Goal: Task Accomplishment & Management: Manage account settings

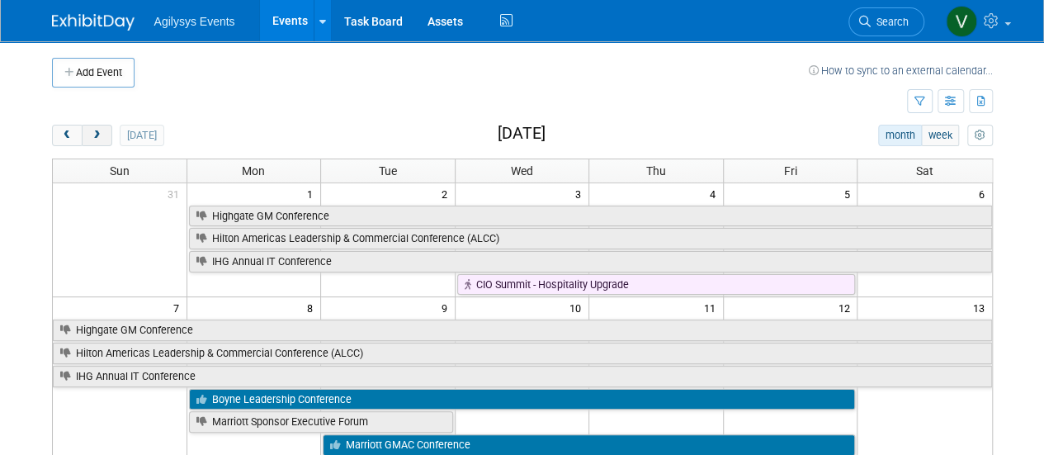
click at [107, 144] on button "next" at bounding box center [97, 135] width 31 height 21
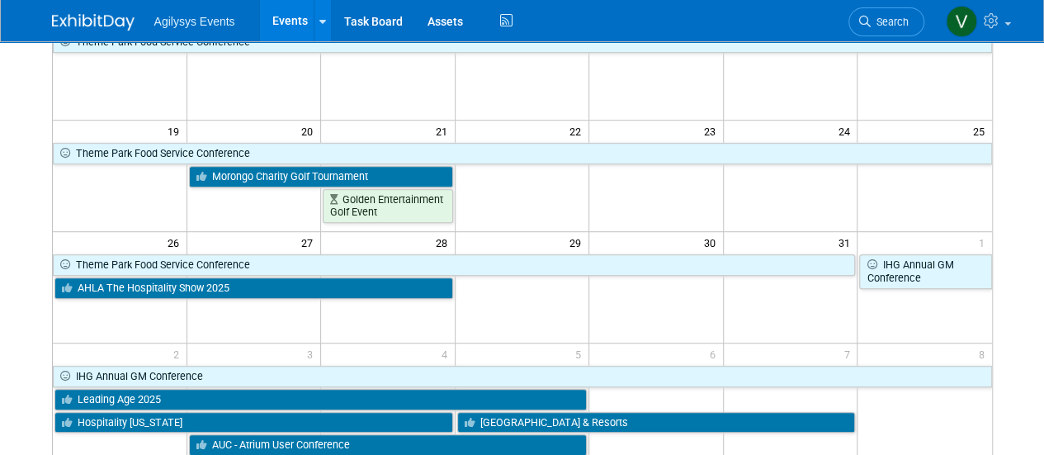
scroll to position [17, 0]
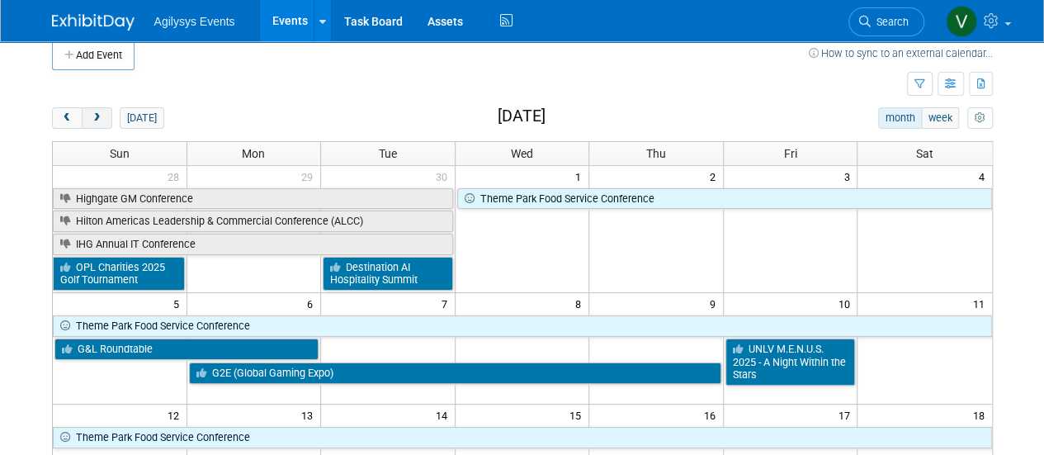
click at [95, 116] on span "next" at bounding box center [97, 118] width 12 height 11
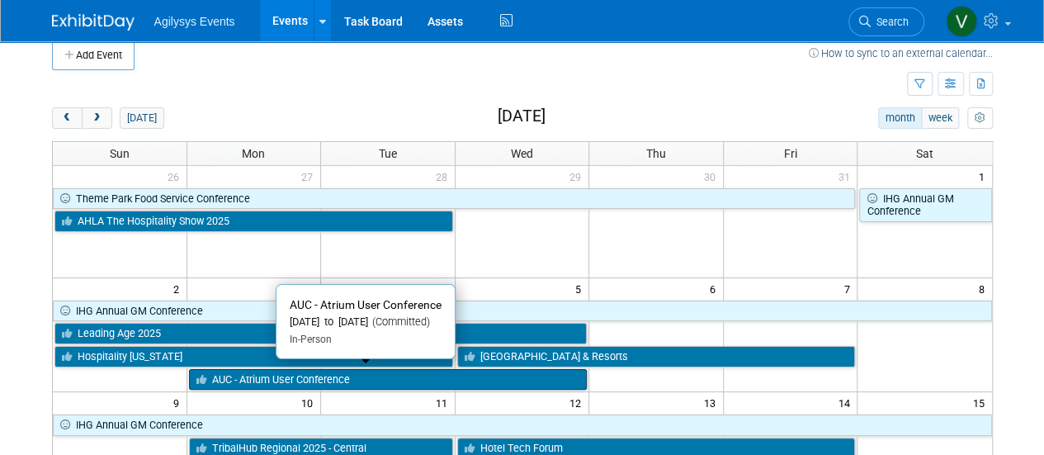
click at [281, 375] on link "AUC - Atrium User Conference" at bounding box center [388, 379] width 399 height 21
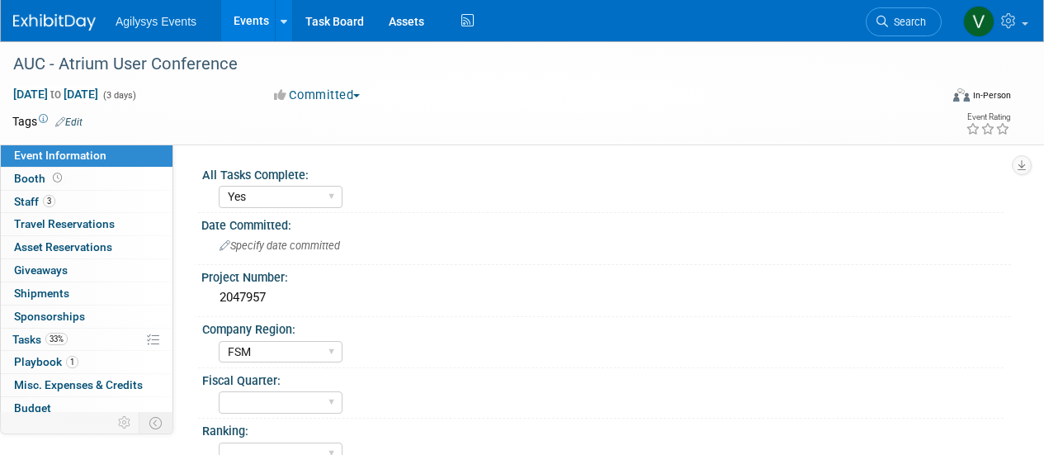
select select "Yes"
select select "FSM"
select select "Yes"
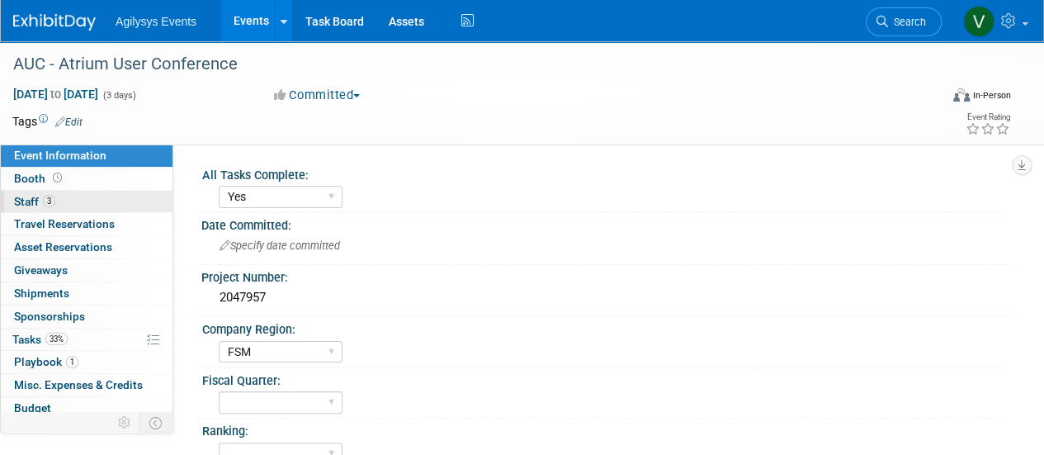
click at [43, 197] on span "3" at bounding box center [49, 201] width 12 height 12
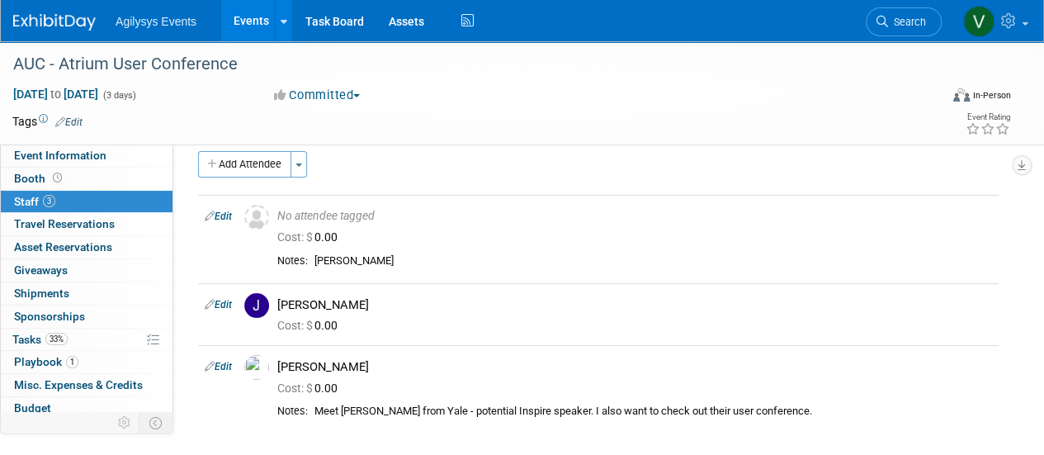
scroll to position [14, 0]
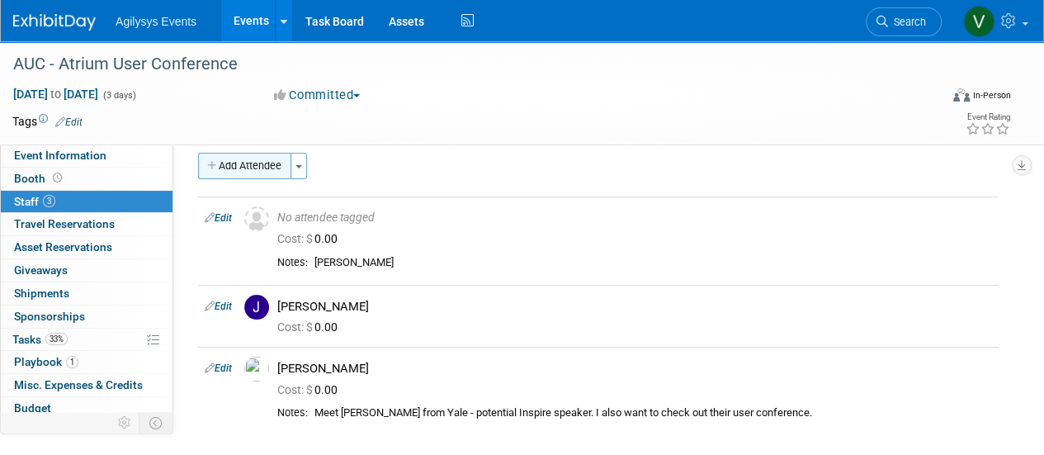
click at [249, 169] on button "Add Attendee" at bounding box center [244, 166] width 93 height 26
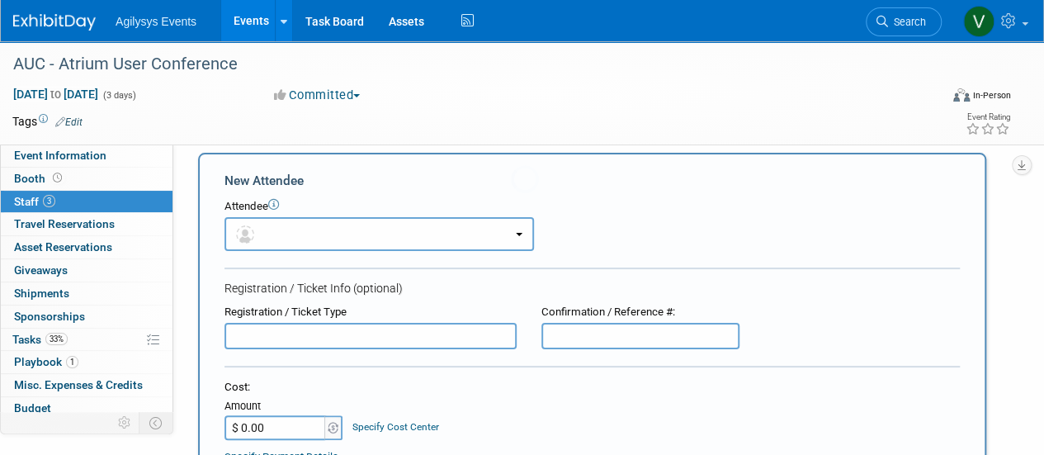
scroll to position [0, 0]
click at [361, 237] on button "button" at bounding box center [378, 234] width 309 height 34
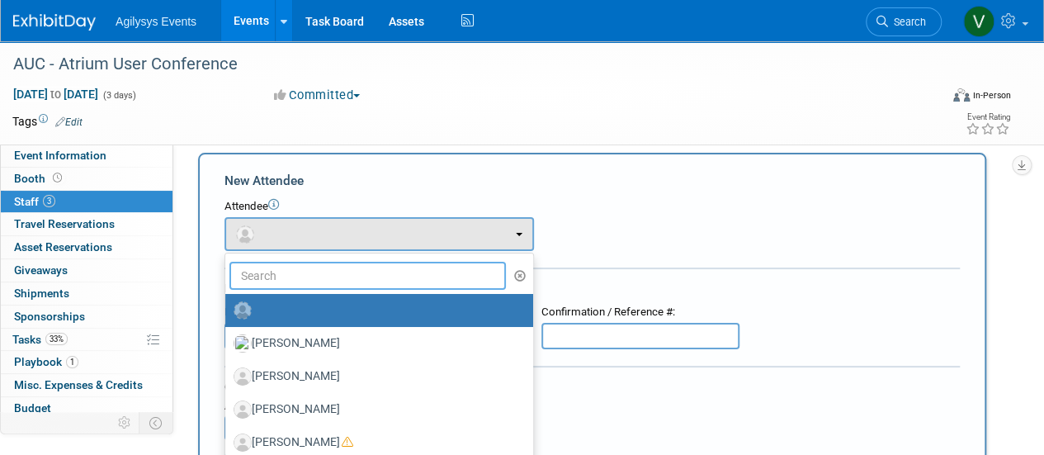
click at [346, 270] on input "text" at bounding box center [367, 276] width 276 height 28
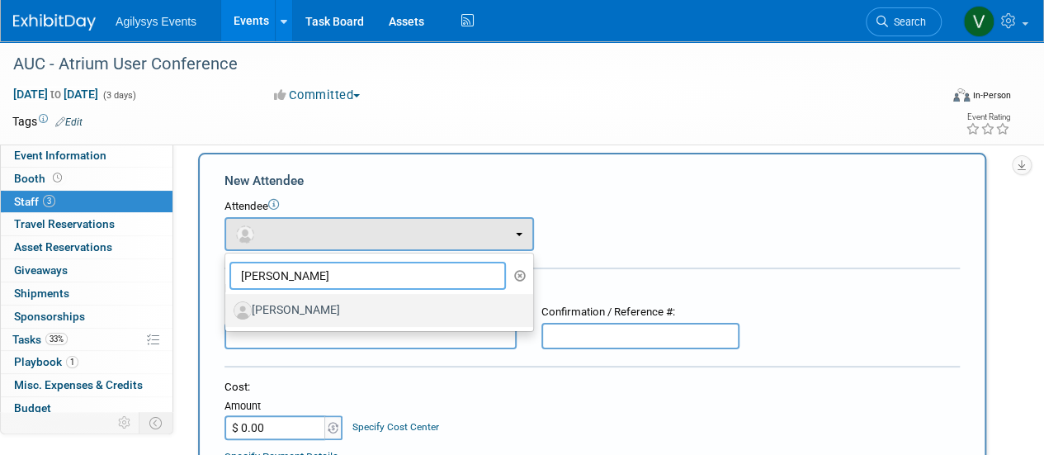
type input "Angie"
click at [327, 312] on label "[PERSON_NAME]" at bounding box center [375, 310] width 283 height 26
click at [228, 312] on input "[PERSON_NAME]" at bounding box center [222, 308] width 11 height 11
select select "e1250696-309c-4aad-9ed9-0900486e9009"
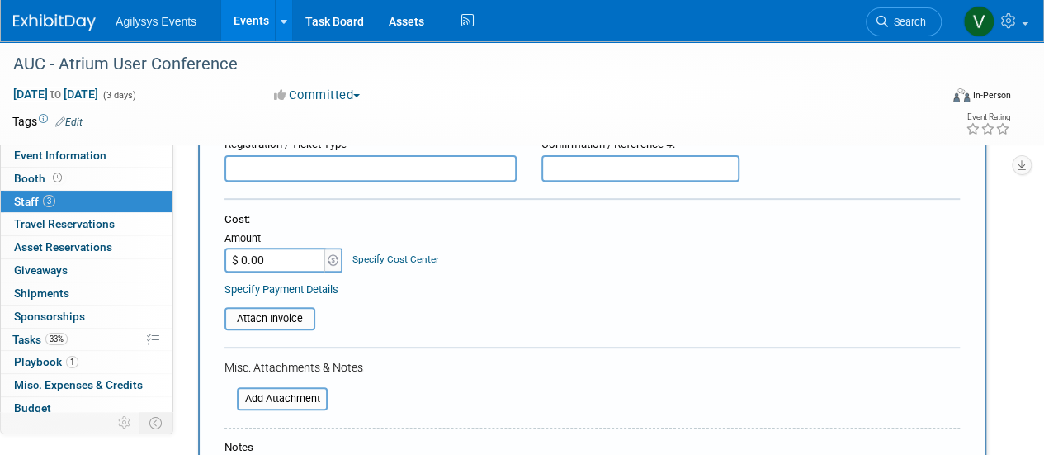
scroll to position [256, 0]
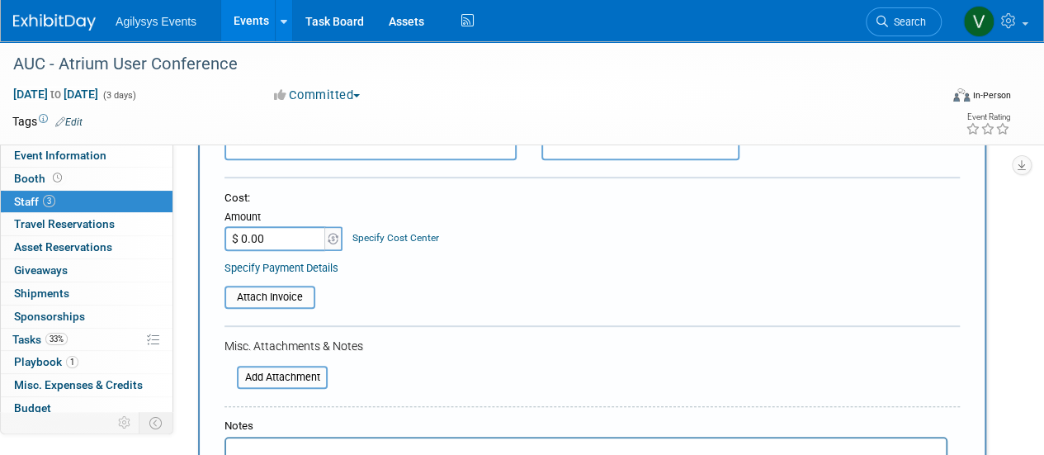
click at [1041, 248] on div "Event Information Event Info Booth Booth 3 Staff 3 Staff 0 Travel Reservations …" at bounding box center [522, 332] width 1044 height 1095
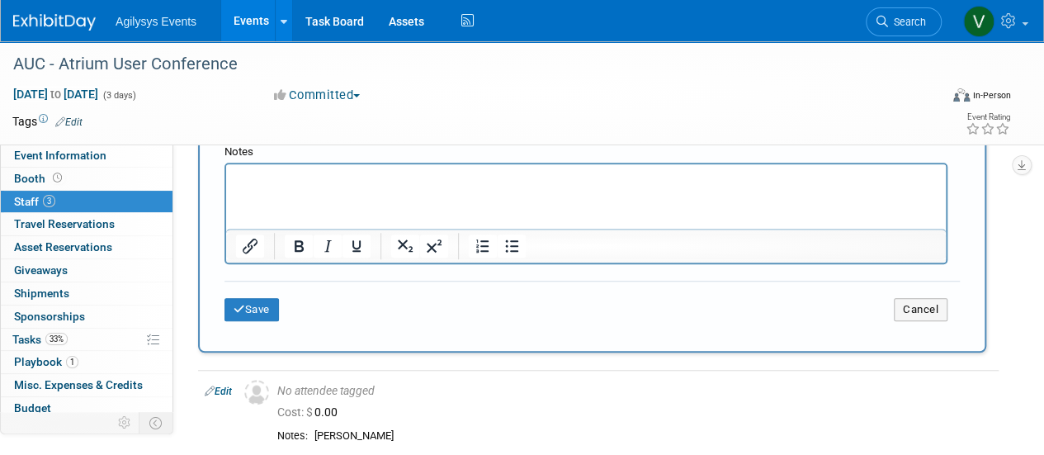
scroll to position [533, 0]
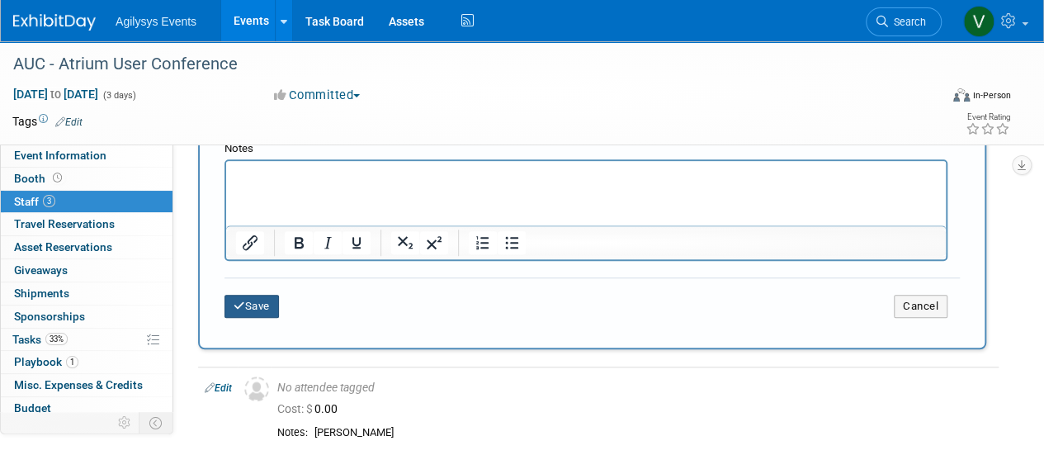
click at [235, 311] on button "Save" at bounding box center [251, 306] width 54 height 23
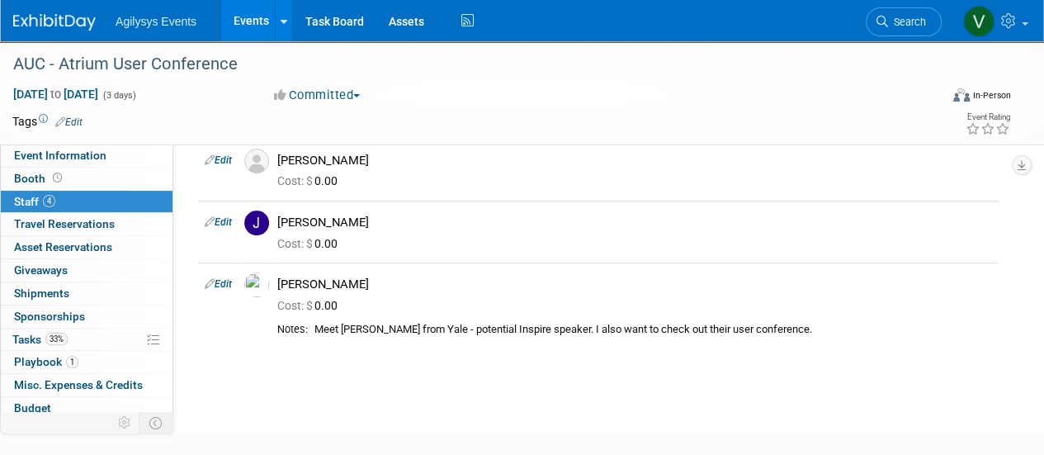
scroll to position [164, 0]
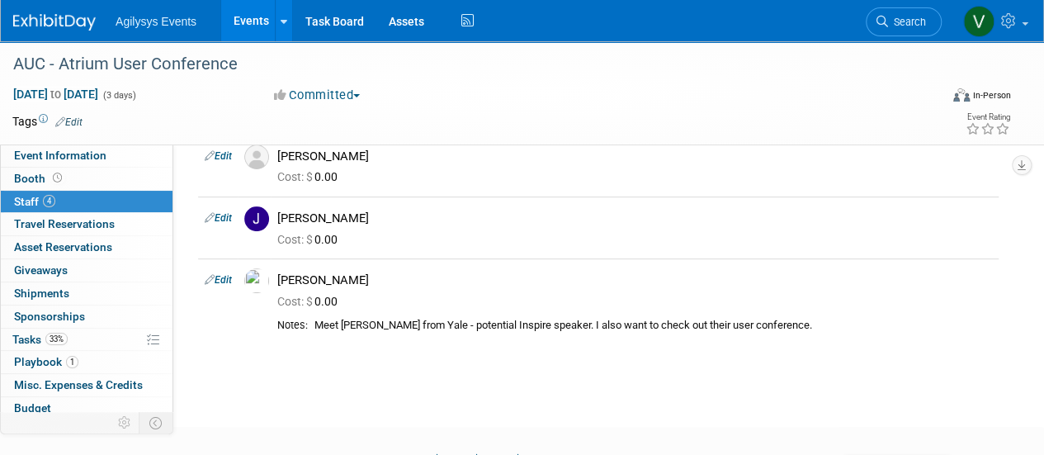
drag, startPoint x: 1023, startPoint y: 317, endPoint x: 1056, endPoint y: 80, distance: 239.0
click at [1043, 80] on html "Agilysys Events Events Add Event Bulk Upload Events Shareable Event Boards Rece…" at bounding box center [522, 63] width 1044 height 455
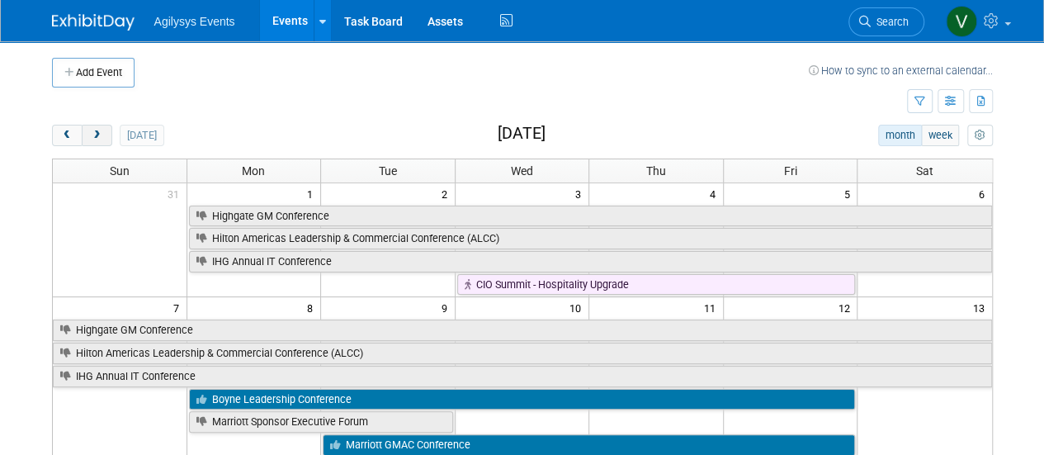
click at [93, 144] on button "next" at bounding box center [97, 135] width 31 height 21
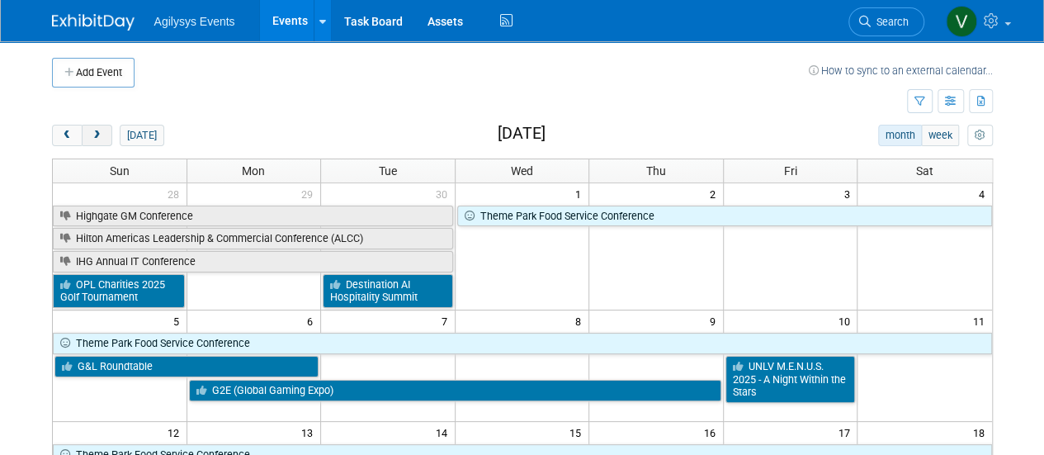
click at [97, 136] on span "next" at bounding box center [97, 135] width 12 height 11
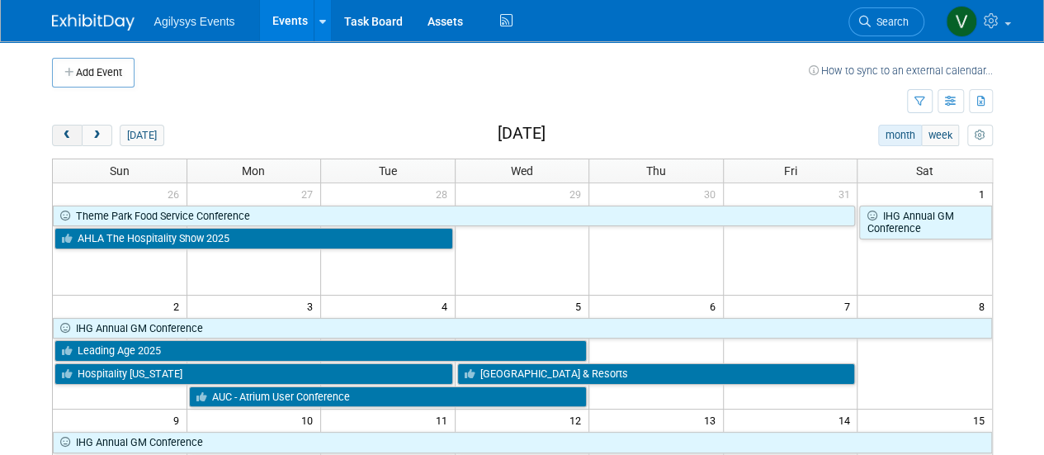
click at [58, 129] on button "prev" at bounding box center [67, 135] width 31 height 21
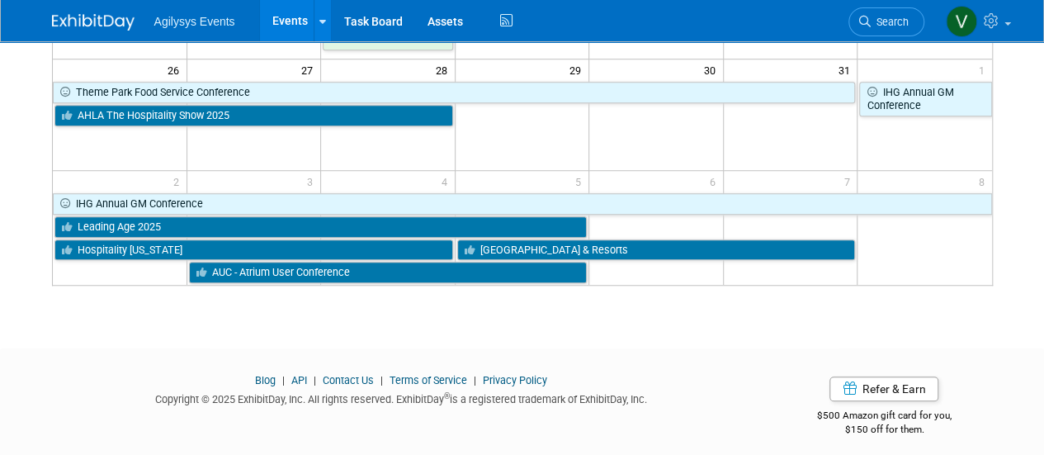
scroll to position [590, 0]
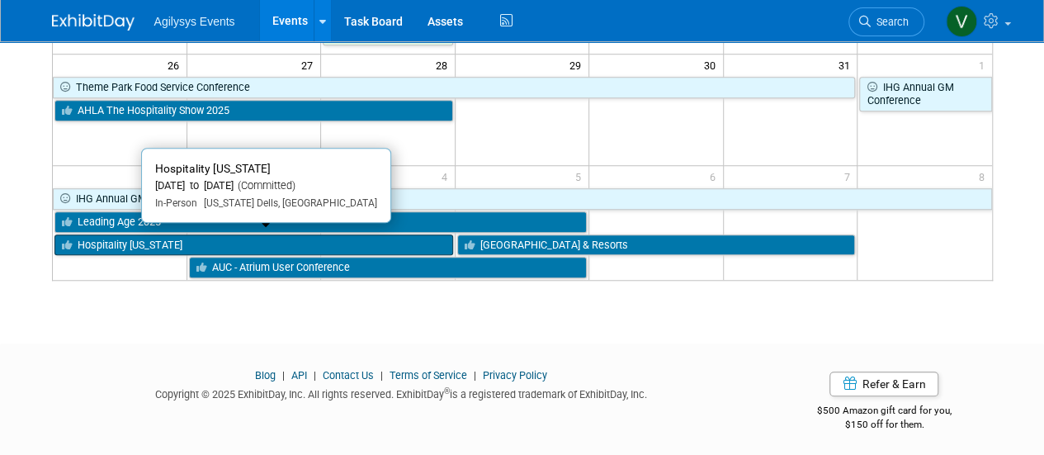
click at [192, 235] on link "Hospitality [US_STATE]" at bounding box center [253, 244] width 399 height 21
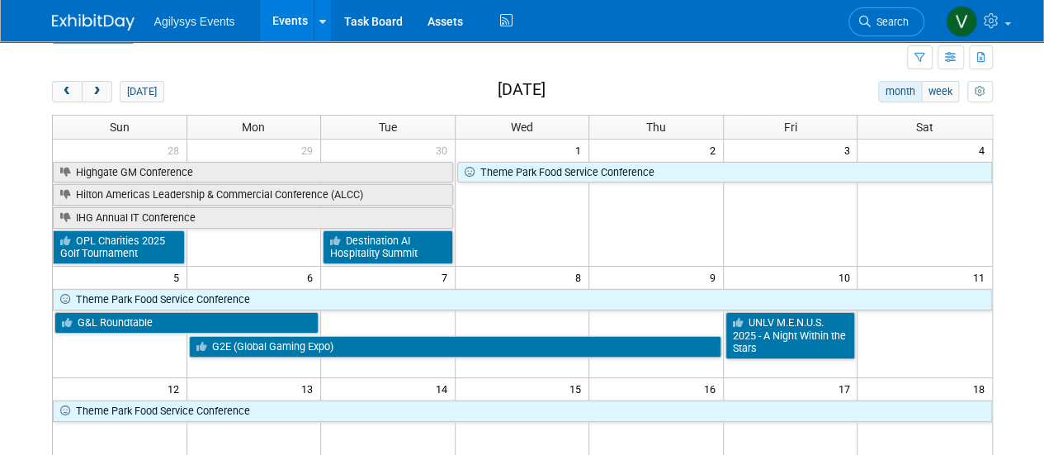
scroll to position [0, 0]
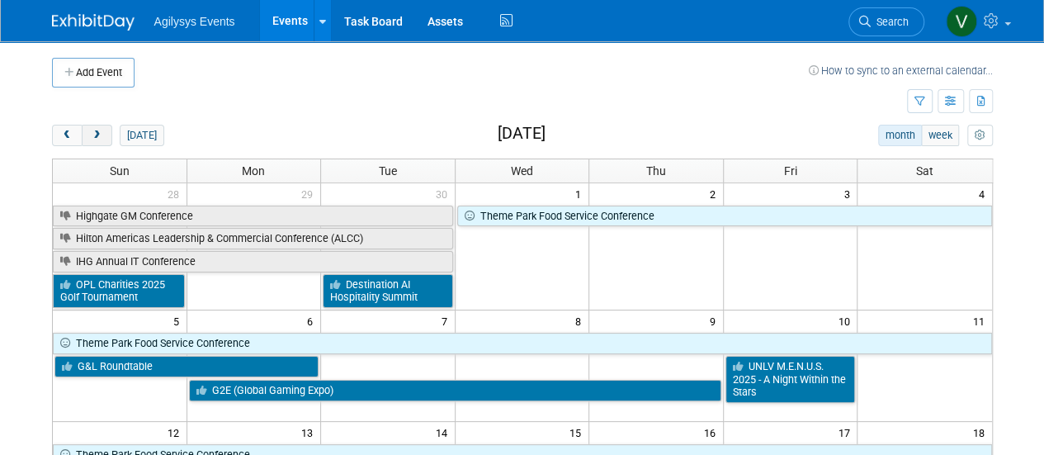
click at [97, 135] on span "next" at bounding box center [97, 135] width 12 height 11
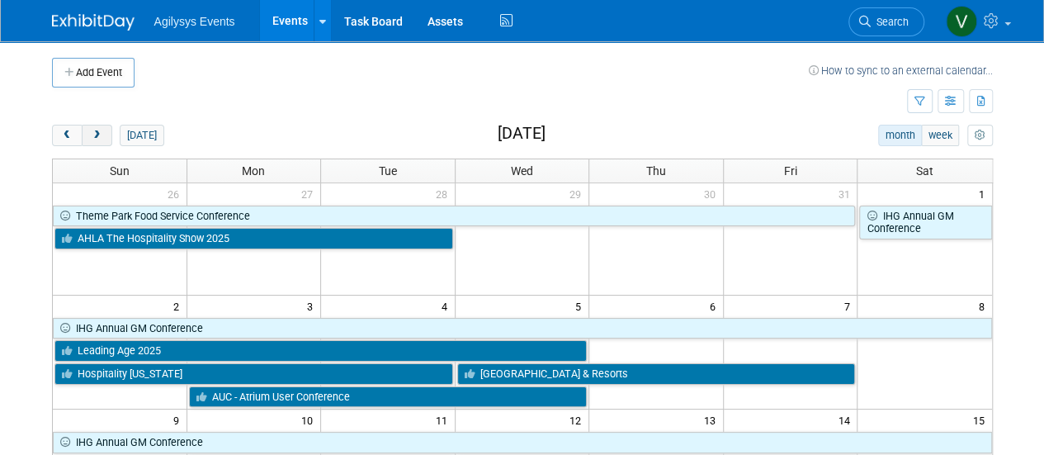
click at [97, 135] on span "next" at bounding box center [97, 135] width 12 height 11
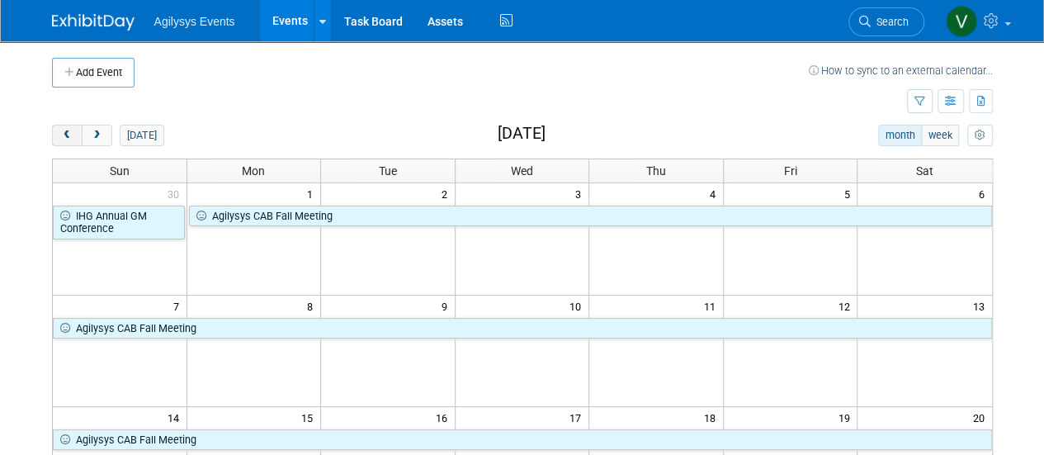
click at [72, 136] on span "prev" at bounding box center [67, 135] width 12 height 11
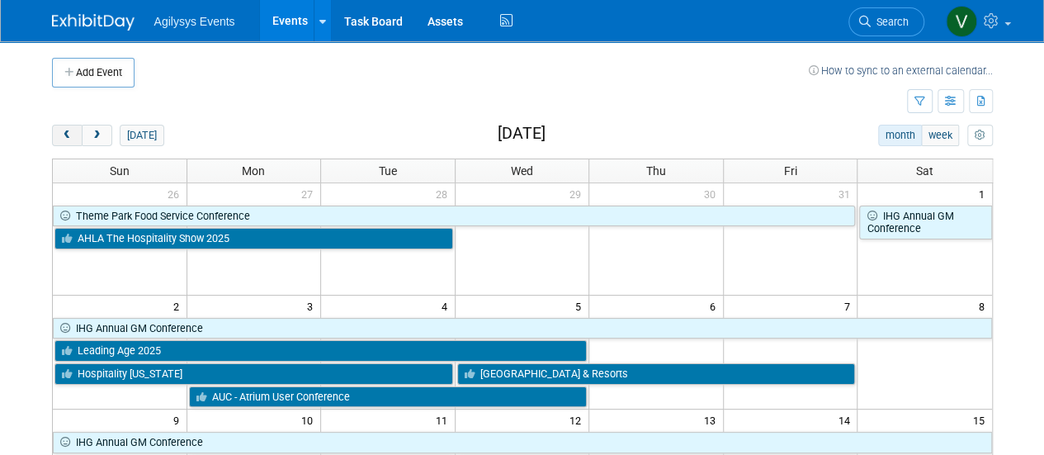
click at [72, 136] on span "prev" at bounding box center [67, 135] width 12 height 11
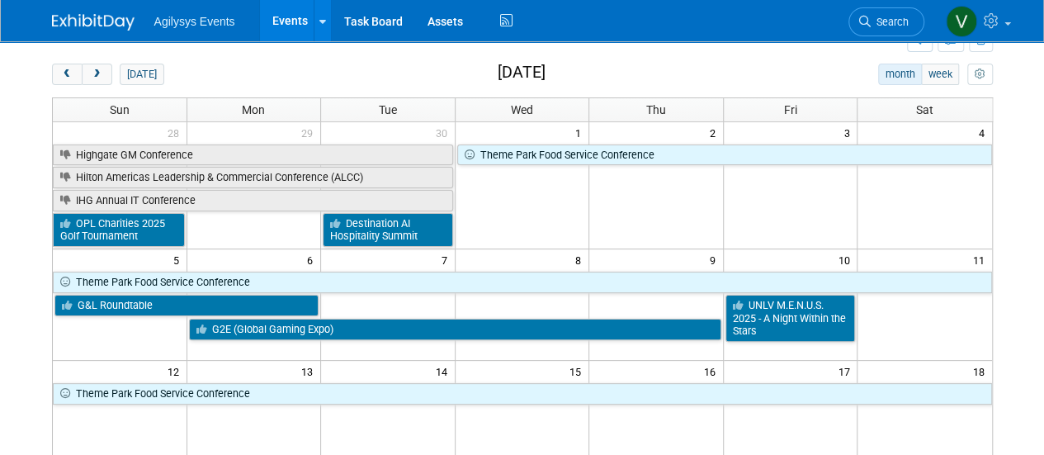
scroll to position [27, 0]
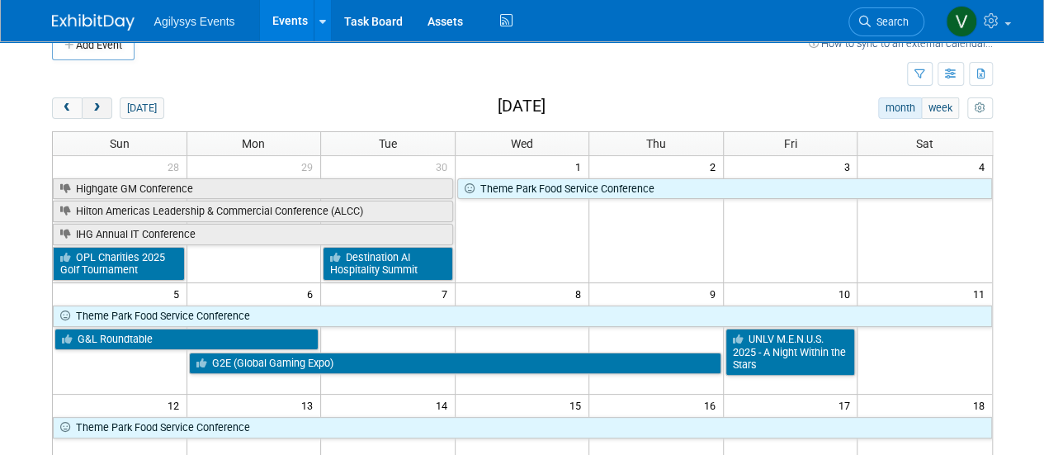
click at [96, 110] on span "next" at bounding box center [97, 108] width 12 height 11
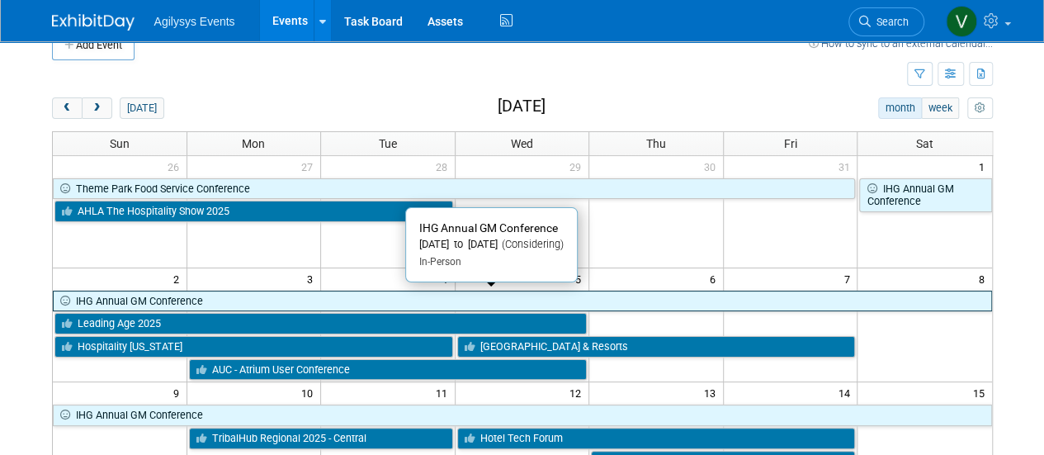
click at [668, 302] on link "IHG Annual GM Conference" at bounding box center [522, 300] width 939 height 21
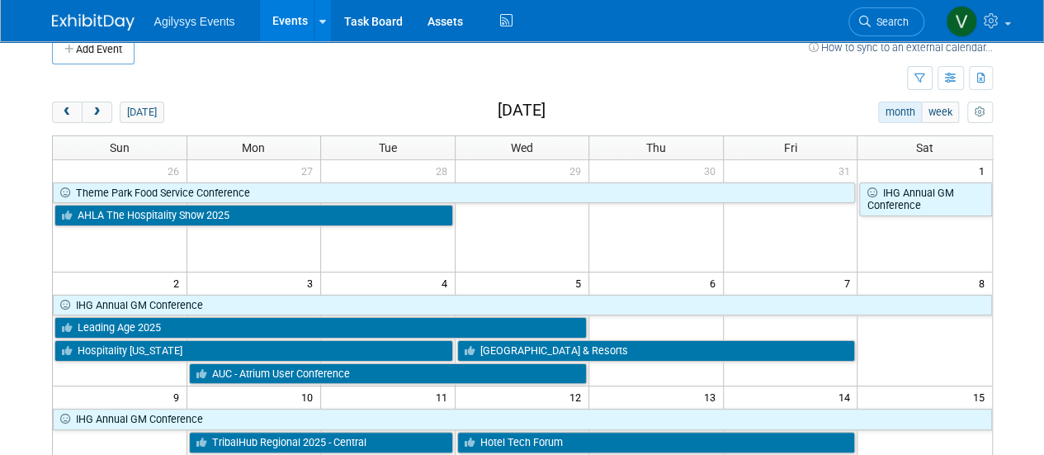
scroll to position [12, 0]
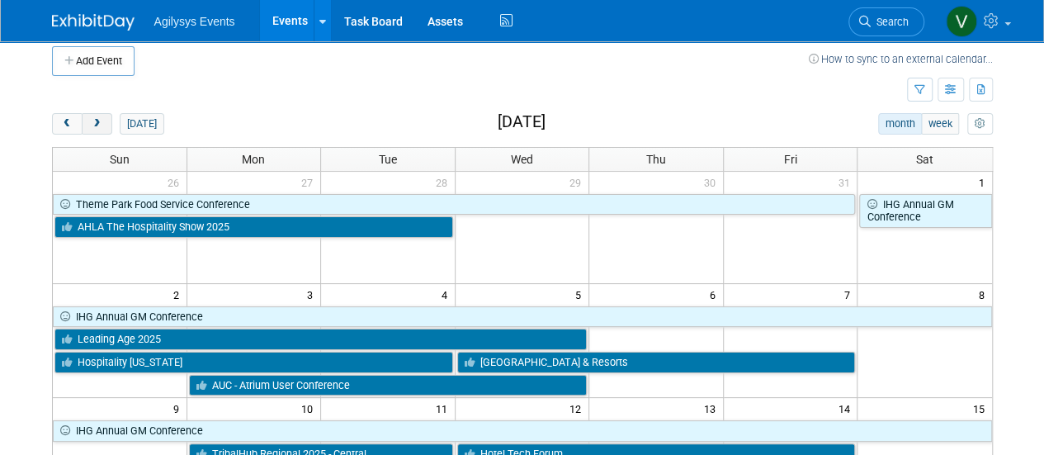
click at [109, 121] on button "next" at bounding box center [97, 123] width 31 height 21
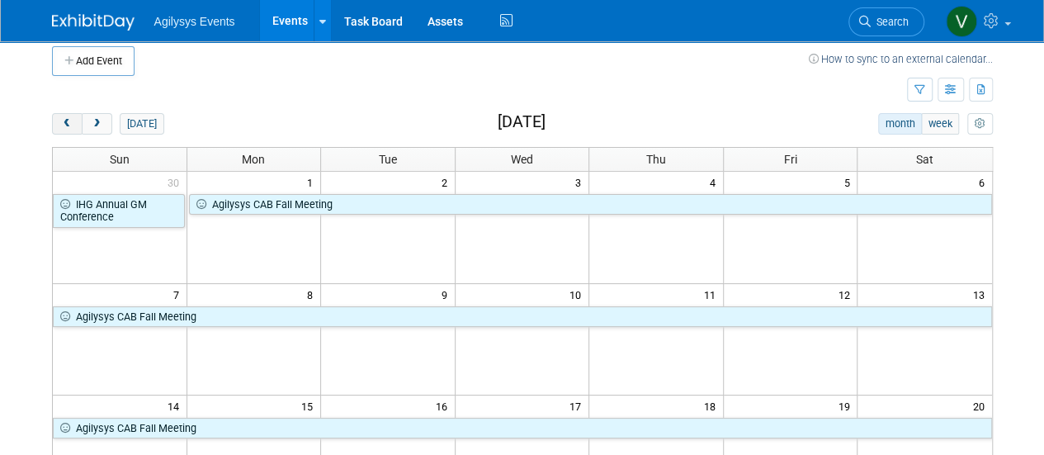
click at [63, 119] on span "prev" at bounding box center [67, 124] width 12 height 11
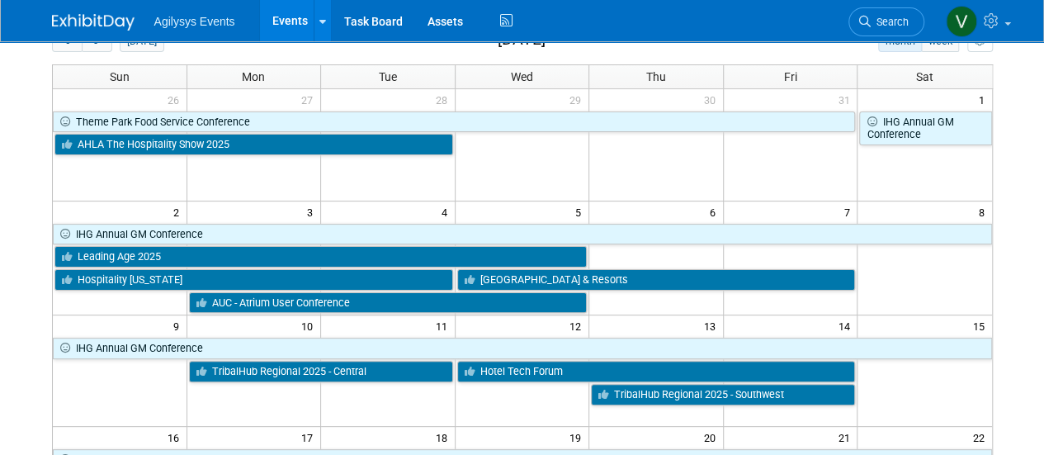
scroll to position [0, 0]
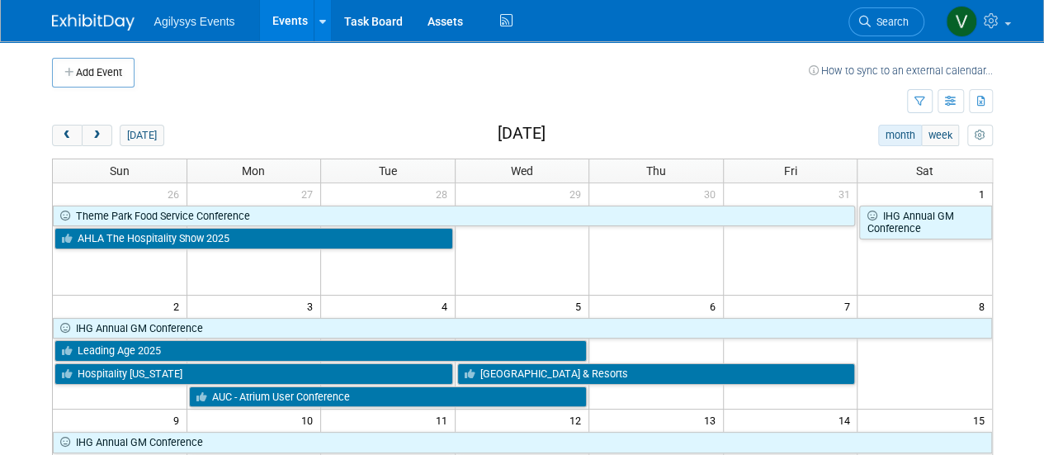
click at [933, 100] on div "Show: All Events Just My Events Only show events that either I created, or I am…" at bounding box center [950, 101] width 86 height 29
click at [919, 97] on icon "button" at bounding box center [919, 102] width 11 height 11
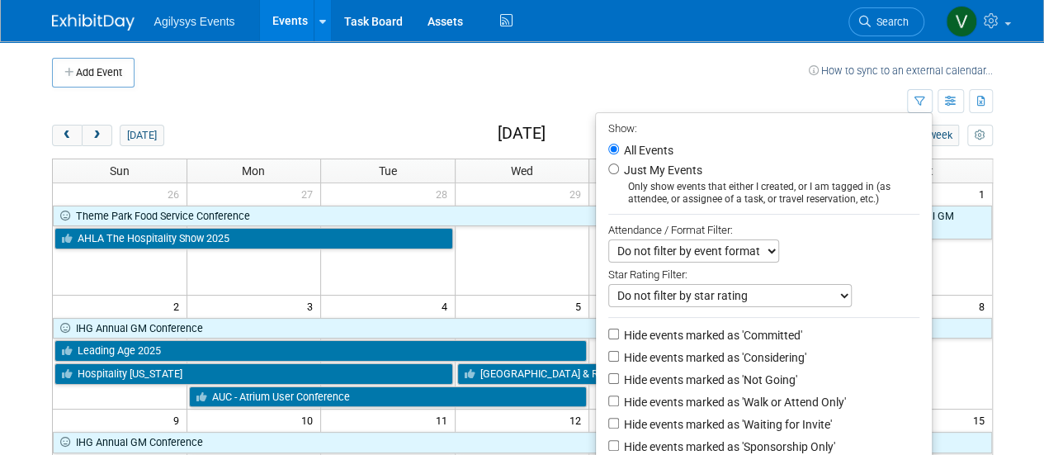
click at [0, 336] on body "Agilysys Events Events Add Event Bulk Upload Events Shareable Event Boards Rece…" at bounding box center [522, 227] width 1044 height 455
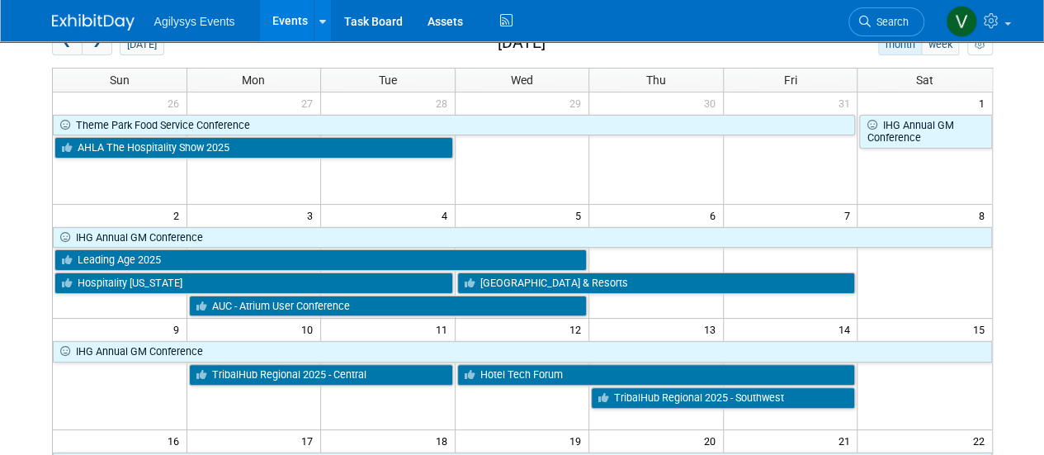
scroll to position [94, 0]
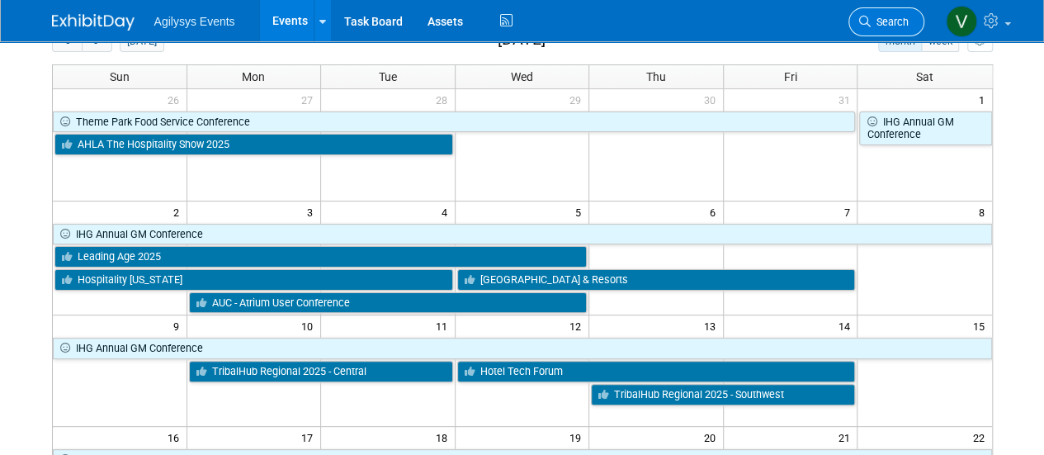
click at [862, 22] on icon at bounding box center [865, 22] width 12 height 12
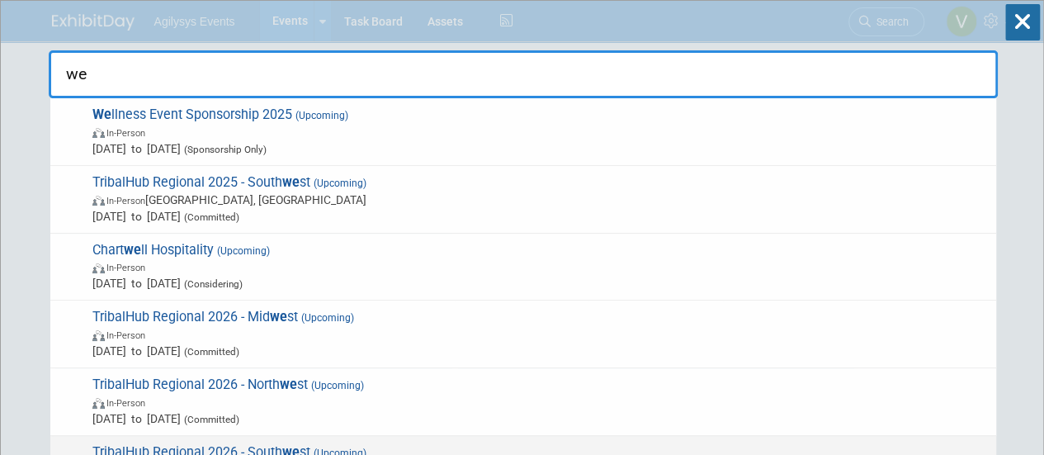
type input "we"
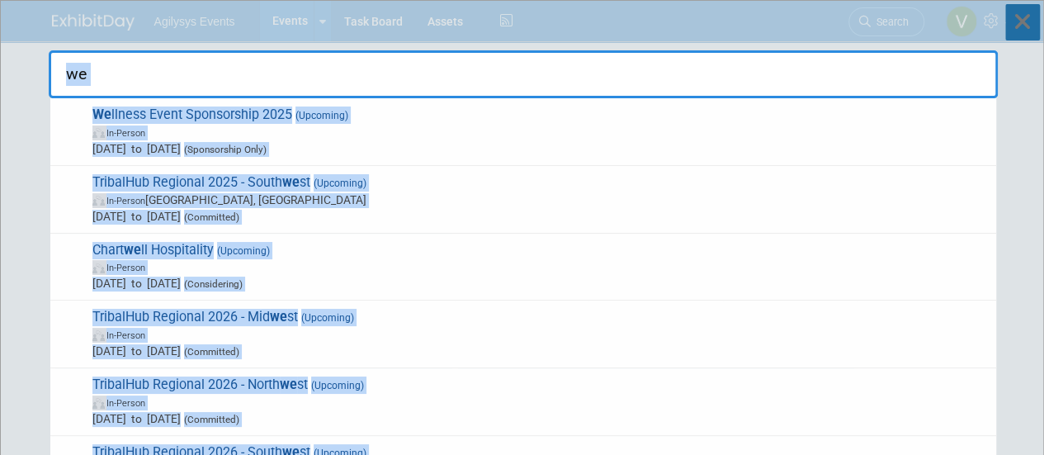
drag, startPoint x: 1033, startPoint y: 60, endPoint x: 1023, endPoint y: 20, distance: 41.6
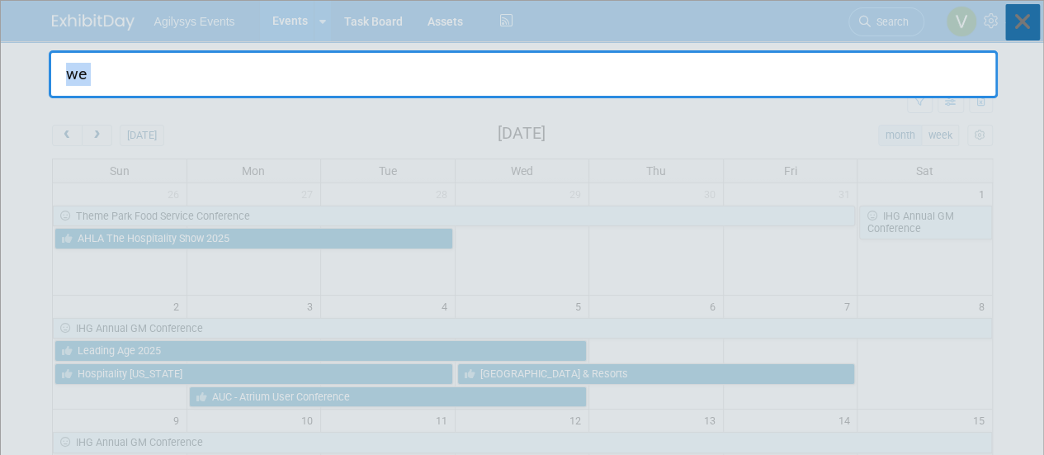
click at [1023, 20] on icon at bounding box center [1022, 22] width 35 height 36
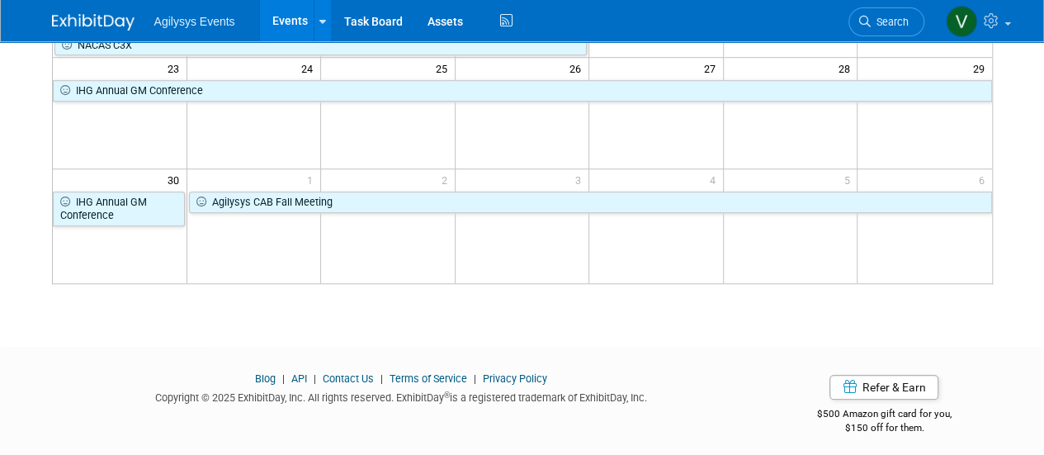
scroll to position [579, 0]
drag, startPoint x: 1027, startPoint y: 352, endPoint x: 1043, endPoint y: 196, distance: 156.0
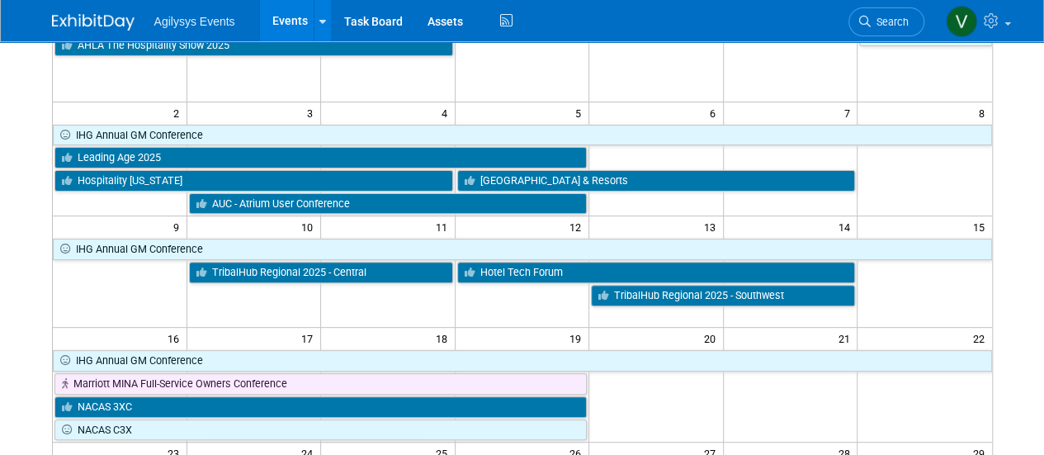
scroll to position [196, 0]
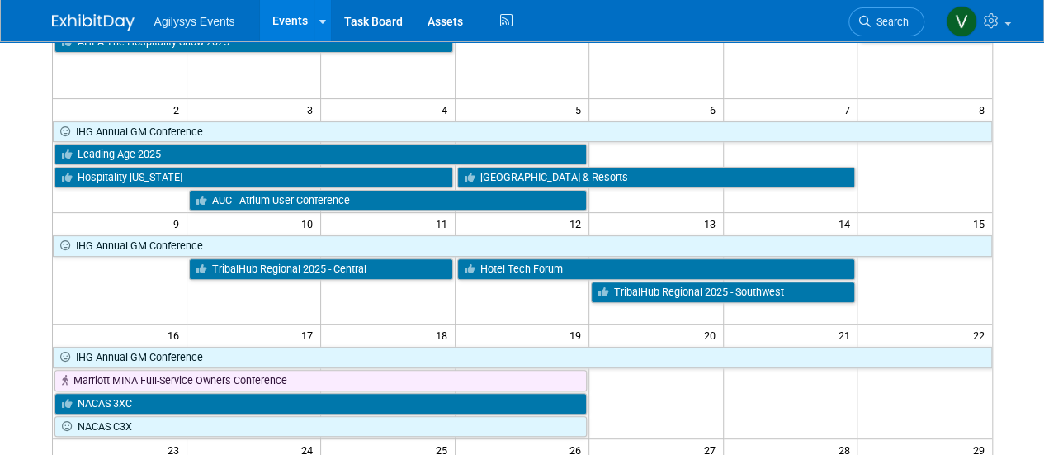
click at [0, 258] on html "Agilysys Events Events Add Event Bulk Upload Events Shareable Event Boards Rece…" at bounding box center [522, 31] width 1044 height 455
click at [1007, 18] on link at bounding box center [977, 20] width 81 height 41
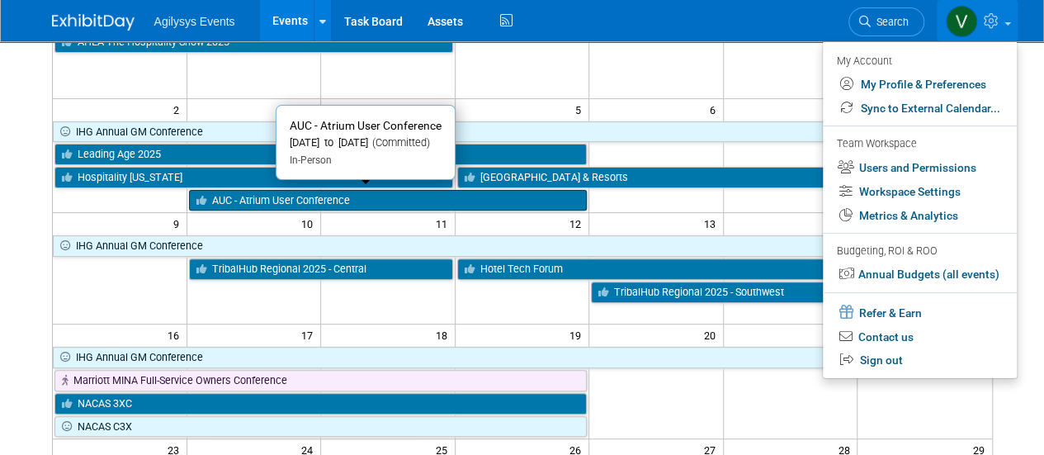
click at [253, 201] on link "AUC - Atrium User Conference" at bounding box center [388, 200] width 399 height 21
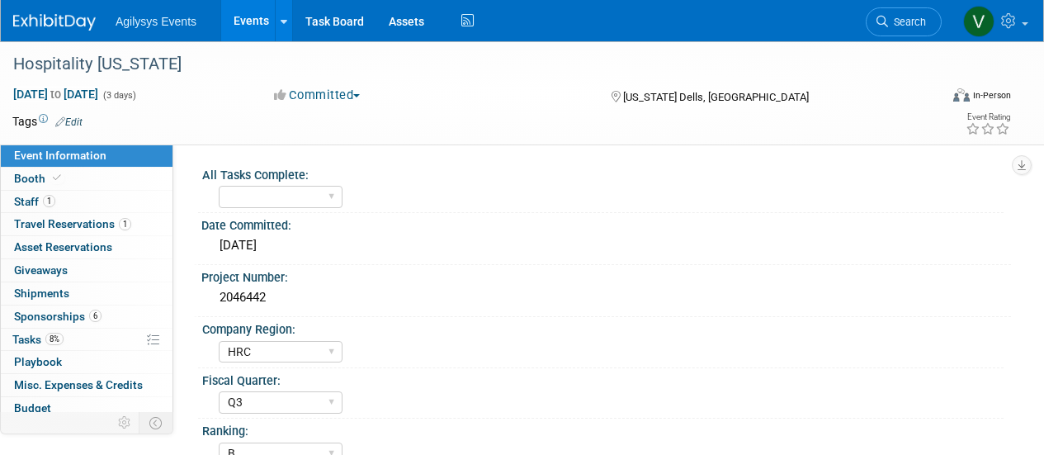
select select "HRC"
select select "Q3"
select select "B"
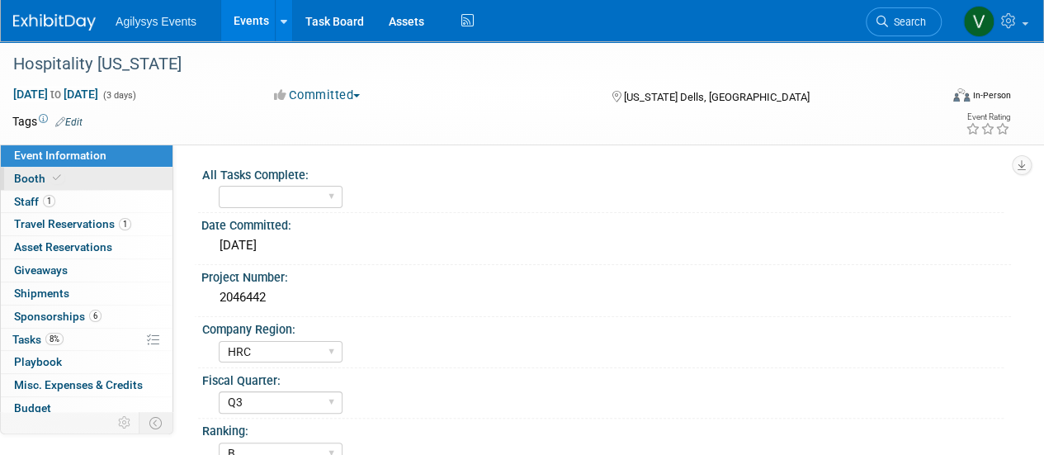
click at [96, 180] on link "Booth" at bounding box center [87, 179] width 172 height 22
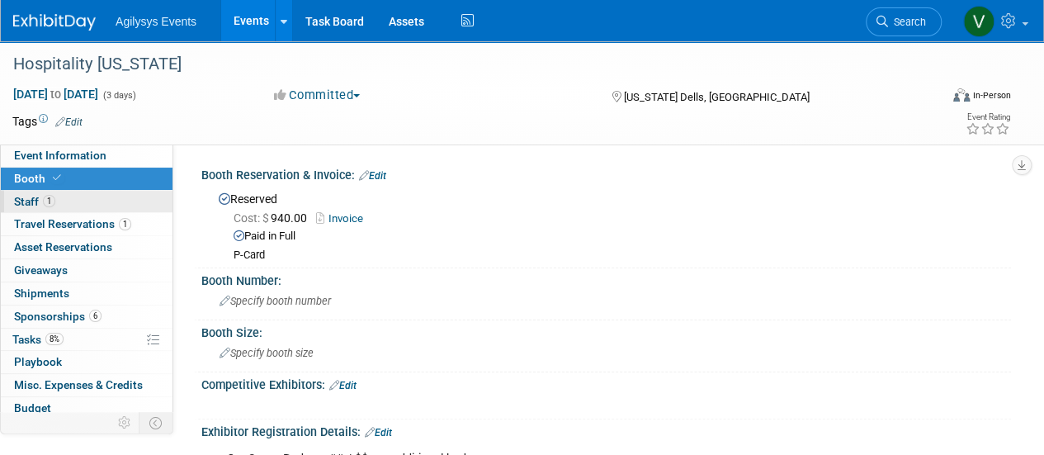
click at [92, 191] on link "1 Staff 1" at bounding box center [87, 202] width 172 height 22
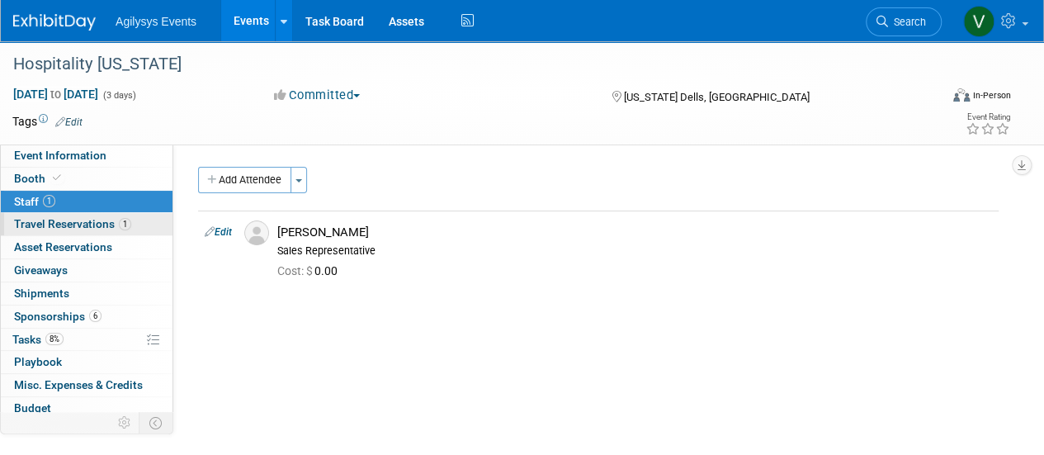
click at [92, 219] on span "Travel Reservations 1" at bounding box center [72, 223] width 117 height 13
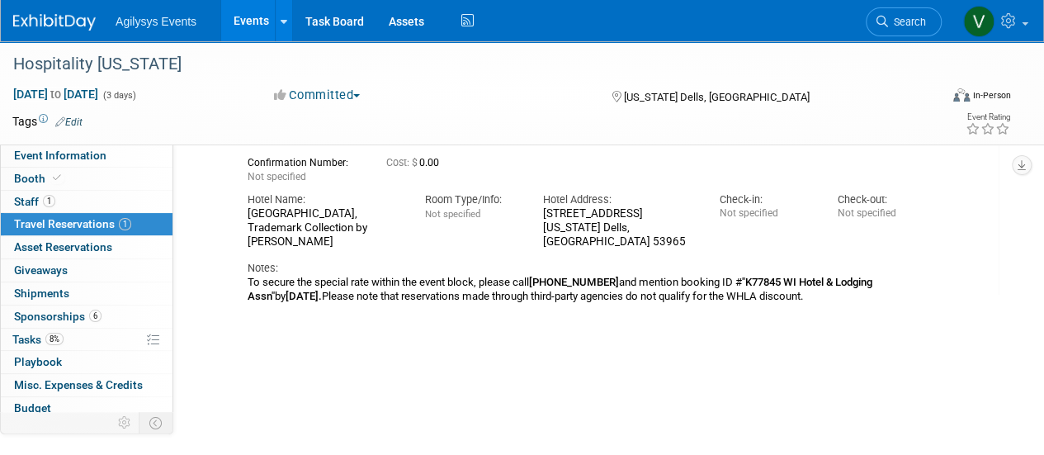
scroll to position [18, 0]
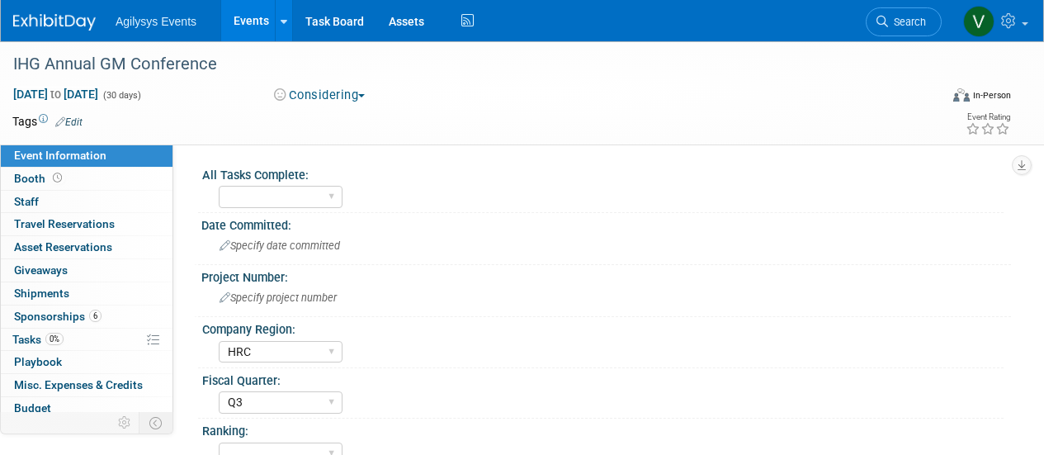
select select "HRC"
select select "Q3"
select select "Yes"
select select "FSM"
select select "Yes"
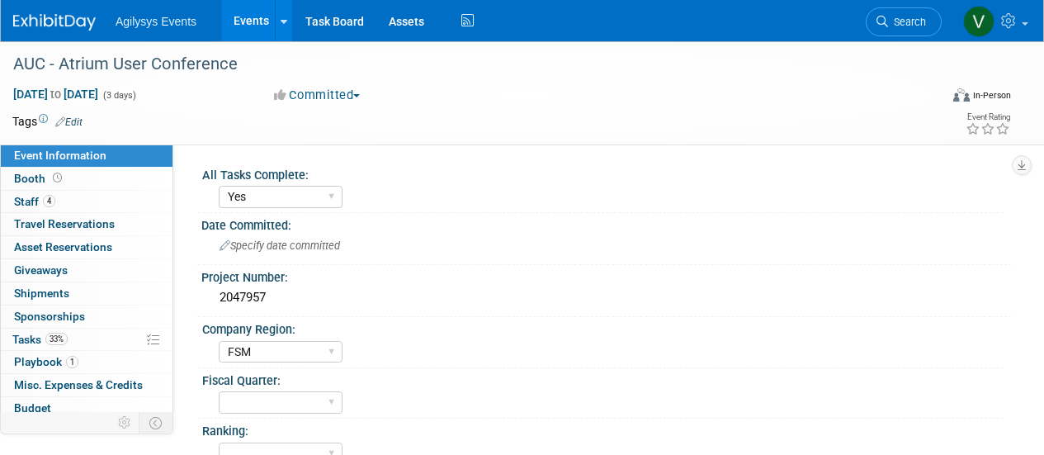
select select "Yes"
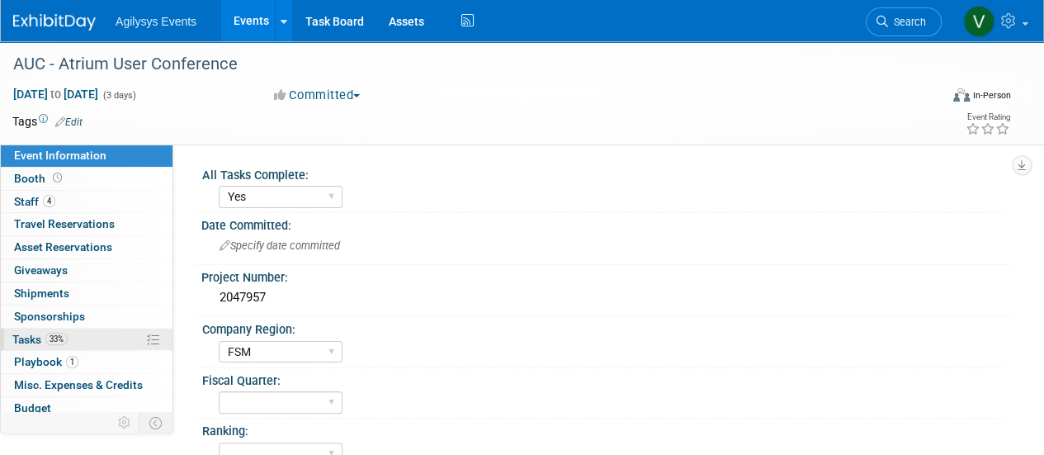
click at [41, 336] on span "Tasks 33%" at bounding box center [39, 339] width 55 height 13
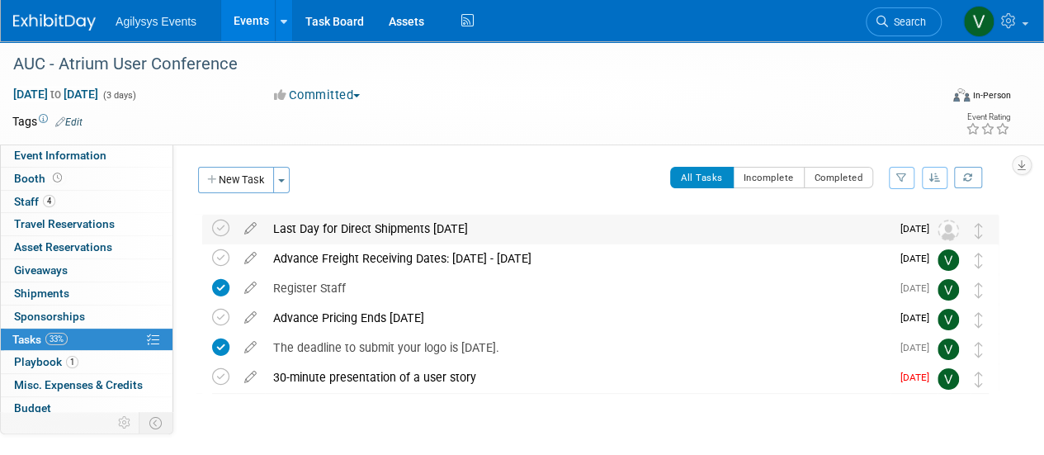
click at [335, 230] on div "Last Day for Direct Shipments [DATE]" at bounding box center [578, 229] width 626 height 28
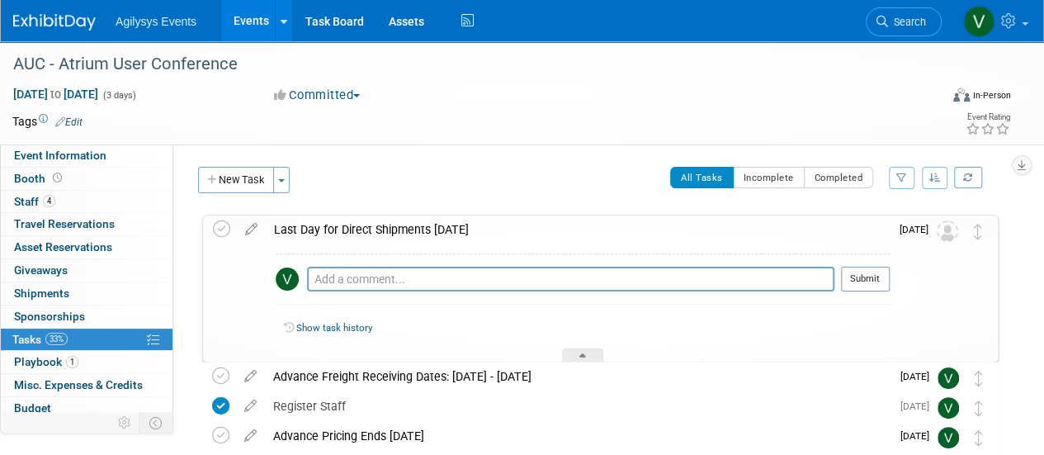
click at [322, 324] on link "Show task history" at bounding box center [334, 328] width 76 height 12
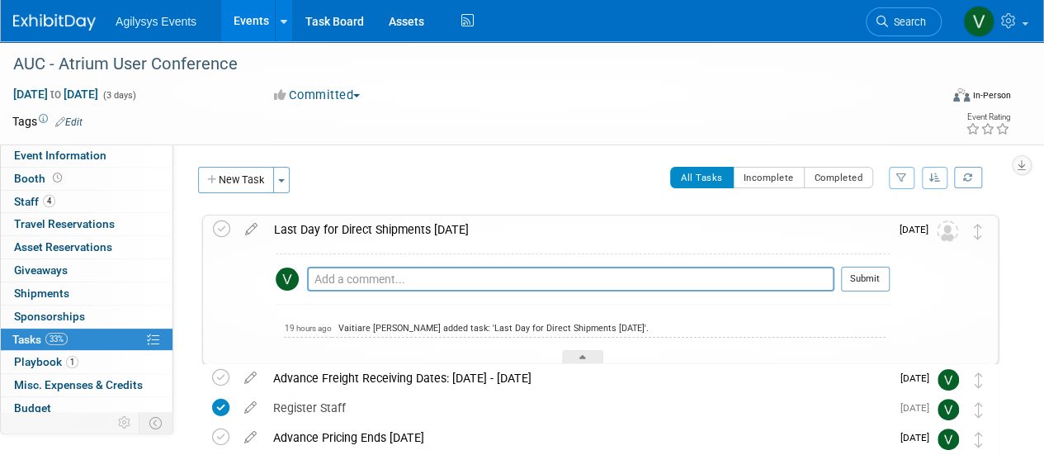
click at [43, 14] on img at bounding box center [54, 22] width 83 height 17
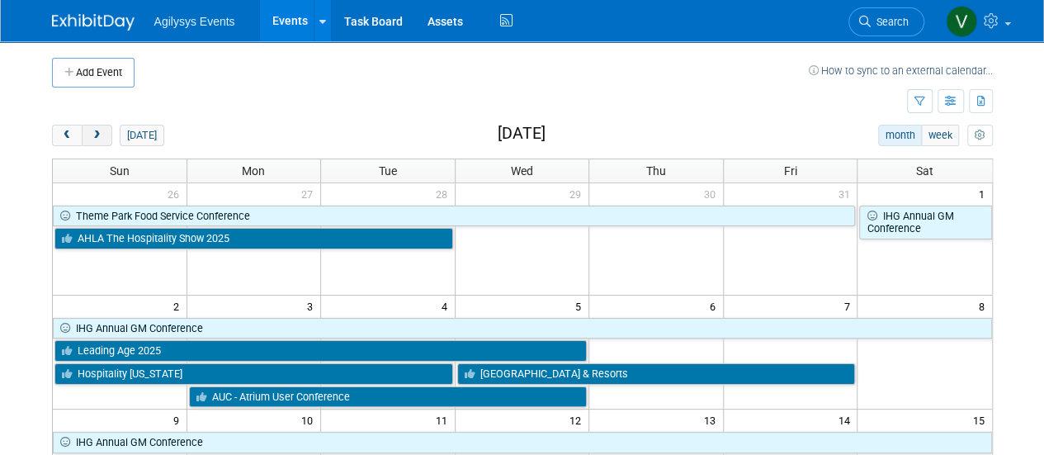
click at [104, 143] on button "next" at bounding box center [97, 135] width 31 height 21
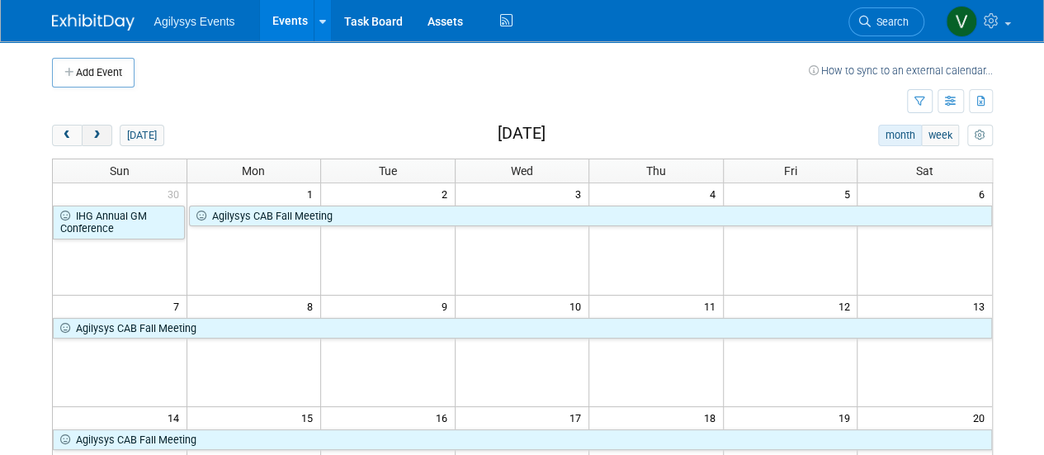
click at [104, 143] on button "next" at bounding box center [97, 135] width 31 height 21
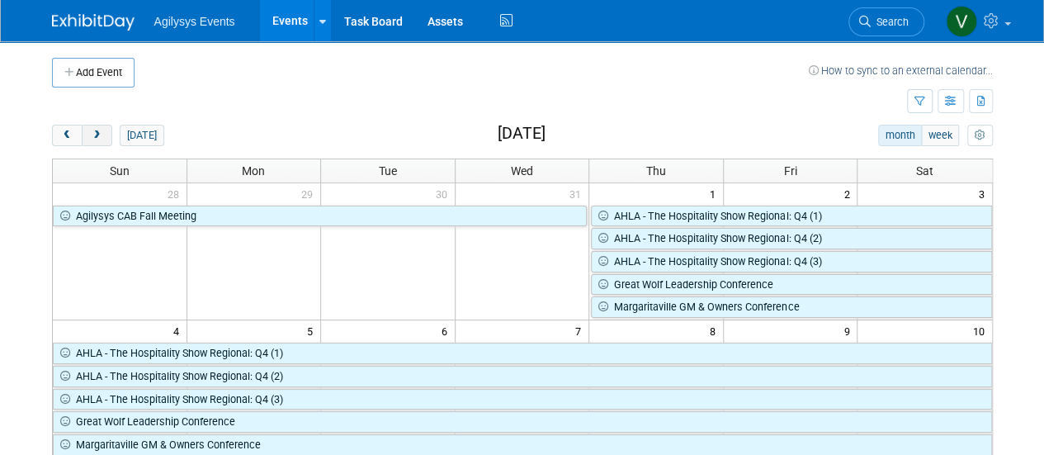
click at [104, 143] on button "next" at bounding box center [97, 135] width 31 height 21
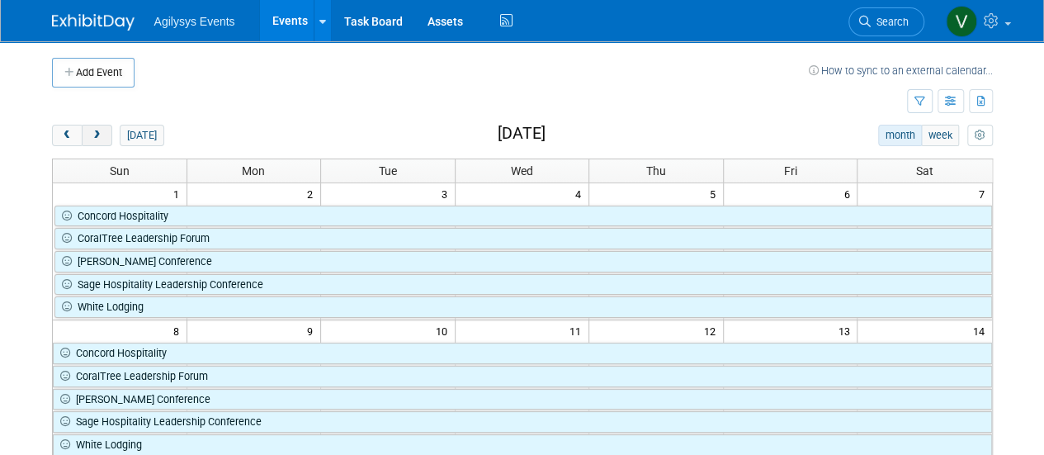
click at [104, 143] on button "next" at bounding box center [97, 135] width 31 height 21
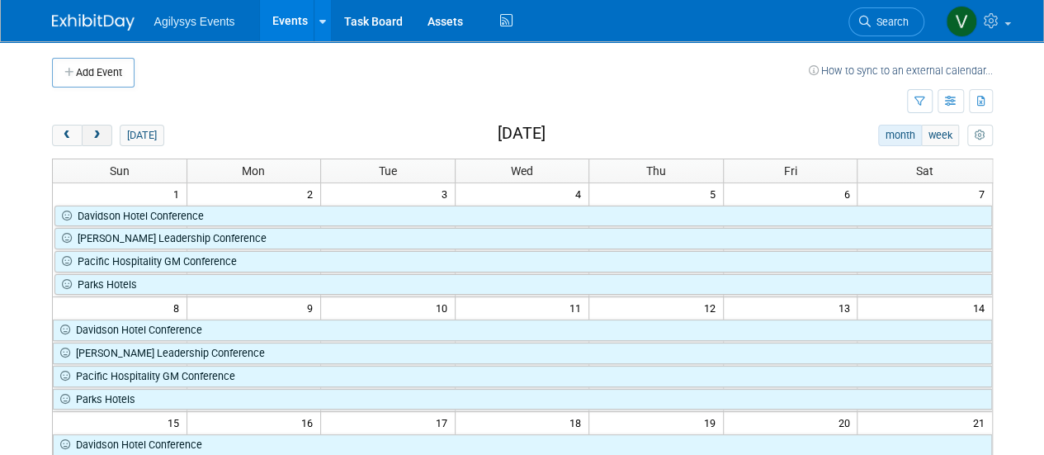
click at [104, 143] on button "next" at bounding box center [97, 135] width 31 height 21
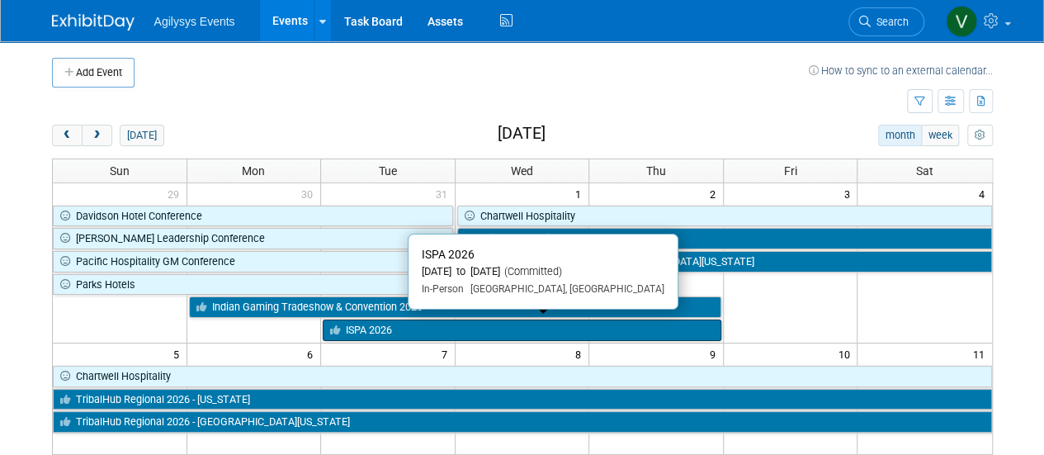
click at [424, 323] on link "ISPA 2026" at bounding box center [522, 329] width 399 height 21
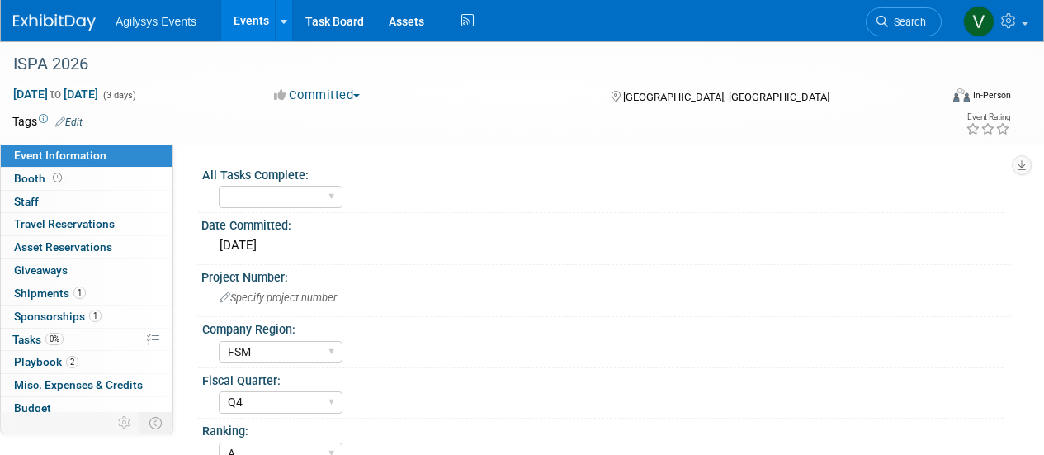
select select "FSM"
select select "Q4"
select select "A"
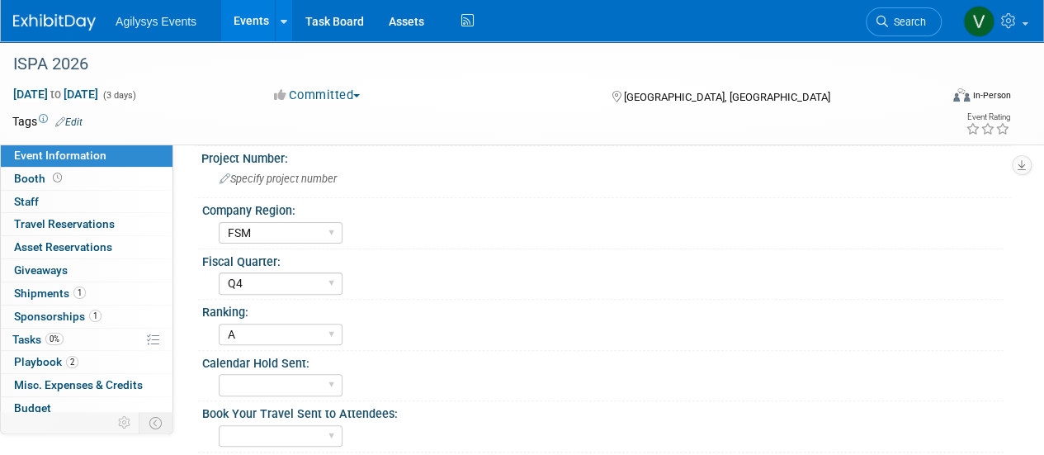
scroll to position [120, 0]
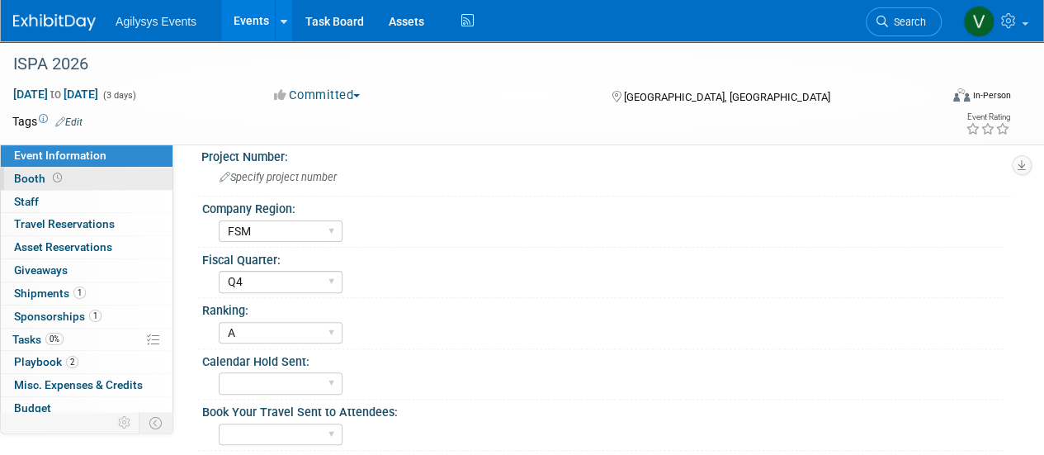
click at [50, 178] on span at bounding box center [58, 178] width 16 height 12
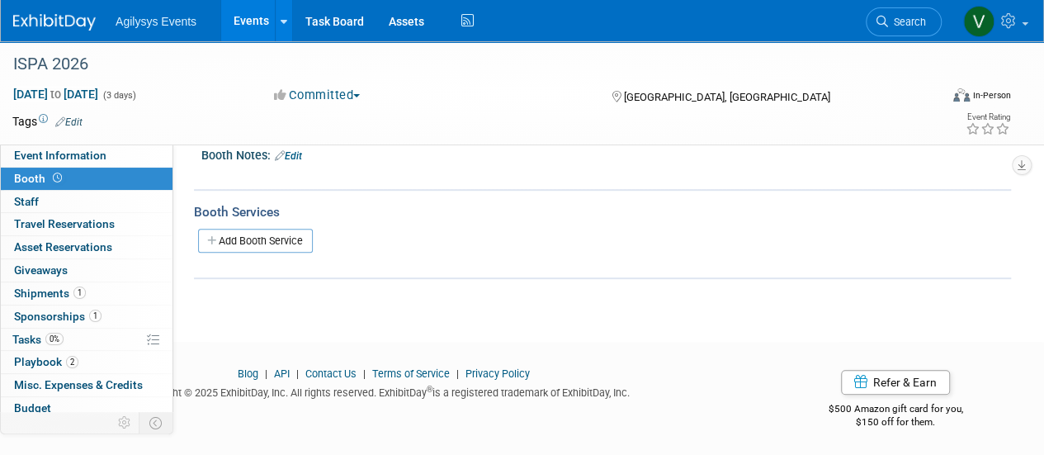
scroll to position [0, 0]
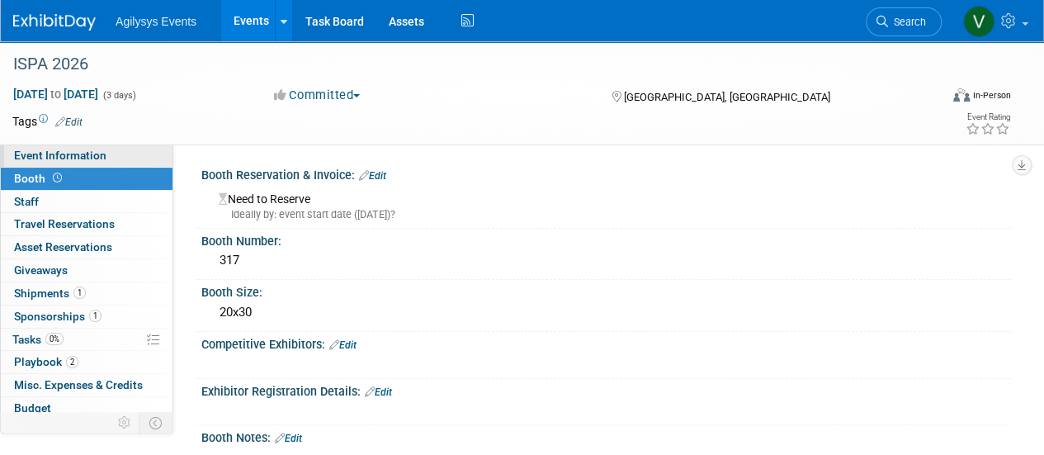
click at [100, 158] on span "Event Information" at bounding box center [60, 155] width 92 height 13
select select "FSM"
select select "Q4"
select select "A"
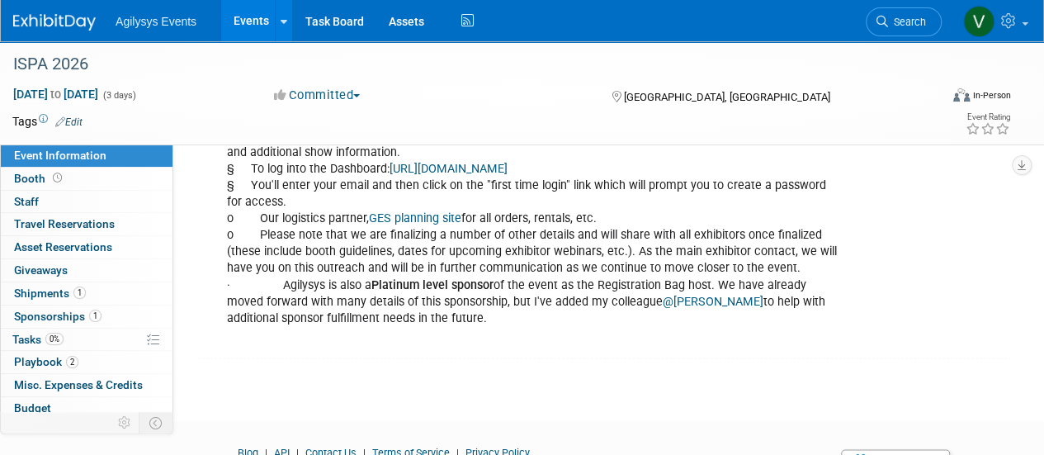
scroll to position [975, 0]
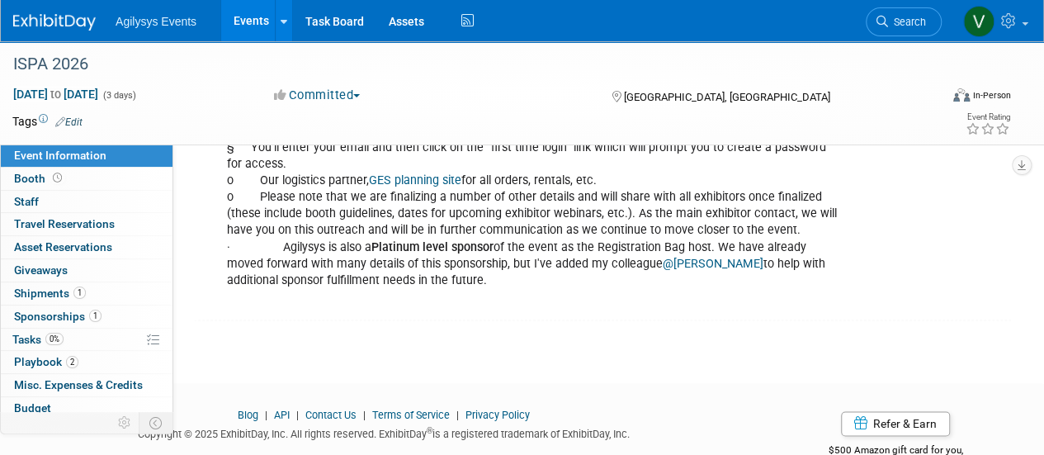
drag, startPoint x: 1040, startPoint y: 352, endPoint x: 1051, endPoint y: 274, distance: 79.2
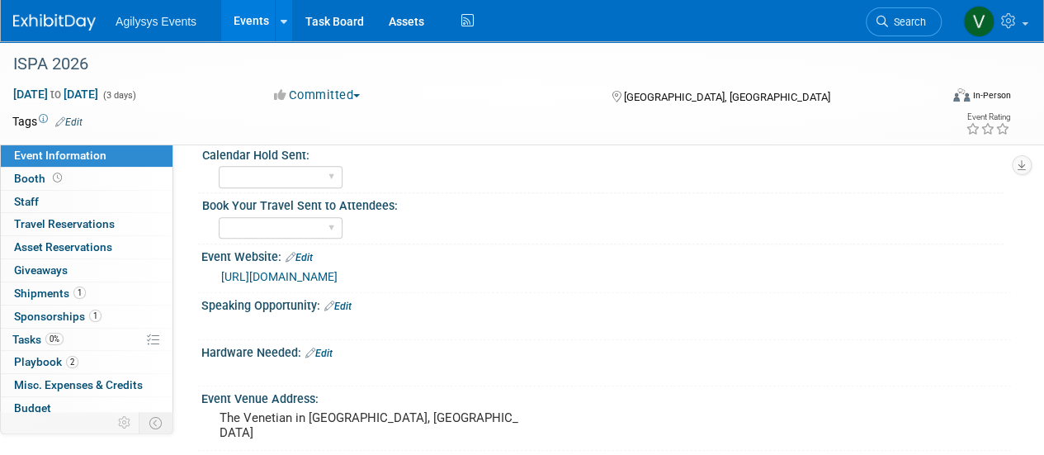
scroll to position [131, 0]
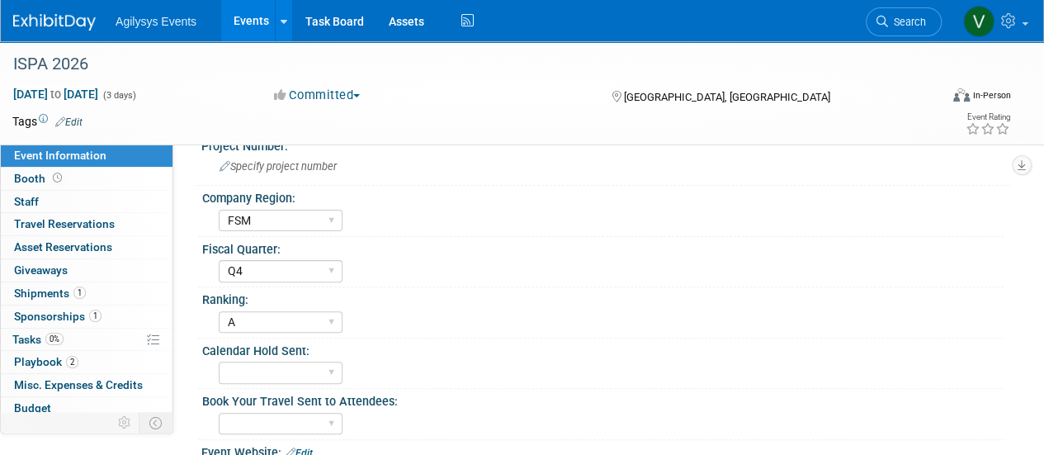
click at [60, 26] on img at bounding box center [54, 22] width 83 height 17
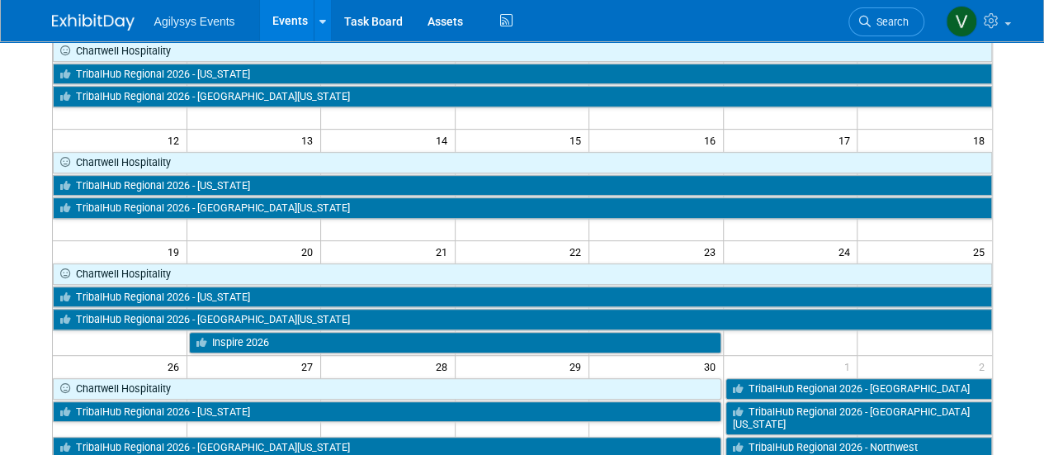
scroll to position [317, 0]
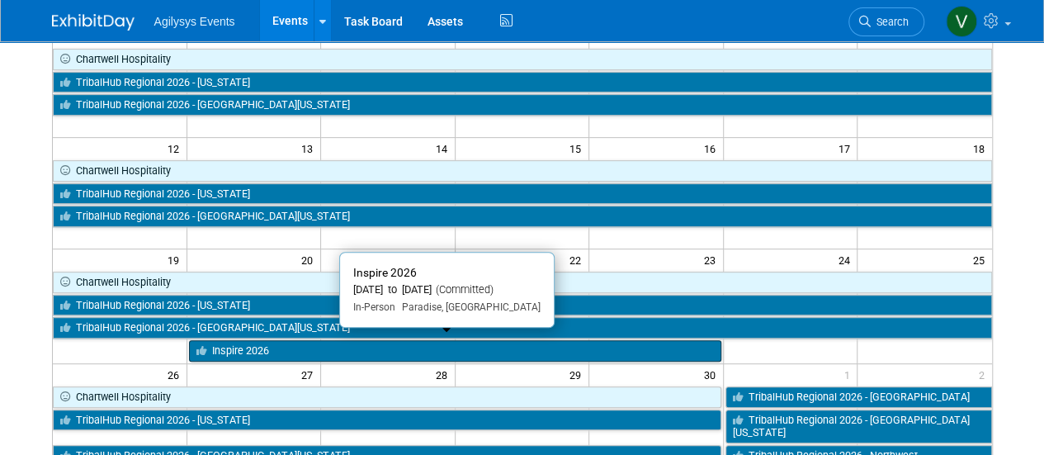
click at [282, 347] on link "Inspire 2026" at bounding box center [455, 350] width 532 height 21
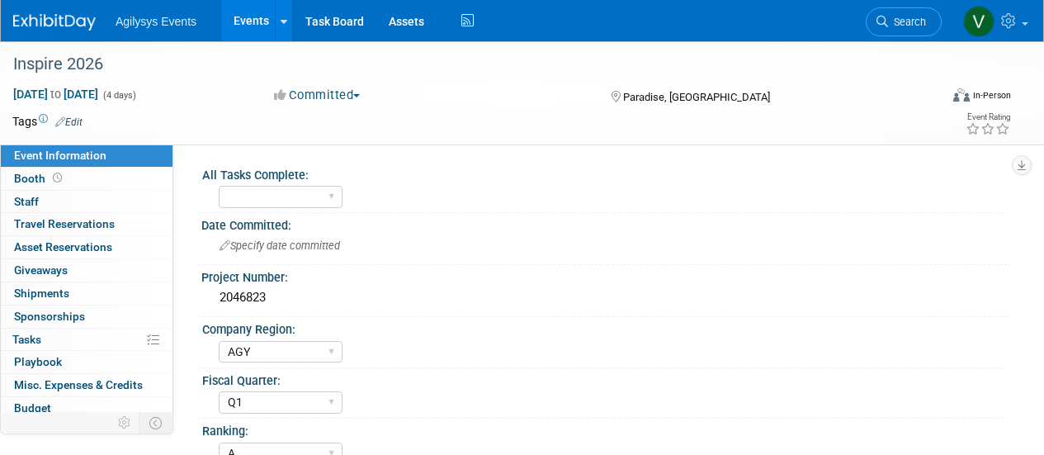
select select "AGY"
select select "Q1"
select select "A"
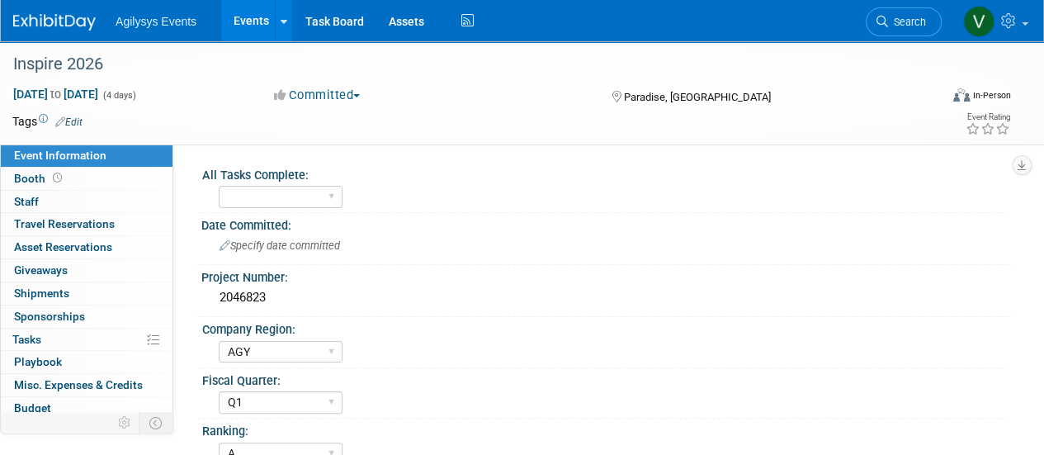
click at [40, 19] on img at bounding box center [54, 22] width 83 height 17
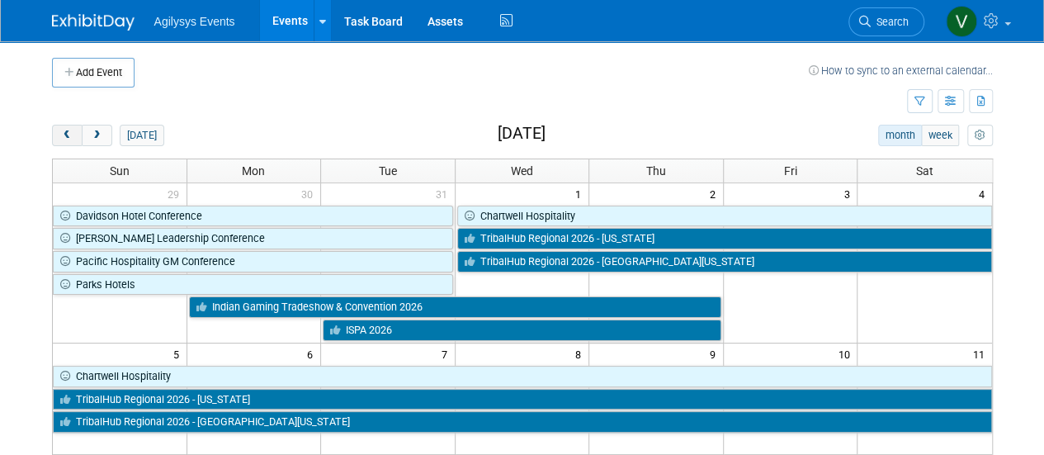
click at [69, 134] on span "prev" at bounding box center [67, 135] width 12 height 11
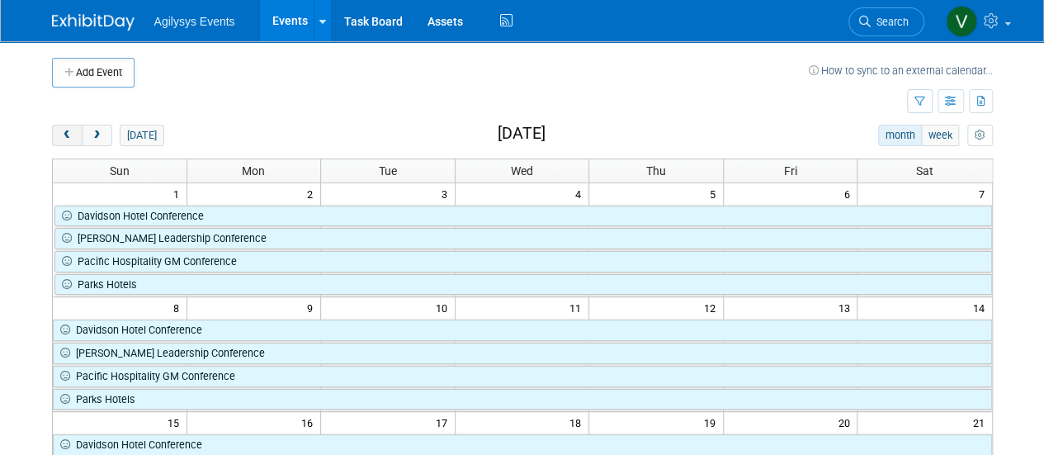
click at [69, 134] on span "prev" at bounding box center [67, 135] width 12 height 11
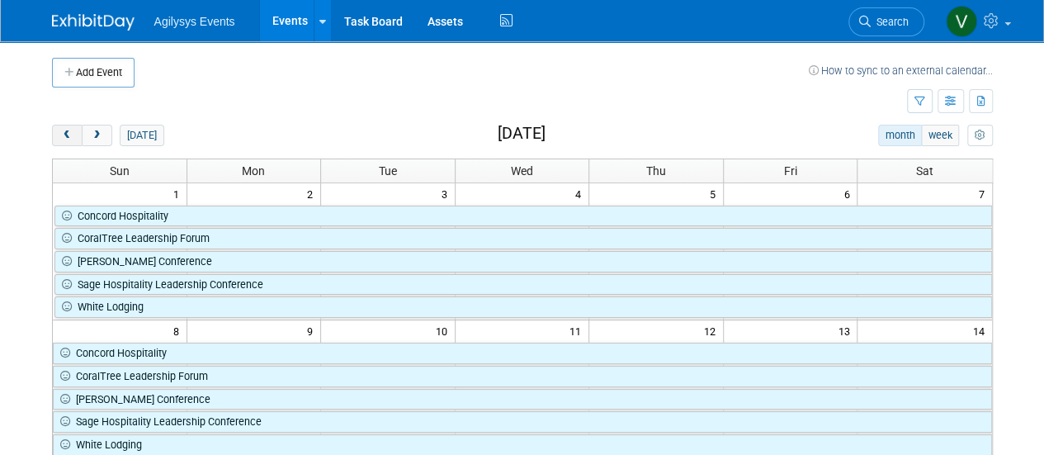
click at [69, 134] on span "prev" at bounding box center [67, 135] width 12 height 11
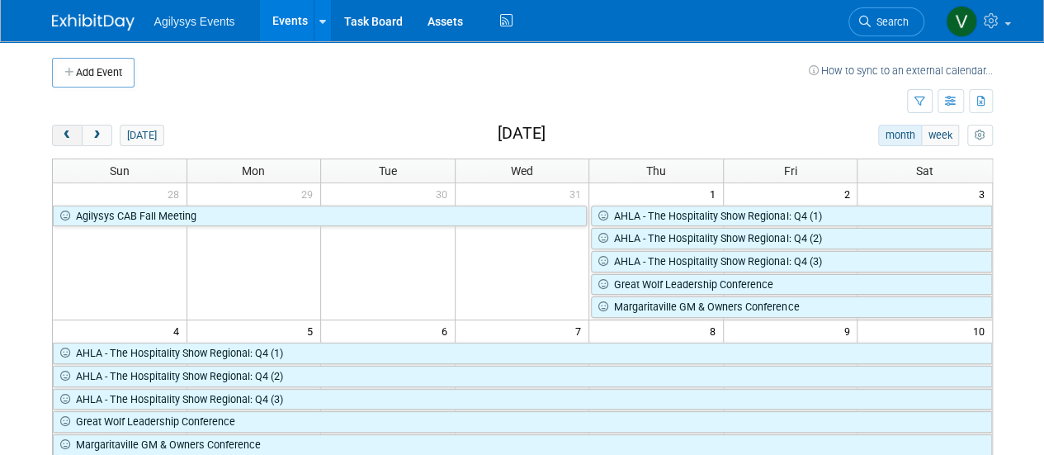
click at [69, 134] on span "prev" at bounding box center [67, 135] width 12 height 11
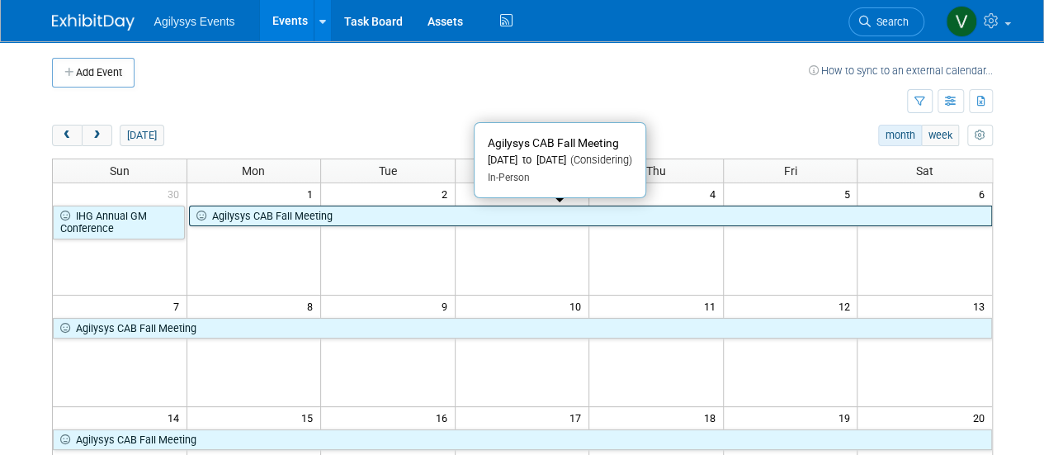
click at [398, 212] on link "Agilysys CAB Fall Meeting" at bounding box center [590, 215] width 803 height 21
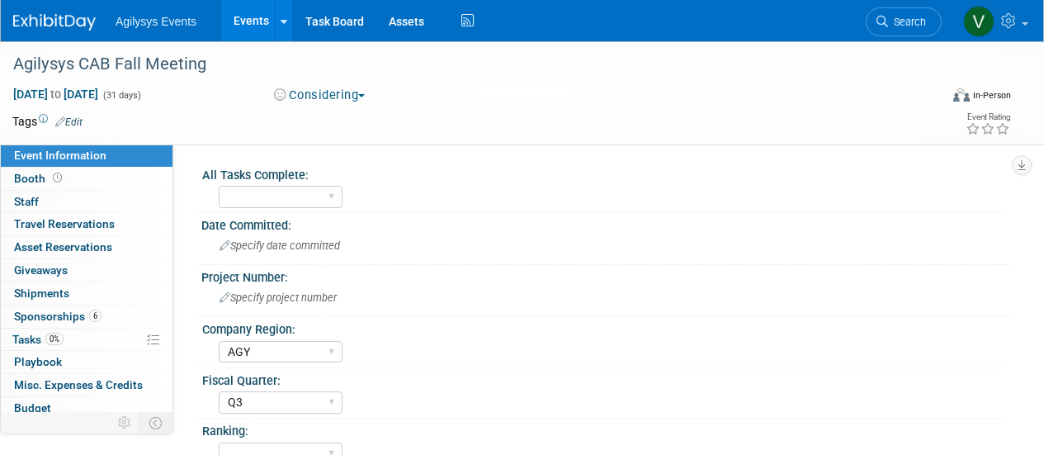
select select "AGY"
select select "Q3"
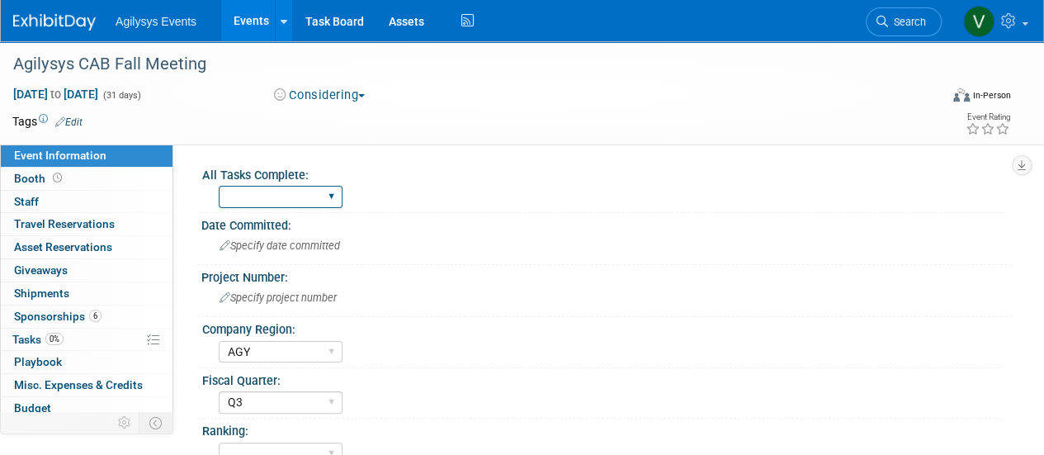
click at [283, 202] on select "Yes" at bounding box center [281, 197] width 124 height 22
click at [464, 234] on div "Specify date committed" at bounding box center [606, 246] width 785 height 26
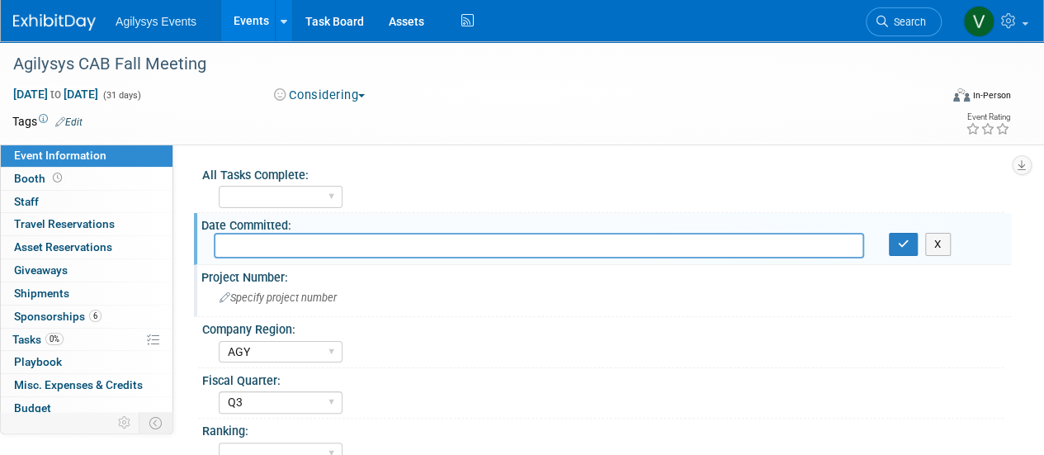
click at [262, 286] on div "Specify project number" at bounding box center [606, 298] width 785 height 26
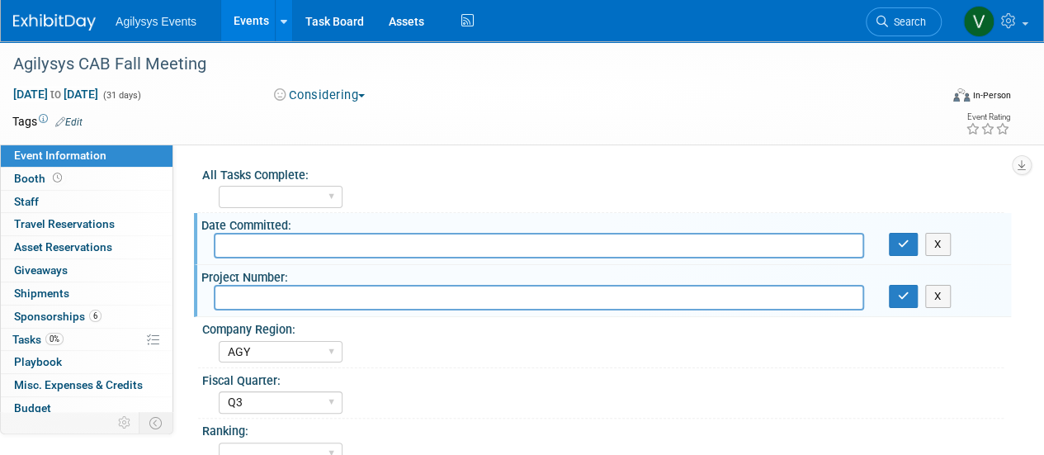
click at [306, 104] on div "Dec 1, 2025 to Dec 31, 2025 (31 days) Dec 1, 2025 to Dec 31, 2025 Considering C…" at bounding box center [511, 98] width 1023 height 25
click at [330, 90] on button "Considering" at bounding box center [319, 95] width 103 height 17
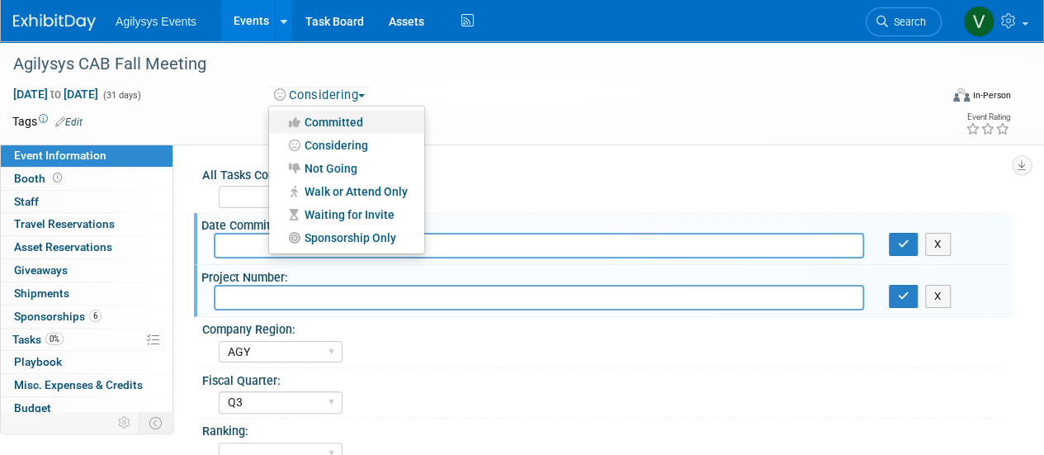
click at [334, 118] on link "Committed" at bounding box center [346, 122] width 155 height 23
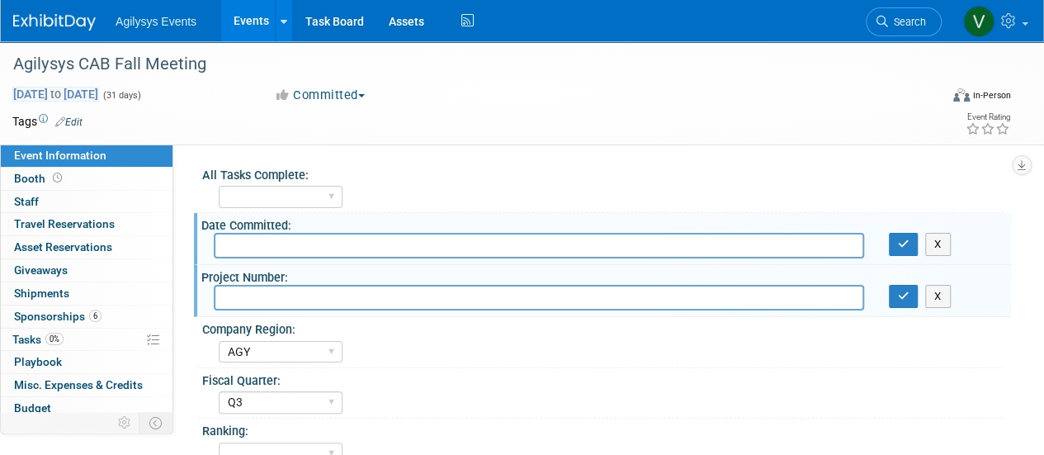
click at [99, 87] on span "Dec 1, 2025 to Dec 31, 2025" at bounding box center [55, 94] width 87 height 15
select select "11"
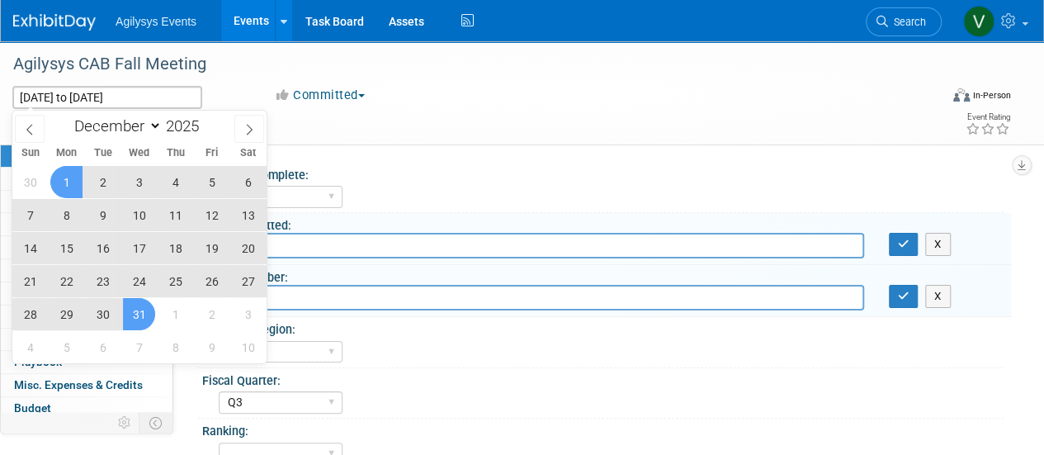
click at [144, 220] on span "10" at bounding box center [139, 215] width 32 height 32
type input "[DATE]"
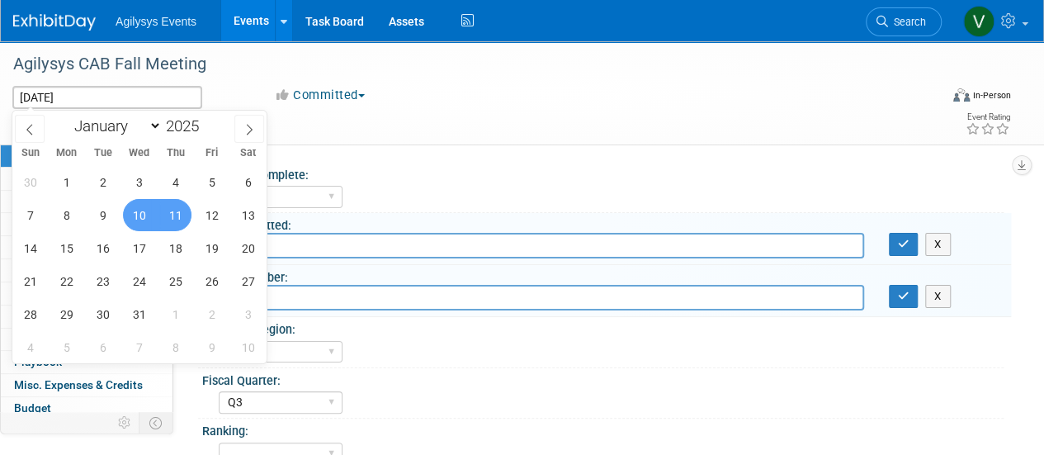
click at [178, 214] on span "11" at bounding box center [175, 215] width 32 height 32
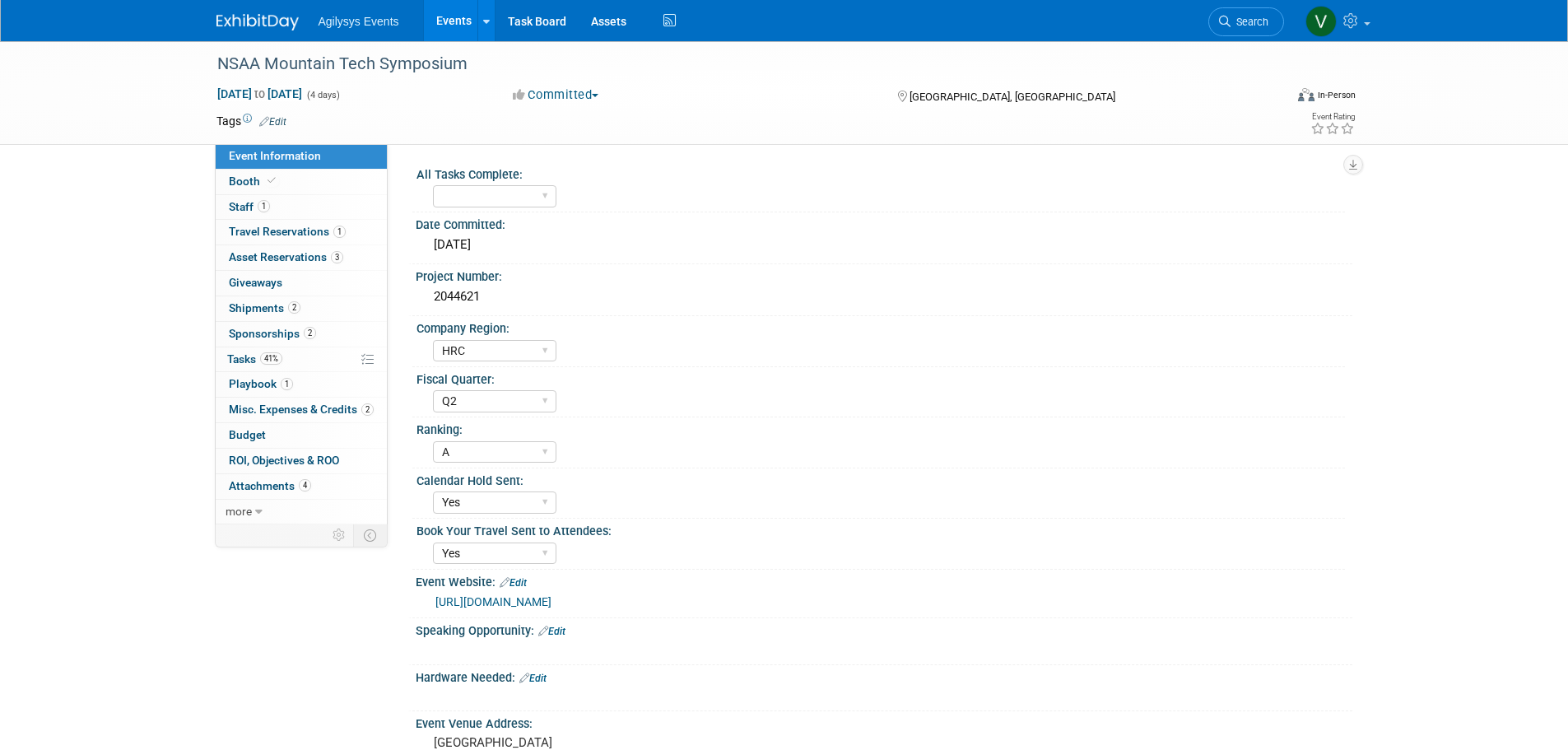
select select "HRC"
select select "Q2"
select select "A"
select select "Yes"
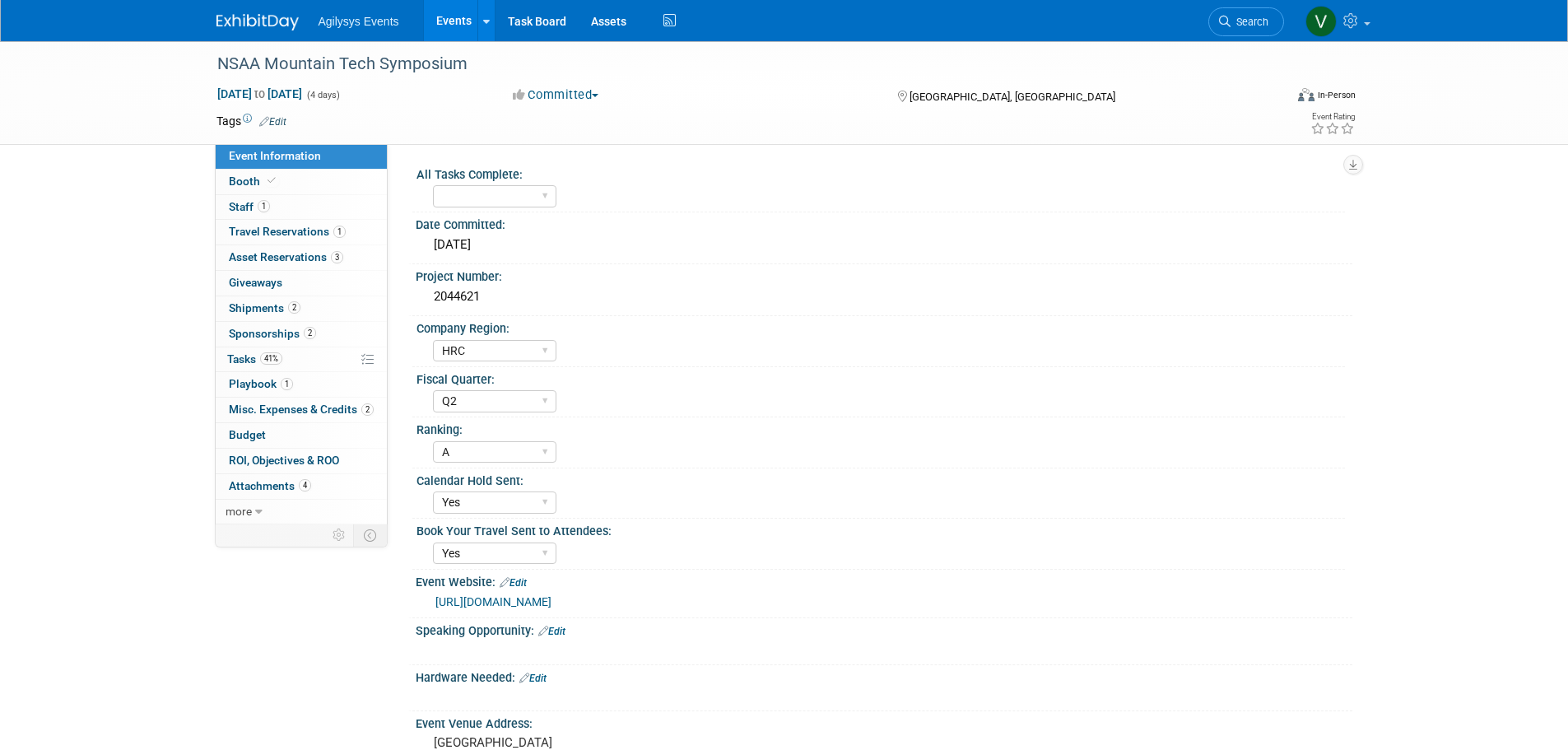
click at [270, 16] on img at bounding box center [257, 22] width 83 height 17
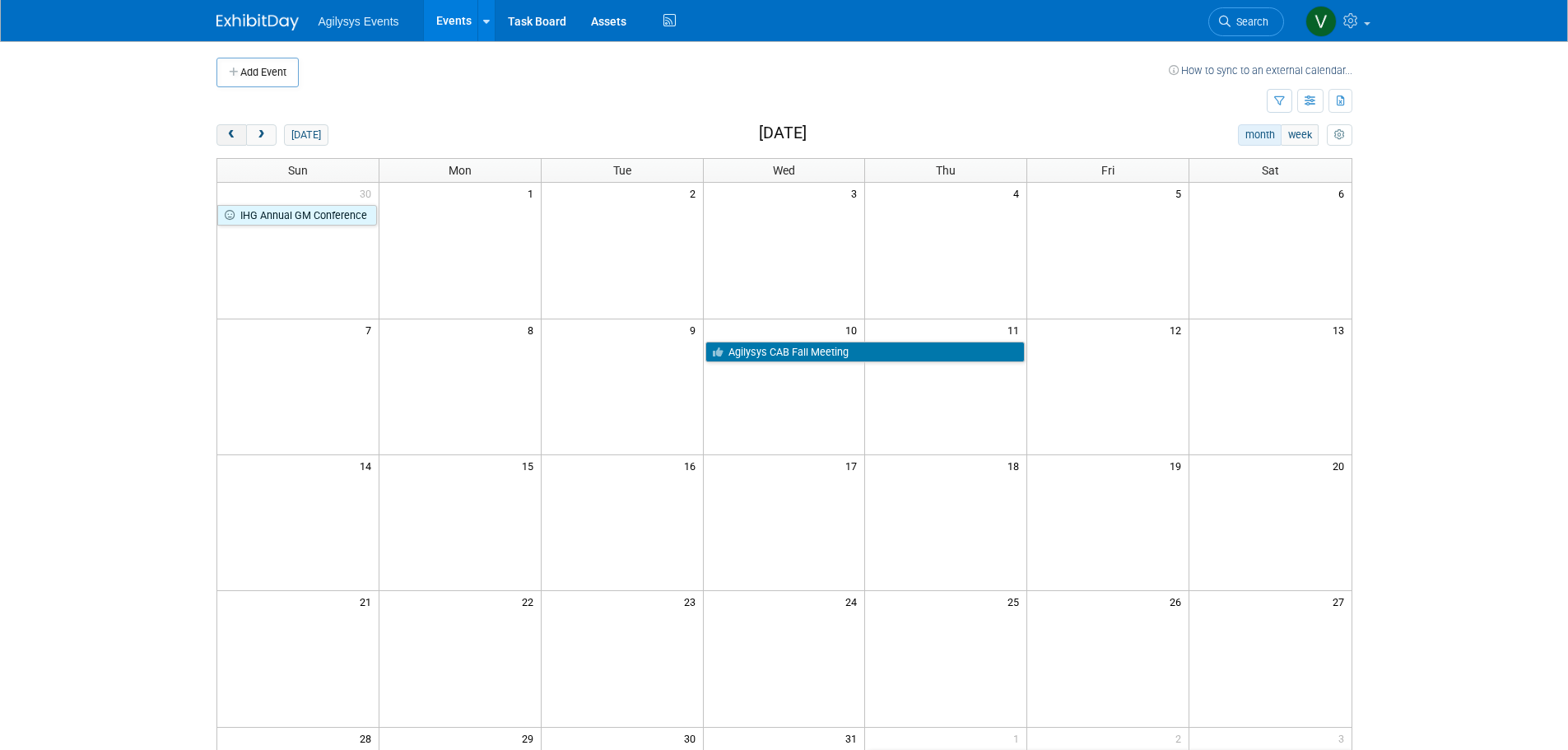
click at [240, 130] on button "prev" at bounding box center [231, 135] width 31 height 21
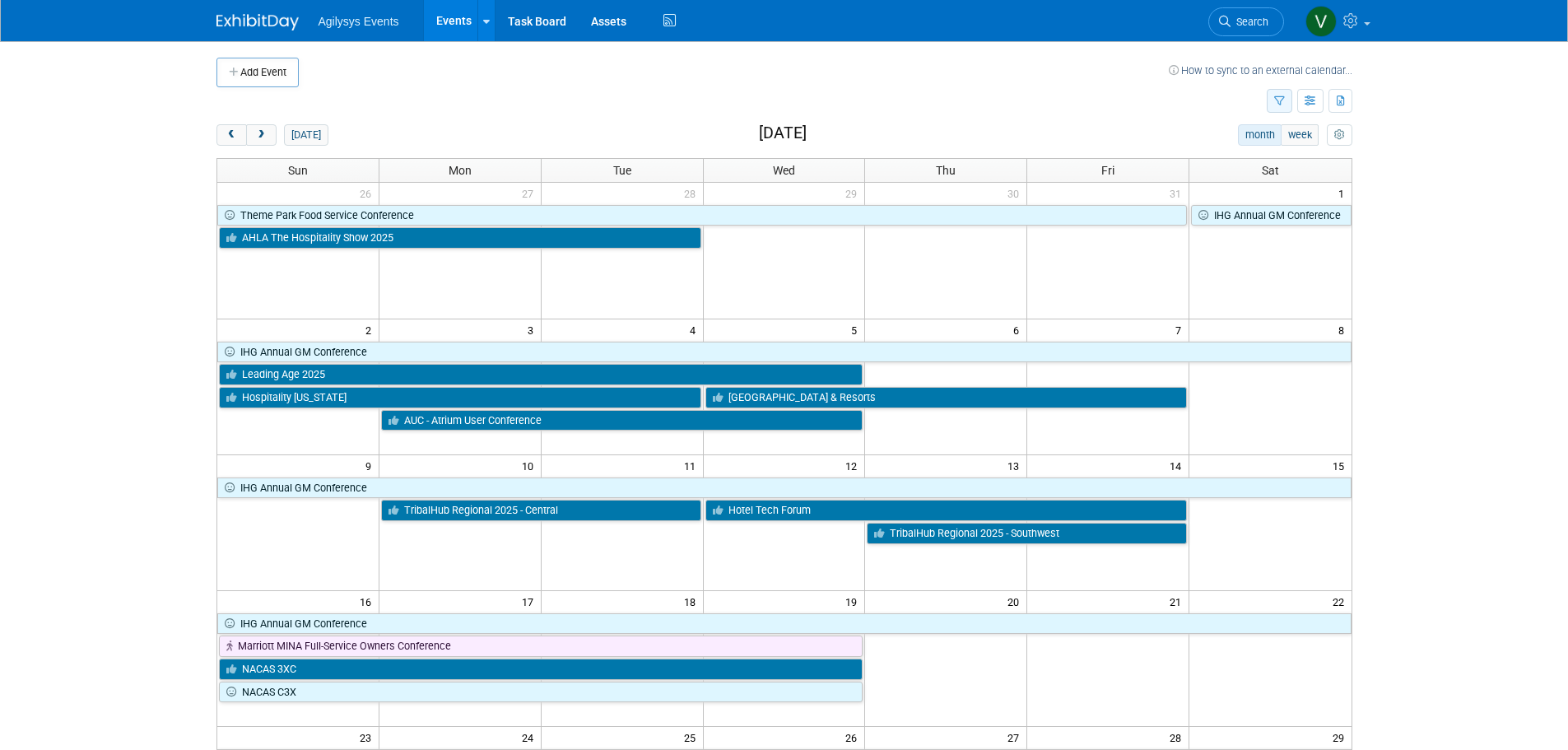
click at [1267, 101] on button "button" at bounding box center [1280, 101] width 26 height 24
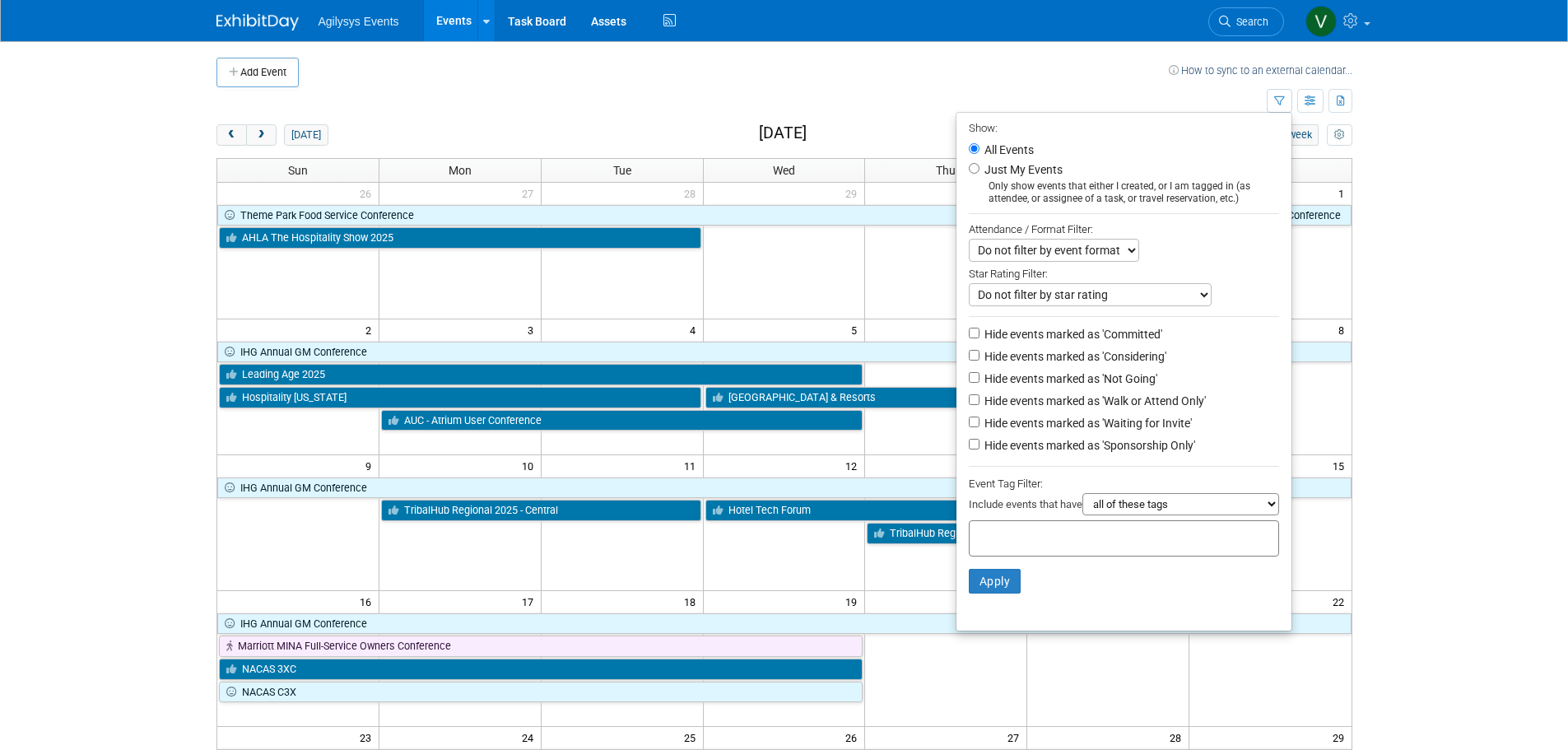
click at [1461, 318] on body "Agilysys Events Events Add Event Bulk Upload Events Shareable Event Boards Rece…" at bounding box center [784, 375] width 1568 height 750
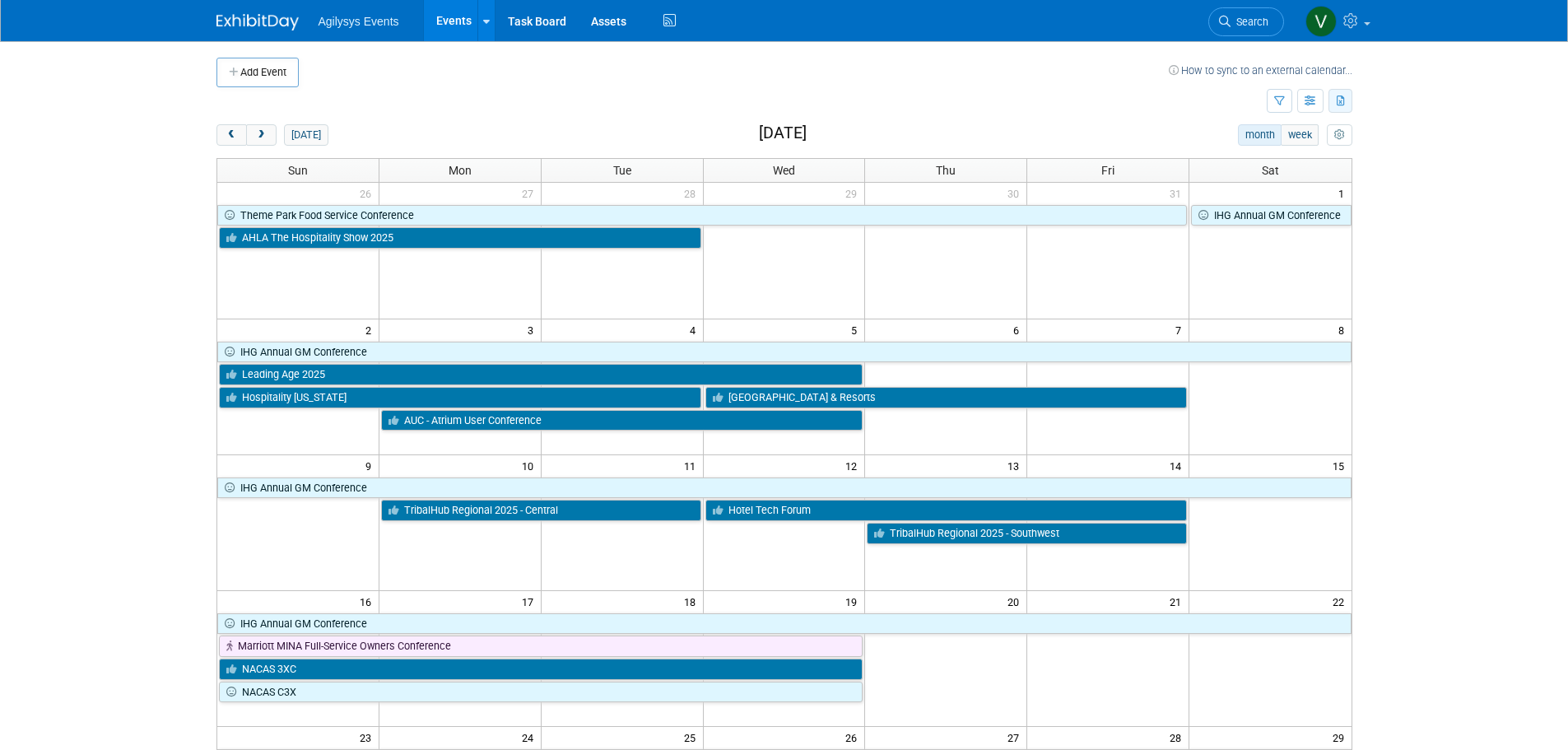
click at [1347, 105] on button "button" at bounding box center [1341, 101] width 24 height 24
drag, startPoint x: 1463, startPoint y: 166, endPoint x: 1431, endPoint y: 149, distance: 36.2
click at [1458, 164] on body "Agilysys Events Events Add Event Bulk Upload Events Shareable Event Boards Rece…" at bounding box center [784, 375] width 1568 height 750
click at [389, 107] on td at bounding box center [741, 101] width 1050 height 29
click at [1254, 25] on span "Search" at bounding box center [1250, 22] width 38 height 12
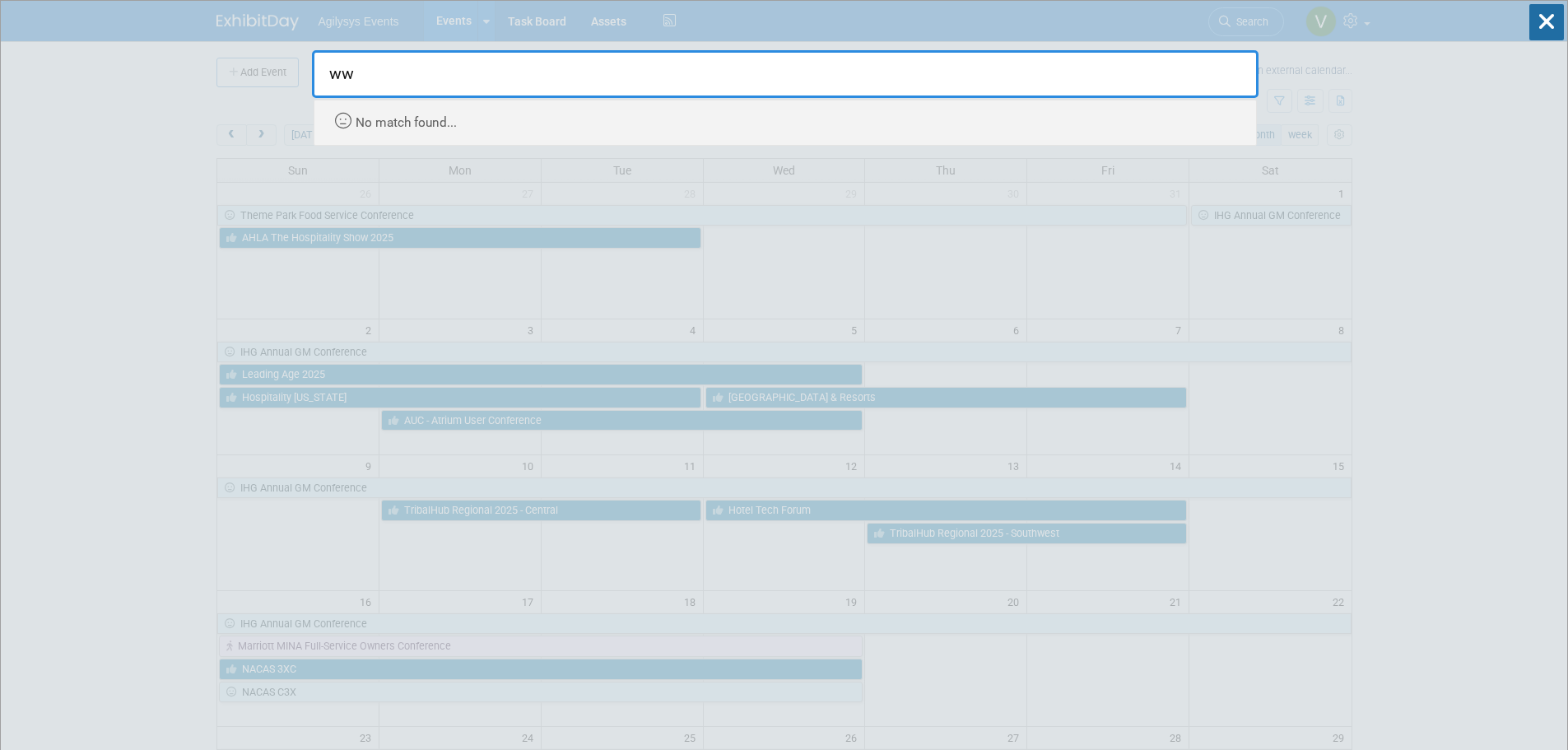
type input "w"
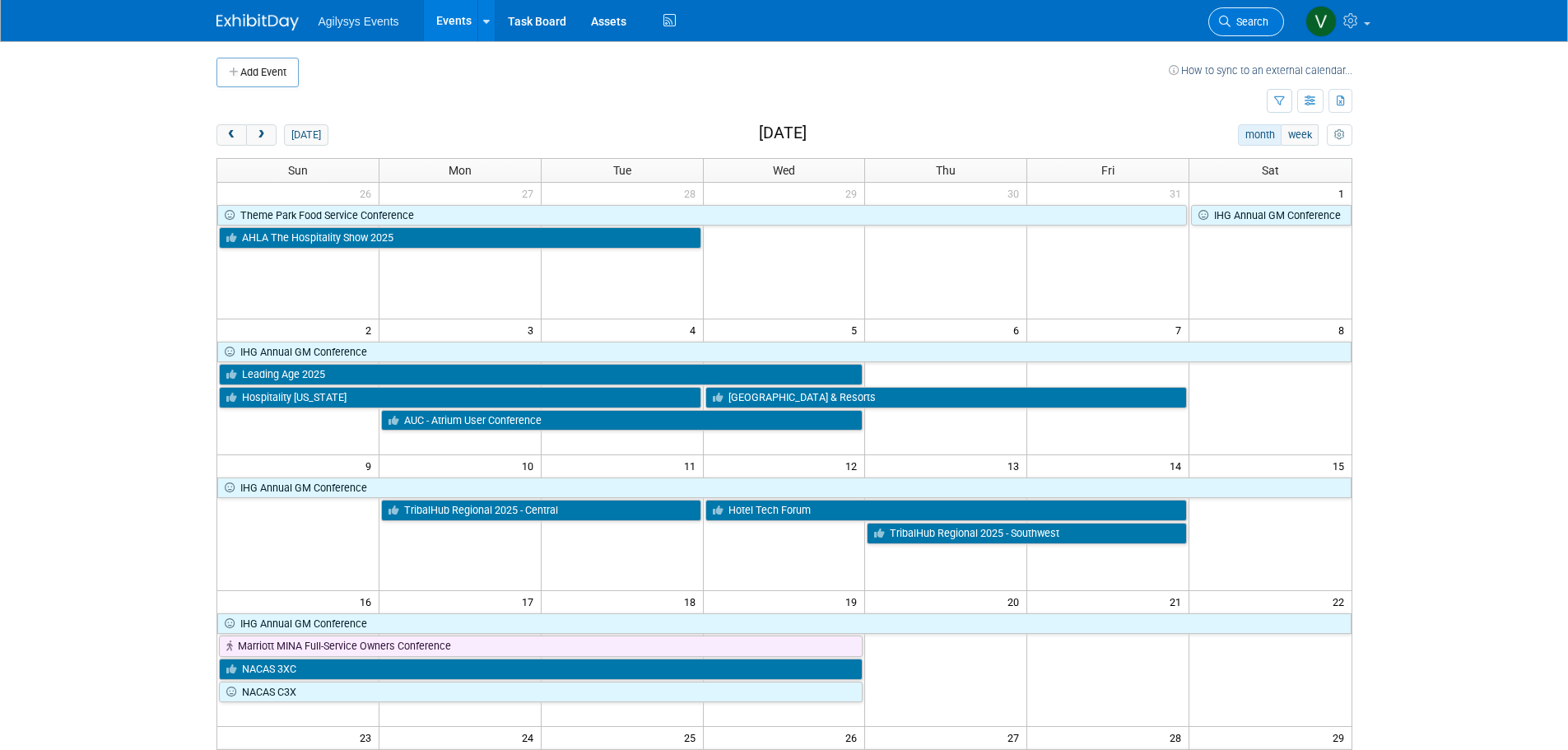
click at [1256, 30] on link "Search" at bounding box center [1246, 21] width 76 height 29
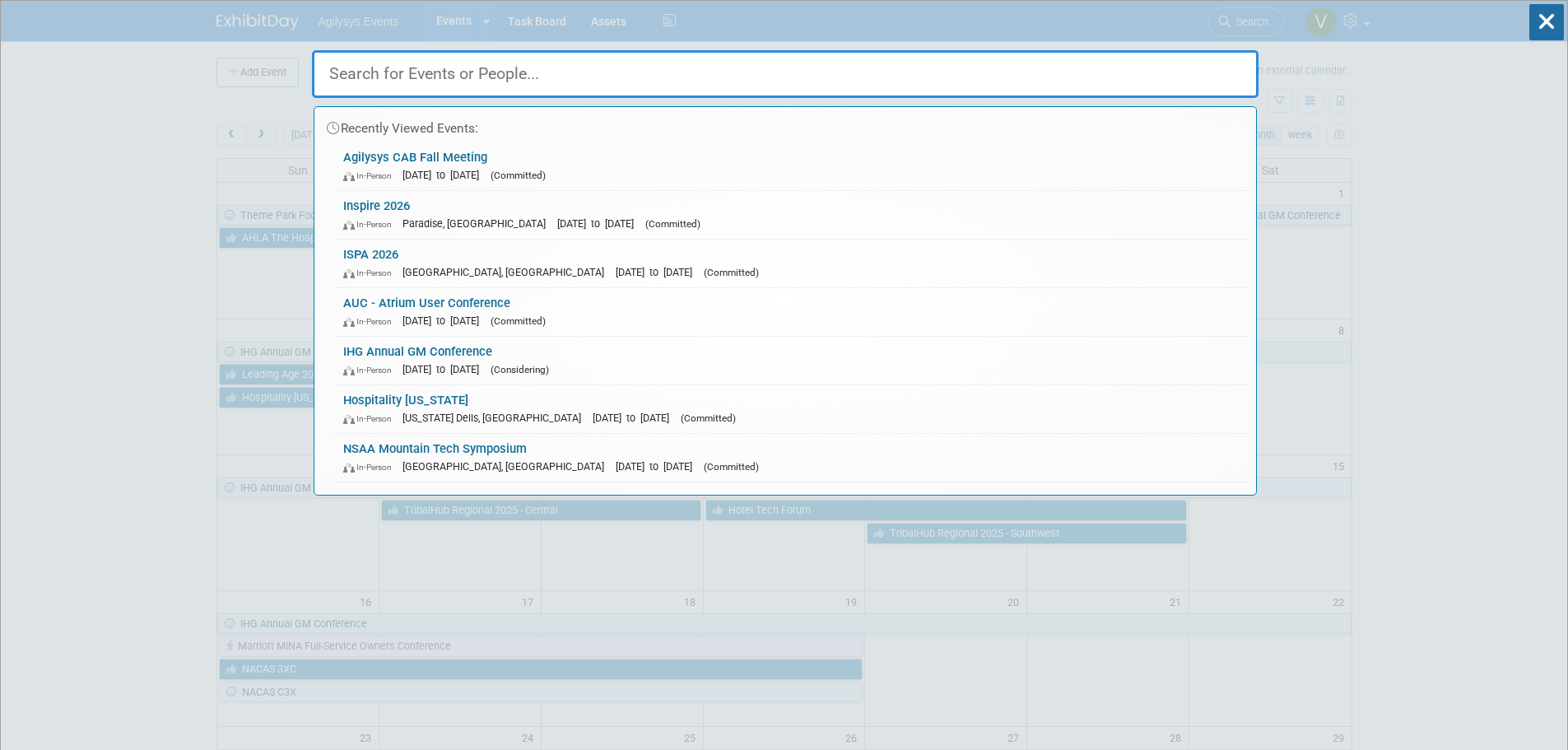
click at [416, 79] on input "text" at bounding box center [785, 74] width 947 height 48
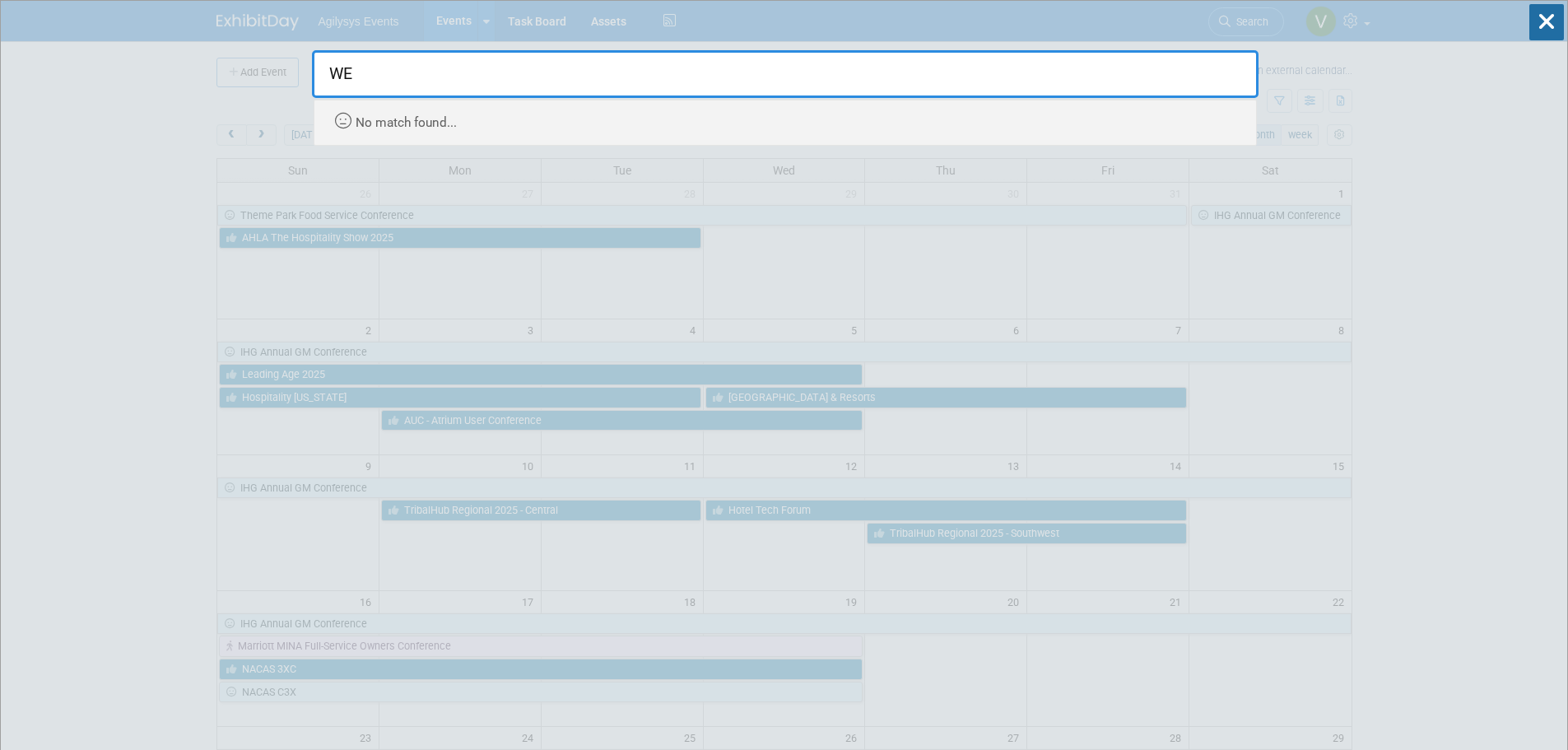
type input "W"
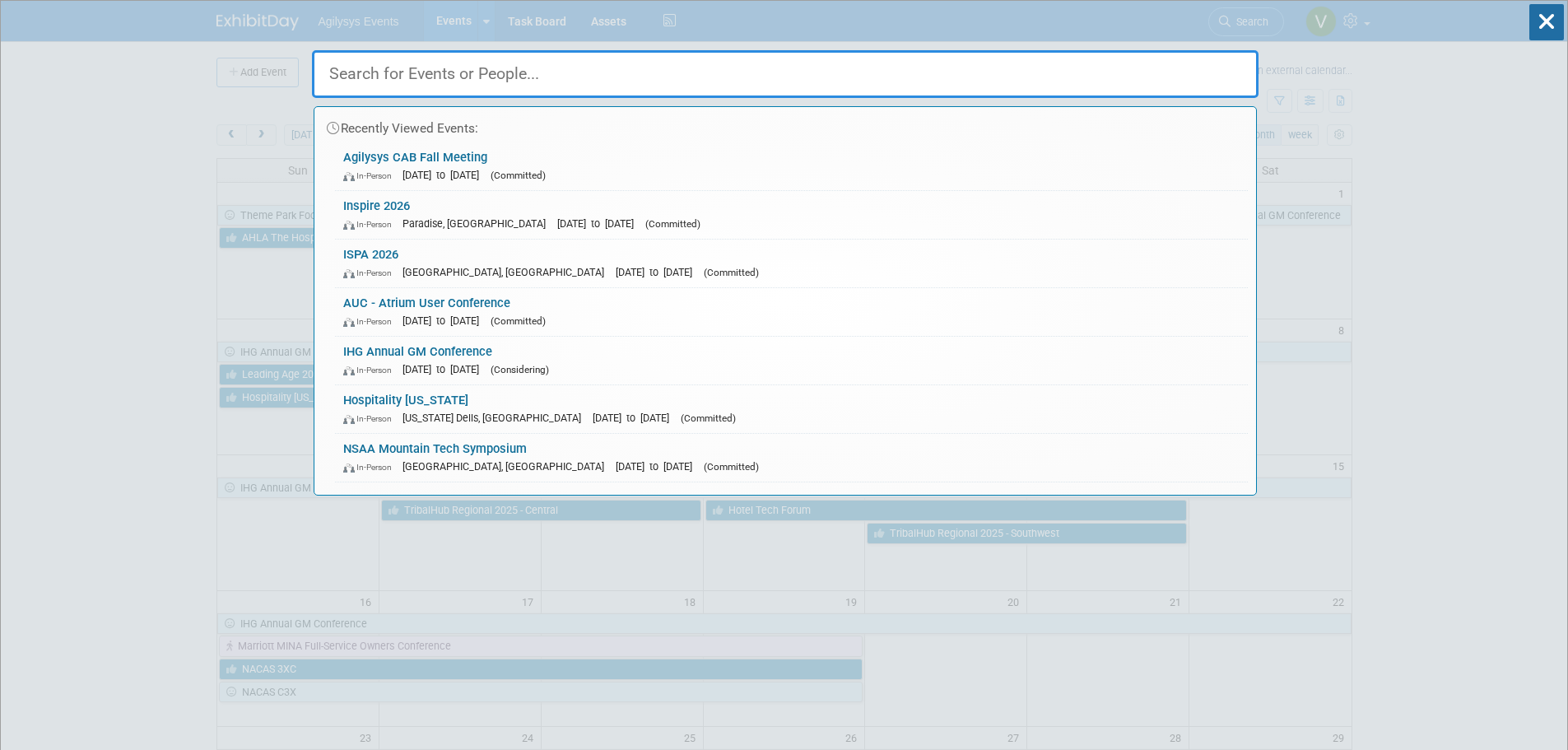
click at [483, 62] on input "text" at bounding box center [785, 74] width 947 height 48
paste input "W3Spa"
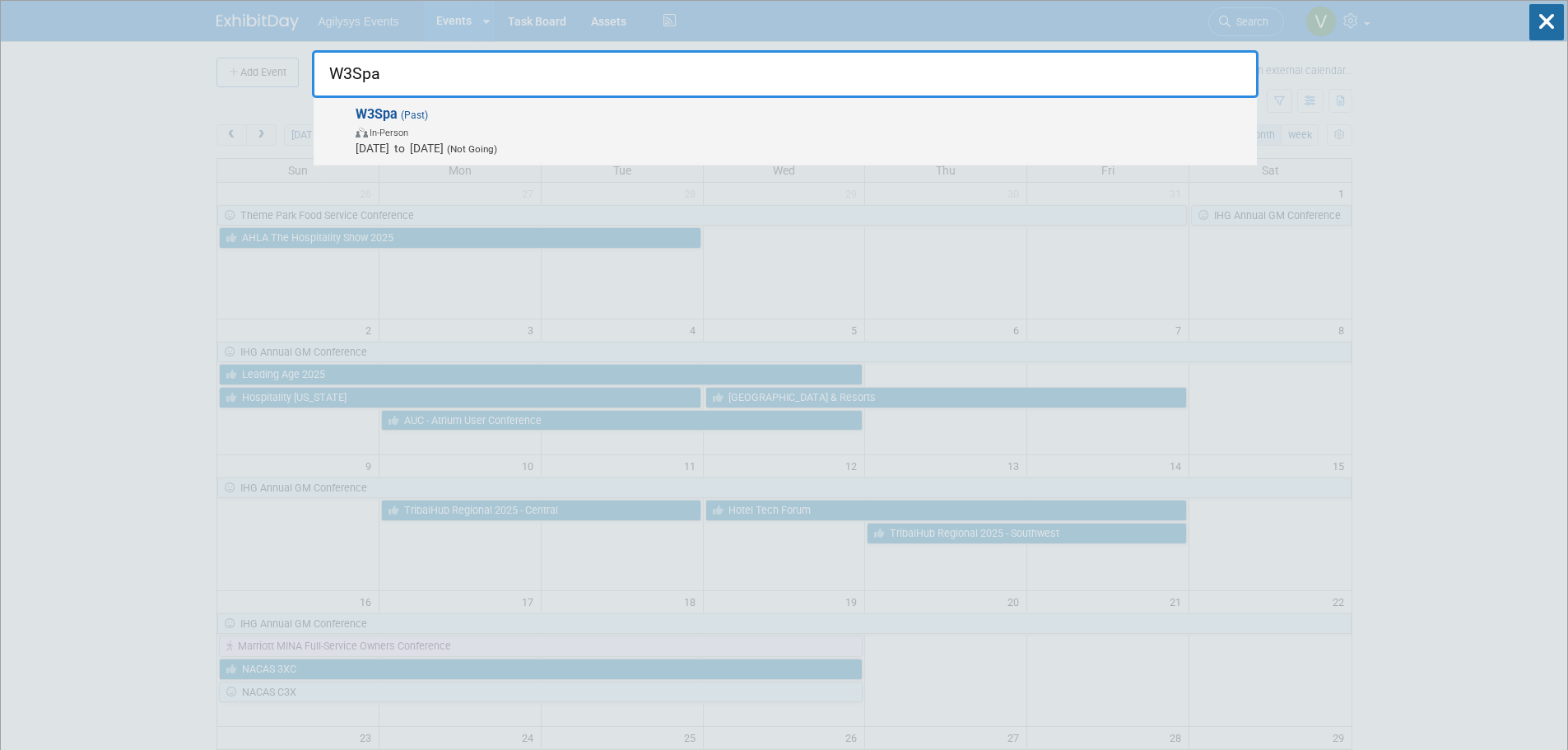
type input "W3Spa"
click at [415, 123] on span "W3Spa (Past) In-Person [DATE] to [DATE] (Not Going)" at bounding box center [800, 131] width 898 height 50
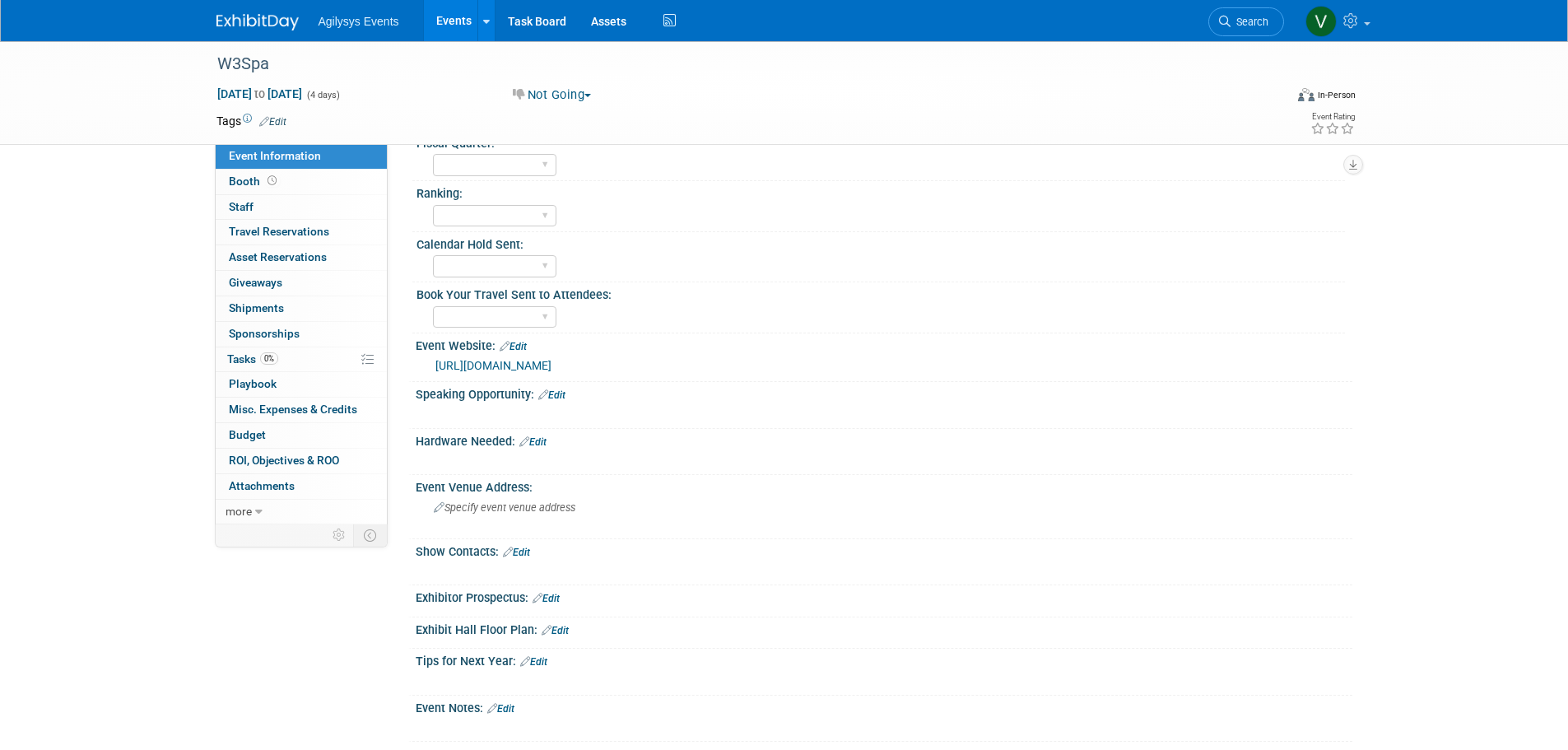
scroll to position [406, 0]
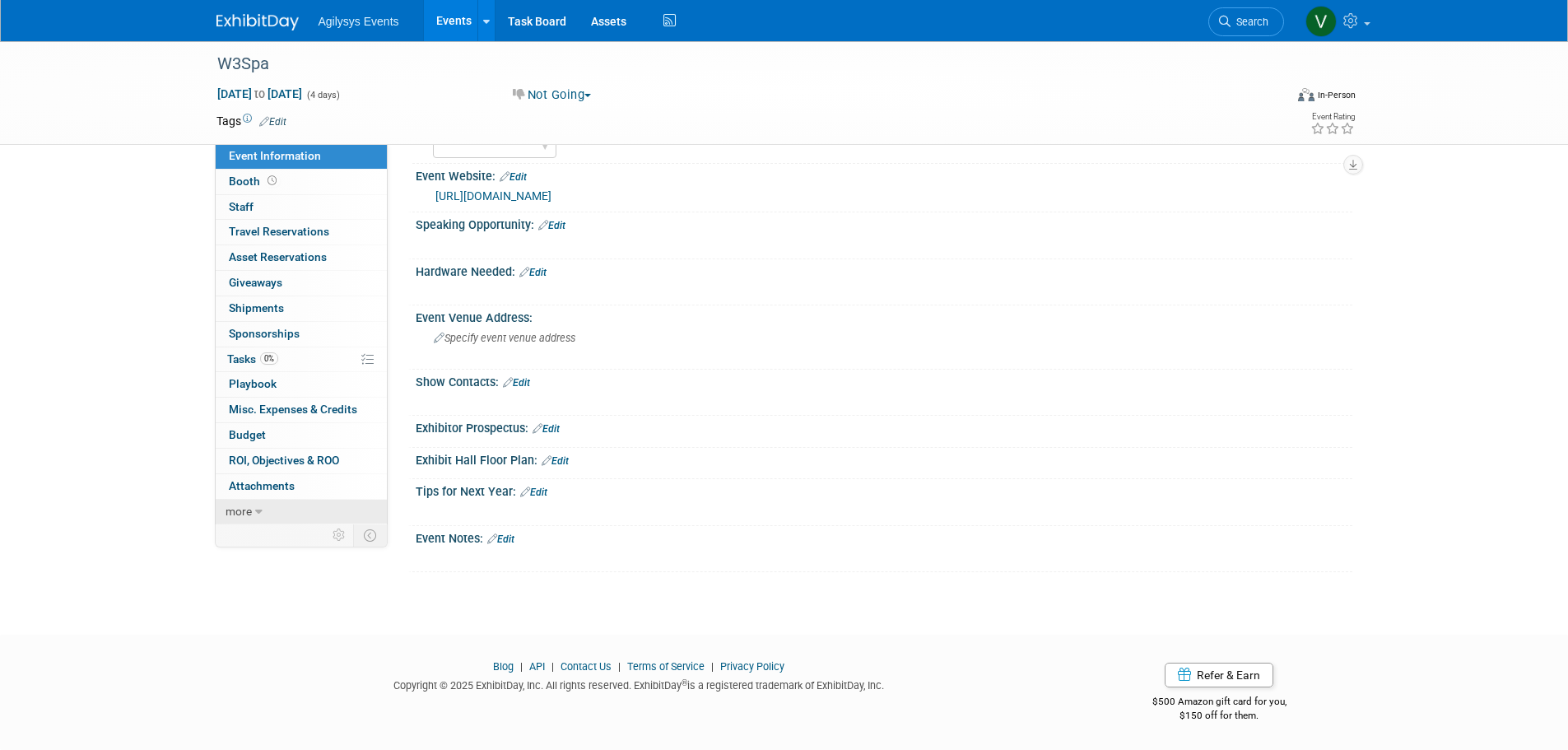
click at [256, 511] on icon at bounding box center [258, 513] width 7 height 12
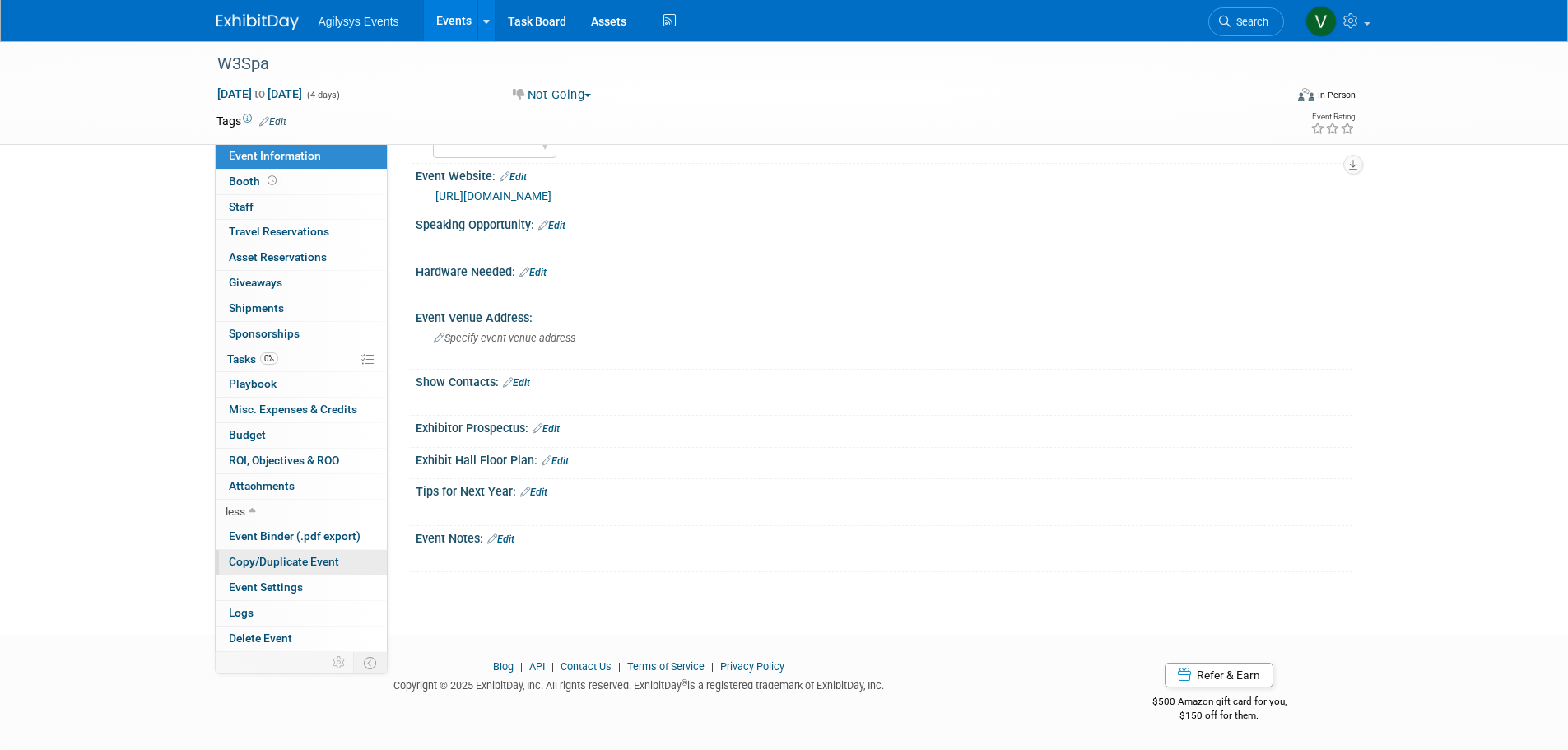
click at [256, 567] on span "Copy/Duplicate Event" at bounding box center [283, 561] width 111 height 13
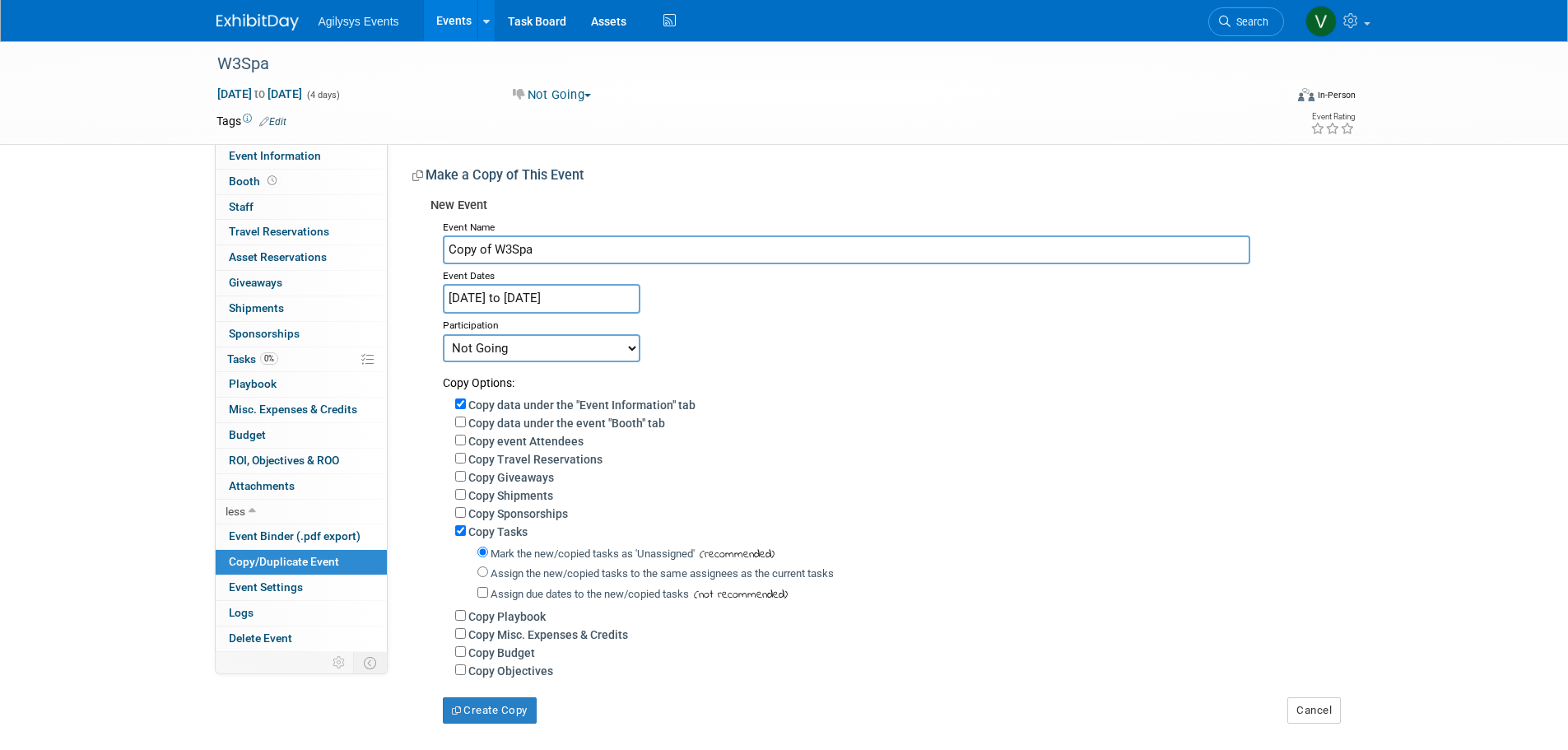
drag, startPoint x: 497, startPoint y: 249, endPoint x: 421, endPoint y: 248, distance: 76.0
click at [421, 248] on div "New Event Event Name Copy of W3Spa Event Dates [DATE] to [DATE] Duplicate Event…" at bounding box center [876, 457] width 928 height 534
click at [509, 257] on input "W3Spa" at bounding box center [847, 249] width 808 height 29
drag, startPoint x: 515, startPoint y: 254, endPoint x: 444, endPoint y: 253, distance: 71.0
click at [444, 253] on input "W3Spa" at bounding box center [847, 249] width 808 height 29
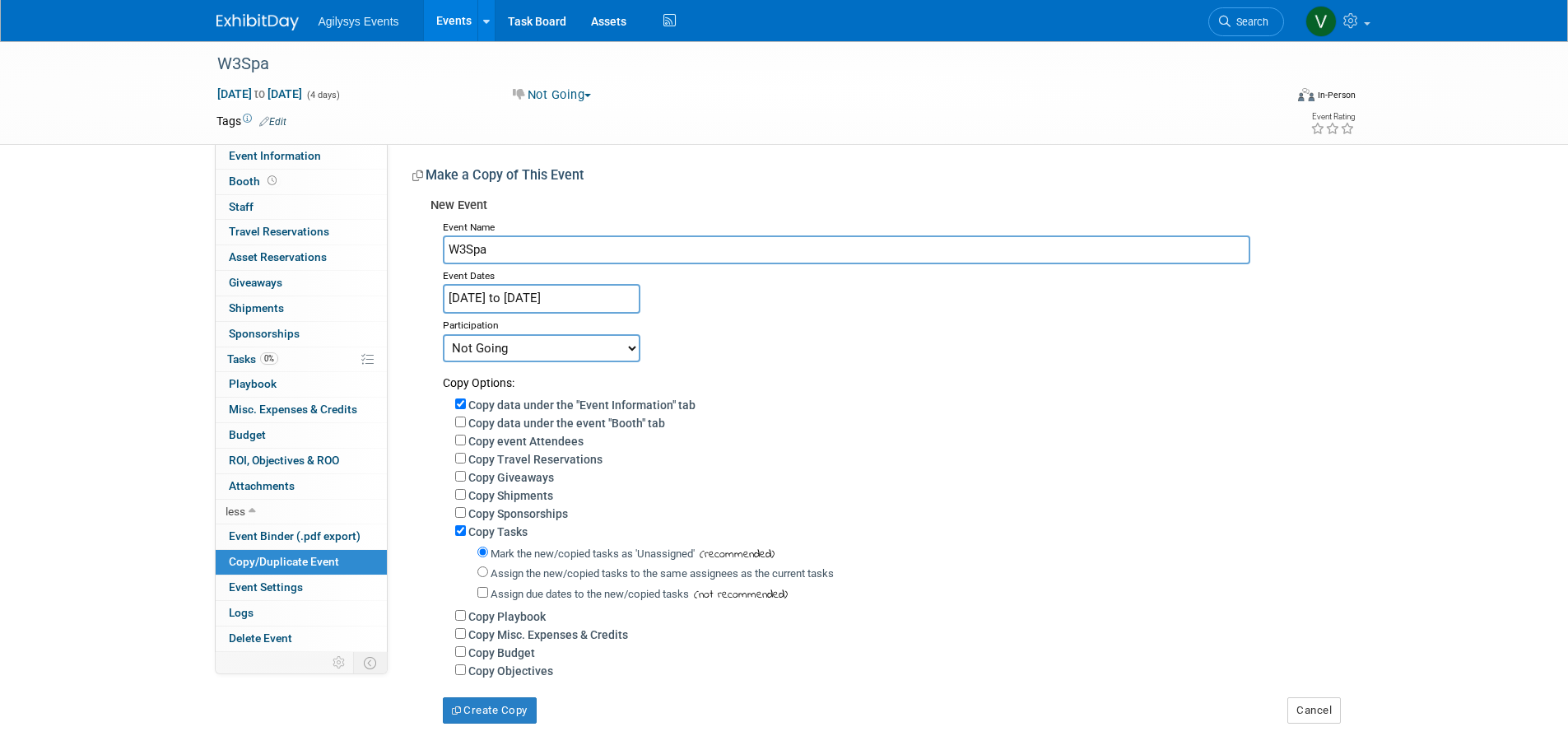
paste input "[GEOGRAPHIC_DATA], We Work Well"
type input "W3Spa [GEOGRAPHIC_DATA], We Work Well"
click at [548, 297] on input "[DATE] to [DATE]" at bounding box center [542, 298] width 197 height 29
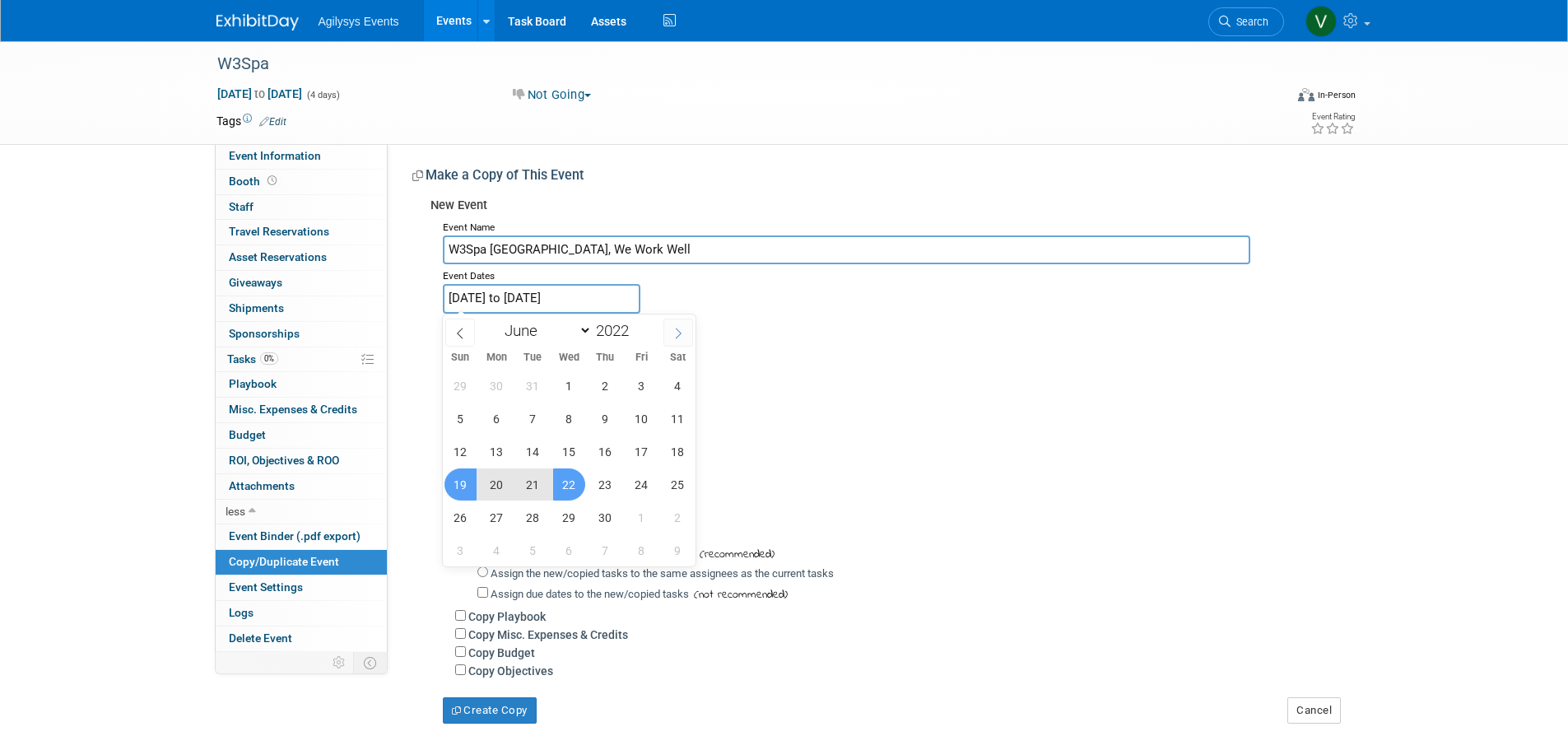
click at [667, 337] on span at bounding box center [678, 332] width 30 height 28
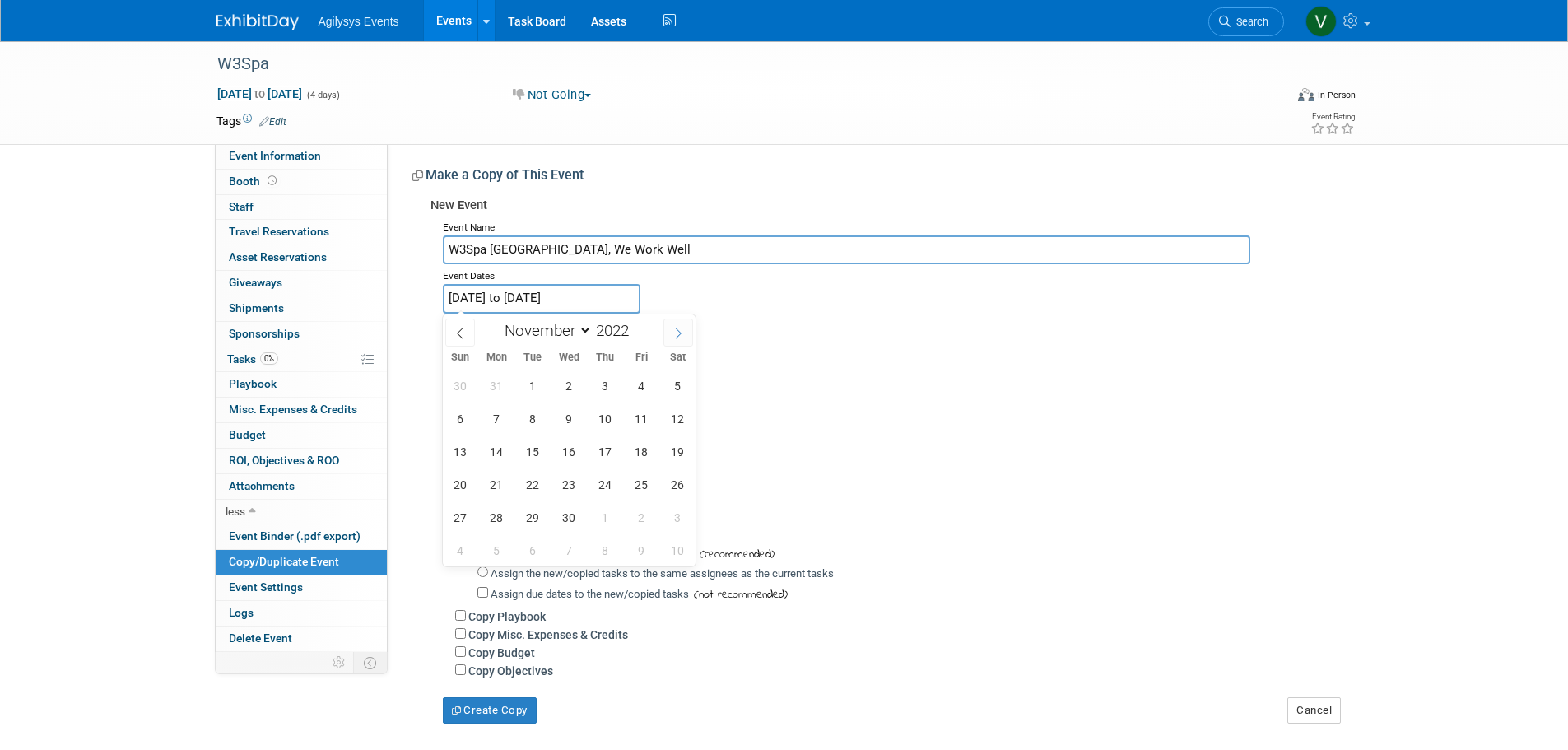
click at [667, 337] on span at bounding box center [678, 332] width 30 height 28
select select "11"
click at [667, 337] on span at bounding box center [678, 332] width 30 height 28
type input "2023"
click at [668, 337] on span at bounding box center [678, 332] width 30 height 28
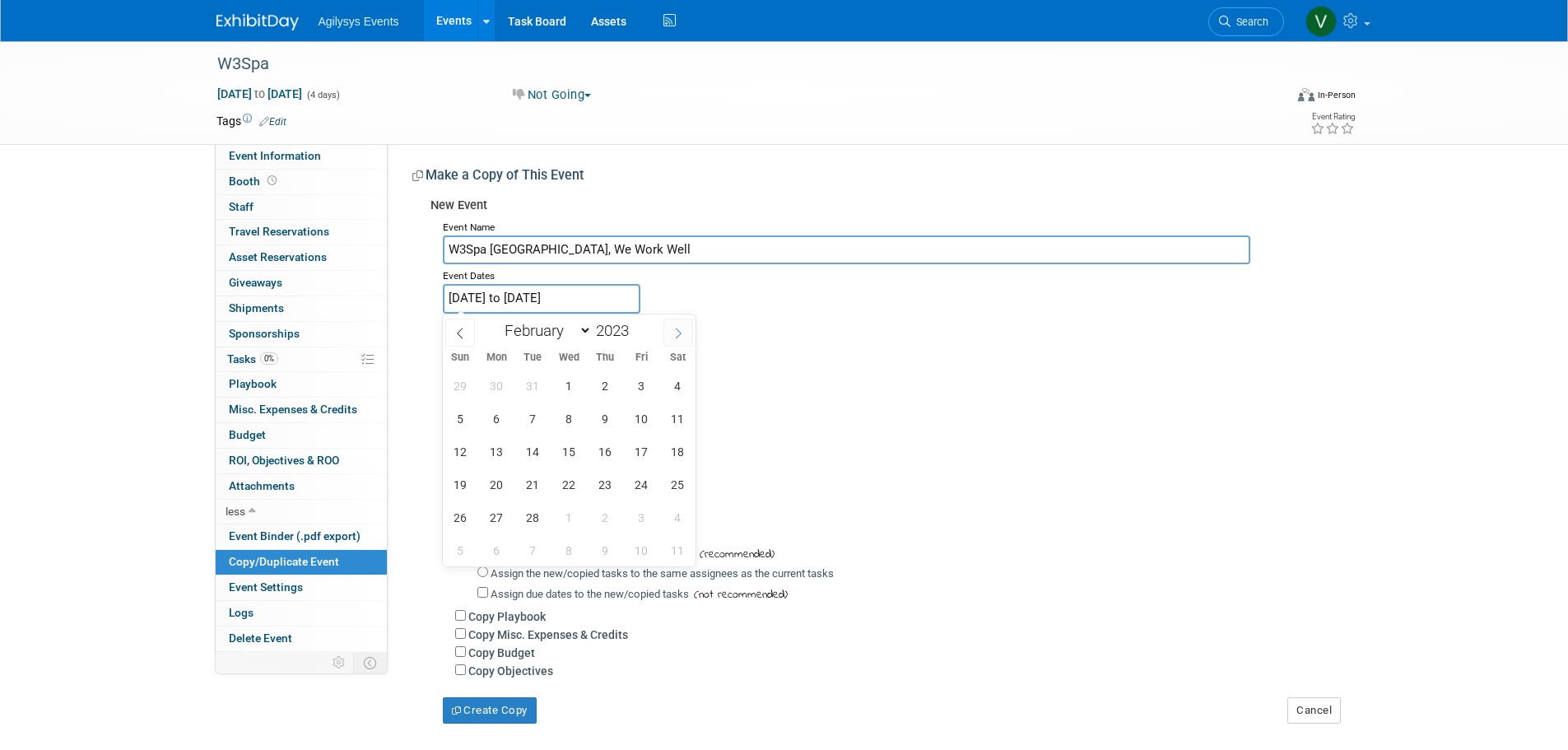
click at [671, 337] on span at bounding box center [678, 332] width 30 height 28
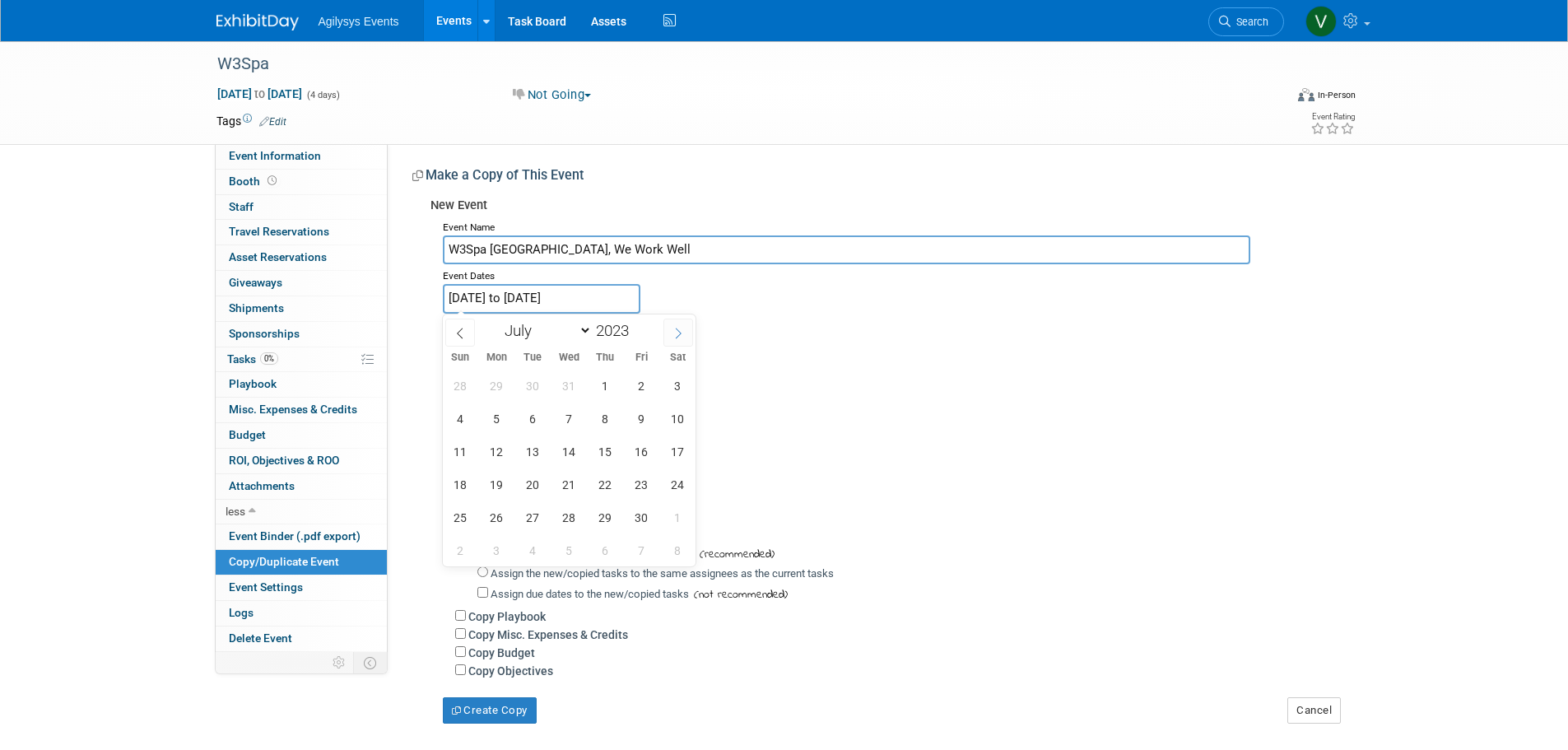
click at [671, 337] on span at bounding box center [678, 332] width 30 height 28
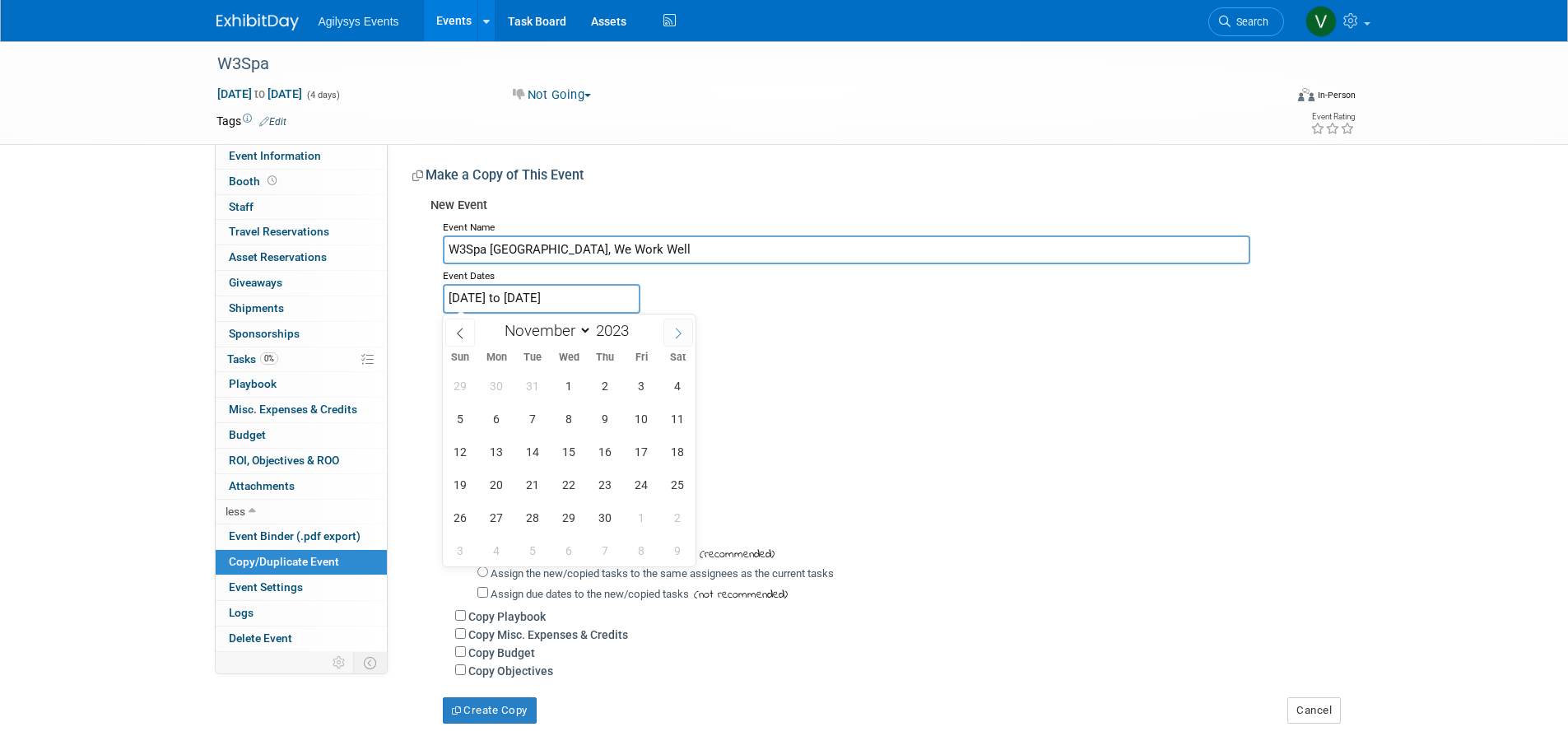
select select "11"
click at [671, 337] on span at bounding box center [678, 332] width 30 height 28
type input "2024"
click at [671, 337] on span at bounding box center [678, 332] width 30 height 28
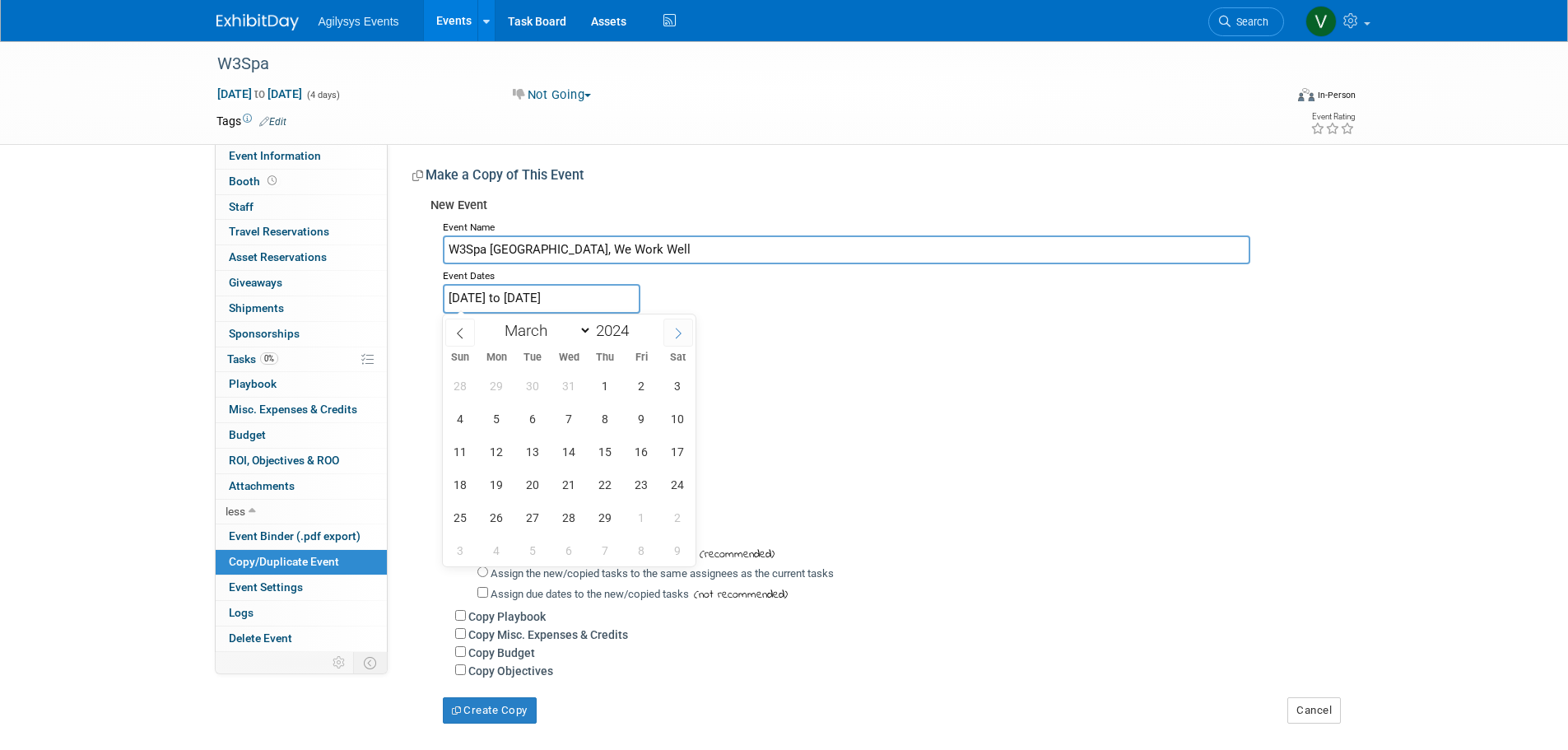
click at [671, 337] on span at bounding box center [678, 332] width 30 height 28
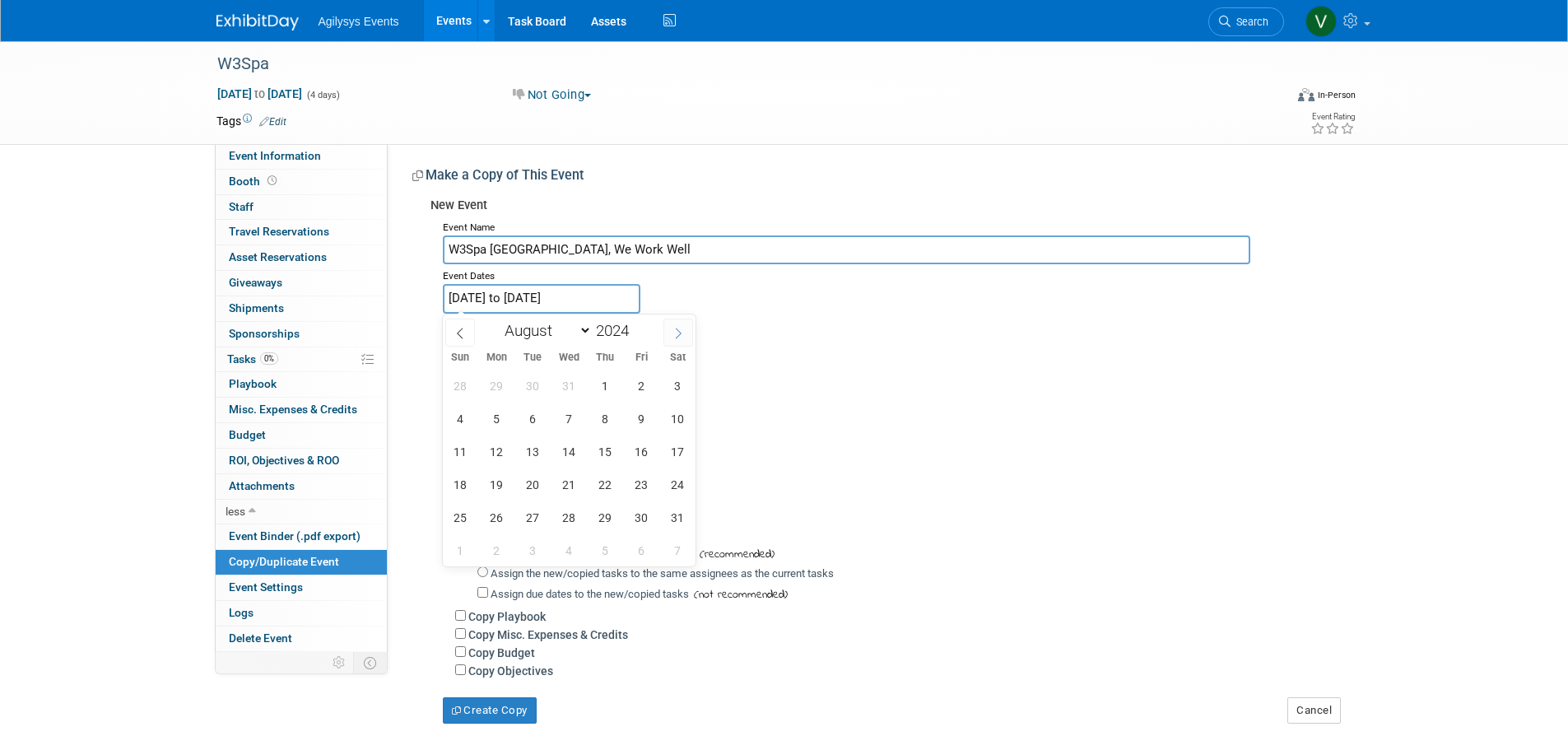
click at [671, 337] on span at bounding box center [678, 332] width 30 height 28
select select "11"
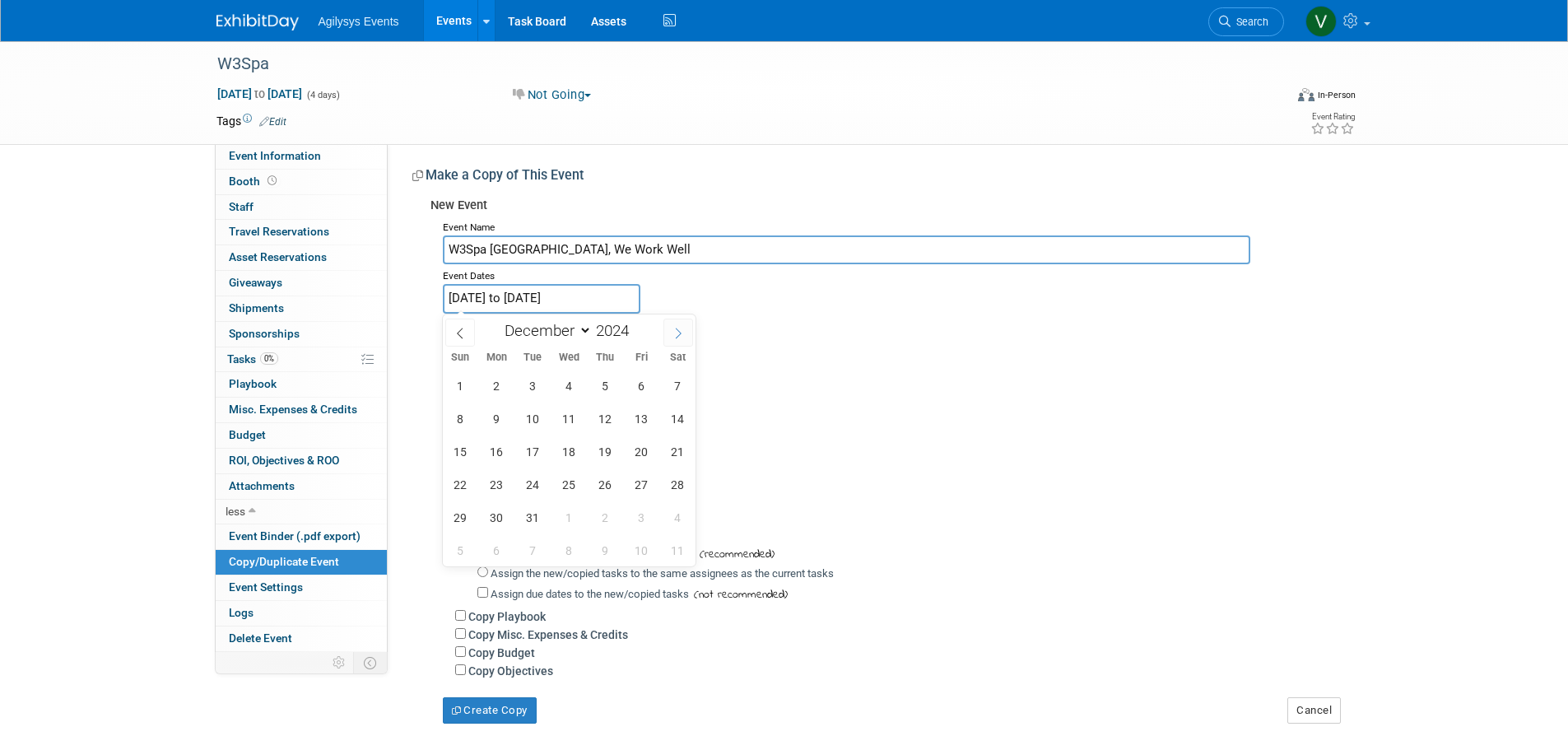
click at [671, 337] on span at bounding box center [678, 332] width 30 height 28
type input "2025"
click at [671, 337] on span at bounding box center [678, 332] width 30 height 28
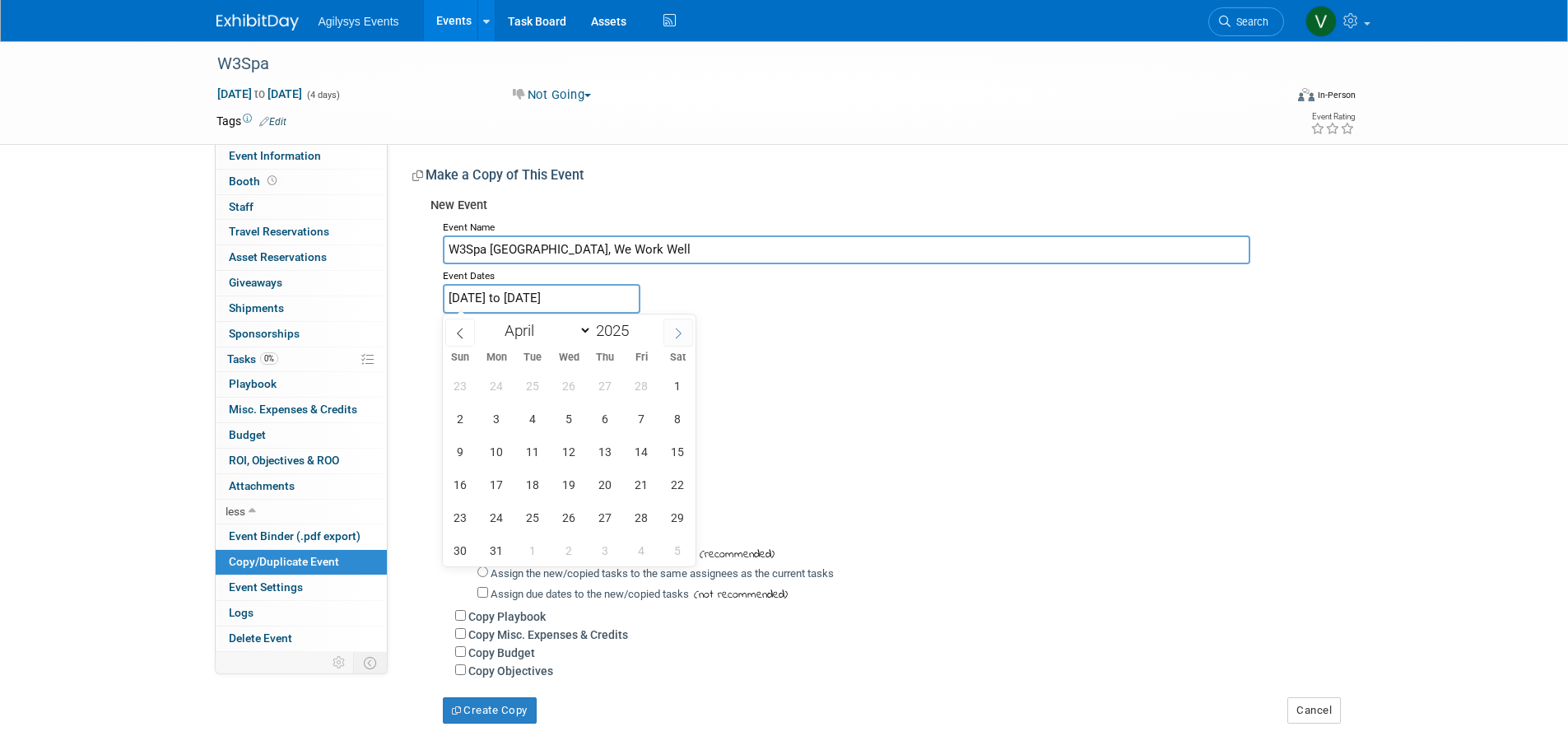
click at [671, 337] on span at bounding box center [678, 332] width 30 height 28
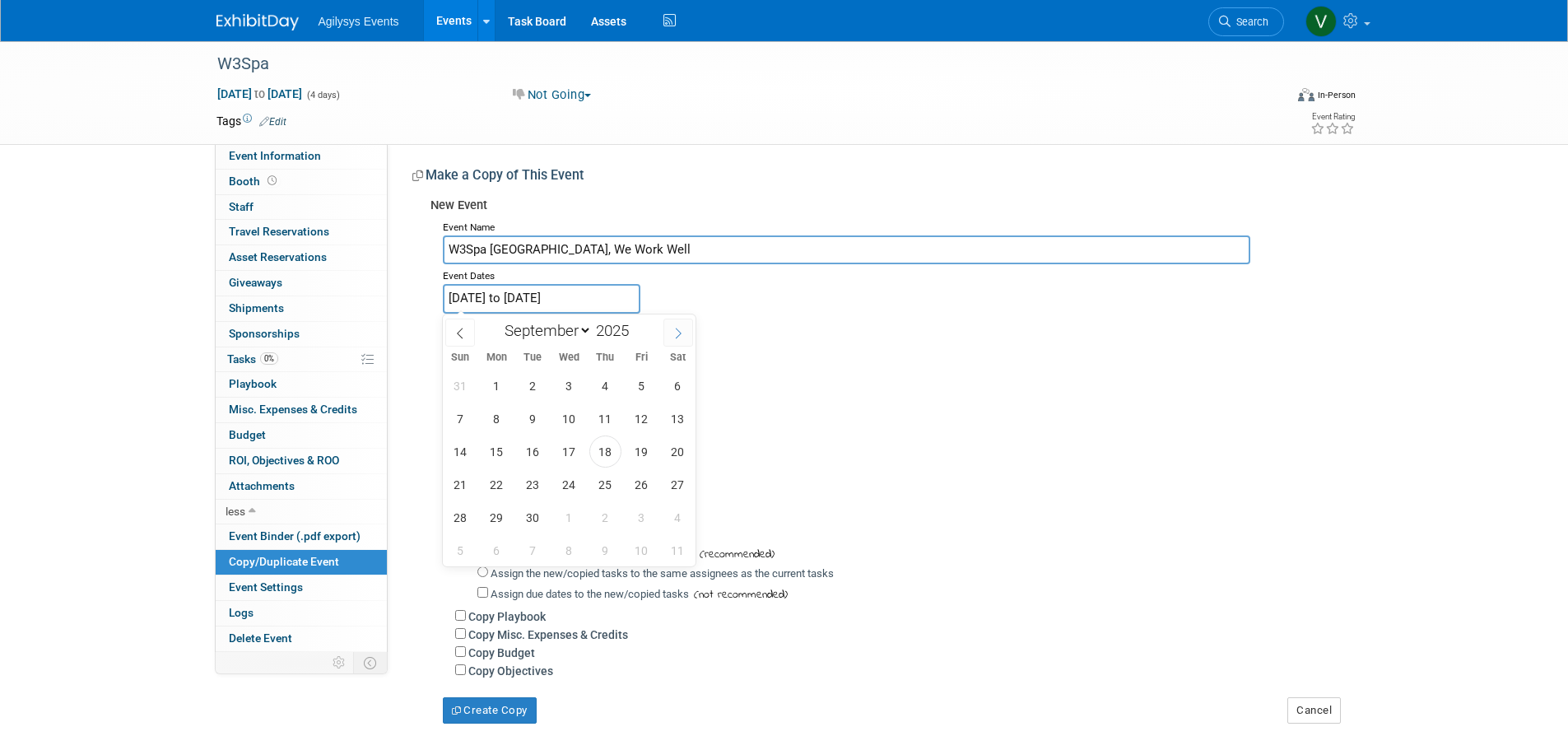
click at [671, 337] on span at bounding box center [678, 332] width 30 height 28
select select "11"
click at [531, 420] on span "9" at bounding box center [533, 419] width 32 height 32
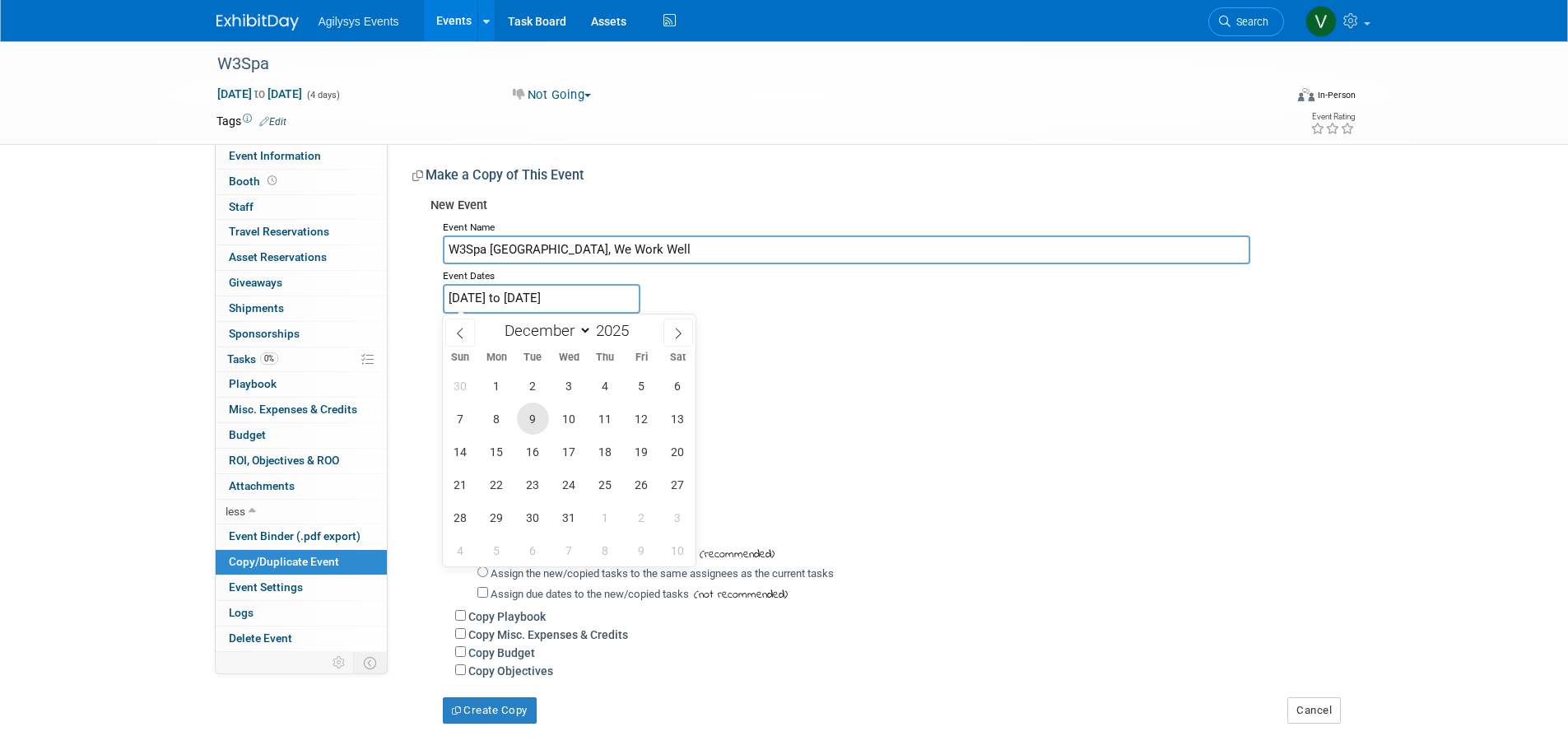
type input "Dec 9, 2025"
click at [449, 332] on span at bounding box center [460, 332] width 30 height 28
select select "10"
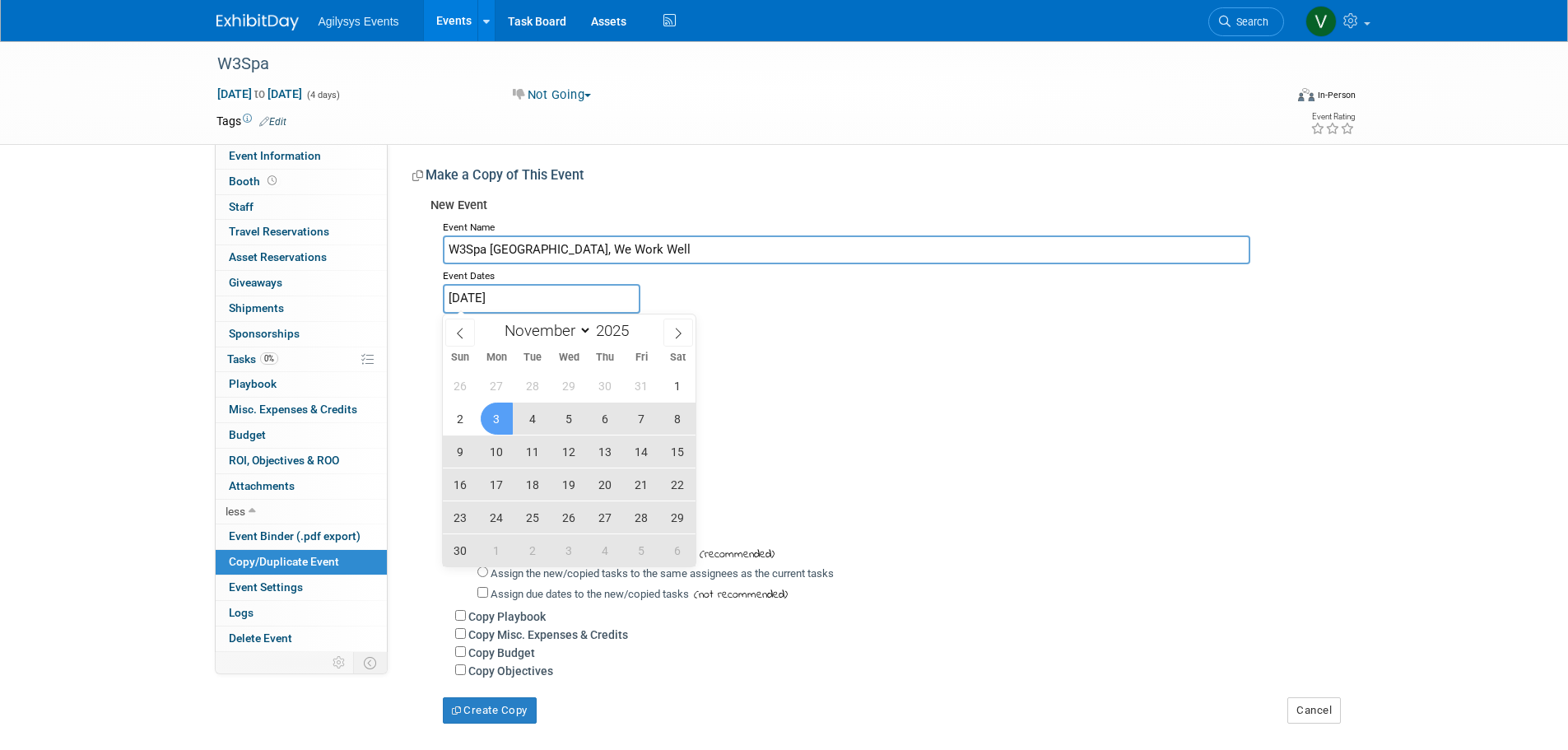
type input "2022"
select select "5"
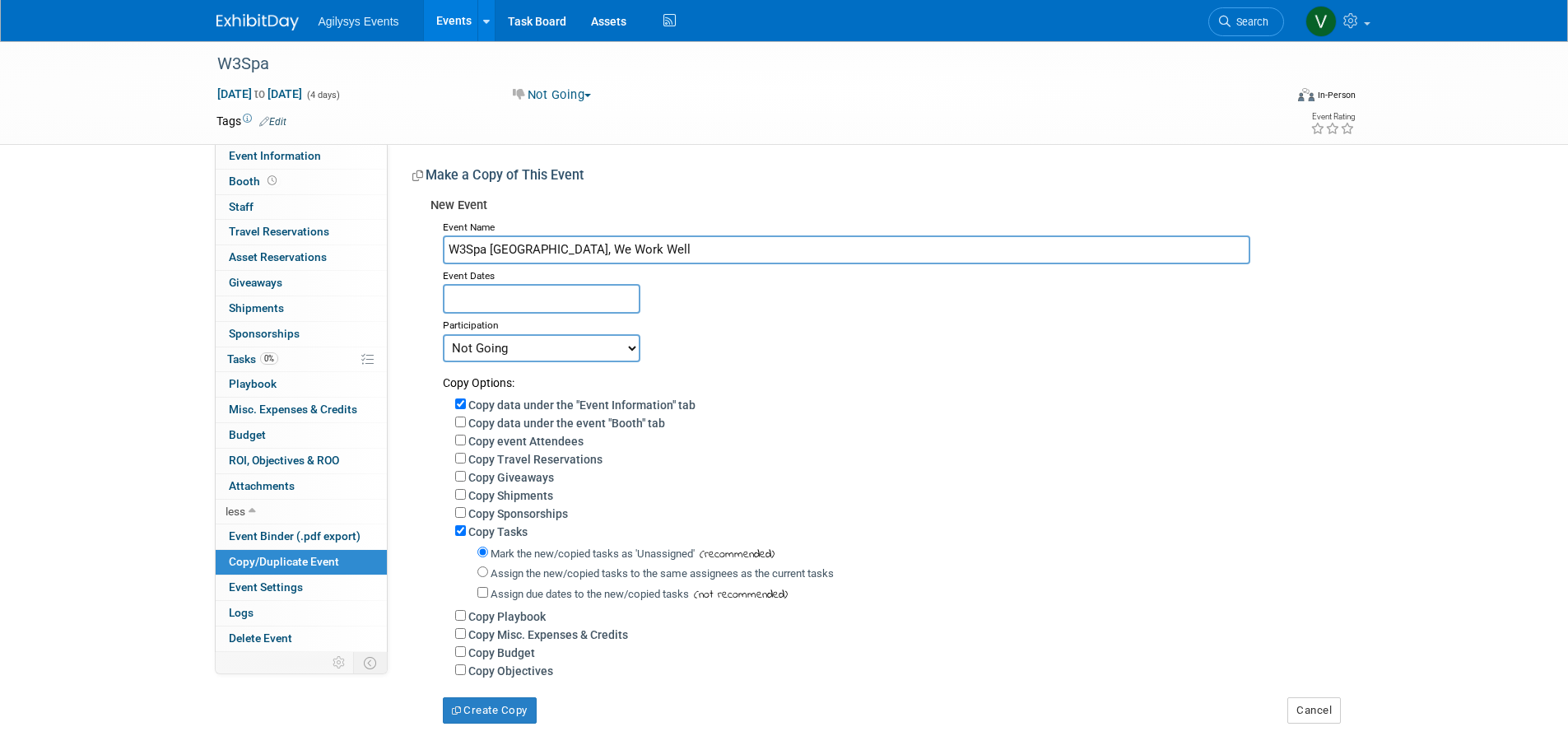
drag, startPoint x: 851, startPoint y: 379, endPoint x: 704, endPoint y: 366, distance: 147.6
click at [852, 379] on div "Copy Options:" at bounding box center [892, 376] width 898 height 29
click at [508, 303] on input "text" at bounding box center [542, 298] width 197 height 29
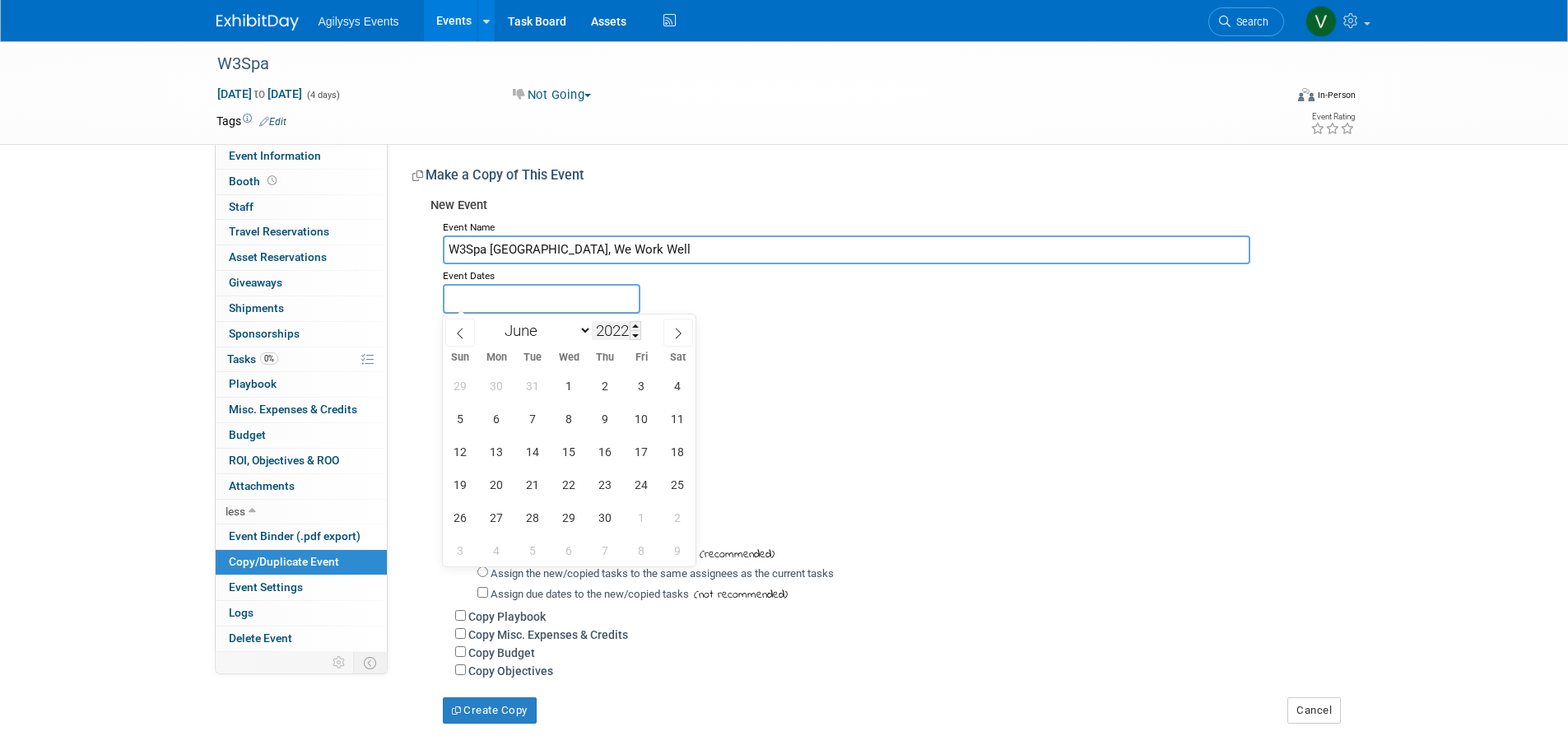
click at [614, 333] on input "2022" at bounding box center [616, 330] width 50 height 19
click at [634, 326] on span at bounding box center [635, 326] width 12 height 10
type input "2025"
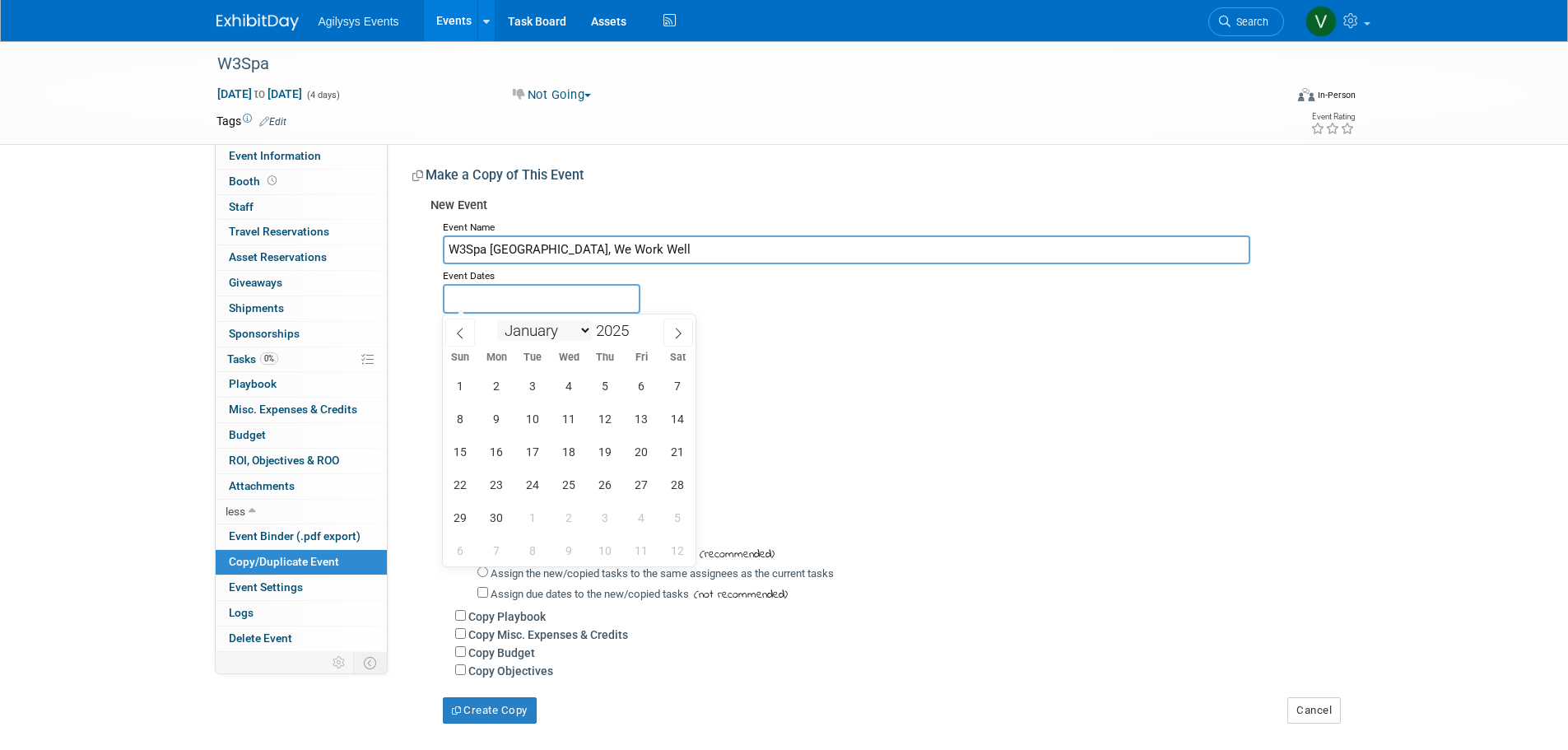
click at [580, 332] on select "January February March April May June July August September October November De…" at bounding box center [544, 330] width 95 height 21
select select "10"
click at [497, 320] on select "January February March April May June July August September October November De…" at bounding box center [544, 330] width 95 height 21
click at [466, 454] on span "9" at bounding box center [461, 452] width 32 height 32
click at [567, 455] on span "12" at bounding box center [570, 452] width 32 height 32
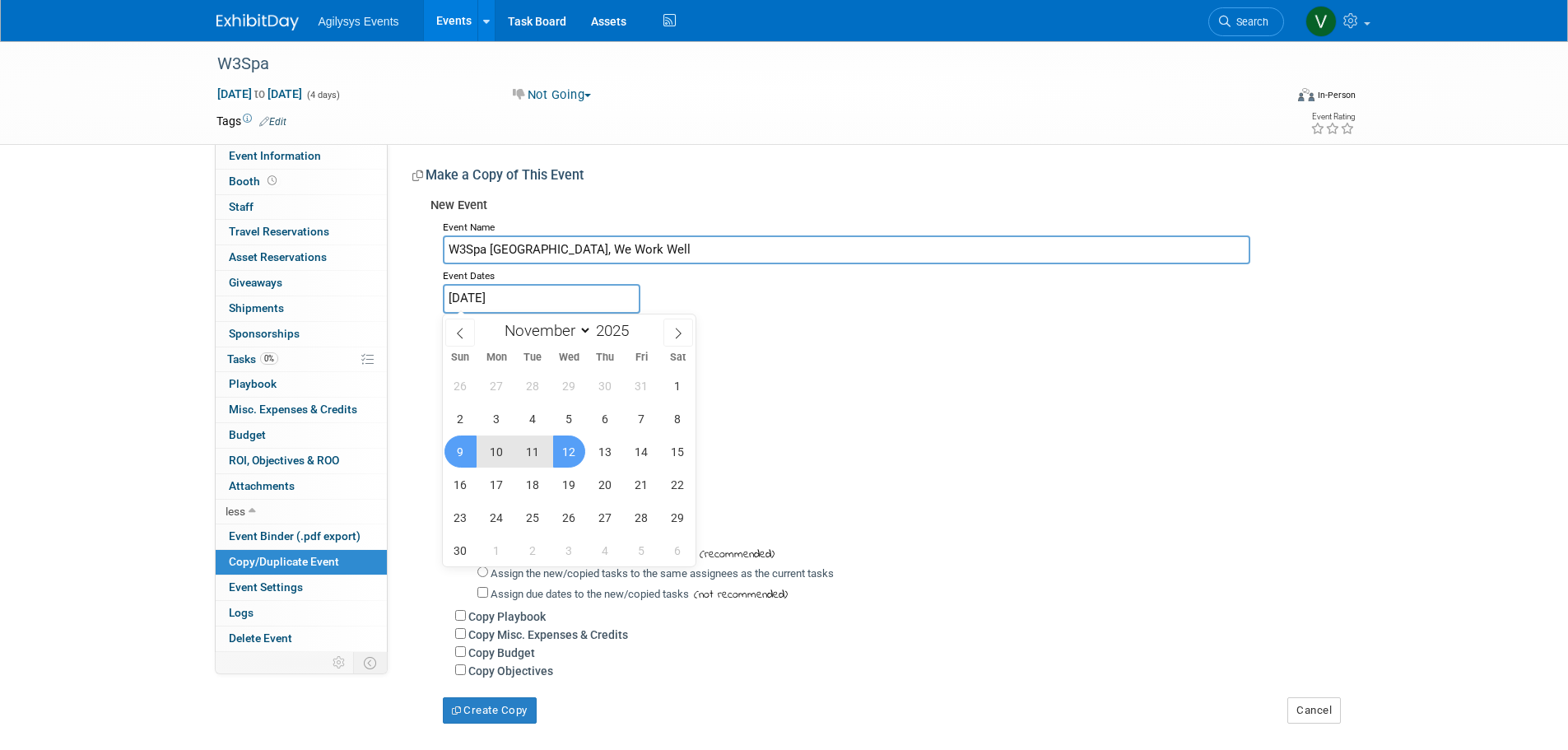
type input "[DATE] to [DATE]"
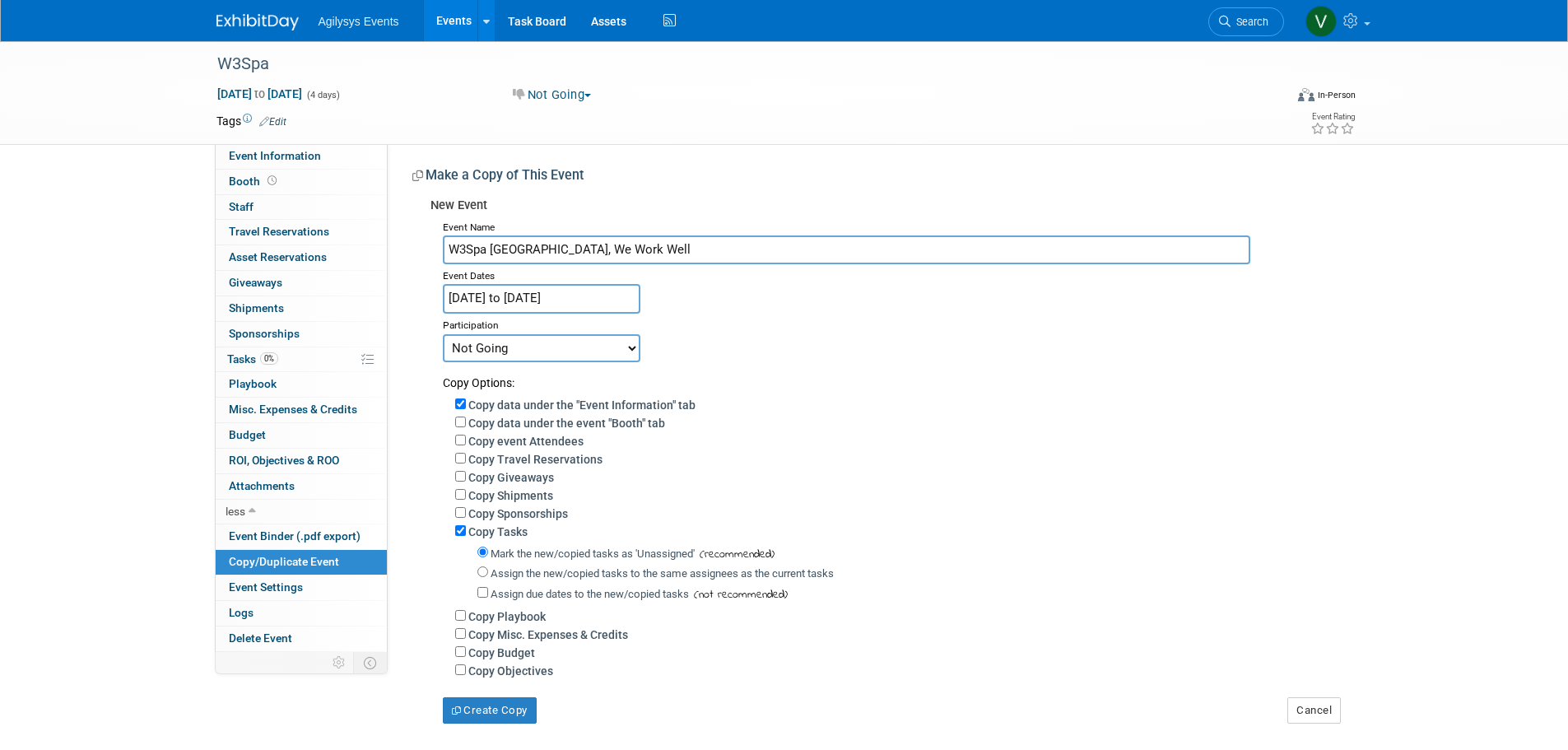
click at [973, 494] on div "Copy Shipments" at bounding box center [897, 495] width 885 height 18
click at [562, 337] on select "Committed Considering Not Going Walk or Attend Only Waiting for Invite Sponsors…" at bounding box center [542, 348] width 197 height 28
select select "1"
click at [443, 334] on select "Committed Considering Not Going Walk or Attend Only Waiting for Invite Sponsors…" at bounding box center [542, 348] width 197 height 28
click at [976, 444] on div "Copy event Attendees" at bounding box center [897, 440] width 885 height 18
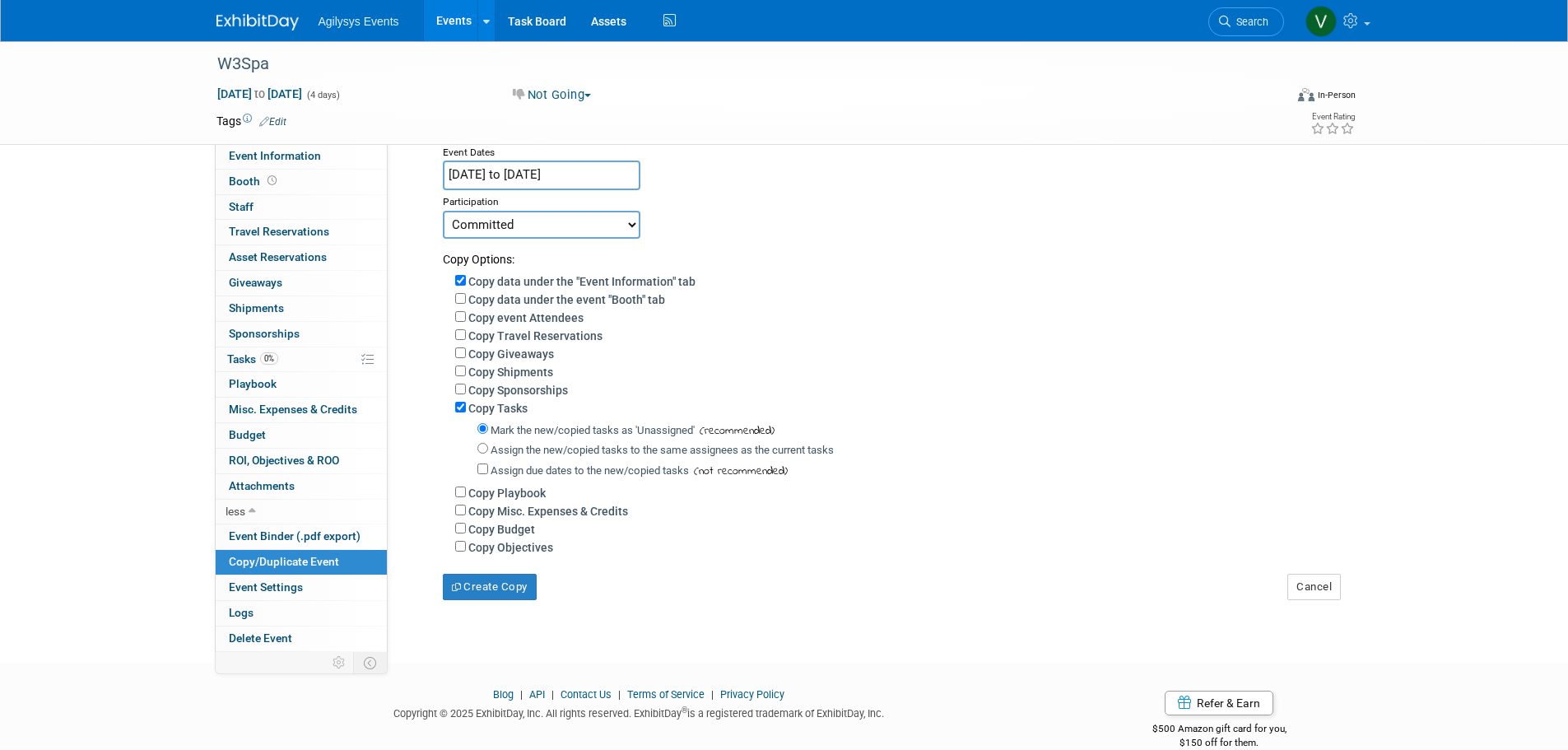
scroll to position [162, 0]
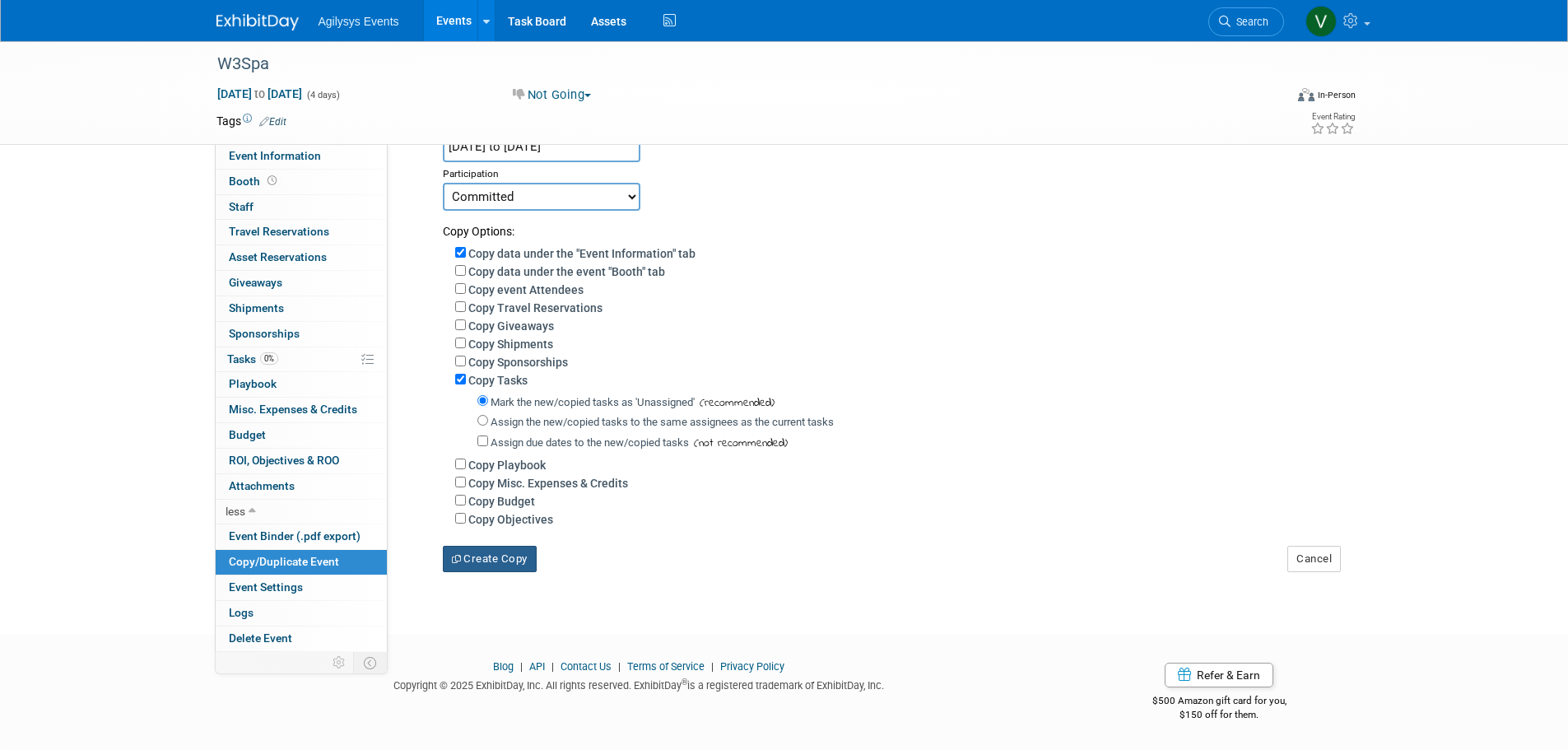
click at [506, 567] on button "Create Copy" at bounding box center [490, 559] width 94 height 26
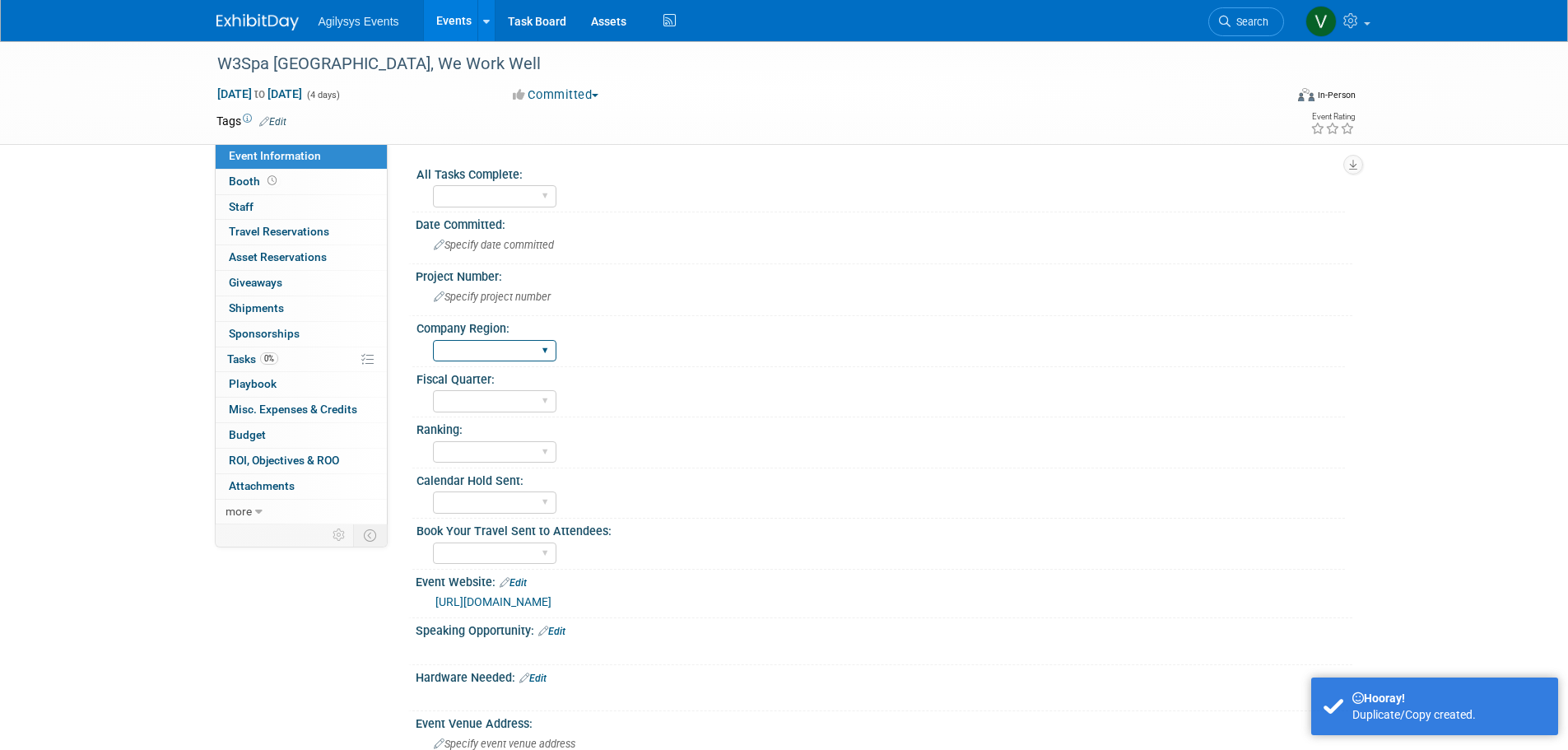
click at [494, 361] on select "FSM GAM HRC APAC EMEA [PERSON_NAME]" at bounding box center [495, 351] width 124 height 22
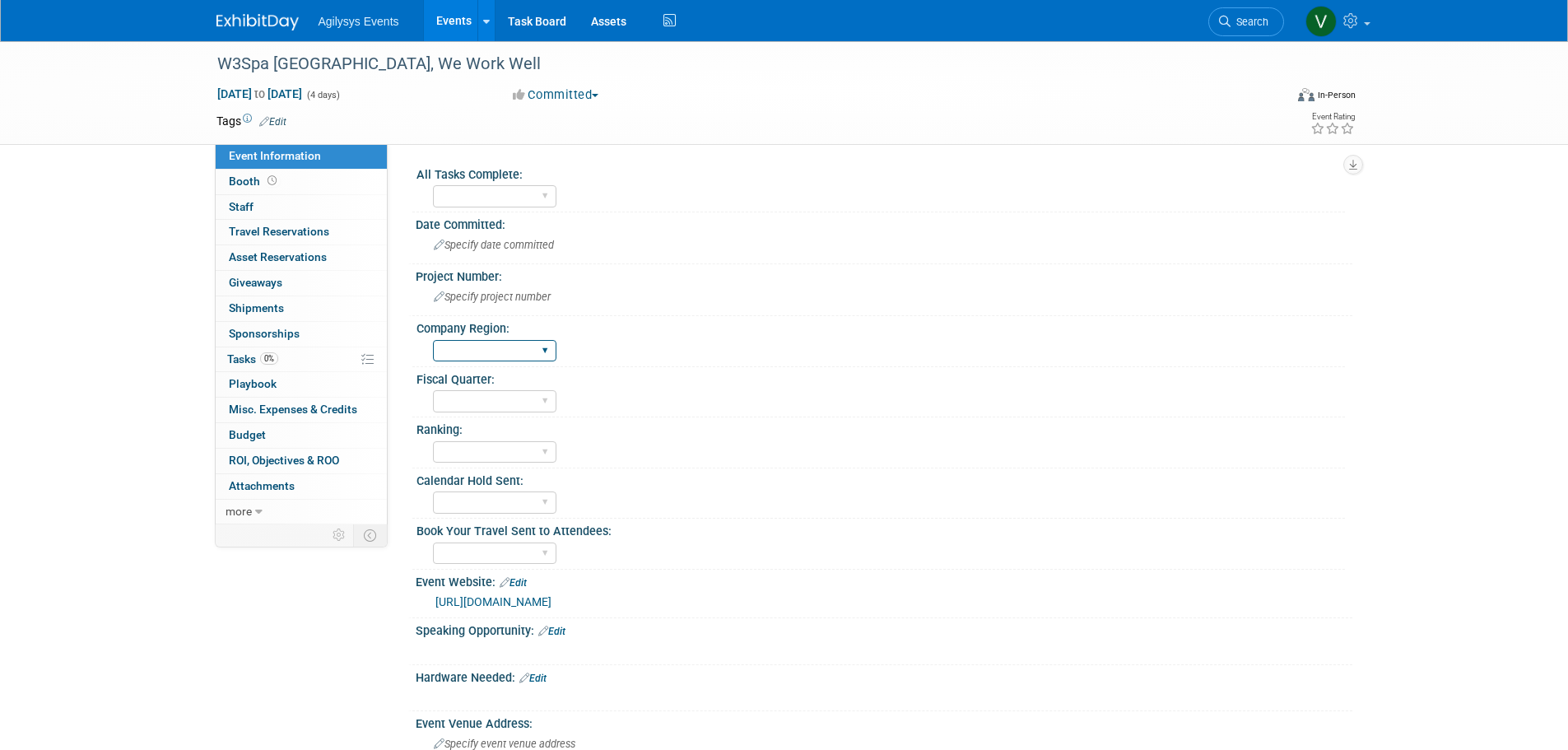
select select "FSM"
click at [433, 340] on select "FSM GAM HRC APAC EMEA [PERSON_NAME]" at bounding box center [495, 351] width 124 height 22
click at [476, 392] on select "Q1 Q2 Q3 Q4" at bounding box center [495, 401] width 124 height 22
click at [873, 466] on div "Ranking: A B C" at bounding box center [878, 442] width 933 height 50
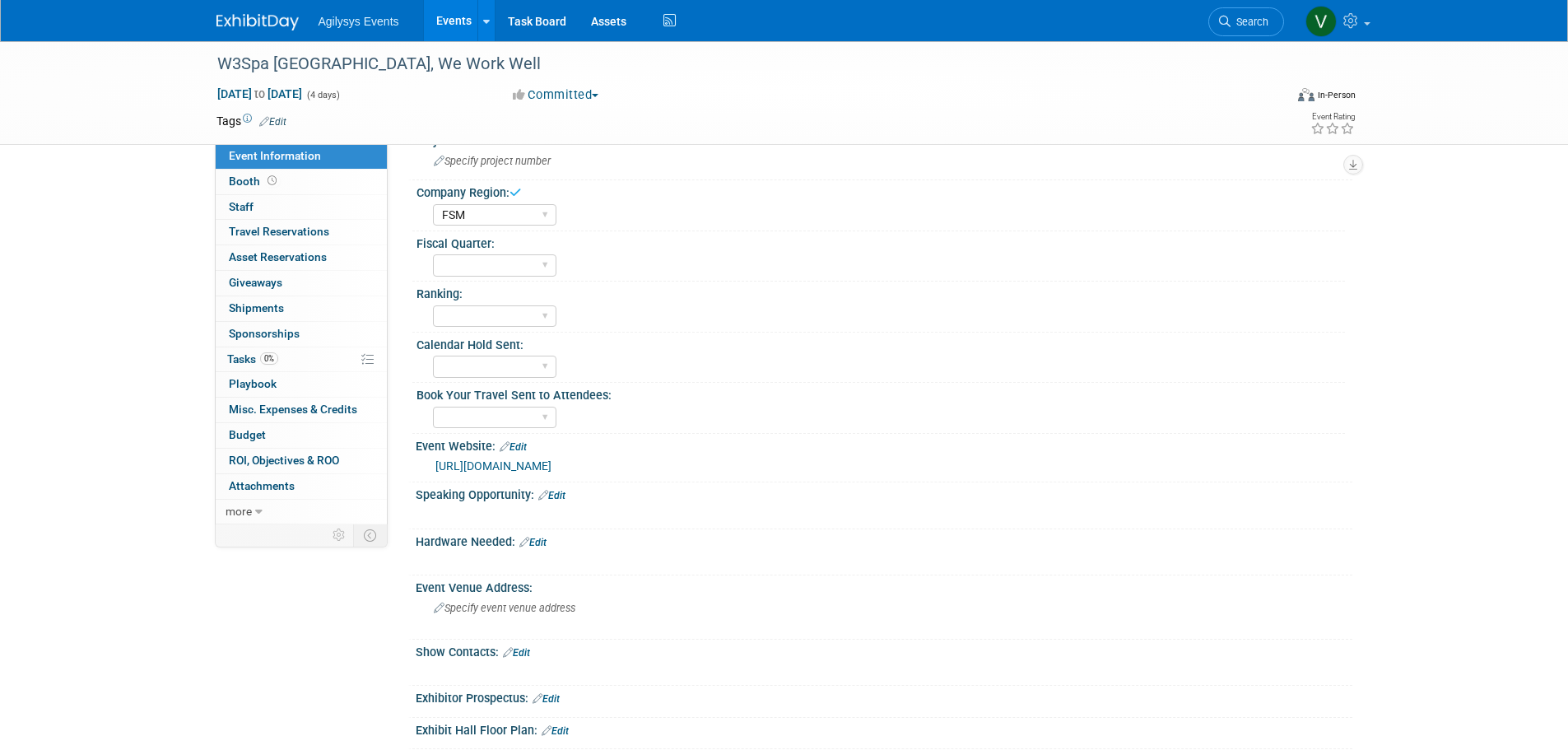
scroll to position [165, 0]
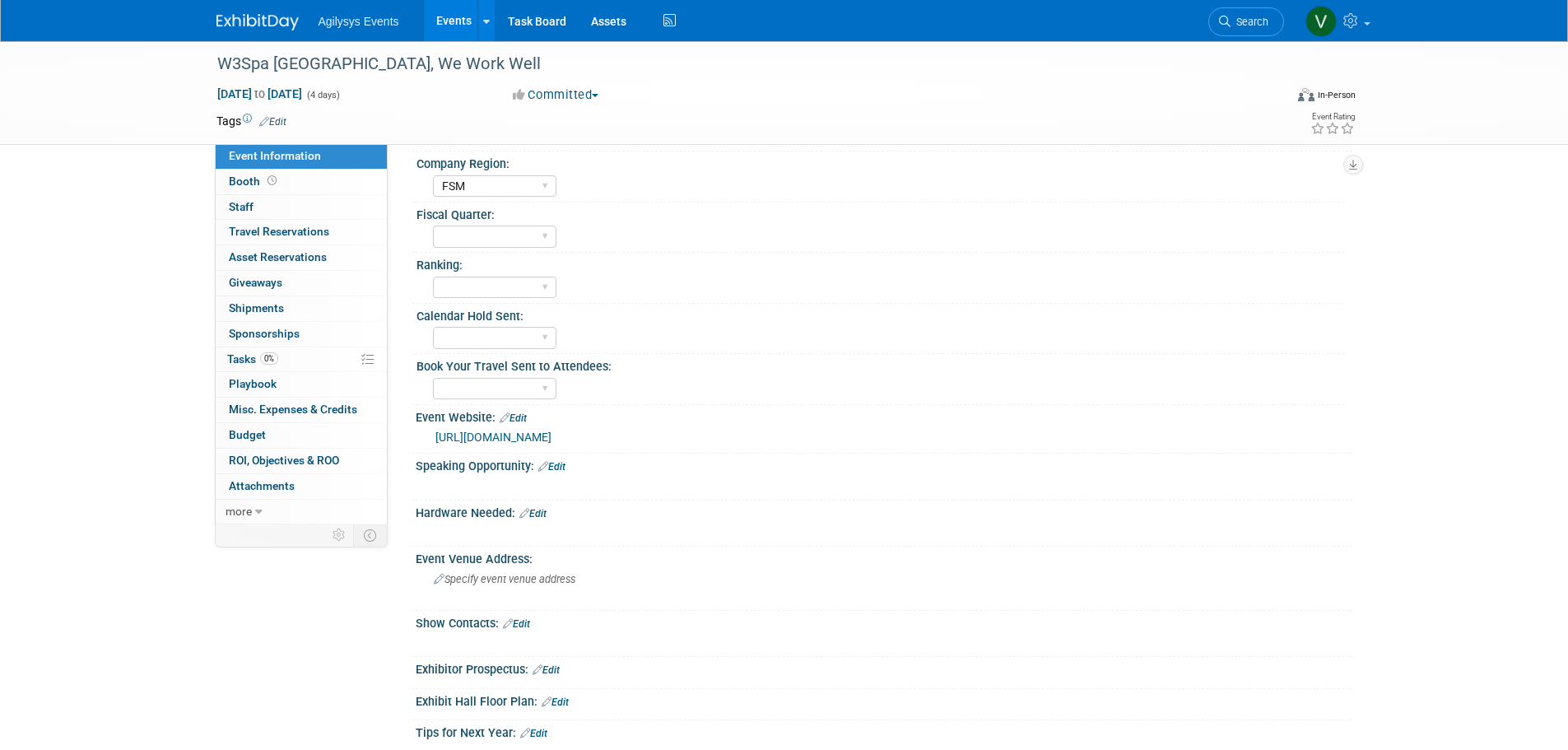
click at [552, 436] on link "[URL][DOMAIN_NAME]" at bounding box center [494, 437] width 116 height 13
click at [846, 435] on div "https://weworkwellevents.com/north-america/" at bounding box center [888, 437] width 905 height 19
drag, startPoint x: 1086, startPoint y: 427, endPoint x: 1049, endPoint y: 430, distance: 37.1
click at [1087, 427] on div "https://weworkwellevents.com/north-america/" at bounding box center [884, 435] width 912 height 23
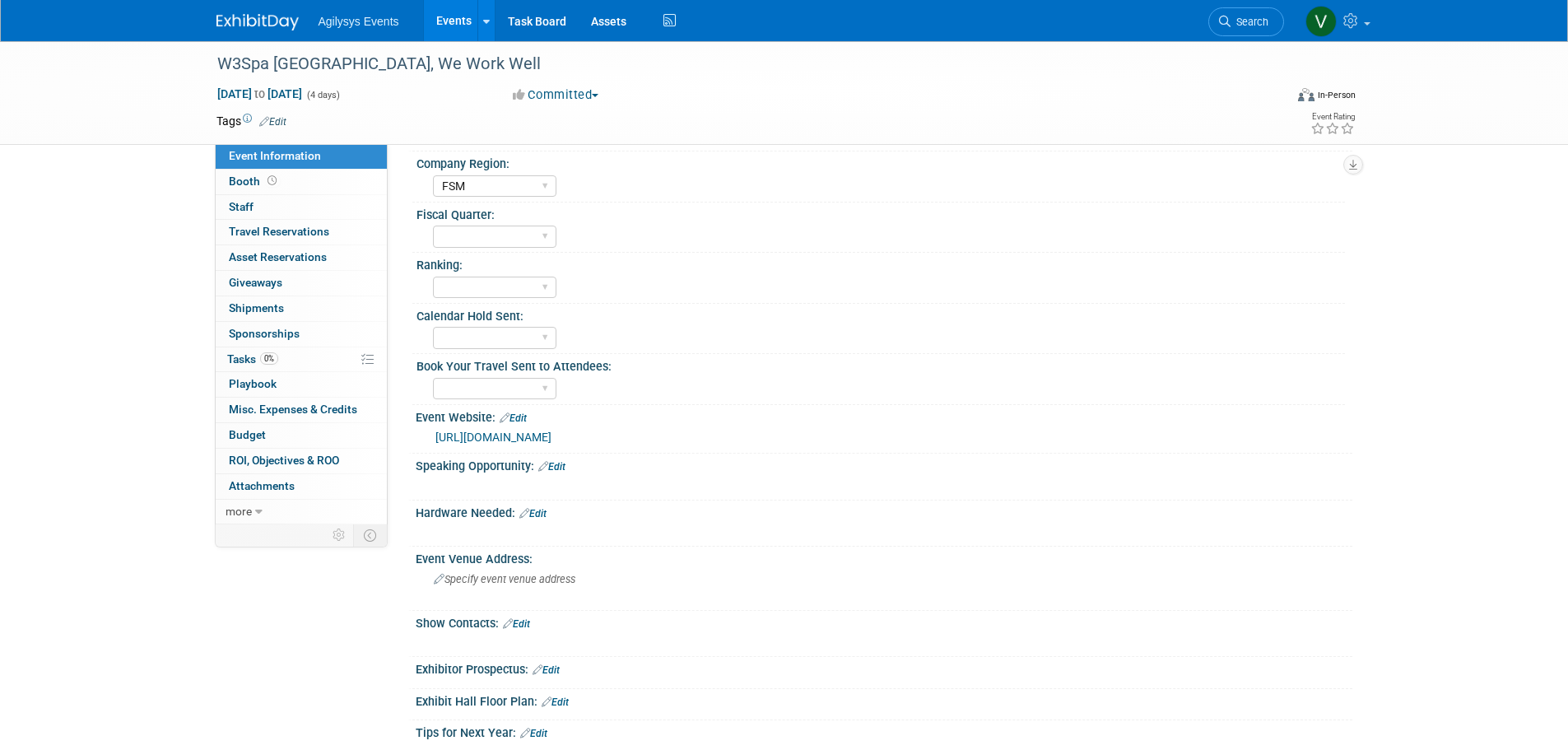
click at [517, 414] on link "Edit" at bounding box center [513, 418] width 27 height 12
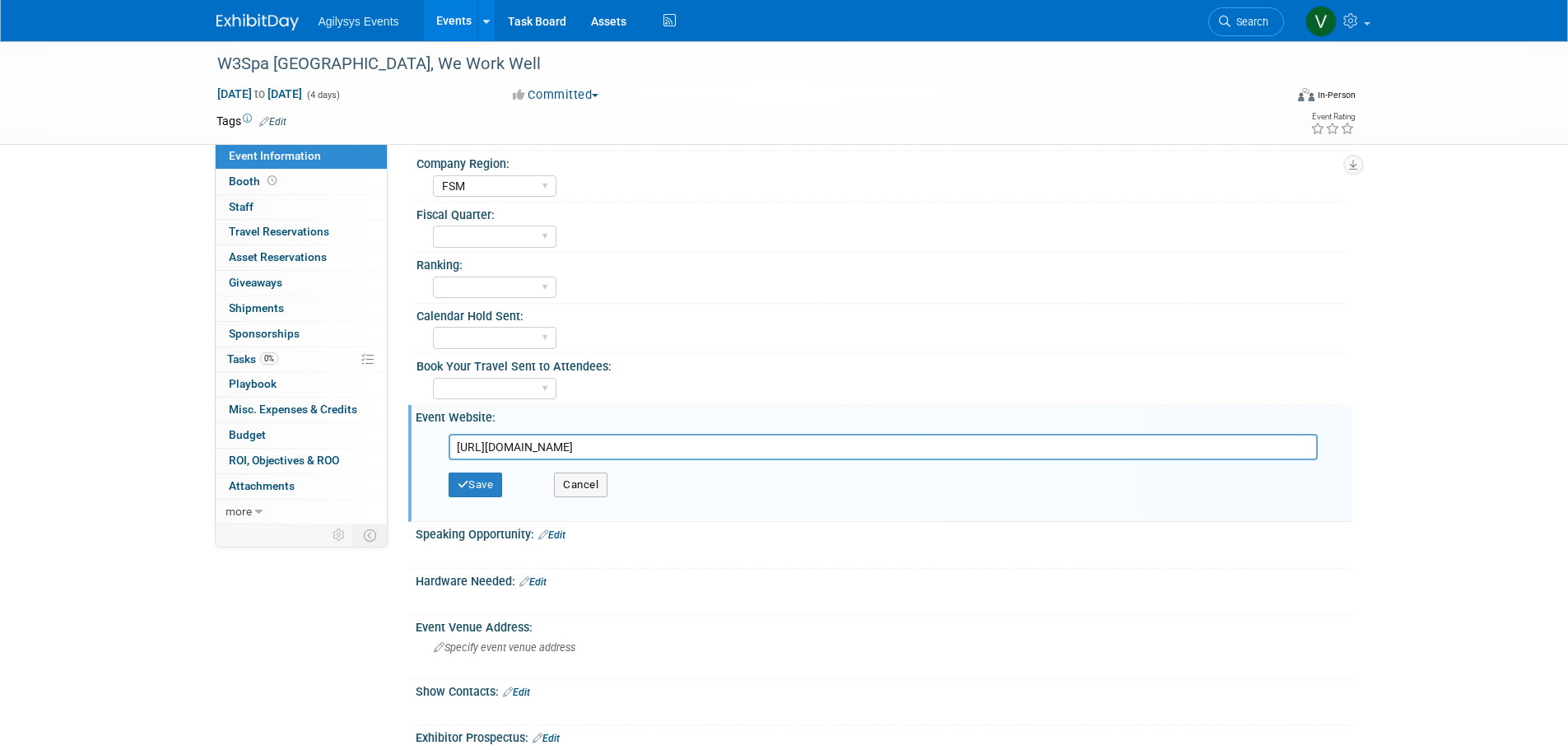
click at [1251, 450] on input "https://weworkwellevents.com/north-america/" at bounding box center [883, 447] width 869 height 26
drag, startPoint x: 1322, startPoint y: 439, endPoint x: 728, endPoint y: 448, distance: 594.1
click at [476, 435] on div "https://weworkwellevents.com/north-america/" at bounding box center [888, 447] width 879 height 26
drag, startPoint x: 781, startPoint y: 442, endPoint x: 368, endPoint y: 436, distance: 413.0
click at [375, 437] on div "Event Information Event Info Booth Booth 0 Staff 0 Staff 0 Travel Reservations …" at bounding box center [785, 379] width 1161 height 1005
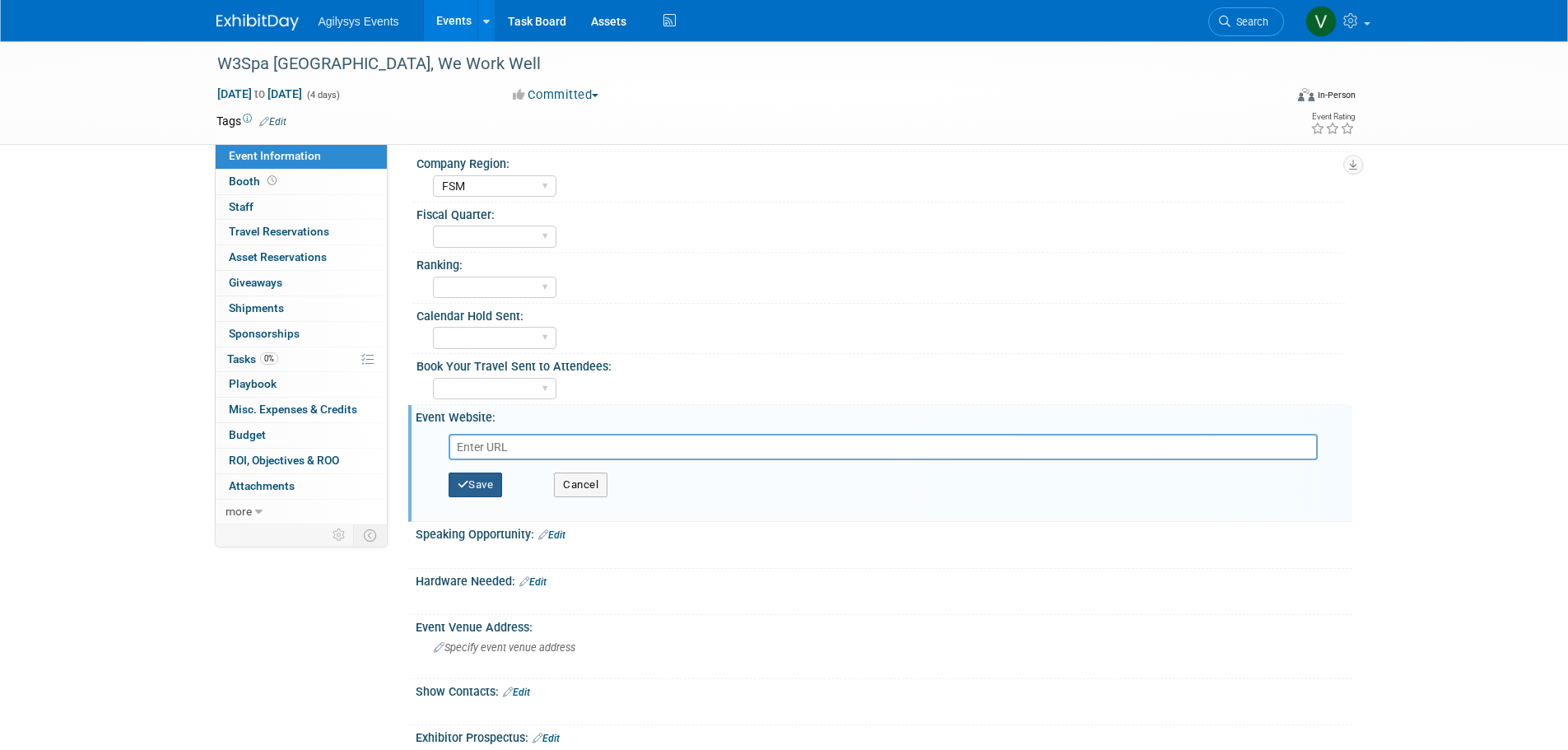
click at [467, 488] on icon "button" at bounding box center [464, 484] width 12 height 11
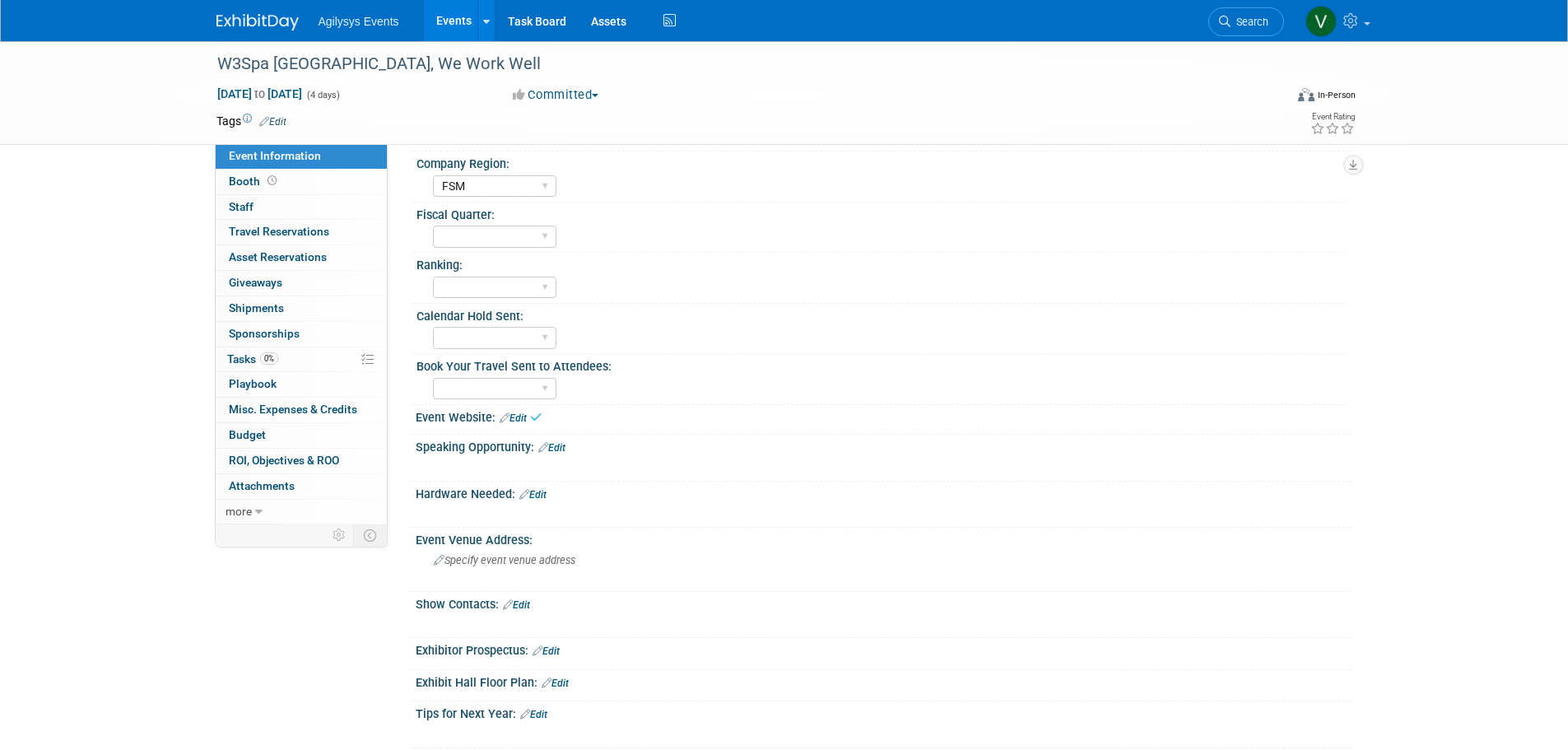
click at [1550, 431] on div "W3Spa North America, We Work Well Nov 9, 2025 to Nov 12, 2025 (4 days) Nov 9, 2…" at bounding box center [784, 351] width 1568 height 950
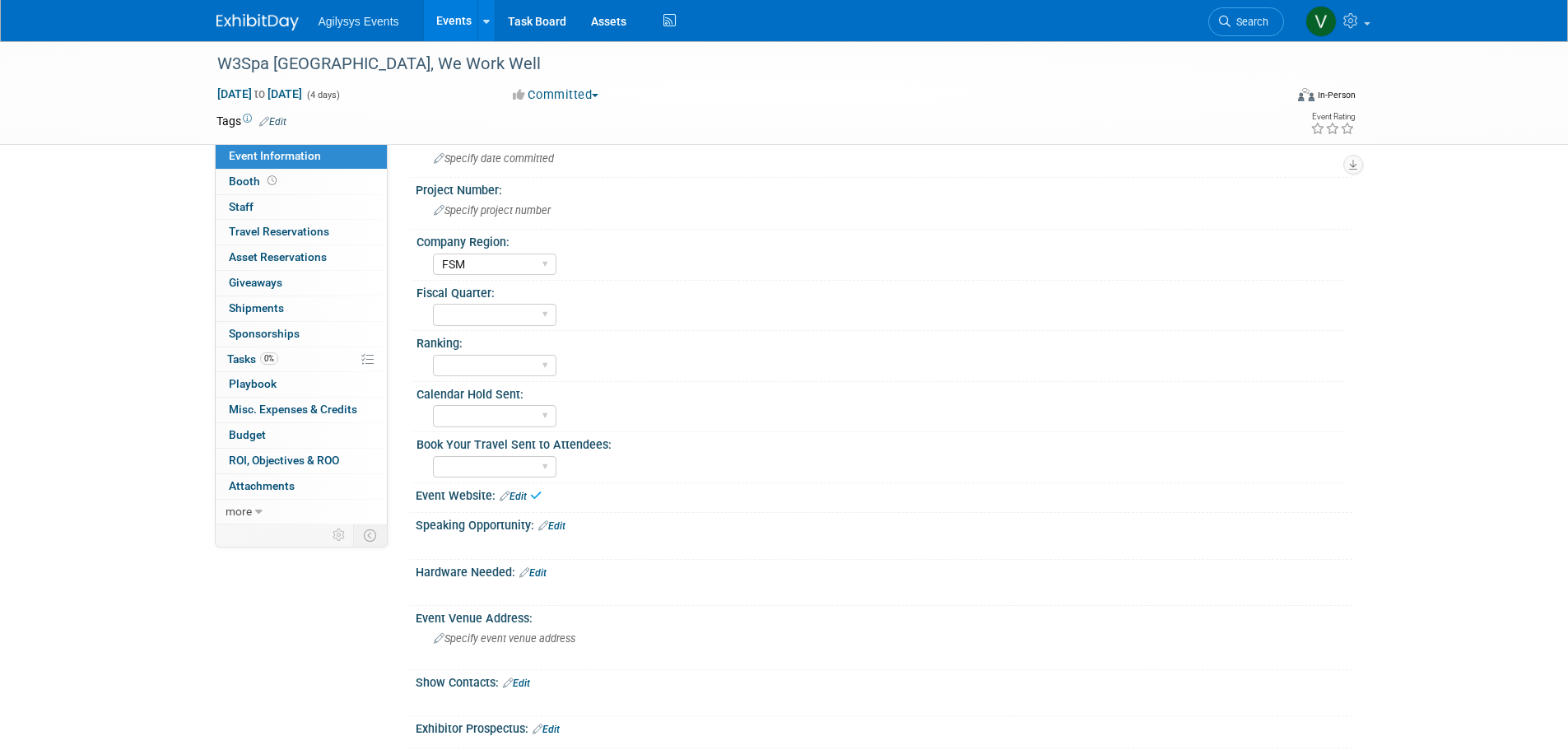
scroll to position [0, 0]
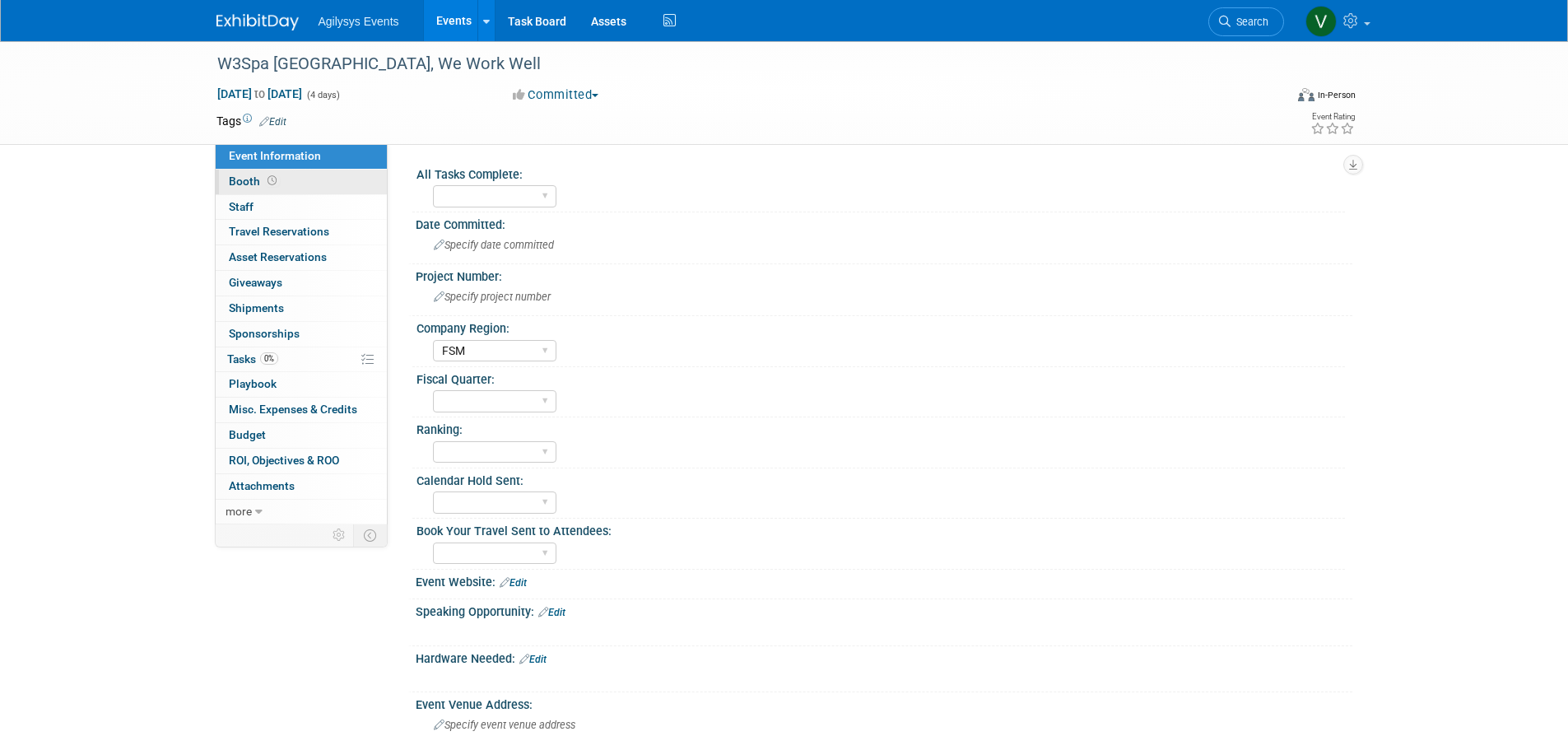
click at [297, 187] on link "Booth" at bounding box center [301, 182] width 172 height 25
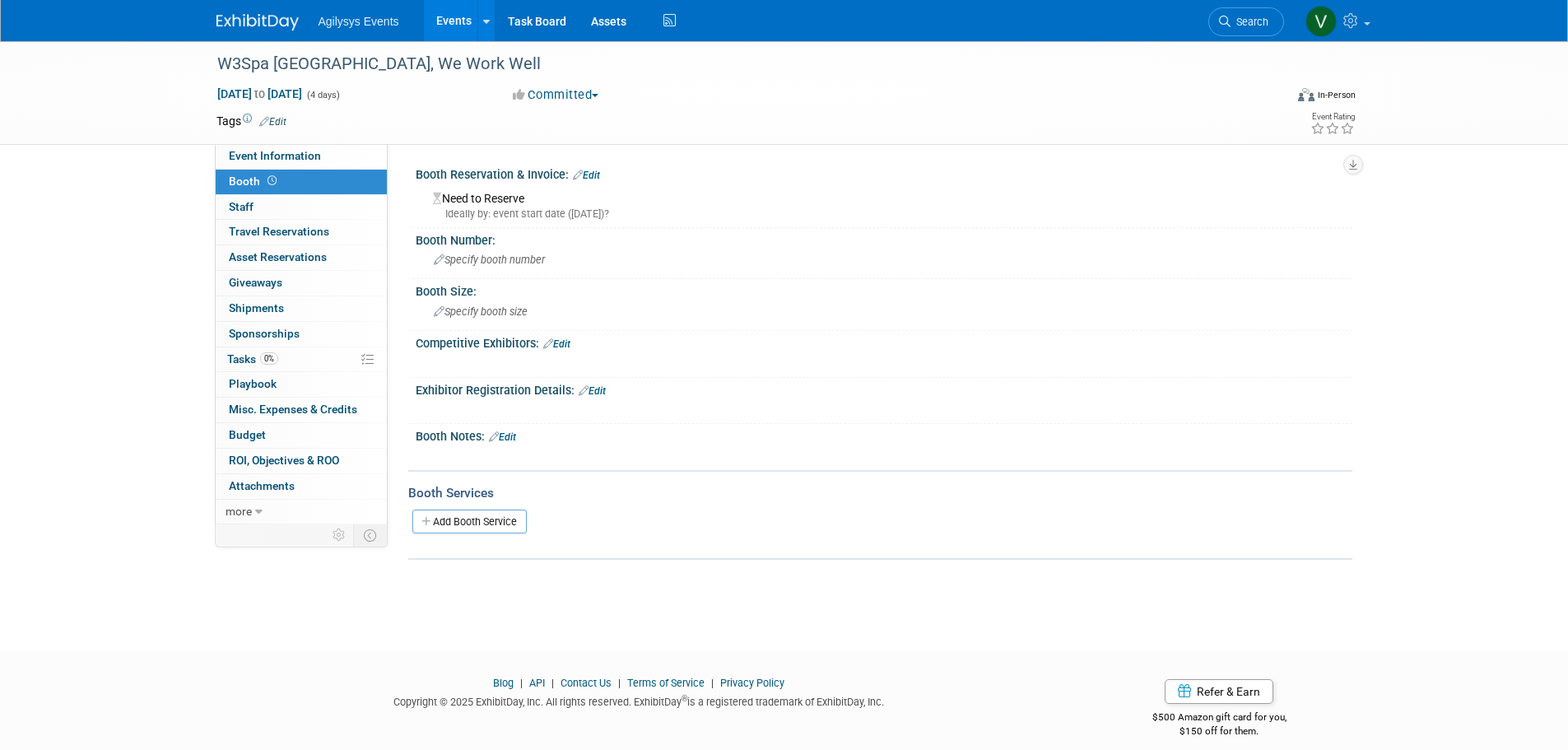
click at [295, 170] on link "Booth" at bounding box center [301, 182] width 172 height 25
click at [280, 155] on span "Event Information" at bounding box center [274, 155] width 92 height 13
select select "FSM"
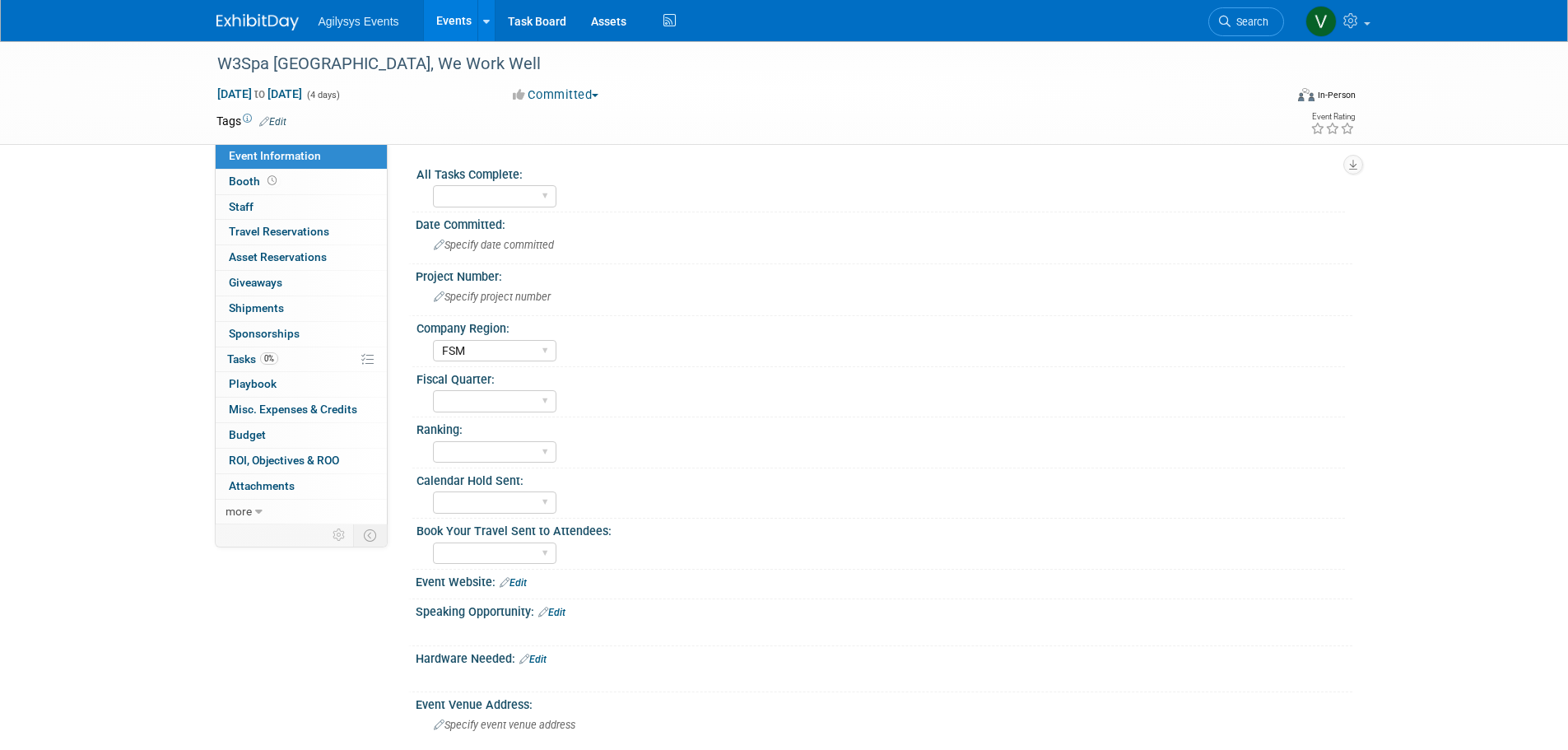
click at [859, 111] on div "Tags Edit" at bounding box center [689, 122] width 946 height 22
click at [347, 64] on div "W3Spa [GEOGRAPHIC_DATA], We Work Well" at bounding box center [735, 65] width 1048 height 30
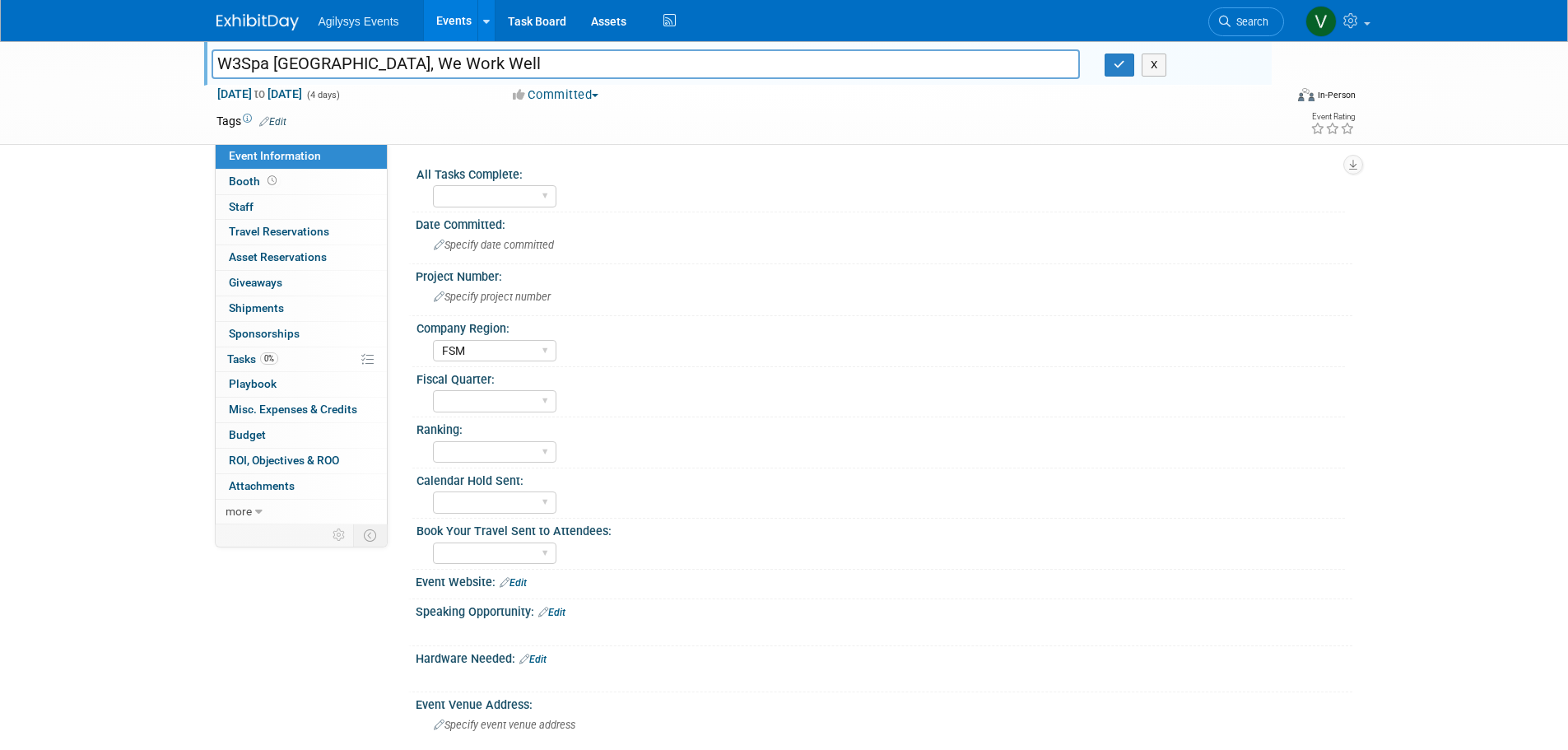
click at [1240, 115] on div "Event Rating" at bounding box center [1272, 125] width 195 height 29
click at [1321, 94] on div "In-Person" at bounding box center [1336, 95] width 39 height 12
click at [1013, 130] on div "Tags Edit" at bounding box center [689, 122] width 946 height 22
click at [1237, 124] on div "Event Rating" at bounding box center [1272, 125] width 195 height 29
click at [788, 133] on div "Tags Edit Event Rating" at bounding box center [787, 125] width 1165 height 29
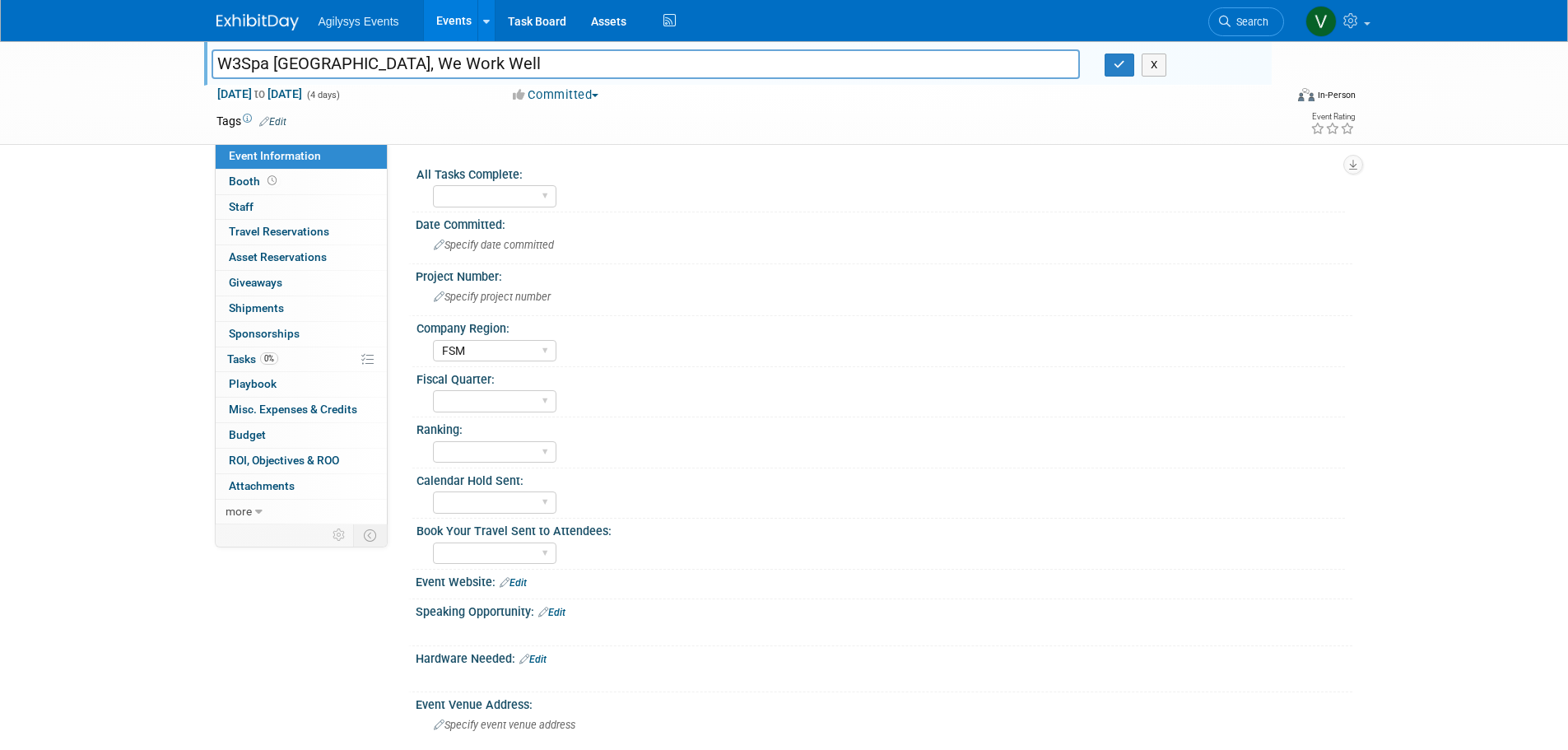
click at [313, 125] on td at bounding box center [724, 121] width 876 height 17
click at [289, 125] on td at bounding box center [724, 121] width 876 height 17
click at [283, 123] on link "Edit" at bounding box center [272, 122] width 27 height 12
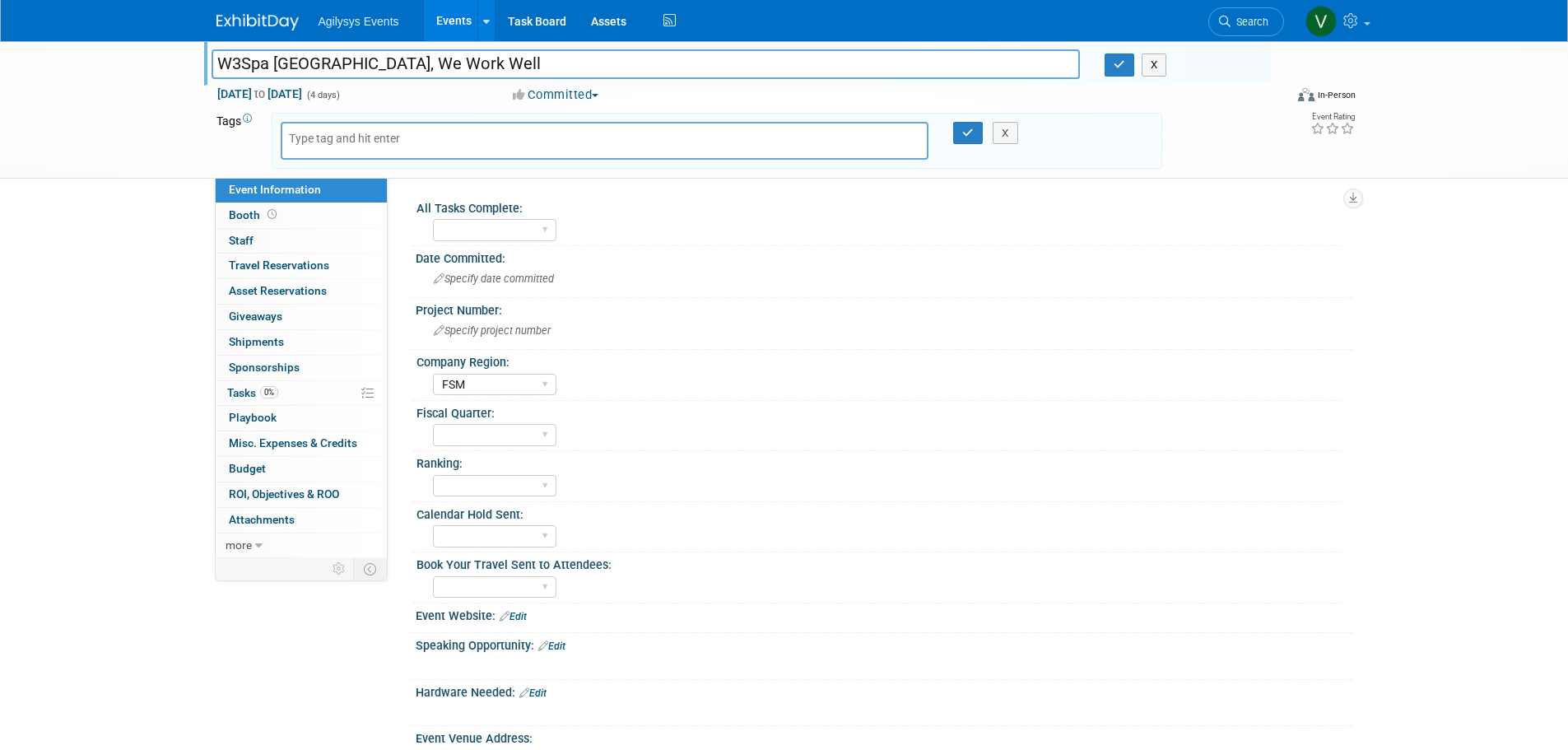
click at [436, 141] on div at bounding box center [604, 141] width 648 height 38
drag, startPoint x: 423, startPoint y: 139, endPoint x: 1102, endPoint y: 289, distance: 695.4
click at [1090, 312] on div "Project Number:" at bounding box center [884, 308] width 937 height 21
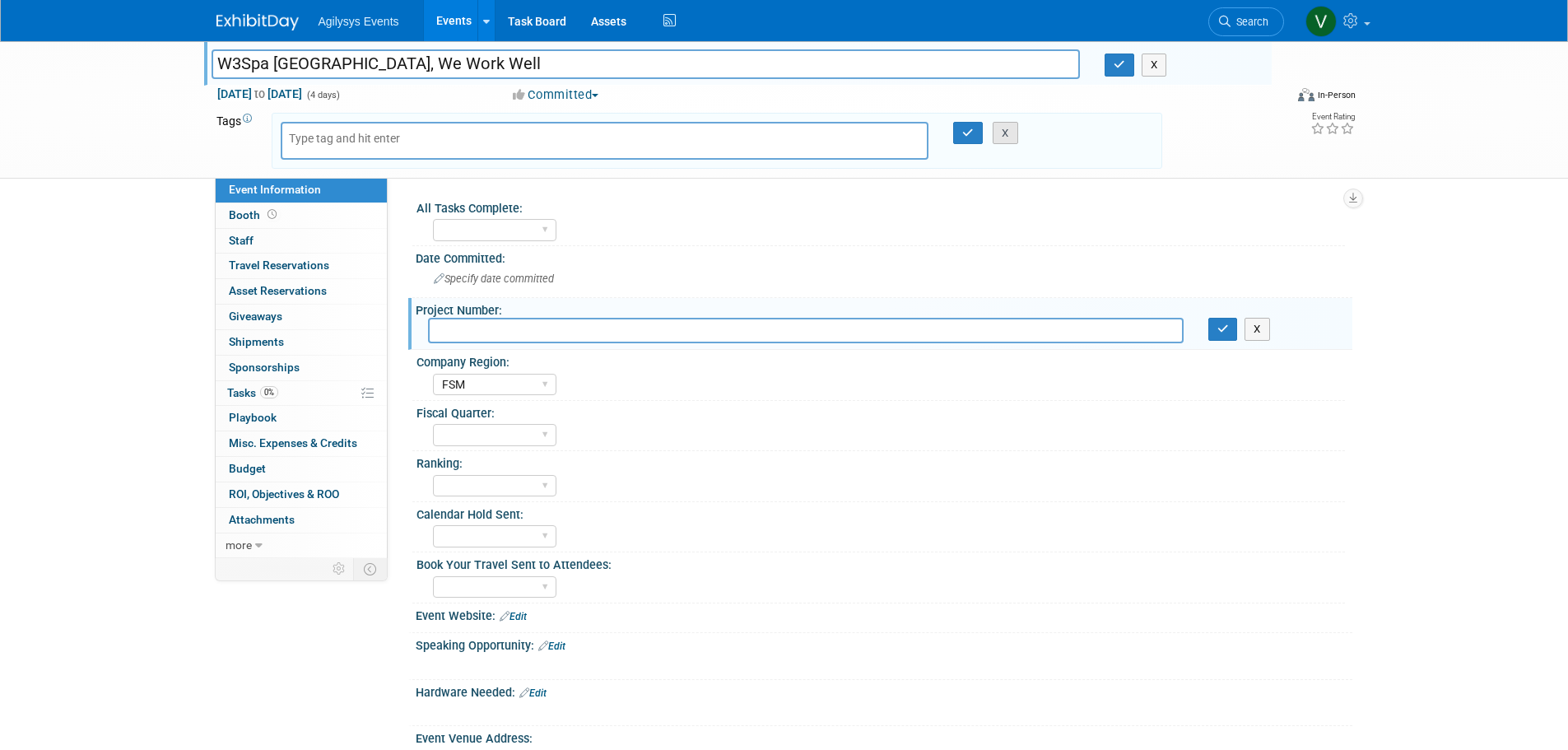
click at [1002, 136] on button "X" at bounding box center [1005, 133] width 26 height 23
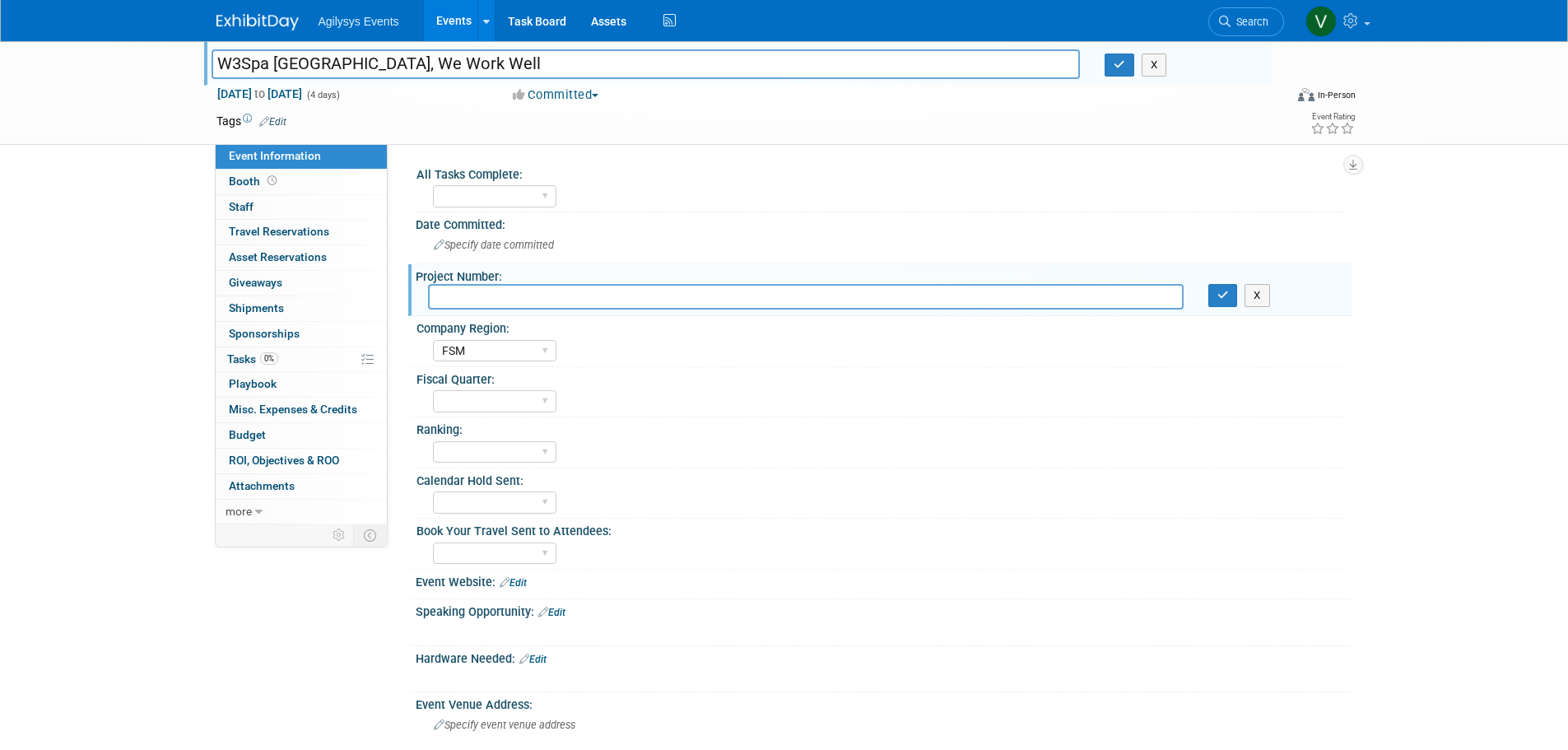
click at [1519, 356] on div "W3Spa North America, We Work Well W3Spa North America, We Work Well X Nov 9, 20…" at bounding box center [784, 516] width 1568 height 950
click at [1164, 71] on button "X" at bounding box center [1155, 65] width 26 height 23
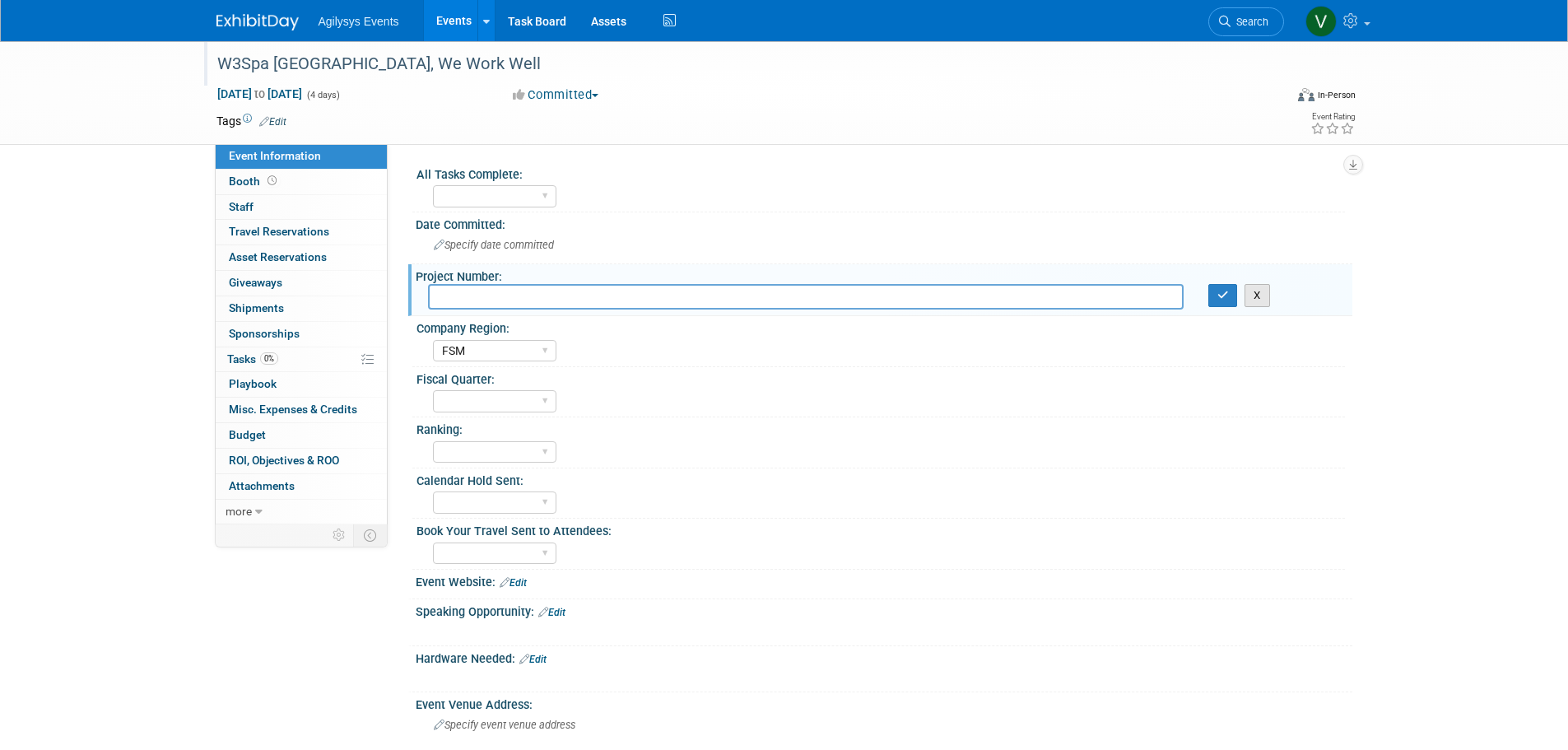
click at [1259, 301] on button "X" at bounding box center [1258, 295] width 26 height 23
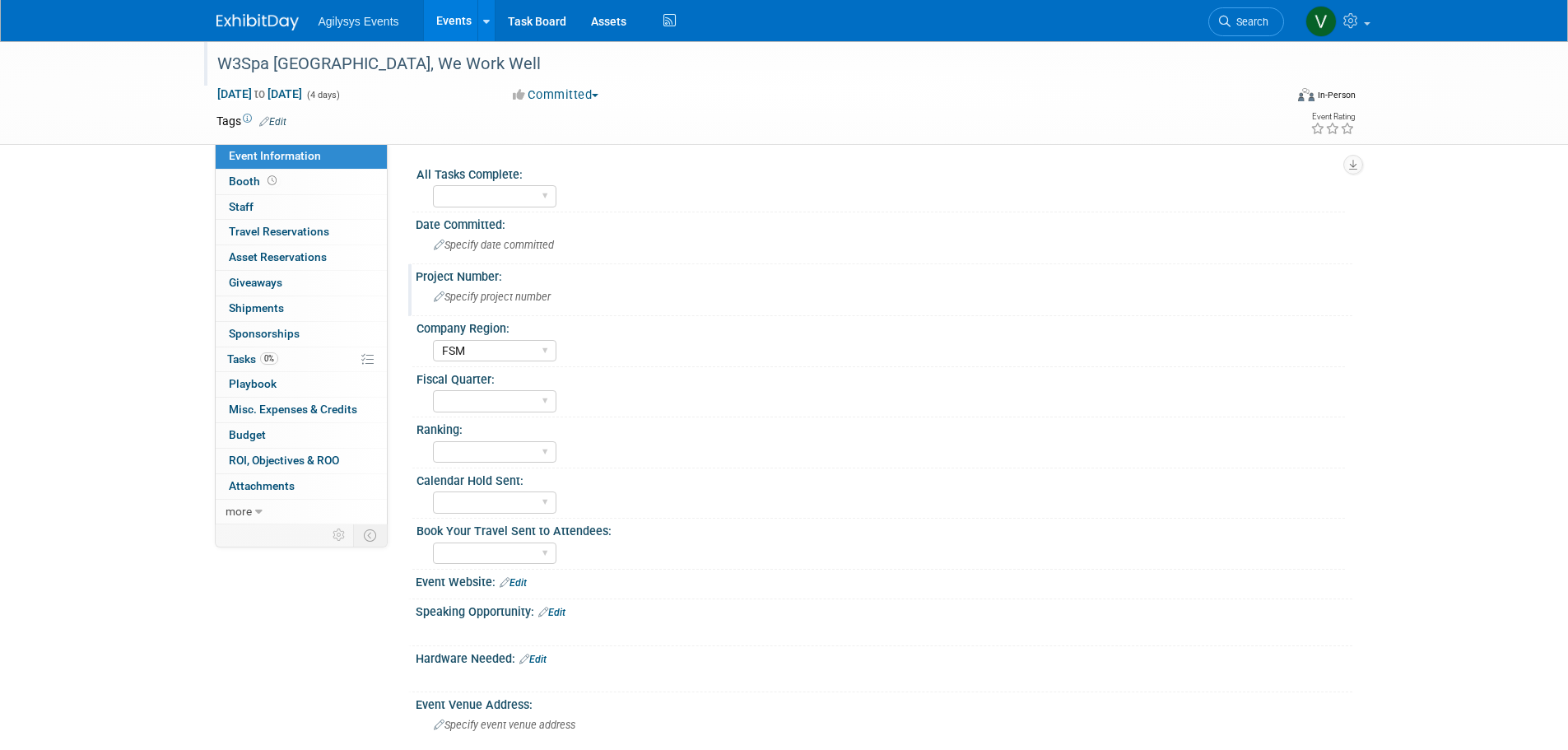
drag, startPoint x: 737, startPoint y: 95, endPoint x: 709, endPoint y: 102, distance: 28.9
click at [735, 96] on div "Committed Committed Considering Not Going Walk or Attend Only Waiting for Invit…" at bounding box center [688, 96] width 364 height 18
click at [692, 103] on div "Committed Committed Considering Not Going Walk or Attend Only Waiting for Invit…" at bounding box center [688, 96] width 364 height 18
click at [690, 103] on div "Committed Committed Considering Not Going Walk or Attend Only Waiting for Invit…" at bounding box center [688, 96] width 364 height 18
drag, startPoint x: 699, startPoint y: 97, endPoint x: 730, endPoint y: 73, distance: 39.2
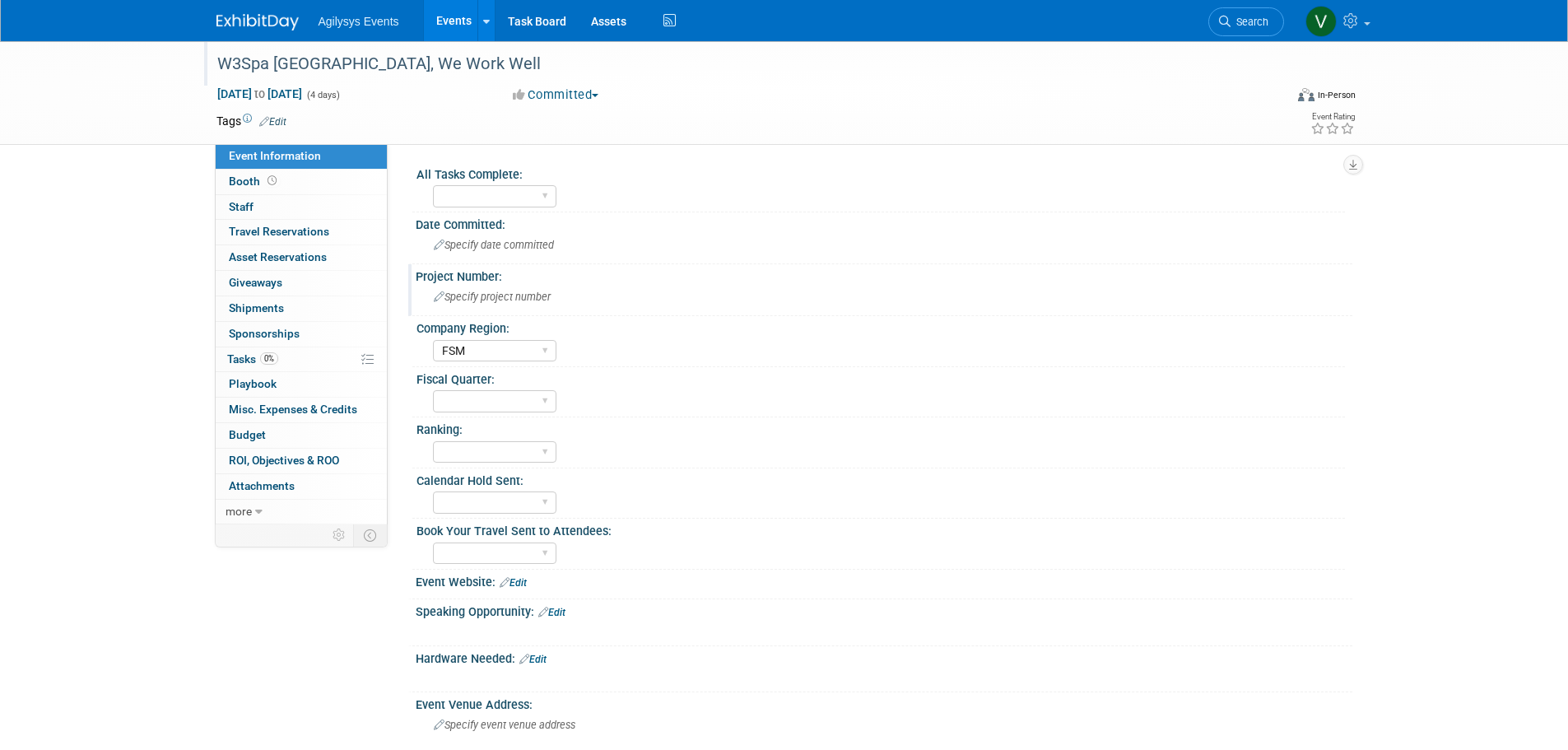
click at [730, 73] on div "W3Spa [GEOGRAPHIC_DATA], We Work Well" at bounding box center [735, 65] width 1048 height 30
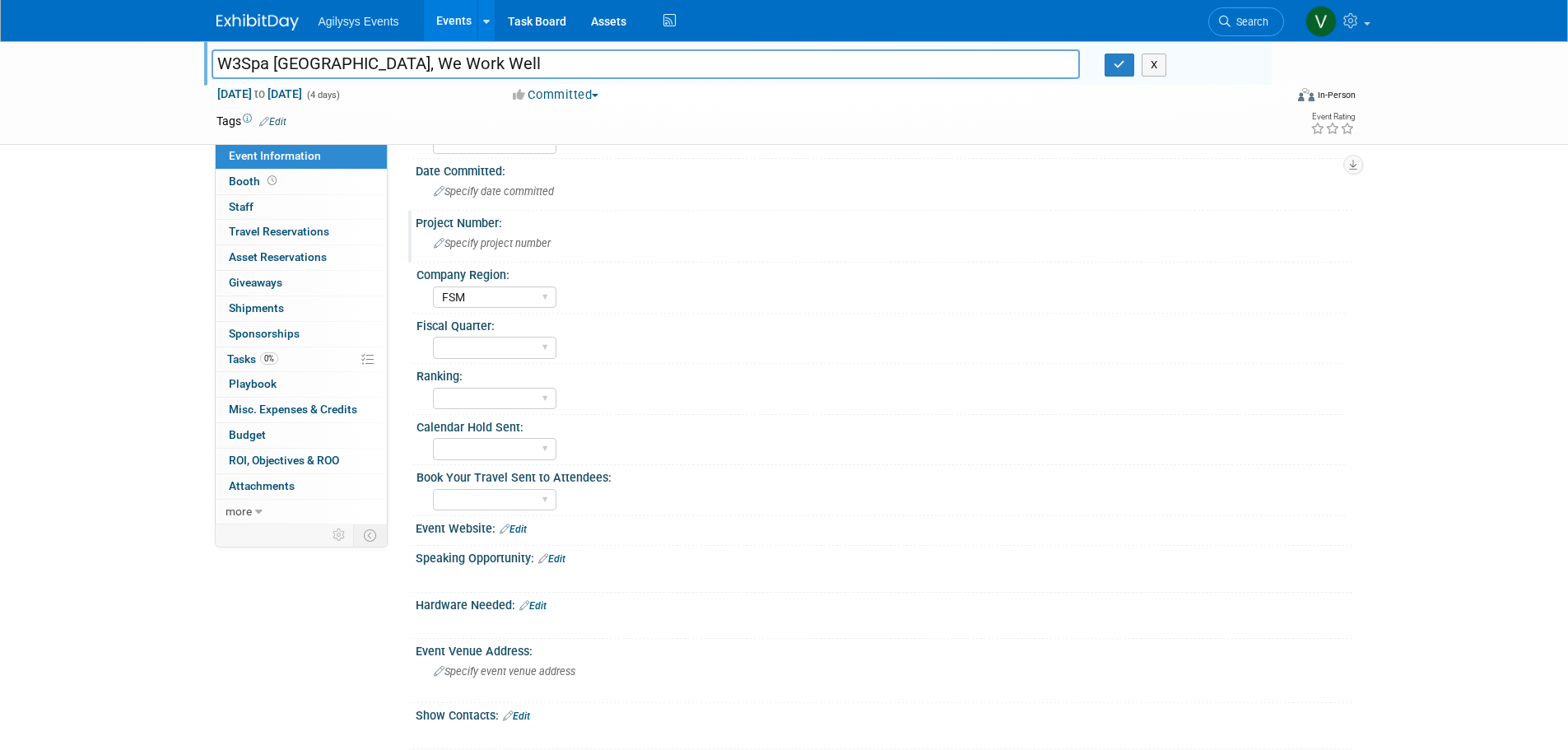
scroll to position [83, 0]
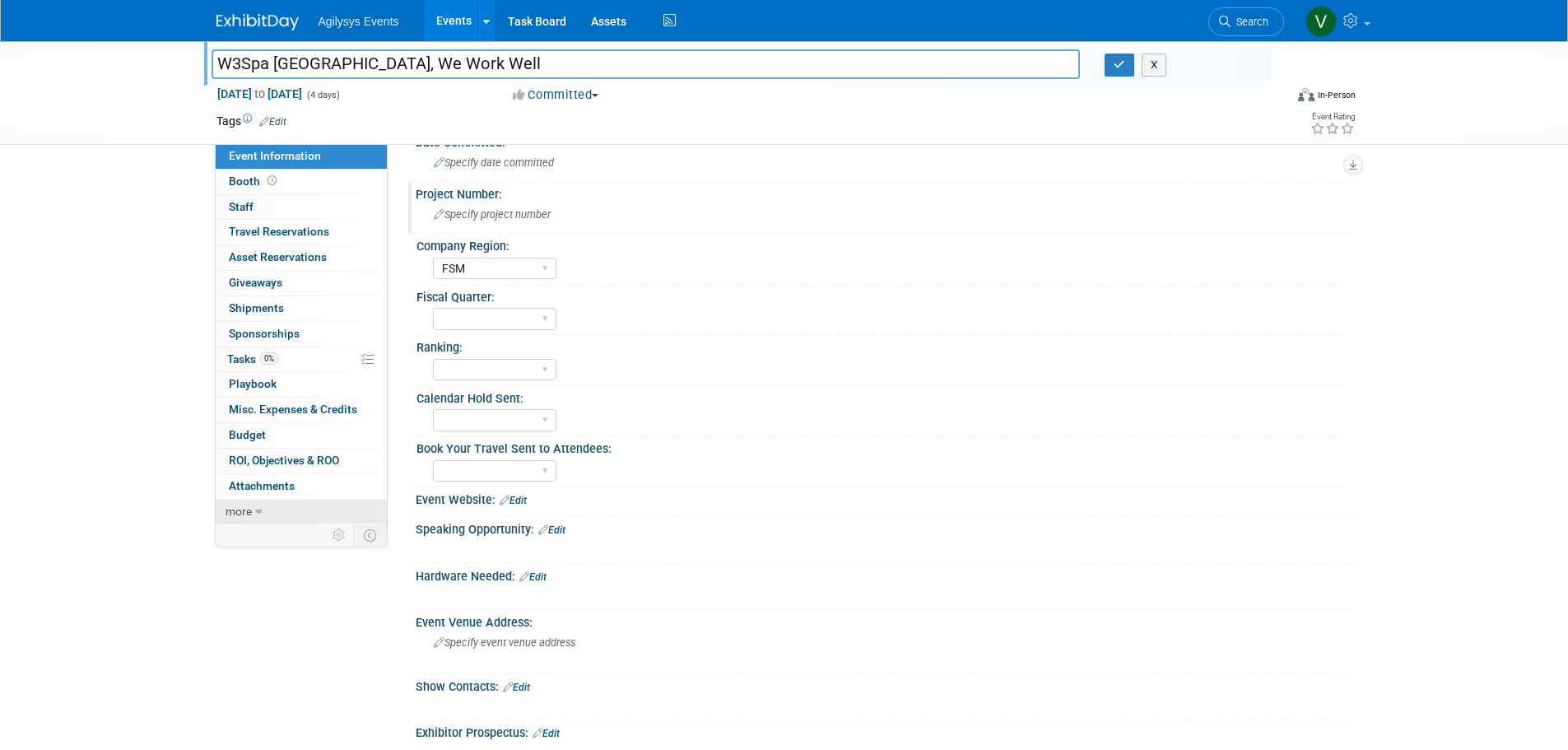
click at [249, 513] on span "more" at bounding box center [238, 511] width 26 height 13
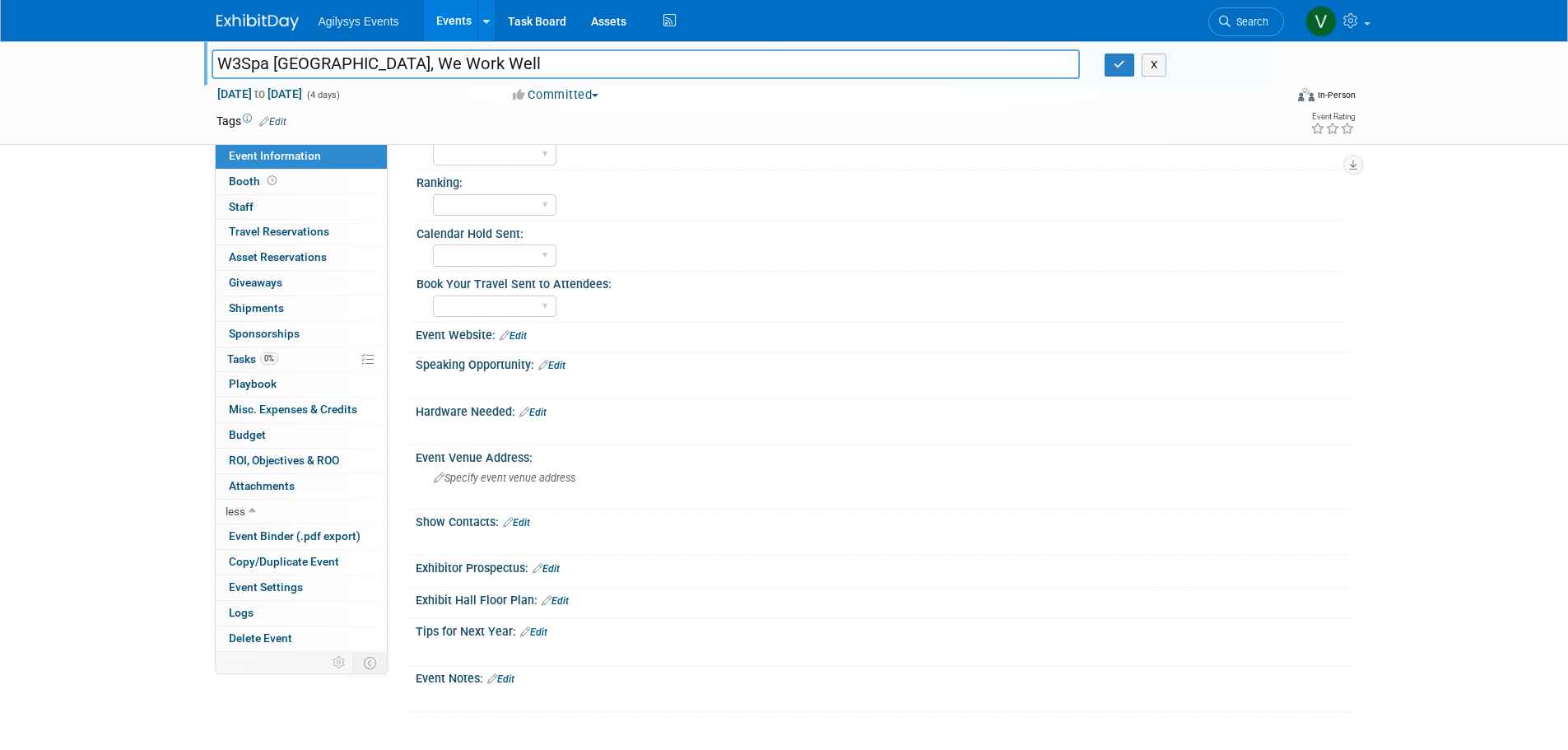
scroll to position [329, 0]
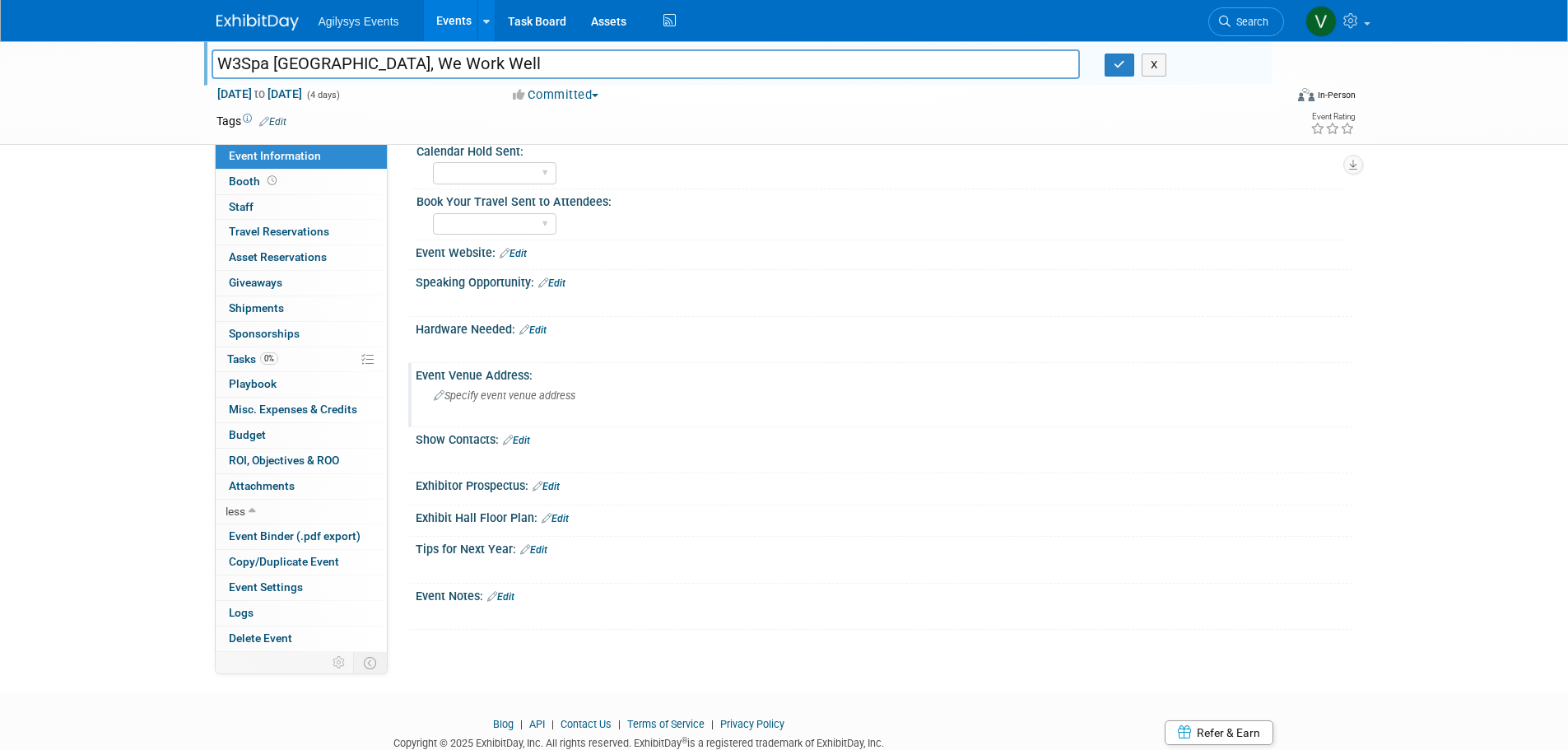
click at [503, 381] on div "Event Venue Address:" at bounding box center [884, 373] width 937 height 21
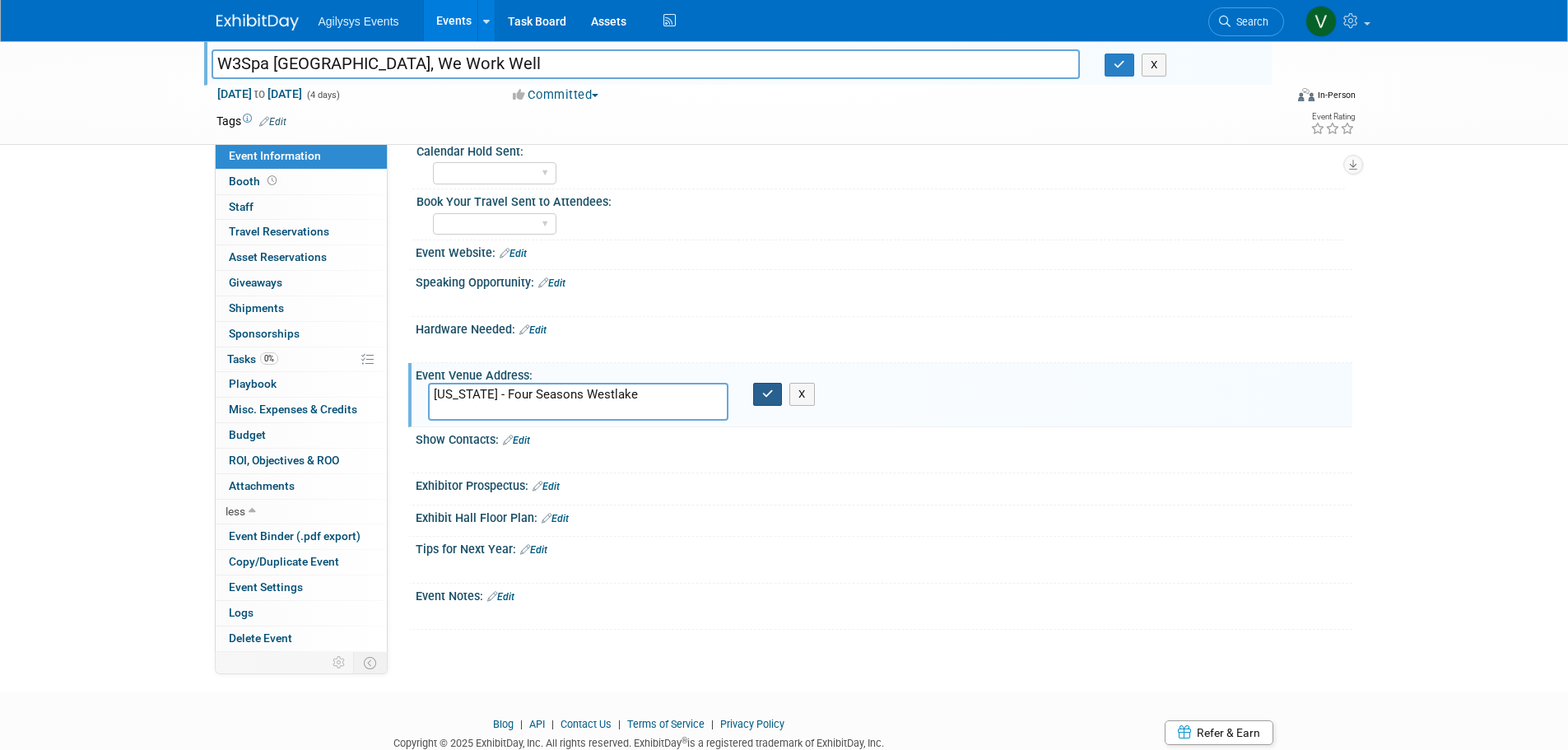
type textarea "California - Four Seasons Westlake"
click at [768, 394] on icon "button" at bounding box center [768, 394] width 12 height 11
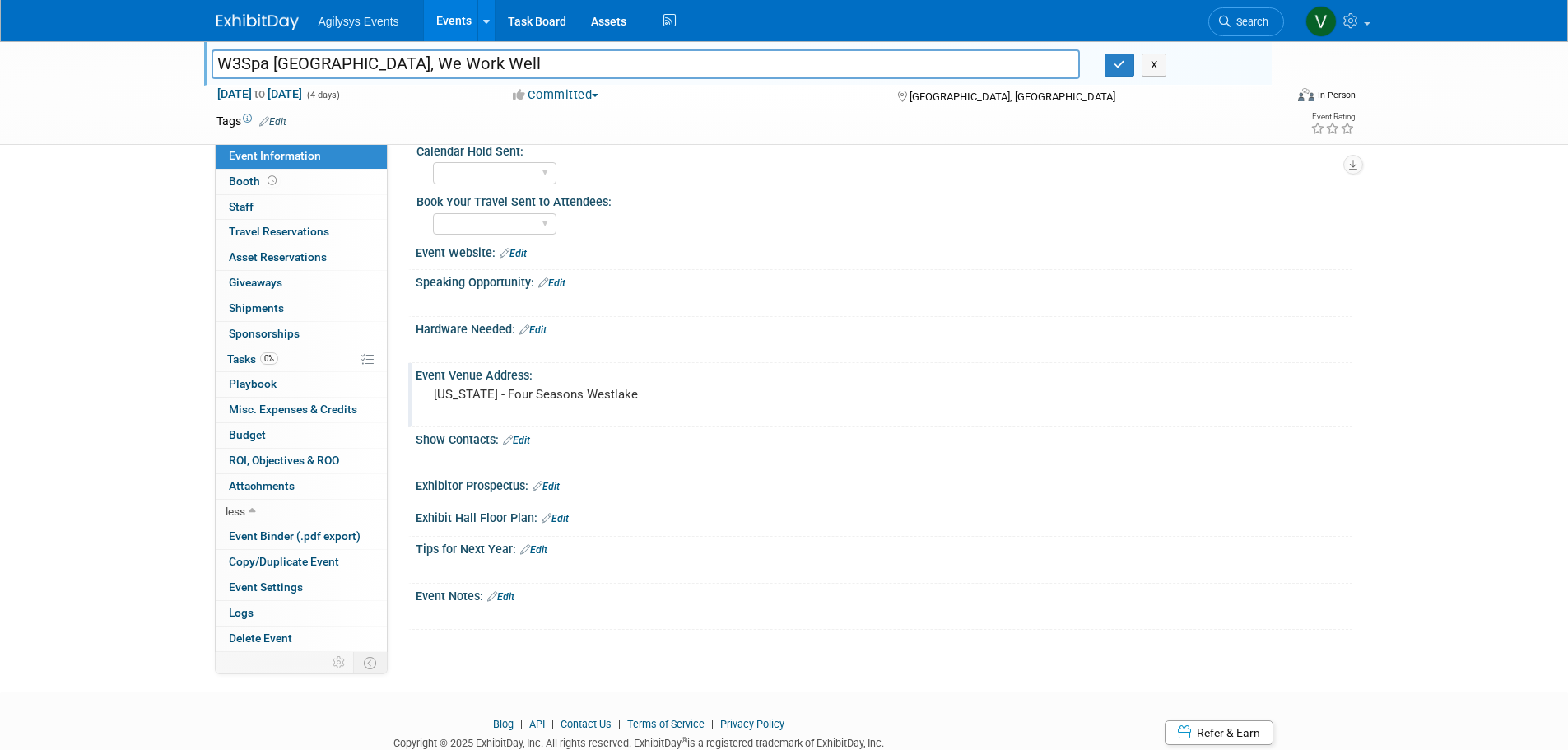
click at [92, 475] on div "W3Spa North America, We Work Well W3Spa North America, We Work Well X Nov 9, 20…" at bounding box center [784, 187] width 1568 height 950
click at [527, 438] on link "Edit" at bounding box center [516, 441] width 27 height 12
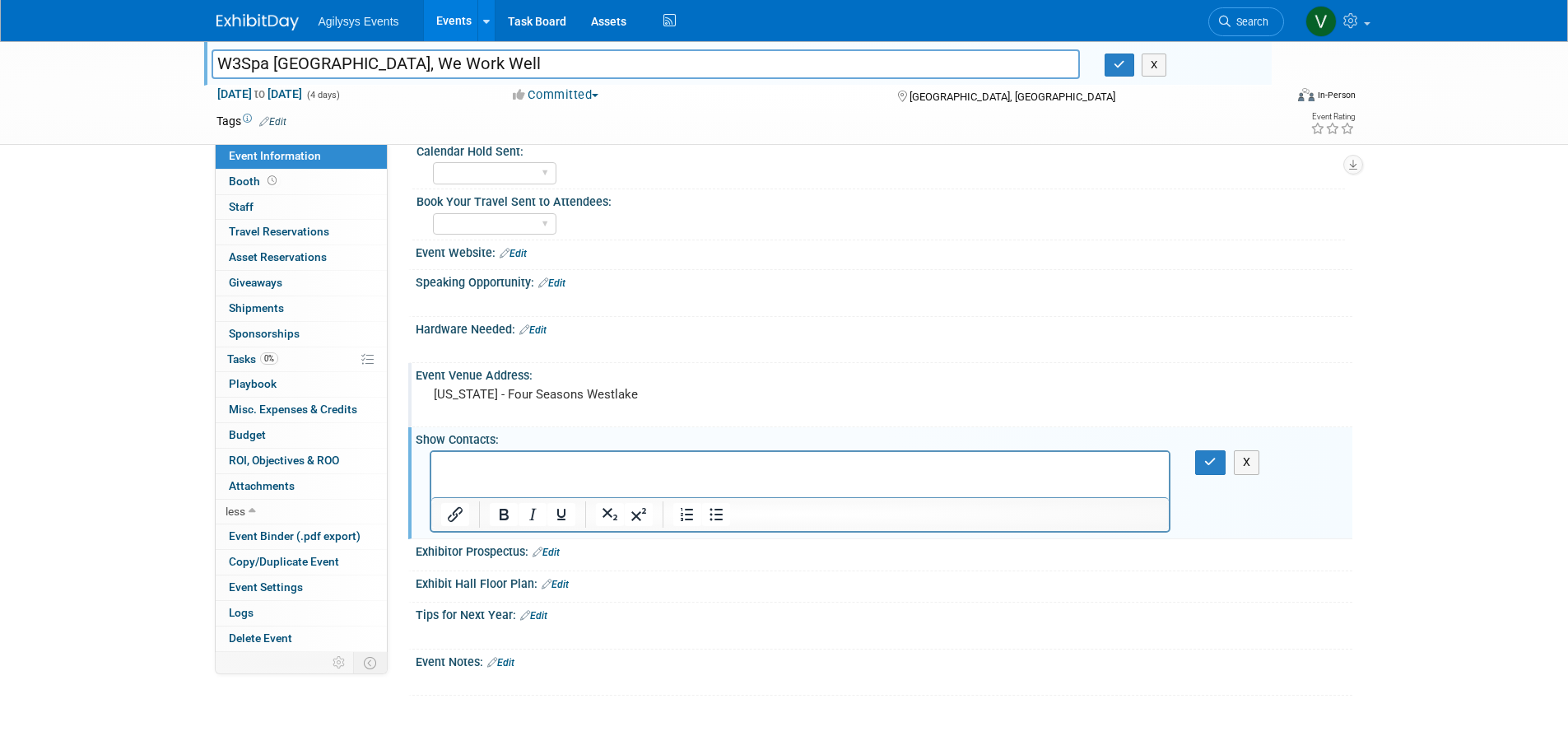
scroll to position [0, 0]
click at [502, 467] on p "Rich Text Area. Press ALT-0 for help." at bounding box center [800, 467] width 719 height 17
click at [1211, 468] on icon "button" at bounding box center [1210, 462] width 12 height 12
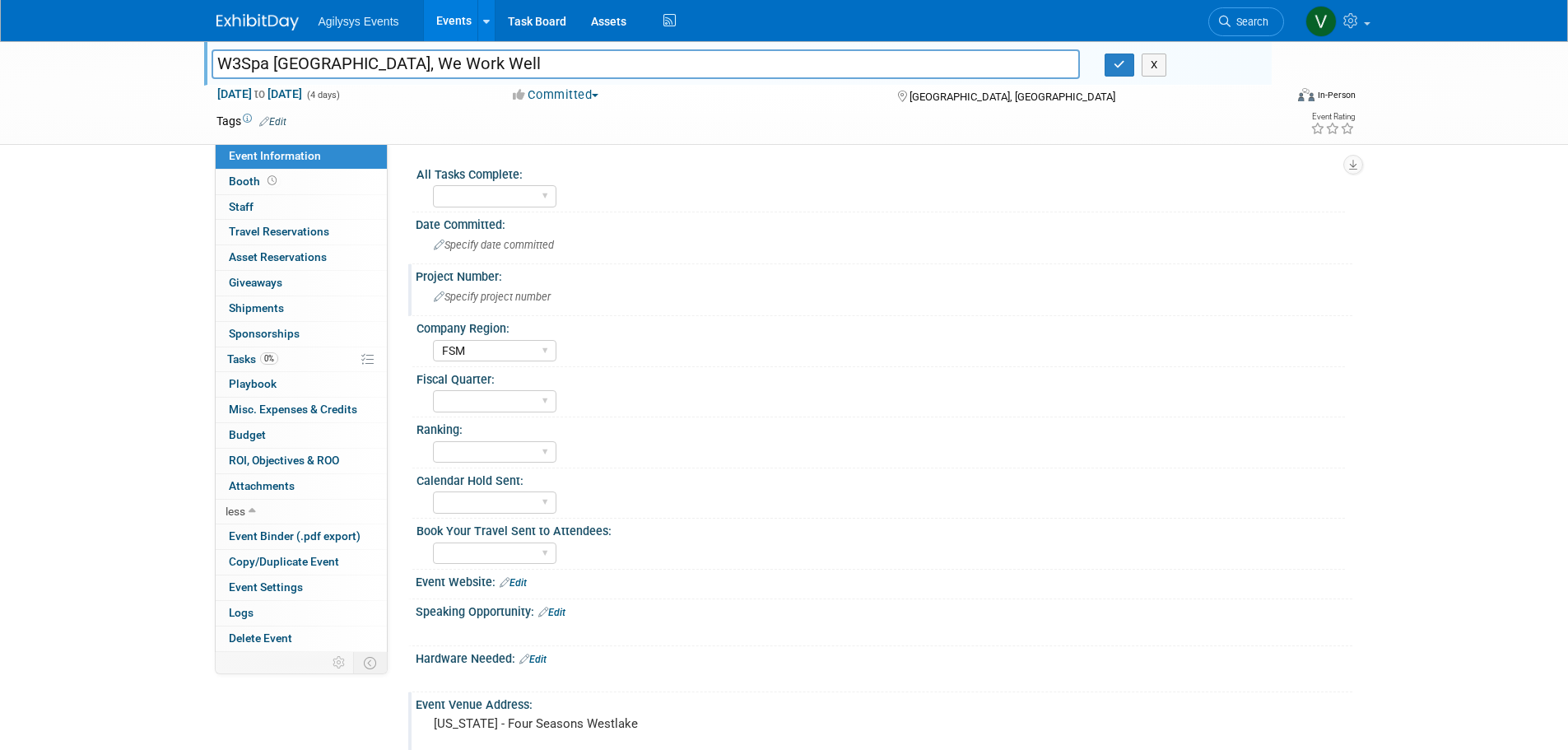
click at [89, 292] on div "W3Spa North America, We Work Well W3Spa North America, We Work Well X Nov 9, 20…" at bounding box center [784, 525] width 1568 height 968
drag, startPoint x: 520, startPoint y: 60, endPoint x: 165, endPoint y: 56, distance: 355.0
click at [165, 56] on div "W3Spa North America, We Work Well W3Spa North America, We Work Well X Nov 9, 20…" at bounding box center [784, 93] width 1568 height 104
click at [502, 58] on input "W3Spa [GEOGRAPHIC_DATA], We Work Well" at bounding box center [645, 64] width 869 height 29
click at [595, 58] on input "W3Spa [GEOGRAPHIC_DATA], We Work Well" at bounding box center [645, 64] width 869 height 29
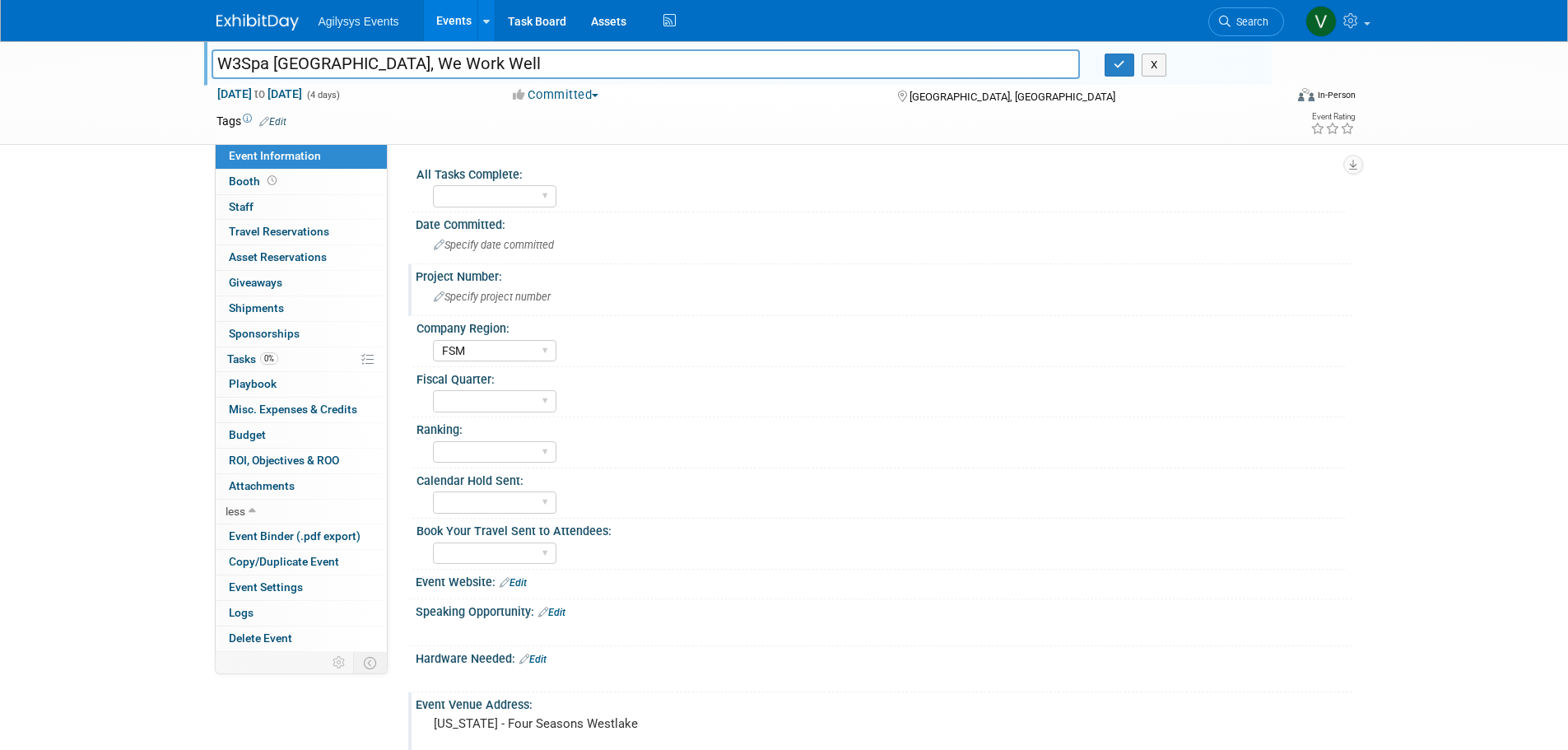
drag, startPoint x: 599, startPoint y: 62, endPoint x: 94, endPoint y: 67, distance: 505.0
click at [94, 67] on div "W3Spa North America, We Work Well W3Spa North America, We Work Well X Nov 9, 20…" at bounding box center [784, 93] width 1568 height 104
click at [491, 302] on span "Specify project number" at bounding box center [492, 296] width 117 height 12
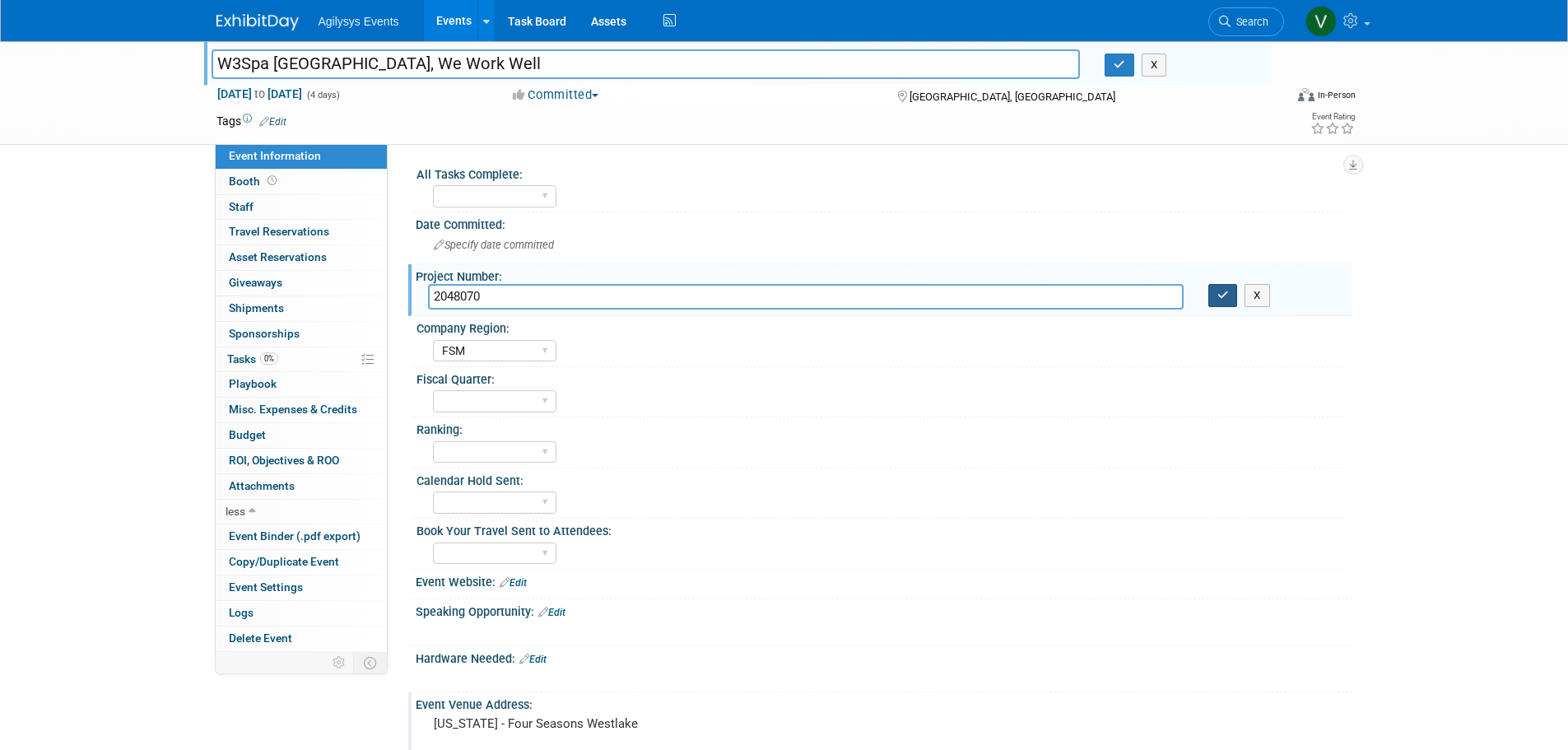
type input "2048070"
click at [1231, 299] on button "button" at bounding box center [1223, 295] width 30 height 23
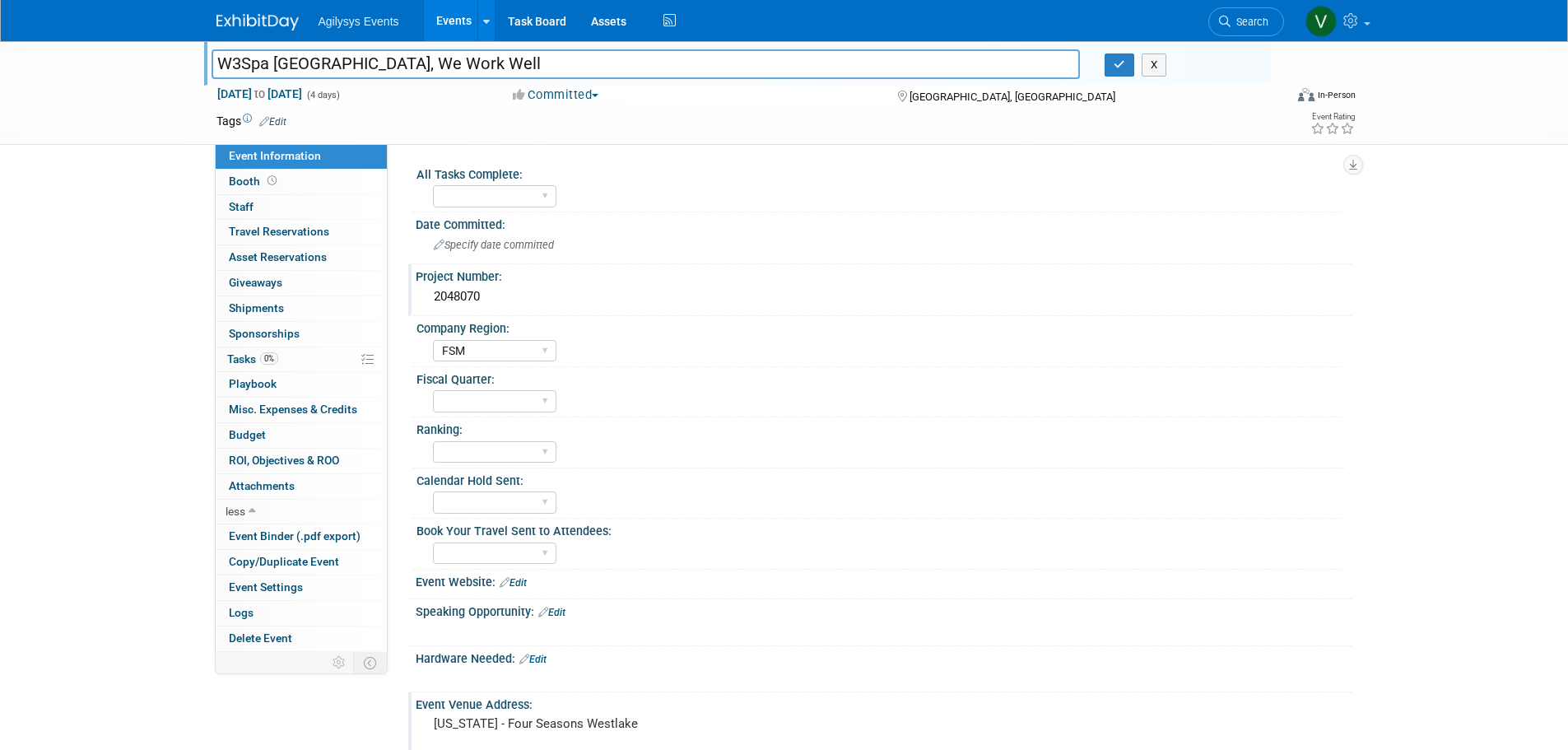
click at [133, 166] on div "W3Spa North America, We Work Well W3Spa North America, We Work Well X Nov 9, 20…" at bounding box center [784, 525] width 1568 height 968
click at [276, 23] on img at bounding box center [257, 22] width 83 height 17
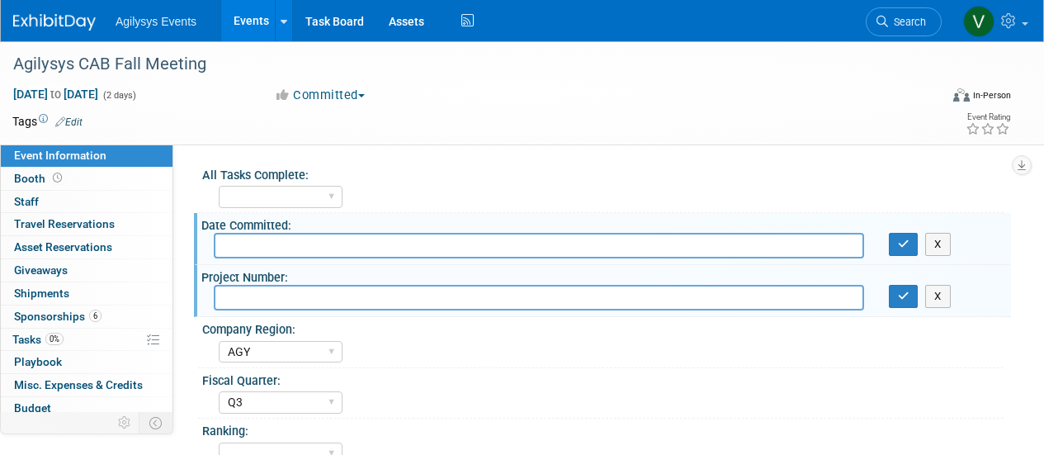
select select "AGY"
select select "Q3"
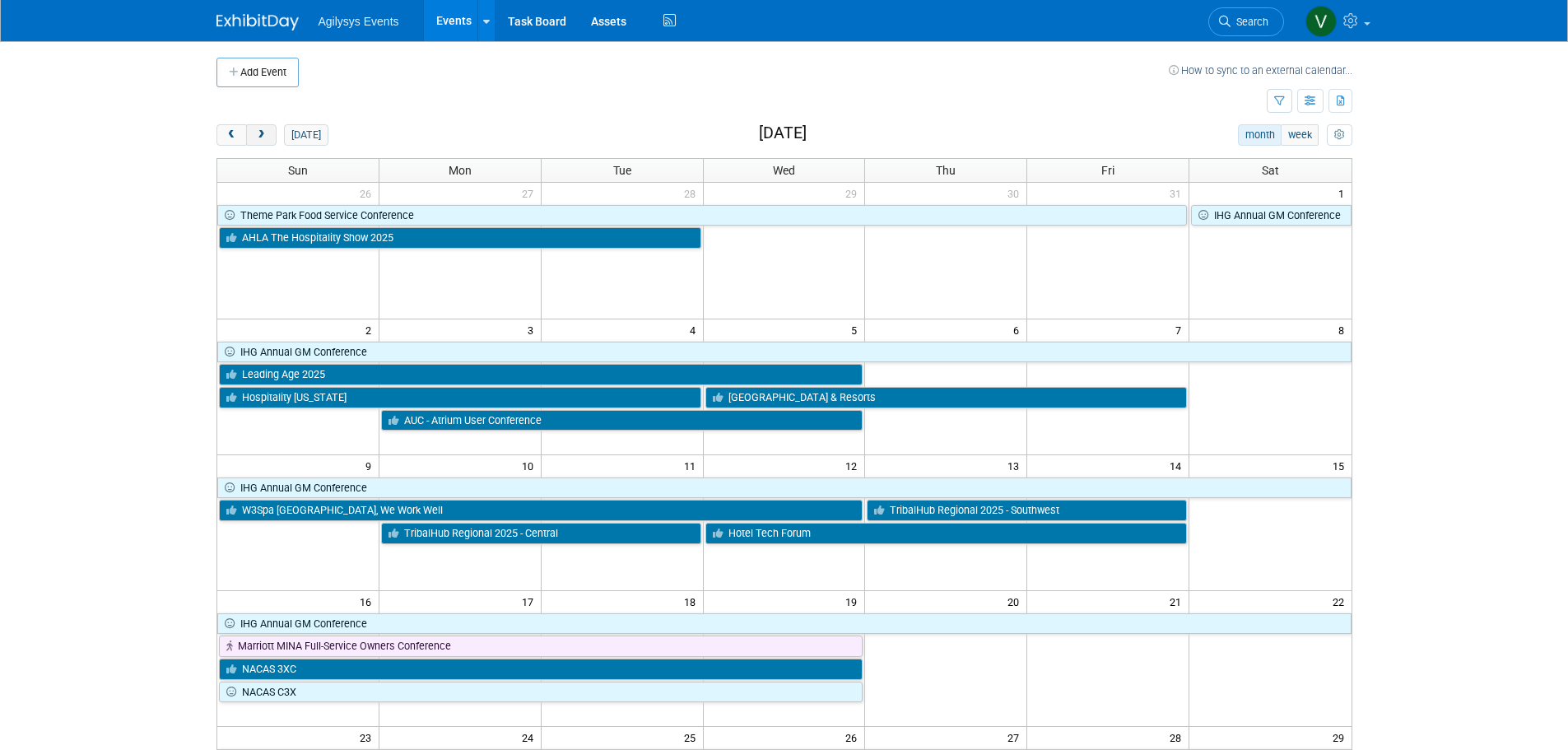
click at [259, 137] on span "next" at bounding box center [261, 135] width 12 height 11
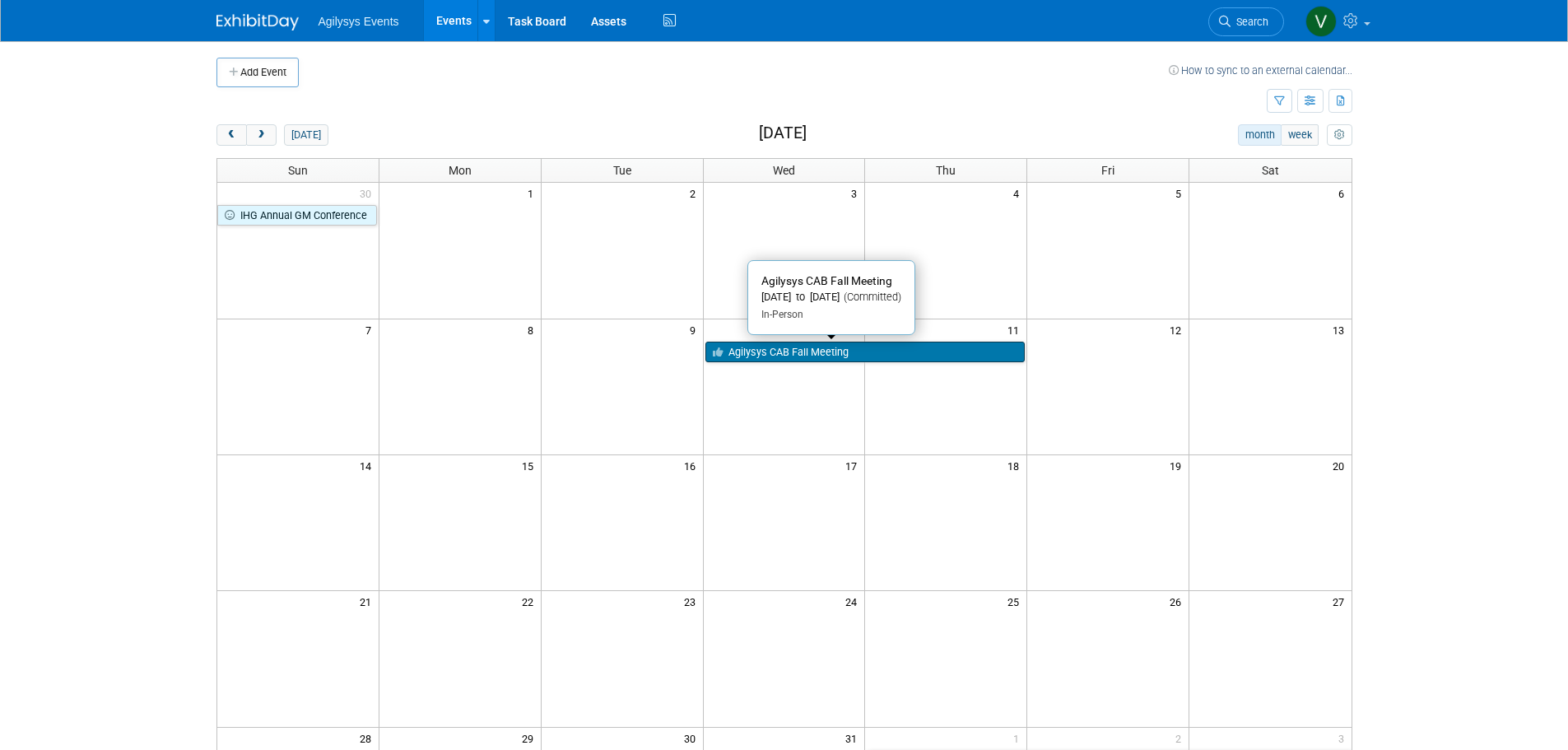
click at [791, 355] on link "Agilysys CAB Fall Meeting" at bounding box center [865, 351] width 320 height 21
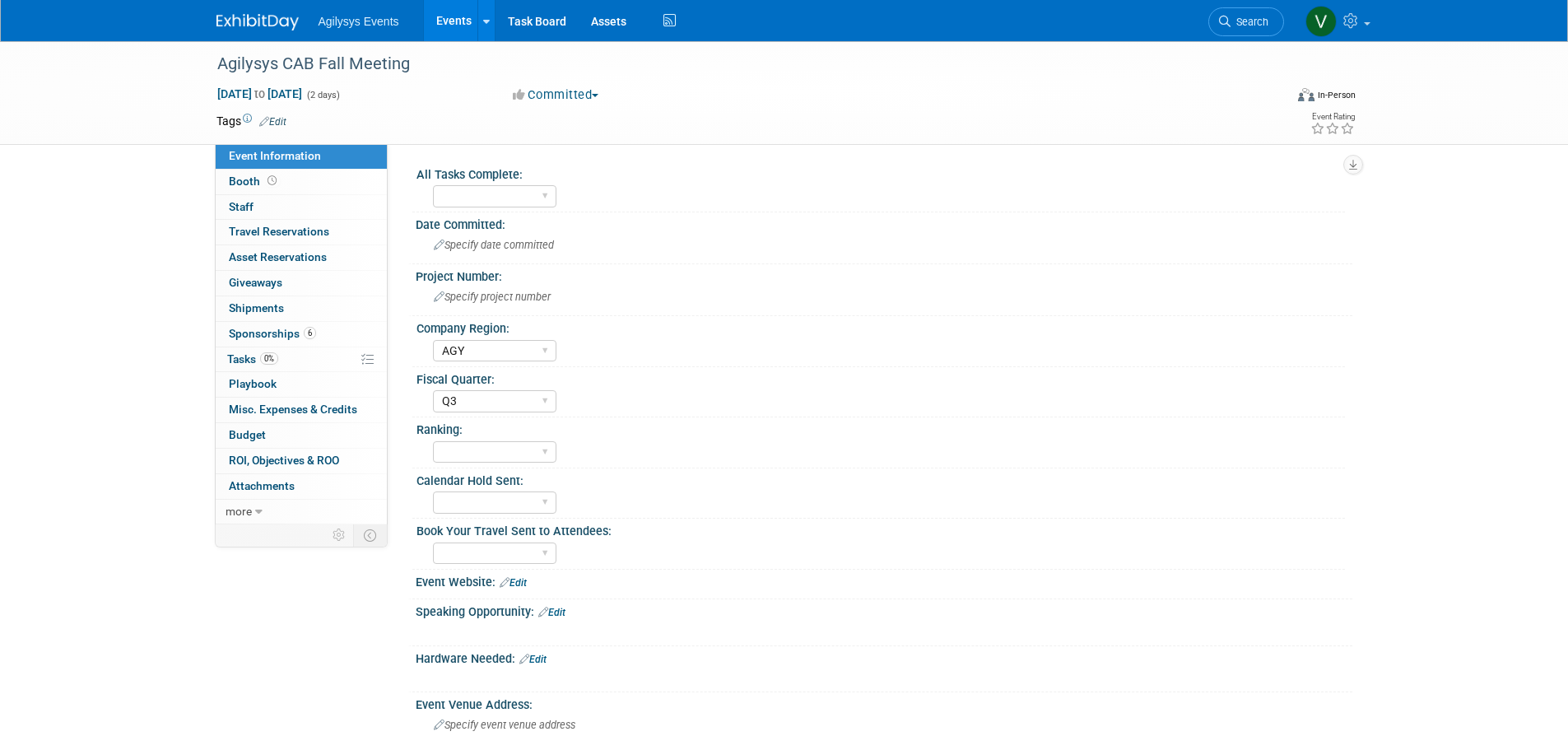
select select "AGY"
select select "Q3"
drag, startPoint x: 465, startPoint y: 63, endPoint x: 266, endPoint y: 62, distance: 199.0
click at [180, 60] on div "Agilysys CAB Fall Meeting [DATE] to [DATE] (2 days) [DATE] to [DATE] Committed …" at bounding box center [784, 93] width 1568 height 104
click at [317, 68] on div "Agilysys CAB Fall Meeting" at bounding box center [735, 65] width 1048 height 30
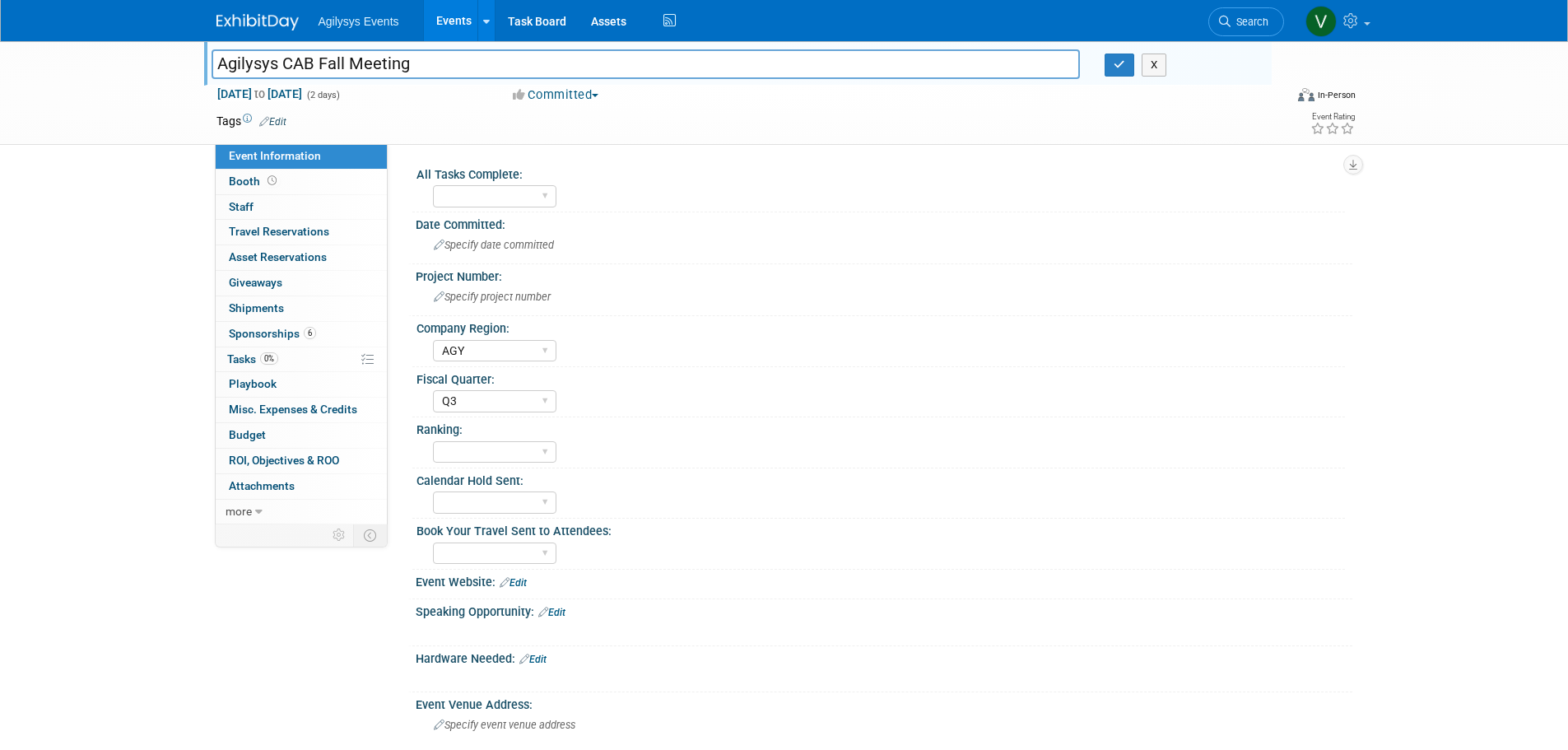
drag, startPoint x: 435, startPoint y: 66, endPoint x: 186, endPoint y: 68, distance: 249.0
click at [186, 68] on div "Agilysys CAB Fall Meeting Agilysys CAB Fall Meeting X [DATE] to [DATE] (2 days)…" at bounding box center [784, 93] width 1568 height 104
click at [478, 291] on span "Specify project number" at bounding box center [492, 296] width 117 height 12
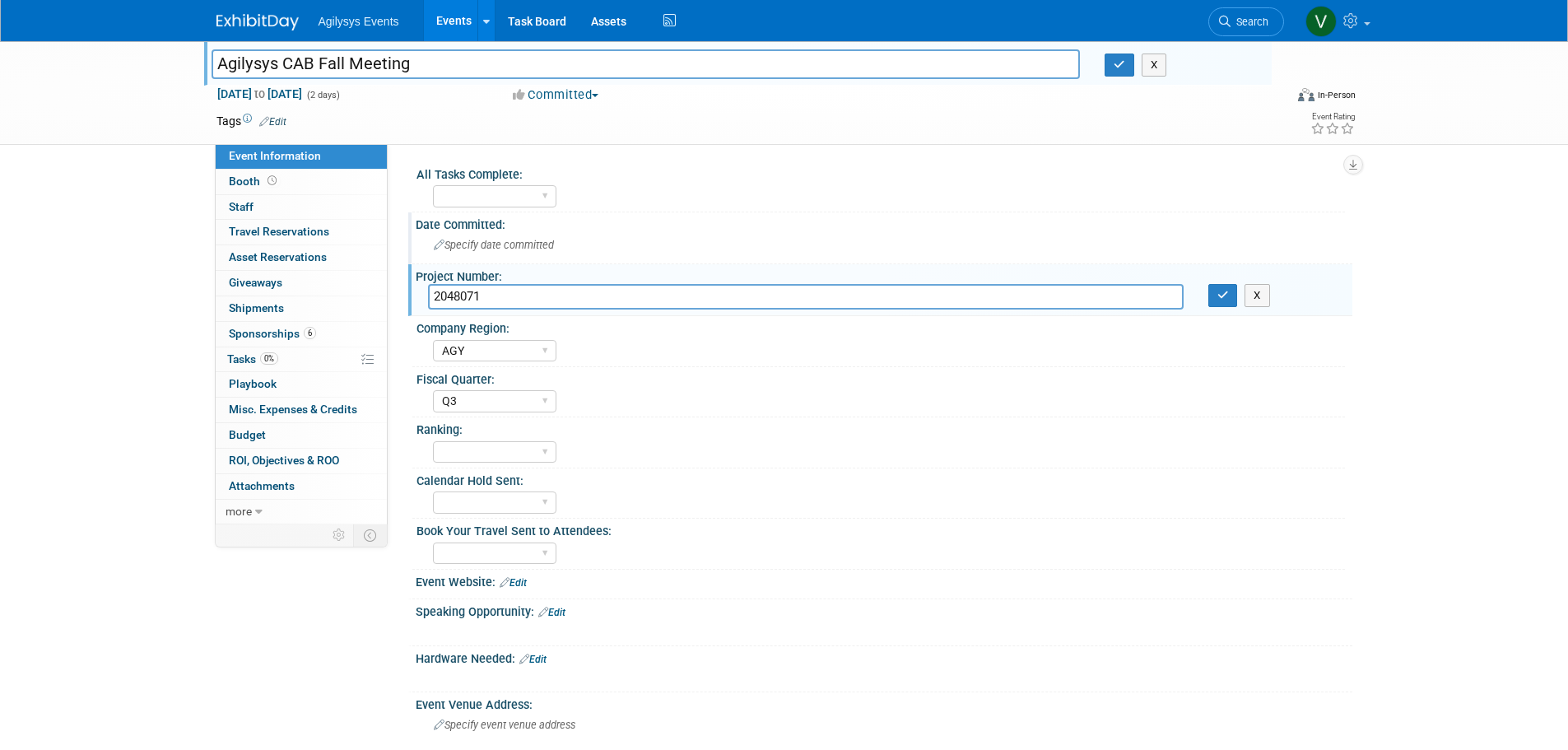
type input "2048071"
click at [527, 243] on span "Specify date committed" at bounding box center [494, 244] width 120 height 12
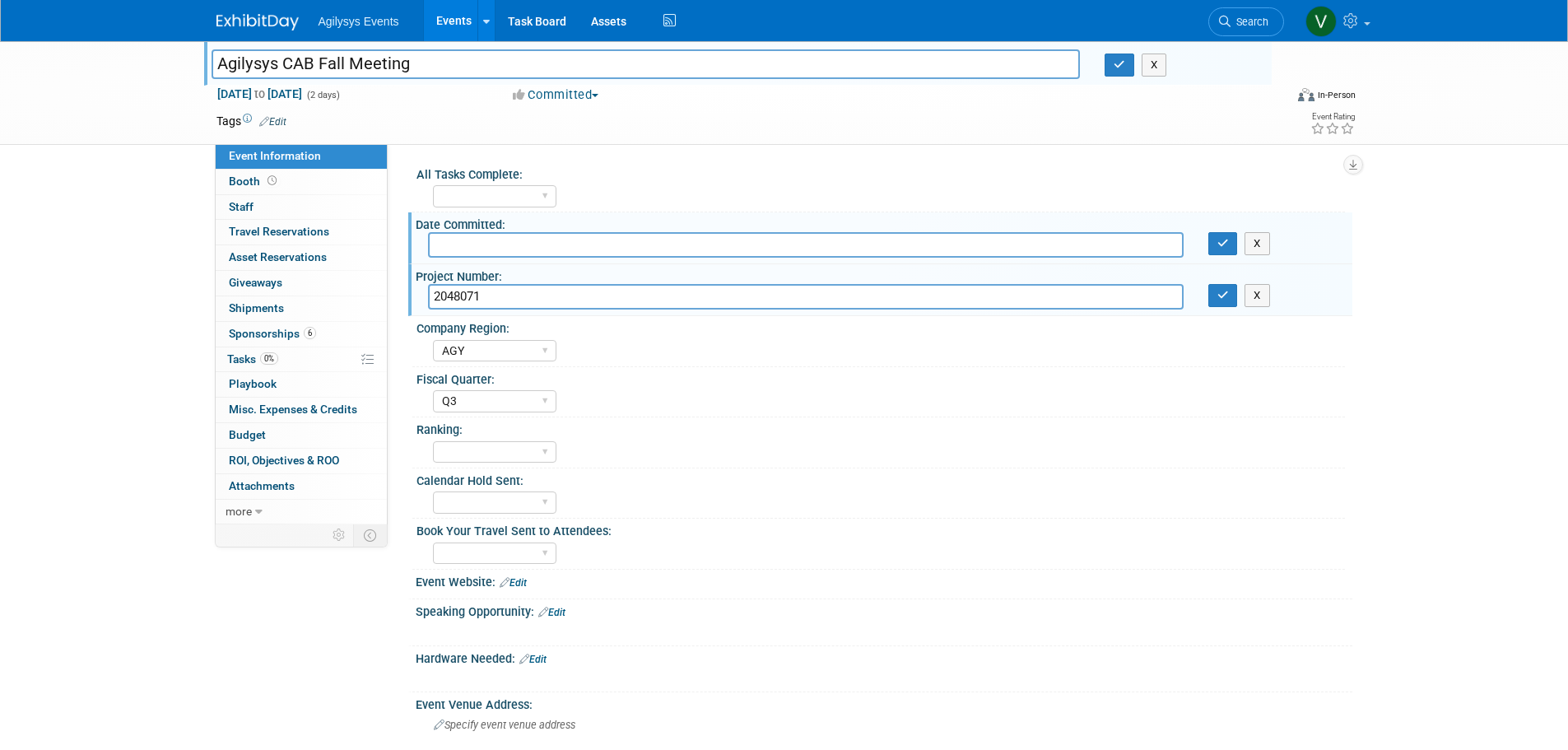
click at [163, 592] on div "Agilysys CAB Fall Meeting Agilysys CAB Fall Meeting X [DATE] to [DATE] (2 days)…" at bounding box center [784, 516] width 1568 height 950
click at [1218, 291] on icon "button" at bounding box center [1224, 294] width 12 height 11
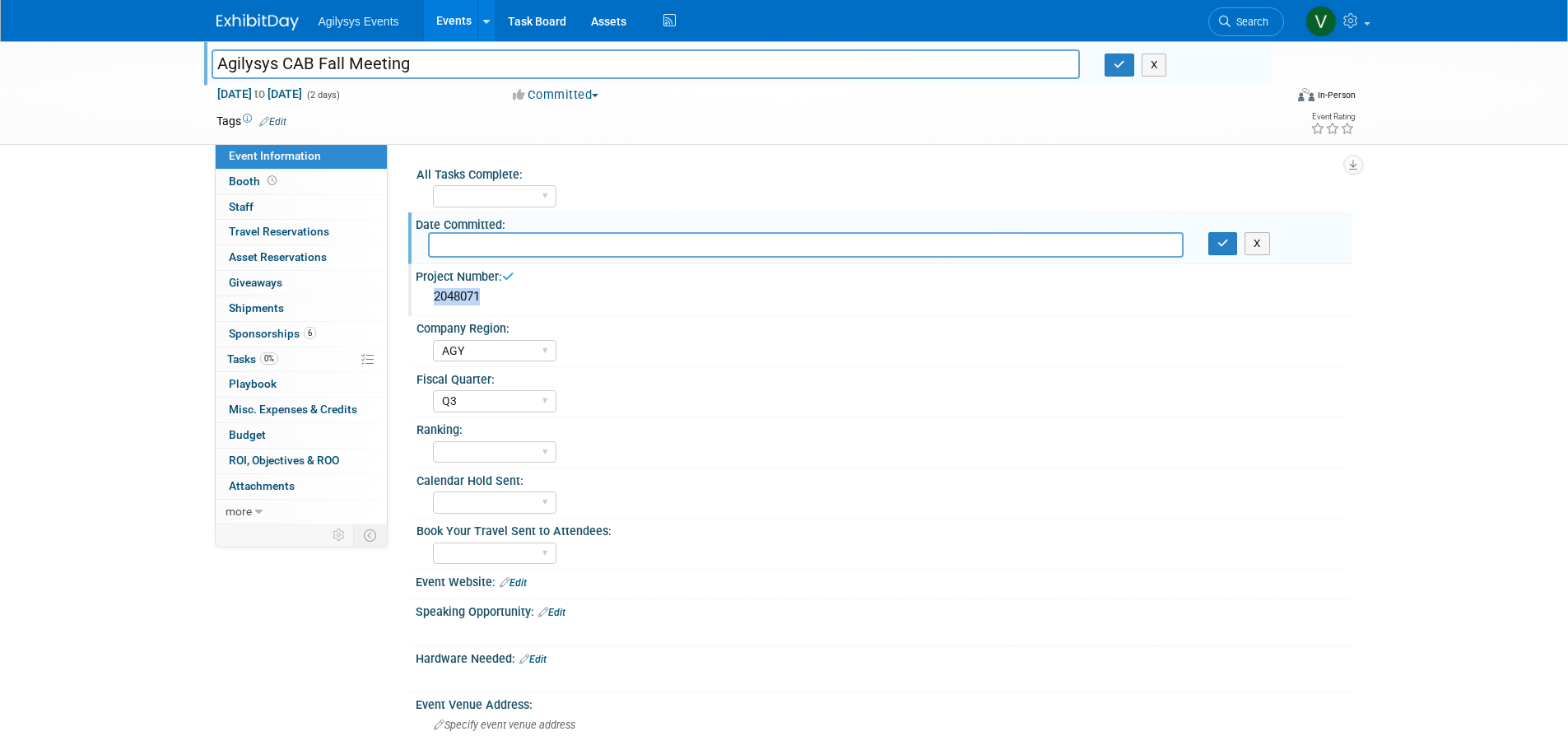
drag, startPoint x: 500, startPoint y: 308, endPoint x: 420, endPoint y: 303, distance: 80.2
click at [420, 303] on div "2048071" at bounding box center [884, 297] width 937 height 27
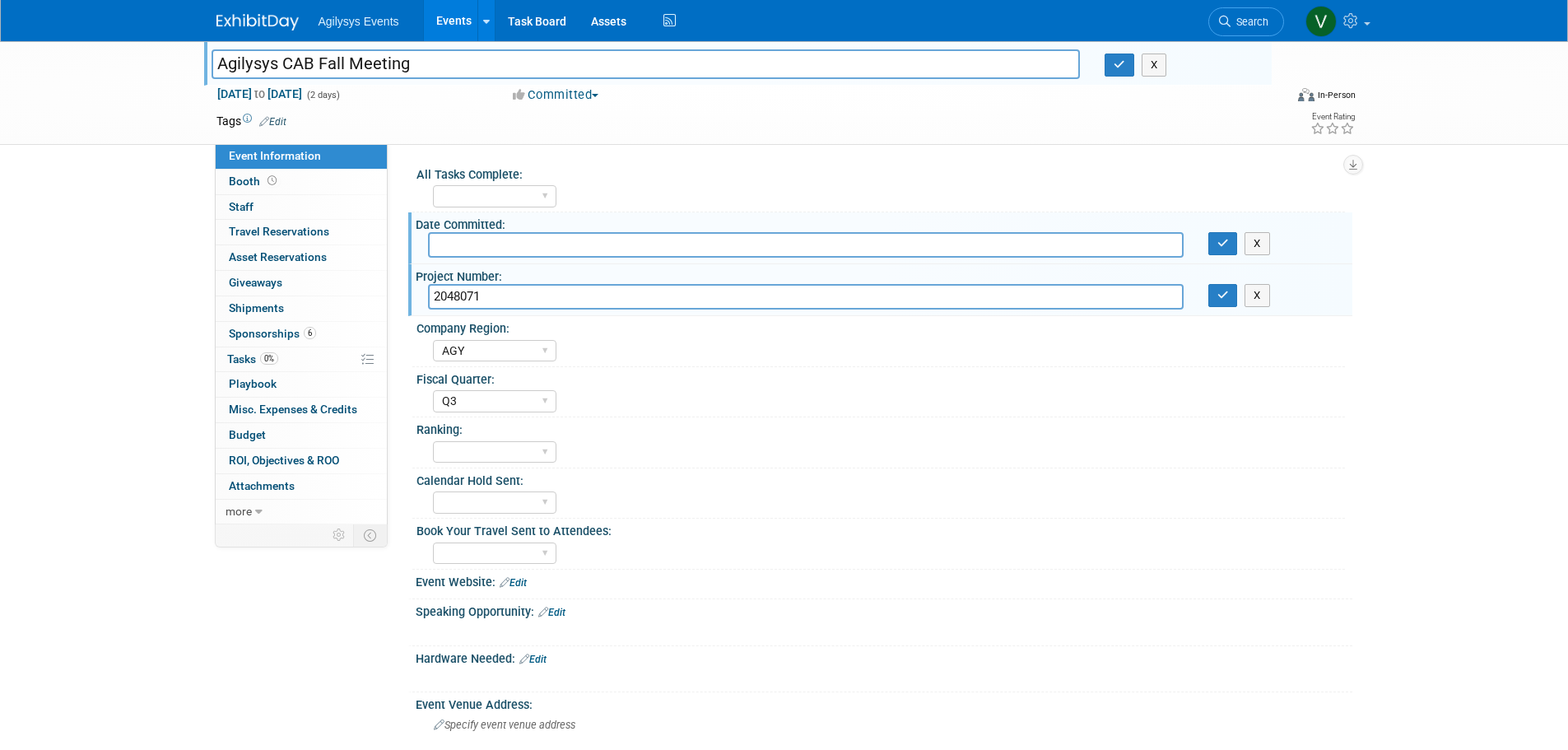
drag, startPoint x: 449, startPoint y: 297, endPoint x: 490, endPoint y: 287, distance: 42.2
click at [490, 287] on input "2048071" at bounding box center [806, 297] width 756 height 26
drag, startPoint x: 498, startPoint y: 297, endPoint x: 417, endPoint y: 299, distance: 81.0
click at [417, 299] on div "2048071" at bounding box center [806, 297] width 780 height 26
click at [75, 340] on div "Agilysys CAB Fall Meeting Agilysys CAB Fall Meeting X [DATE] to [DATE] (2 days)…" at bounding box center [784, 516] width 1568 height 950
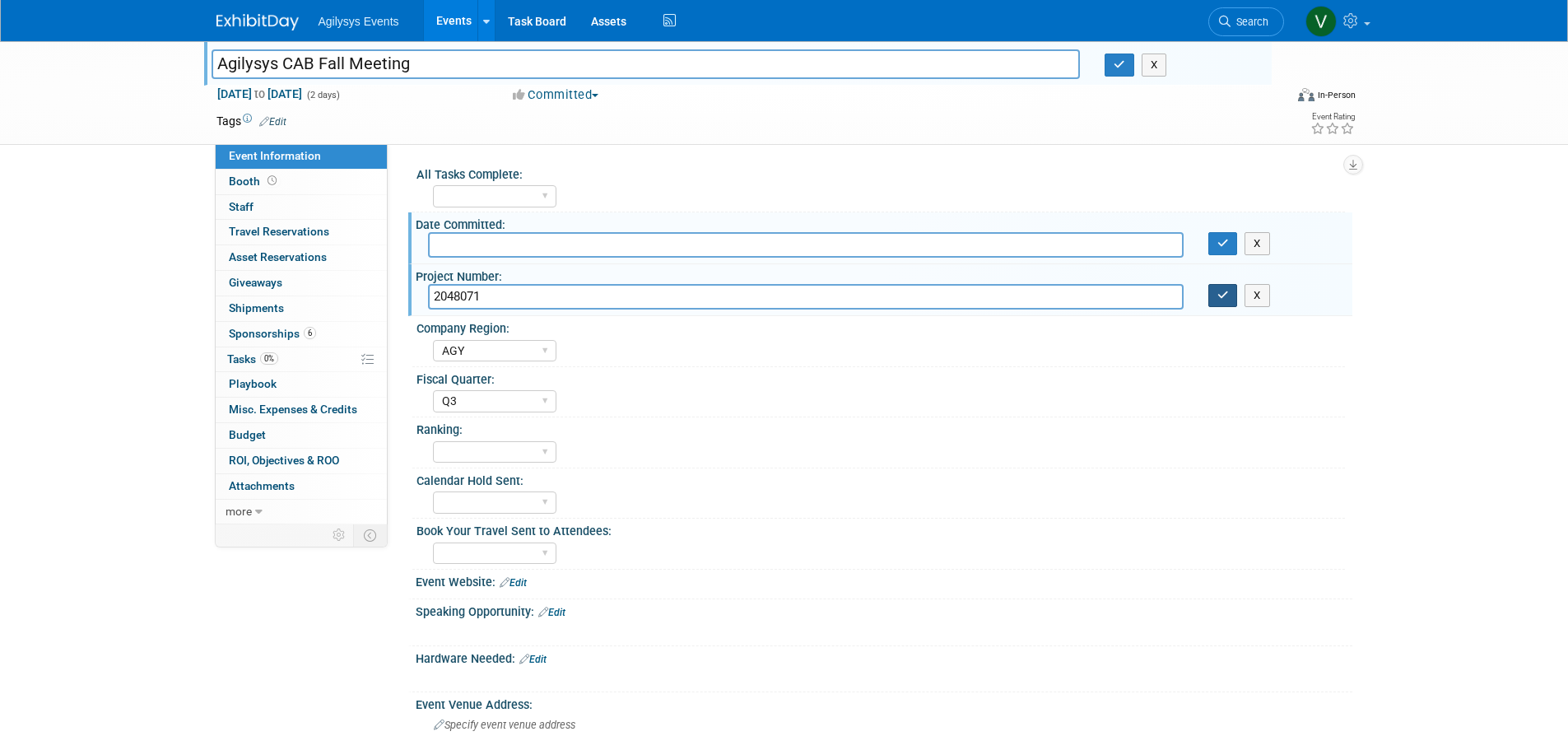
click at [1220, 303] on button "button" at bounding box center [1223, 295] width 30 height 23
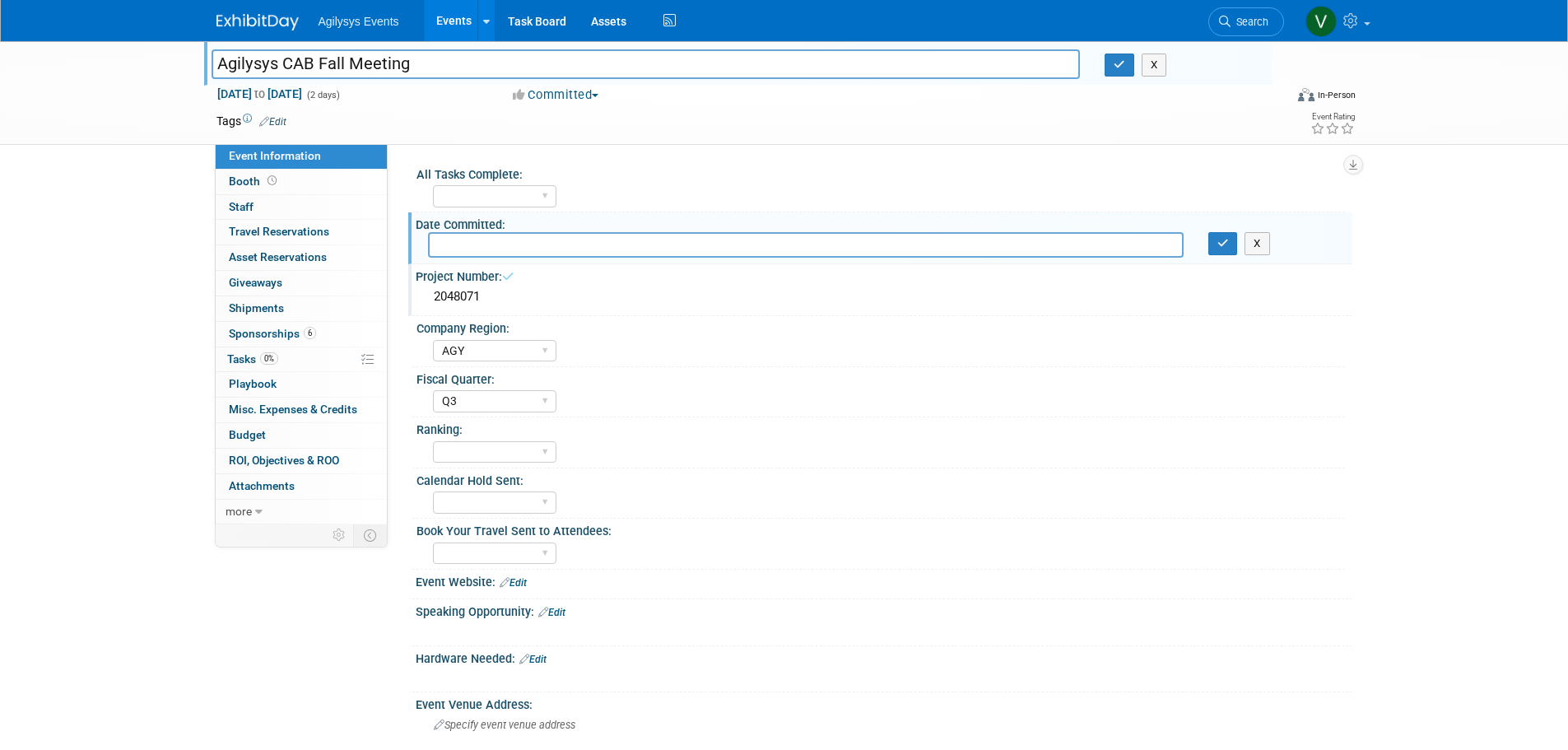
click at [273, 21] on img at bounding box center [257, 22] width 83 height 17
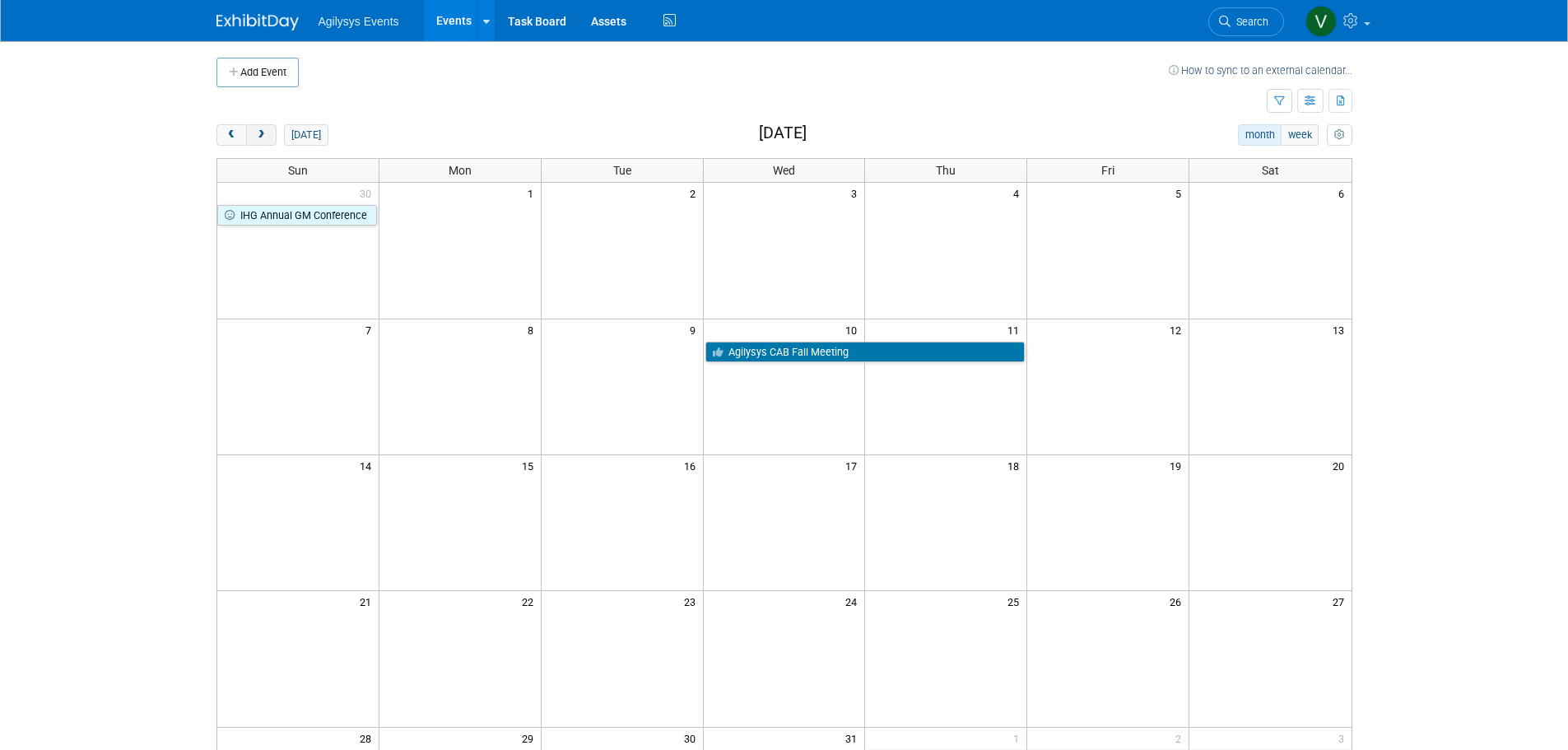
click at [267, 127] on button "next" at bounding box center [261, 135] width 31 height 21
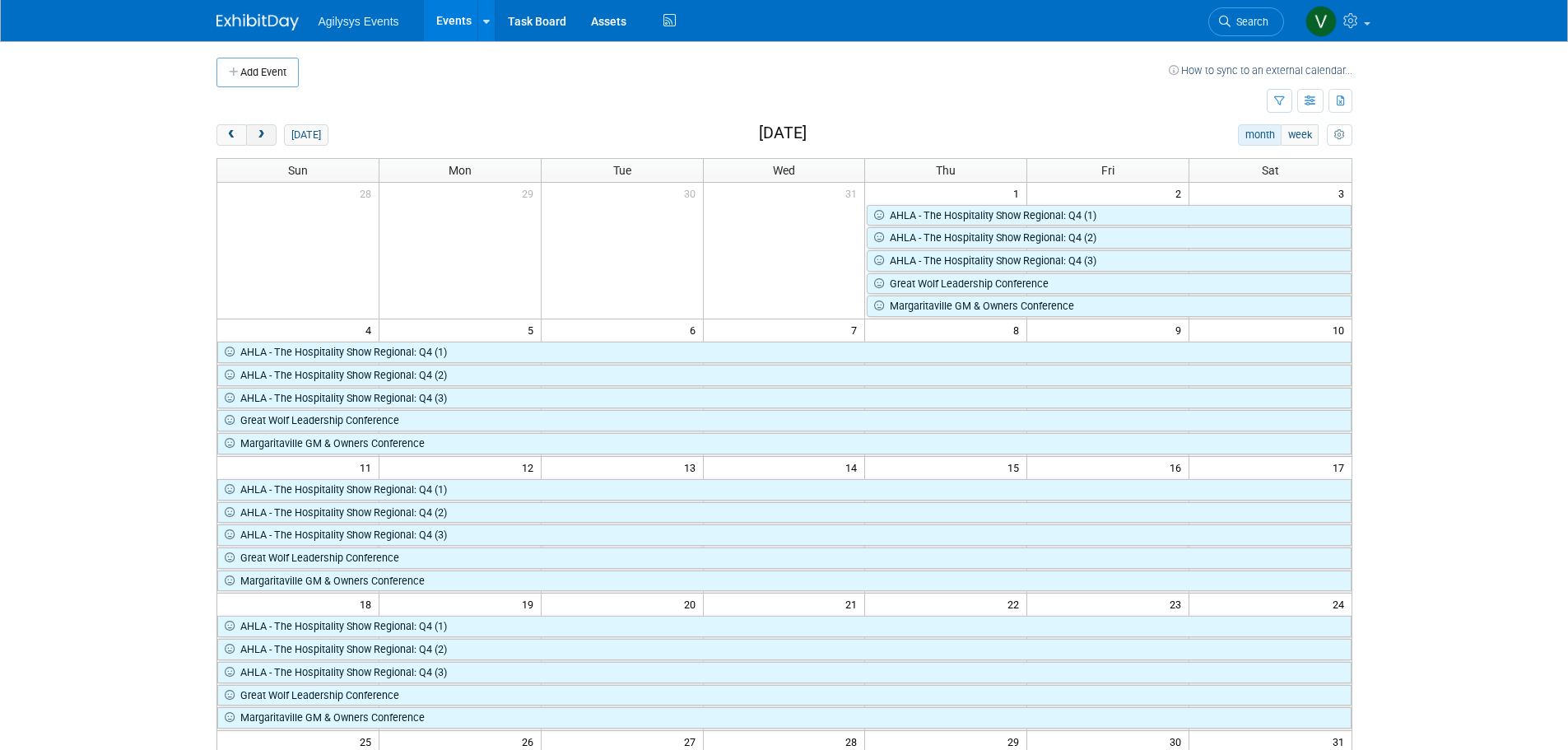
click at [267, 130] on button "next" at bounding box center [261, 135] width 31 height 21
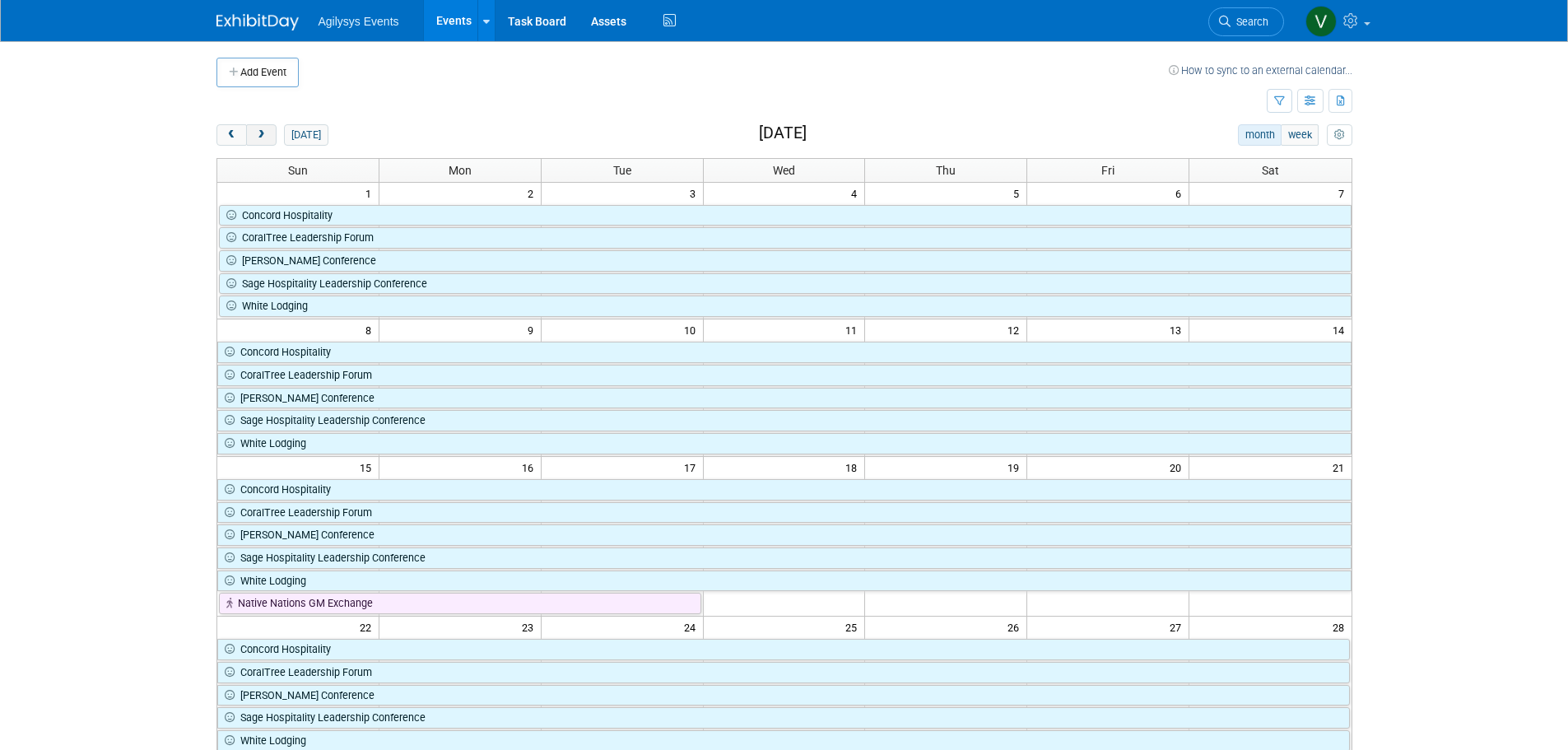
click at [267, 130] on button "next" at bounding box center [261, 135] width 31 height 21
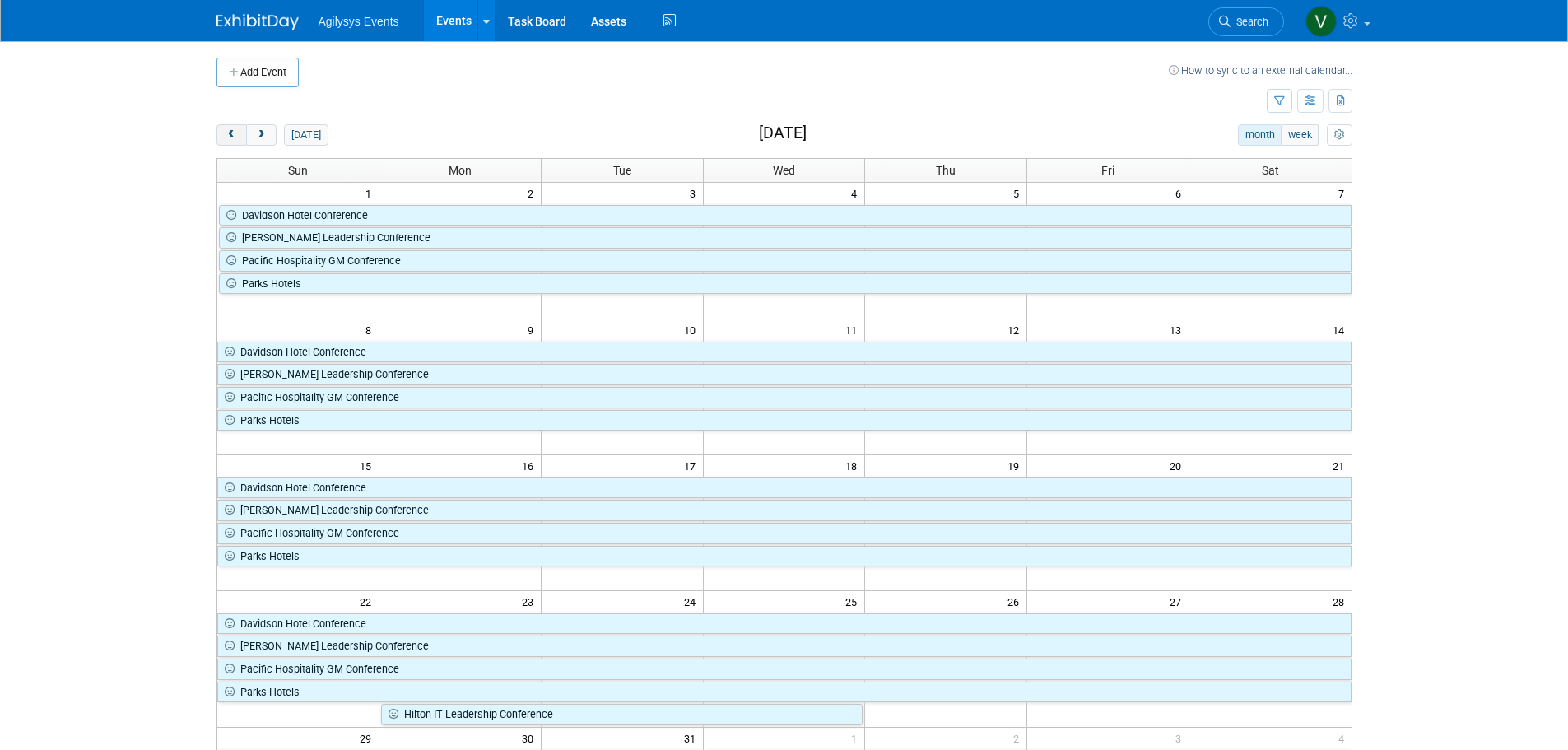
click at [233, 140] on span "prev" at bounding box center [231, 135] width 12 height 11
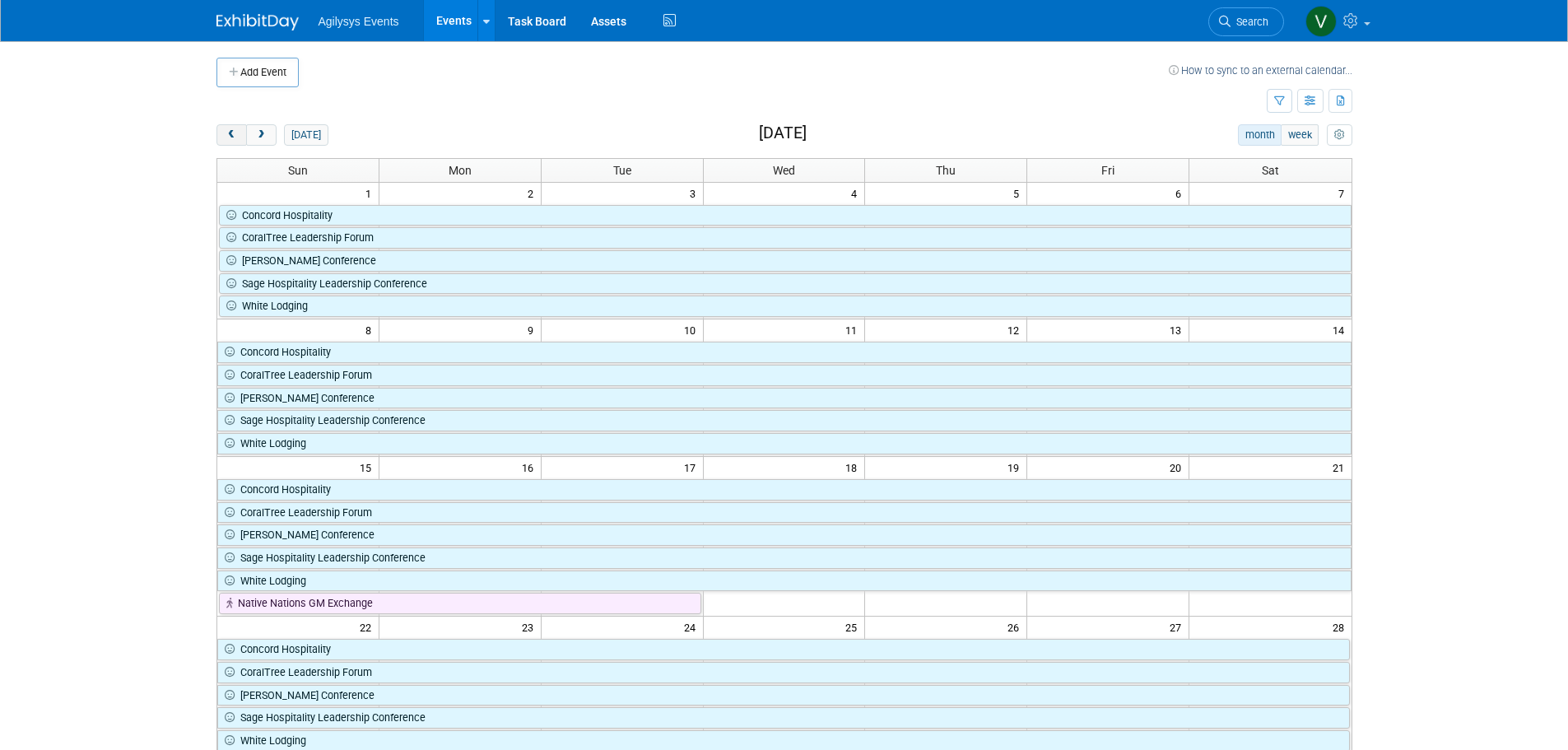
click at [233, 140] on span "prev" at bounding box center [231, 135] width 12 height 11
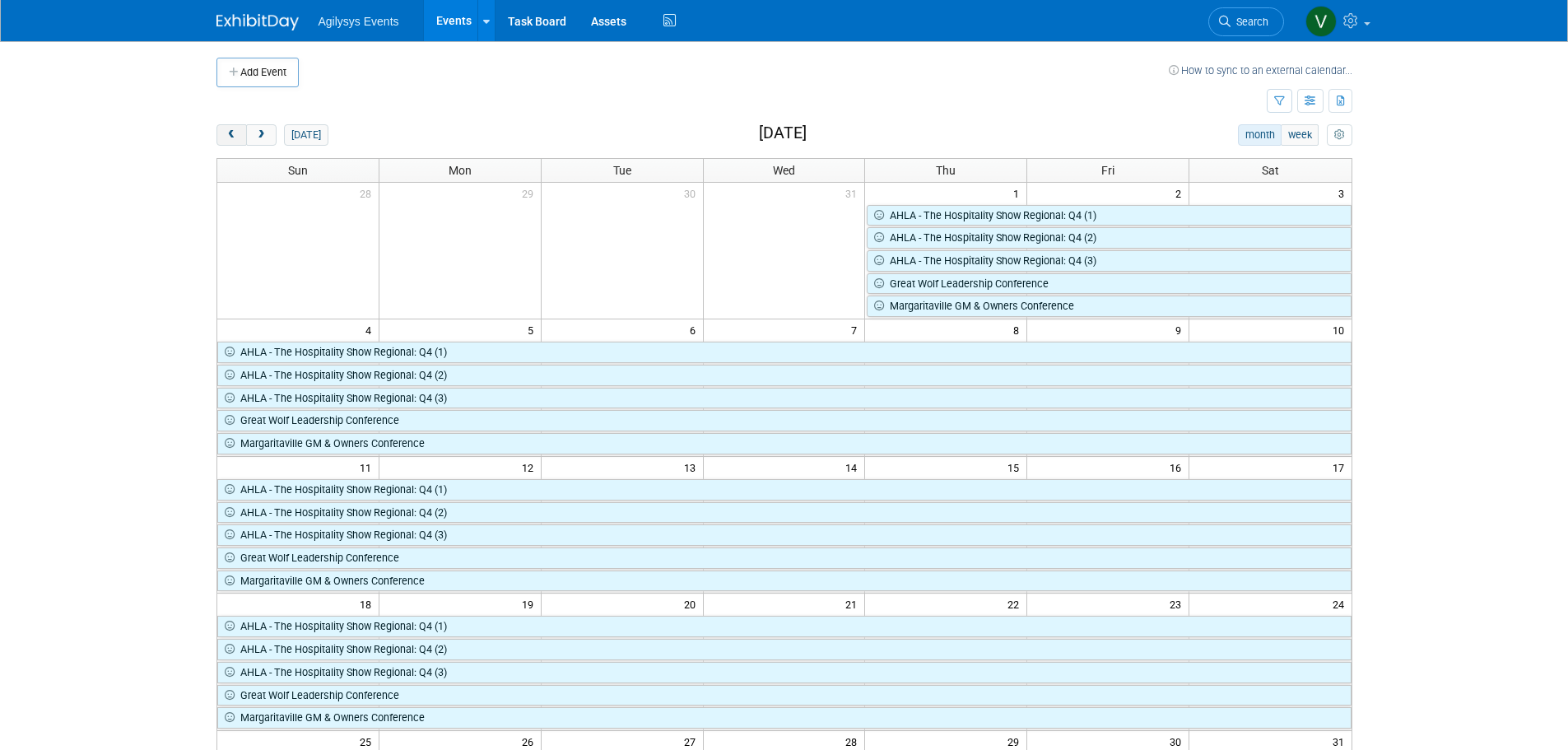
click at [233, 140] on span "prev" at bounding box center [231, 135] width 12 height 11
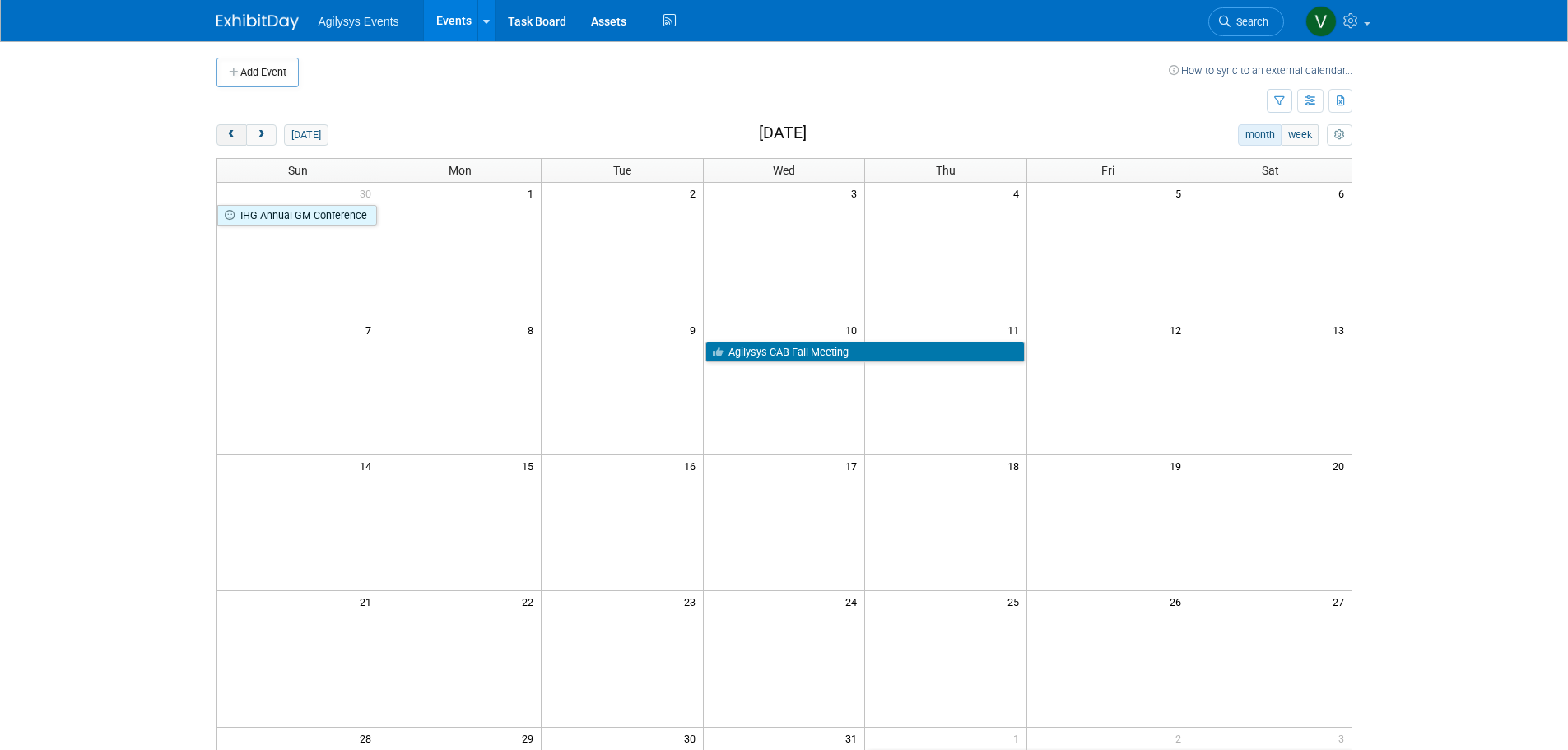
click at [233, 140] on span "prev" at bounding box center [231, 135] width 12 height 11
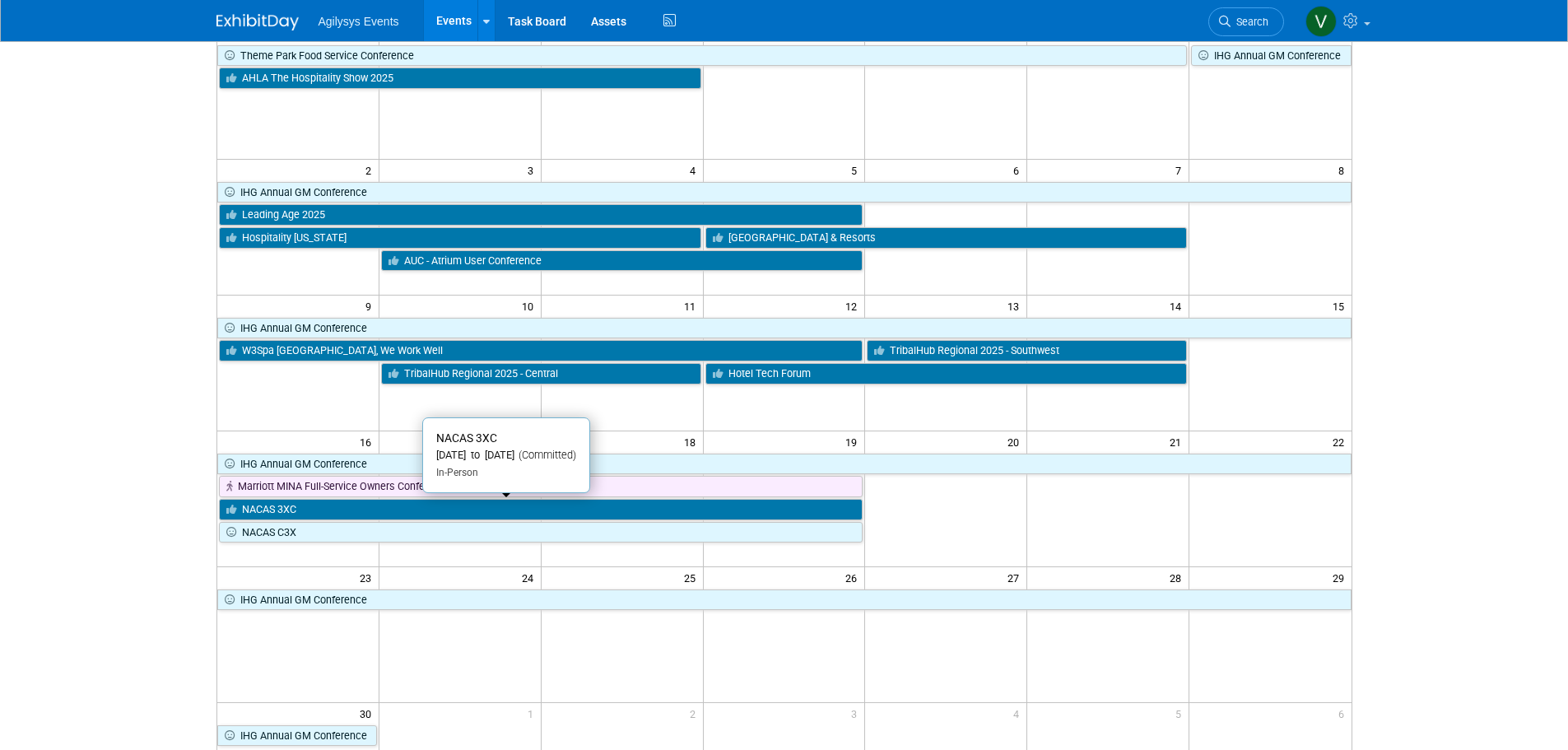
scroll to position [165, 0]
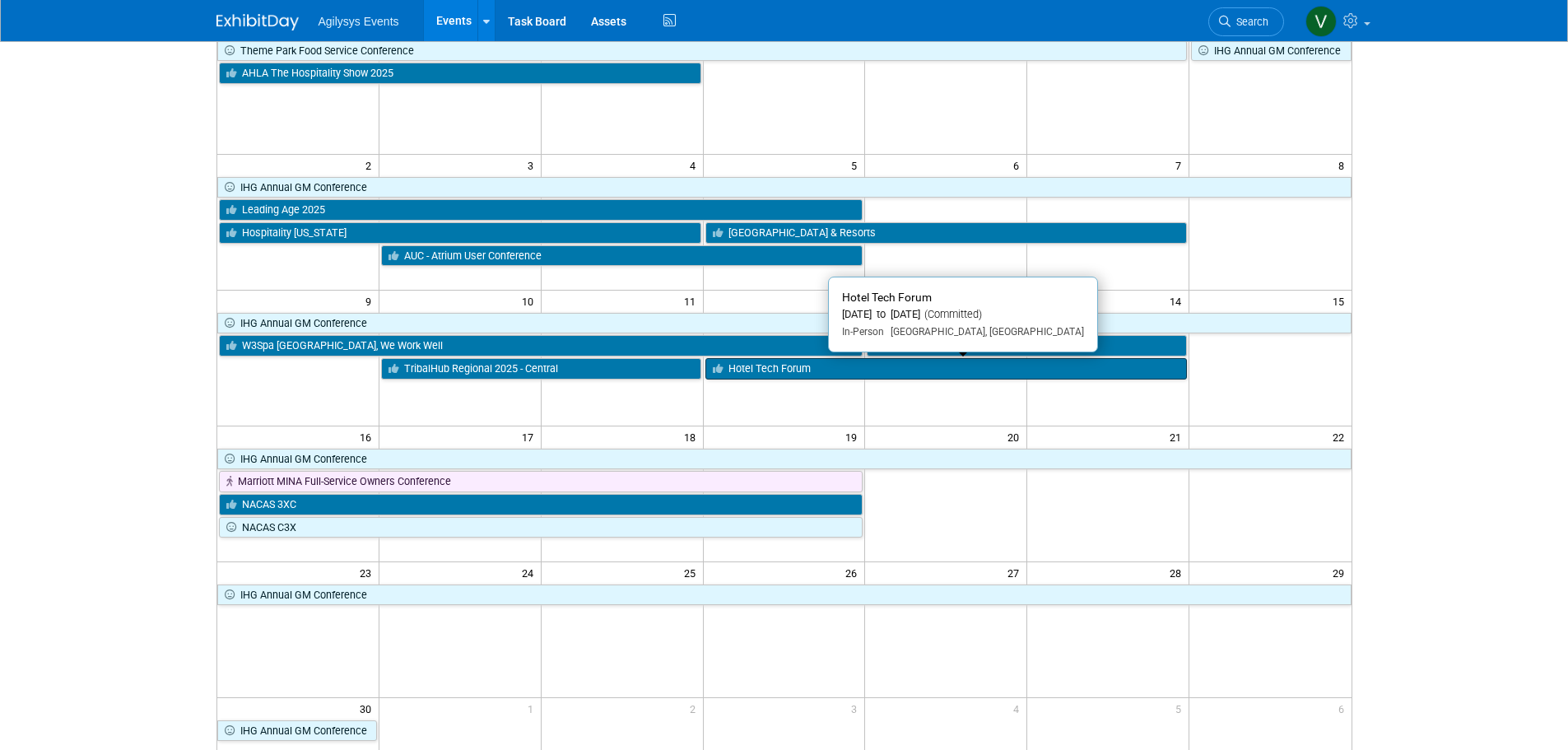
click at [785, 373] on link "Hotel Tech Forum" at bounding box center [947, 368] width 483 height 21
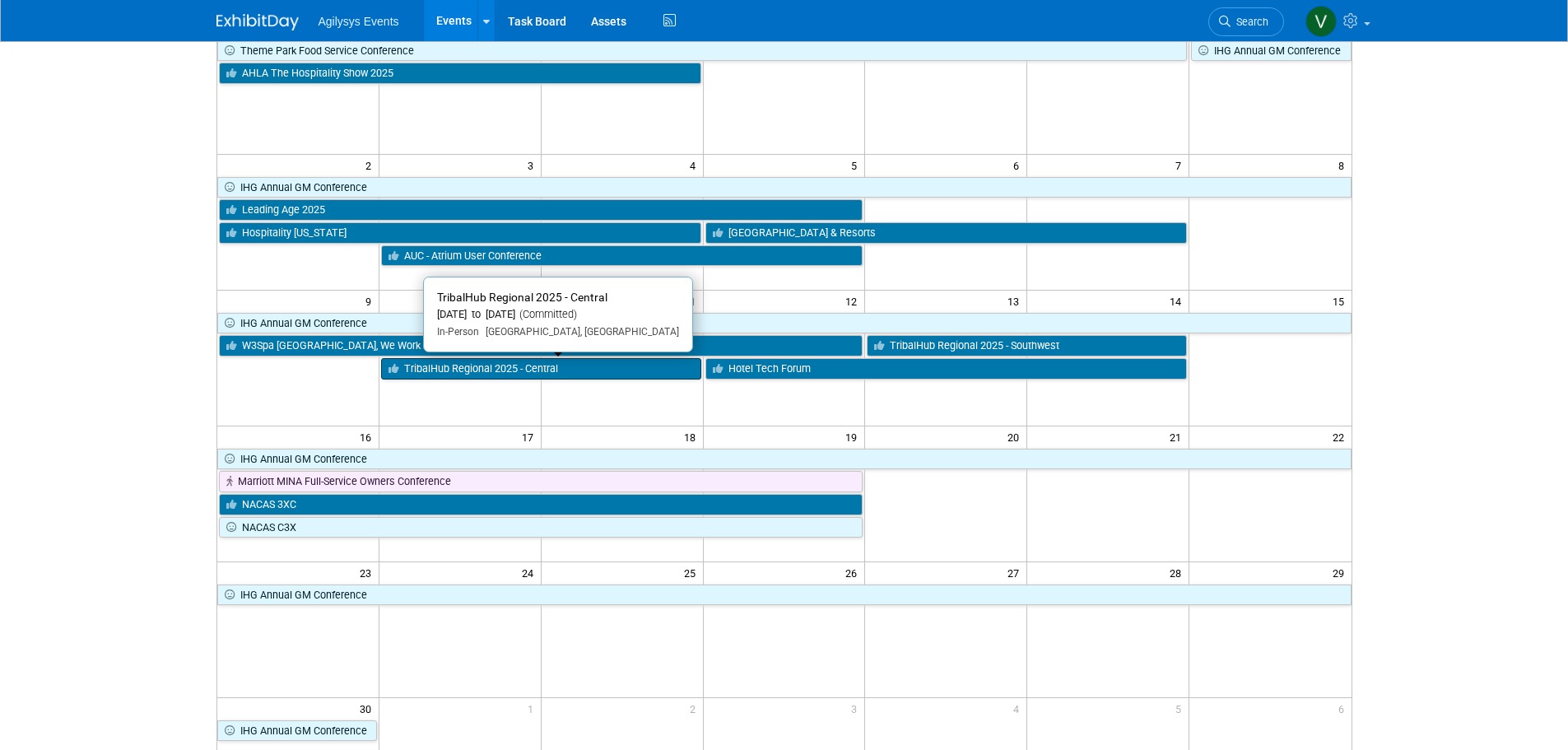
click at [597, 374] on link "TribalHub Regional 2025 - Central" at bounding box center [541, 368] width 320 height 21
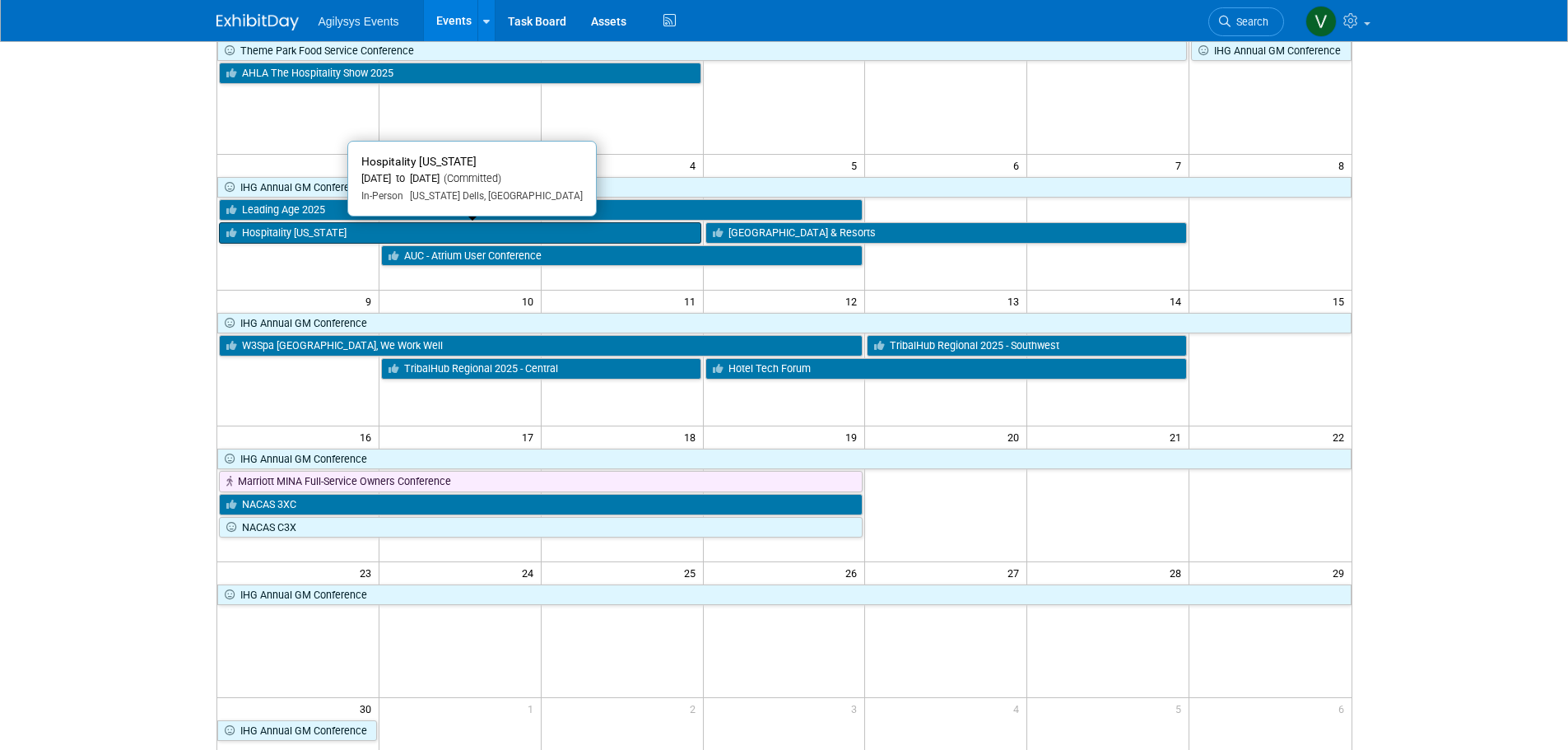
click at [286, 232] on link "Hospitality [US_STATE]" at bounding box center [461, 232] width 483 height 21
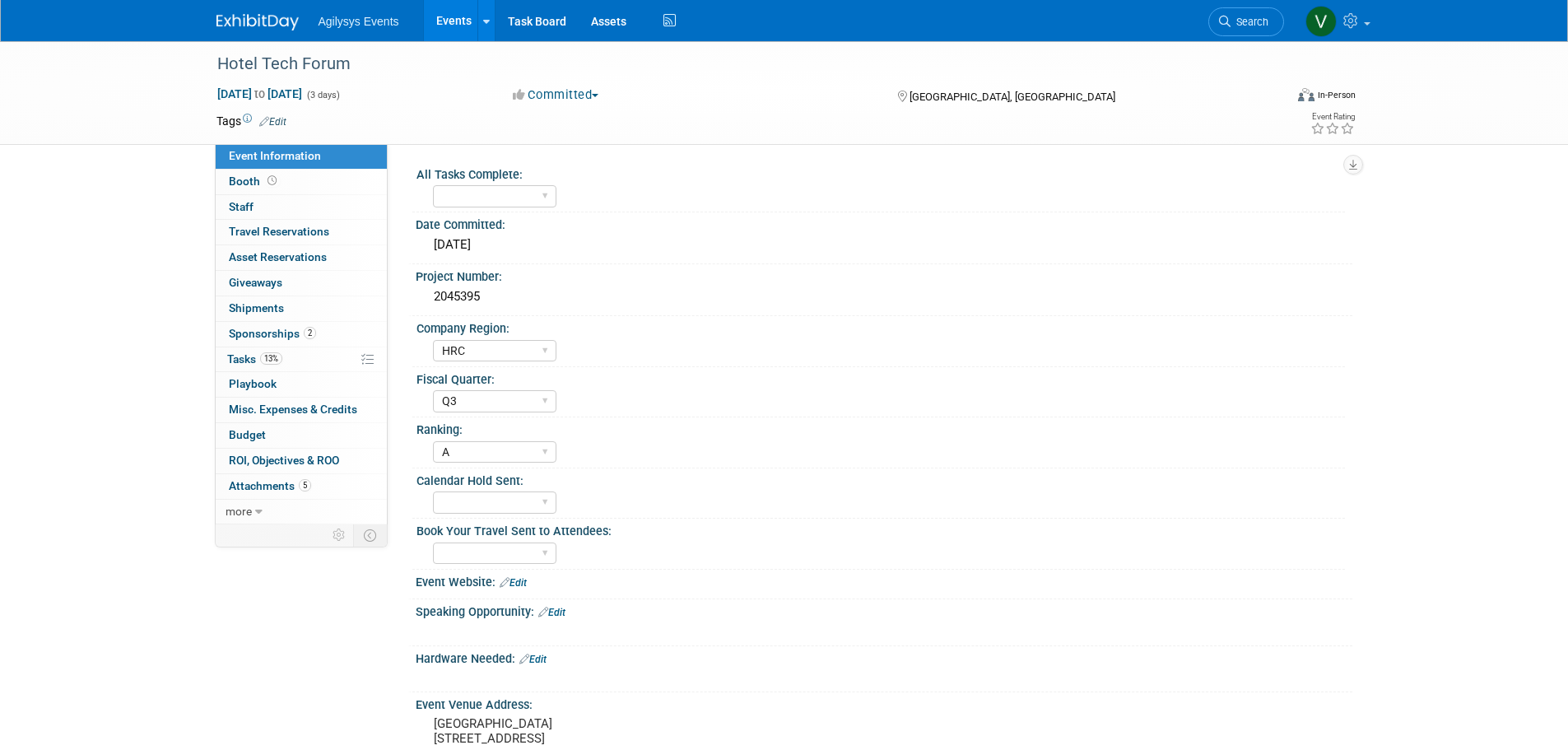
select select "HRC"
select select "Q3"
select select "A"
select select "GAM"
select select "Q1"
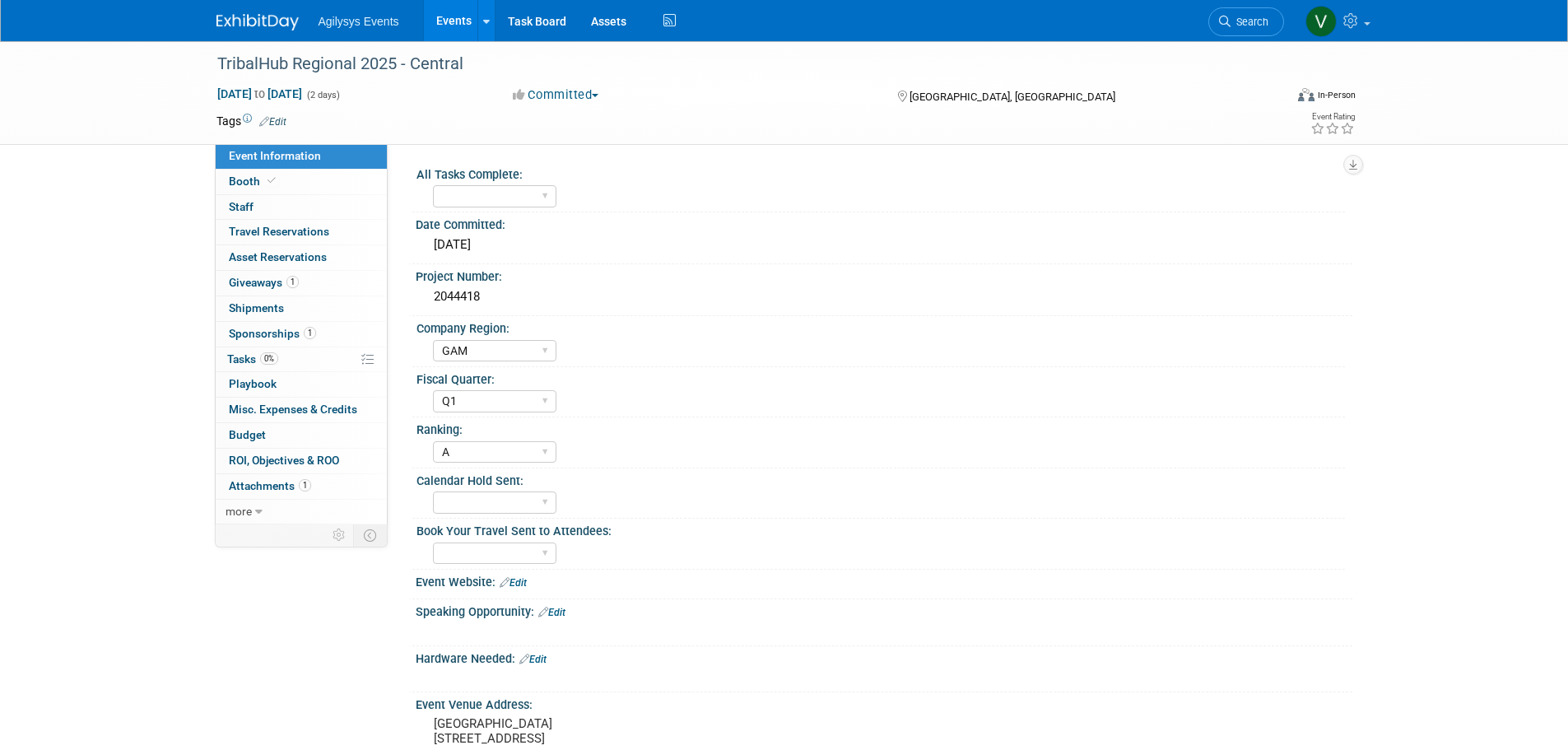
select select "A"
select select "HRC"
select select "Q3"
select select "B"
click at [309, 186] on link "Booth" at bounding box center [301, 182] width 172 height 25
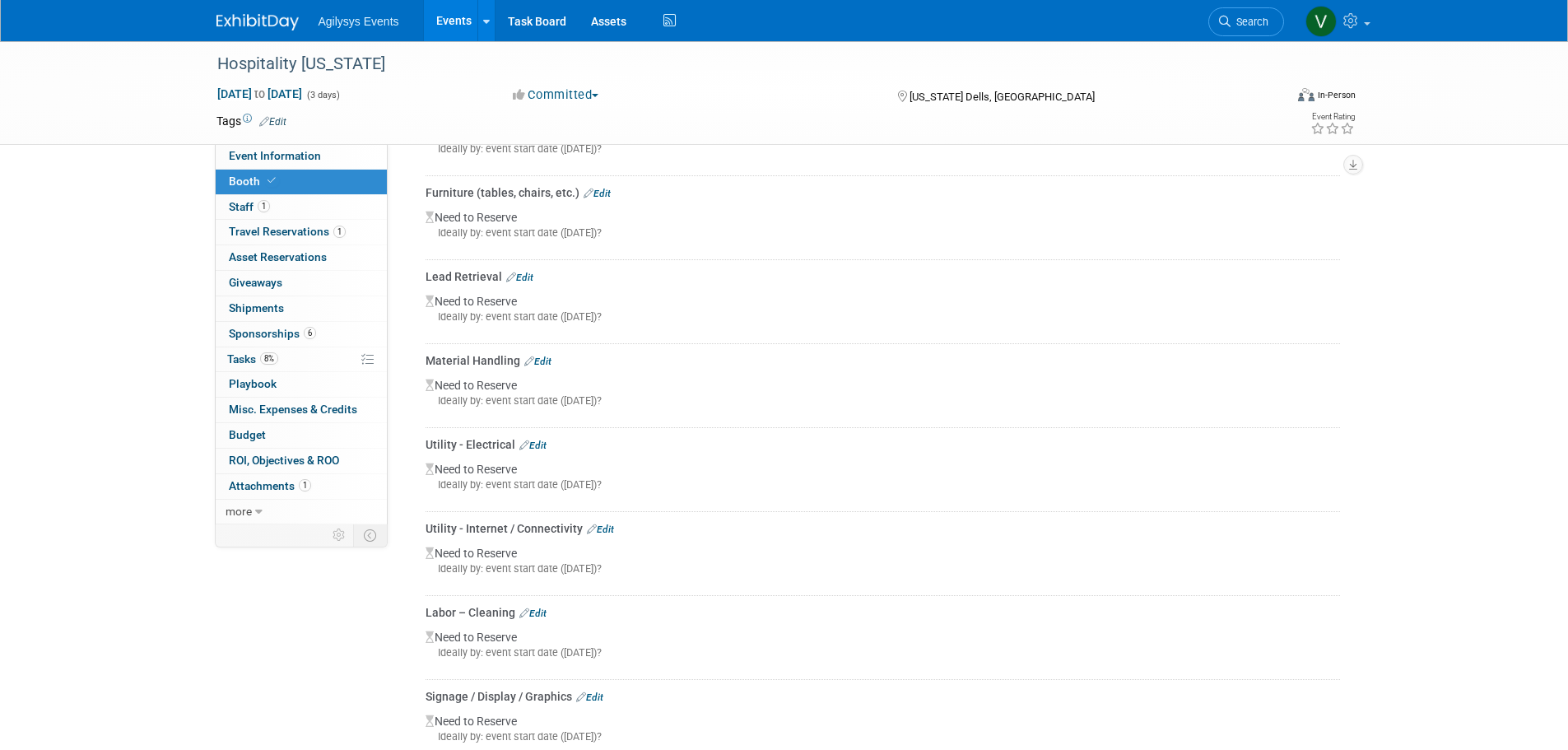
scroll to position [900, 0]
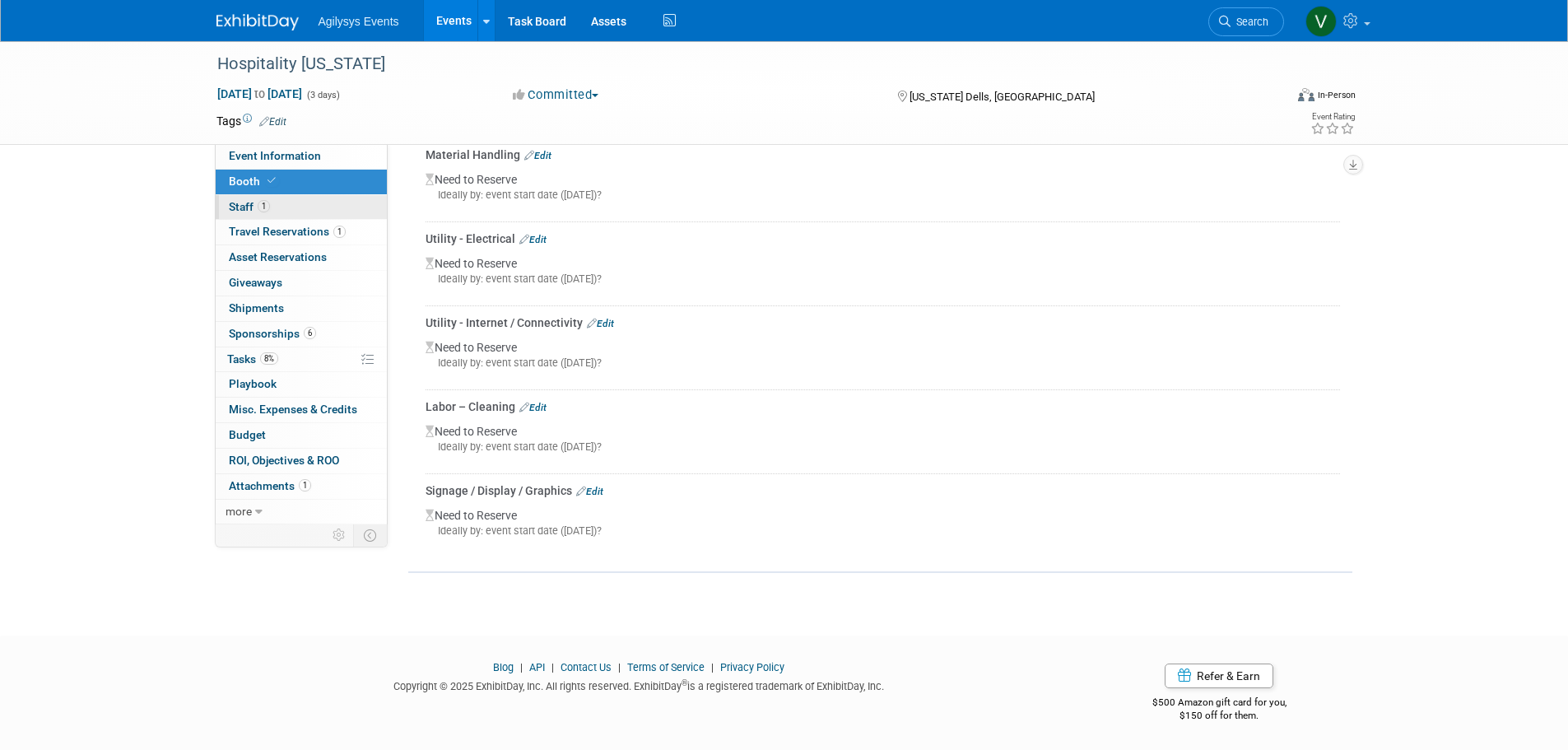
click at [273, 204] on link "1 Staff 1" at bounding box center [301, 207] width 172 height 25
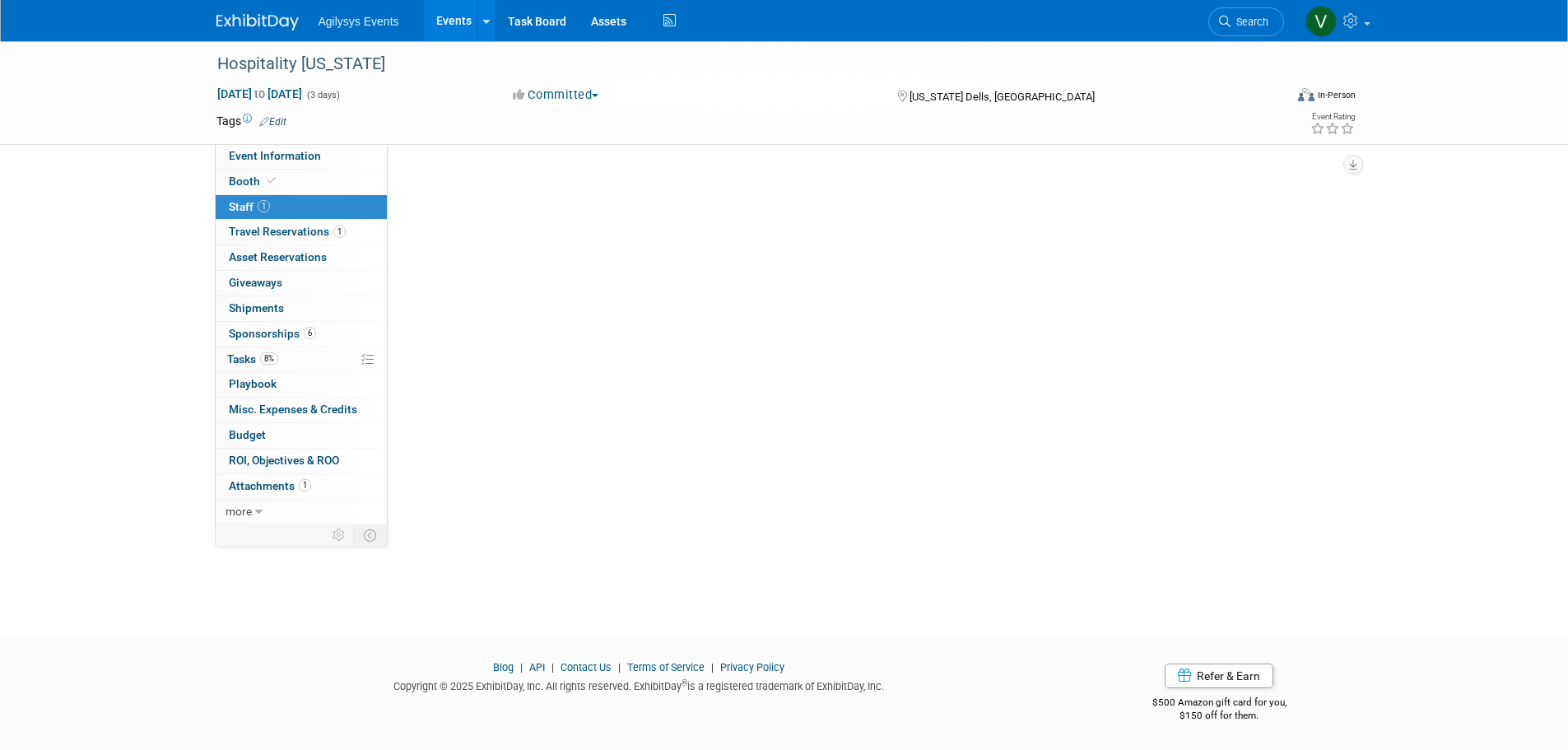
scroll to position [0, 0]
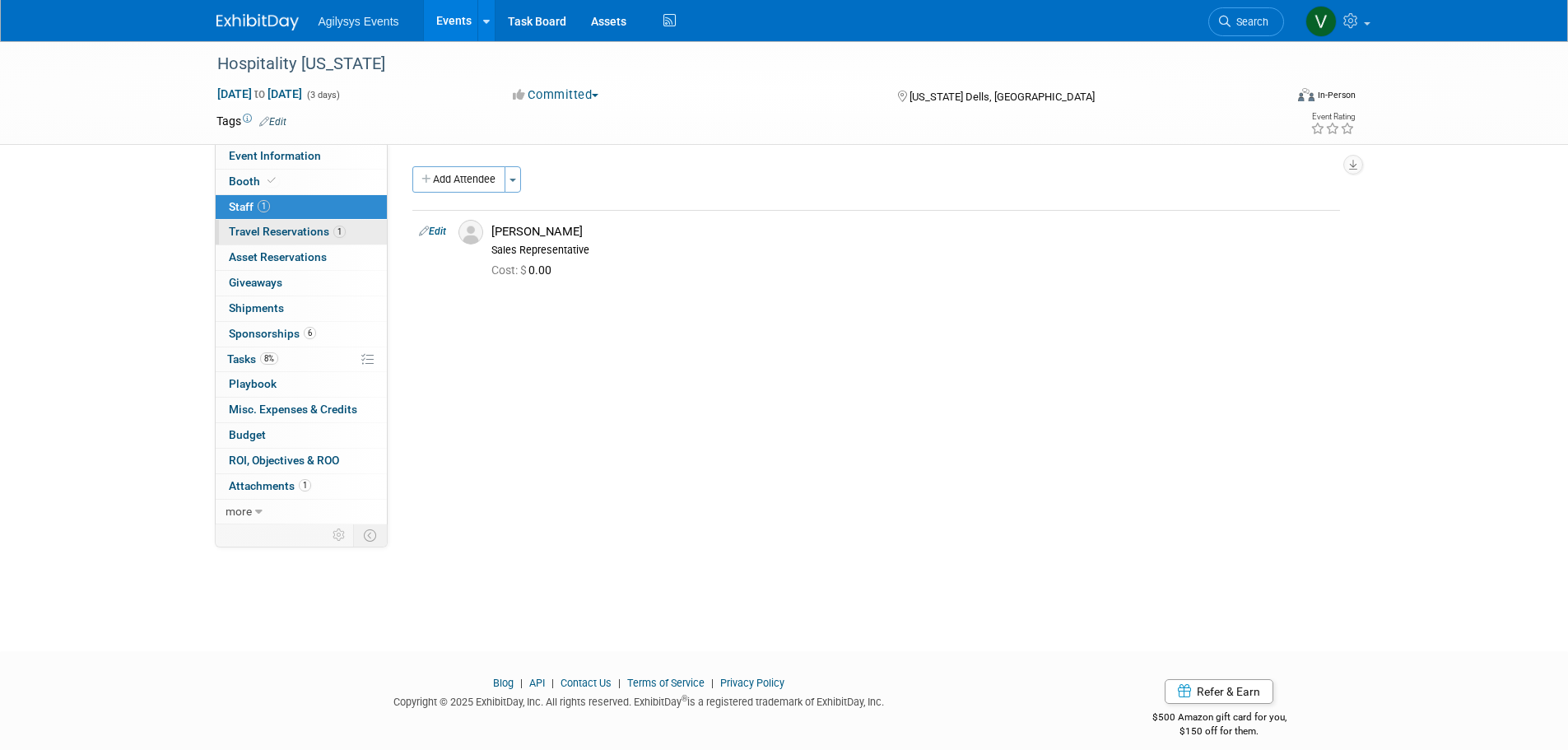
click at [276, 231] on span "Travel Reservations 1" at bounding box center [286, 230] width 117 height 13
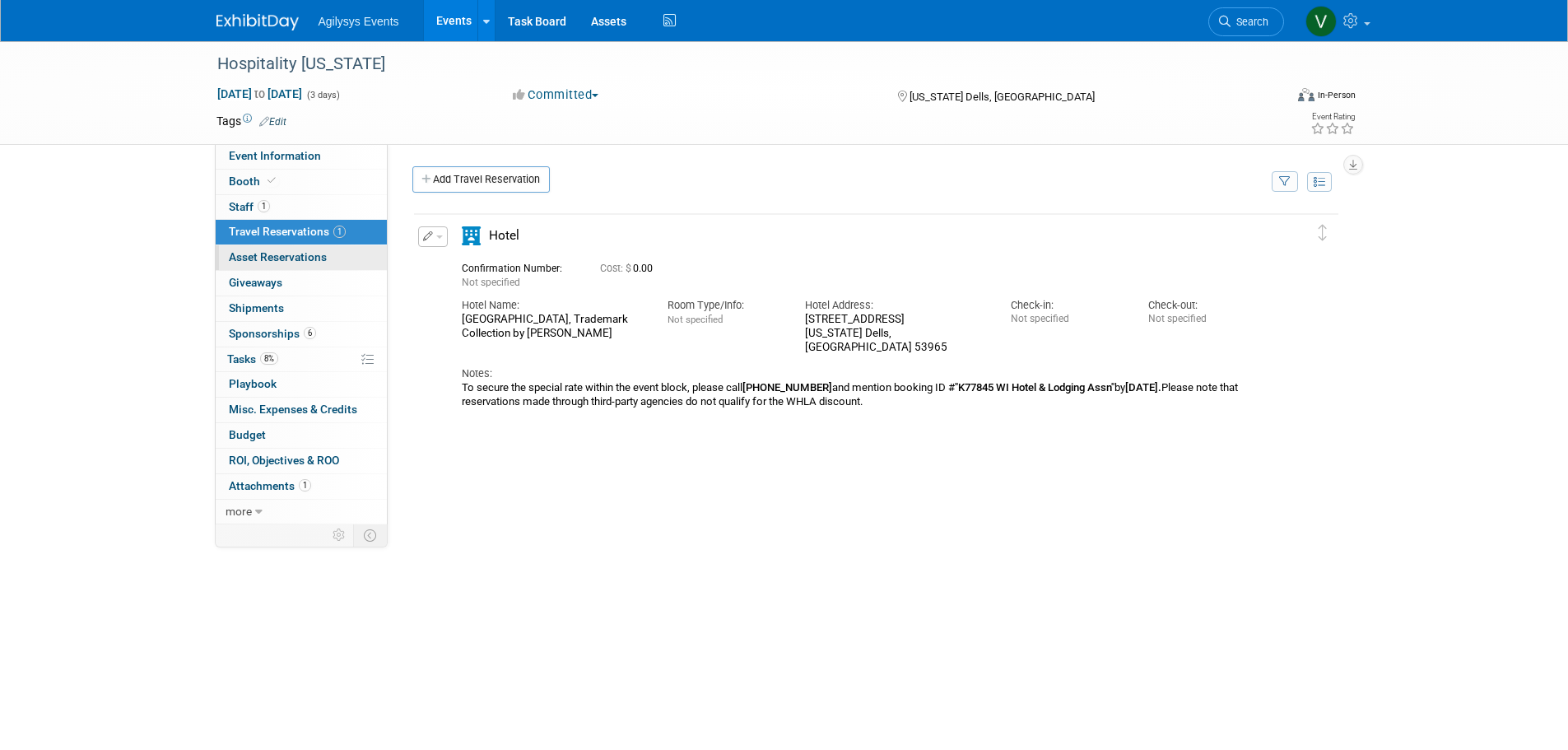
click at [298, 262] on span "Asset Reservations 0" at bounding box center [277, 256] width 98 height 13
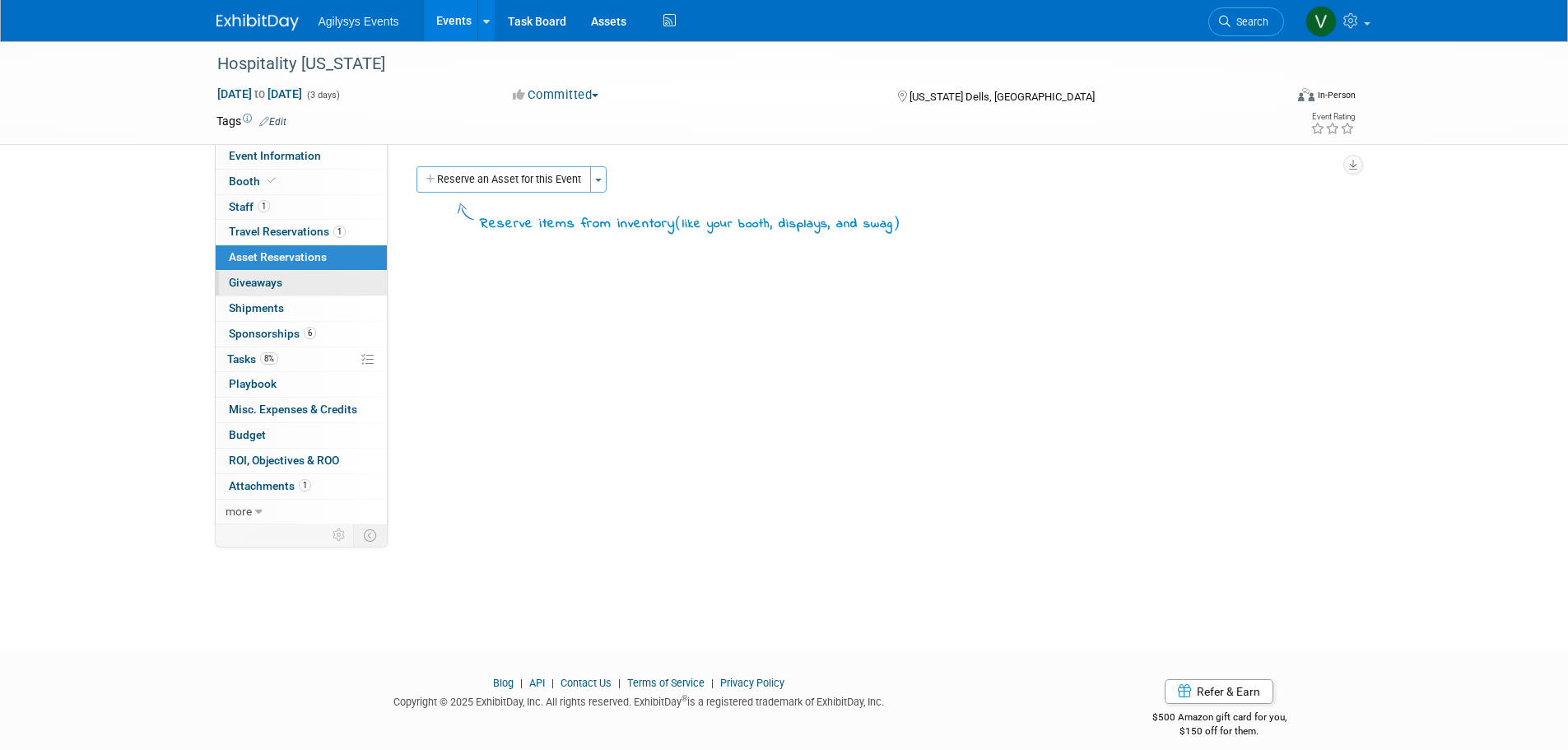
click at [294, 286] on link "0 Giveaways 0" at bounding box center [301, 283] width 172 height 25
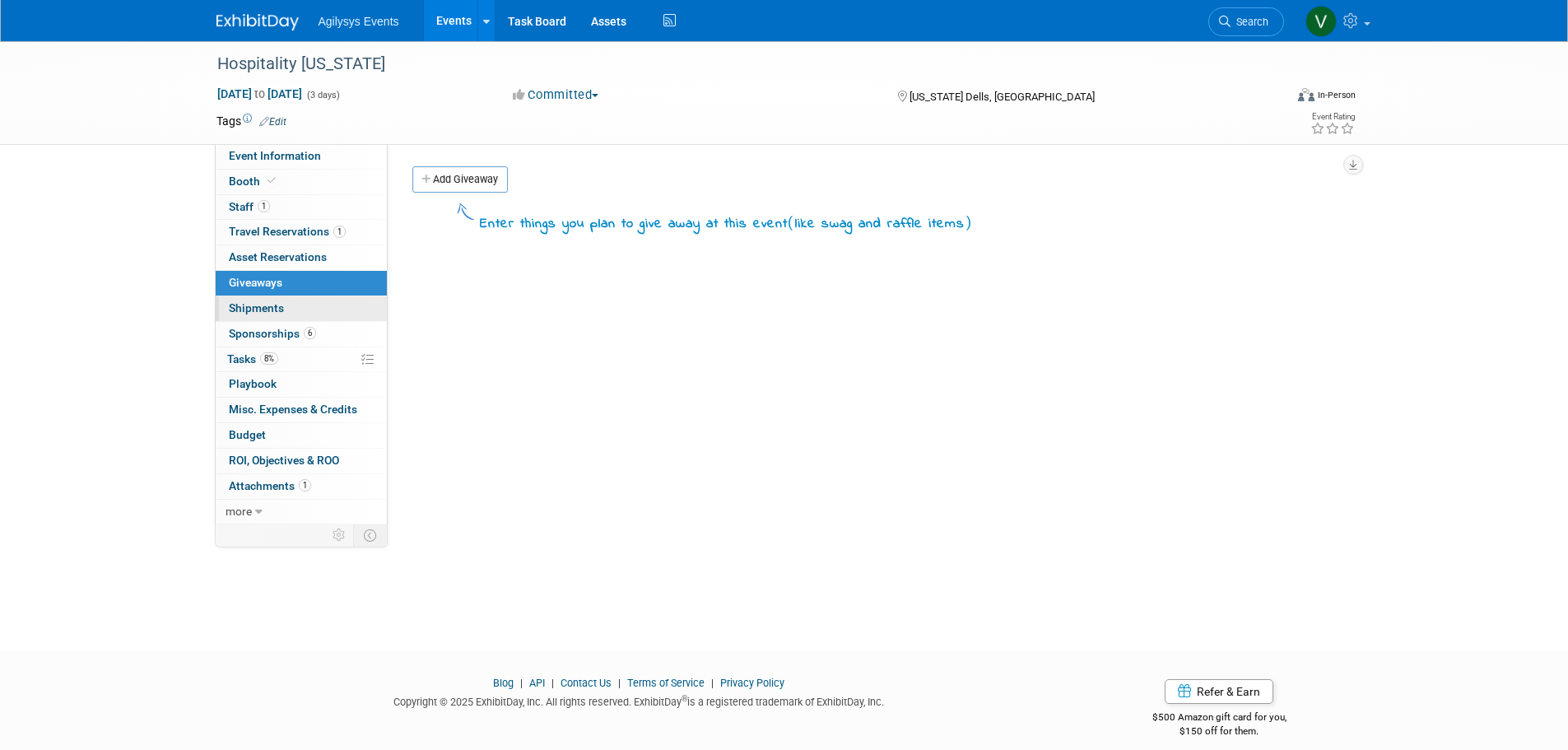
click at [288, 311] on link "0 Shipments 0" at bounding box center [301, 308] width 172 height 25
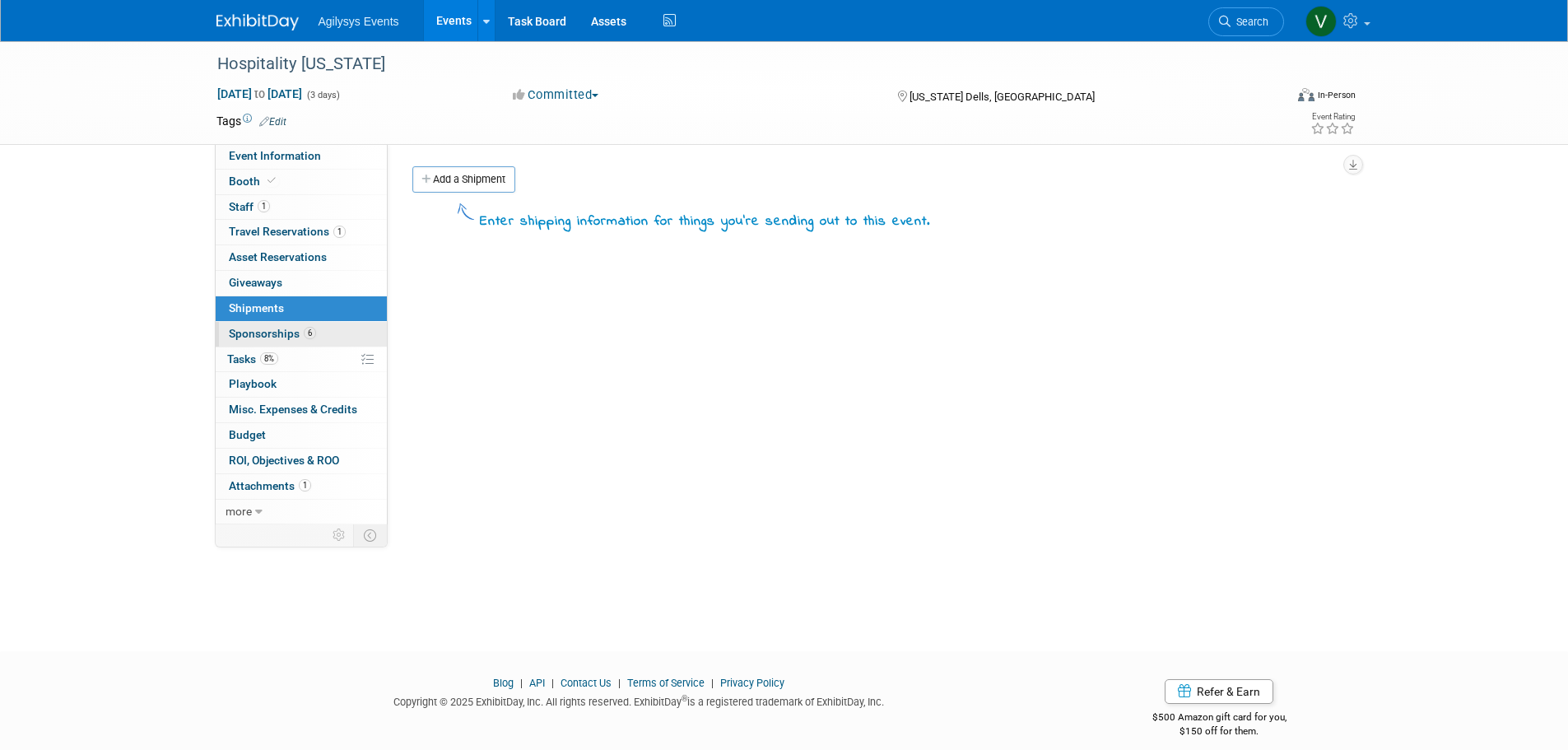
click at [285, 325] on link "6 Sponsorships 6" at bounding box center [301, 334] width 172 height 25
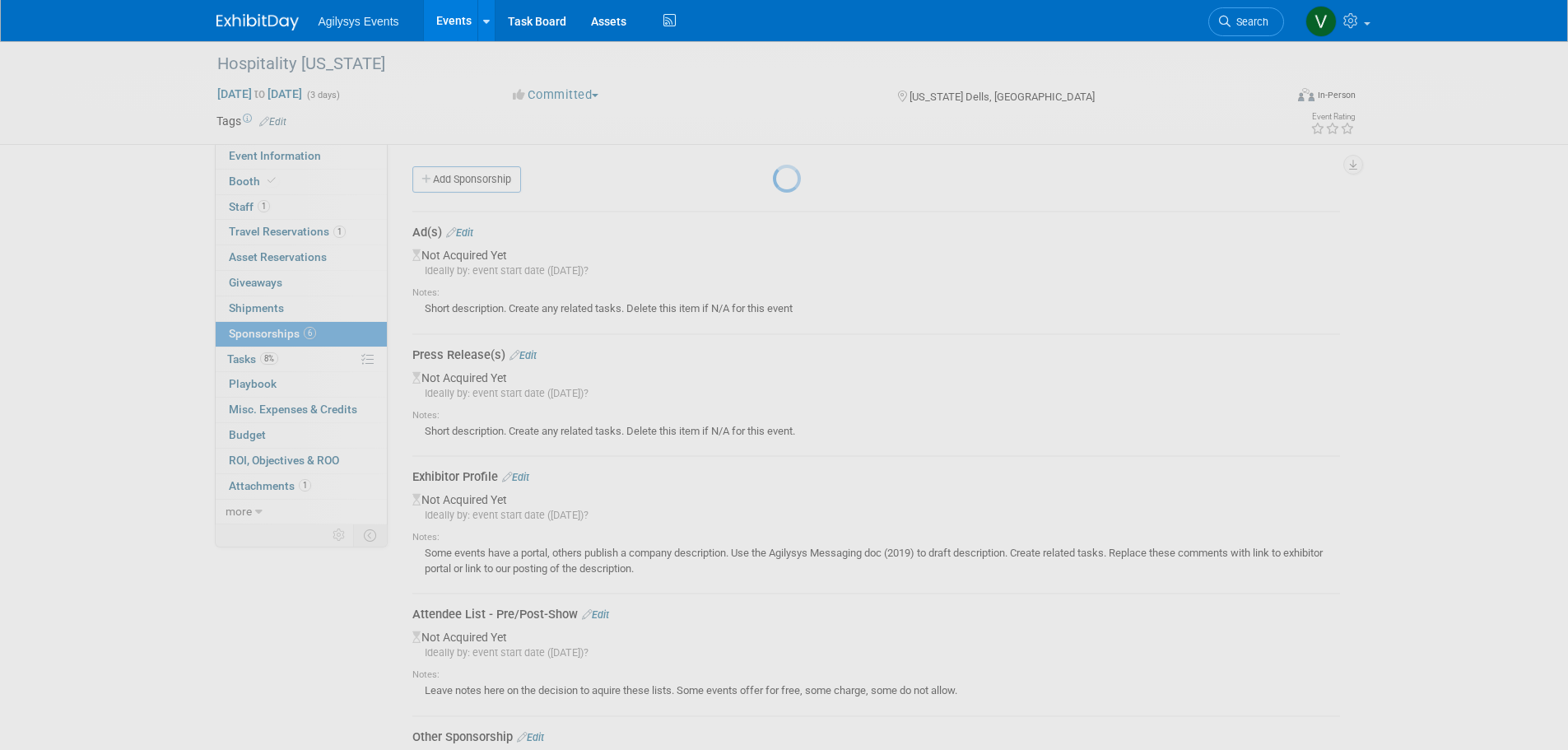
click at [773, 378] on div at bounding box center [784, 375] width 23 height 750
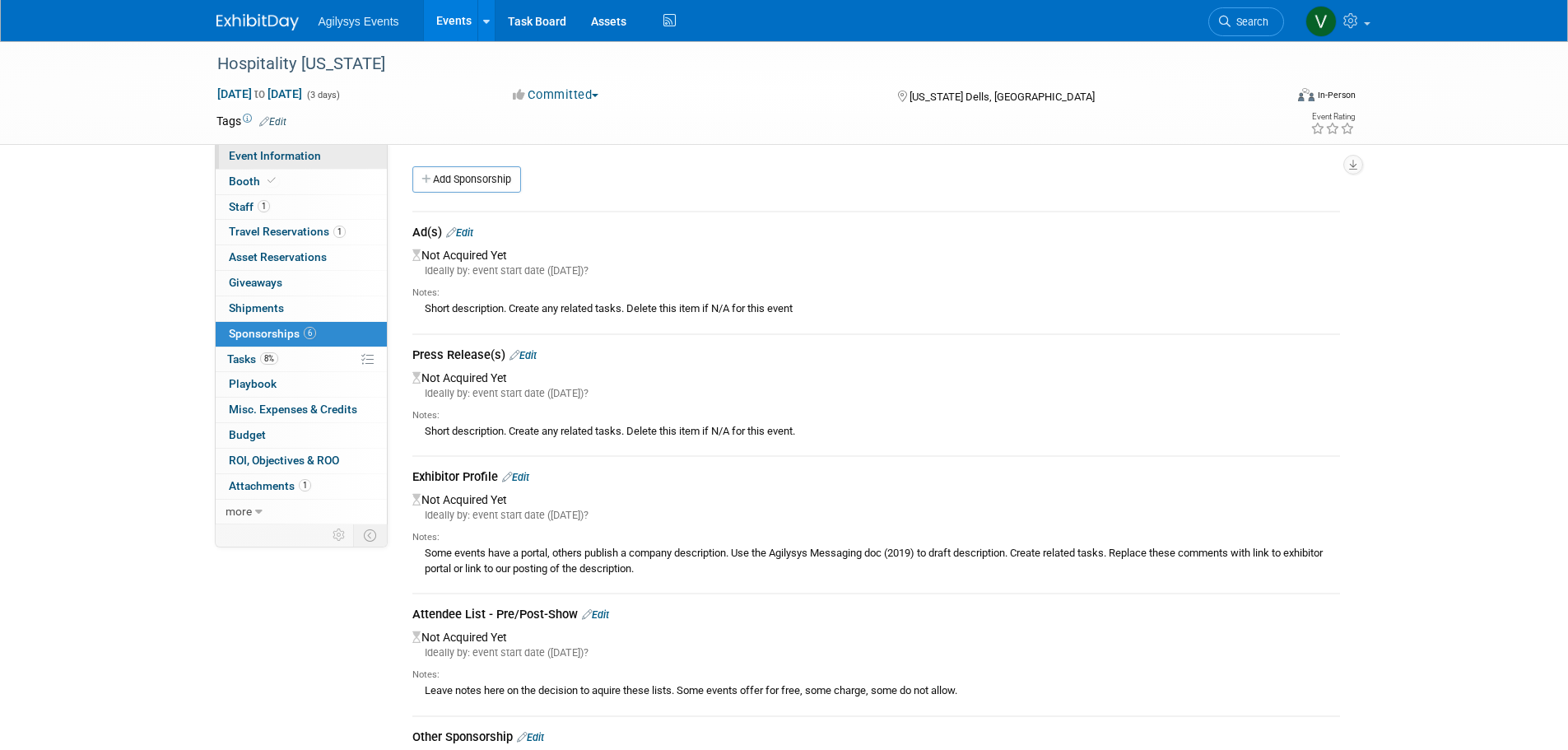
click at [286, 153] on span "Event Information" at bounding box center [274, 155] width 92 height 13
select select "HRC"
select select "Q3"
select select "B"
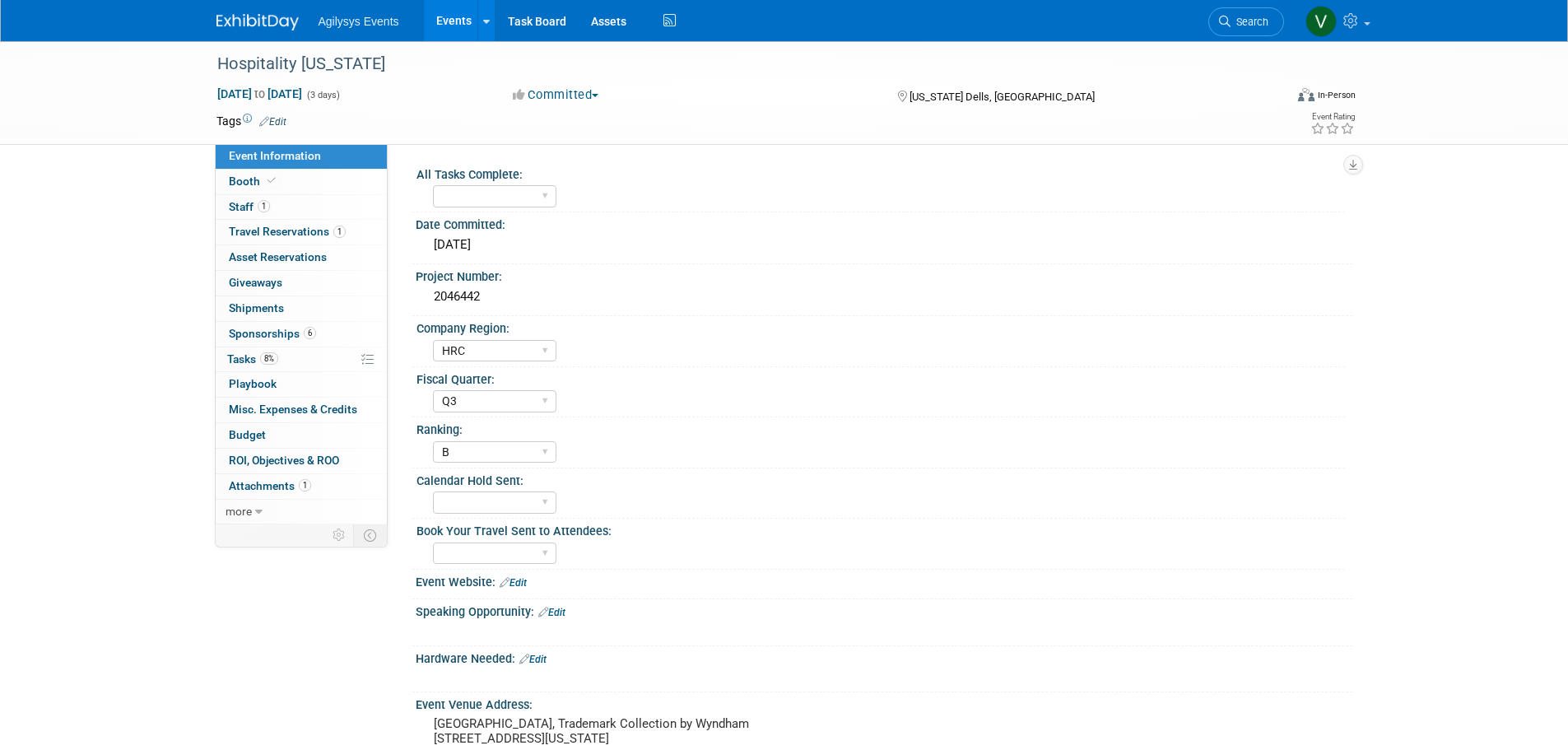
click at [246, 24] on img at bounding box center [257, 22] width 83 height 17
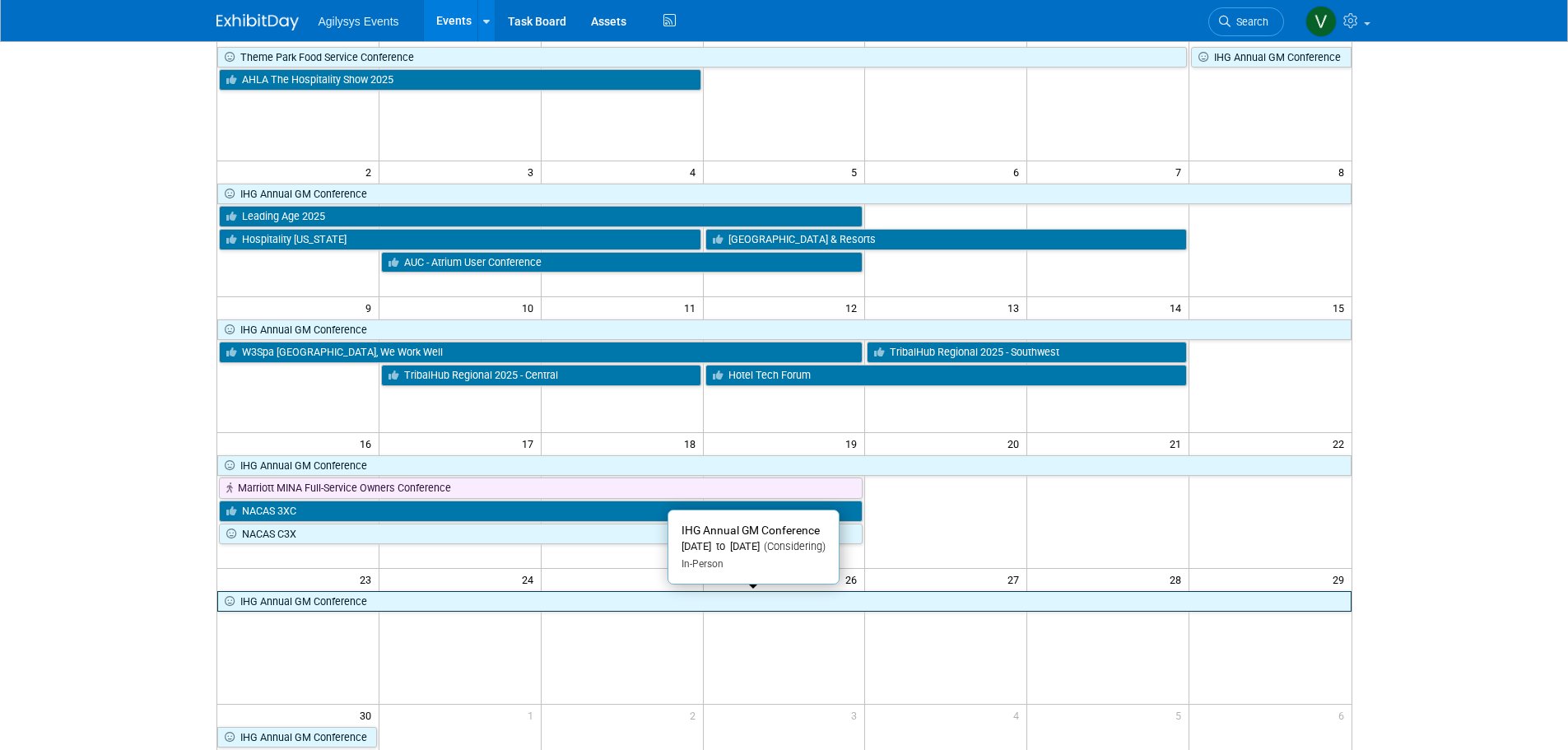
scroll to position [165, 0]
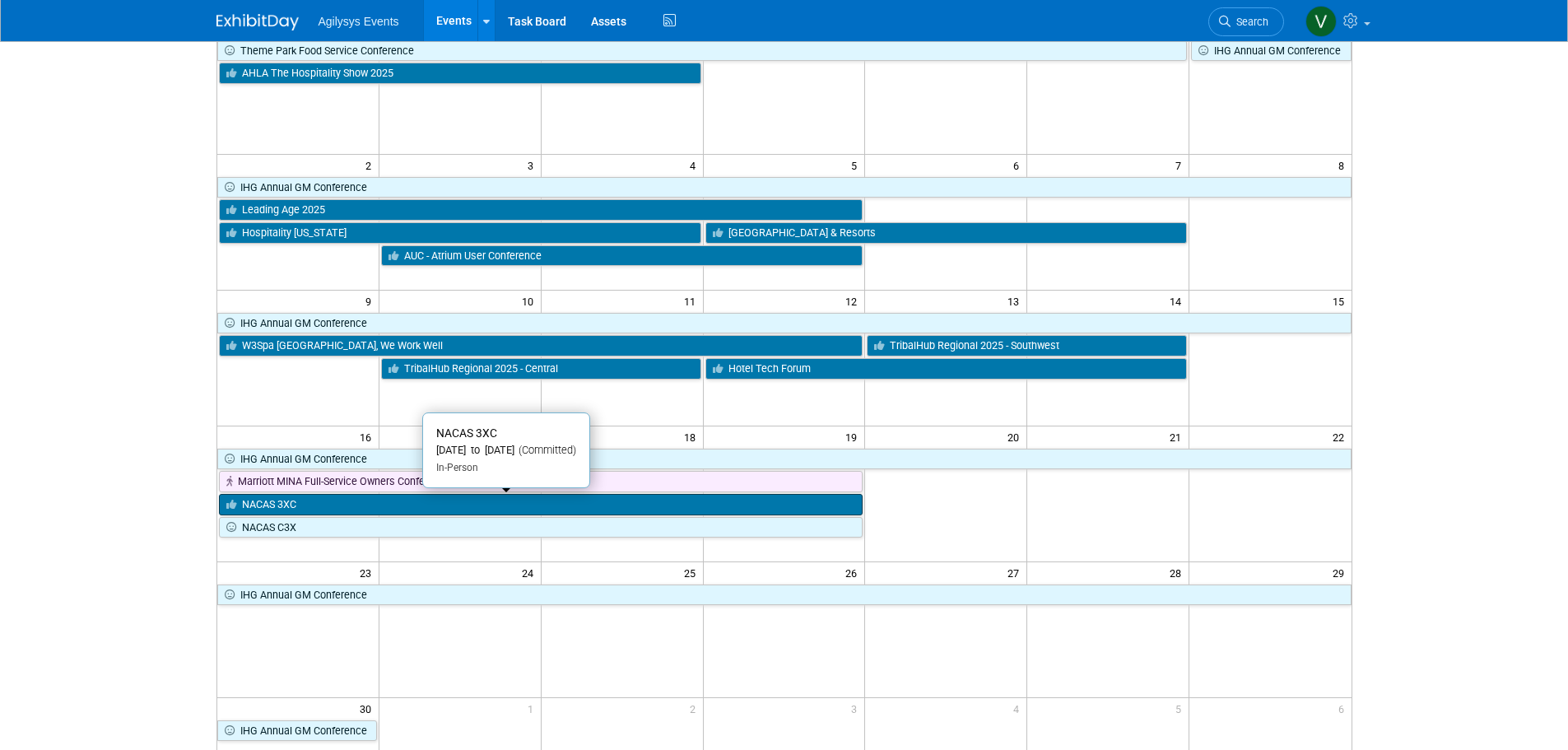
click at [314, 508] on link "NACAS 3XC" at bounding box center [542, 504] width 644 height 21
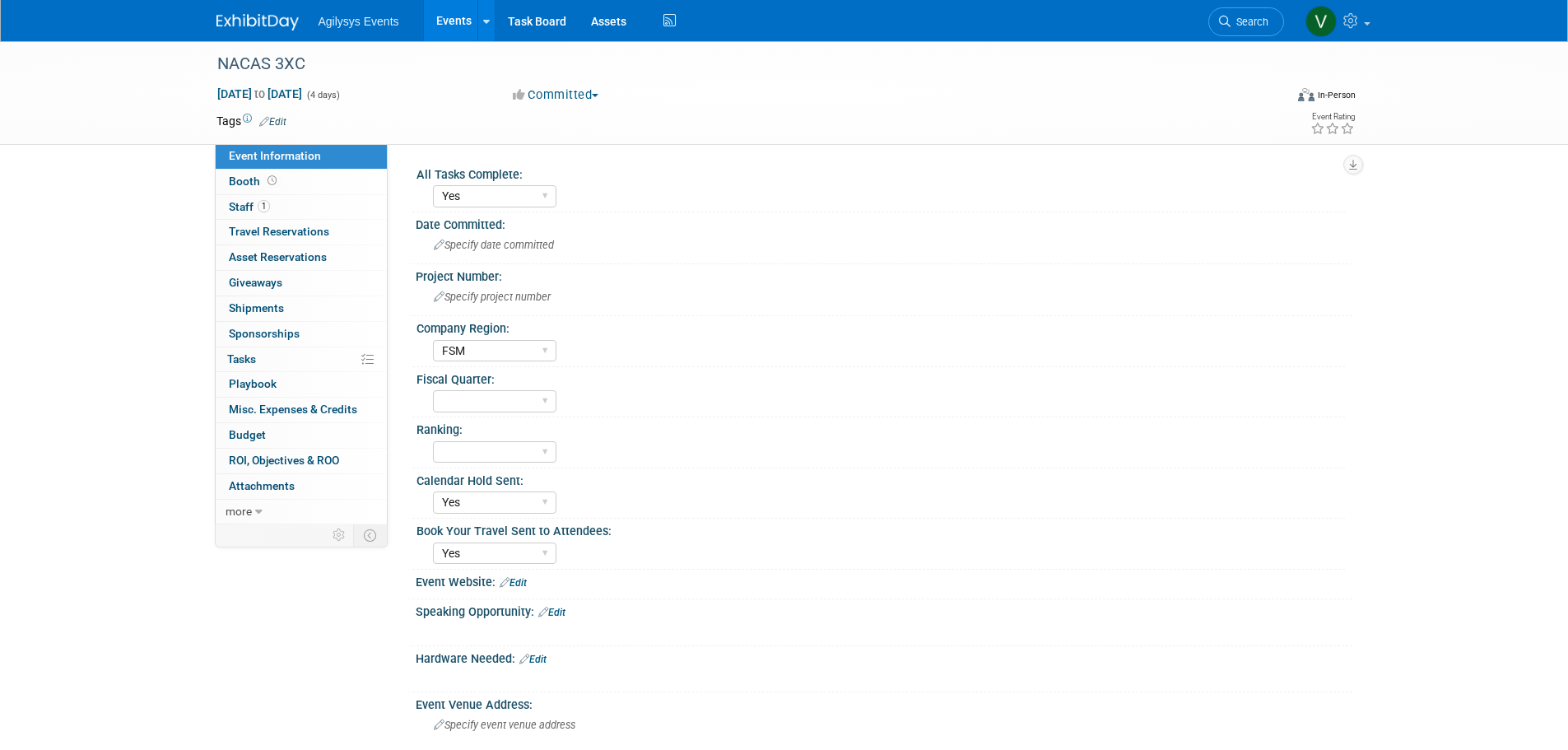
select select "Yes"
select select "FSM"
select select "Yes"
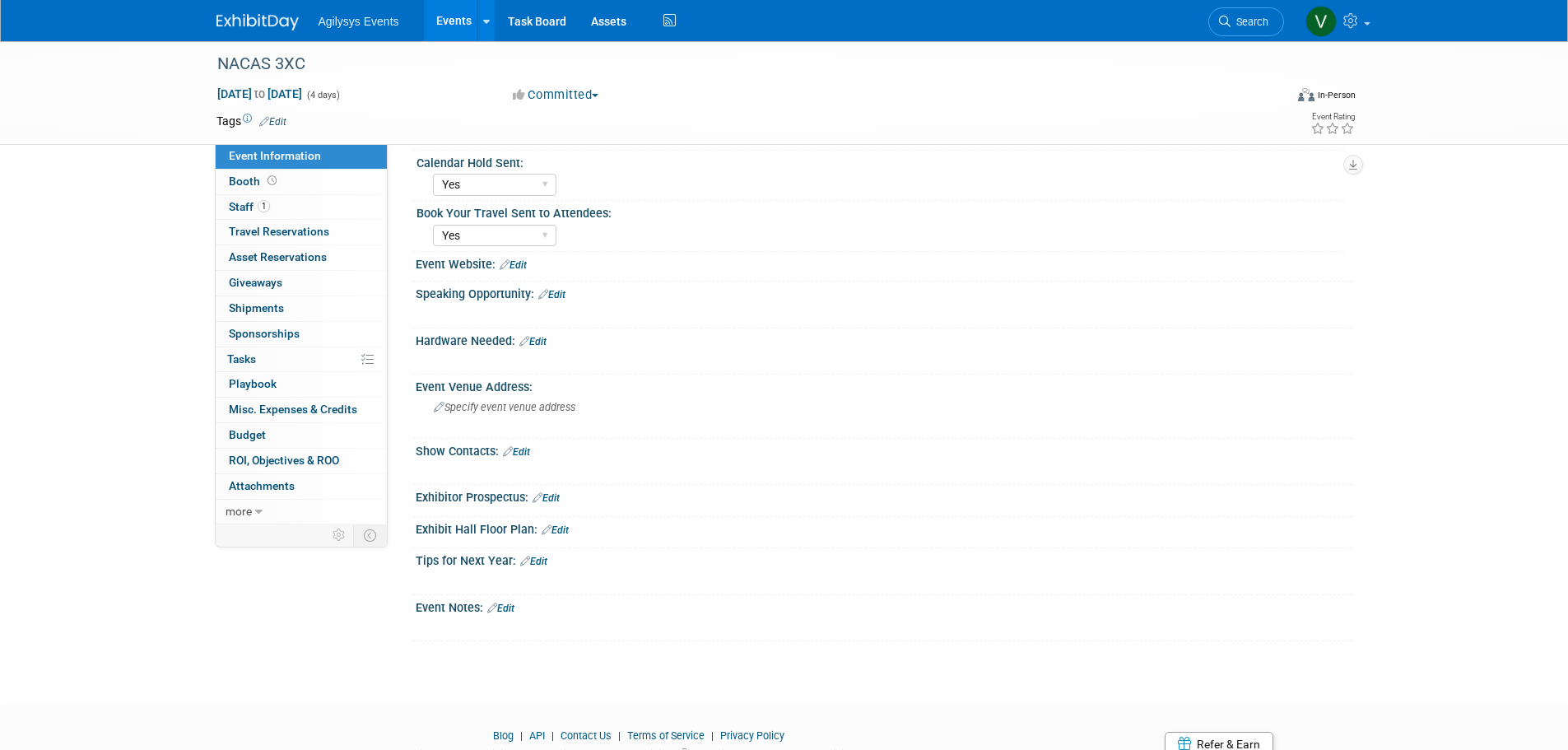
scroll to position [329, 0]
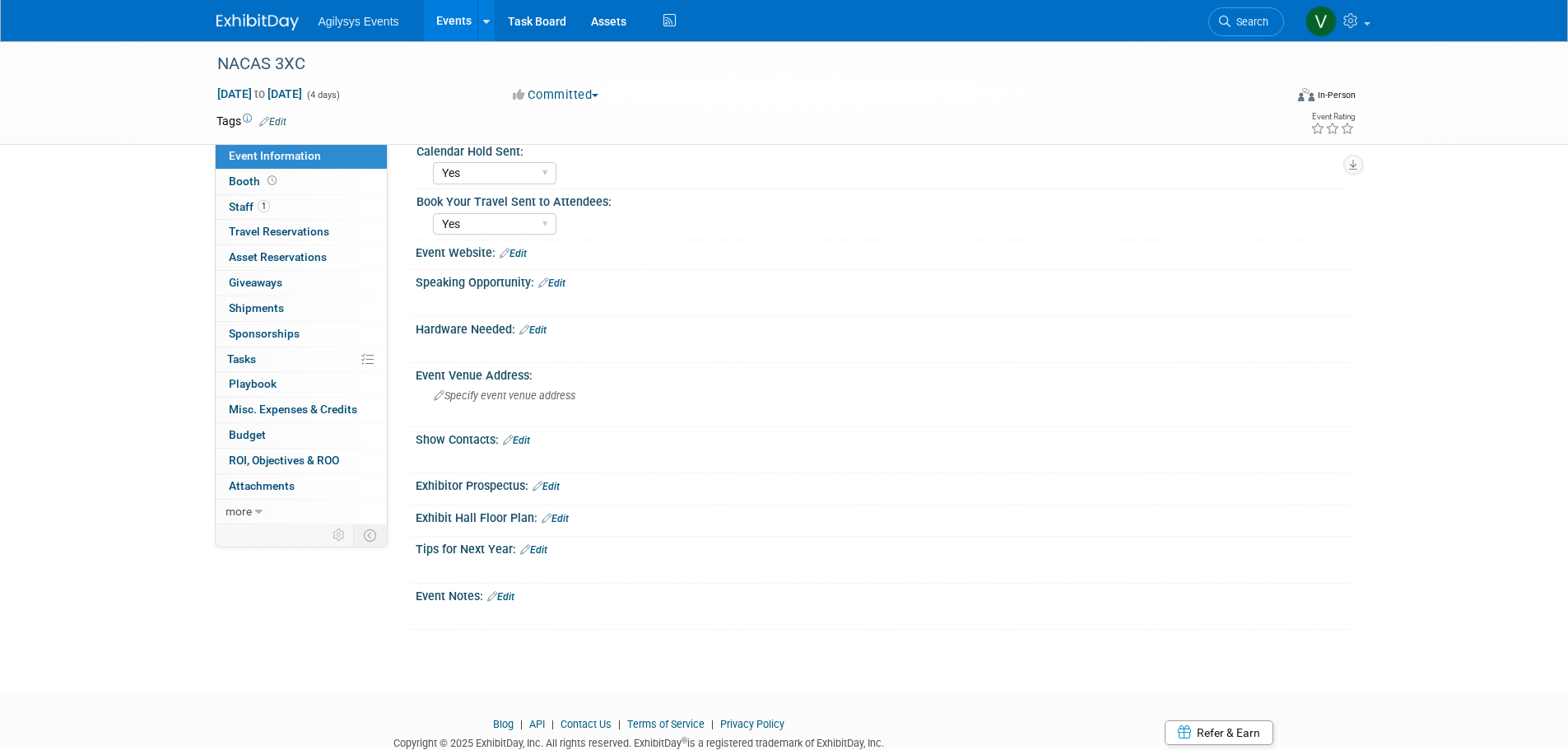
click at [260, 22] on img at bounding box center [257, 22] width 83 height 17
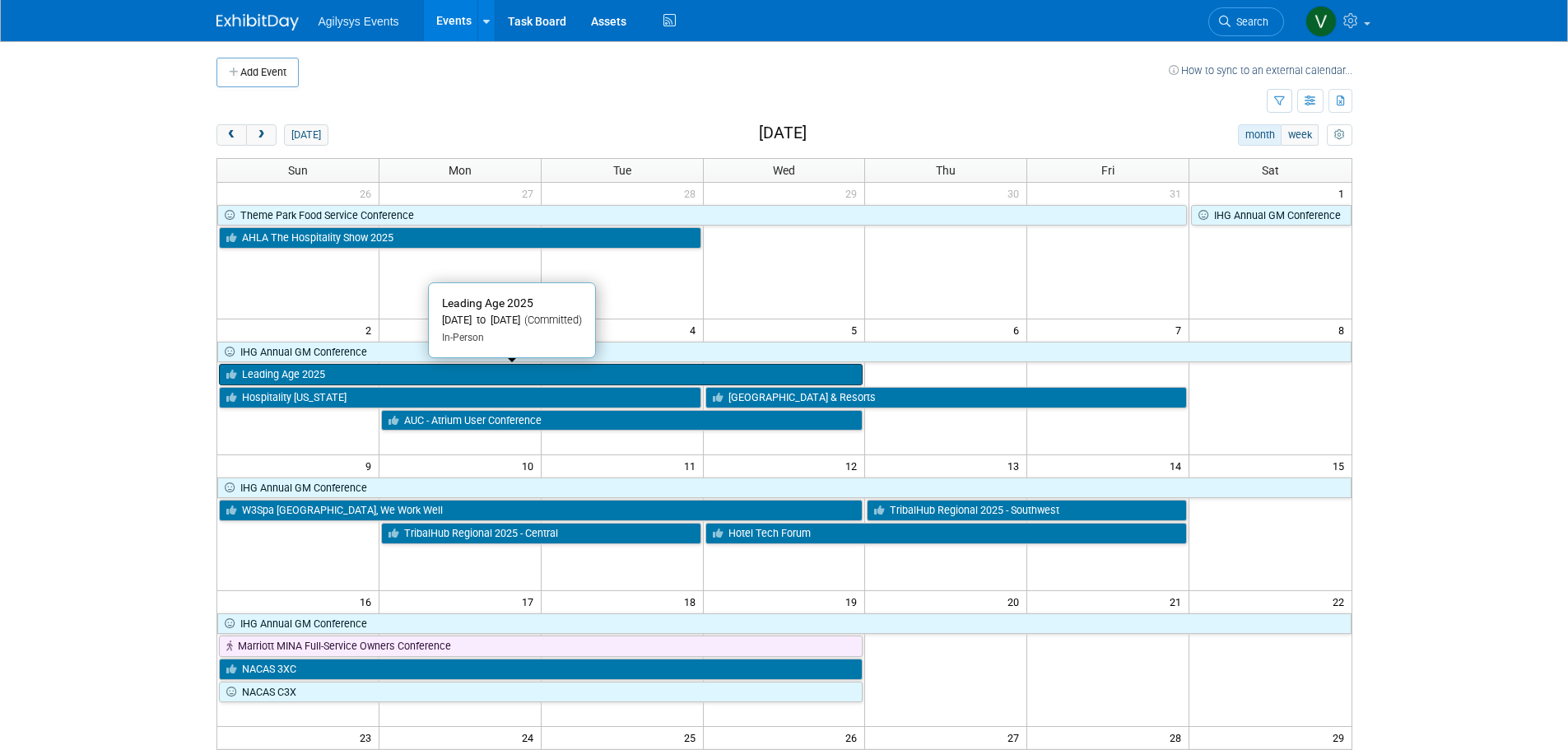
click at [332, 381] on link "Leading Age 2025" at bounding box center [542, 374] width 644 height 21
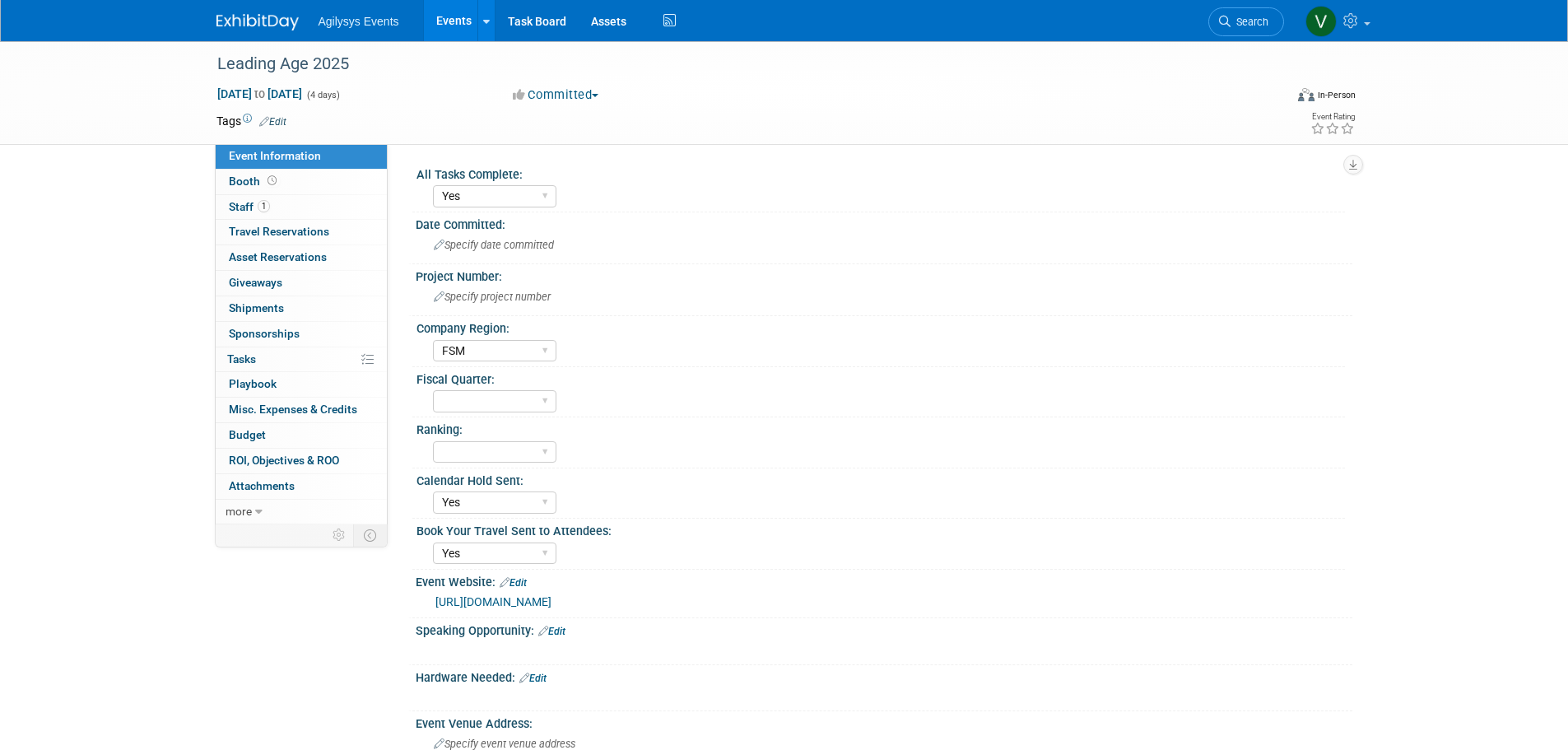
select select "Yes"
select select "FSM"
select select "Yes"
drag, startPoint x: 363, startPoint y: 72, endPoint x: 226, endPoint y: 63, distance: 137.3
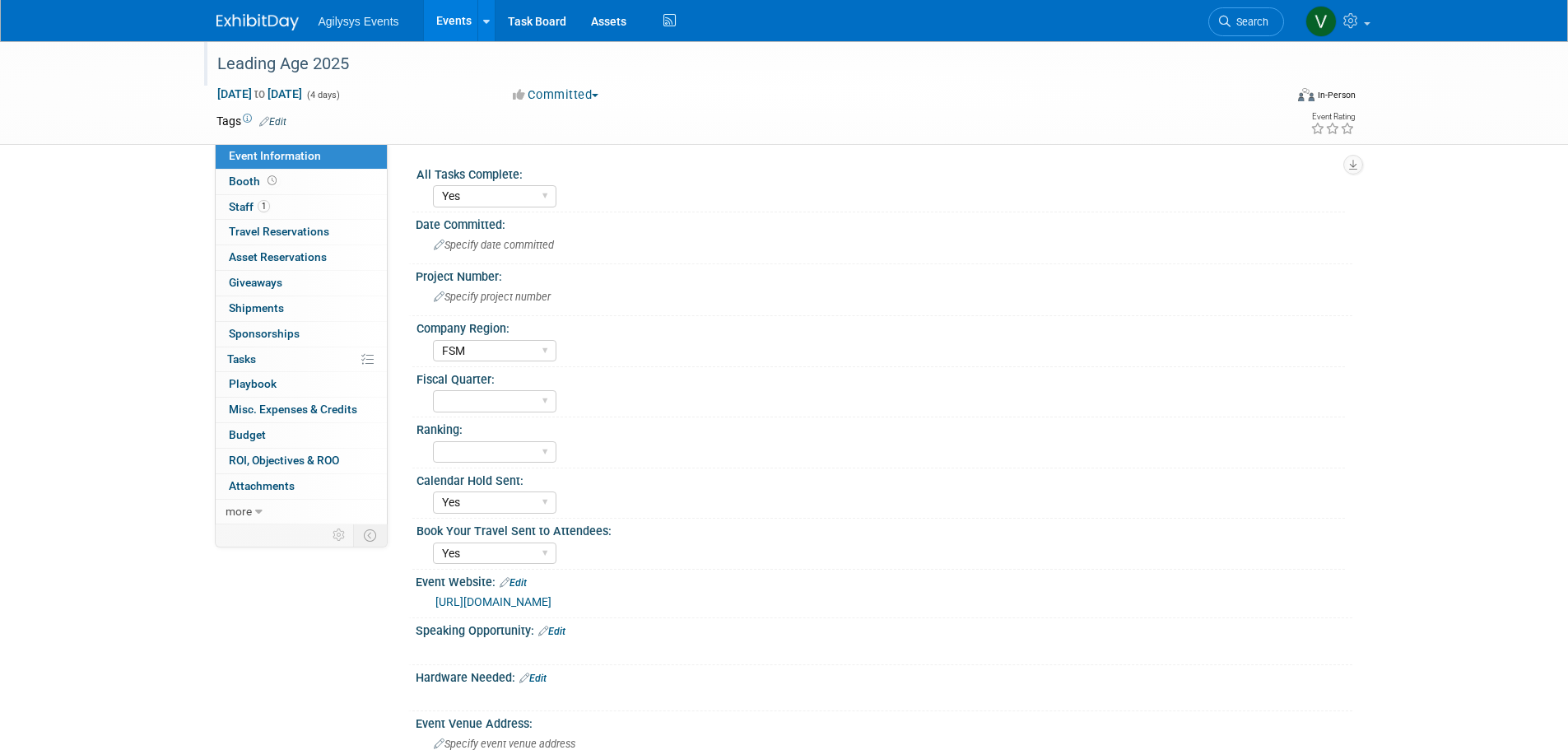
click at [226, 63] on div "Leading Age 2025" at bounding box center [735, 65] width 1048 height 30
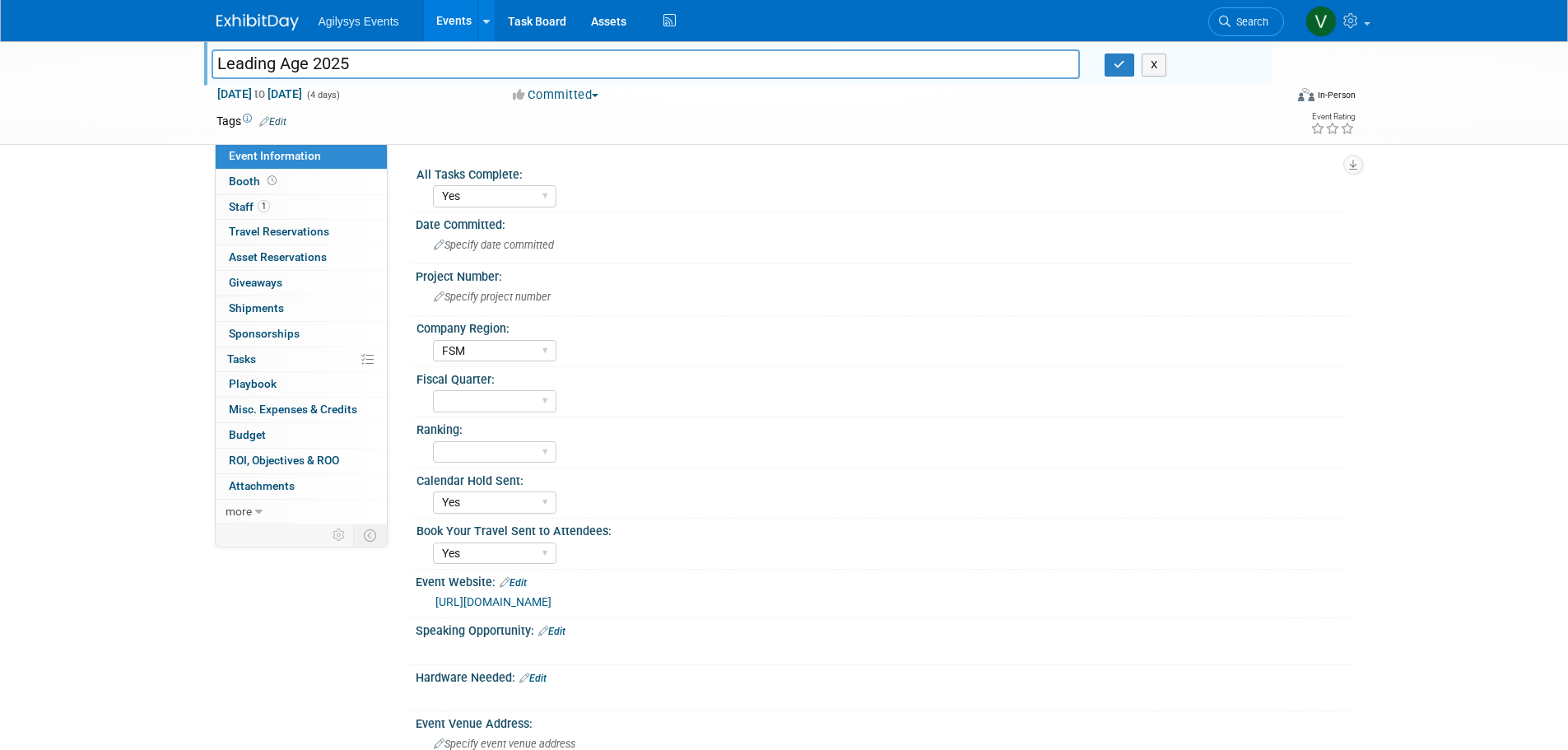
click at [384, 64] on input "Leading Age 2025" at bounding box center [645, 64] width 869 height 29
drag, startPoint x: 391, startPoint y: 65, endPoint x: 225, endPoint y: 62, distance: 166.0
click at [225, 62] on input "Leading Age 2025" at bounding box center [645, 64] width 869 height 29
click at [379, 64] on input "Leading Age 2025" at bounding box center [645, 64] width 869 height 29
drag, startPoint x: 386, startPoint y: 64, endPoint x: 172, endPoint y: 65, distance: 214.0
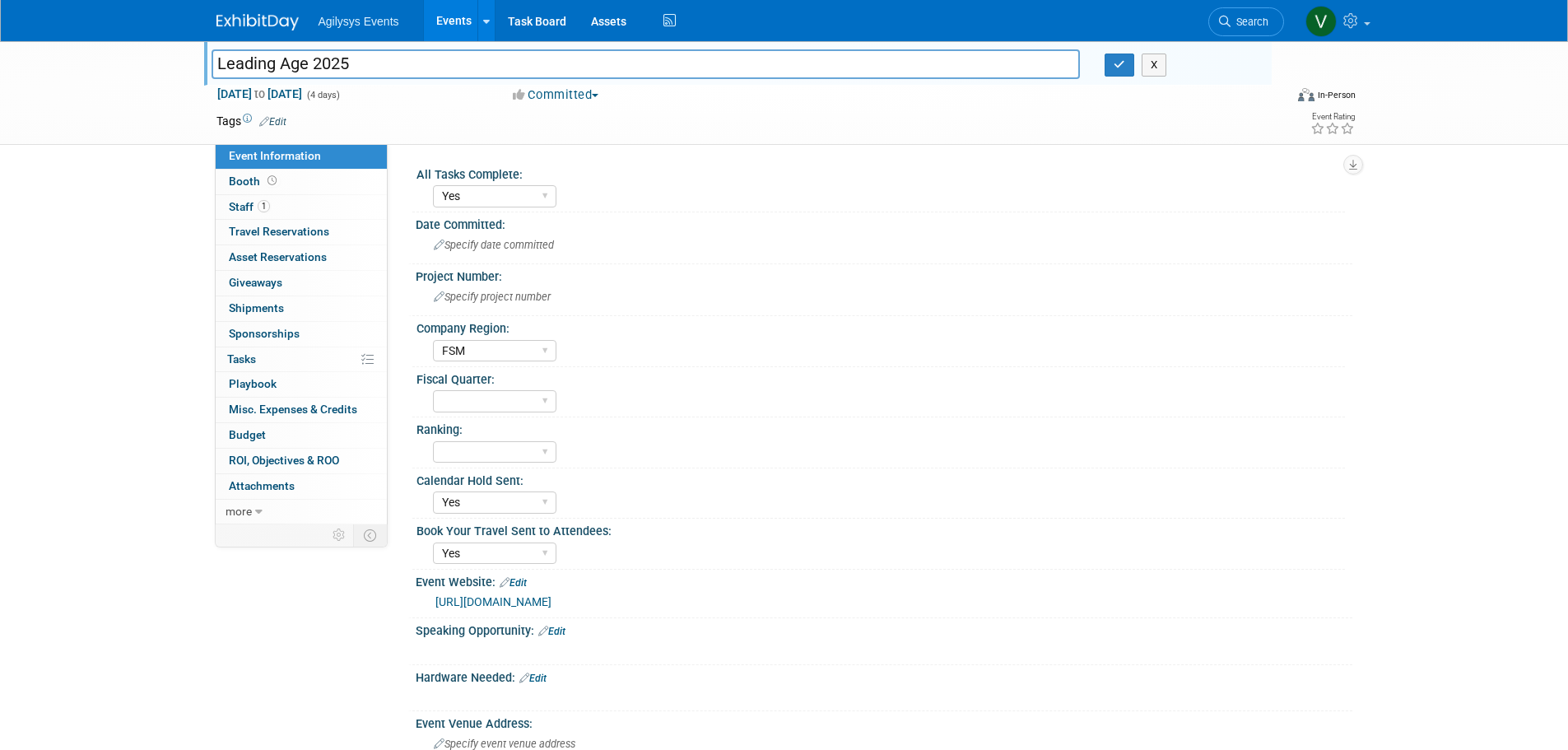
click at [172, 65] on div "Leading Age 2025 Leading Age 2025 X [DATE] to [DATE] (4 days) [DATE] to [DATE] …" at bounding box center [784, 93] width 1568 height 104
click at [471, 287] on div "Specify project number" at bounding box center [884, 297] width 912 height 26
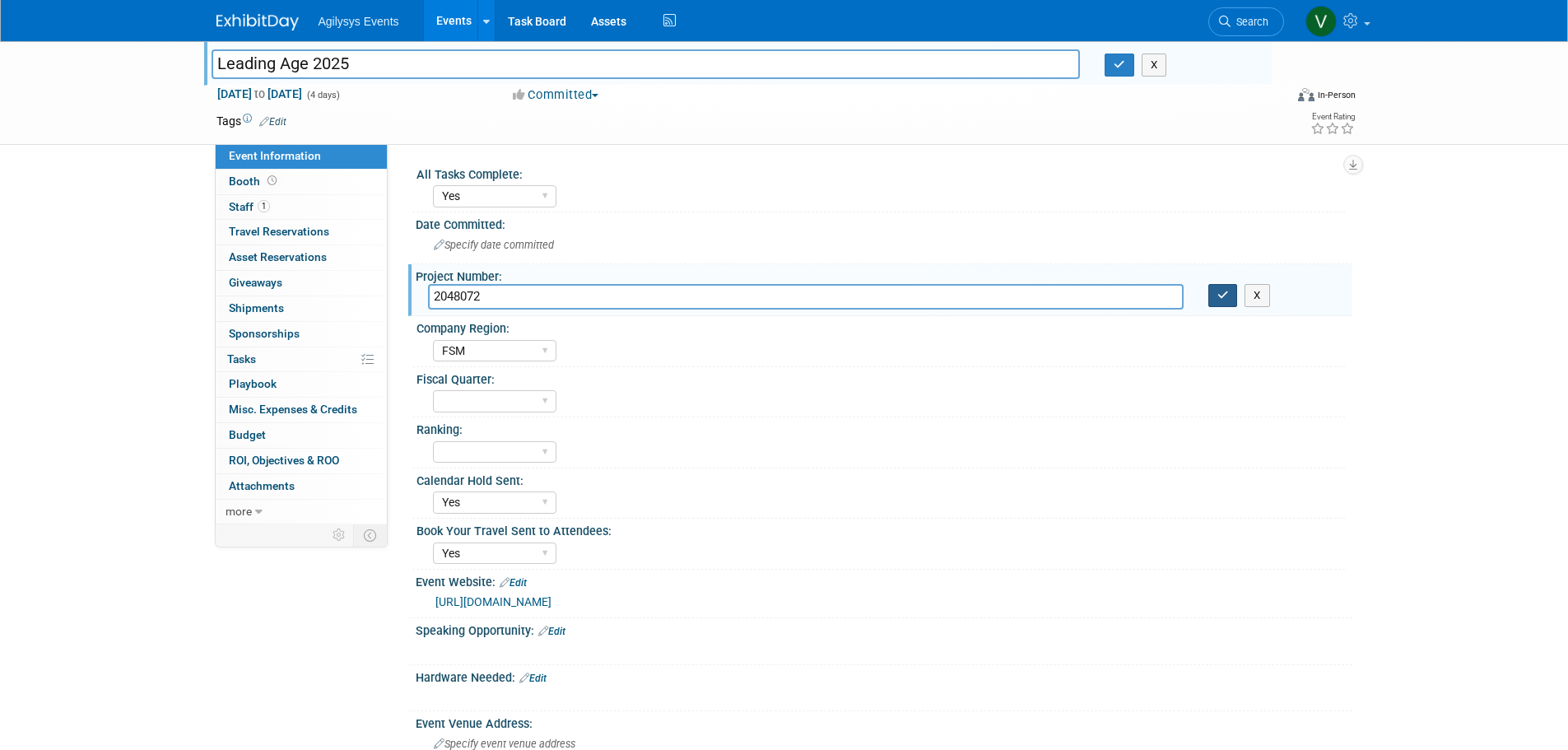
type input "2048072"
click at [1216, 301] on button "button" at bounding box center [1223, 295] width 30 height 23
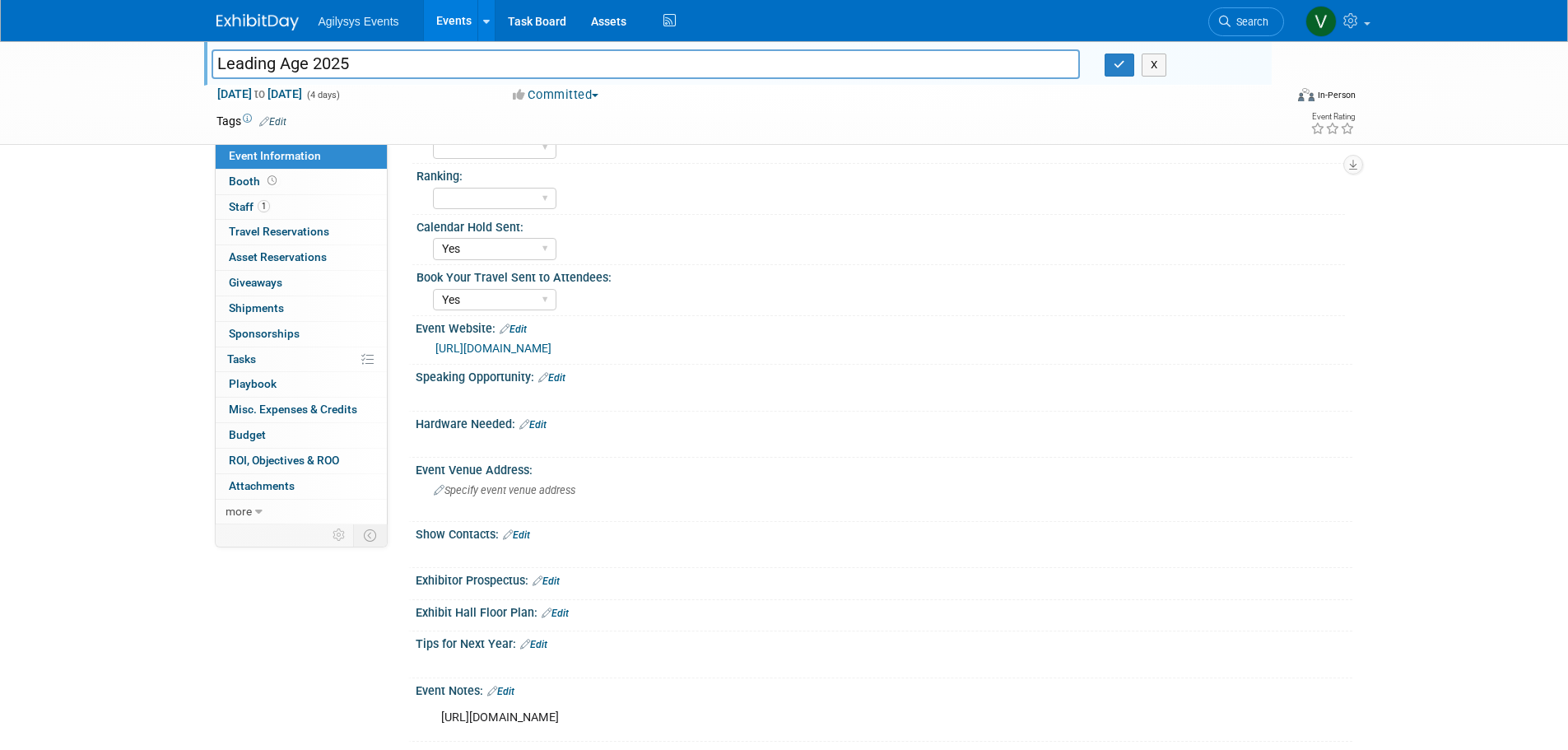
scroll to position [422, 0]
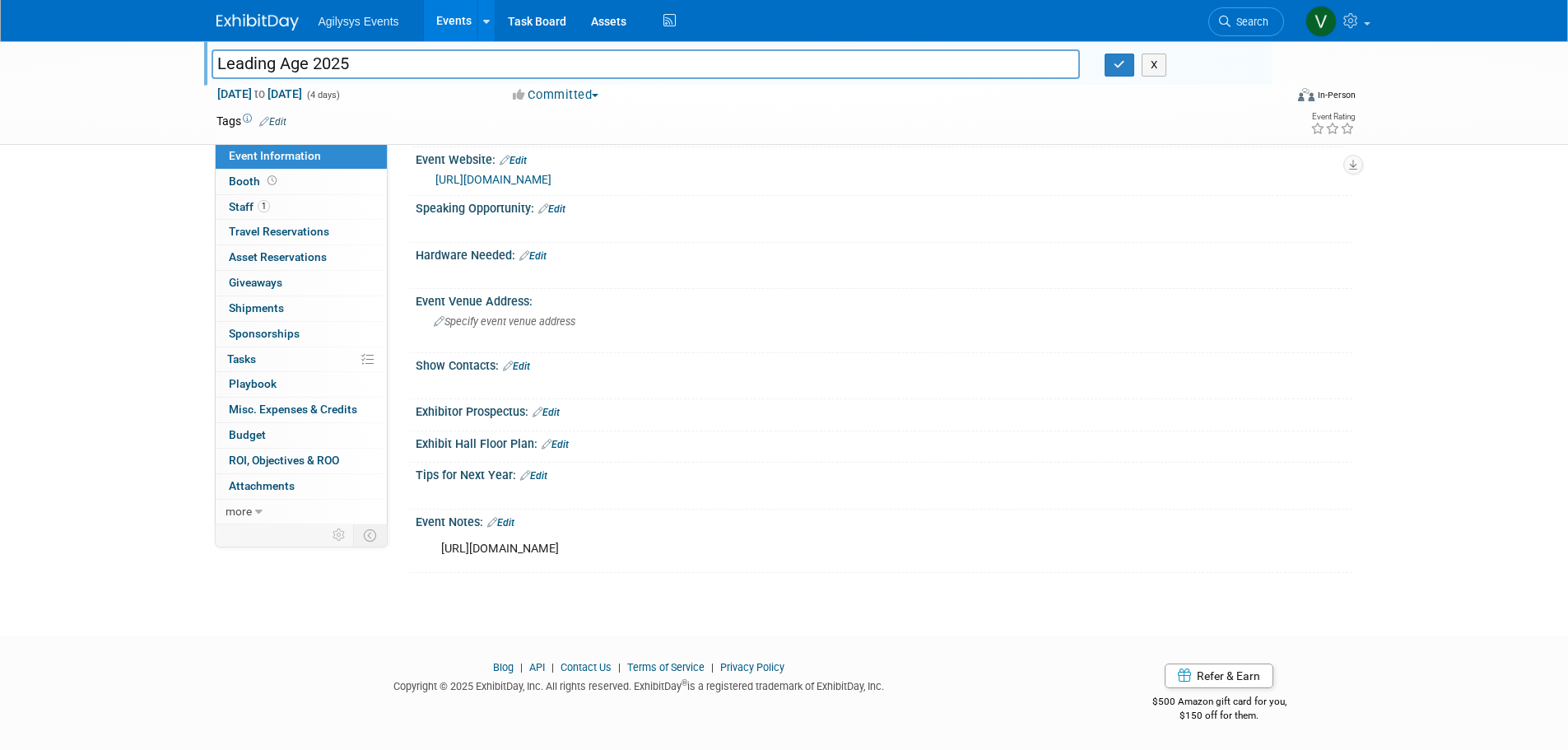
click at [779, 537] on div "[URL][DOMAIN_NAME]" at bounding box center [801, 549] width 742 height 33
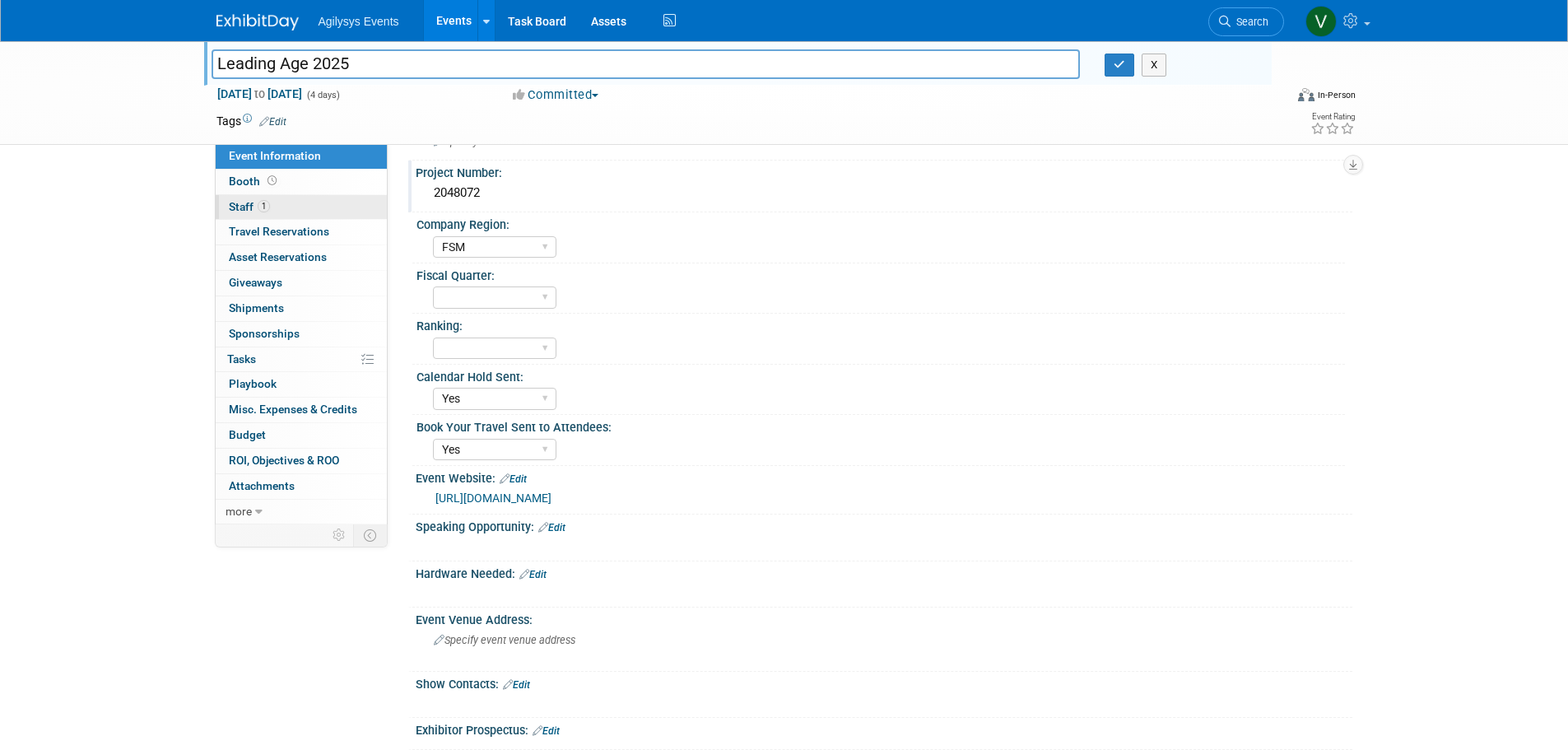
scroll to position [93, 0]
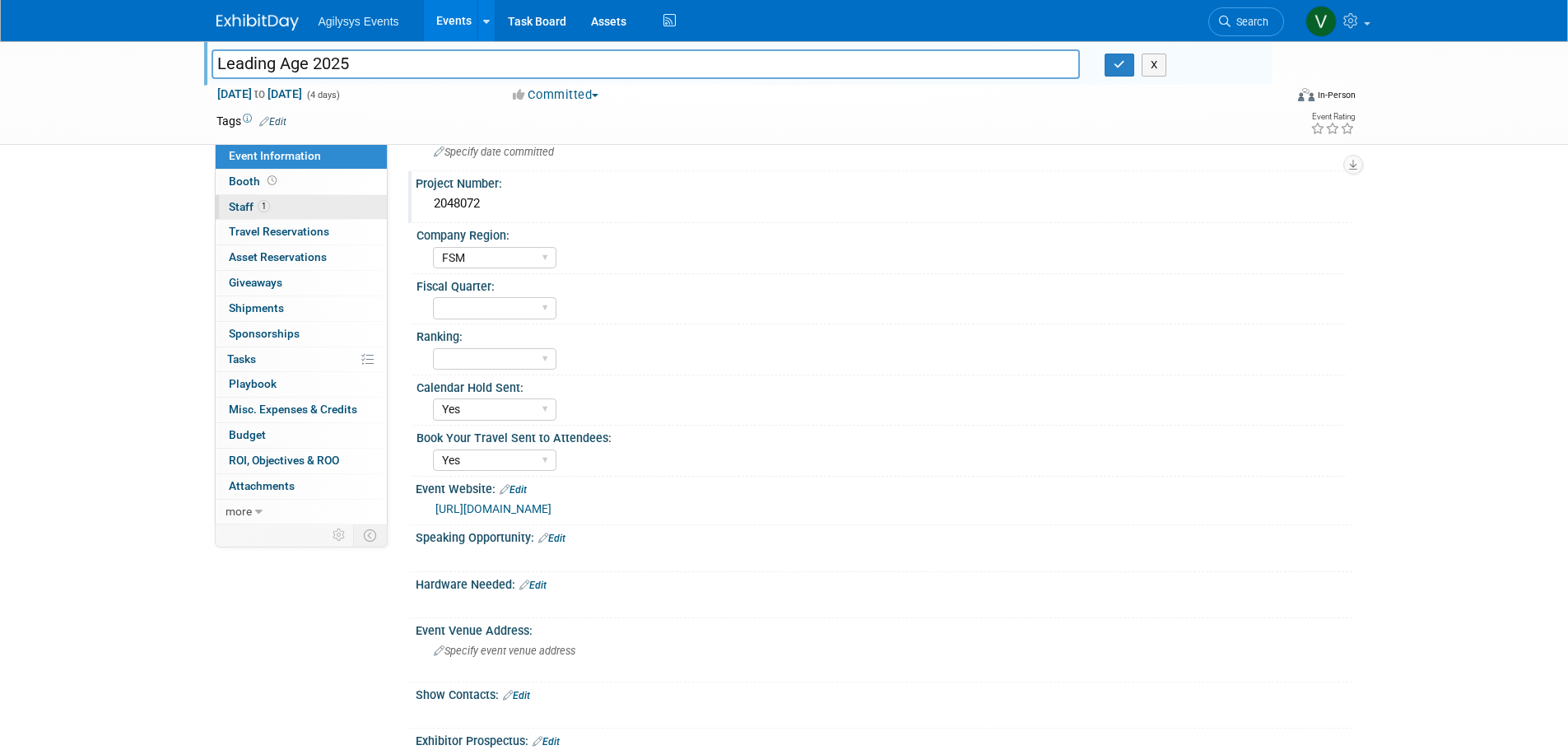
click at [273, 210] on link "1 Staff 1" at bounding box center [301, 207] width 172 height 25
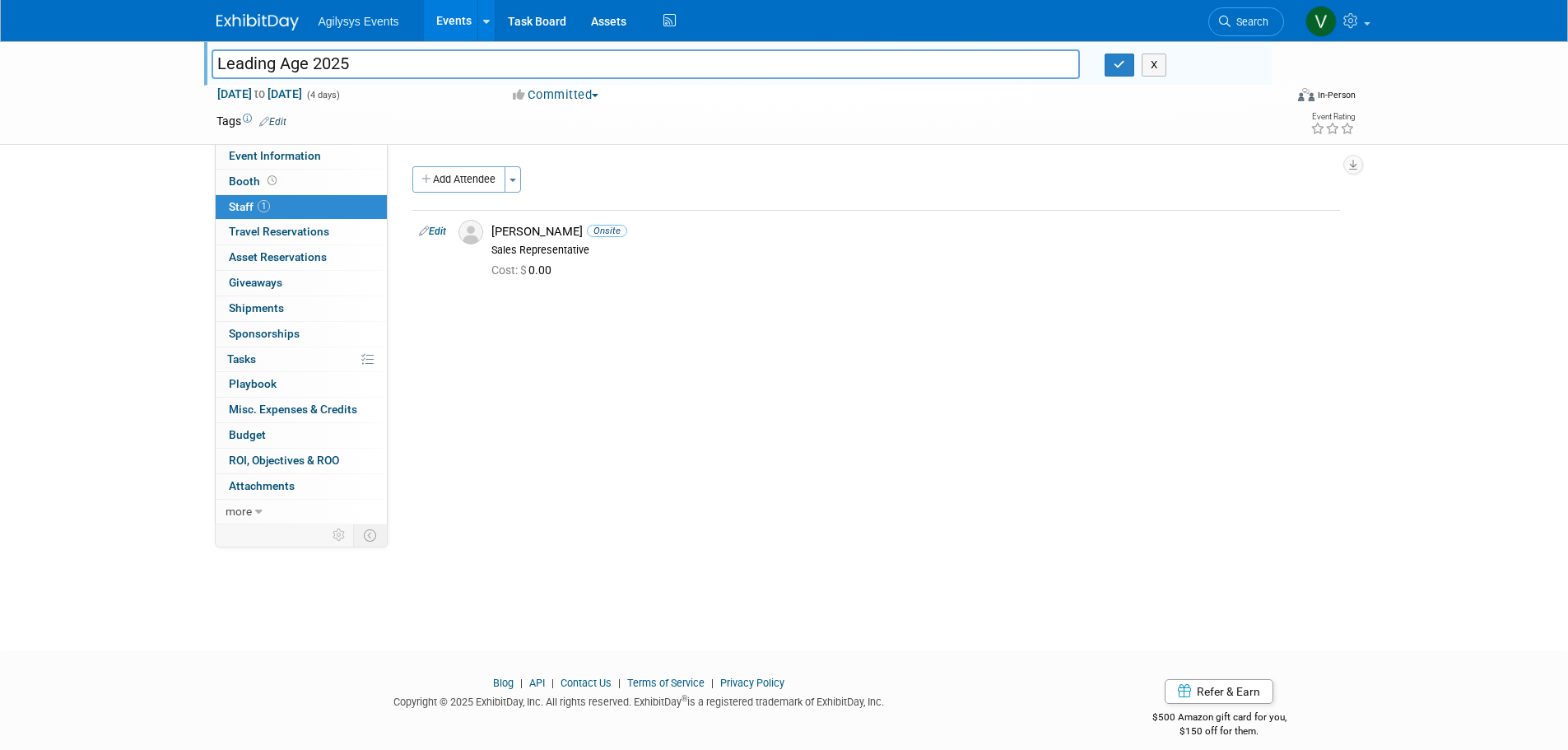
click at [242, 30] on img at bounding box center [257, 22] width 83 height 17
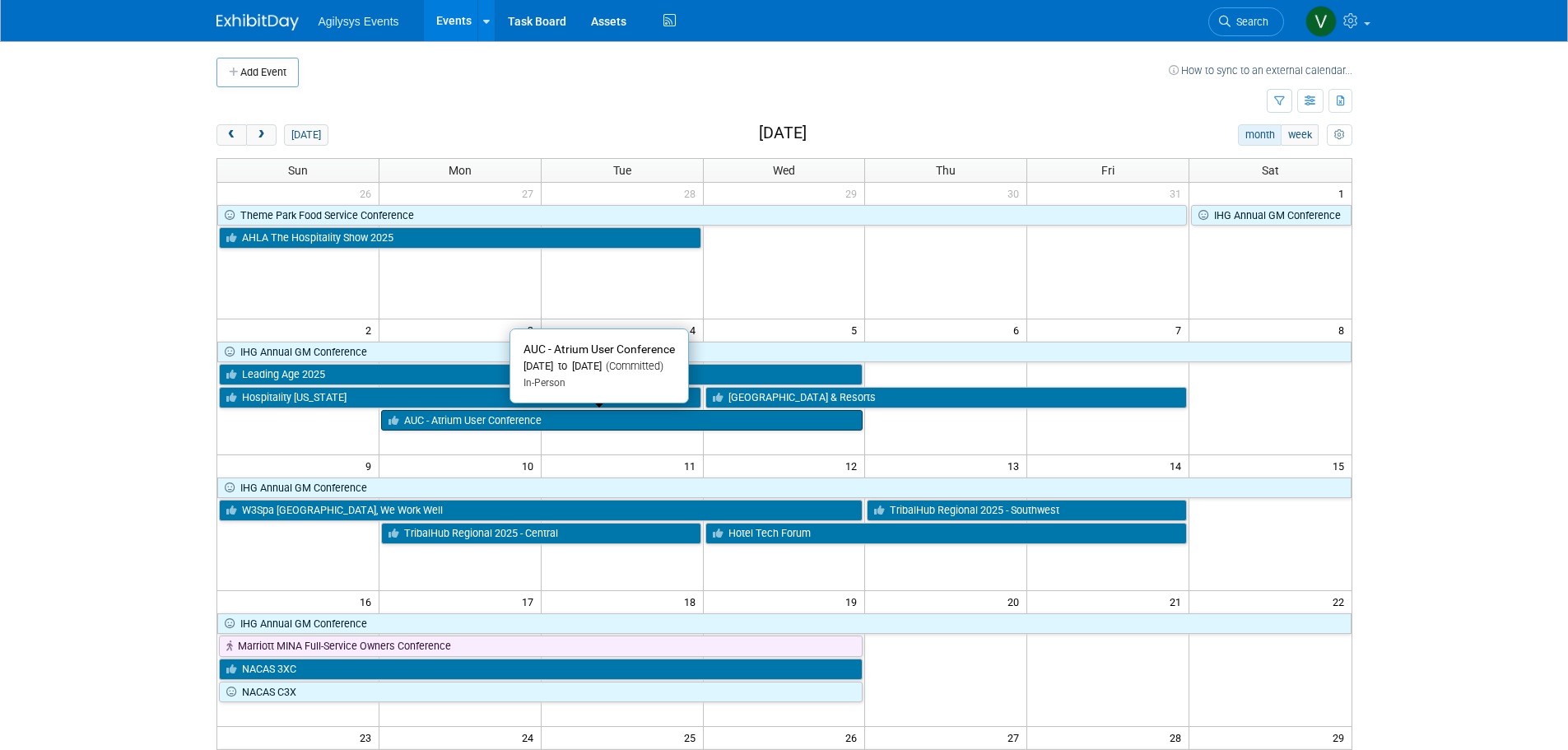
click at [460, 415] on link "AUC - Atrium User Conference" at bounding box center [622, 420] width 483 height 21
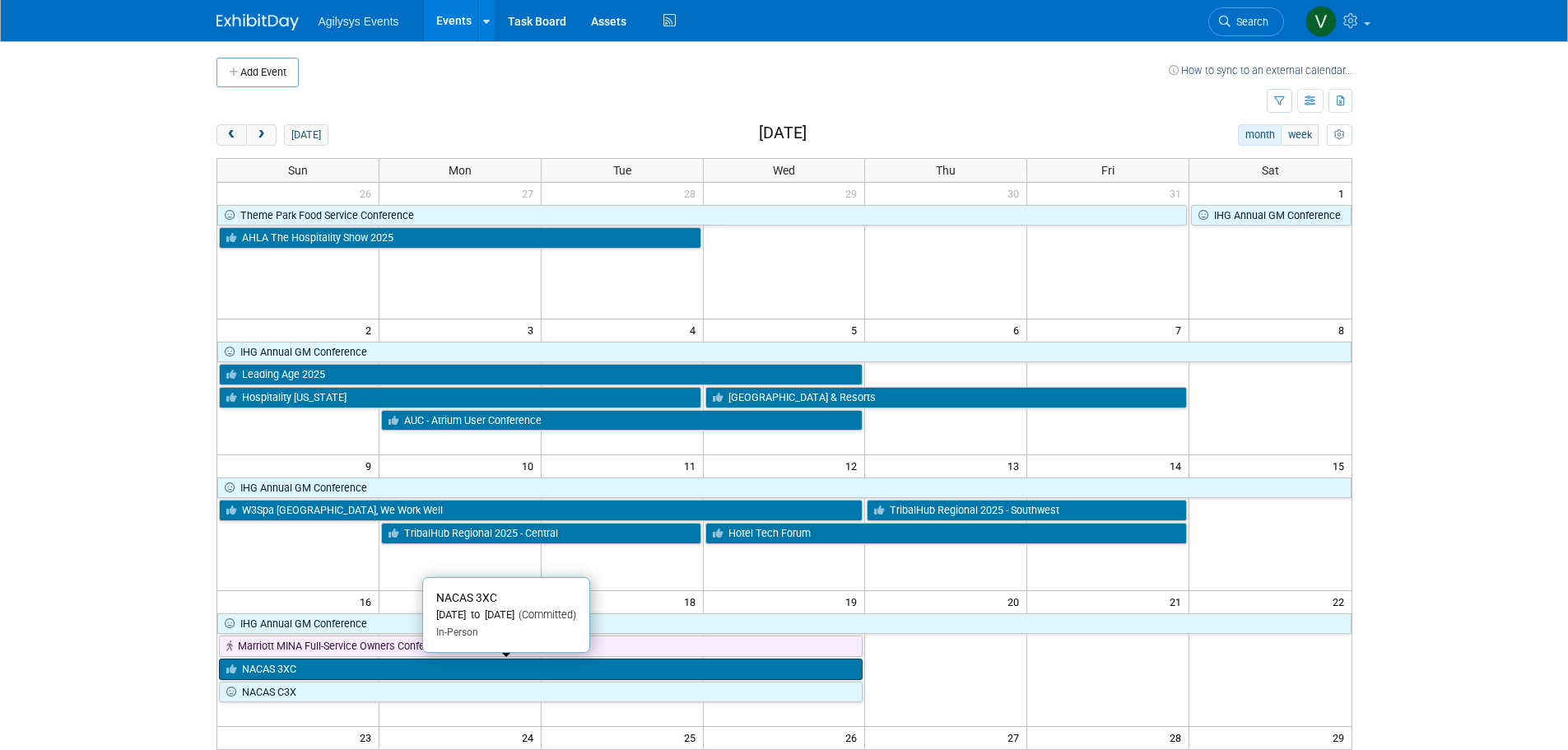
click at [414, 672] on link "NACAS 3XC" at bounding box center [542, 668] width 644 height 21
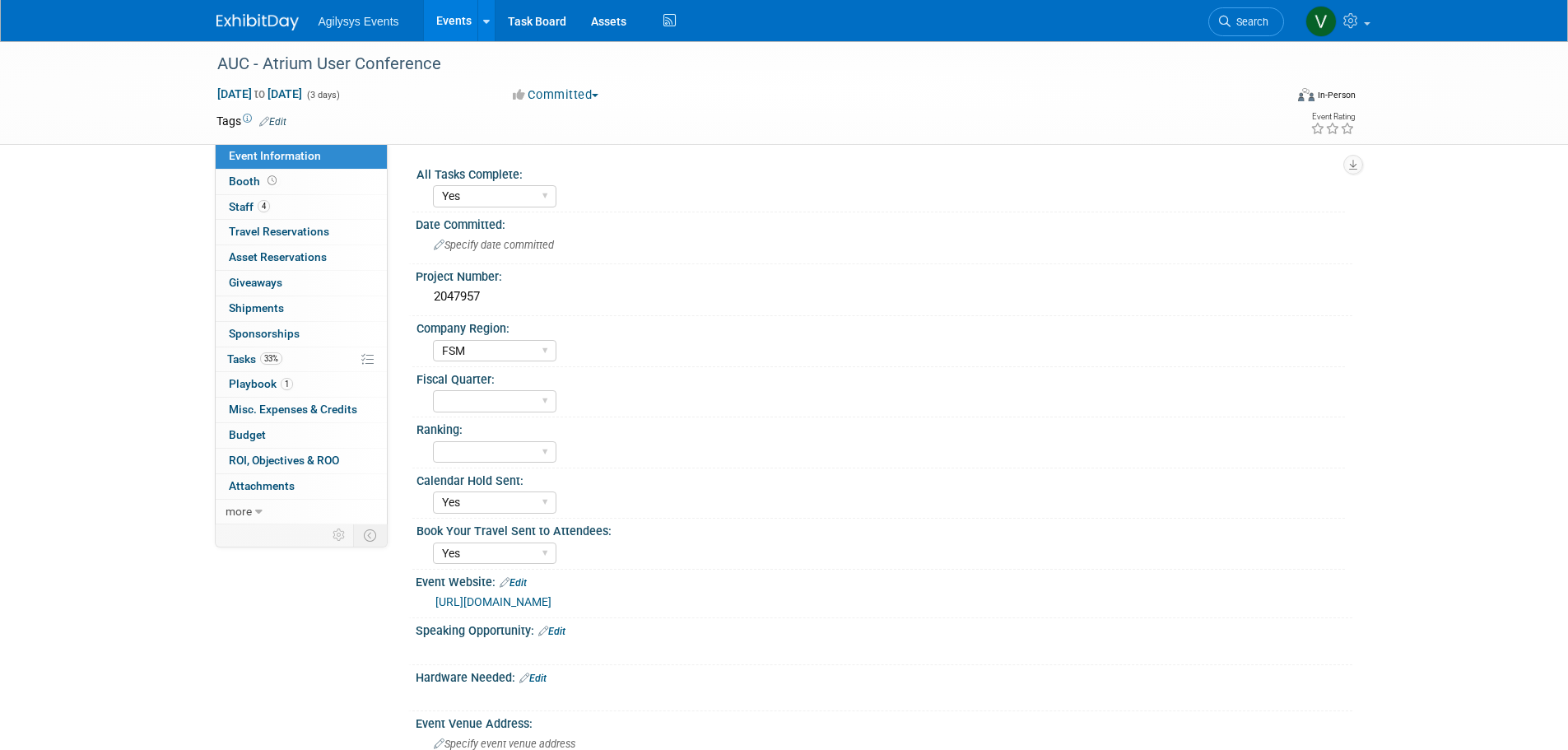
select select "Yes"
select select "FSM"
select select "Yes"
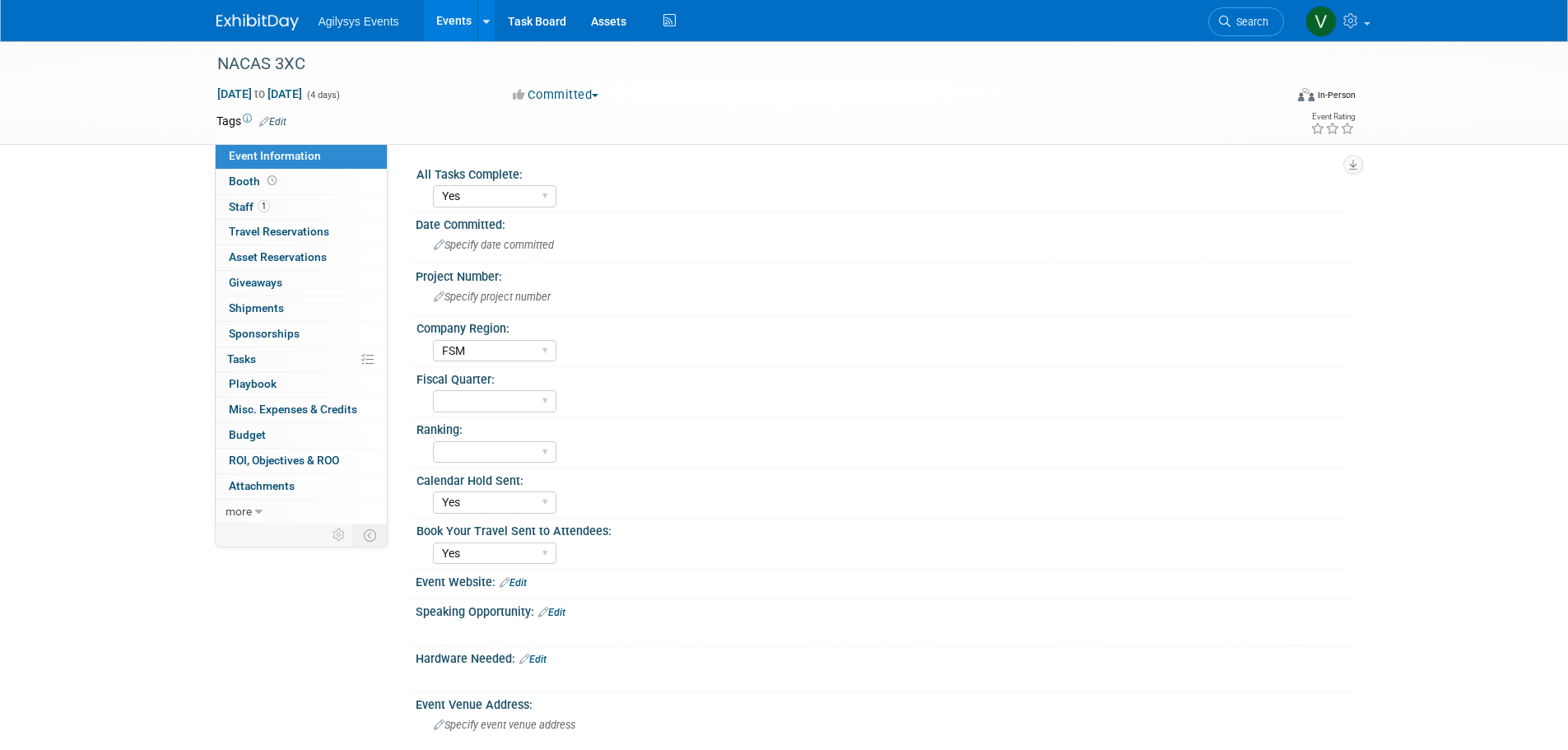
select select "Yes"
select select "FSM"
select select "Yes"
click at [245, 191] on link "Booth" at bounding box center [301, 182] width 172 height 25
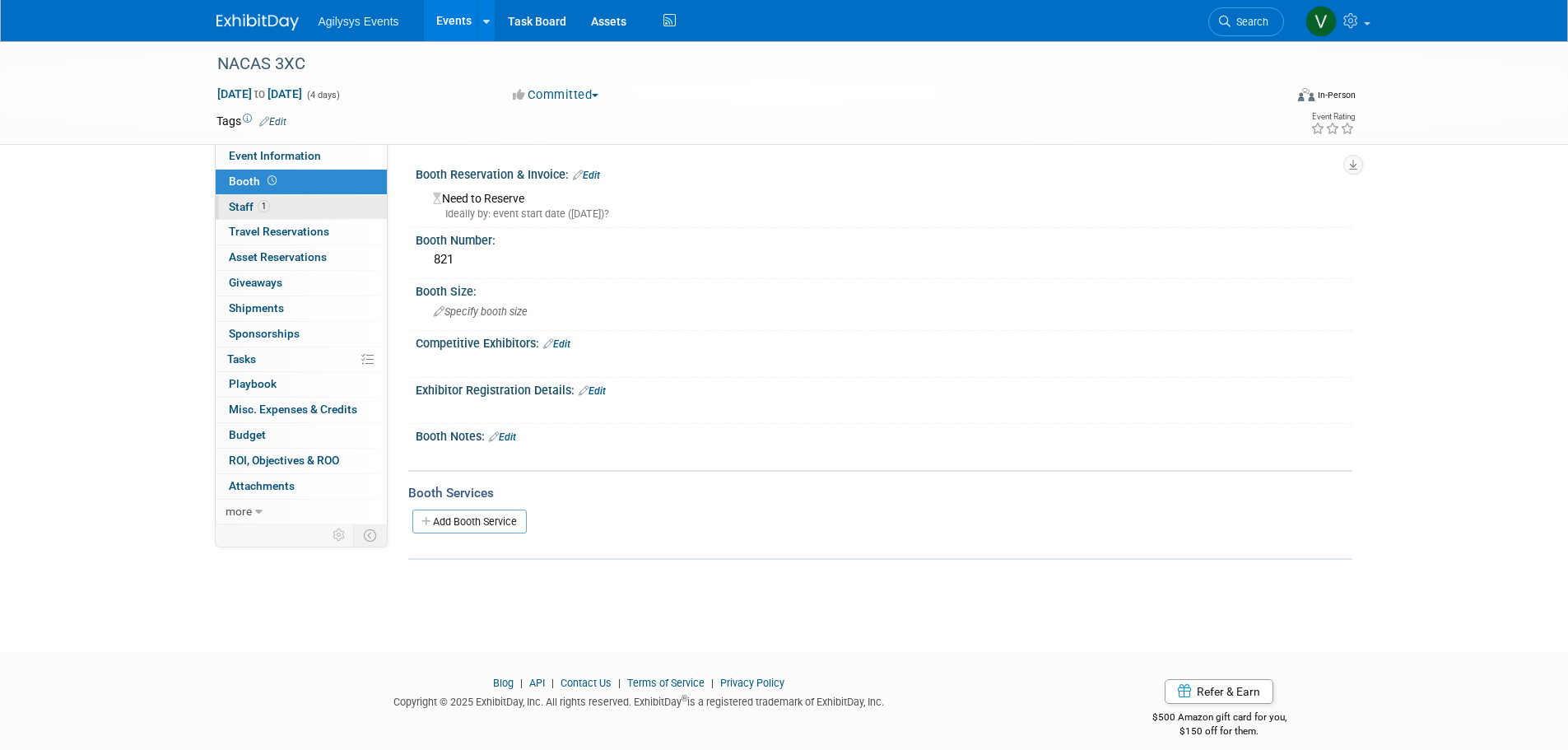
click at [242, 198] on link "1 Staff 1" at bounding box center [301, 207] width 172 height 25
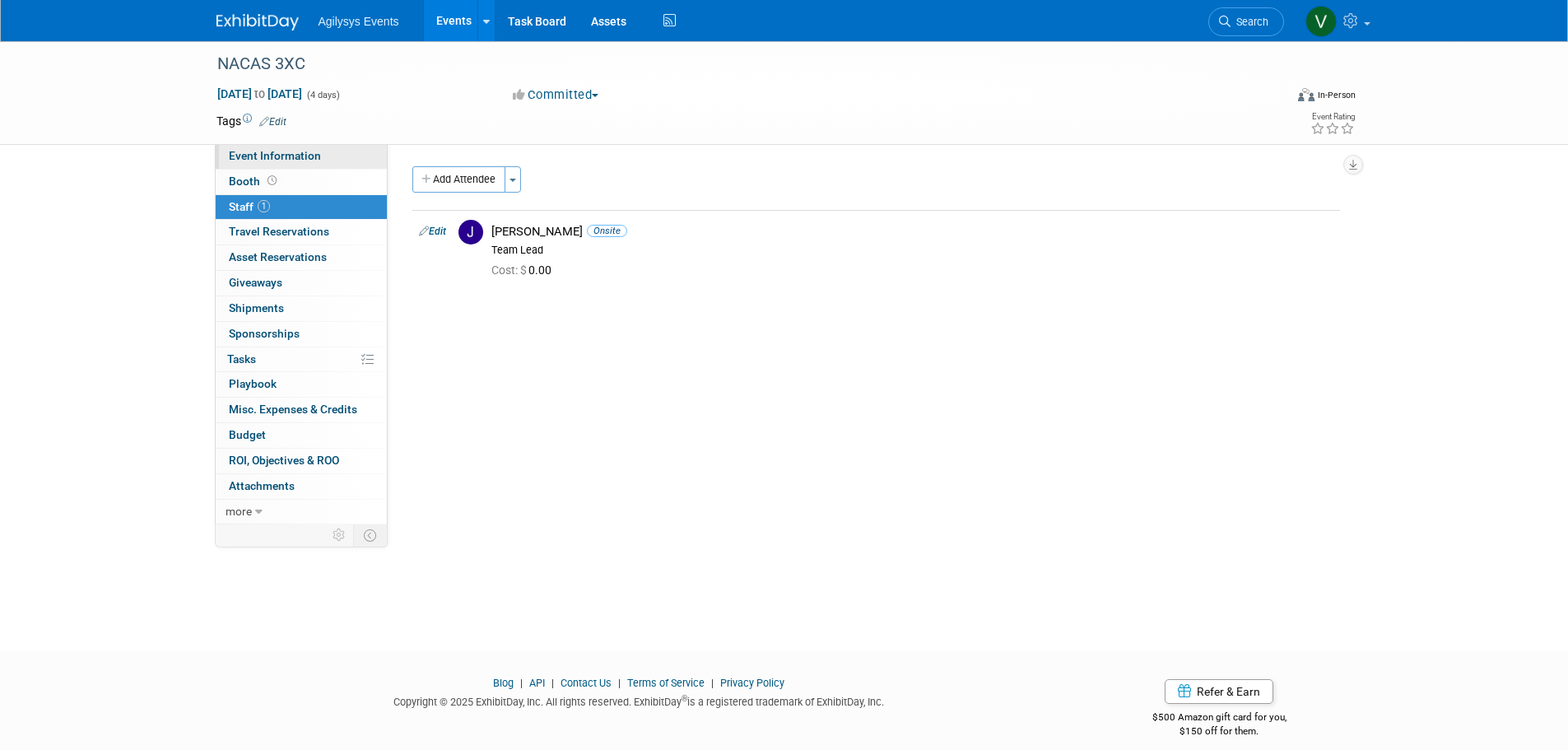
click at [270, 166] on link "Event Information" at bounding box center [301, 156] width 172 height 25
select select "Yes"
select select "FSM"
select select "Yes"
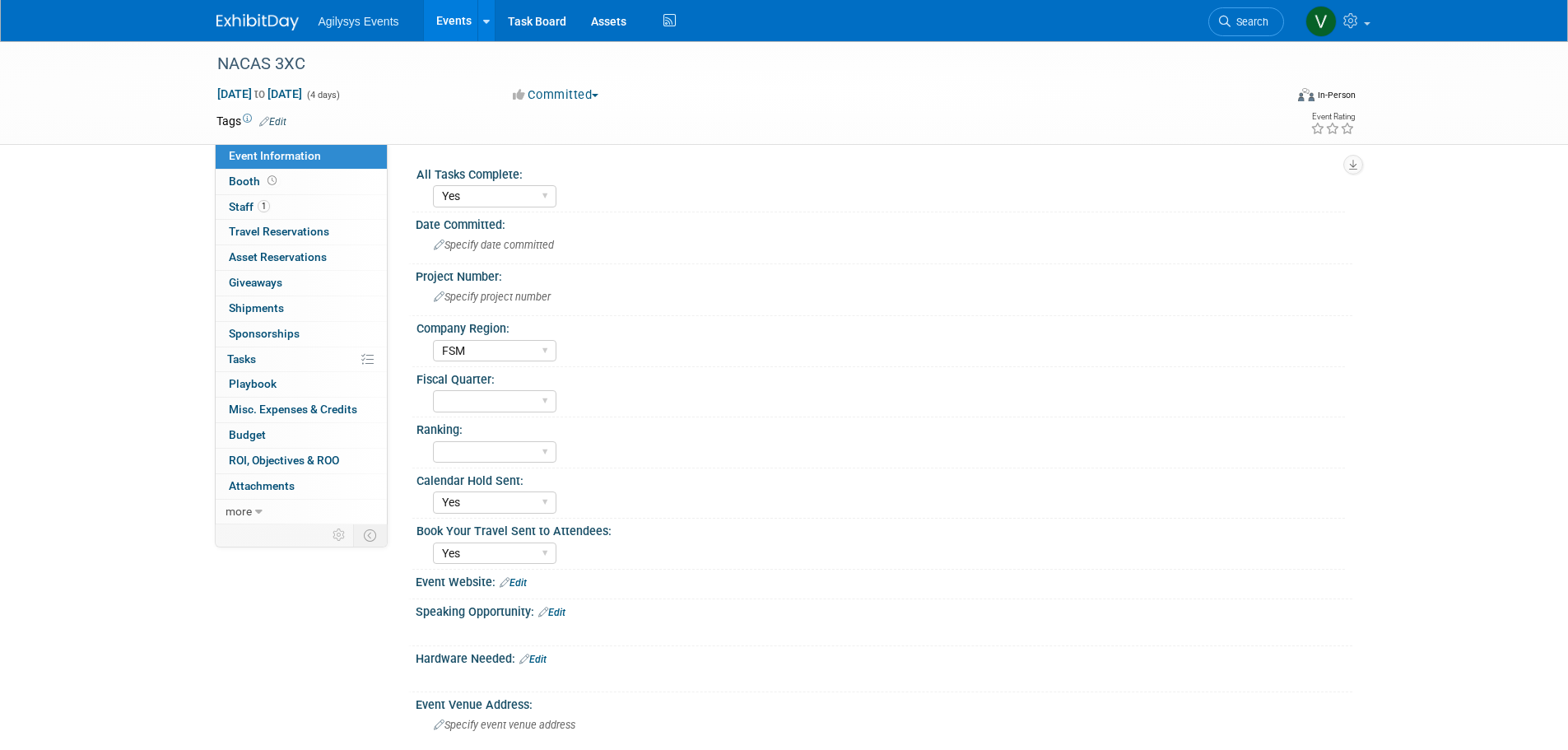
drag, startPoint x: 308, startPoint y: 63, endPoint x: 192, endPoint y: 61, distance: 116.0
click at [190, 61] on div "NACAS 3XC Nov 16, 2025 to Nov 19, 2025 (4 days) Nov 16, 2025 to Nov 19, 2025 Co…" at bounding box center [784, 93] width 1568 height 104
drag, startPoint x: 273, startPoint y: 58, endPoint x: 352, endPoint y: 52, distance: 79.2
click at [352, 52] on div "NACAS 3XC" at bounding box center [735, 65] width 1048 height 30
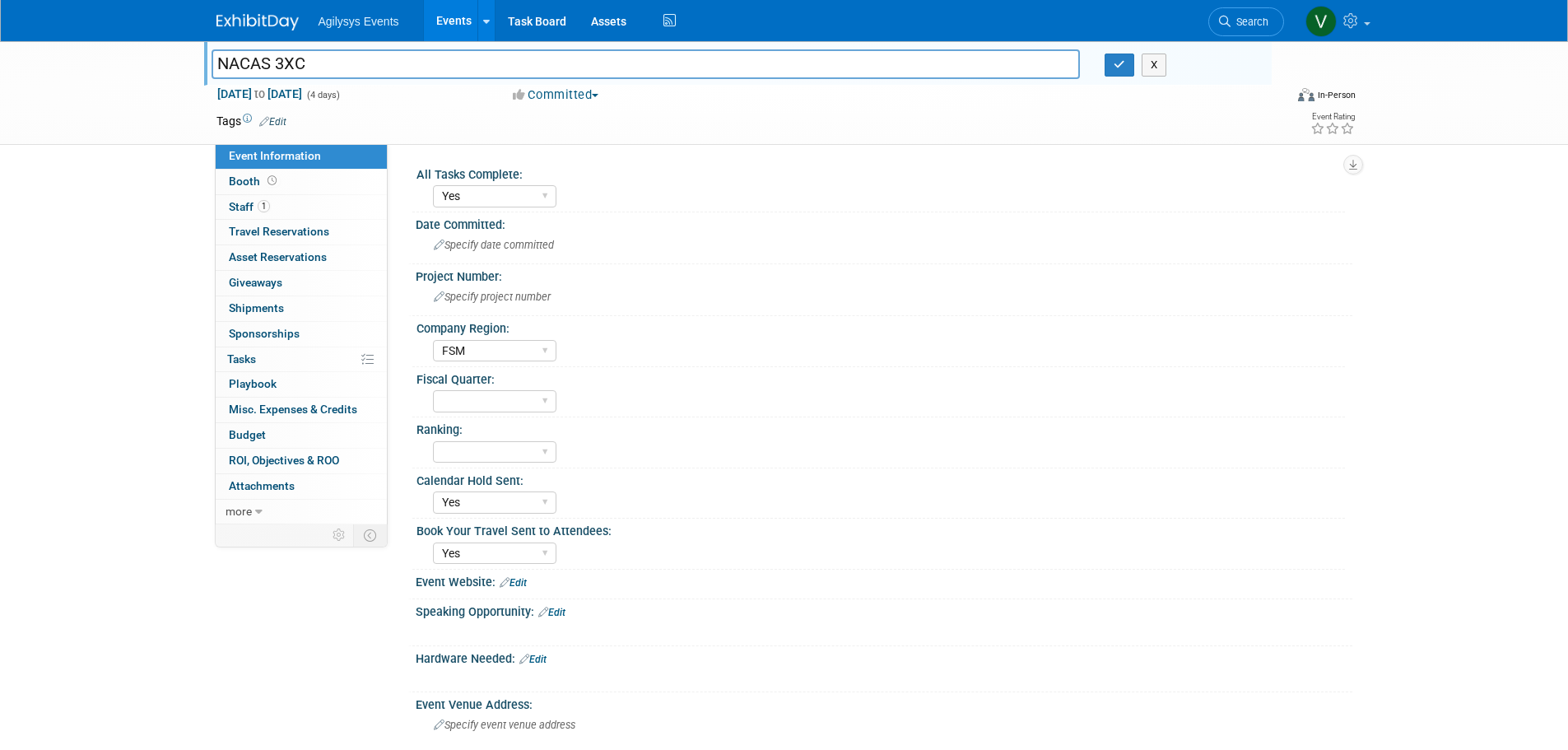
click at [356, 55] on input "NACAS 3XC" at bounding box center [645, 64] width 869 height 29
drag, startPoint x: 333, startPoint y: 68, endPoint x: 205, endPoint y: 63, distance: 128.1
click at [205, 63] on div "NACAS 3XC" at bounding box center [646, 66] width 894 height 25
click at [469, 306] on div "Specify project number" at bounding box center [884, 297] width 912 height 26
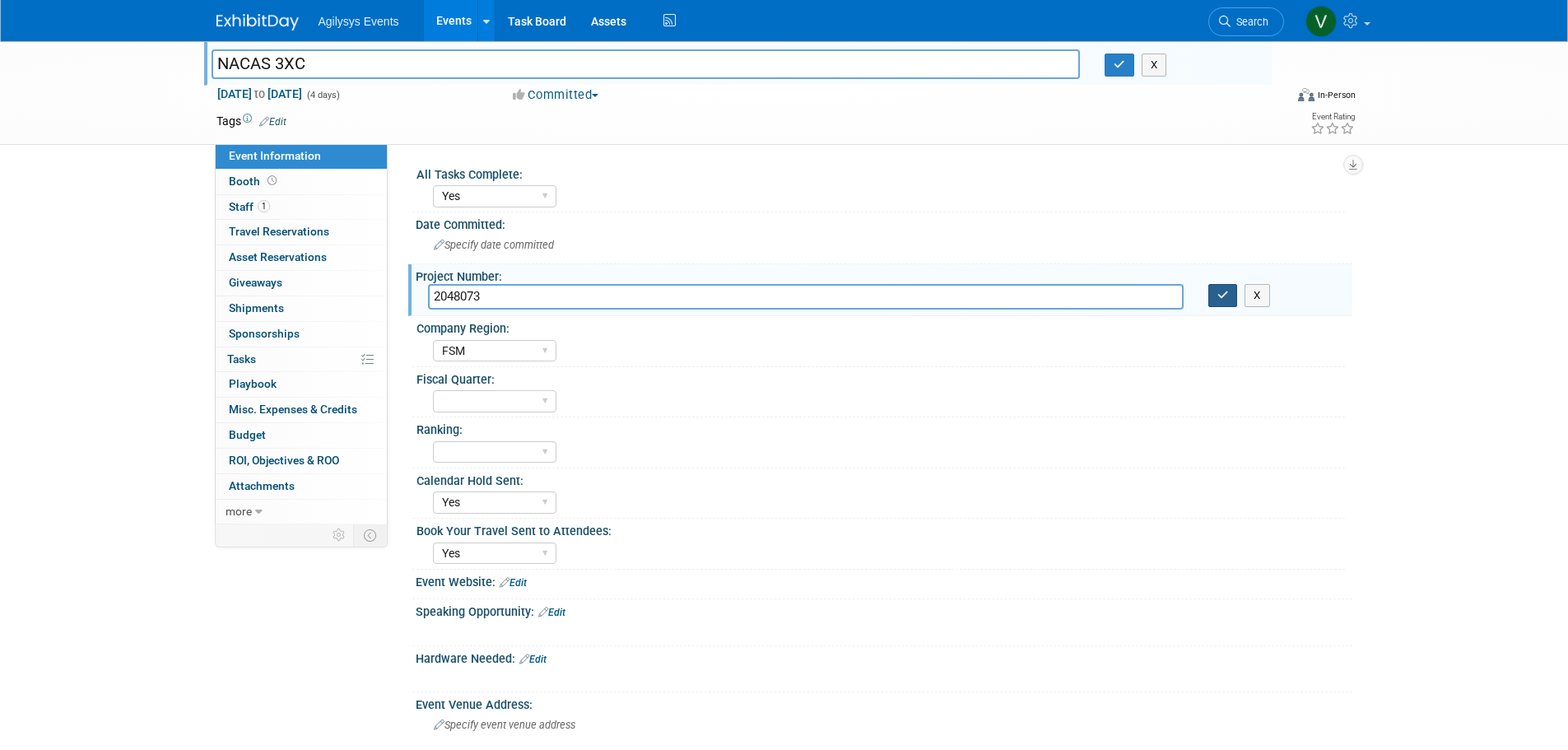
type input "2048073"
drag, startPoint x: 1219, startPoint y: 295, endPoint x: 959, endPoint y: 339, distance: 263.7
click at [1219, 294] on icon "button" at bounding box center [1224, 294] width 12 height 11
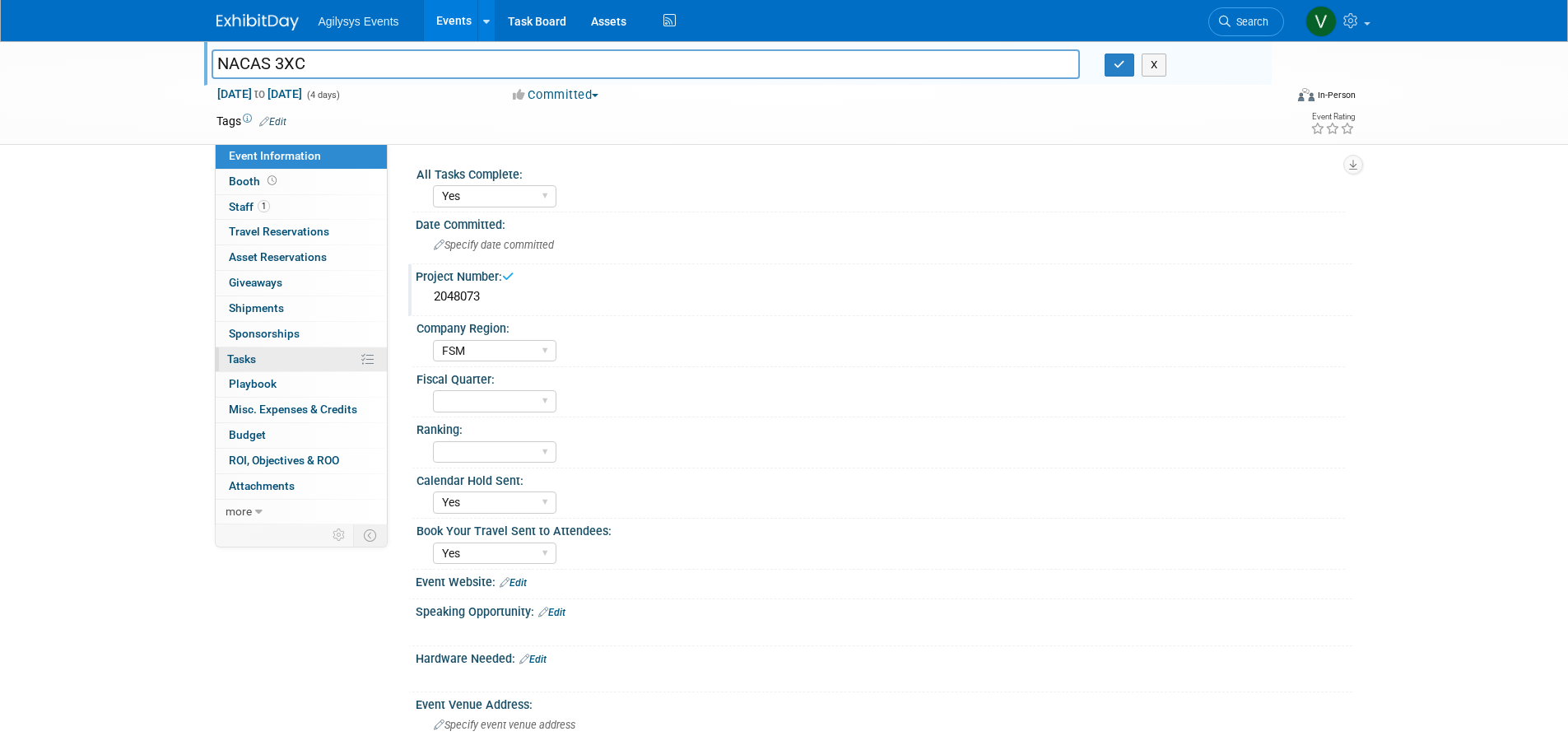
click at [246, 360] on span "Tasks 0%" at bounding box center [241, 358] width 29 height 13
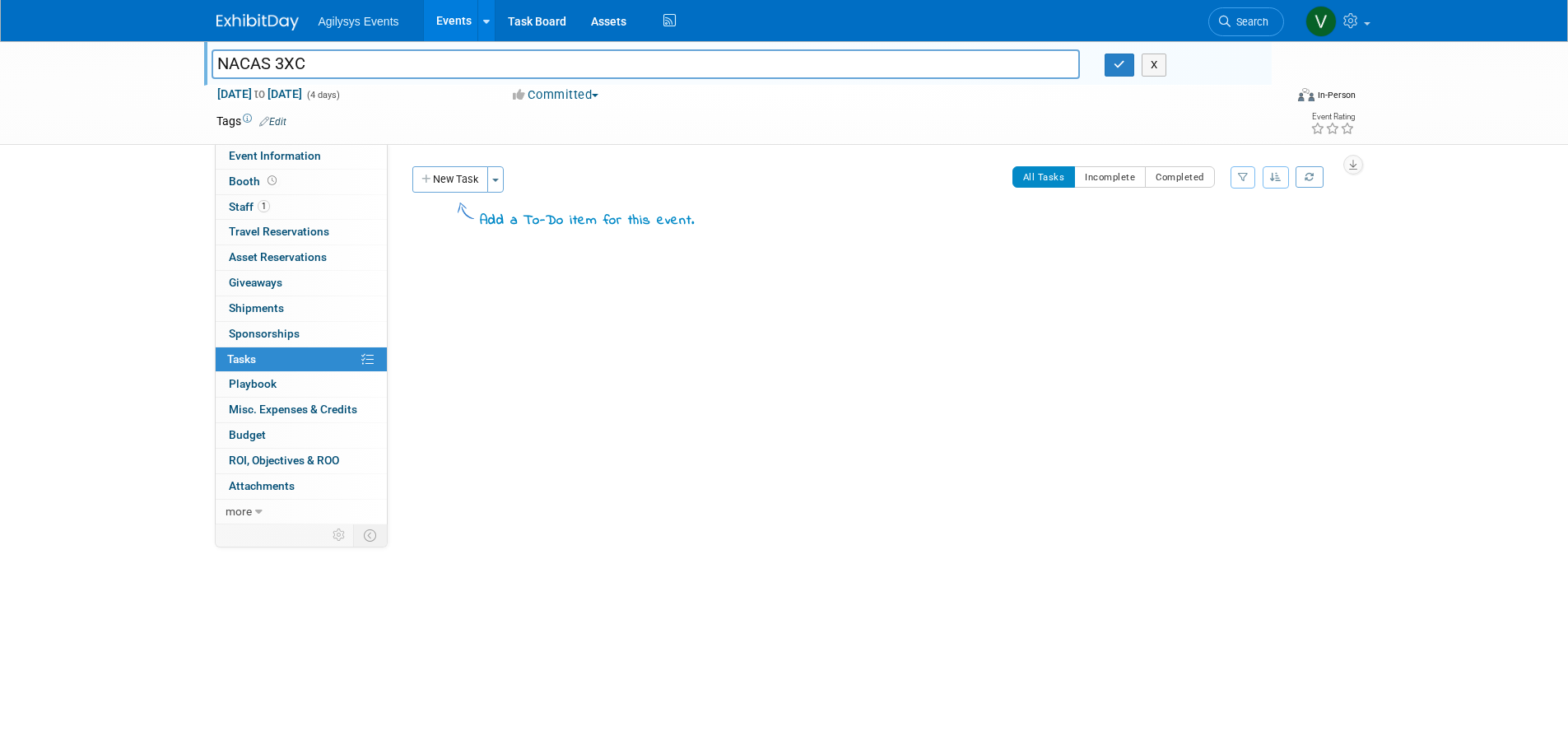
click at [284, 21] on img at bounding box center [257, 22] width 83 height 17
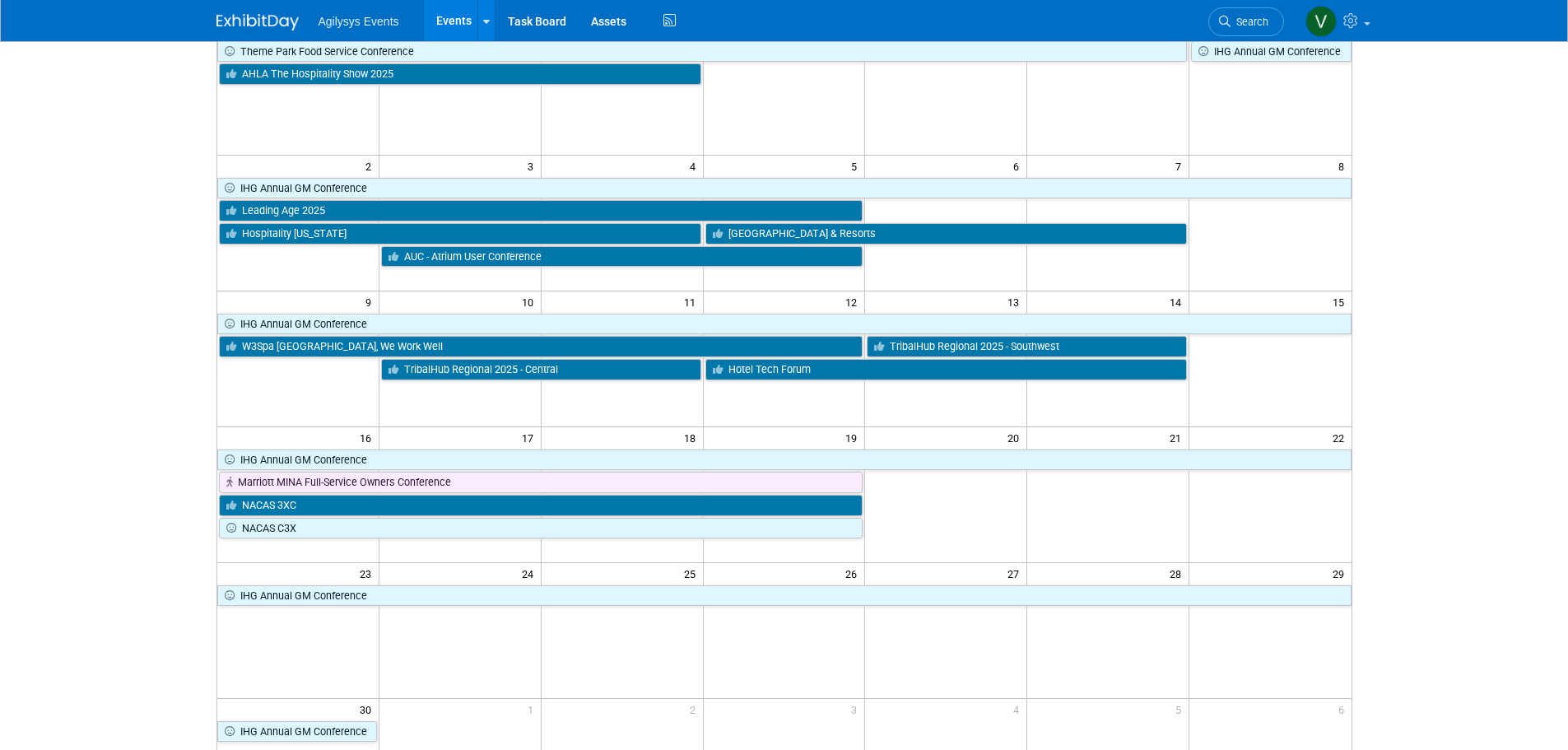
scroll to position [165, 0]
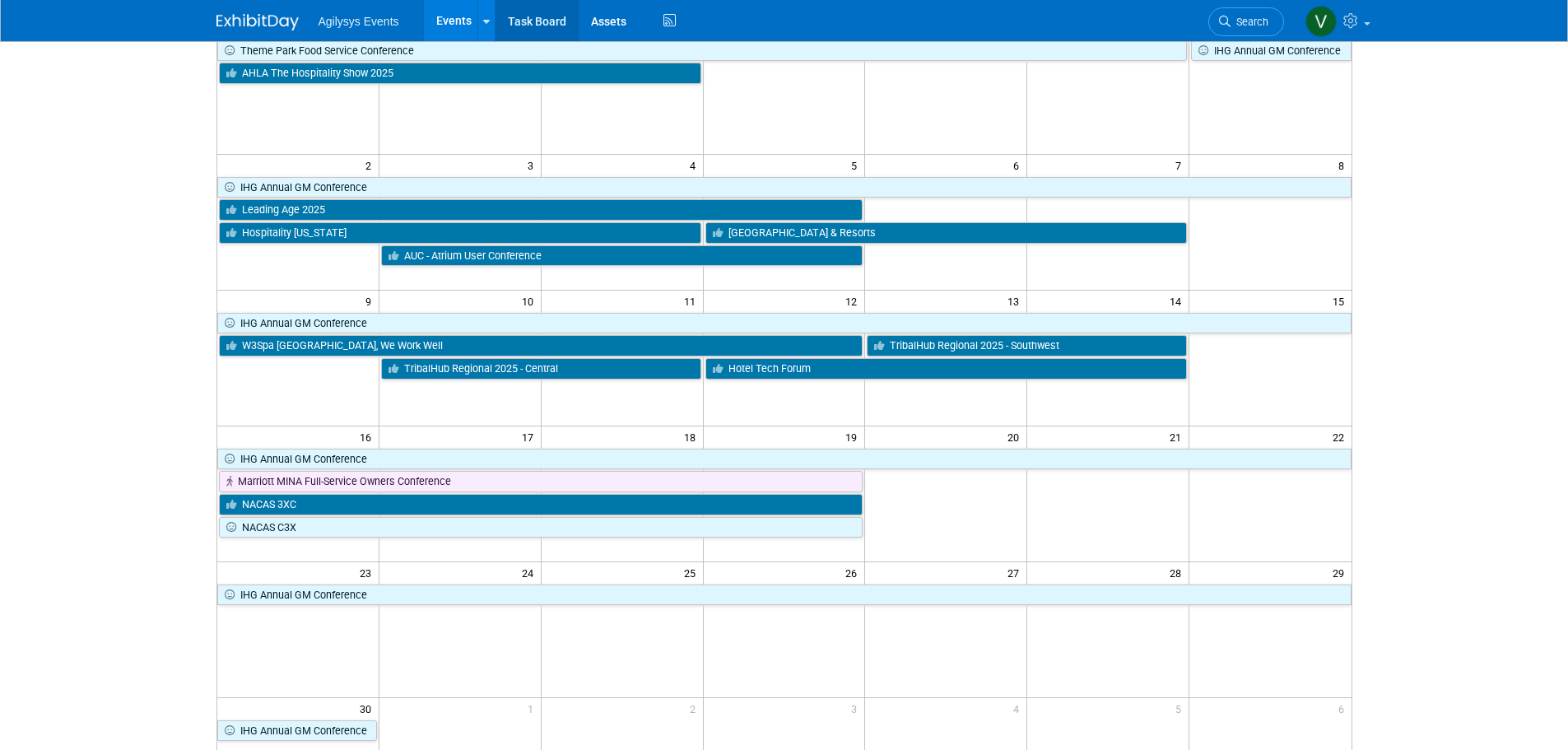
click at [554, 15] on link "Task Board" at bounding box center [537, 20] width 83 height 41
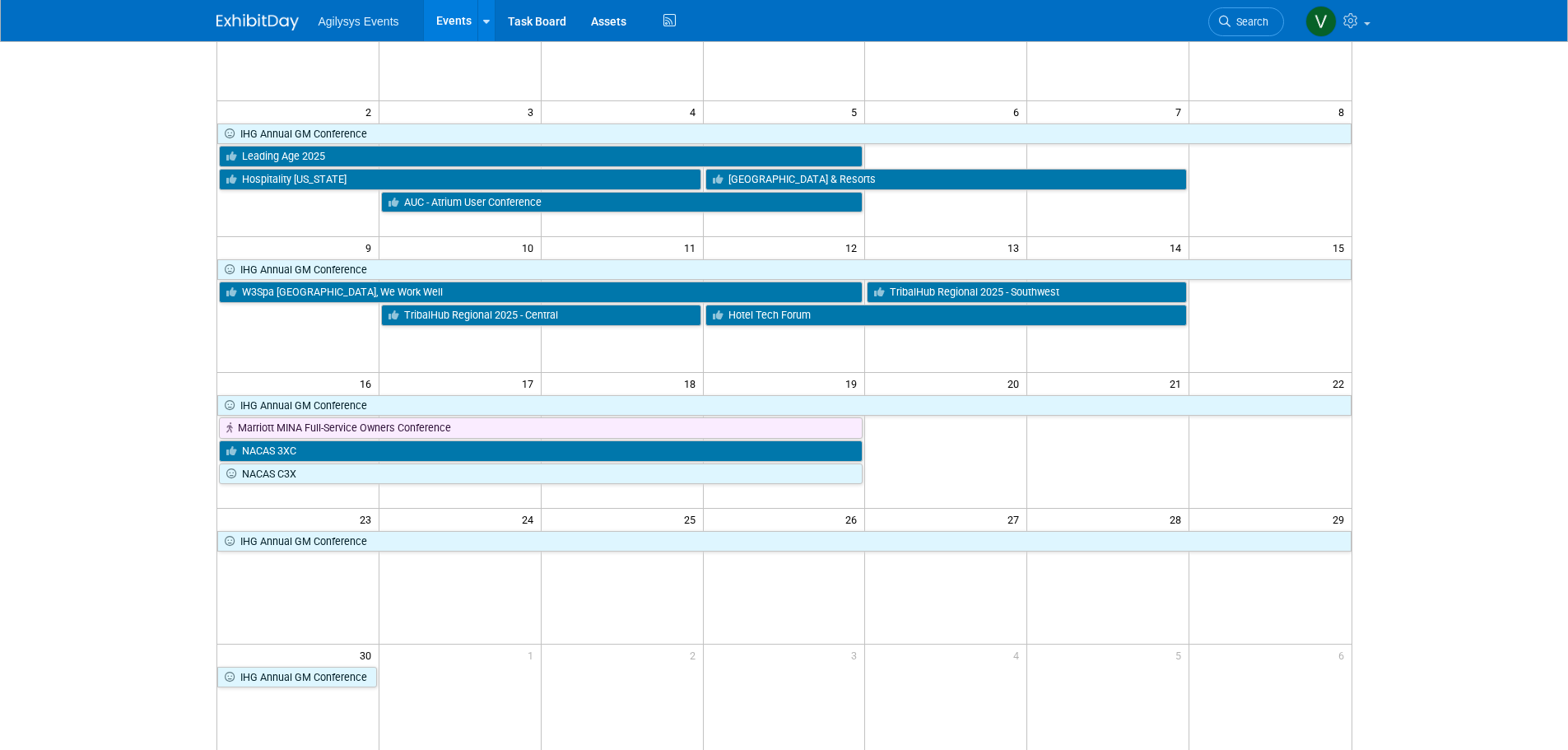
scroll to position [247, 0]
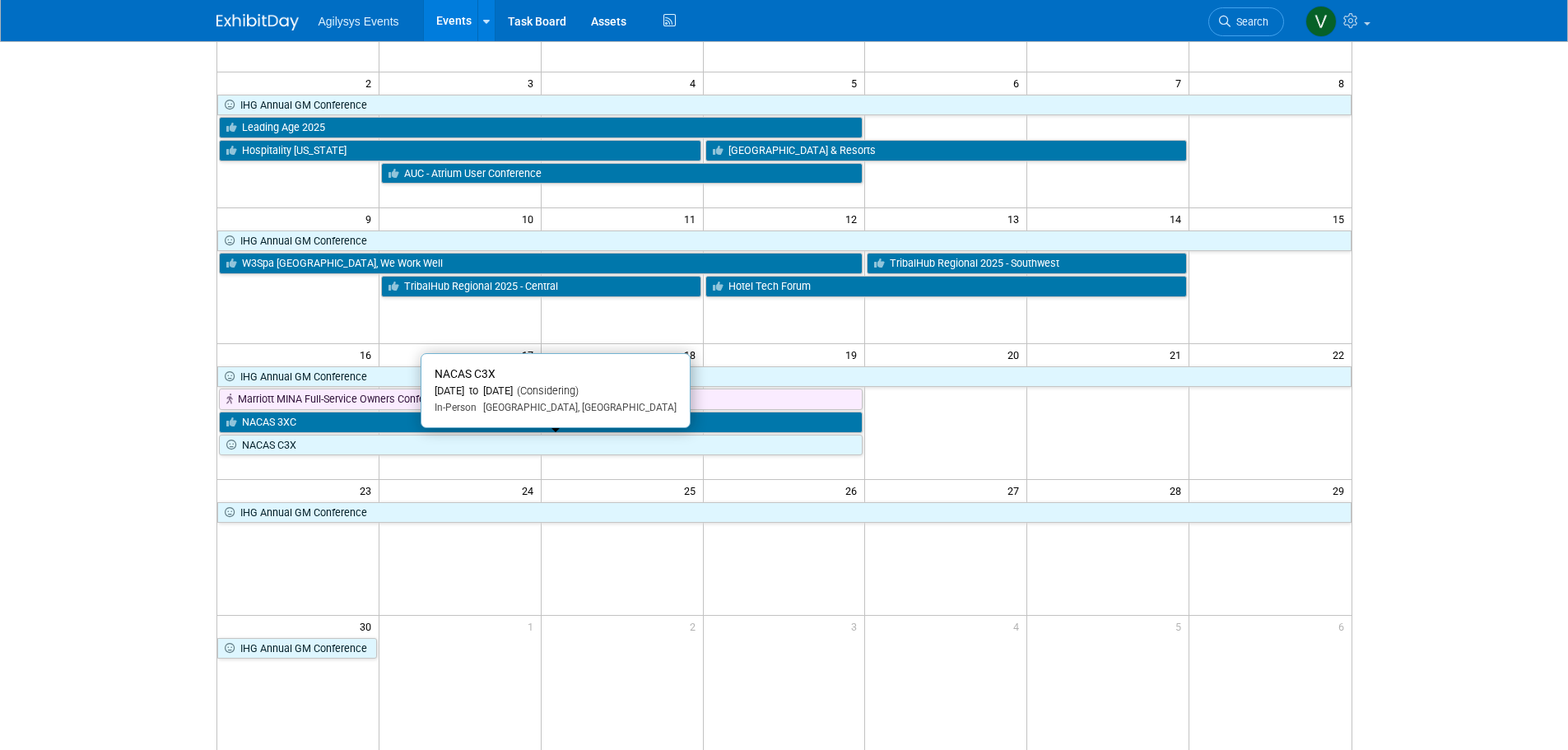
click at [299, 449] on link "NACAS C3X" at bounding box center [542, 445] width 644 height 21
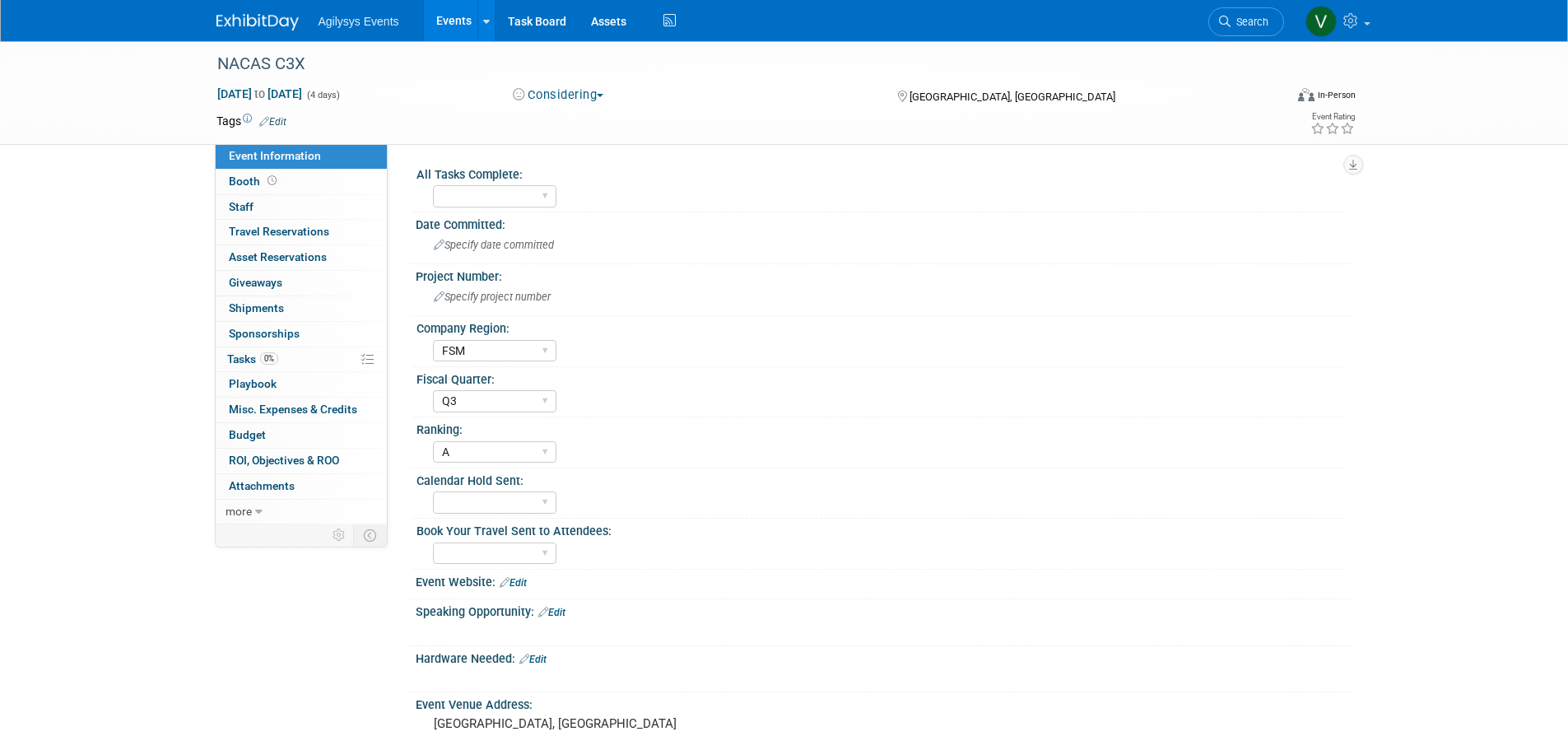
select select "FSM"
select select "Q3"
select select "A"
drag, startPoint x: 576, startPoint y: 96, endPoint x: 586, endPoint y: 107, distance: 14.9
click at [577, 96] on button "Considering" at bounding box center [558, 95] width 103 height 17
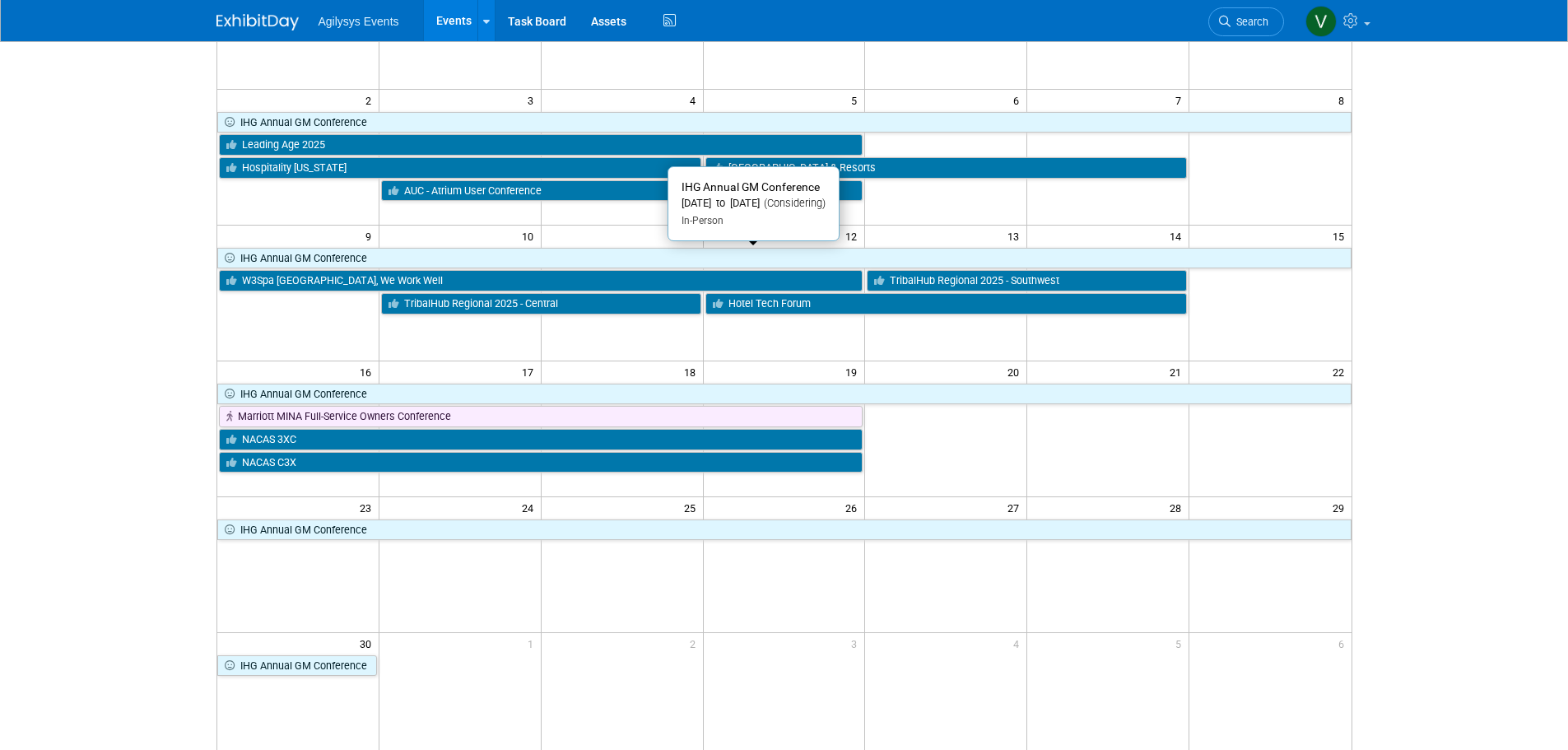
scroll to position [247, 0]
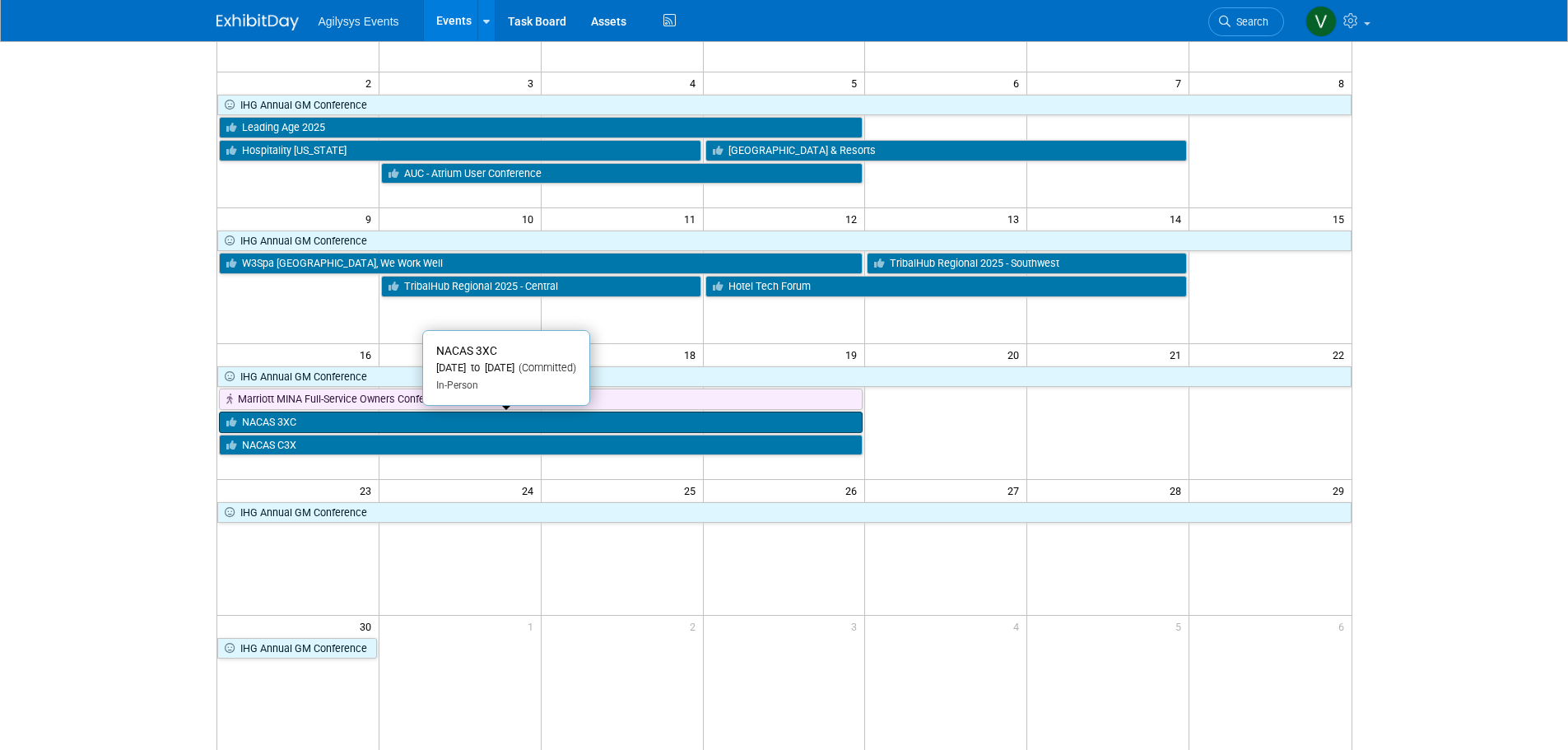
click at [315, 426] on link "NACAS 3XC" at bounding box center [542, 422] width 644 height 21
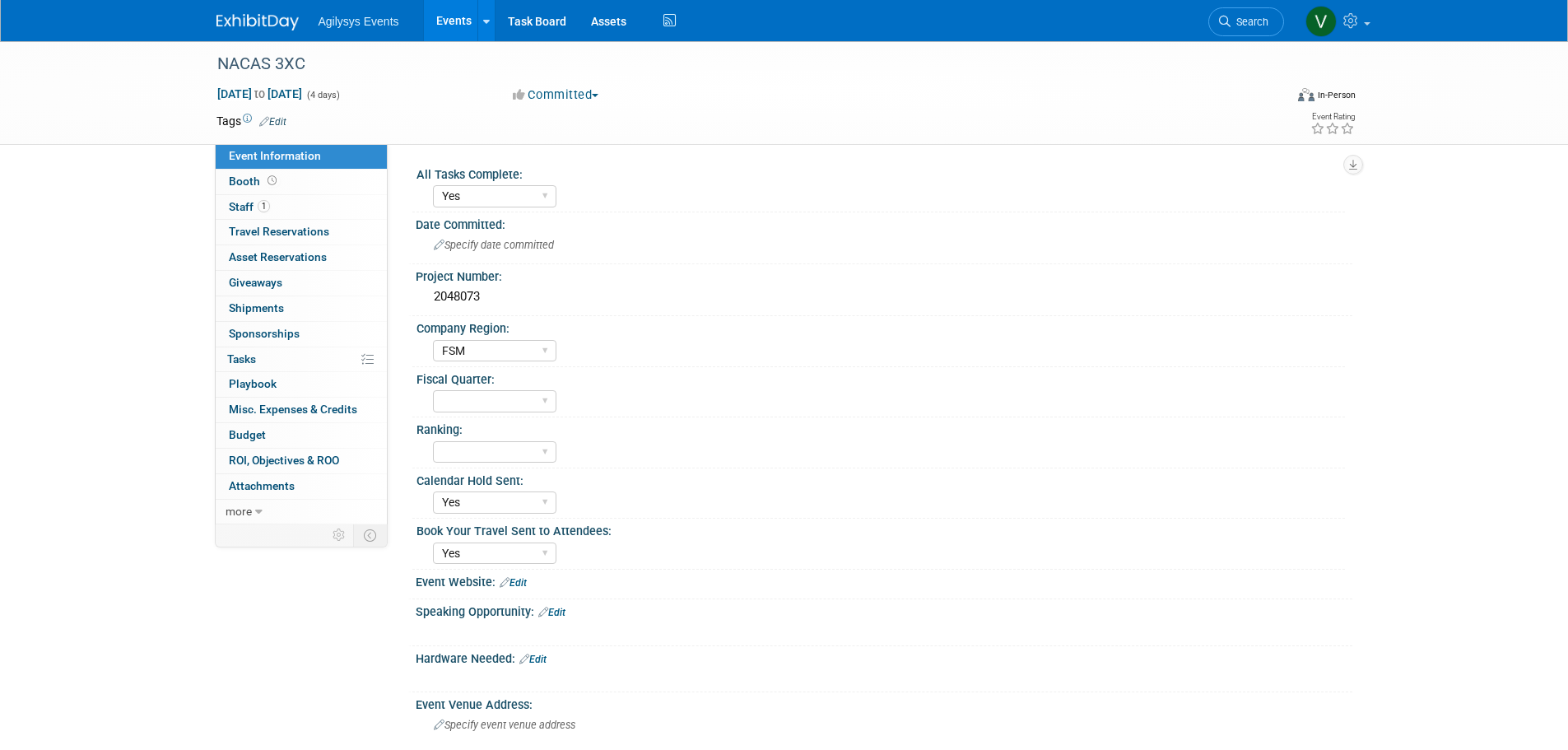
select select "Yes"
select select "FSM"
select select "Yes"
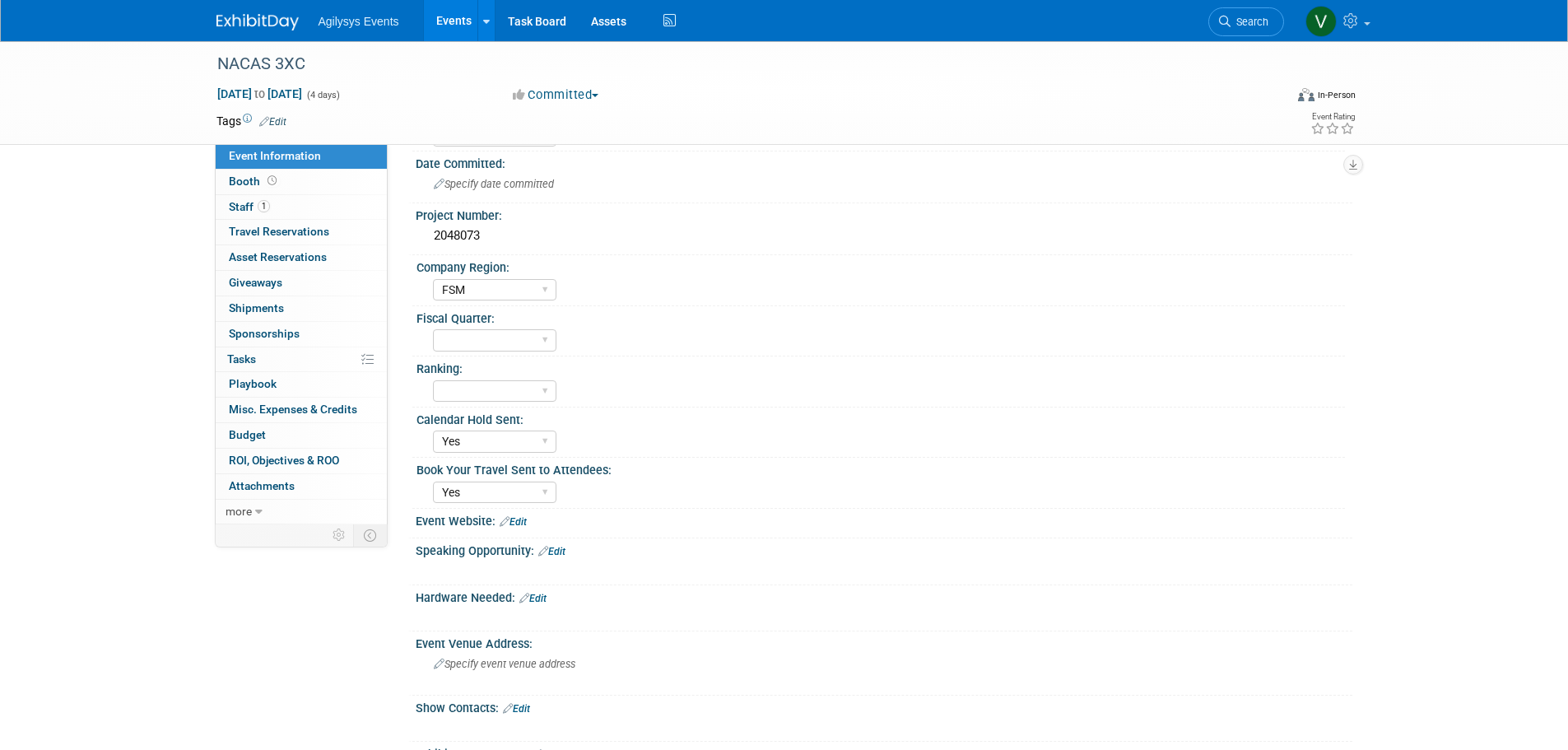
scroll to position [58, 0]
drag, startPoint x: 488, startPoint y: 242, endPoint x: 422, endPoint y: 235, distance: 66.4
click at [422, 235] on div "2048073" at bounding box center [884, 239] width 937 height 27
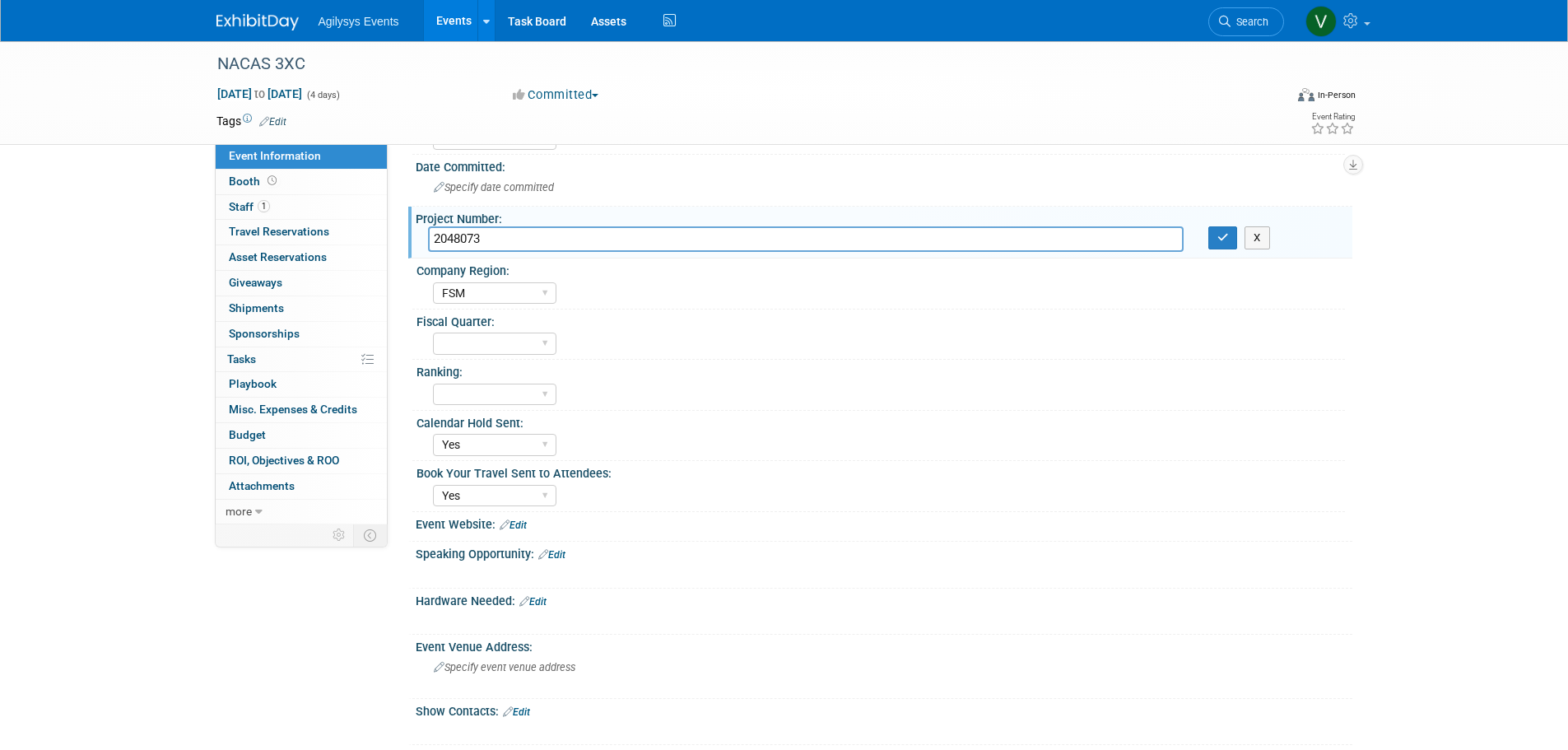
drag, startPoint x: 443, startPoint y: 231, endPoint x: 502, endPoint y: 230, distance: 59.0
click at [500, 228] on input "2048073" at bounding box center [806, 239] width 756 height 26
drag, startPoint x: 507, startPoint y: 236, endPoint x: 422, endPoint y: 240, distance: 85.1
click at [420, 240] on div "2048073" at bounding box center [806, 239] width 780 height 26
click at [255, 509] on icon at bounding box center [258, 513] width 7 height 12
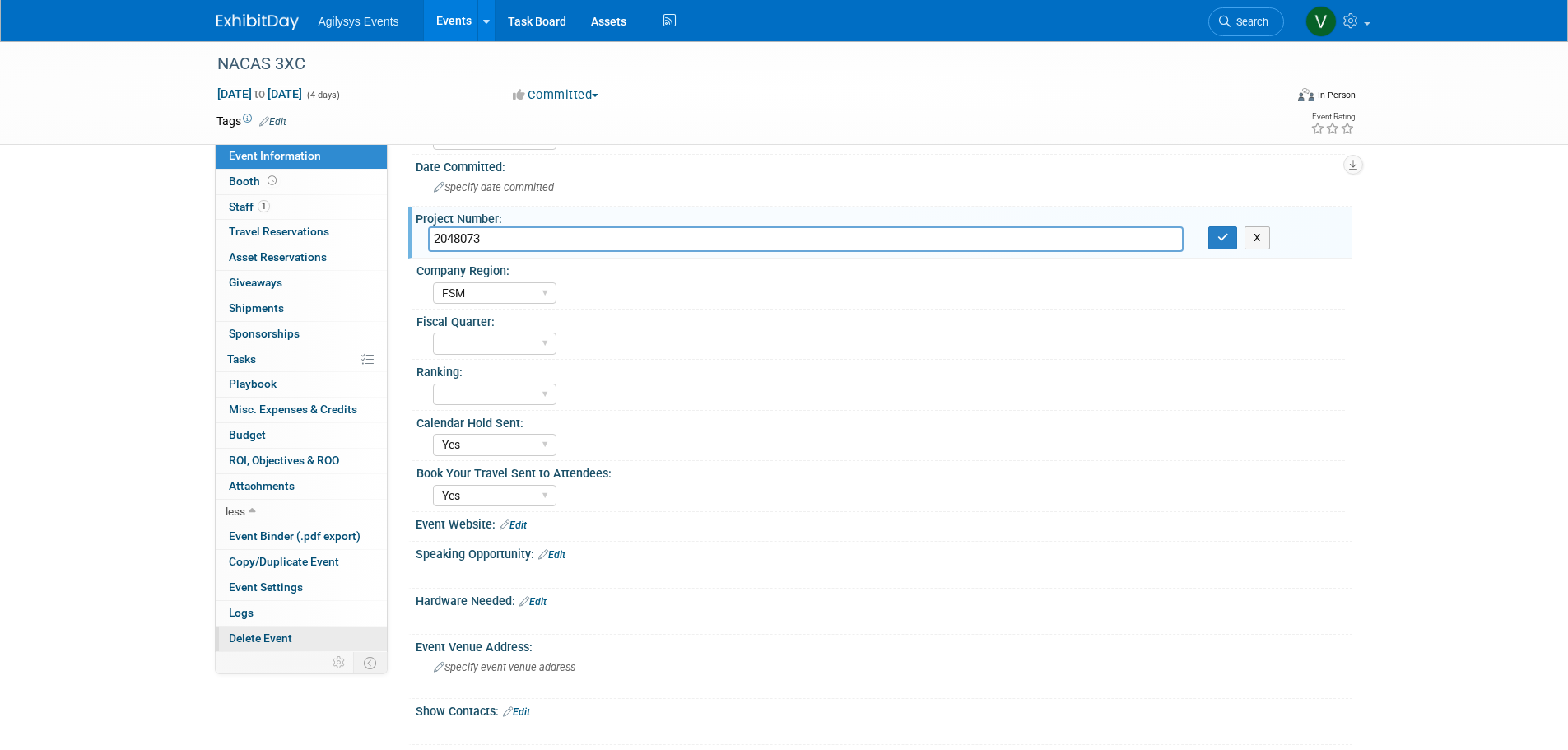
click at [269, 638] on span "Delete Event" at bounding box center [260, 637] width 64 height 13
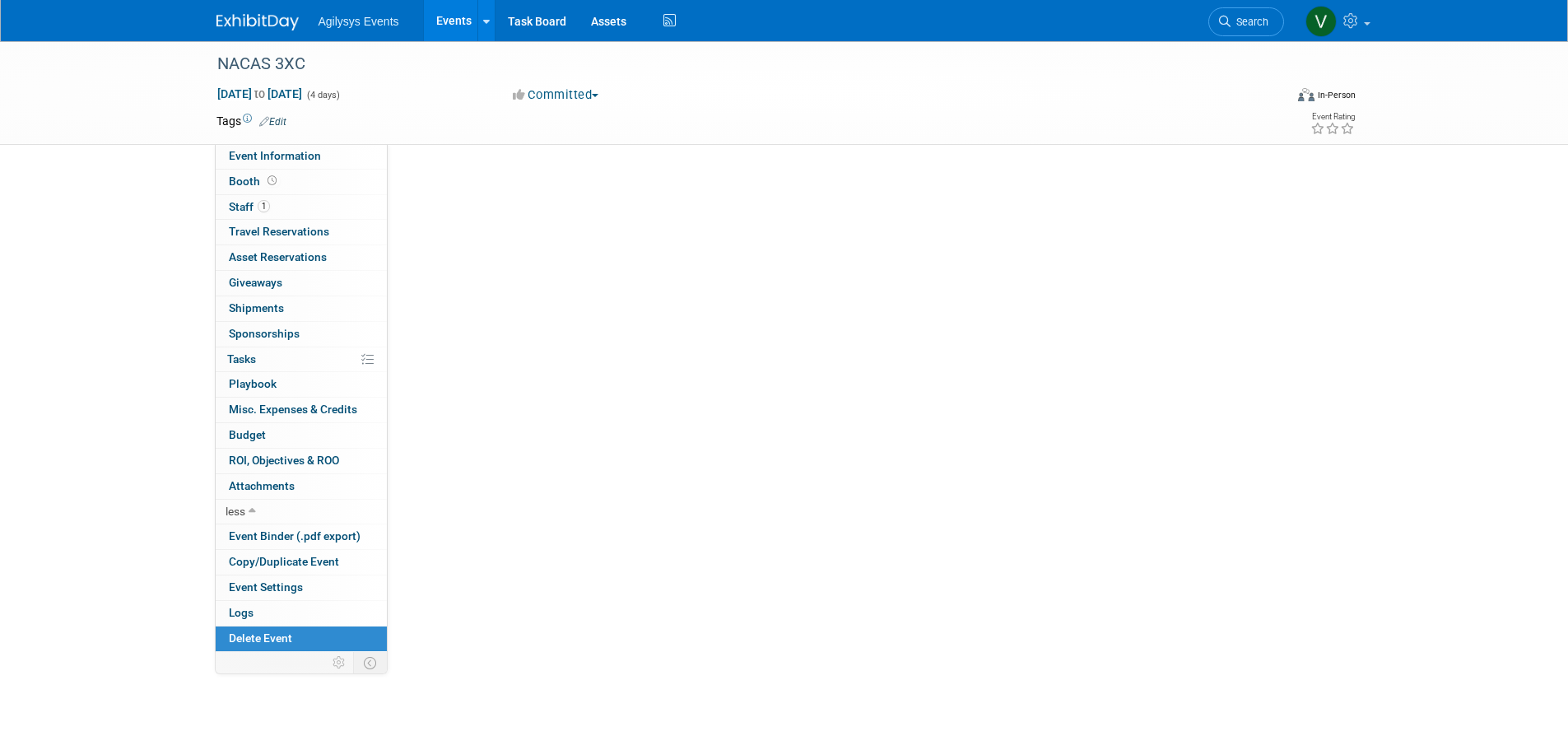
scroll to position [0, 0]
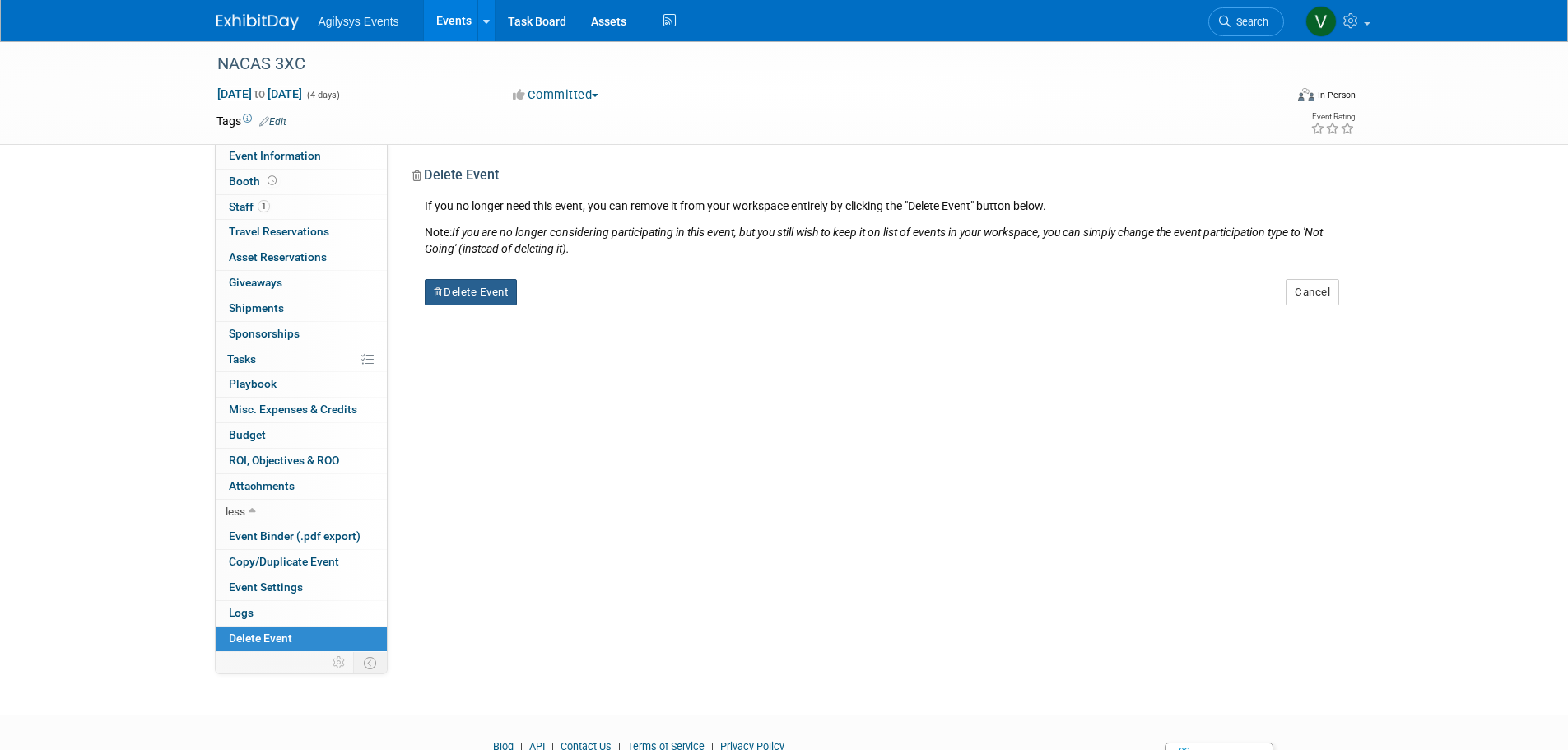
click at [468, 286] on button "Delete Event" at bounding box center [471, 292] width 93 height 26
click at [585, 310] on link "Yes" at bounding box center [575, 305] width 48 height 26
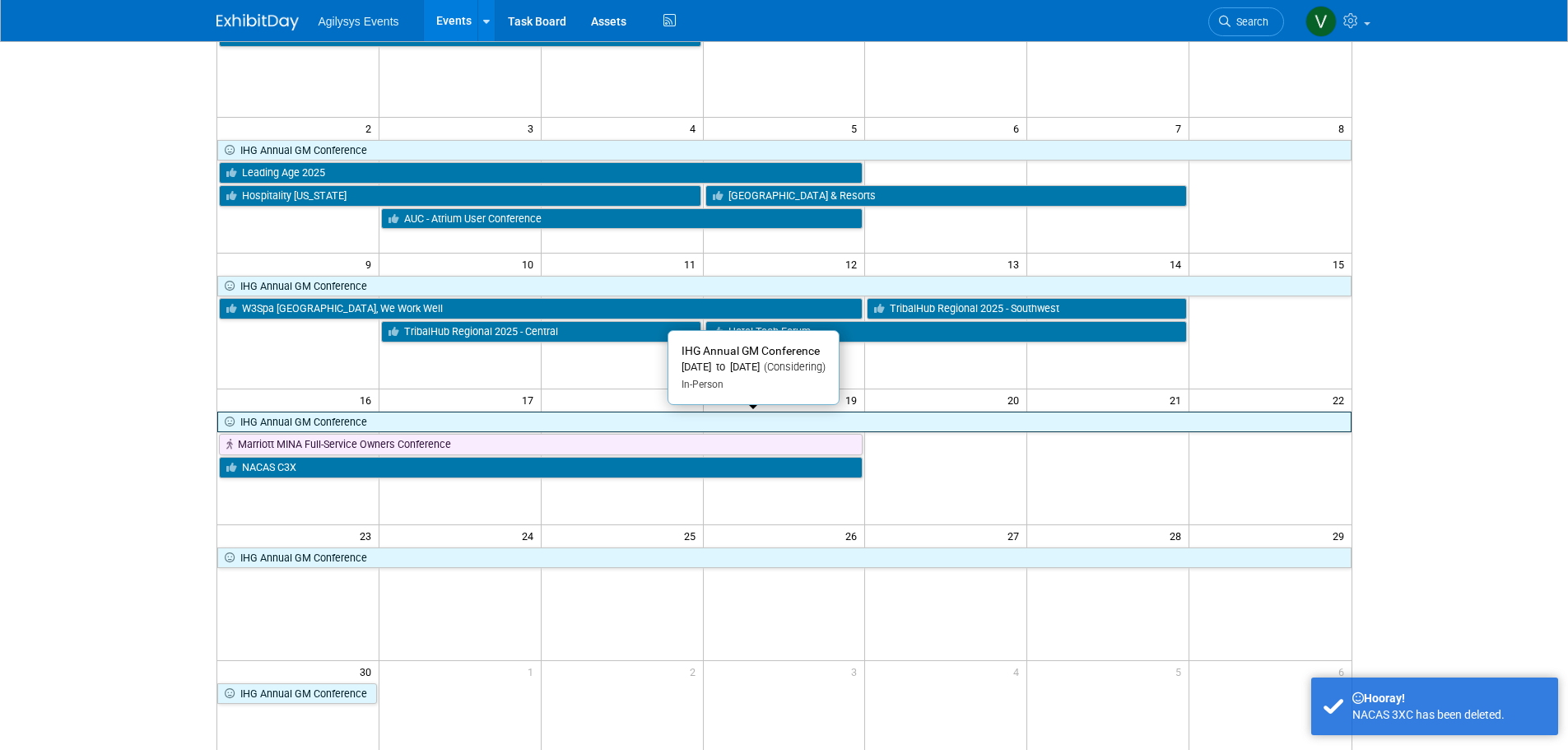
scroll to position [247, 0]
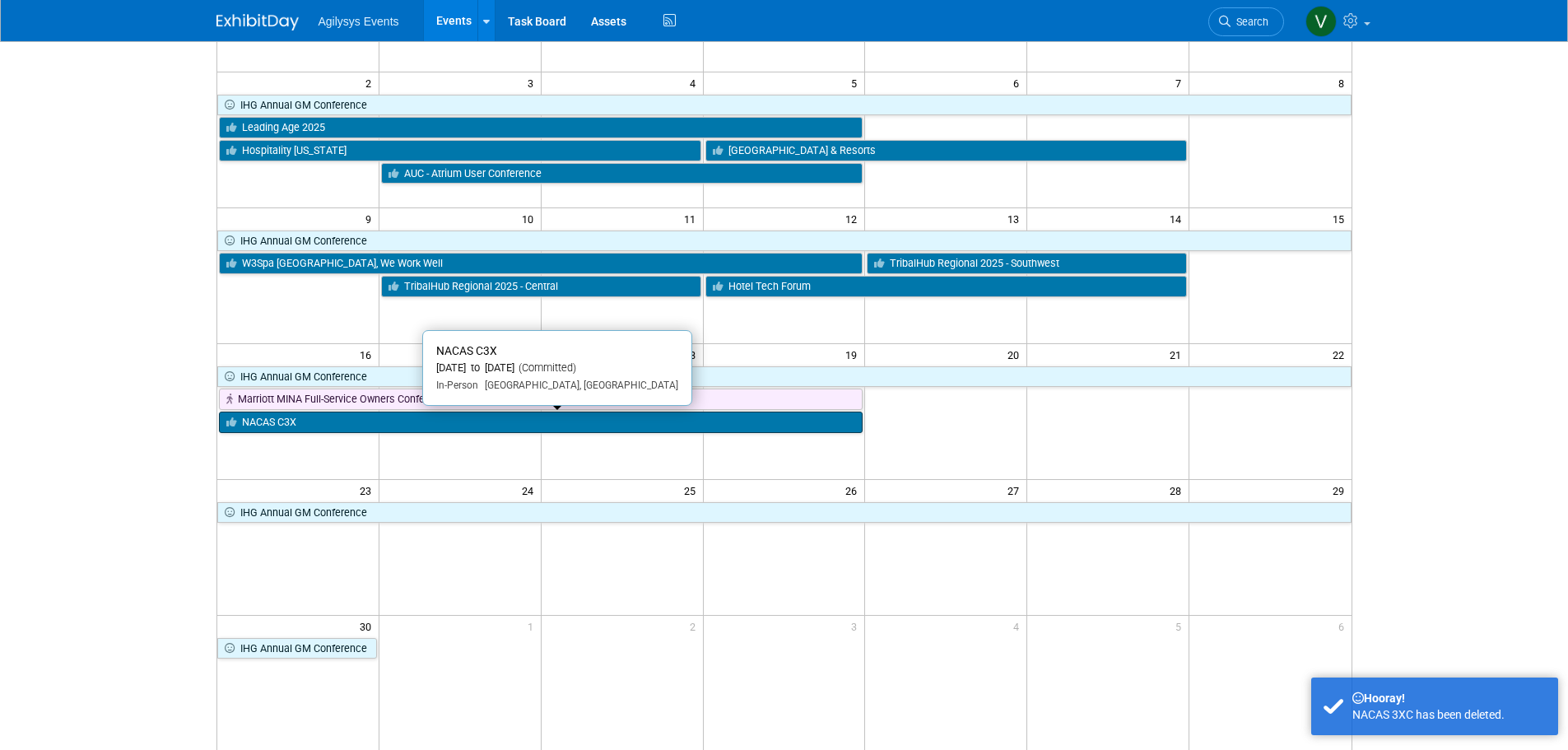
click at [352, 430] on link "NACAS C3X" at bounding box center [542, 422] width 644 height 21
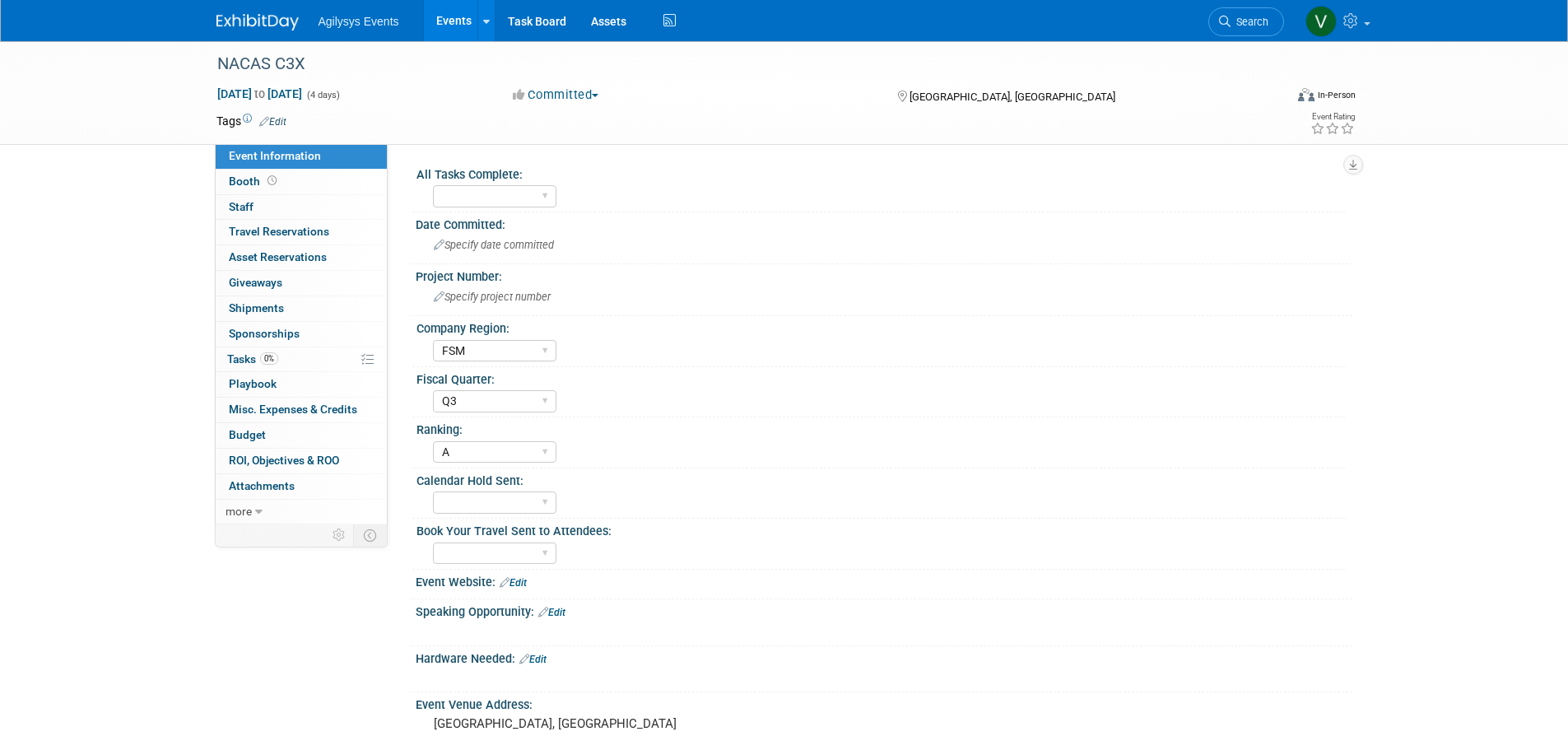
select select "FSM"
select select "Q3"
select select "A"
click at [476, 293] on span "Specify project number" at bounding box center [492, 296] width 117 height 12
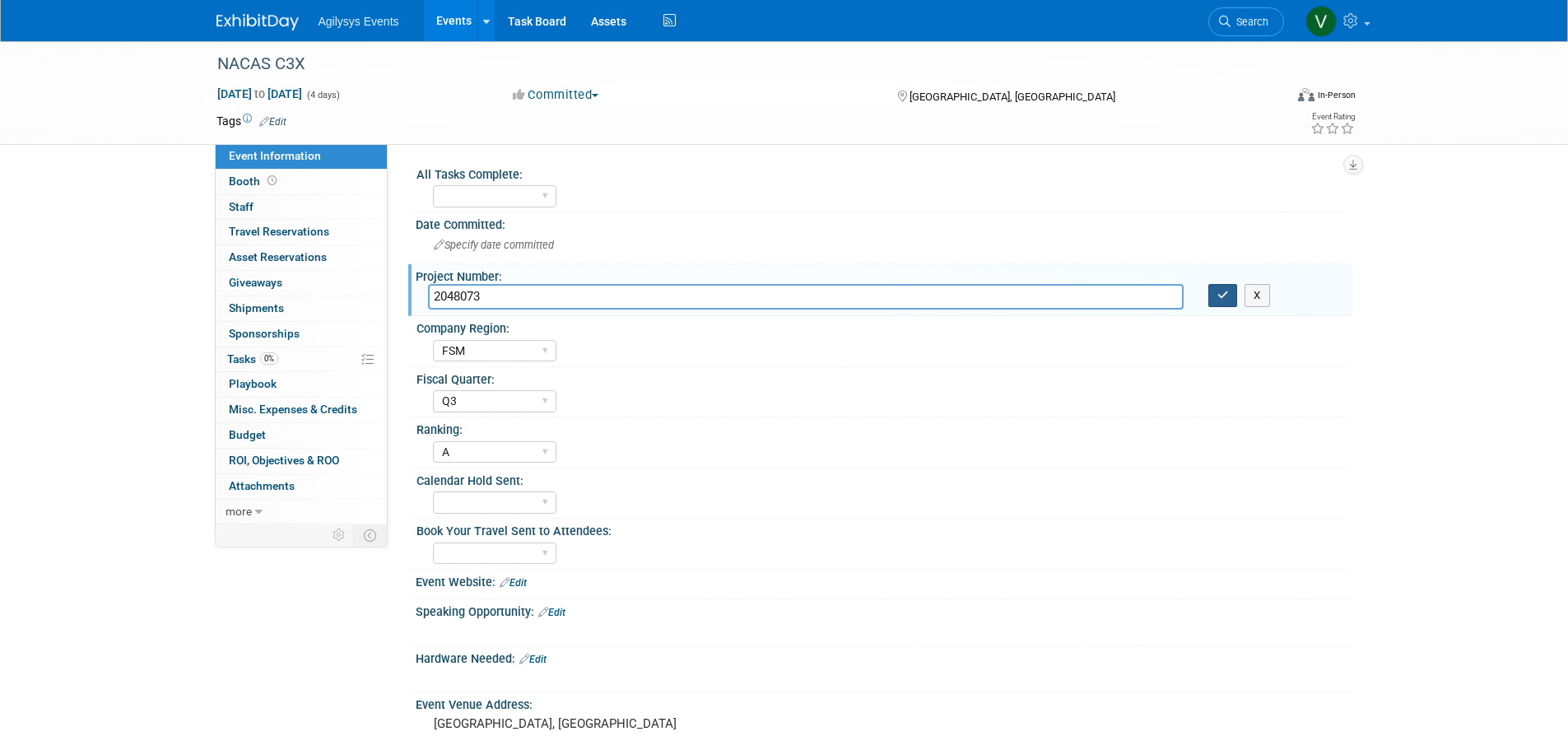
type input "2048073"
click at [1209, 293] on button "button" at bounding box center [1223, 295] width 30 height 23
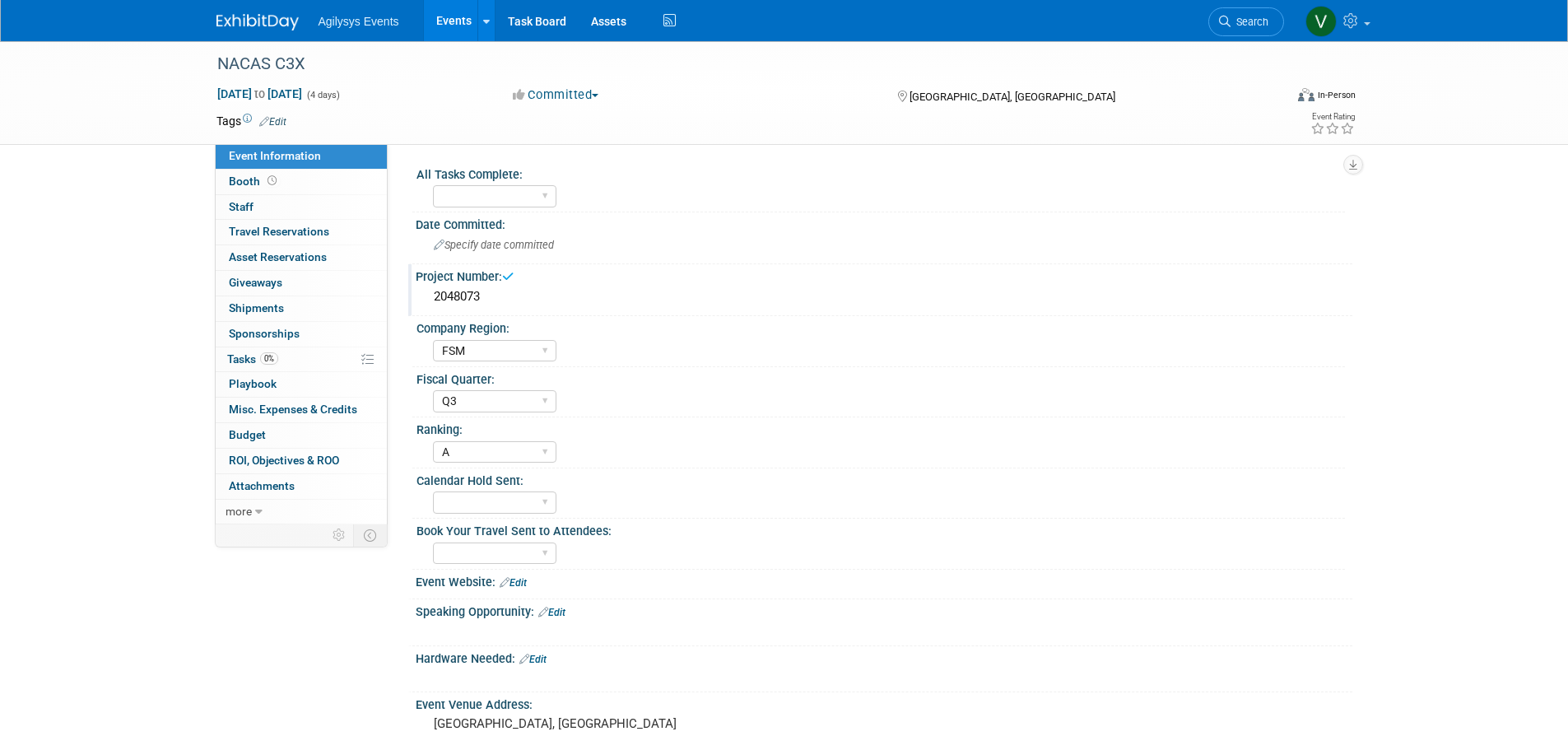
click at [81, 288] on div "NACAS C3X Nov 16, 2025 to Nov 19, 2025 (4 days) Nov 16, 2025 to Nov 19, 2025 Co…" at bounding box center [784, 516] width 1568 height 950
click at [322, 189] on link "Booth" at bounding box center [301, 182] width 172 height 25
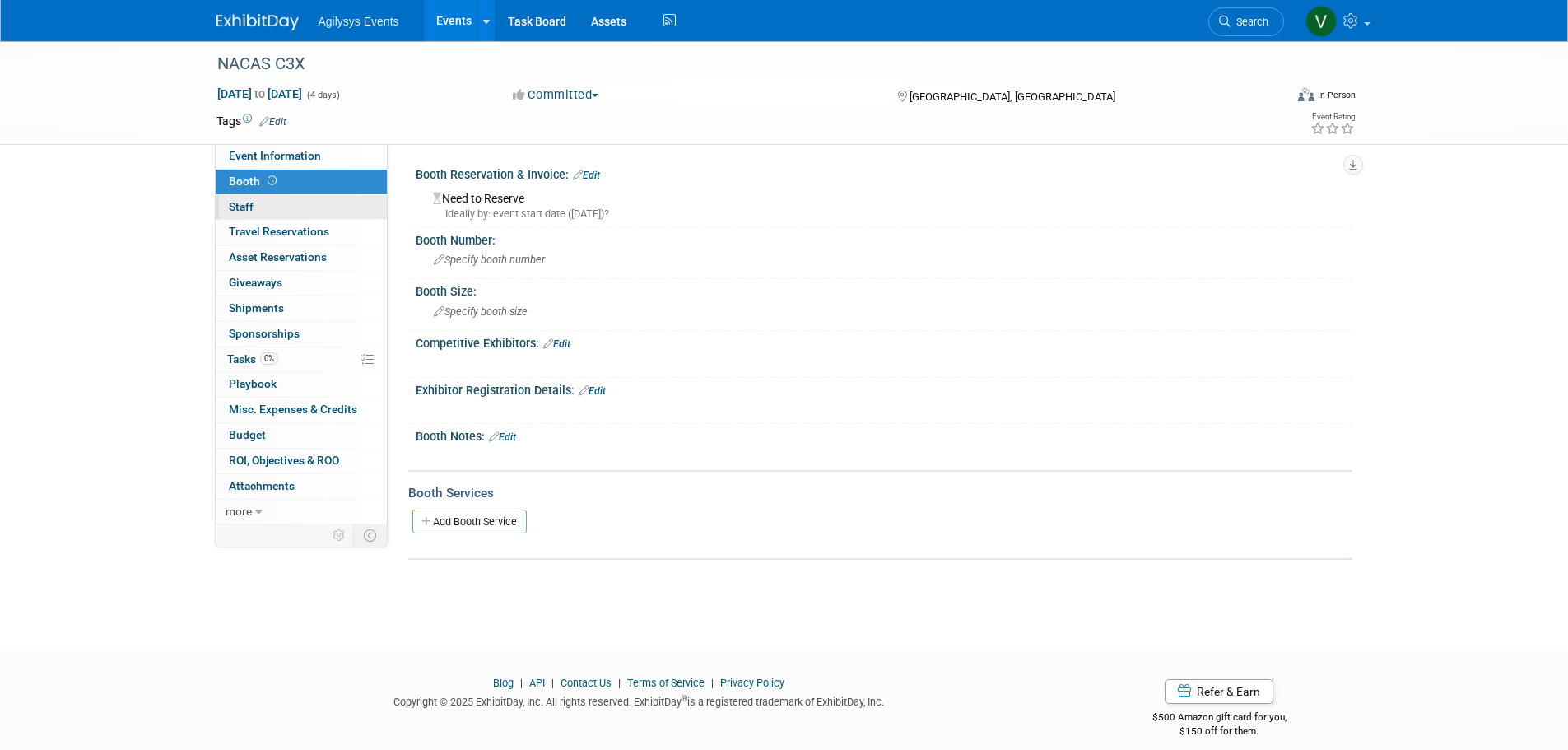
click at [305, 204] on link "0 Staff 0" at bounding box center [301, 207] width 172 height 25
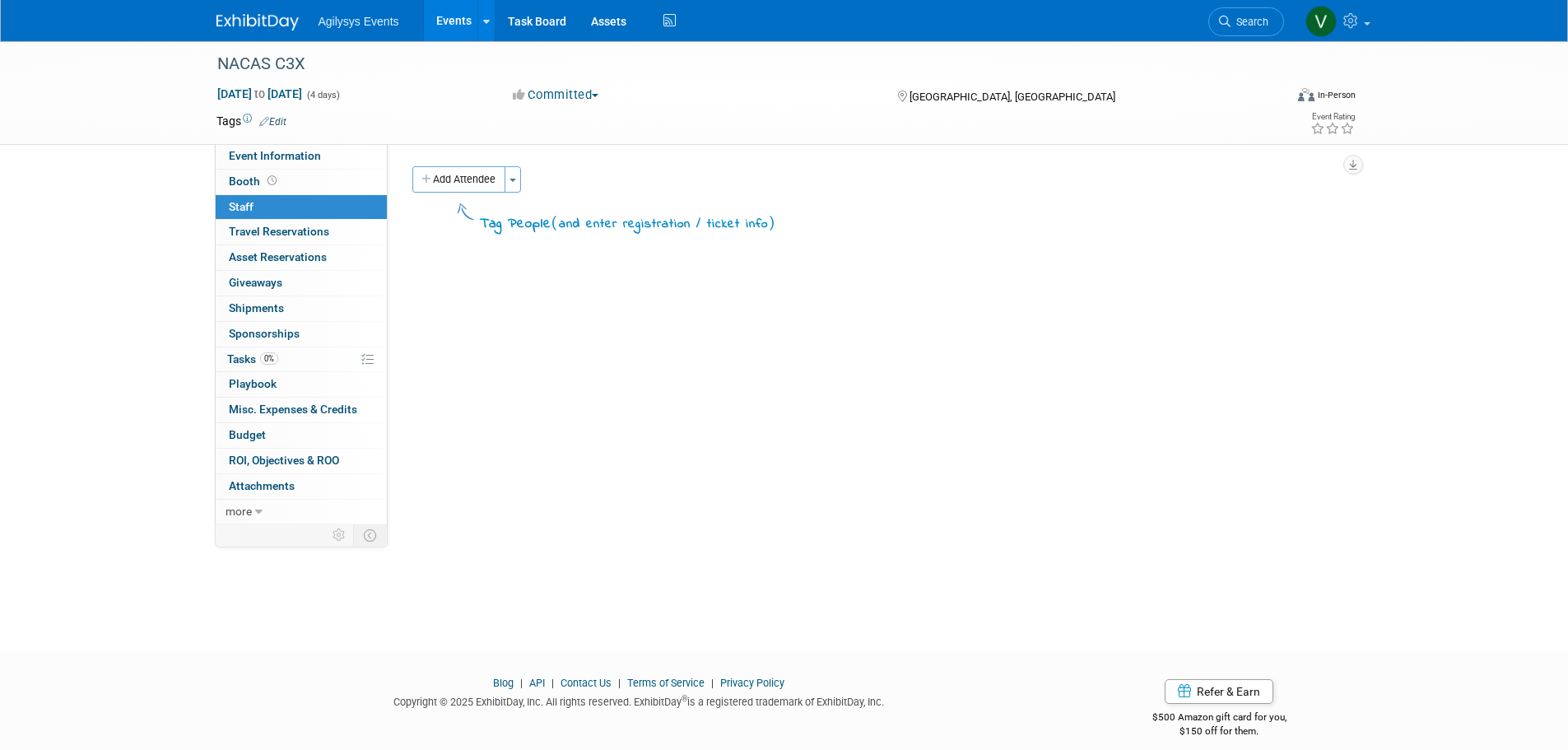
click at [283, 24] on img at bounding box center [257, 22] width 83 height 17
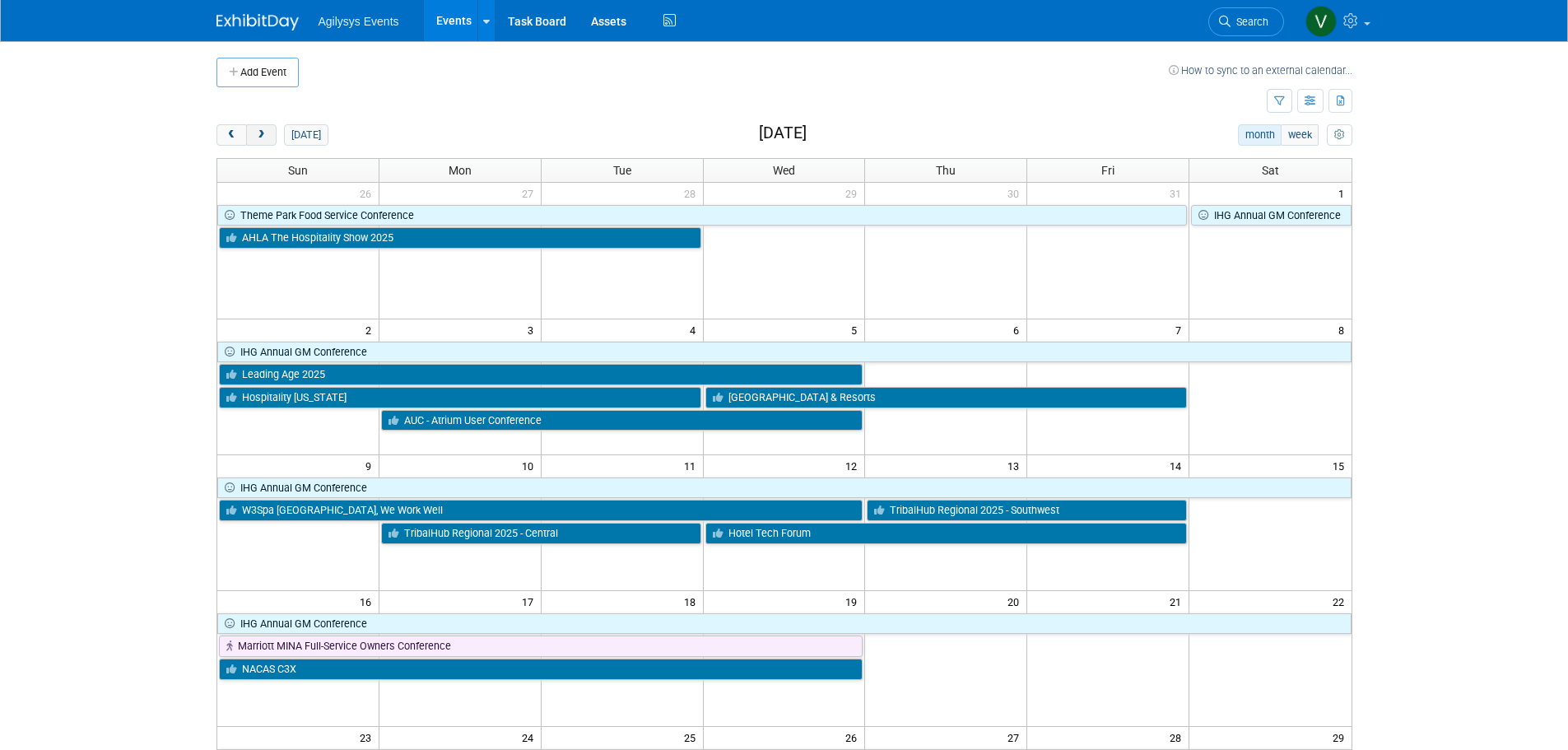
click at [265, 137] on span "next" at bounding box center [261, 135] width 12 height 11
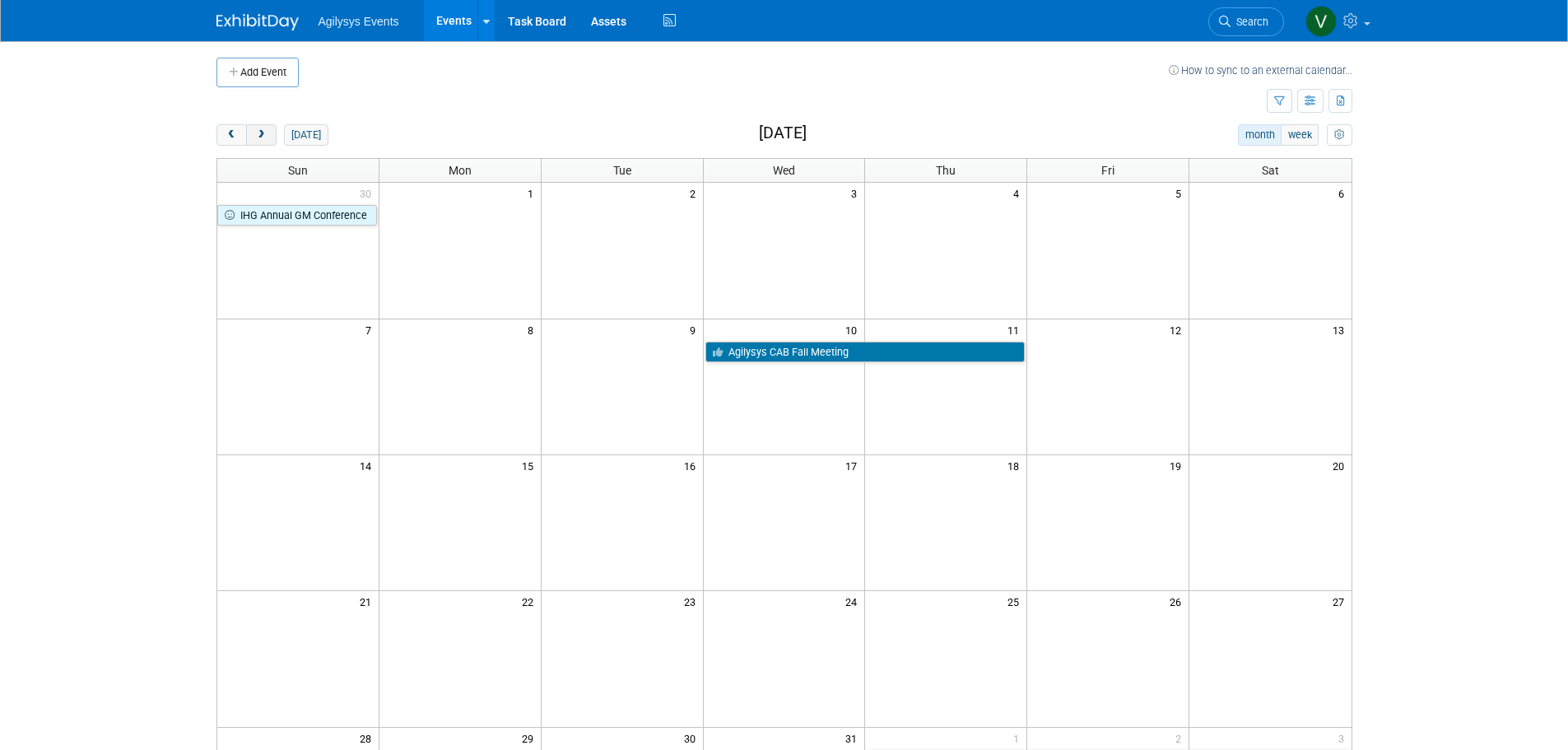
click at [266, 134] on span "next" at bounding box center [261, 135] width 12 height 11
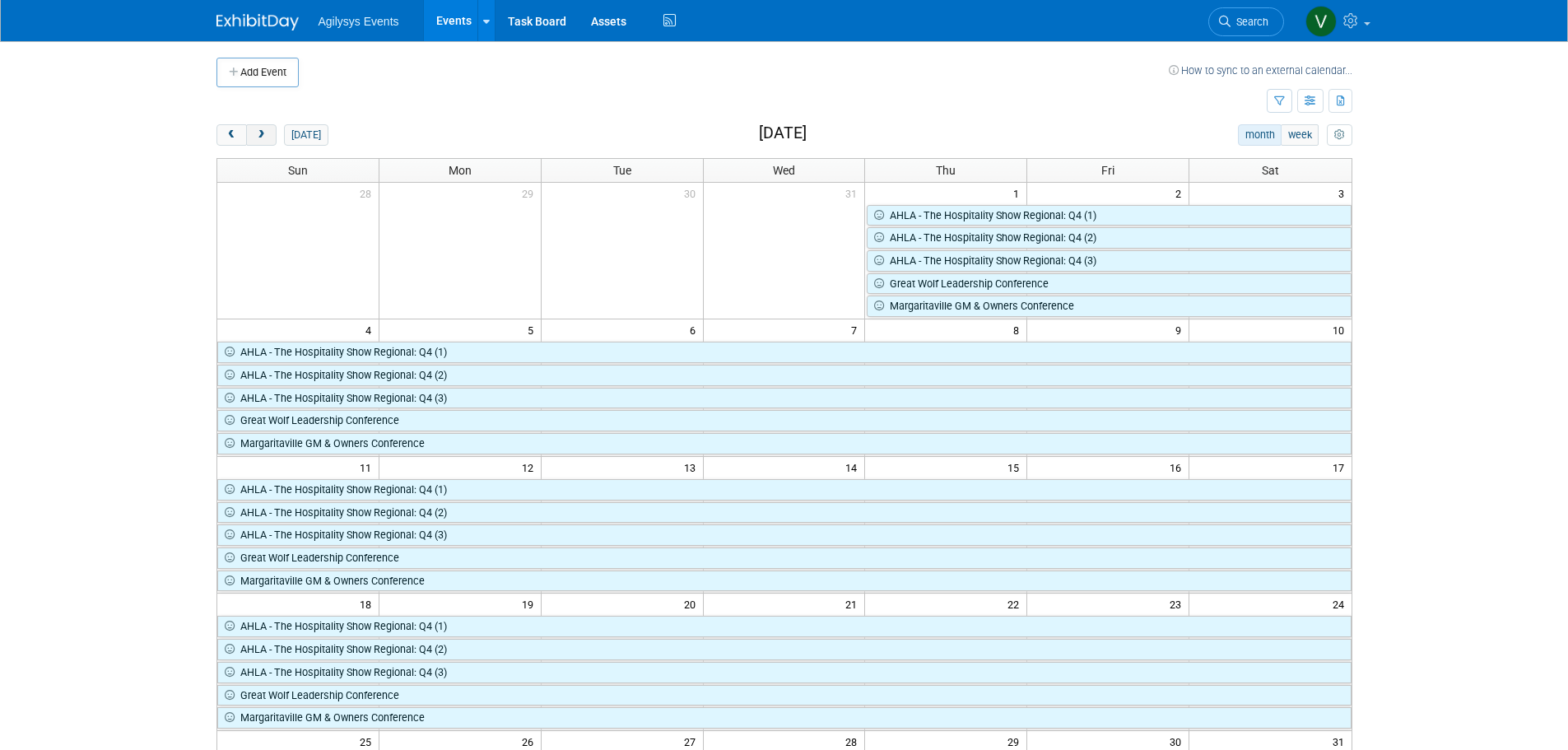
click at [269, 127] on button "next" at bounding box center [261, 135] width 31 height 21
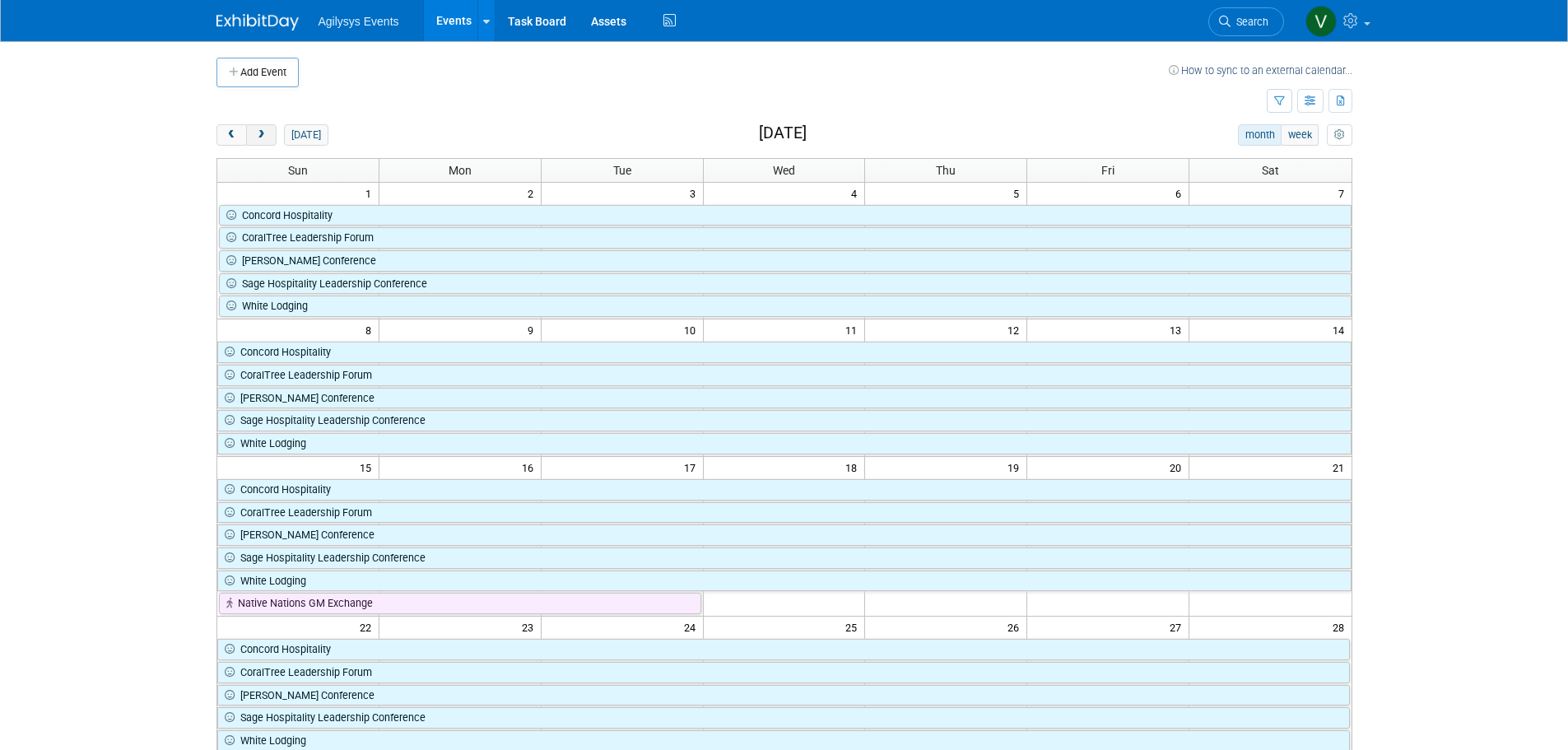
click at [259, 134] on span "next" at bounding box center [261, 135] width 12 height 11
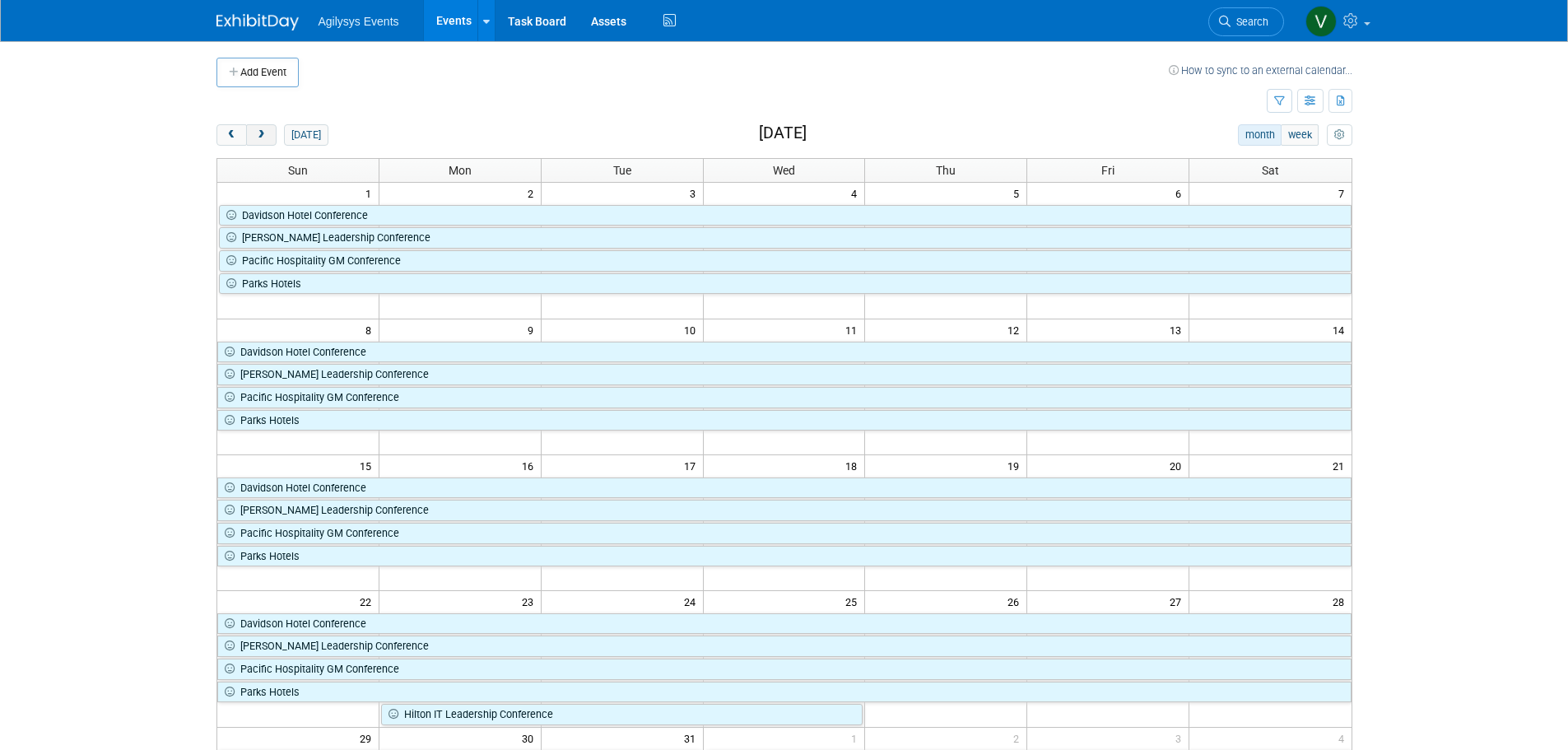
click at [259, 134] on span "next" at bounding box center [261, 135] width 12 height 11
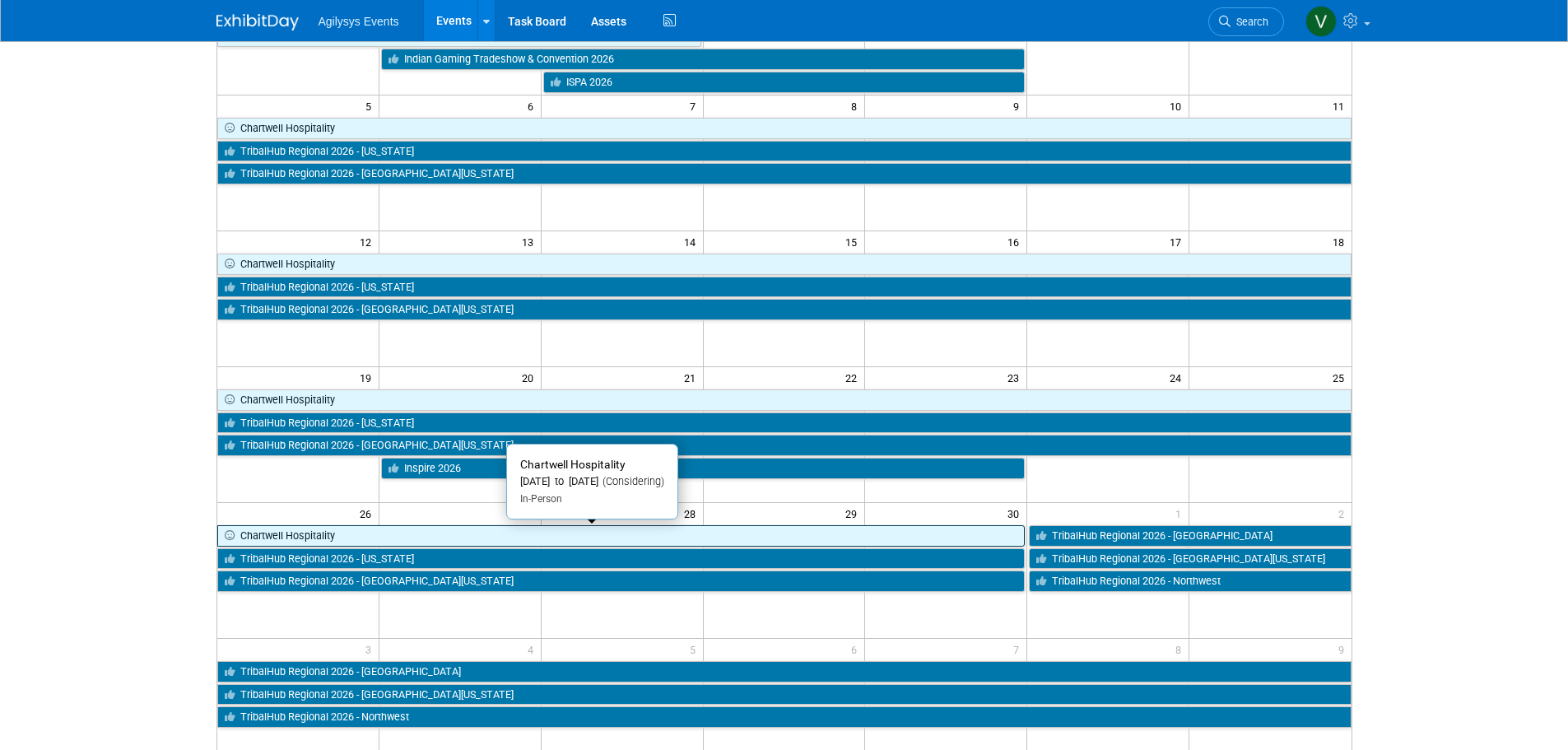
scroll to position [165, 0]
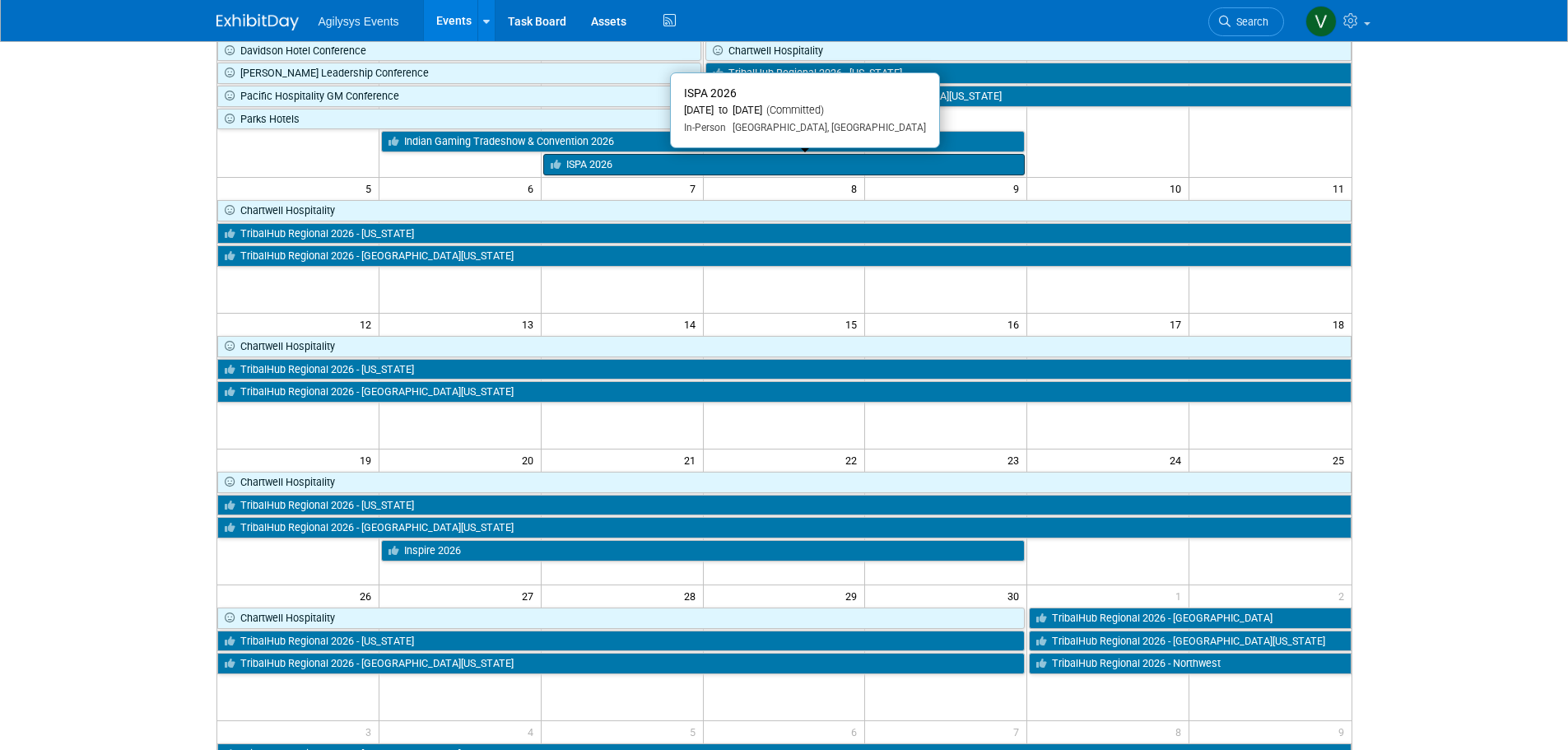
click at [660, 170] on link "ISPA 2026" at bounding box center [785, 164] width 483 height 21
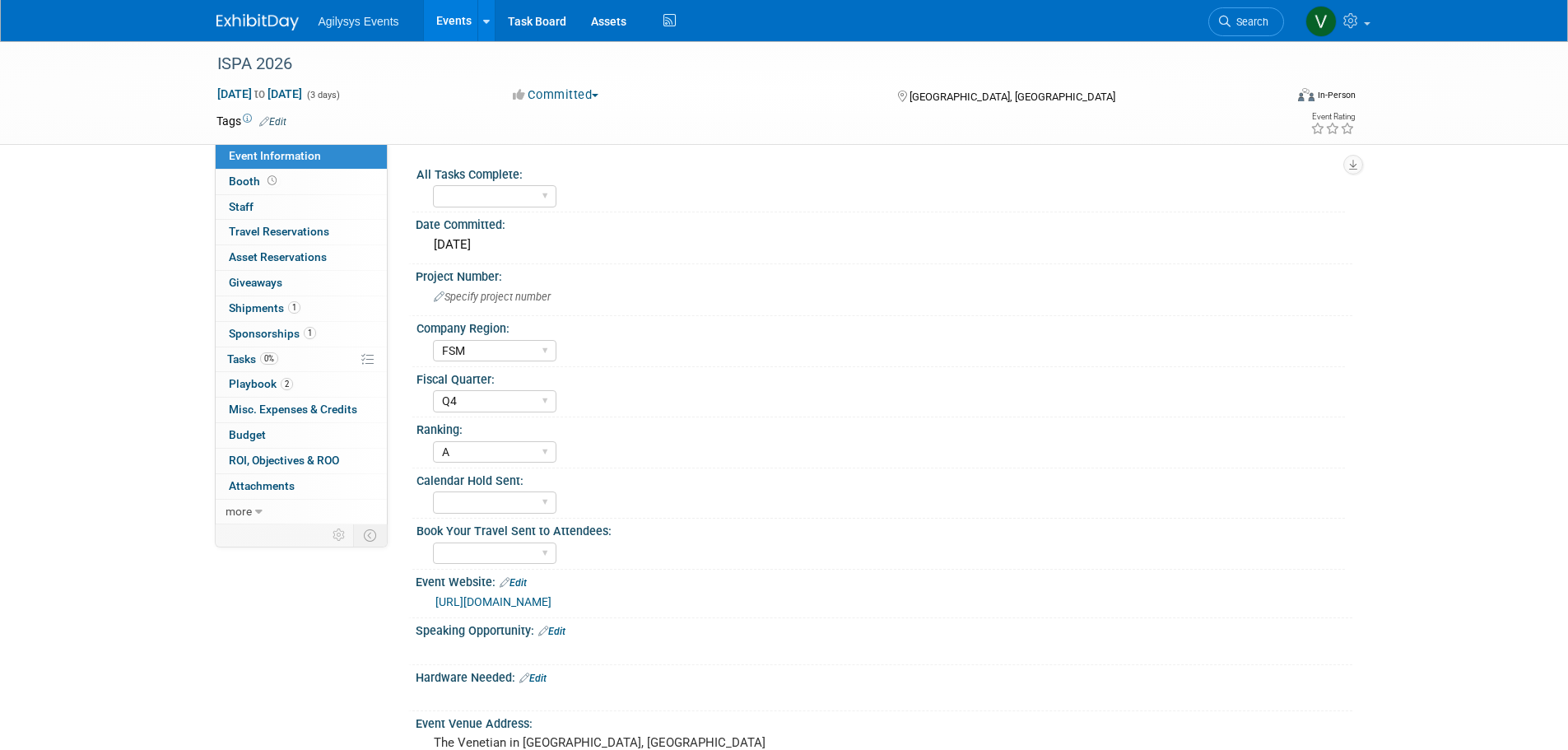
select select "FSM"
select select "Q4"
select select "A"
drag, startPoint x: 305, startPoint y: 63, endPoint x: 209, endPoint y: 59, distance: 96.1
click at [209, 59] on div "ISPA 2026" at bounding box center [738, 63] width 1067 height 45
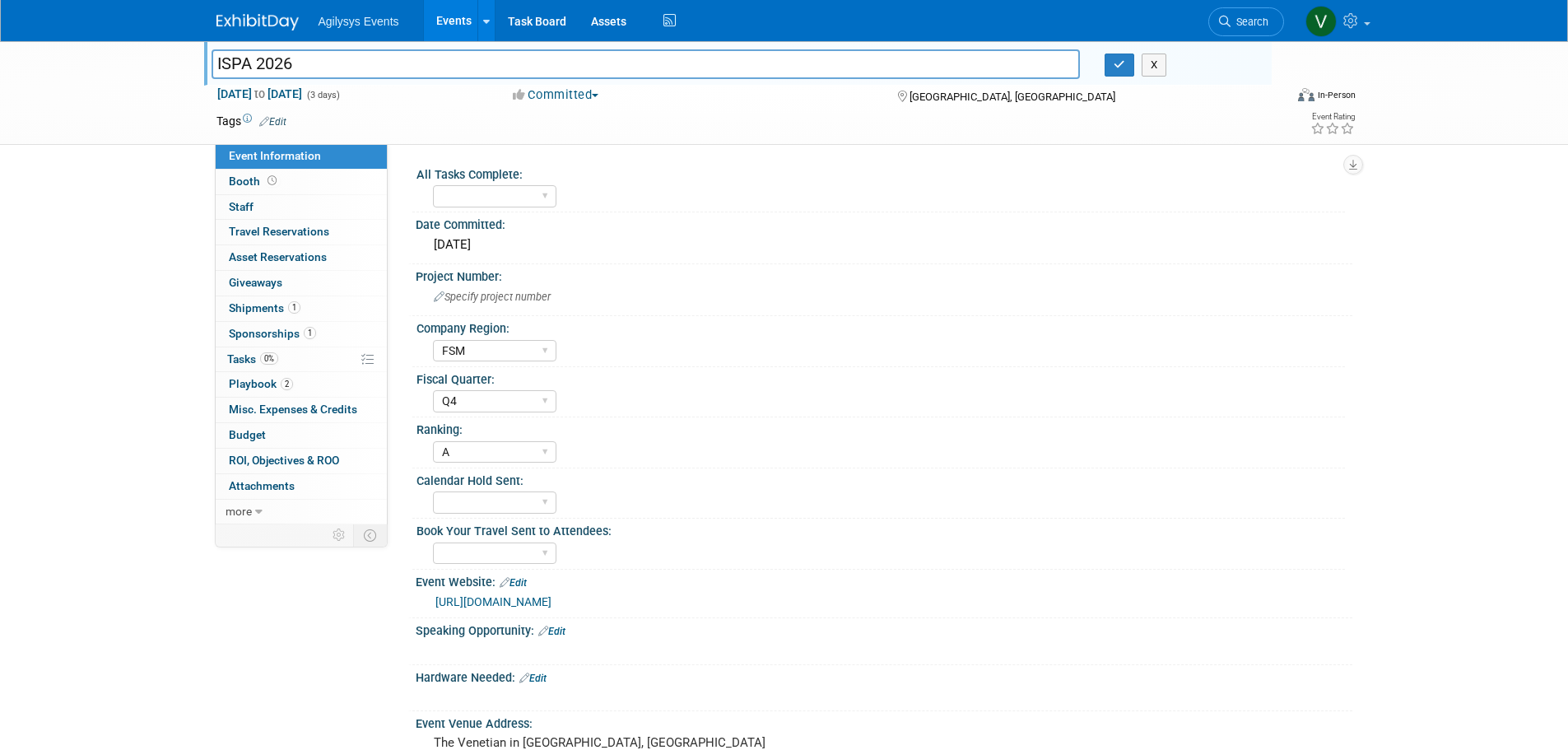
drag, startPoint x: 233, startPoint y: 59, endPoint x: 324, endPoint y: 56, distance: 91.0
click at [324, 56] on input "ISPA 2026" at bounding box center [645, 64] width 869 height 29
drag, startPoint x: 328, startPoint y: 57, endPoint x: 214, endPoint y: 64, distance: 114.2
click at [214, 64] on input "ISPA 2026" at bounding box center [645, 64] width 869 height 29
click at [467, 290] on span "Specify project number" at bounding box center [492, 296] width 117 height 12
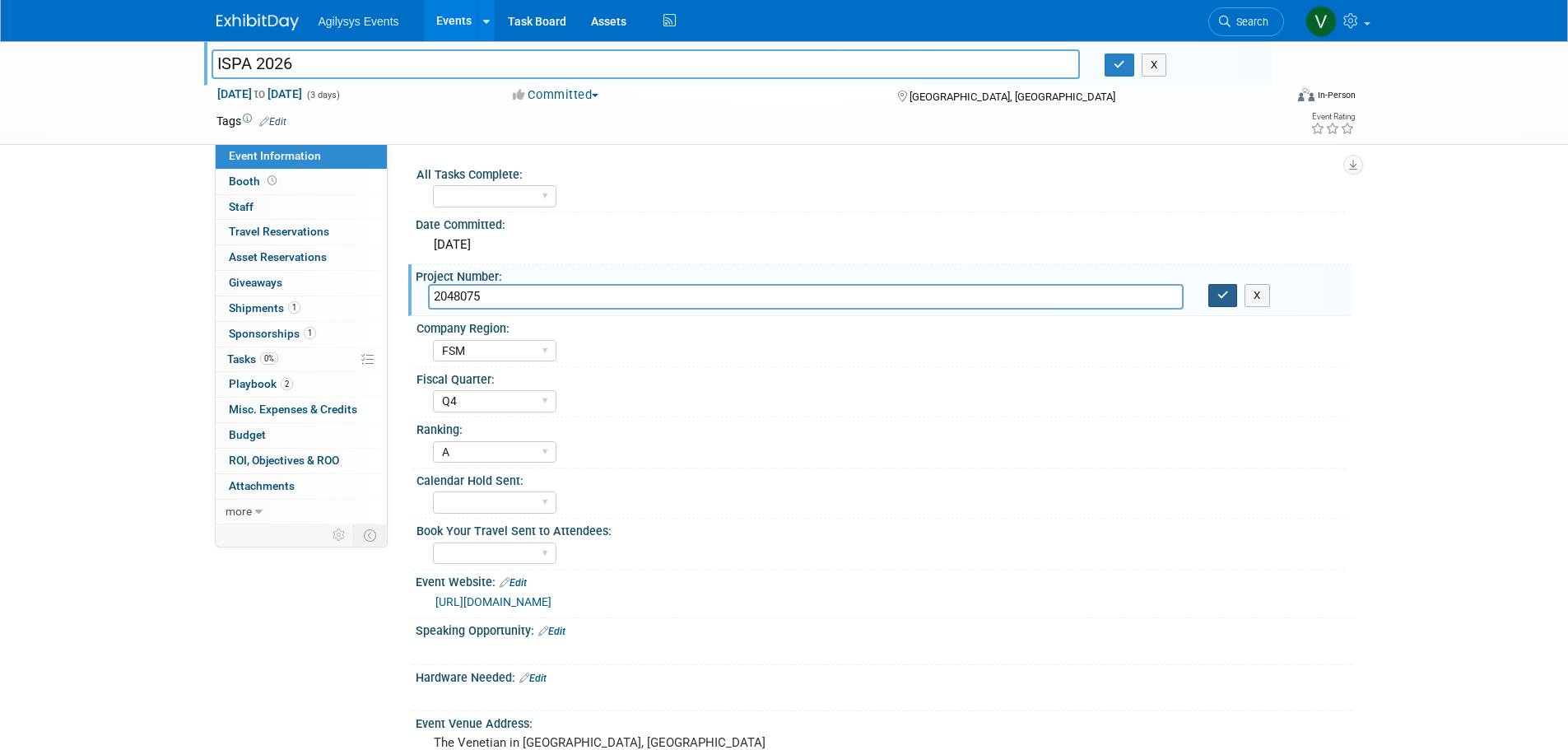
type input "2048075"
click at [1223, 295] on icon "button" at bounding box center [1224, 294] width 12 height 11
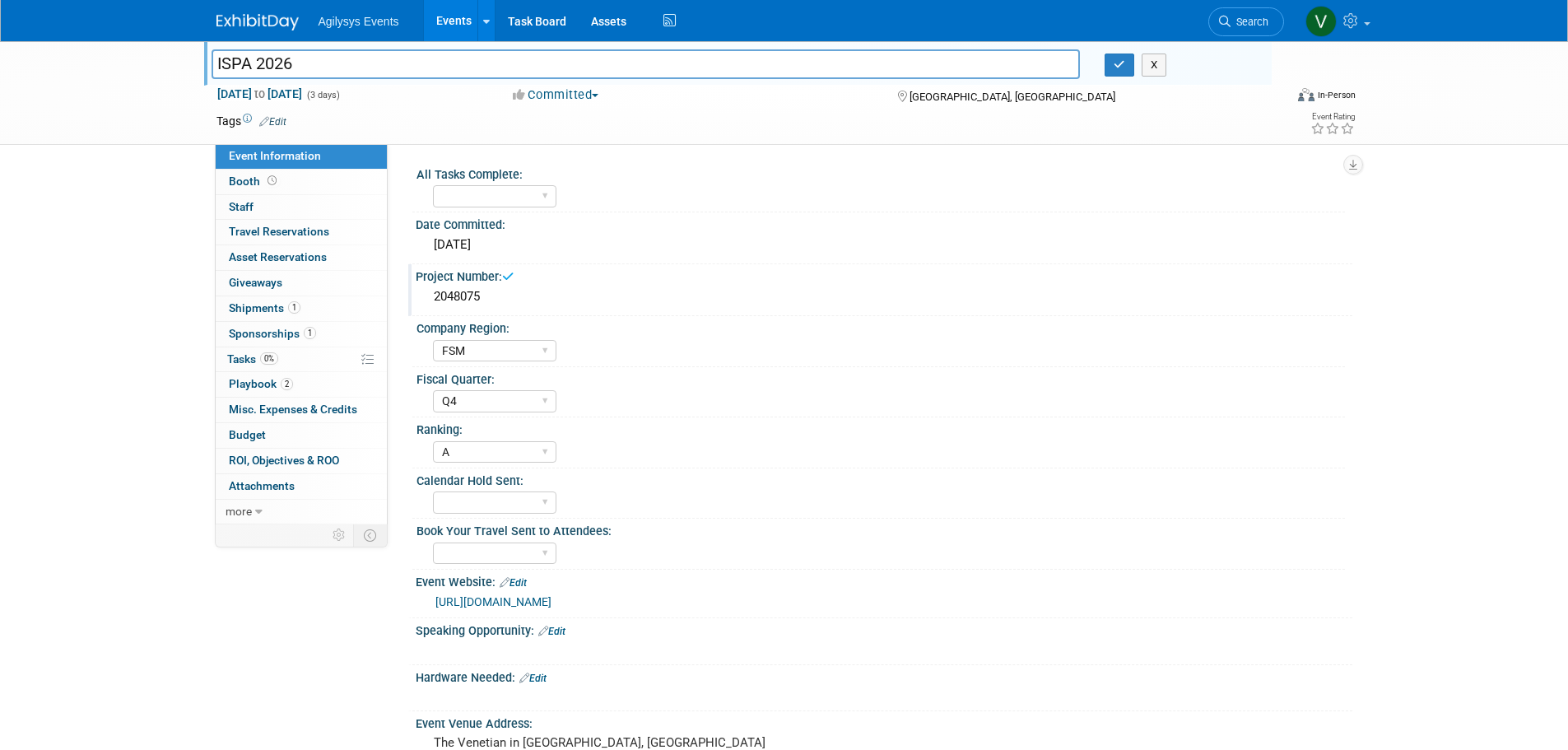
click at [71, 572] on div "ISPA 2026 ISPA 2026 X [DATE] to [DATE] (3 days) [DATE] to [DATE] Committed Comm…" at bounding box center [784, 666] width 1568 height 1251
click at [261, 361] on span "0%" at bounding box center [269, 358] width 18 height 12
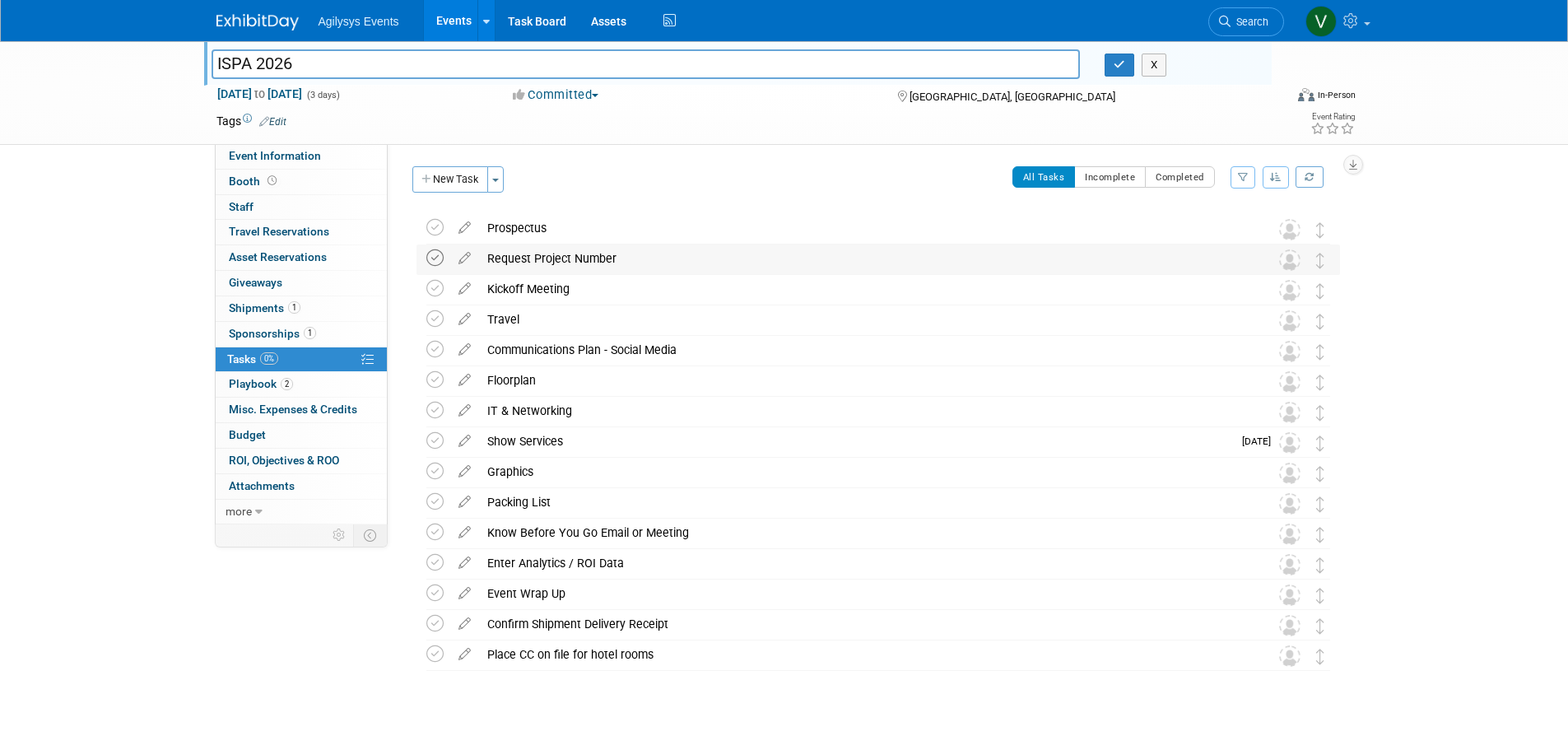
click at [437, 261] on icon at bounding box center [434, 257] width 17 height 17
click at [78, 561] on div "ISPA 2026 ISPA 2026 X [DATE] to [DATE] (3 days) [DATE] to [DATE] Committed Comm…" at bounding box center [784, 406] width 1568 height 730
click at [235, 18] on img at bounding box center [257, 22] width 83 height 17
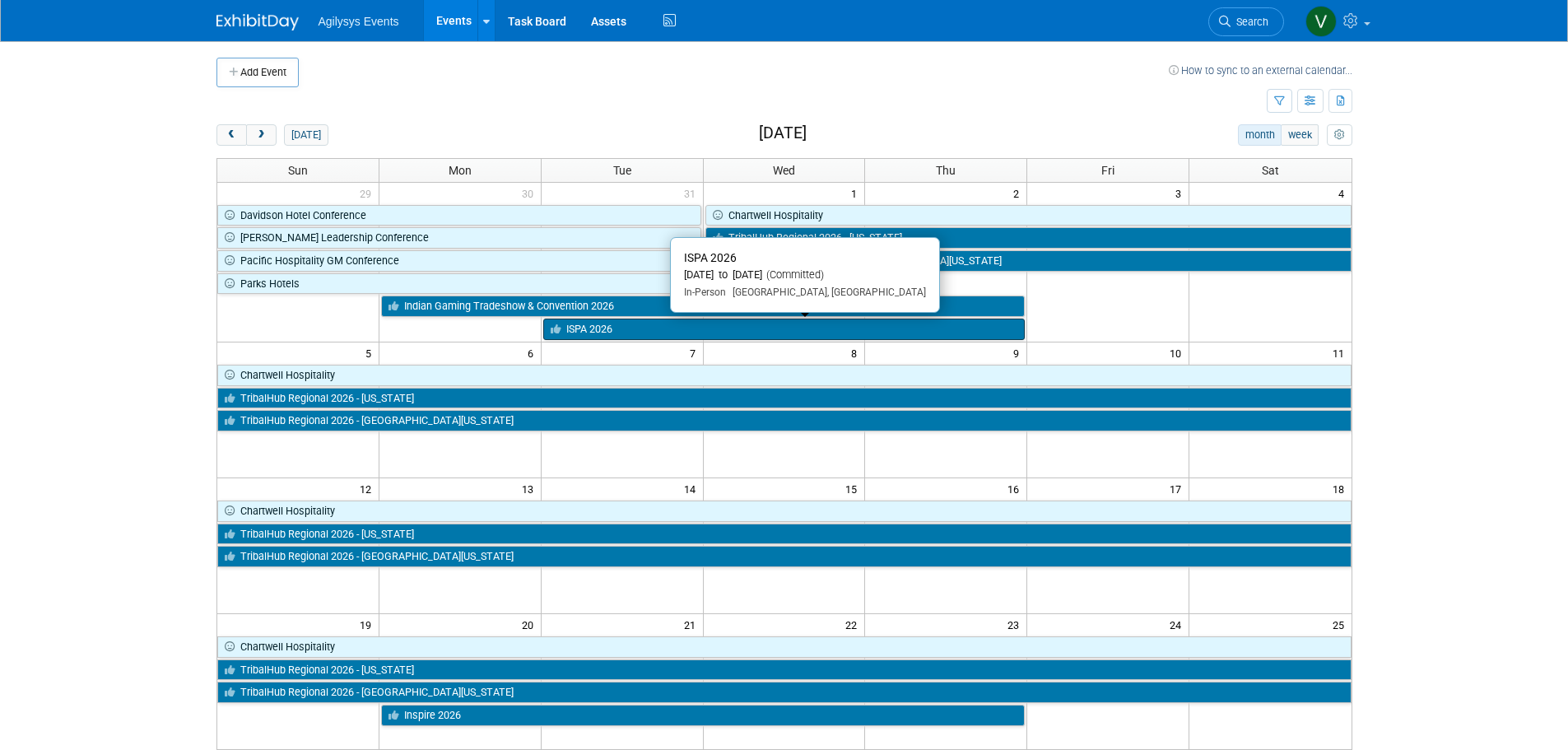
click at [588, 337] on link "ISPA 2026" at bounding box center [785, 328] width 483 height 21
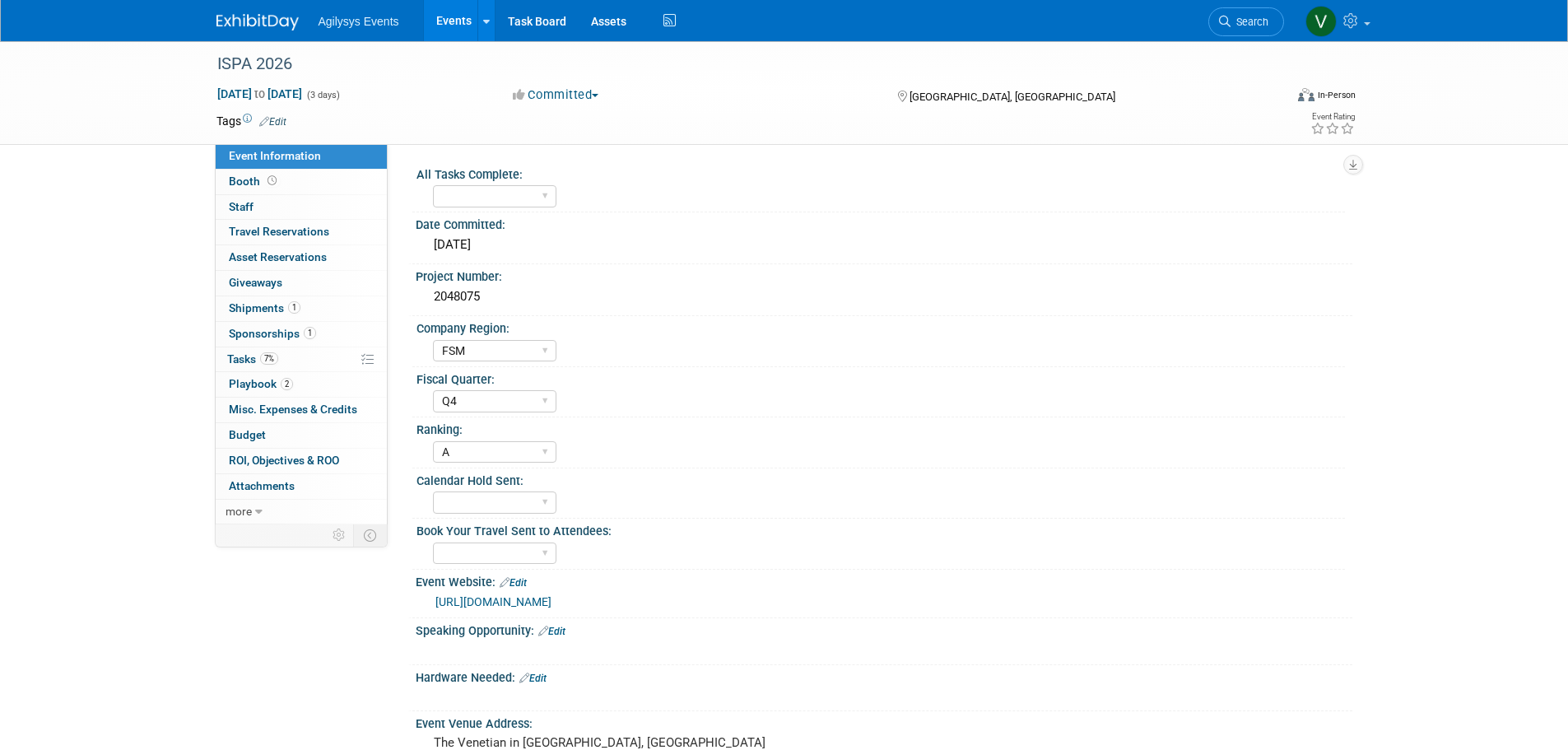
select select "FSM"
select select "Q4"
select select "A"
click at [266, 21] on img at bounding box center [257, 22] width 83 height 17
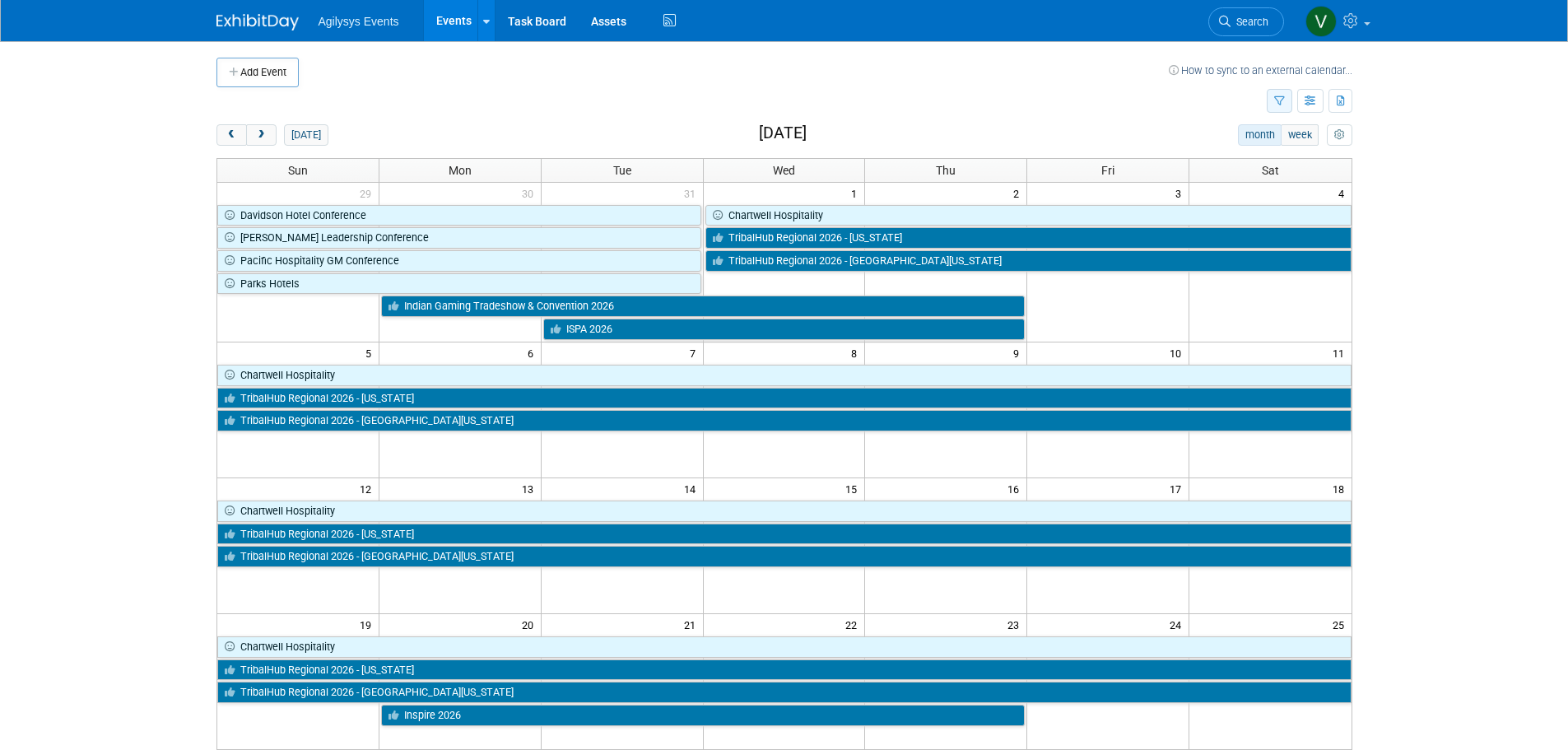
click at [1275, 106] on button "button" at bounding box center [1280, 101] width 26 height 24
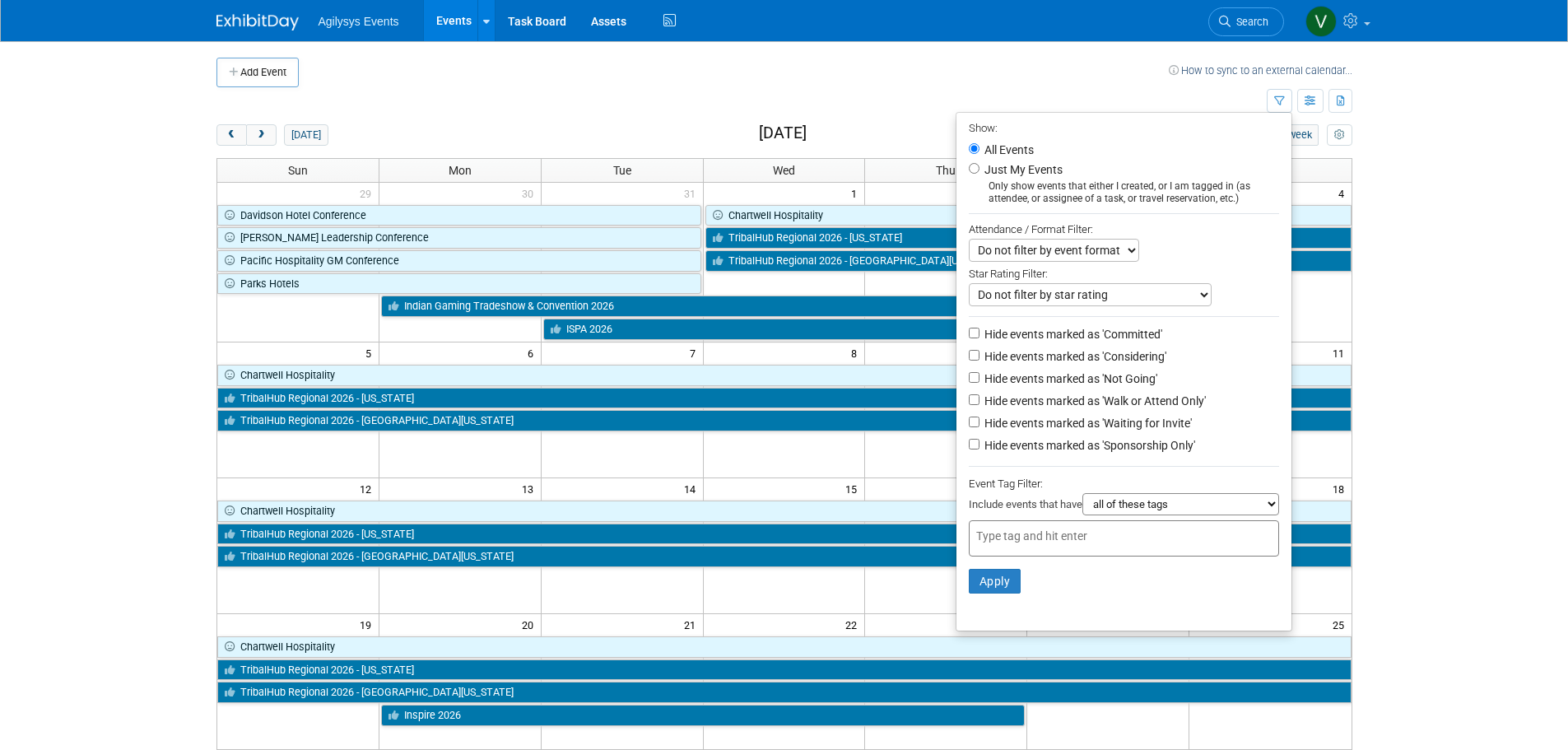
click at [1055, 540] on input "text" at bounding box center [1042, 536] width 132 height 17
type input "FSM"
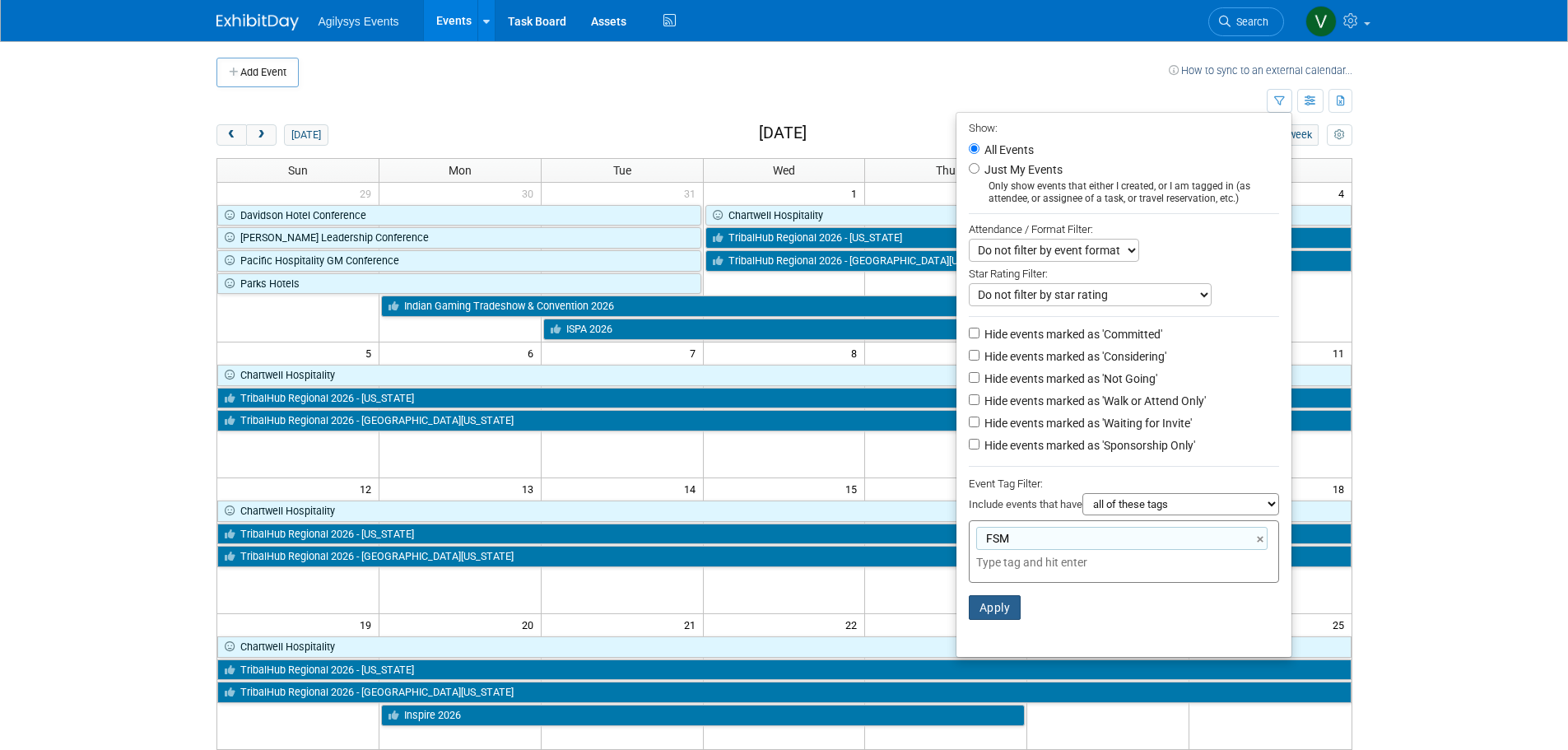
click at [996, 618] on button "Apply" at bounding box center [994, 607] width 53 height 25
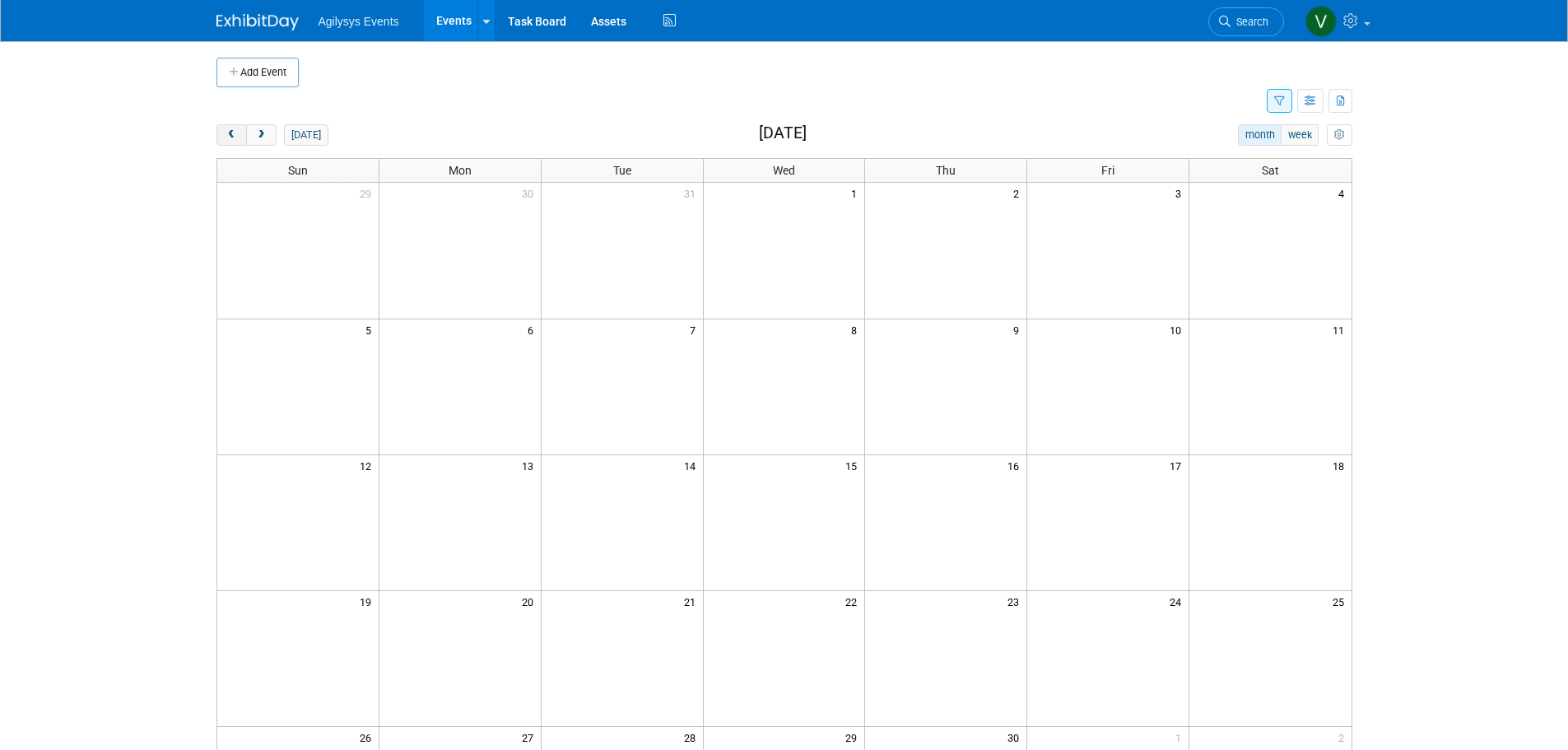
click at [227, 140] on span "prev" at bounding box center [231, 135] width 12 height 11
click at [1283, 97] on icon "button" at bounding box center [1280, 102] width 11 height 11
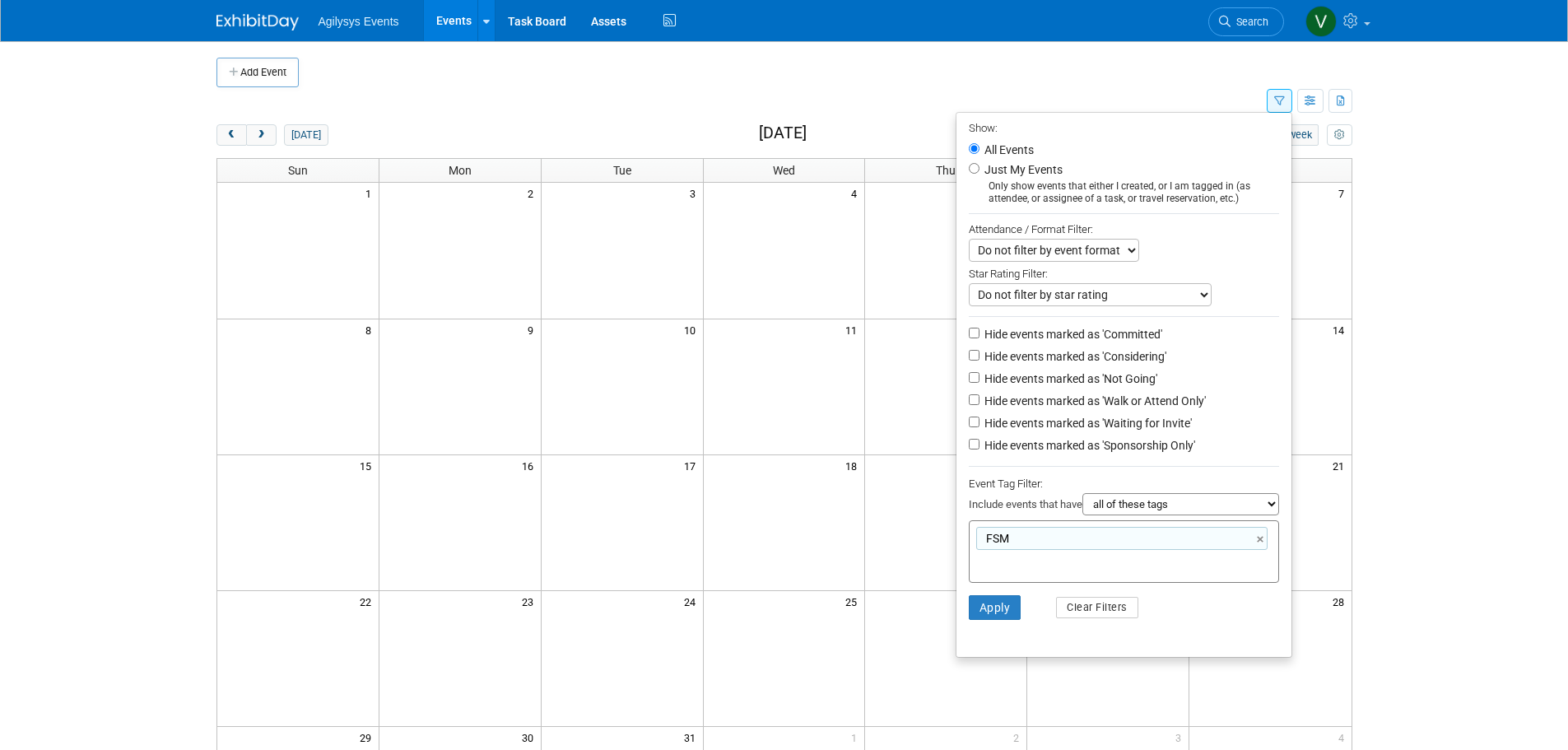
click at [1152, 516] on select "all of these tags any one of these tags only and exactly these specific tags" at bounding box center [1180, 504] width 196 height 22
select select "any"
click at [1082, 502] on select "all of these tags any one of these tags only and exactly these specific tags" at bounding box center [1180, 504] width 196 height 22
click at [996, 618] on button "Apply" at bounding box center [994, 607] width 53 height 25
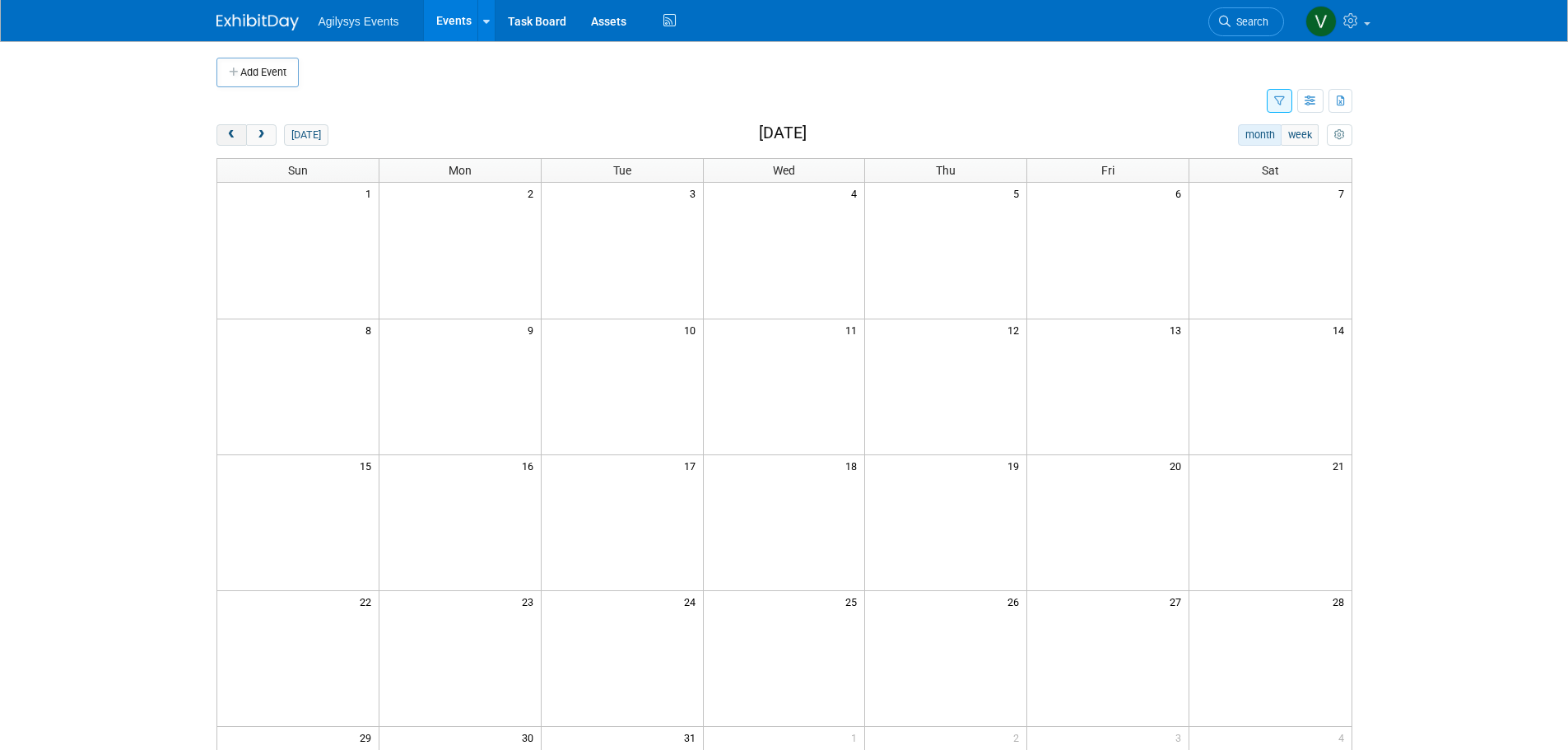
click at [231, 144] on button "prev" at bounding box center [231, 135] width 31 height 21
click at [232, 139] on span "prev" at bounding box center [231, 135] width 12 height 11
click at [1280, 102] on icon "button" at bounding box center [1280, 102] width 11 height 11
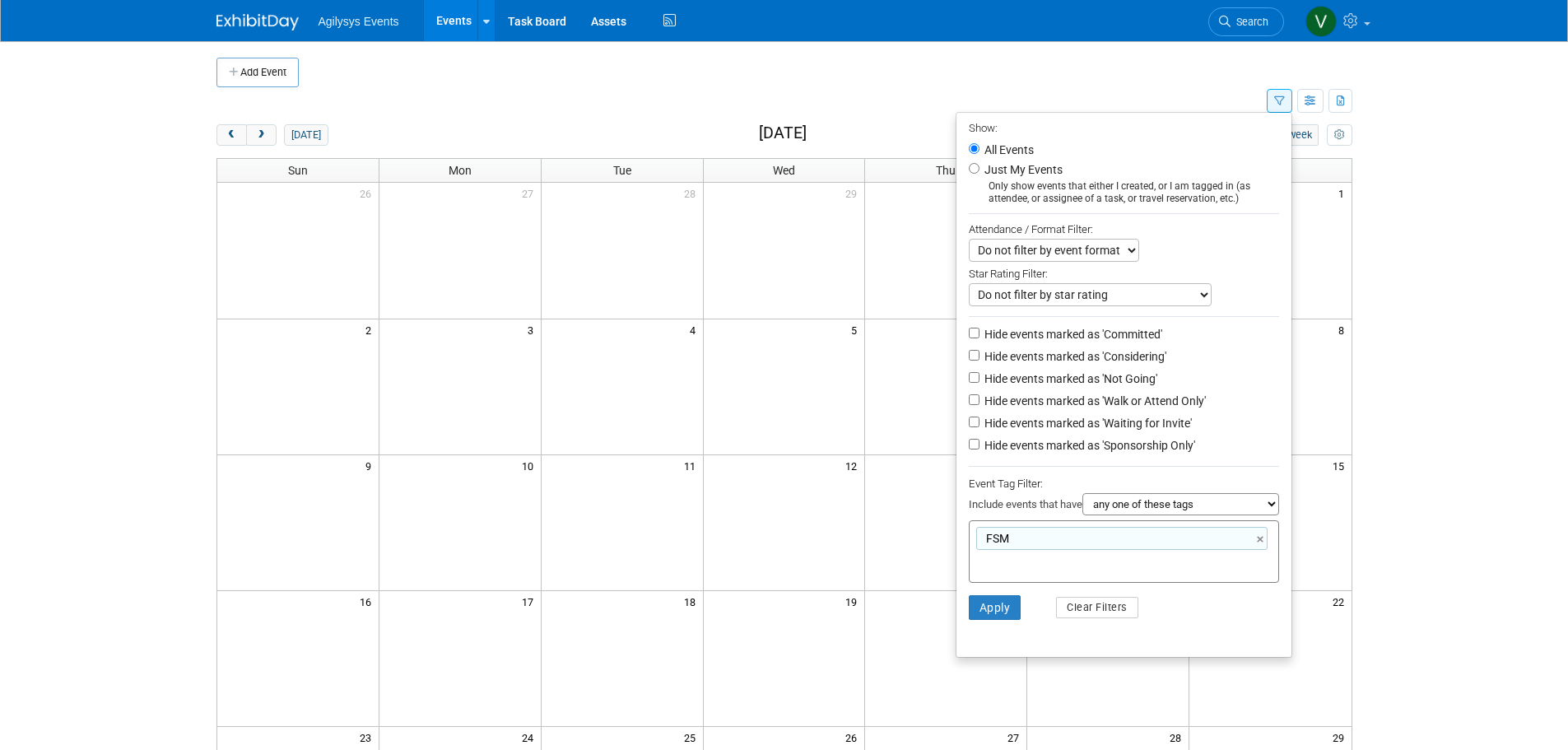
click at [1158, 512] on select "all of these tags any one of these tags only and exactly these specific tags" at bounding box center [1180, 504] width 196 height 22
click at [1087, 618] on button "Clear Filters" at bounding box center [1097, 606] width 83 height 21
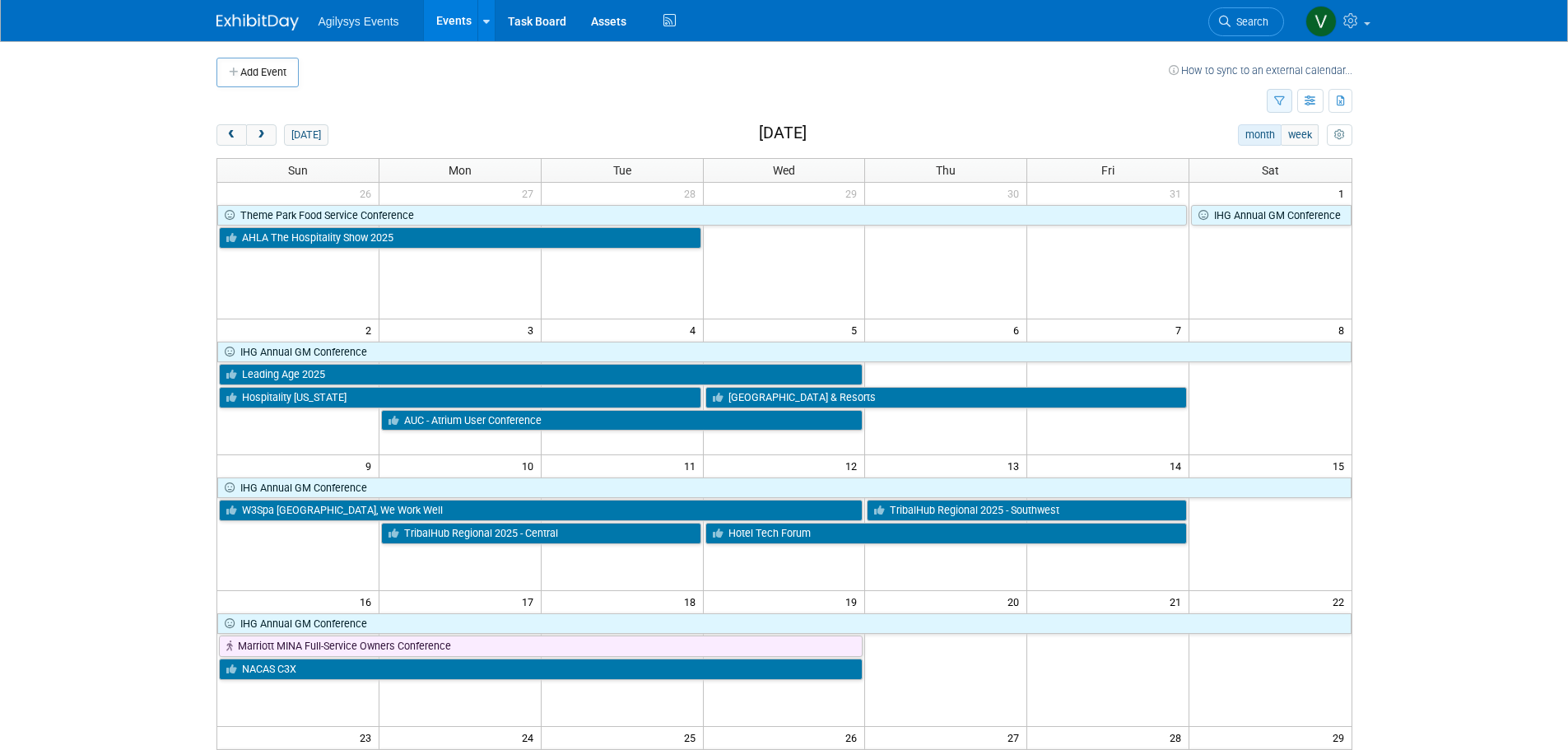
click at [1272, 106] on button "button" at bounding box center [1280, 101] width 26 height 24
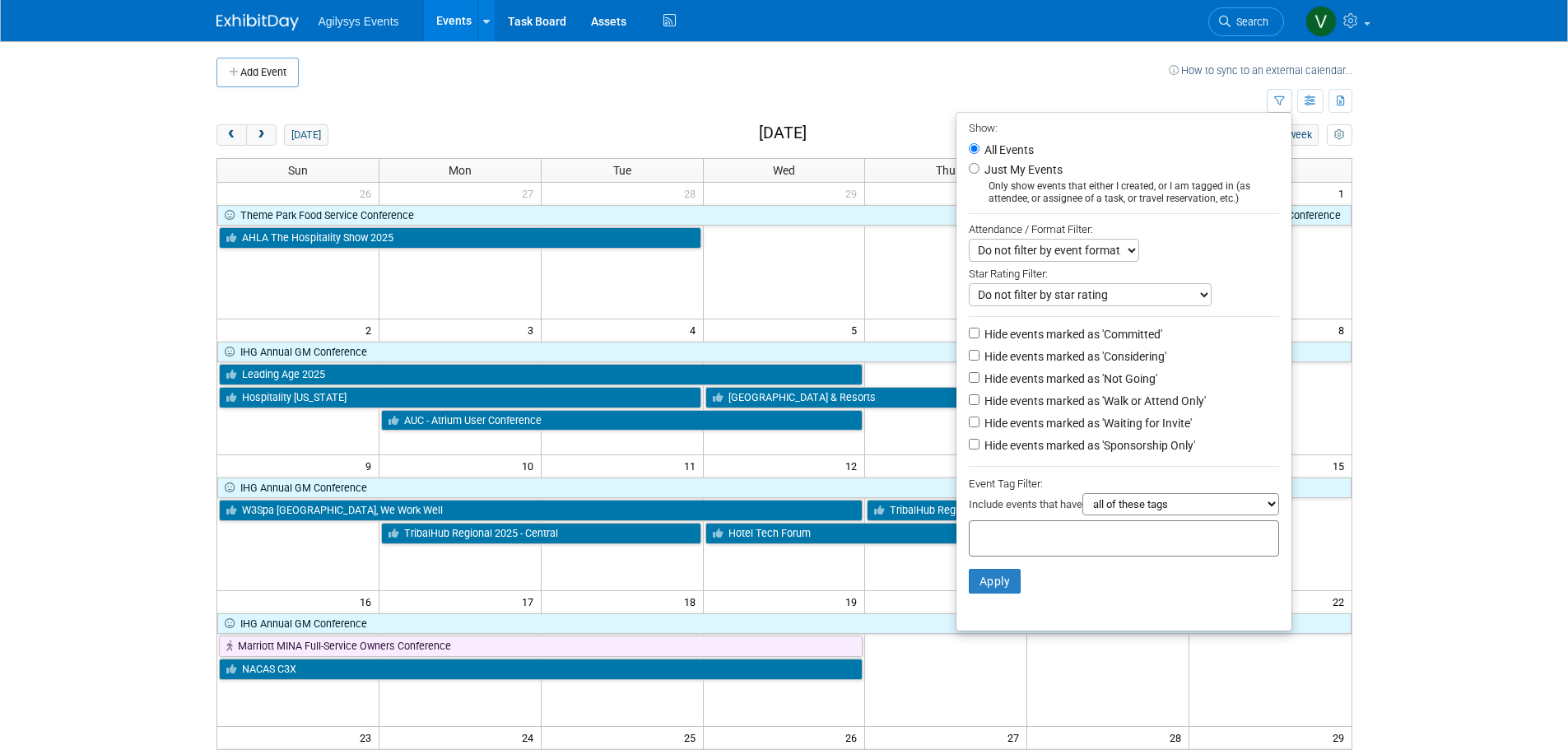
click at [1084, 257] on select "Do not filter by event format Only show In-Person events Only show Virtual even…" at bounding box center [1053, 249] width 171 height 23
click at [969, 240] on select "Do not filter by event format Only show In-Person events Only show Virtual even…" at bounding box center [1053, 249] width 171 height 23
click at [1105, 256] on select "Do not filter by event format Only show In-Person events Only show Virtual even…" at bounding box center [1053, 249] width 171 height 23
select select "0"
click at [969, 240] on select "Do not filter by event format Only show In-Person events Only show Virtual even…" at bounding box center [1053, 249] width 171 height 23
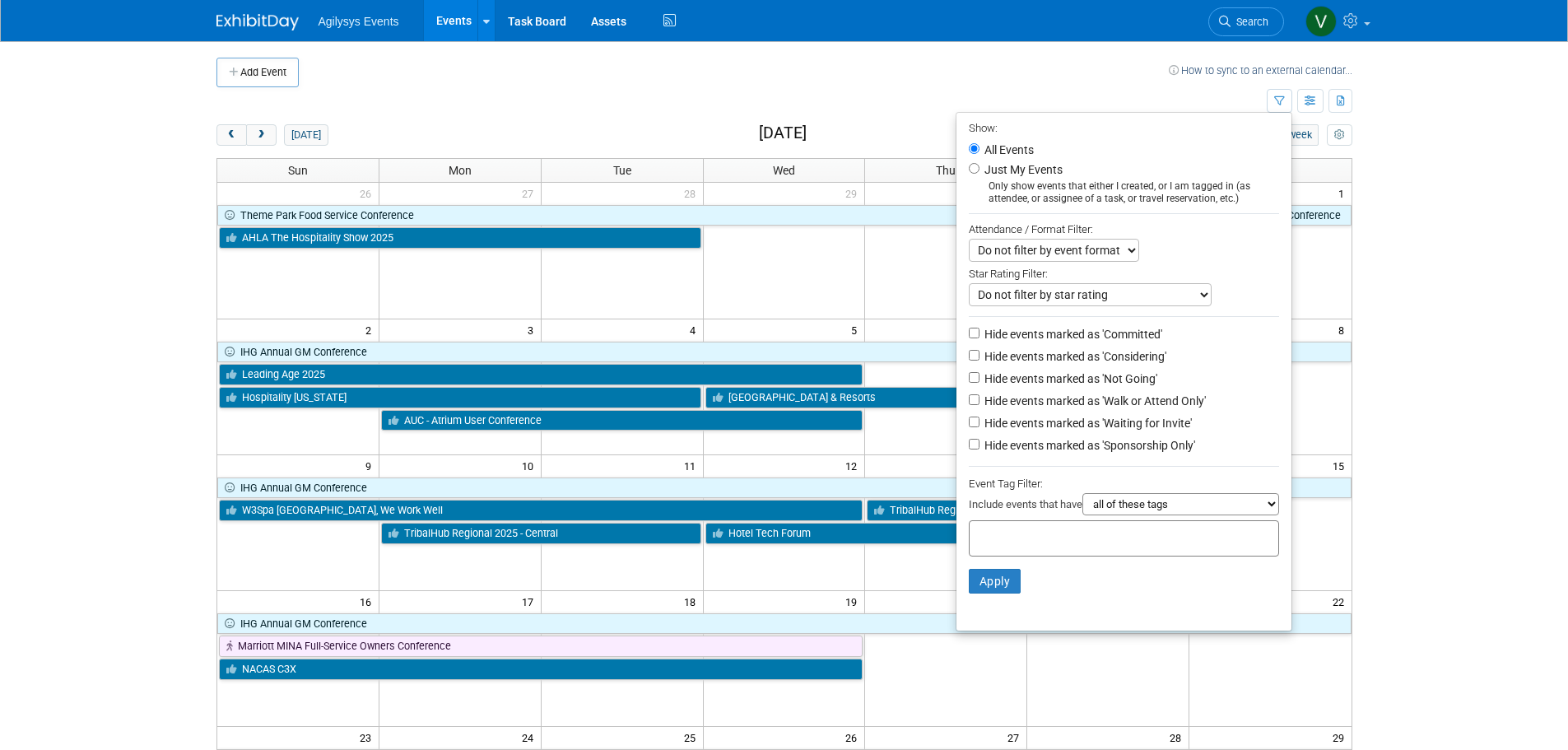
click at [1235, 377] on li "Hide events marked as 'Not Going'" at bounding box center [1124, 380] width 335 height 22
click at [1102, 302] on select "Do not filter by star rating Only show events with no ratings (0 stars) Only sh…" at bounding box center [1089, 294] width 242 height 23
drag, startPoint x: 1337, startPoint y: 319, endPoint x: 1332, endPoint y: 331, distance: 13.0
click at [1337, 319] on span "8" at bounding box center [1344, 329] width 15 height 21
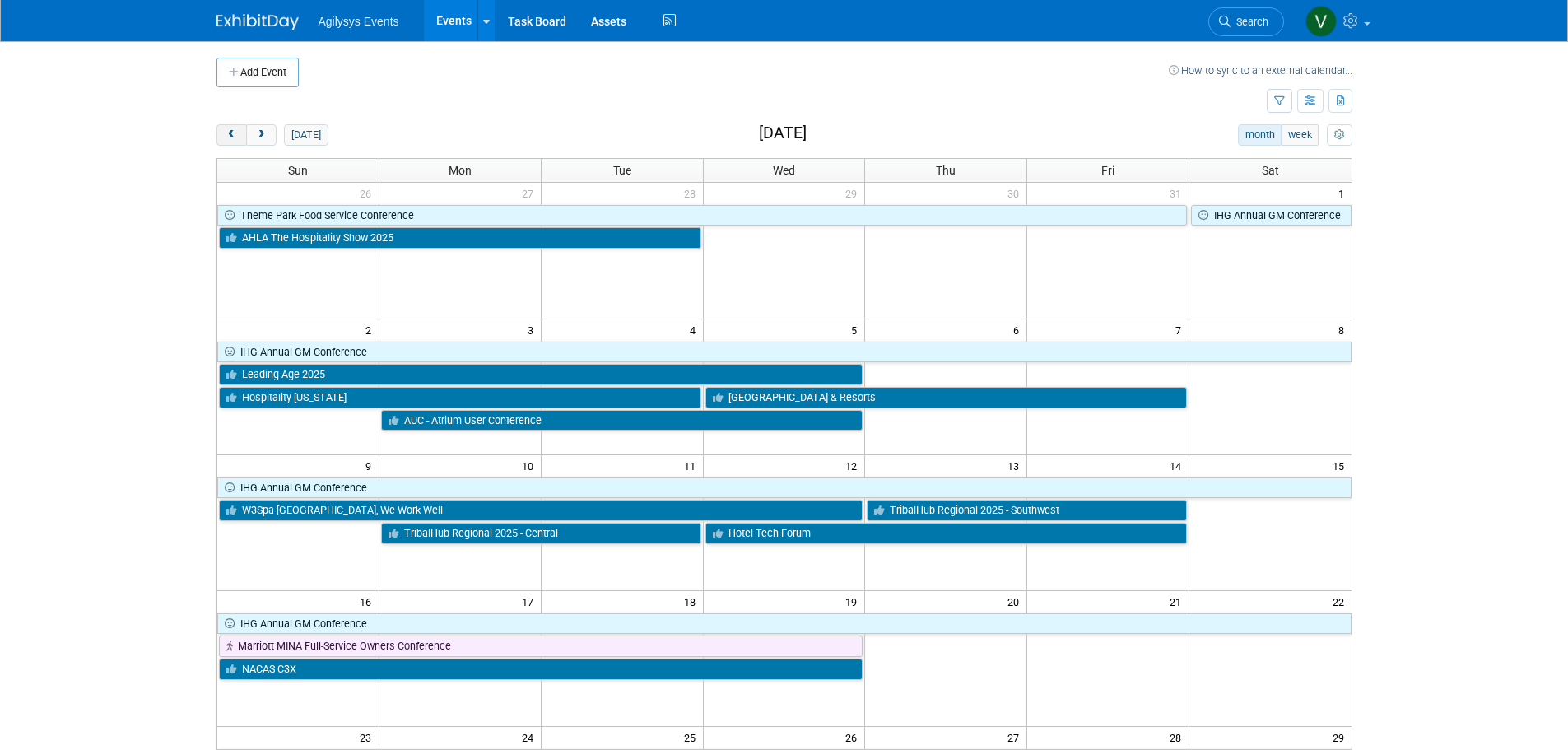
click at [236, 137] on span "prev" at bounding box center [231, 135] width 12 height 11
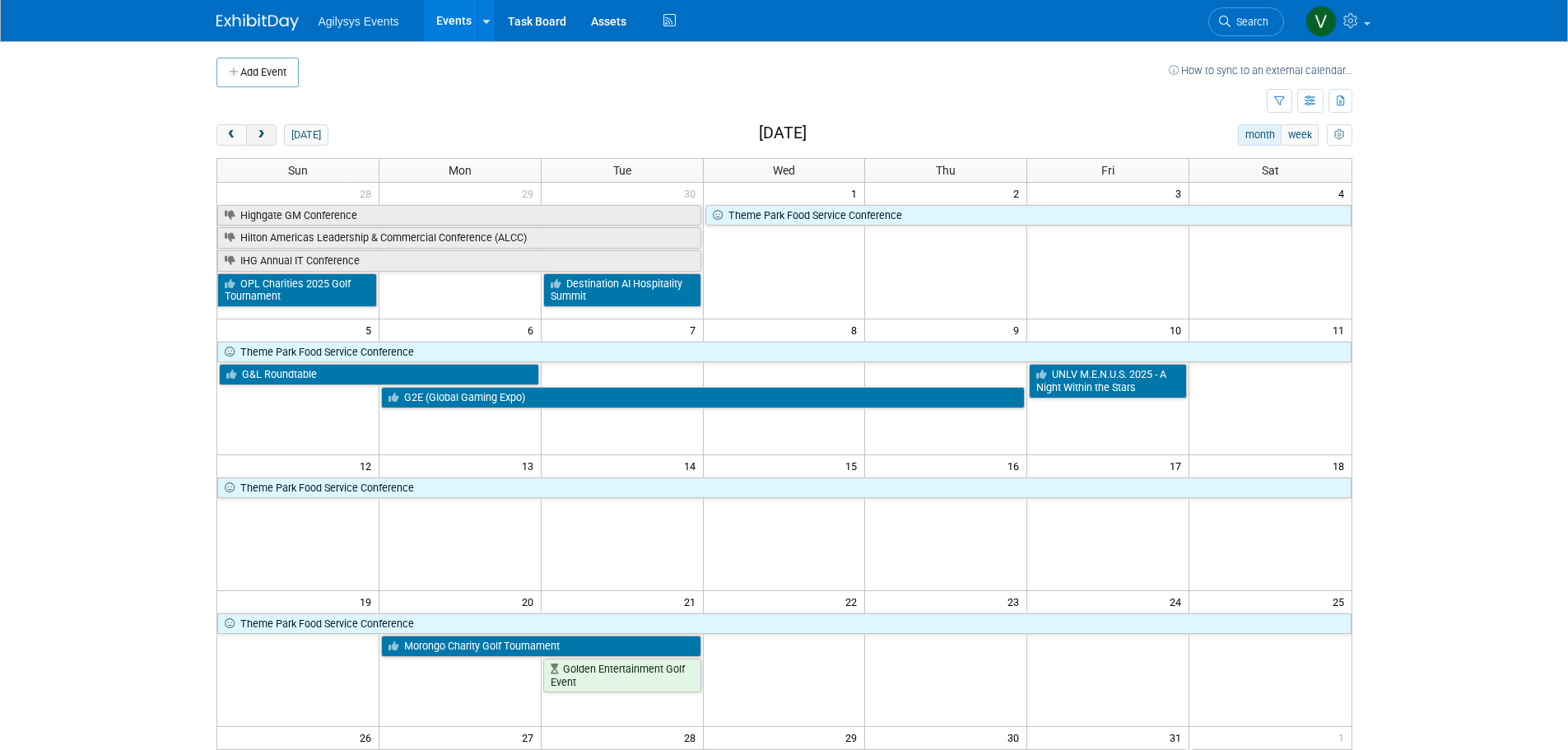
click at [263, 144] on button "next" at bounding box center [261, 135] width 31 height 21
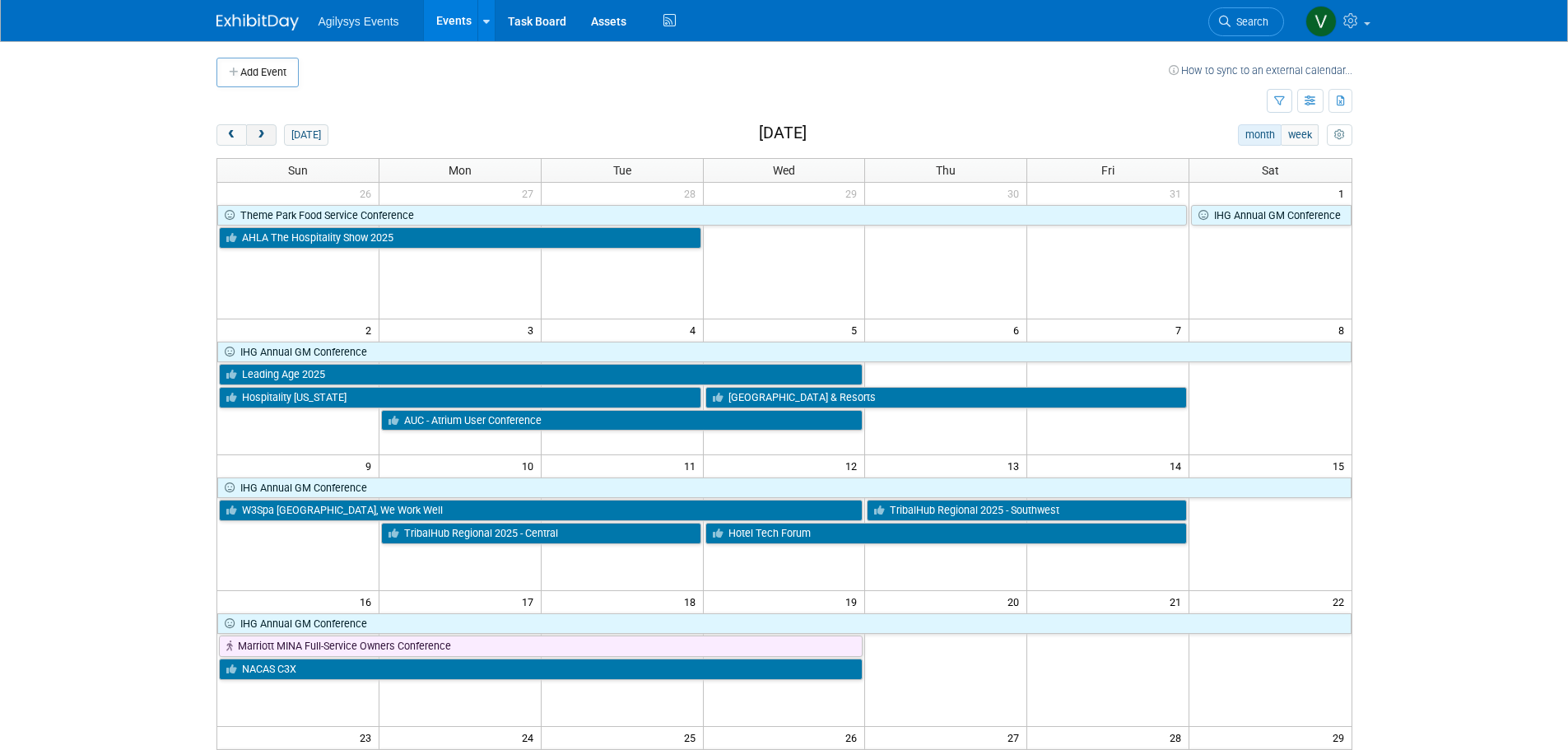
click at [263, 139] on span "next" at bounding box center [261, 135] width 12 height 11
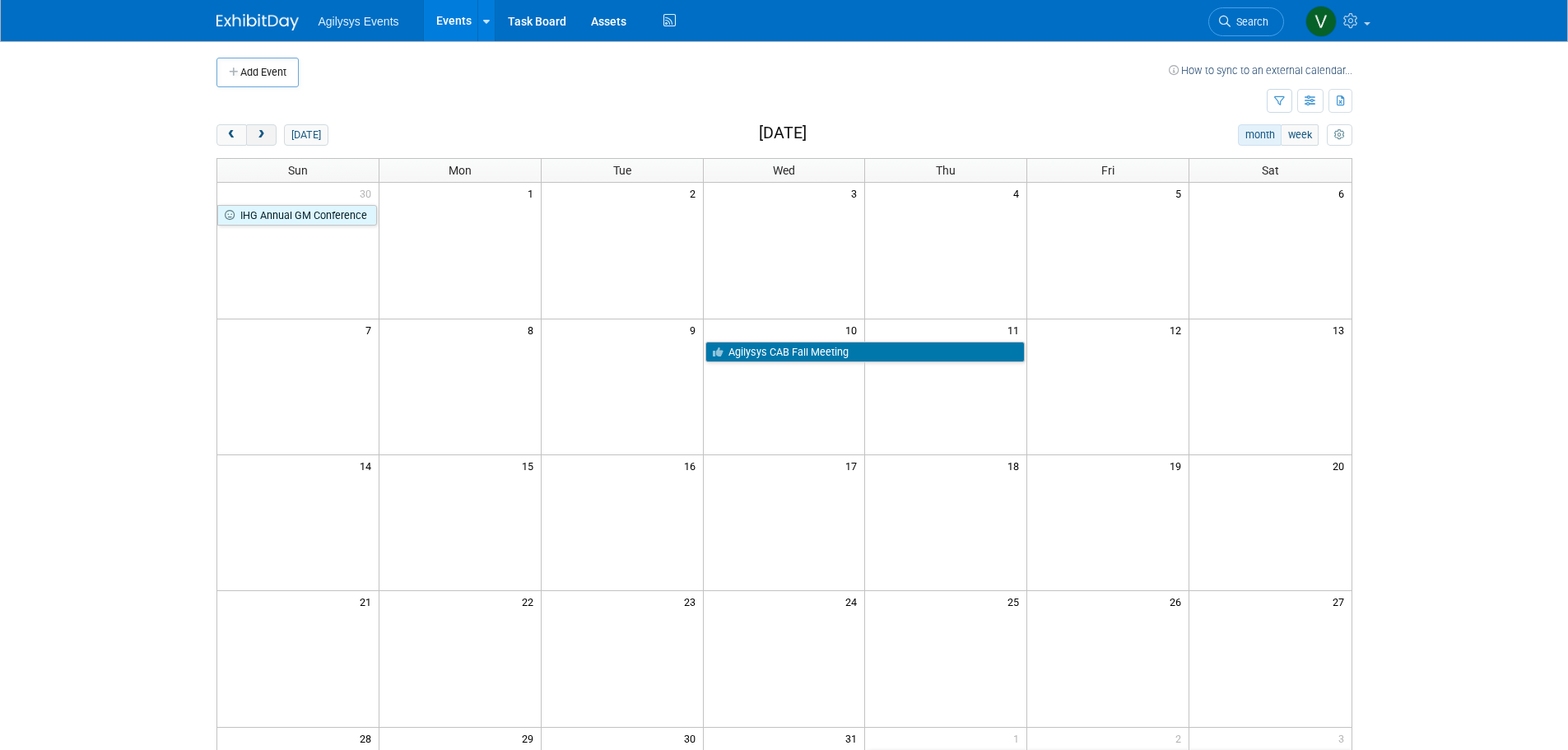
click at [266, 135] on span "next" at bounding box center [261, 135] width 12 height 11
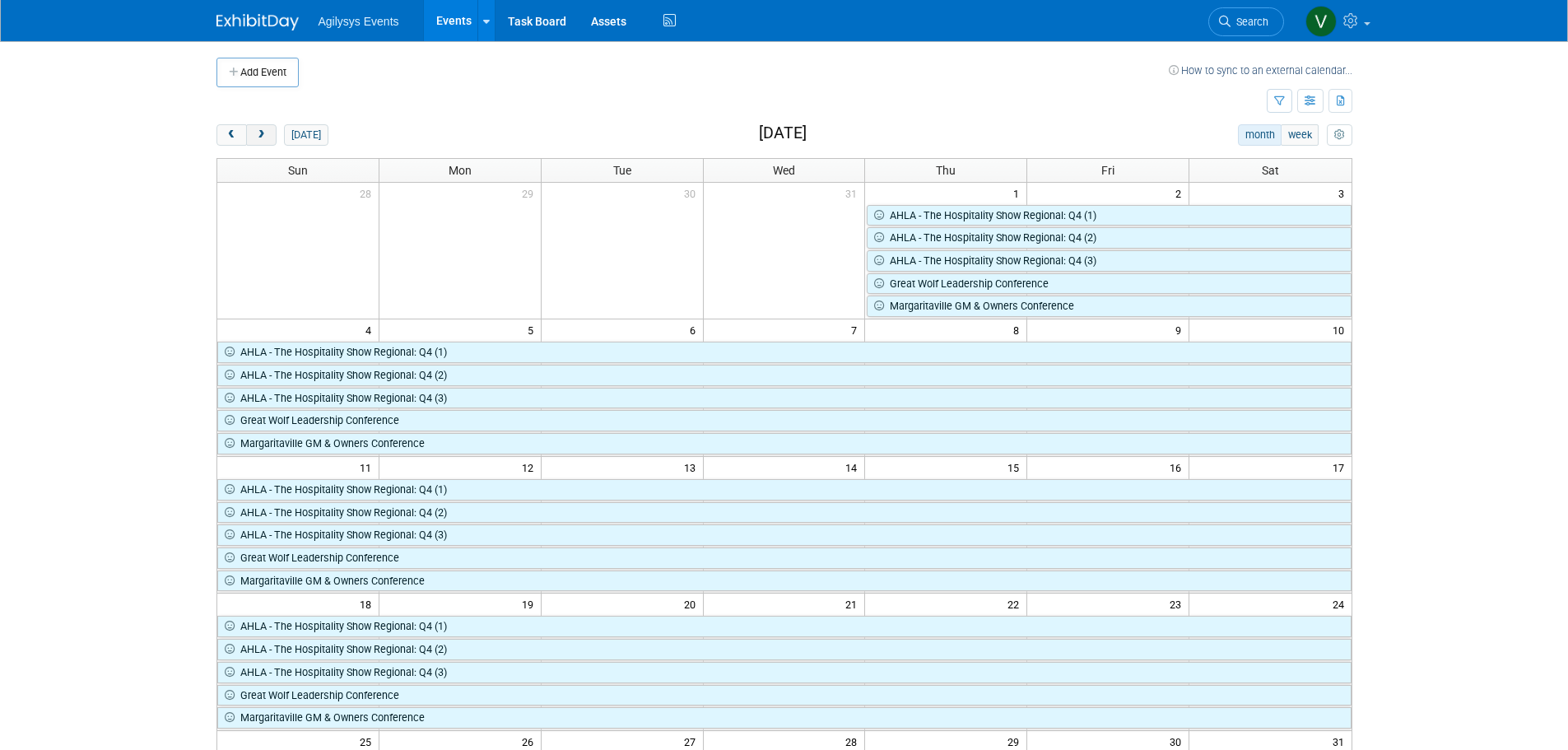
click at [266, 135] on span "next" at bounding box center [261, 135] width 12 height 11
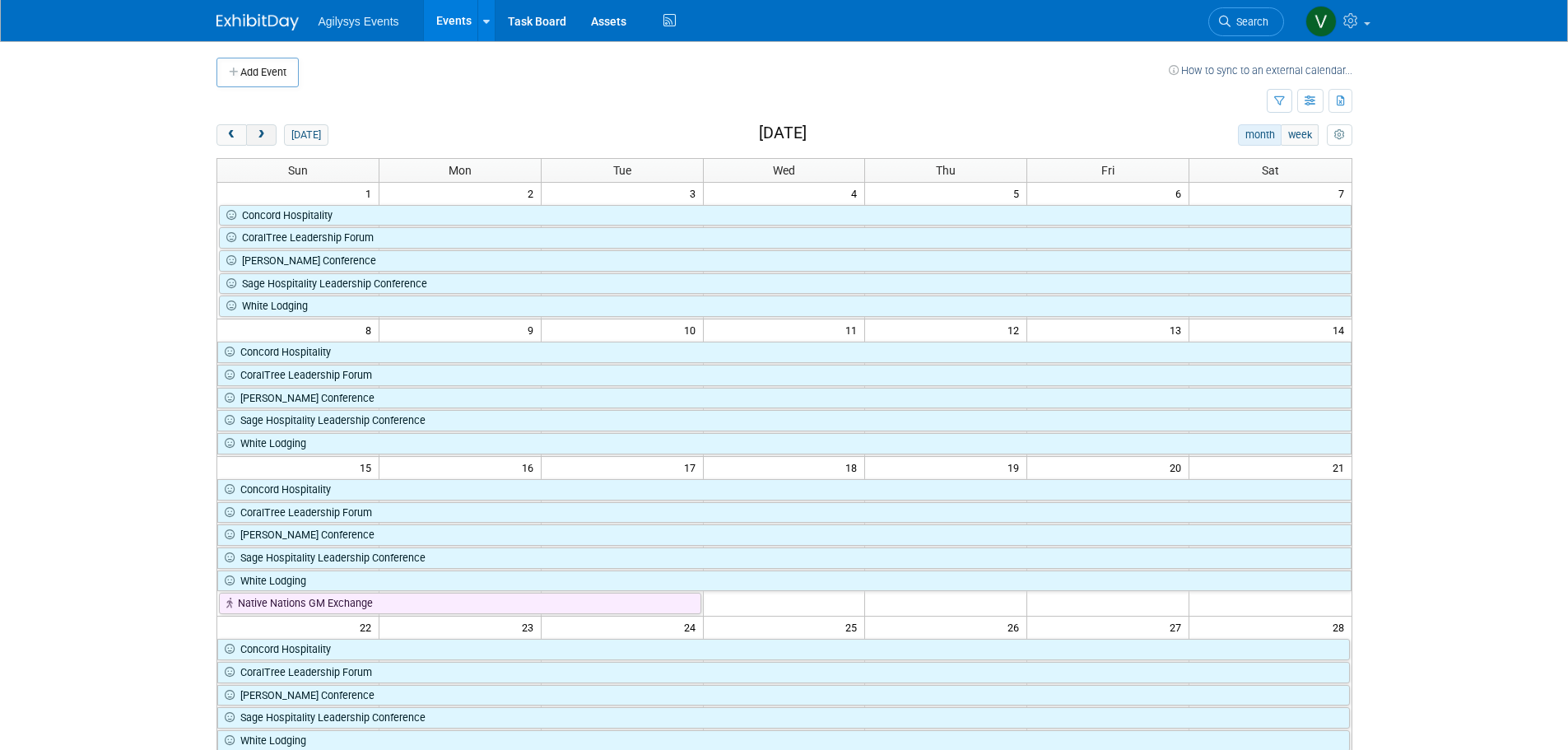
click at [266, 135] on span "next" at bounding box center [261, 135] width 12 height 11
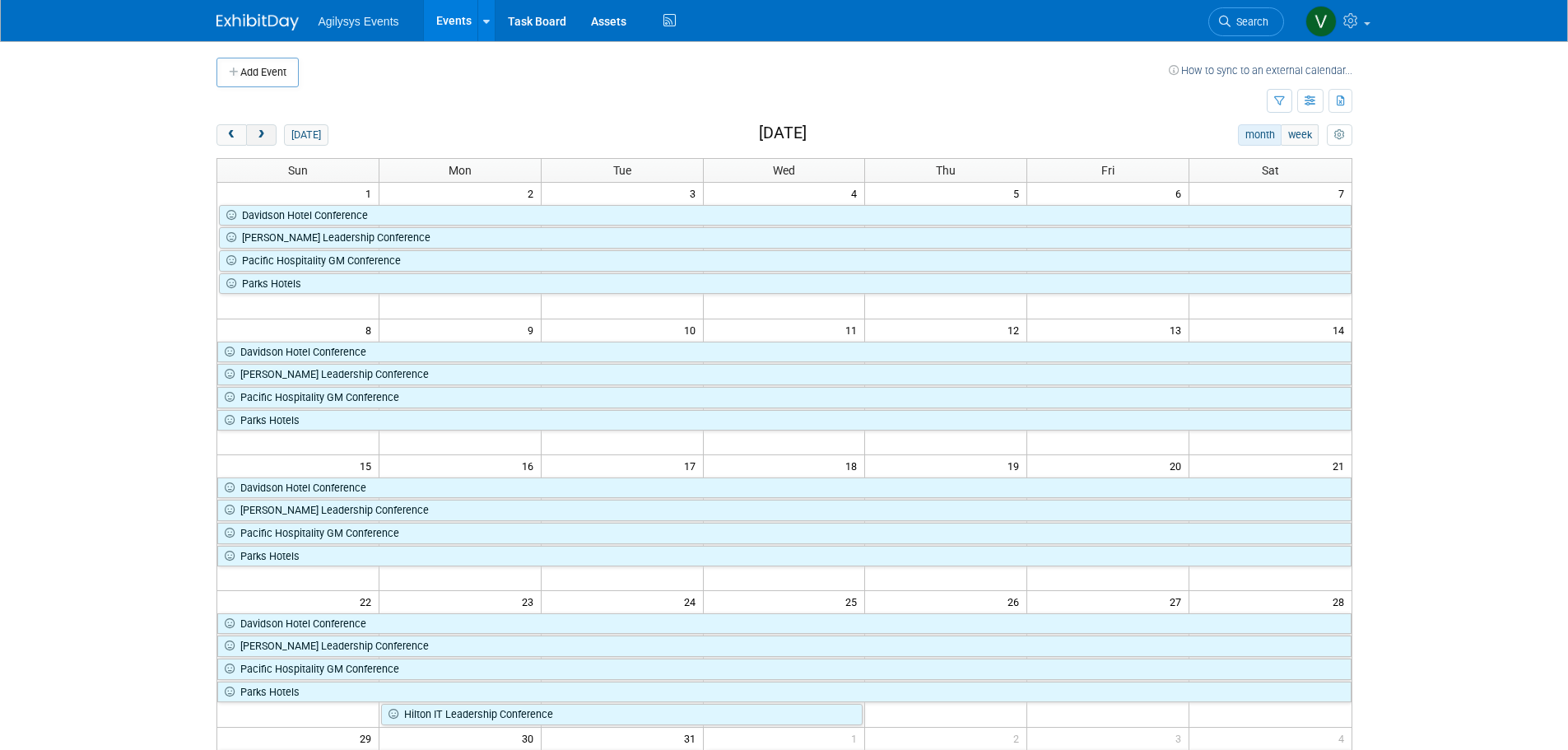
click at [266, 135] on span "next" at bounding box center [261, 135] width 12 height 11
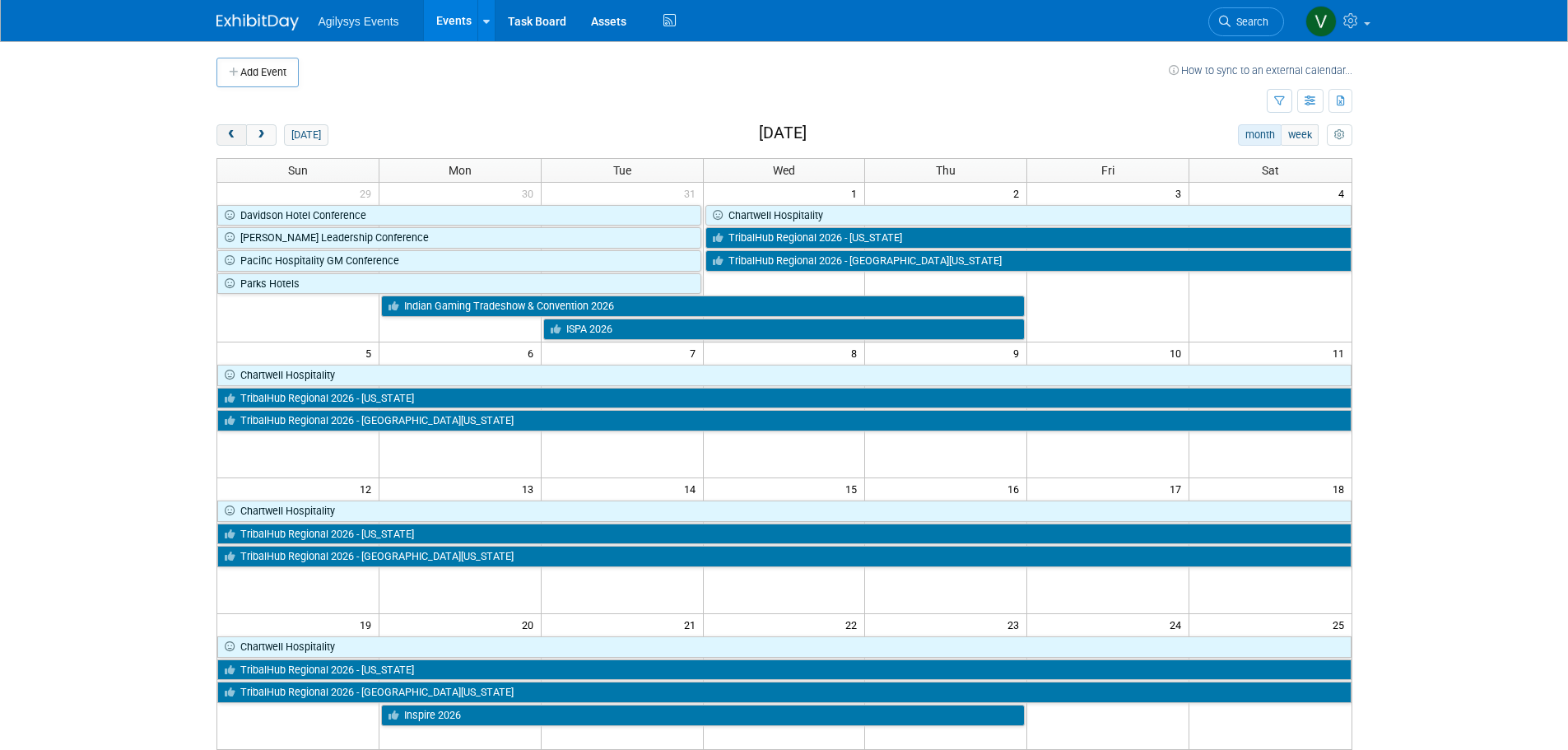
click at [233, 135] on span "prev" at bounding box center [231, 135] width 12 height 11
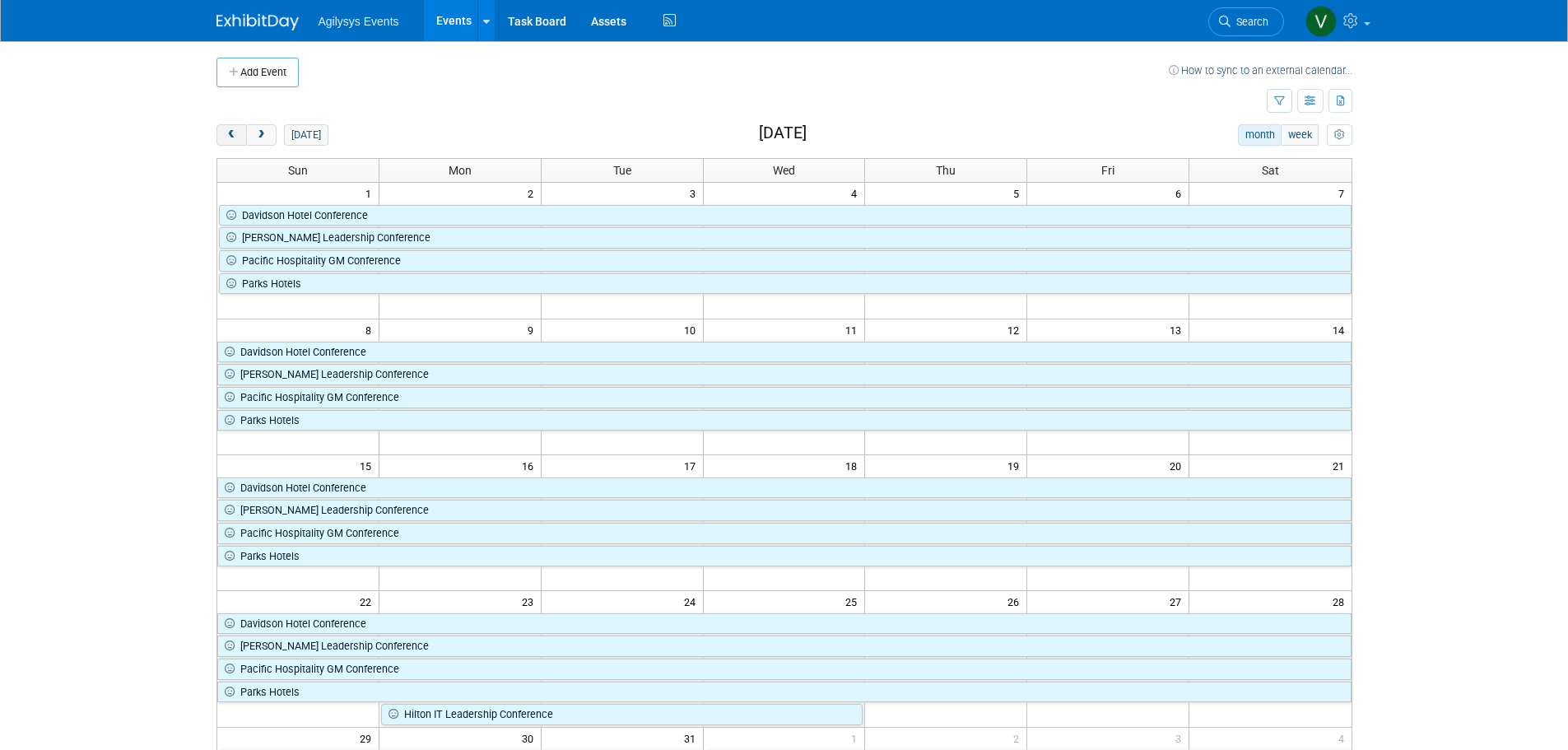
click at [233, 135] on span "prev" at bounding box center [231, 135] width 12 height 11
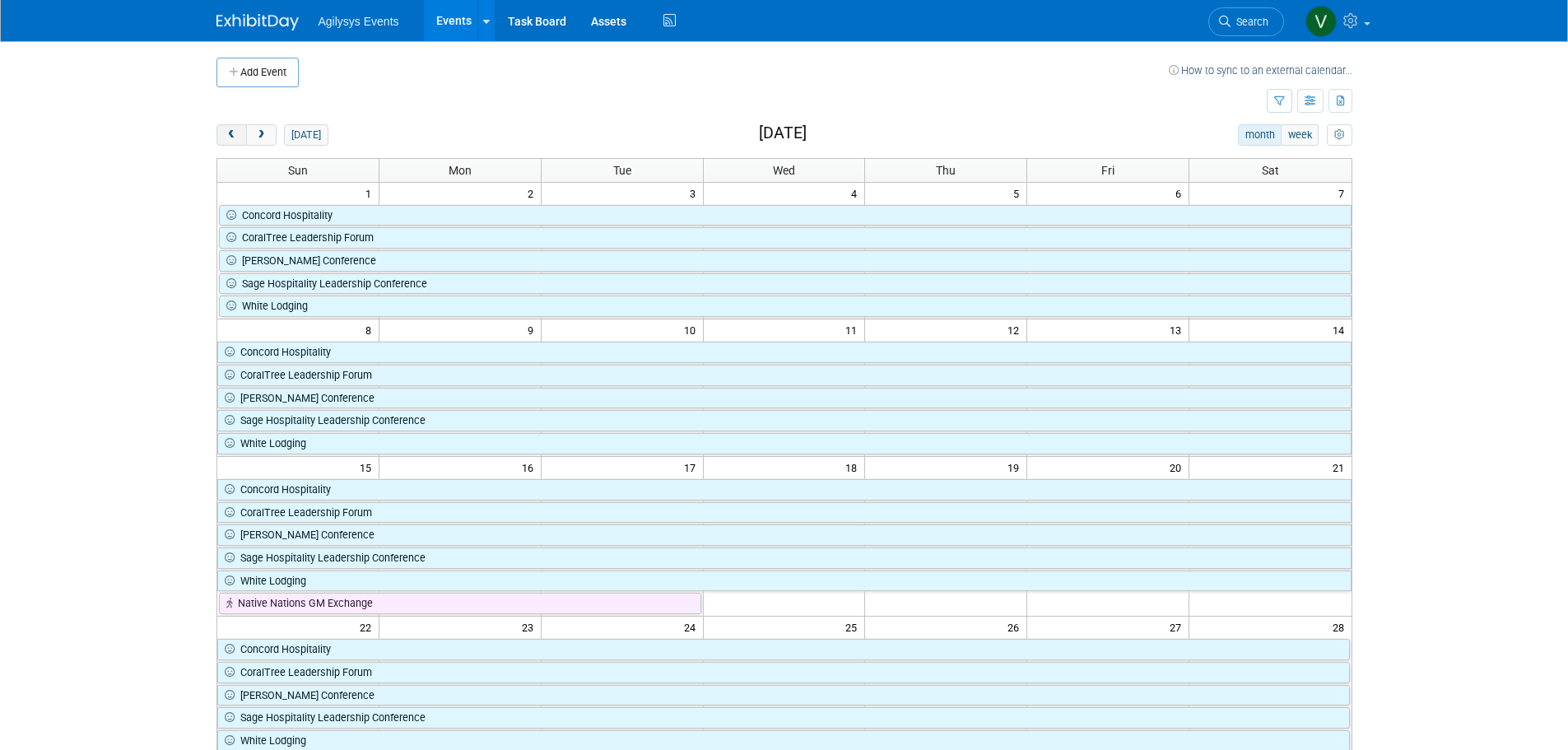
click at [233, 135] on span "prev" at bounding box center [231, 135] width 12 height 11
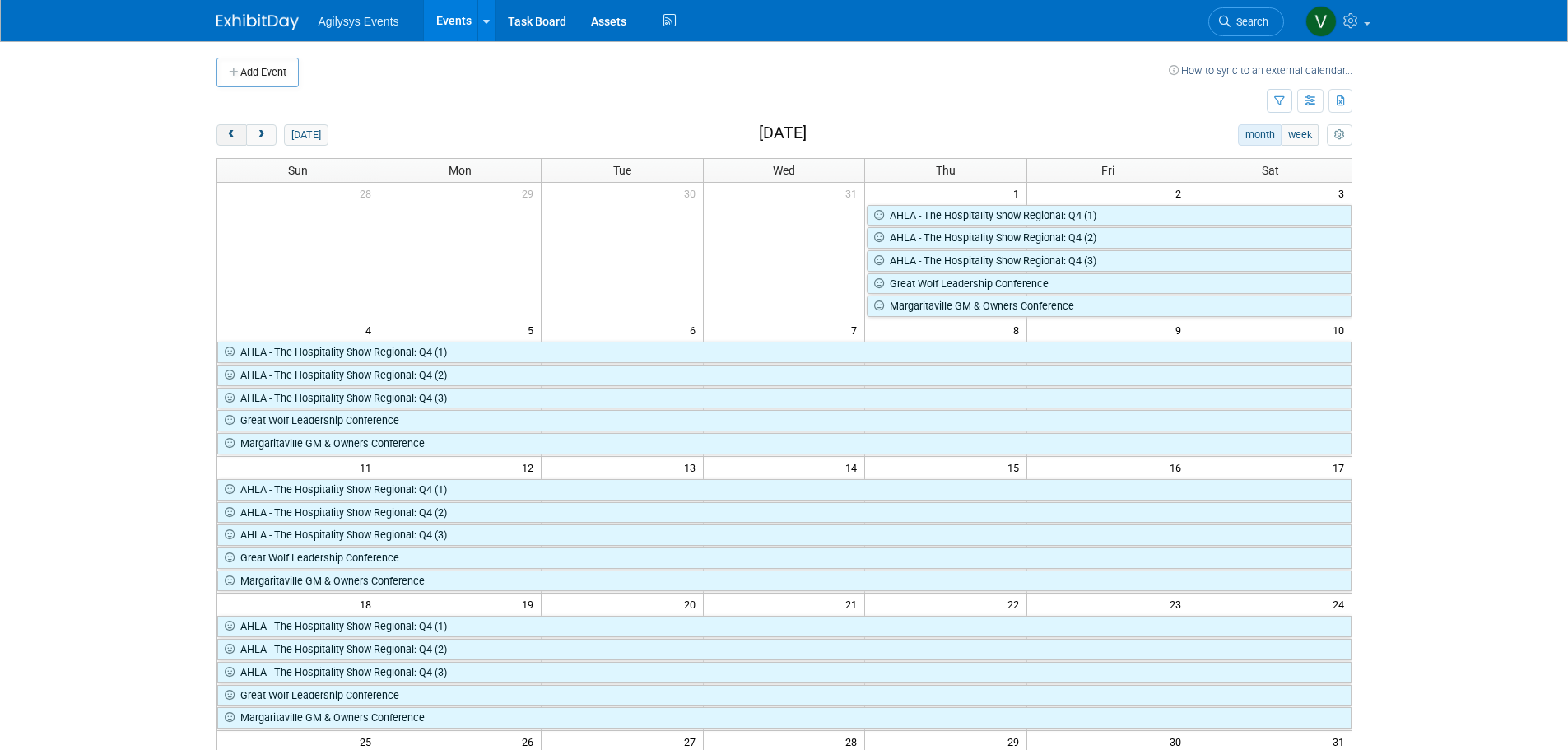
click at [233, 135] on span "prev" at bounding box center [231, 135] width 12 height 11
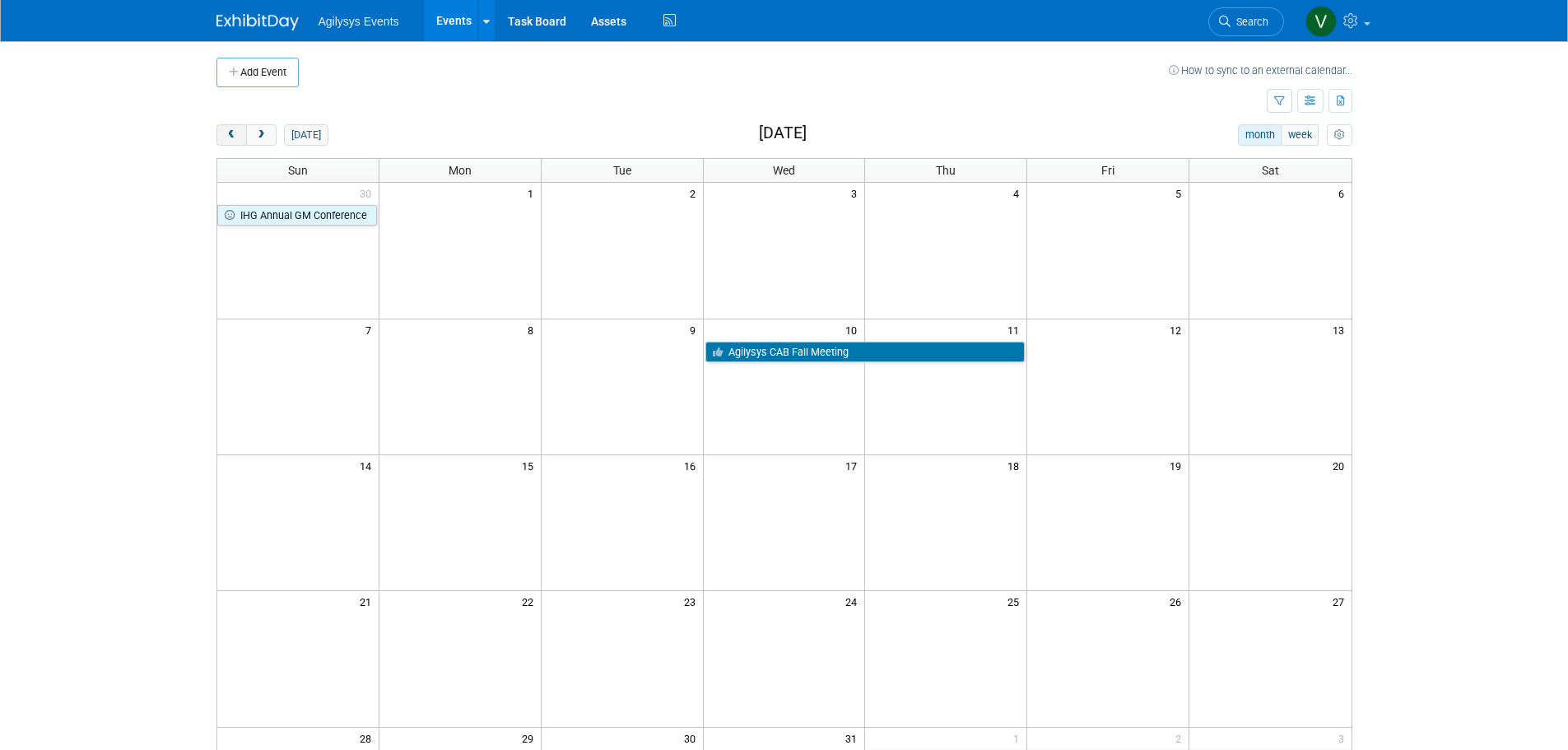
click at [233, 135] on span "prev" at bounding box center [231, 135] width 12 height 11
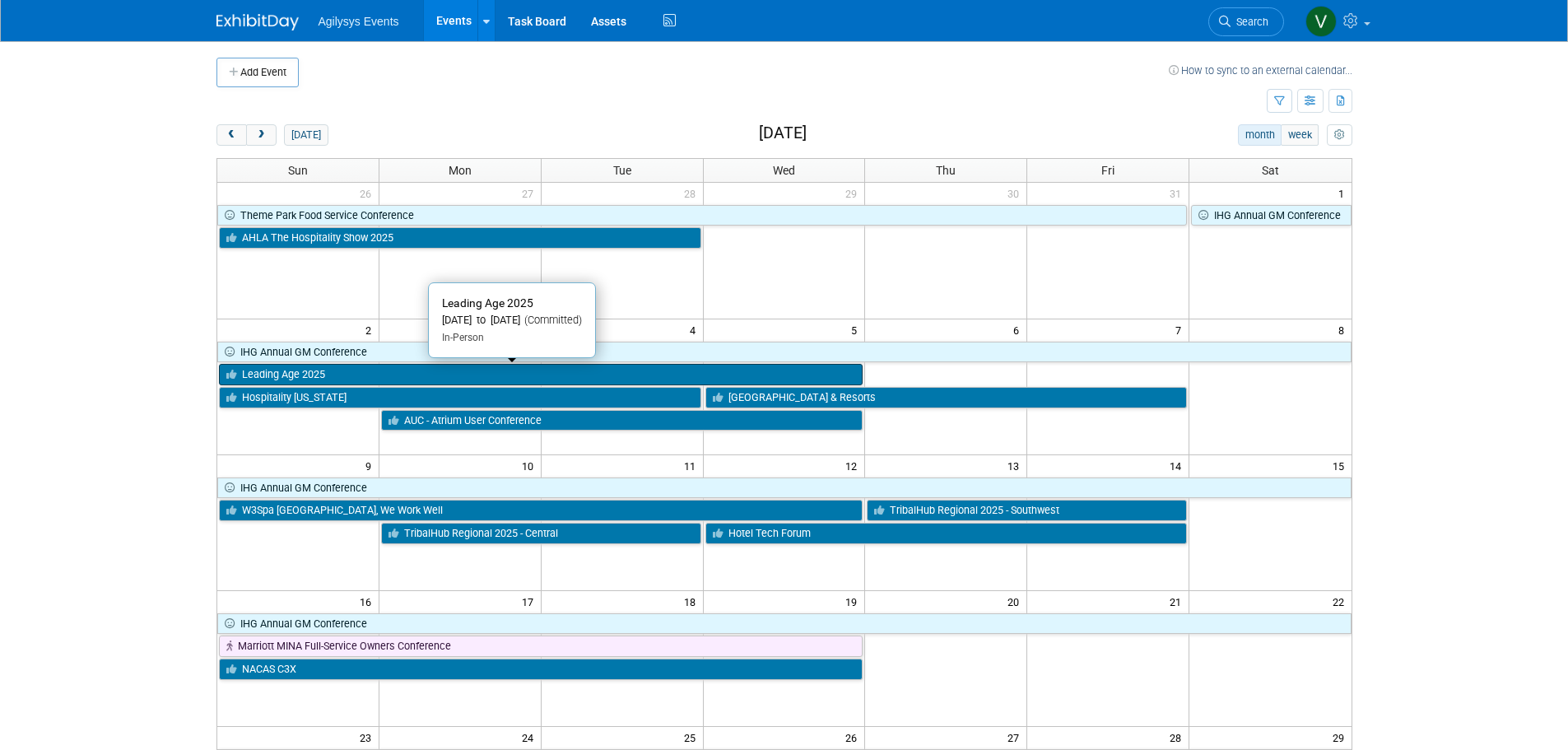
click at [285, 375] on link "Leading Age 2025" at bounding box center [542, 374] width 644 height 21
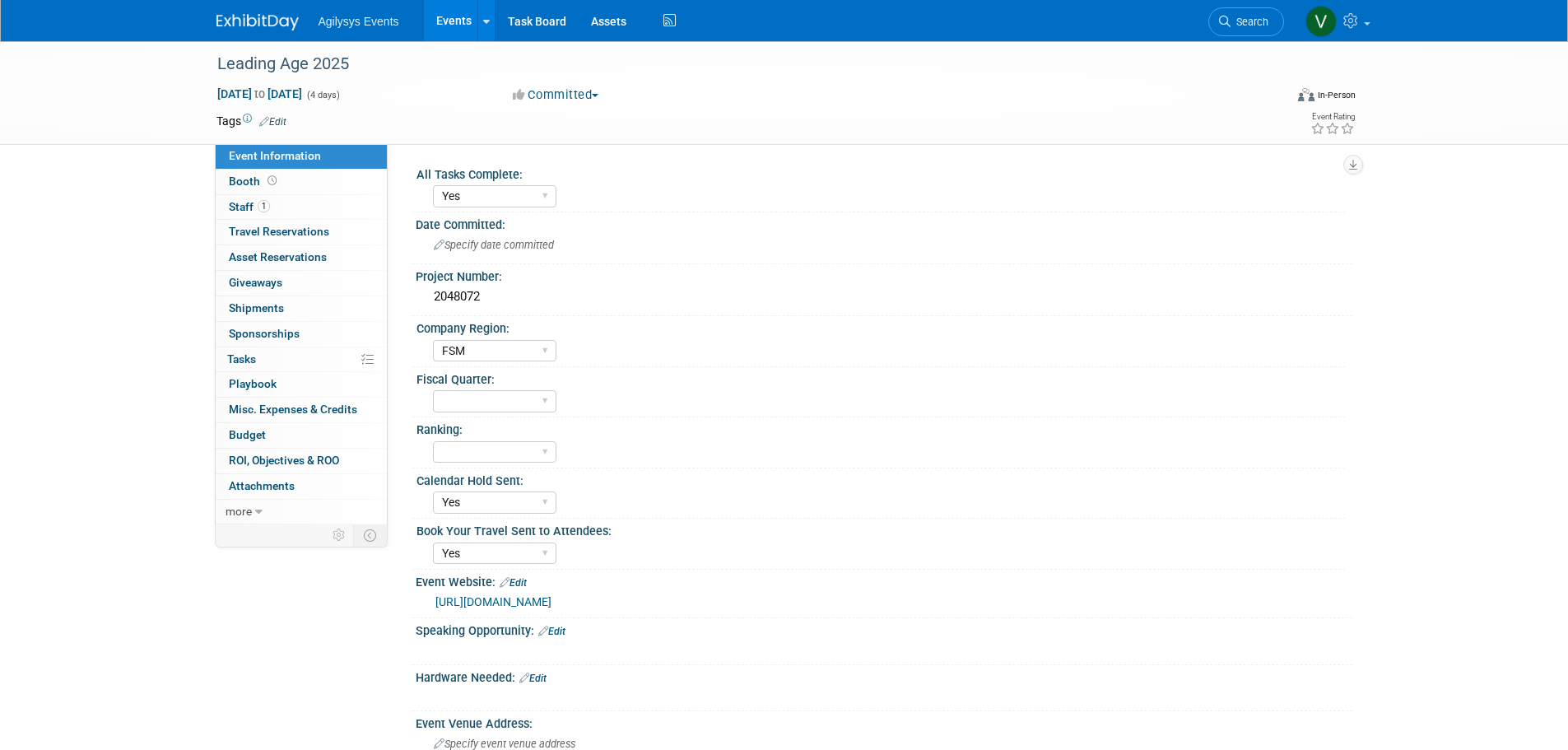
select select "Yes"
select select "FSM"
select select "Yes"
click at [269, 19] on img at bounding box center [257, 22] width 83 height 17
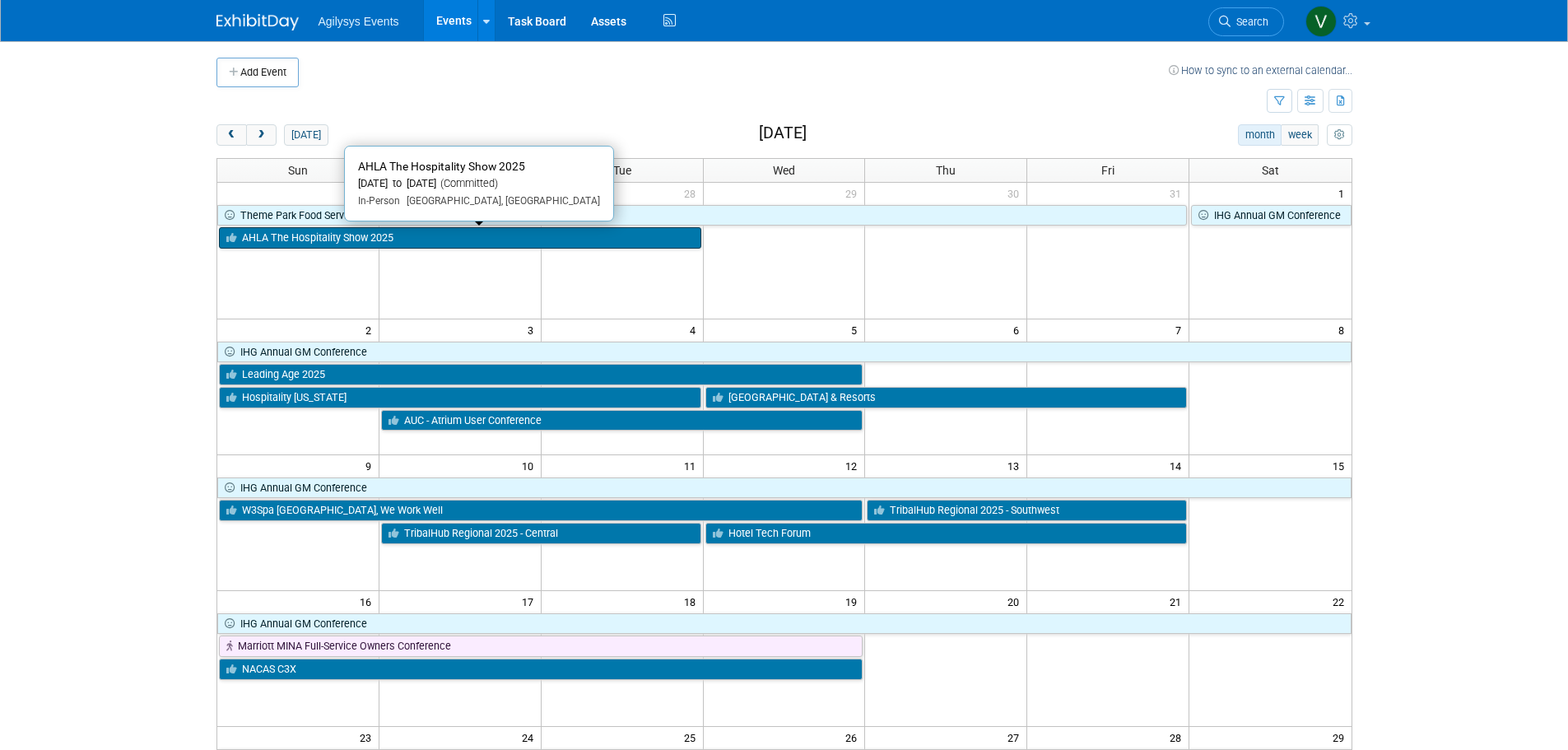
click at [298, 236] on link "AHLA The Hospitality Show 2025" at bounding box center [461, 237] width 483 height 21
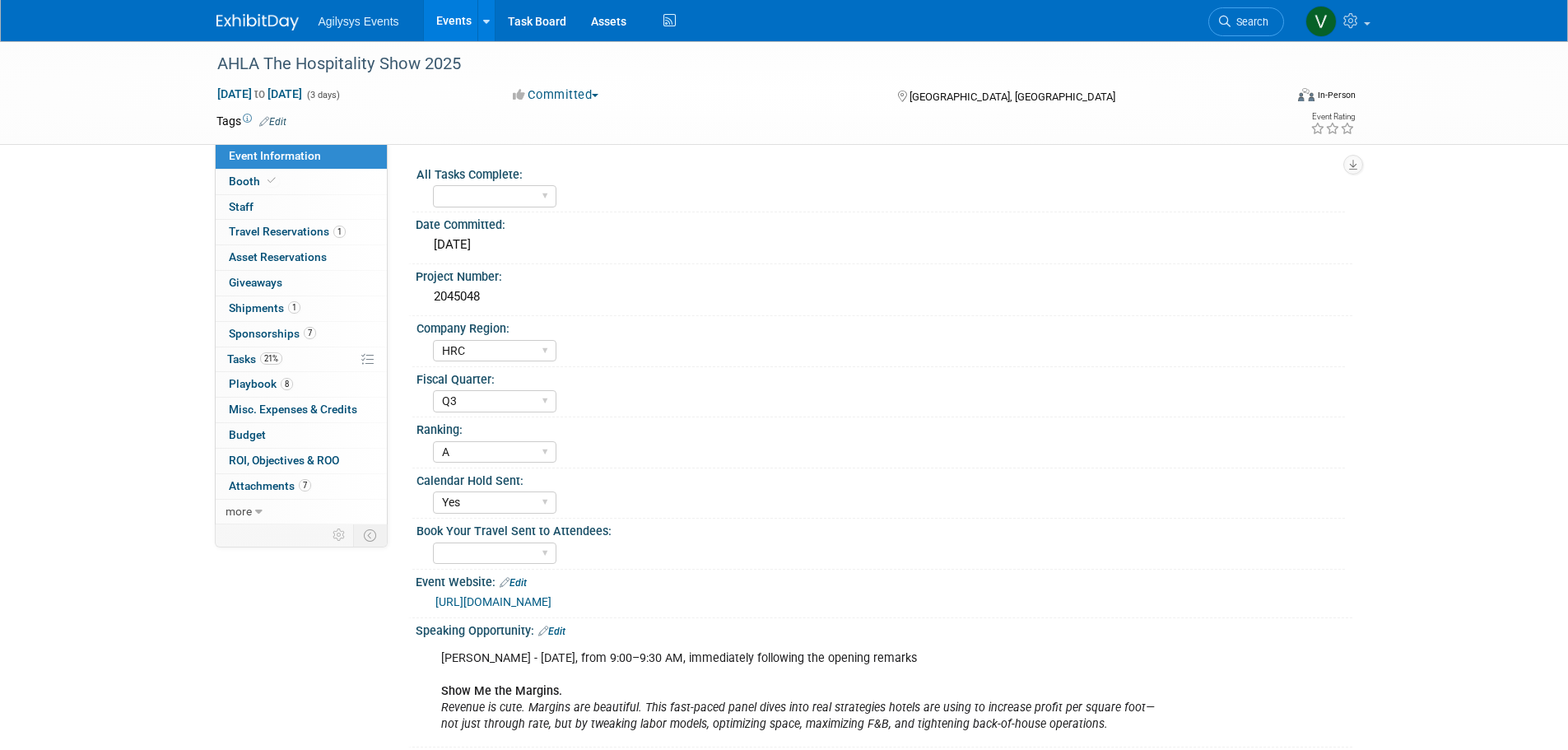
select select "HRC"
select select "Q3"
select select "A"
select select "Yes"
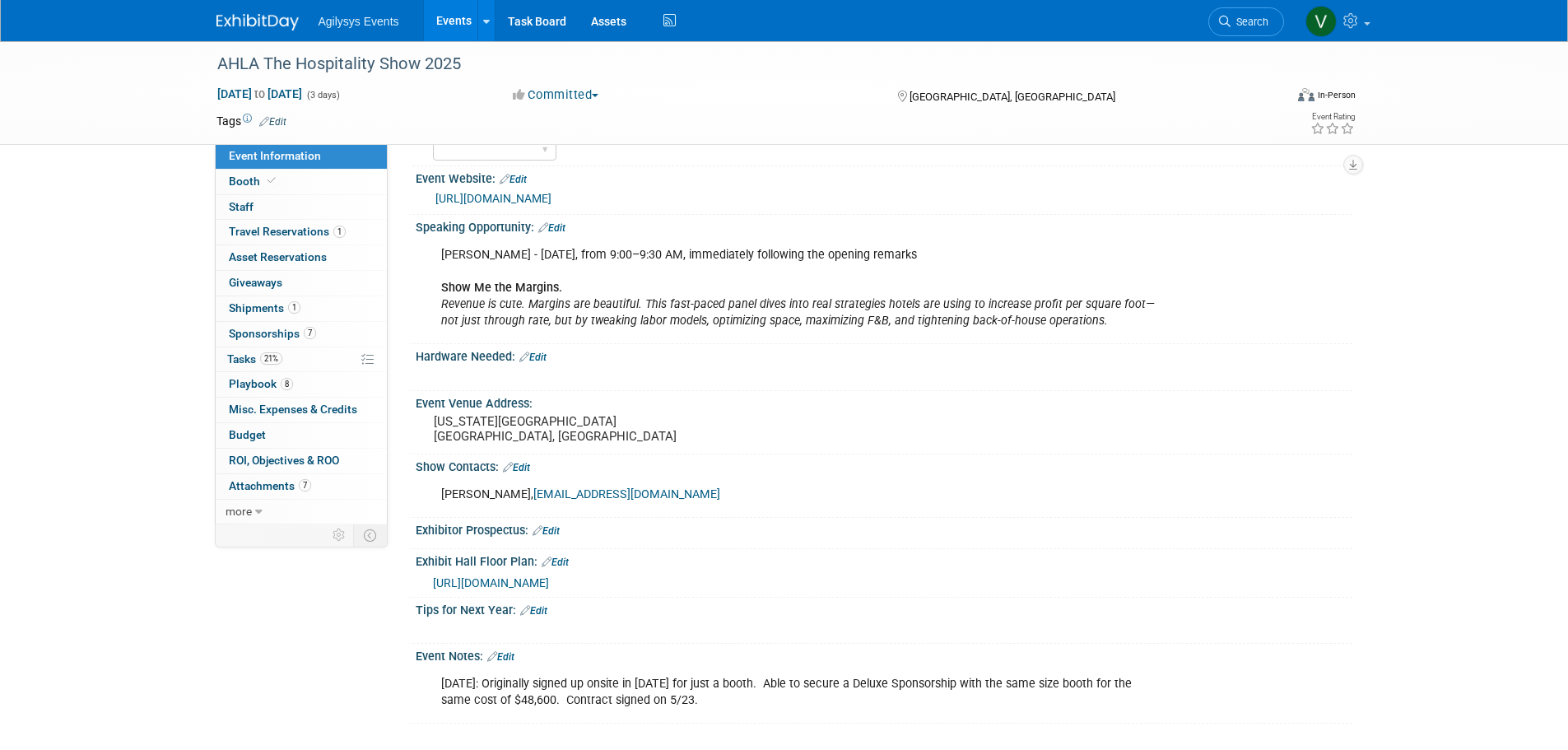
scroll to position [555, 0]
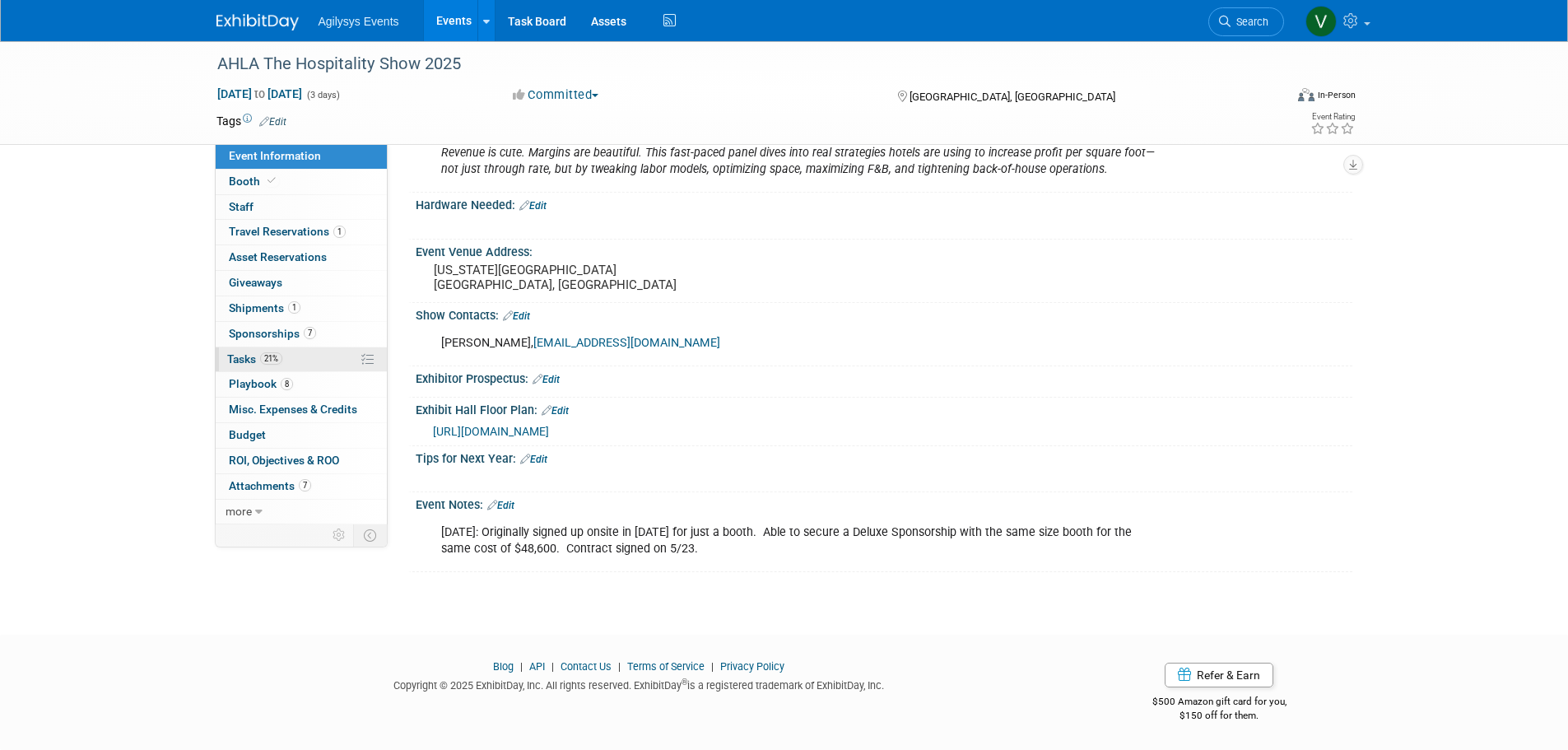
click at [250, 360] on span "Tasks 21%" at bounding box center [254, 358] width 55 height 13
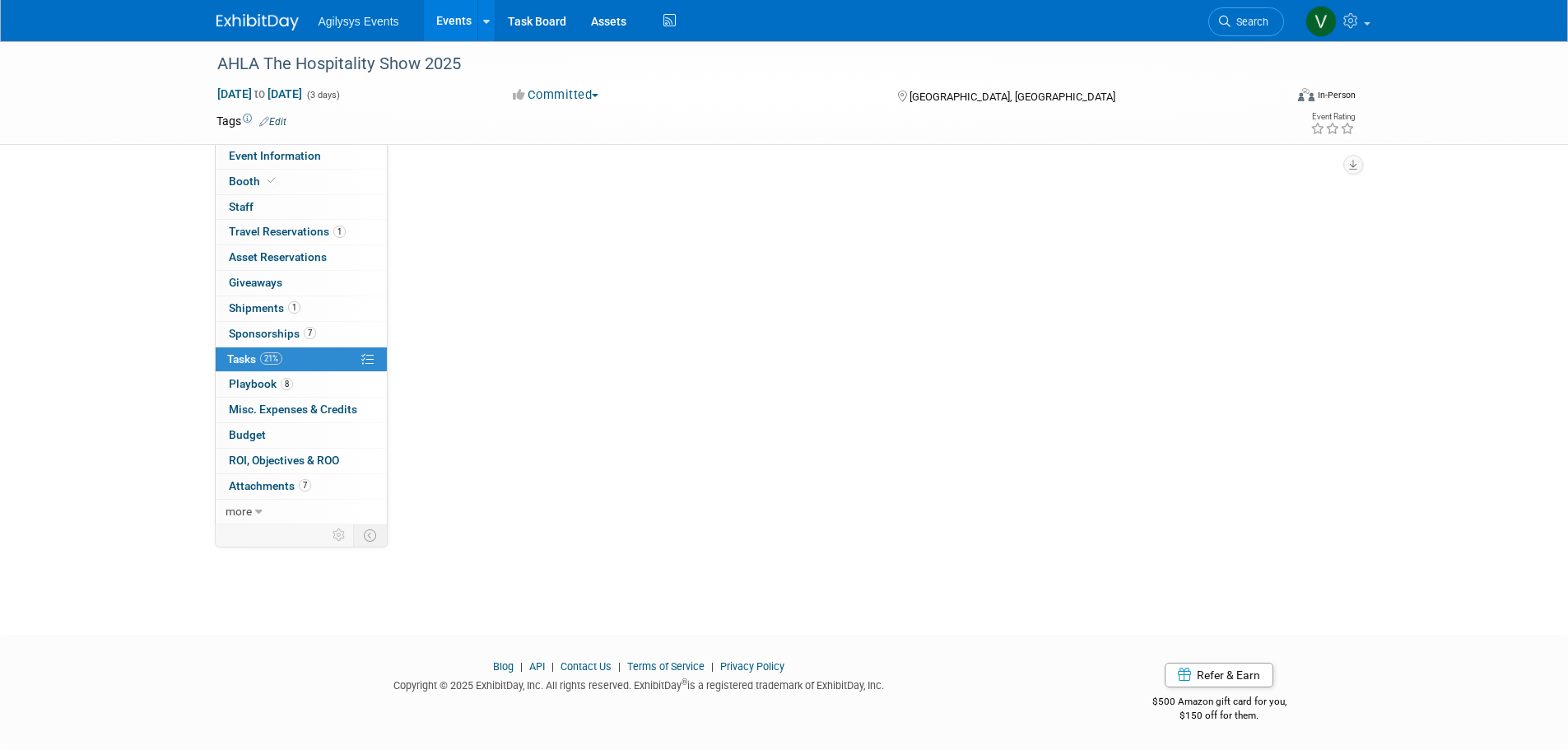
scroll to position [0, 0]
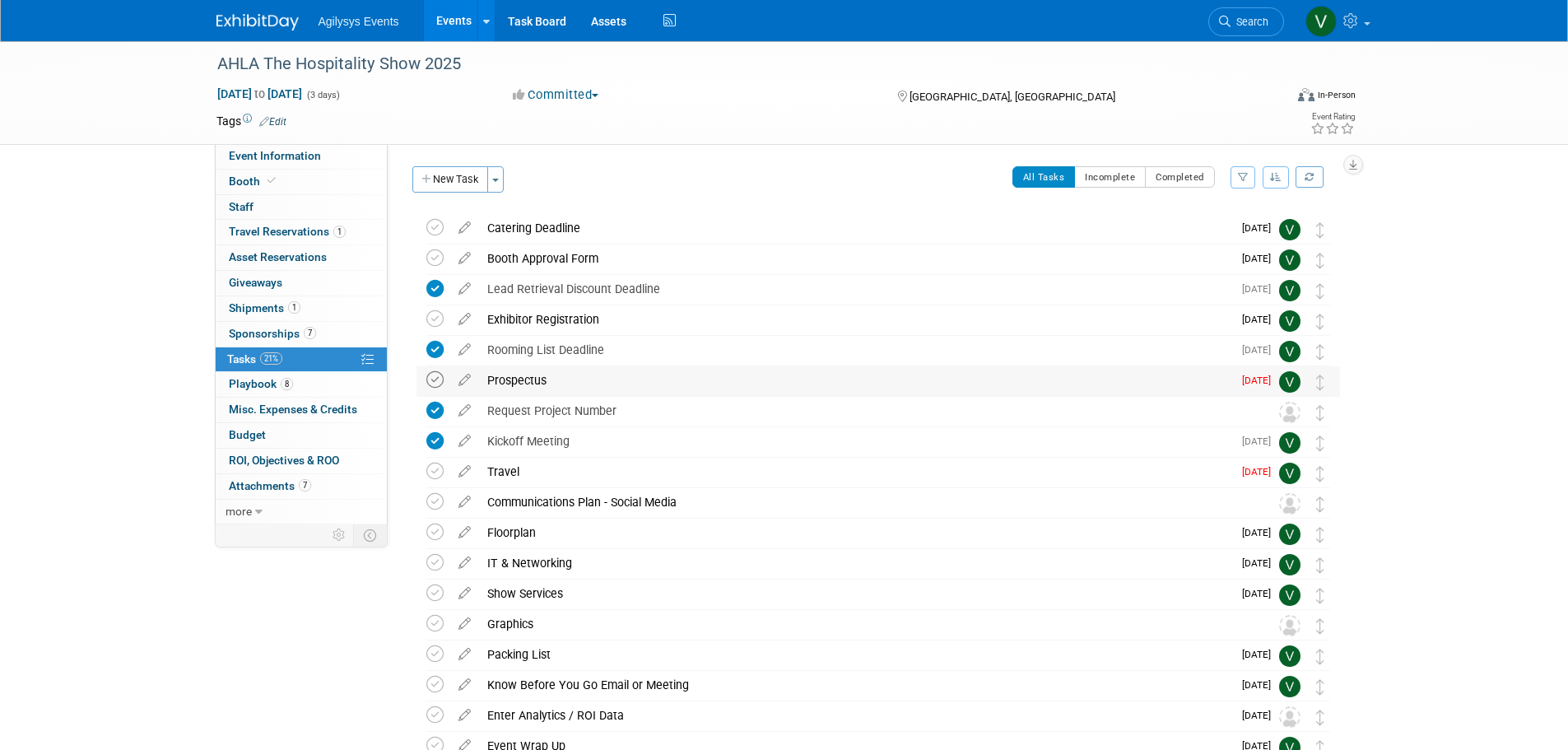
click at [438, 377] on icon at bounding box center [434, 379] width 17 height 17
click at [265, 155] on span "Event Information" at bounding box center [274, 155] width 92 height 13
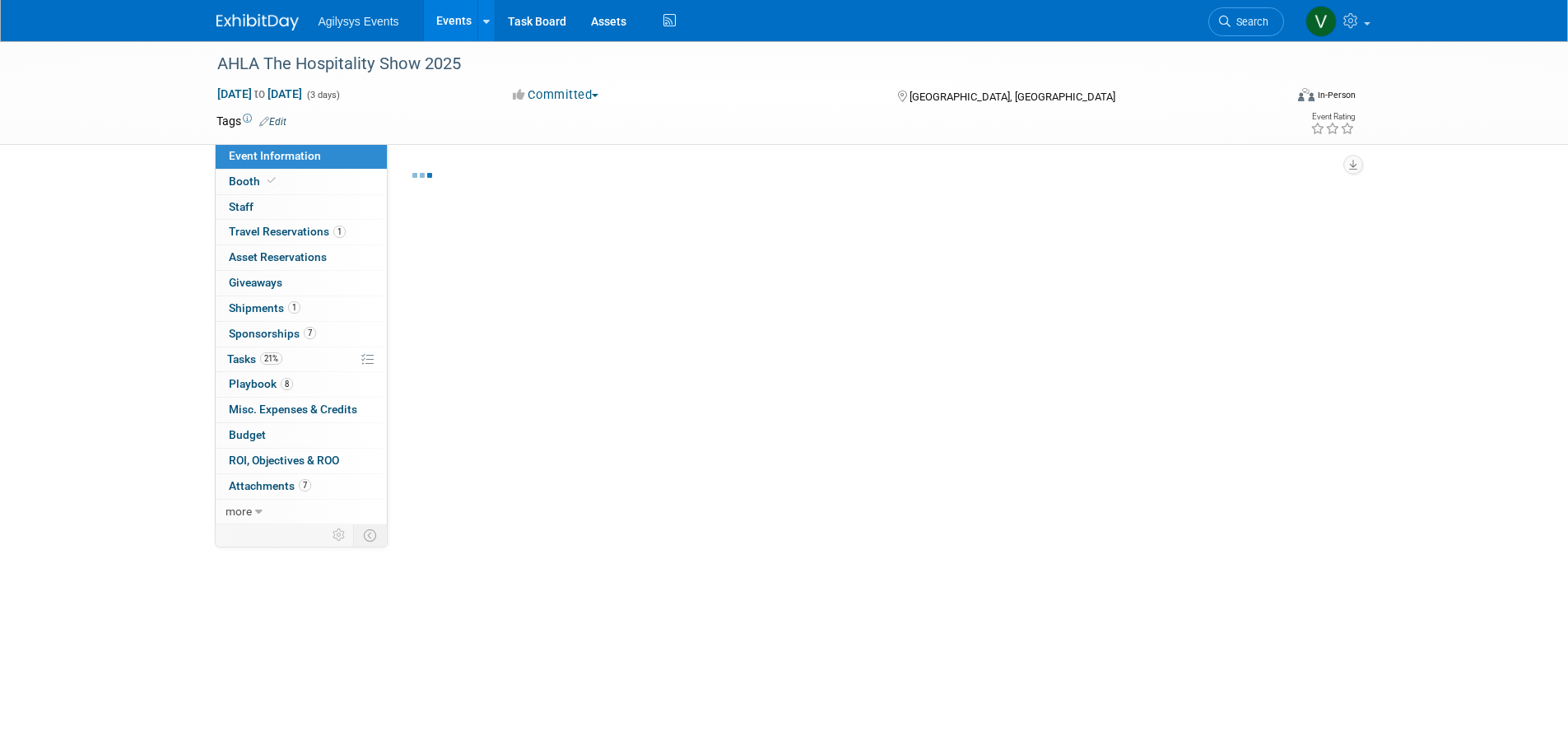
select select "HRC"
select select "Q3"
select select "A"
select select "Yes"
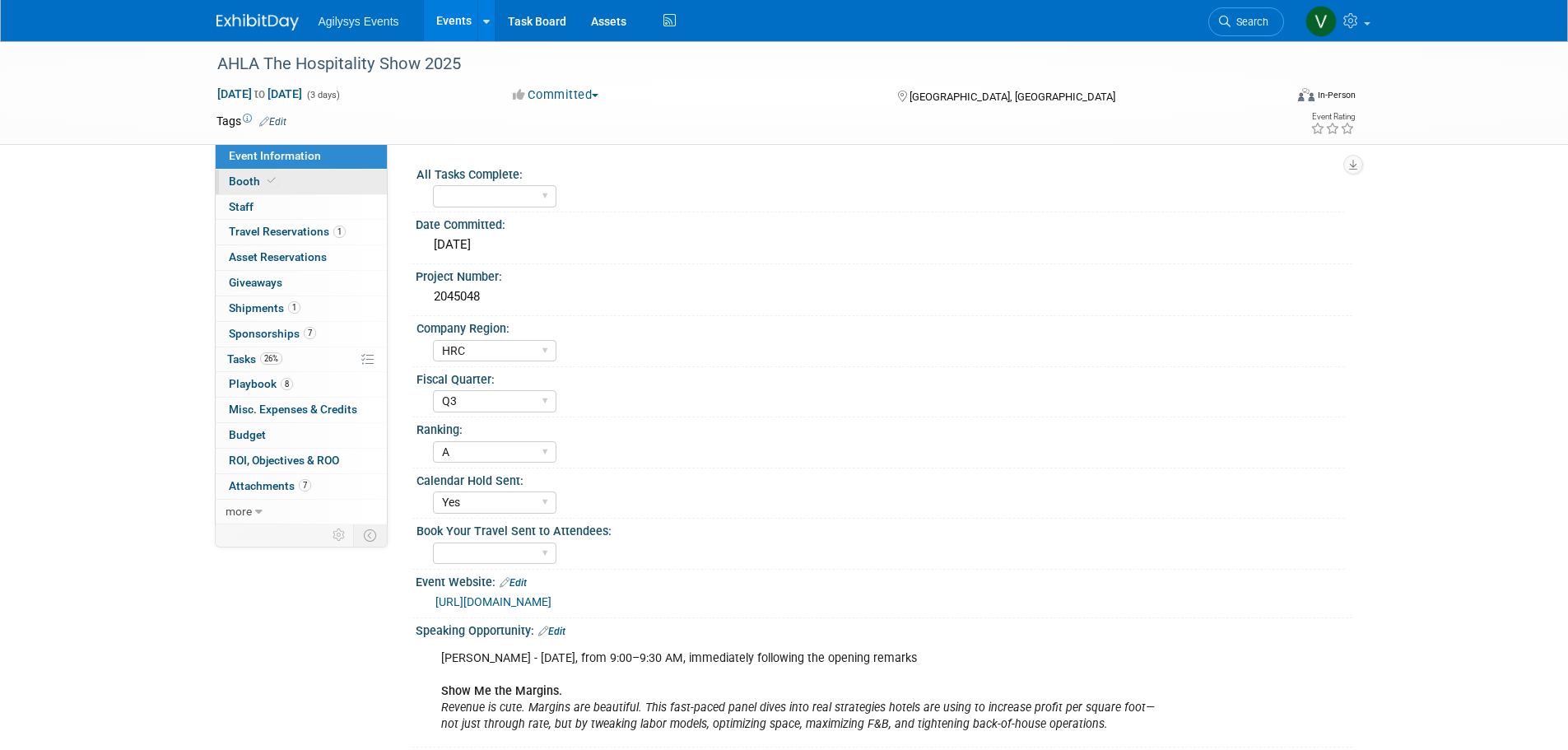
click at [276, 177] on span at bounding box center [271, 181] width 15 height 12
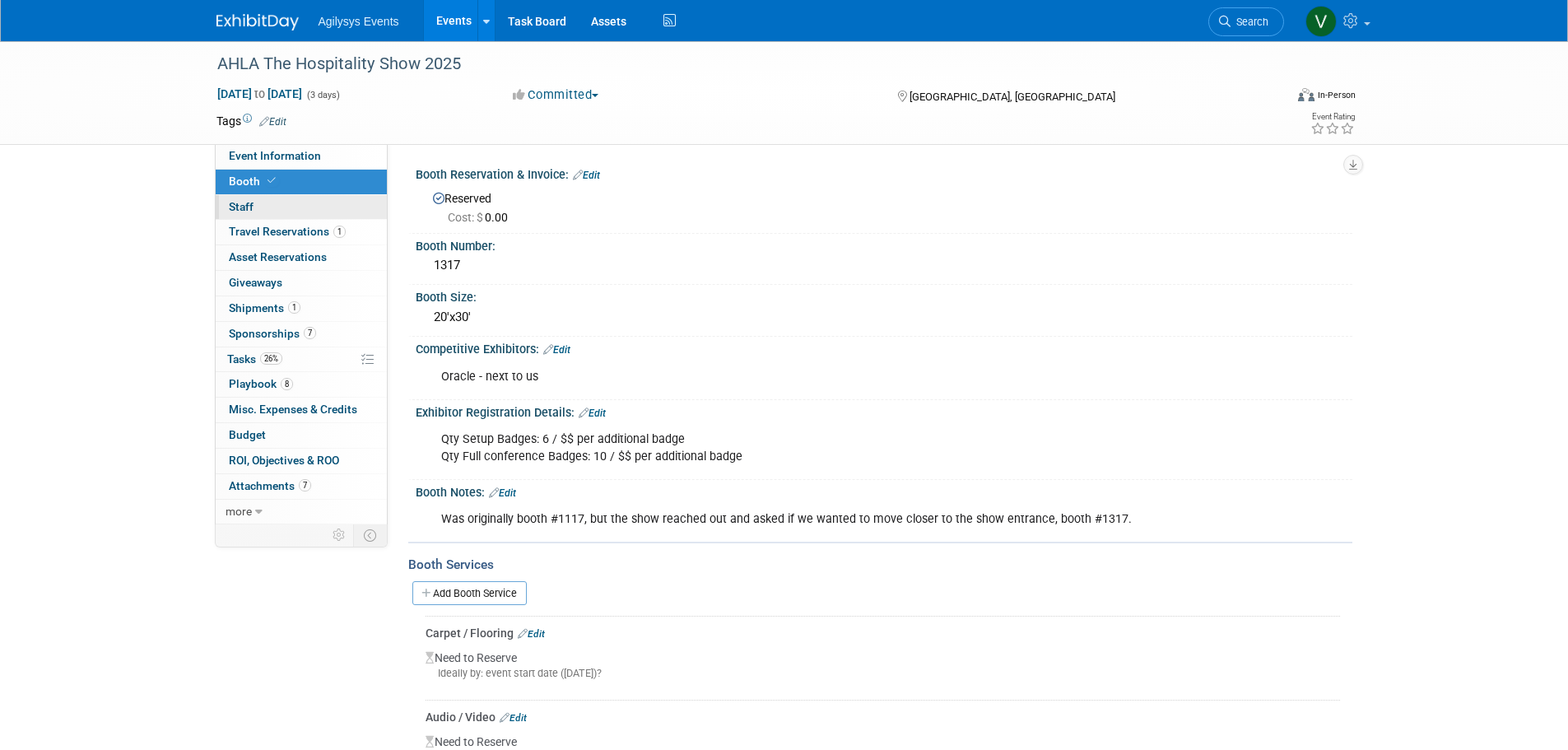
click at [262, 206] on link "0 Staff 0" at bounding box center [301, 207] width 172 height 25
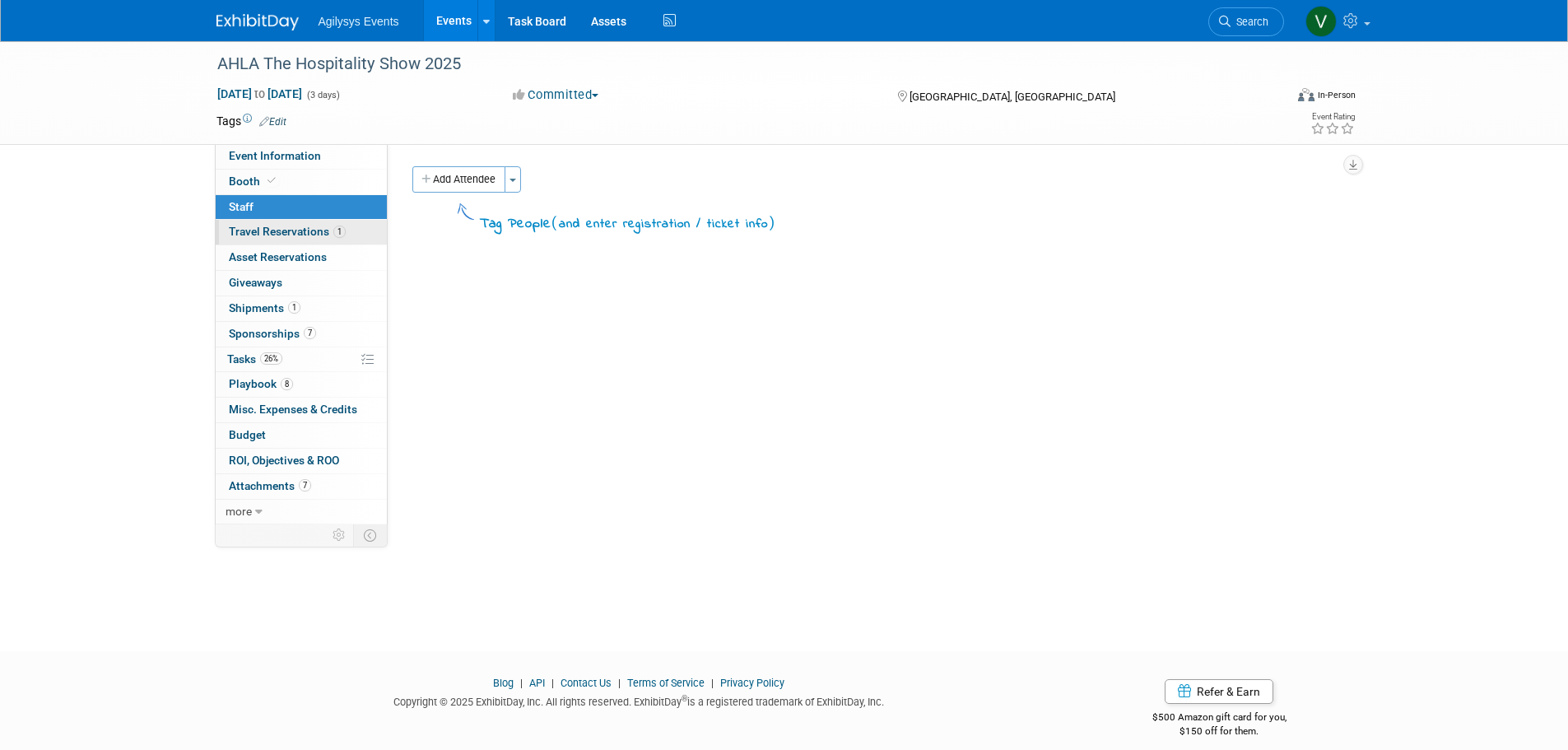
click at [266, 227] on span "Travel Reservations 1" at bounding box center [286, 230] width 117 height 13
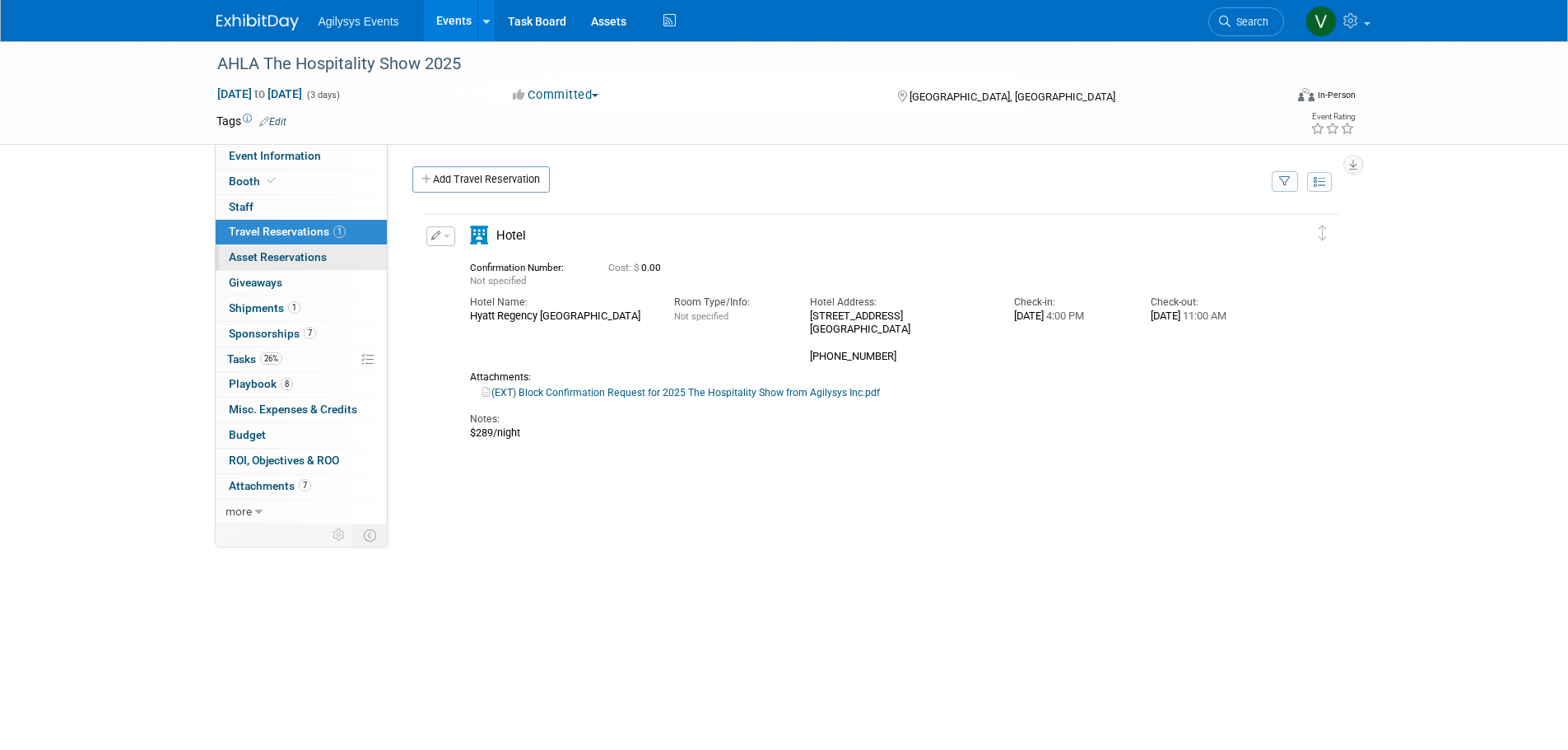
click at [278, 259] on span "Asset Reservations 0" at bounding box center [277, 256] width 98 height 13
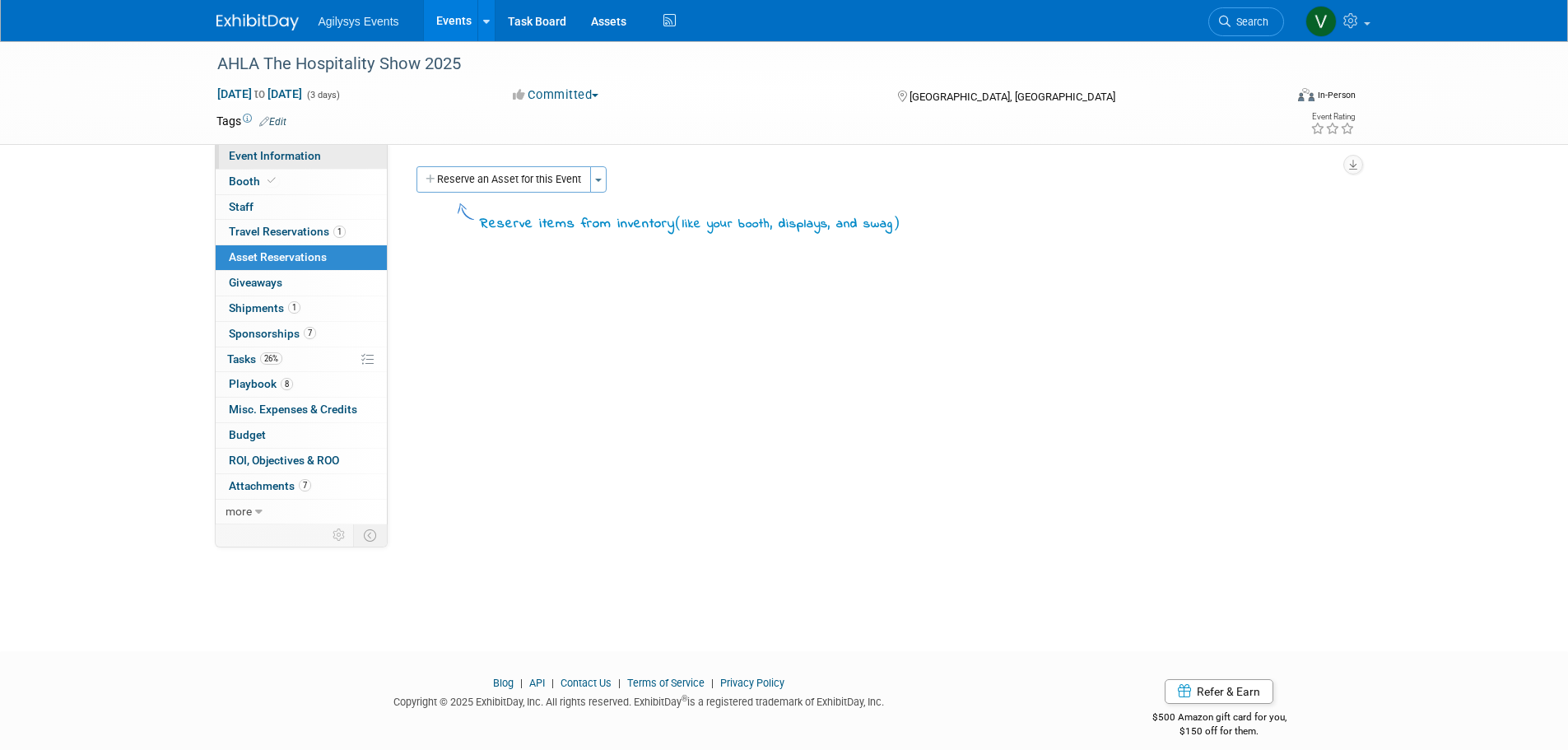
click at [267, 164] on link "Event Information" at bounding box center [301, 156] width 172 height 25
select select "HRC"
select select "Q3"
select select "A"
select select "Yes"
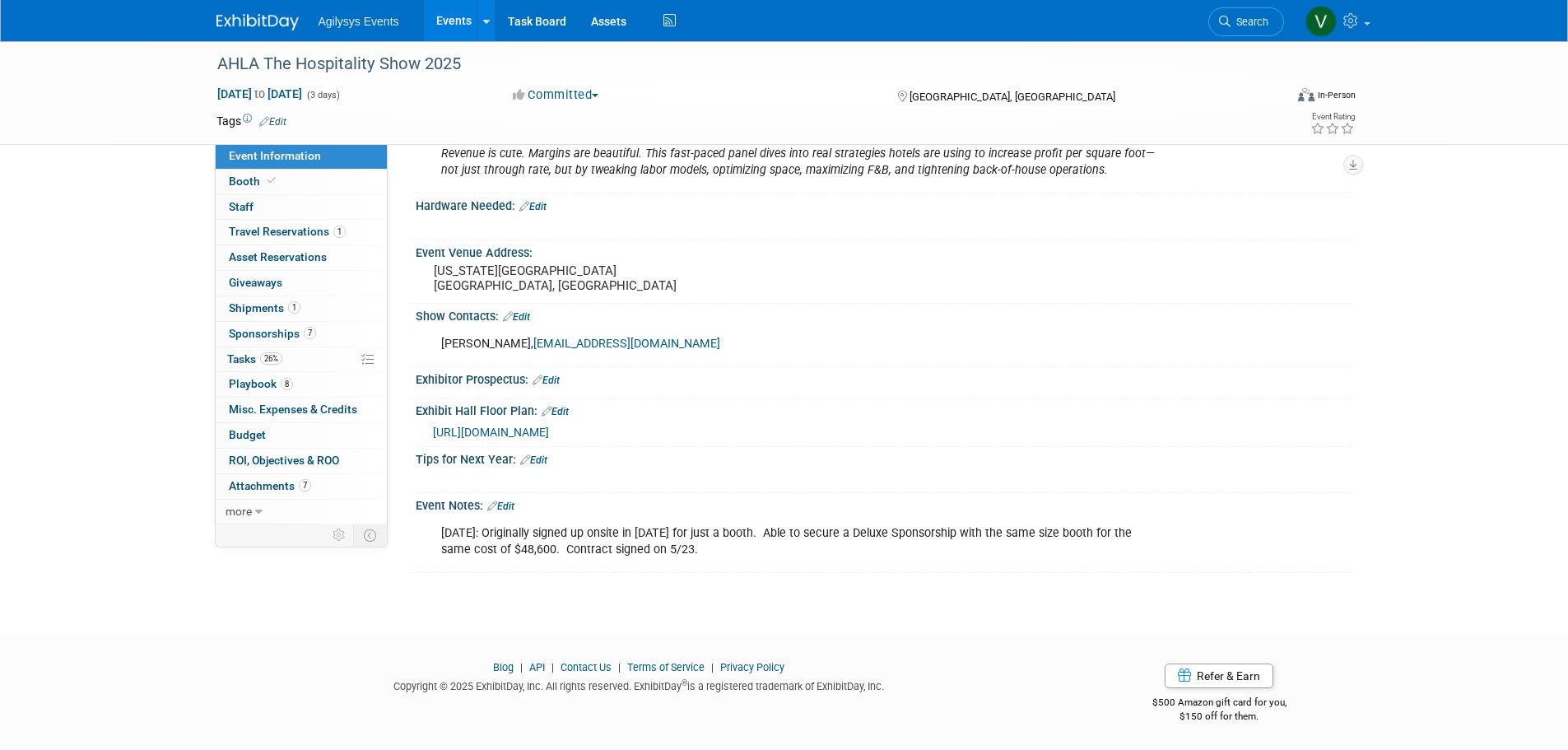
scroll to position [555, 0]
click at [549, 367] on div "Exhibitor Prospectus: Edit" at bounding box center [884, 376] width 937 height 21
click at [554, 378] on link "Edit" at bounding box center [546, 380] width 27 height 12
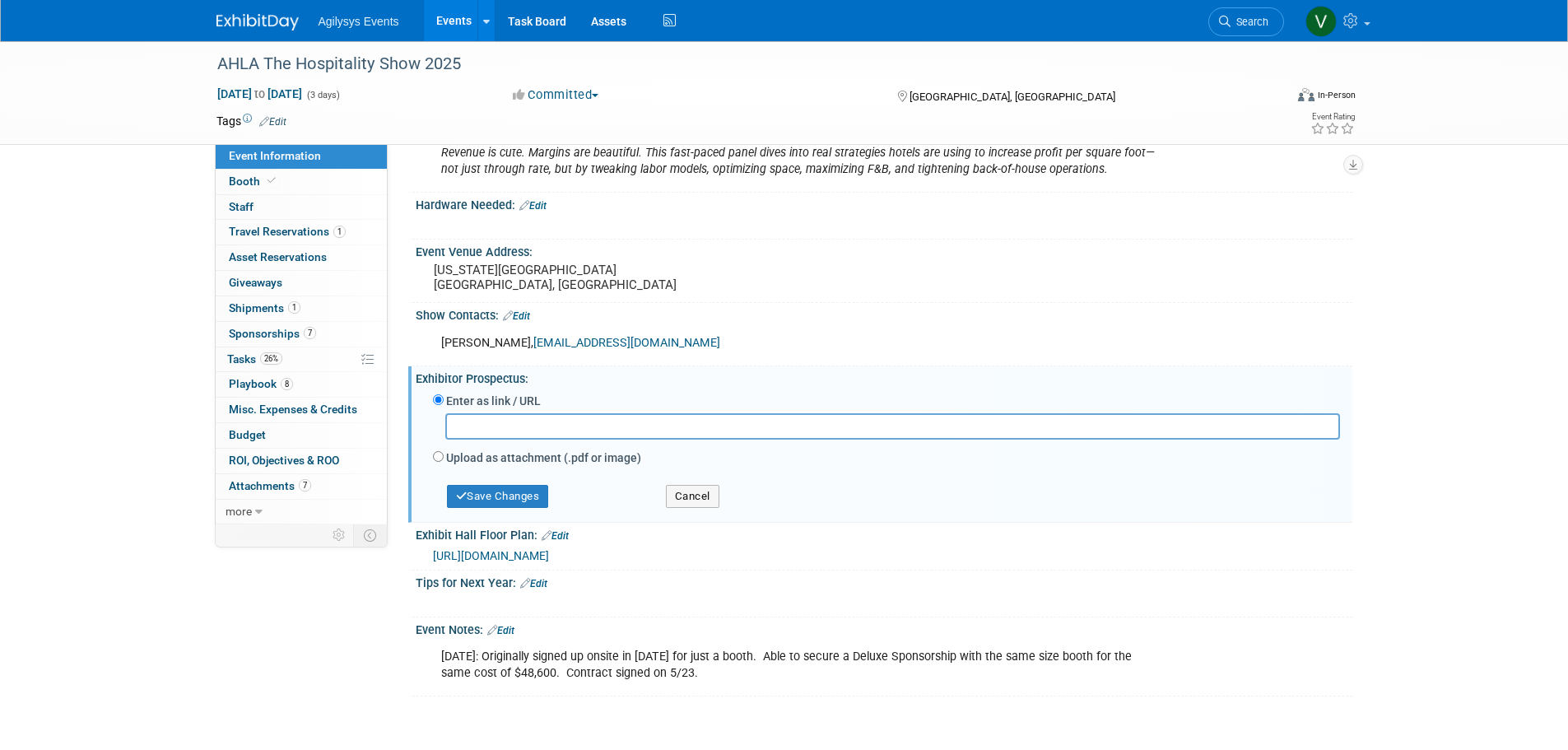
click at [444, 457] on div "Upload as attachment (.pdf or image)" at bounding box center [886, 459] width 907 height 22
click at [444, 464] on div "Upload as attachment (.pdf or image)" at bounding box center [886, 459] width 907 height 22
click at [438, 457] on input "Upload as attachment (.pdf or image)" at bounding box center [438, 456] width 11 height 11
radio input "true"
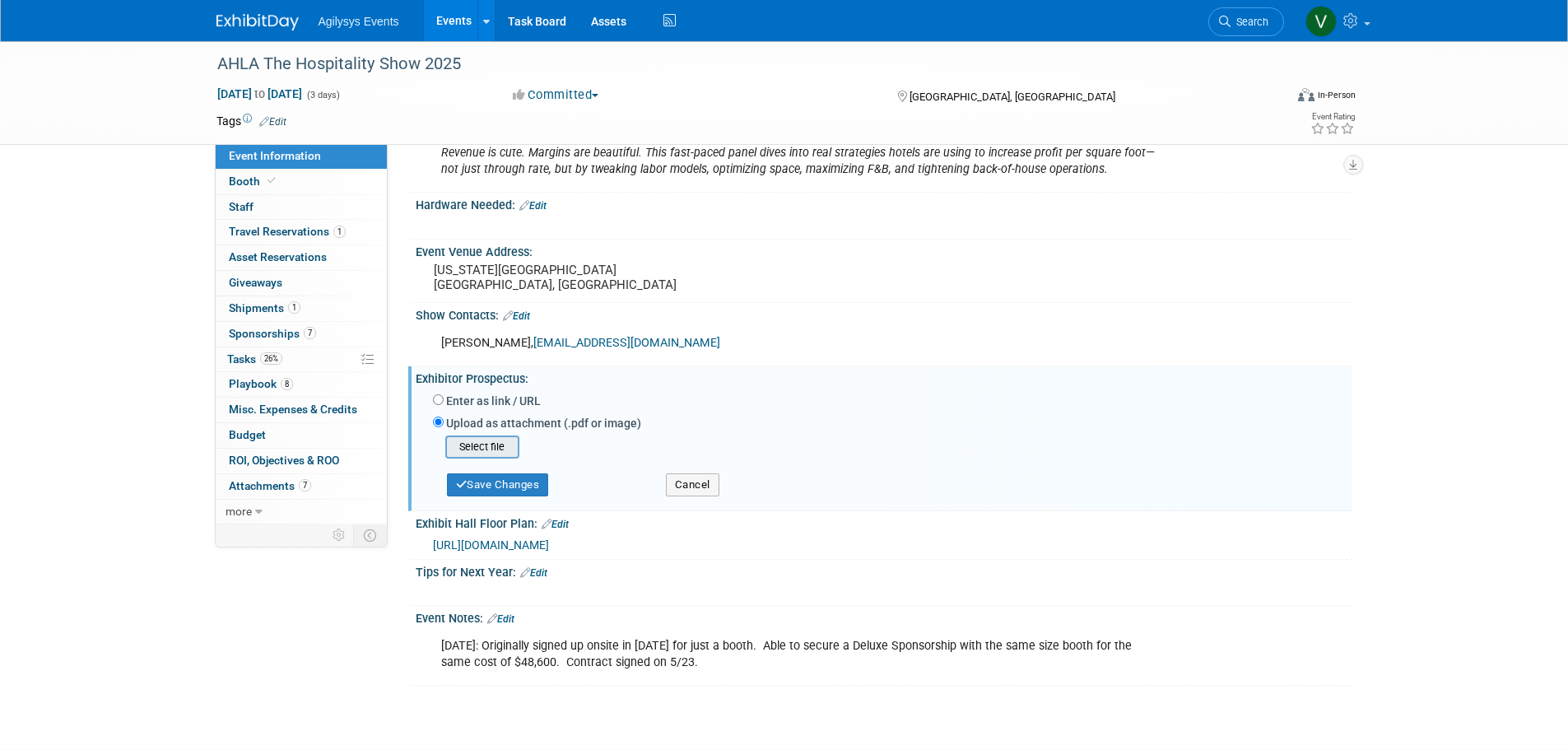
click at [463, 448] on input "file" at bounding box center [420, 447] width 196 height 20
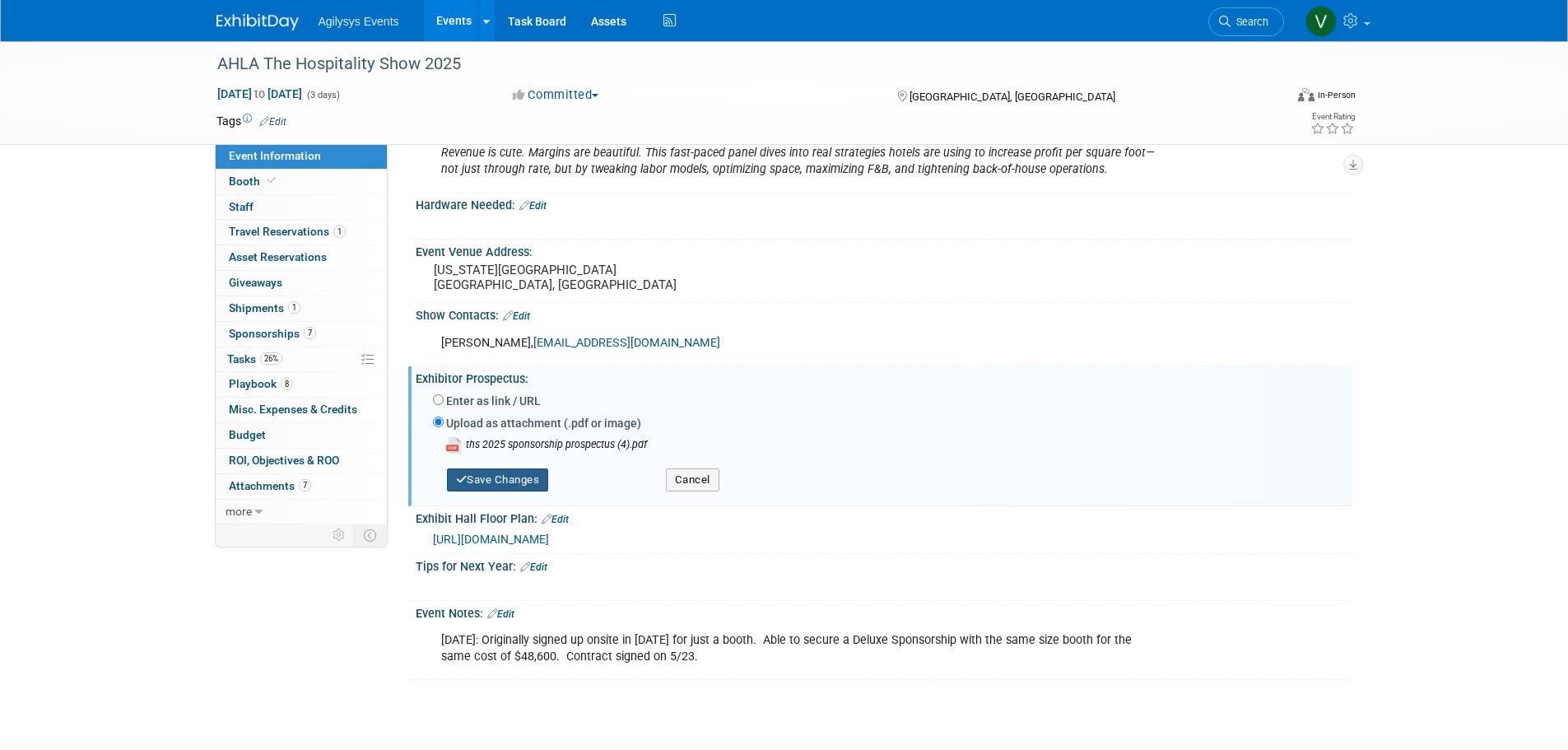
click at [514, 478] on button "Save Changes" at bounding box center [498, 480] width 102 height 23
